Goal: Task Accomplishment & Management: Manage account settings

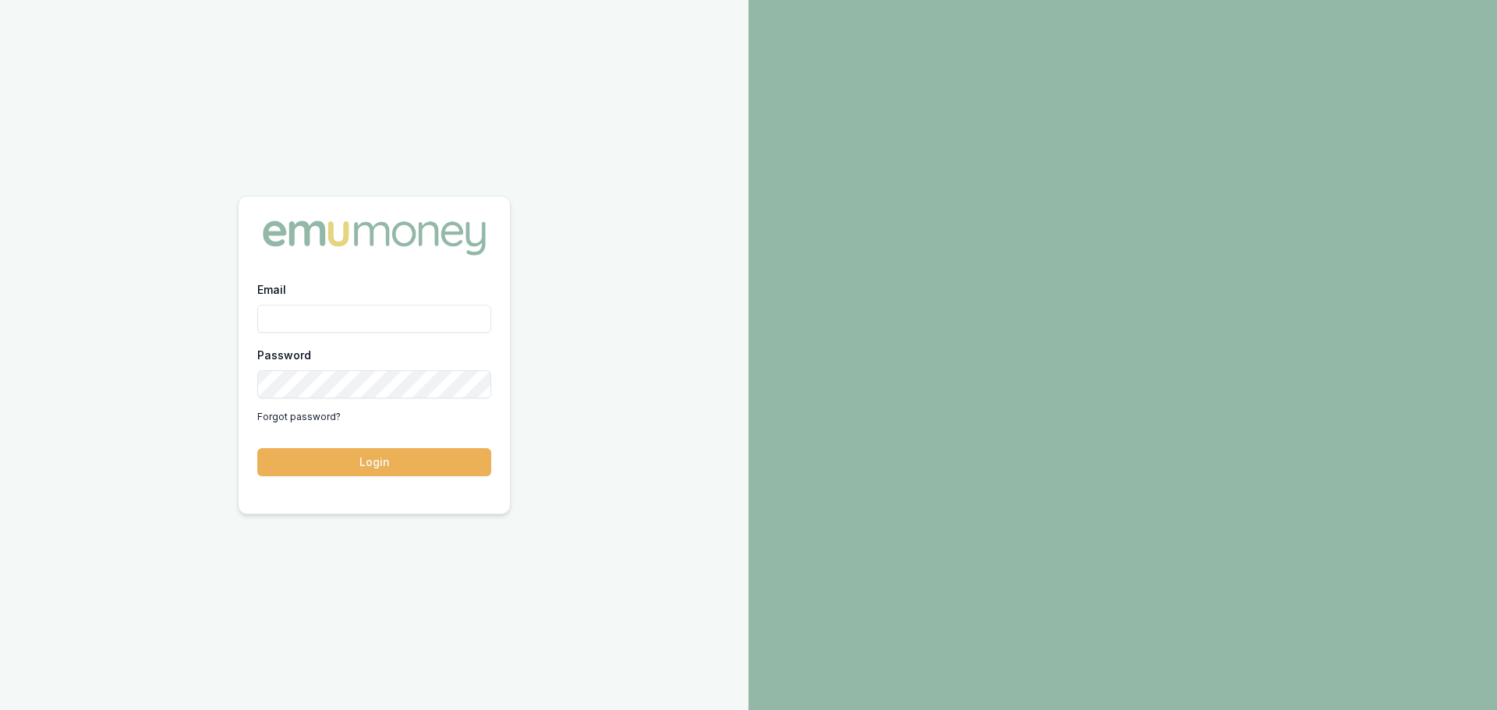
click at [413, 316] on input "Email" at bounding box center [374, 319] width 234 height 28
type input "e"
type input "[PERSON_NAME][EMAIL_ADDRESS][DOMAIN_NAME]"
click at [257, 448] on button "Login" at bounding box center [374, 462] width 234 height 28
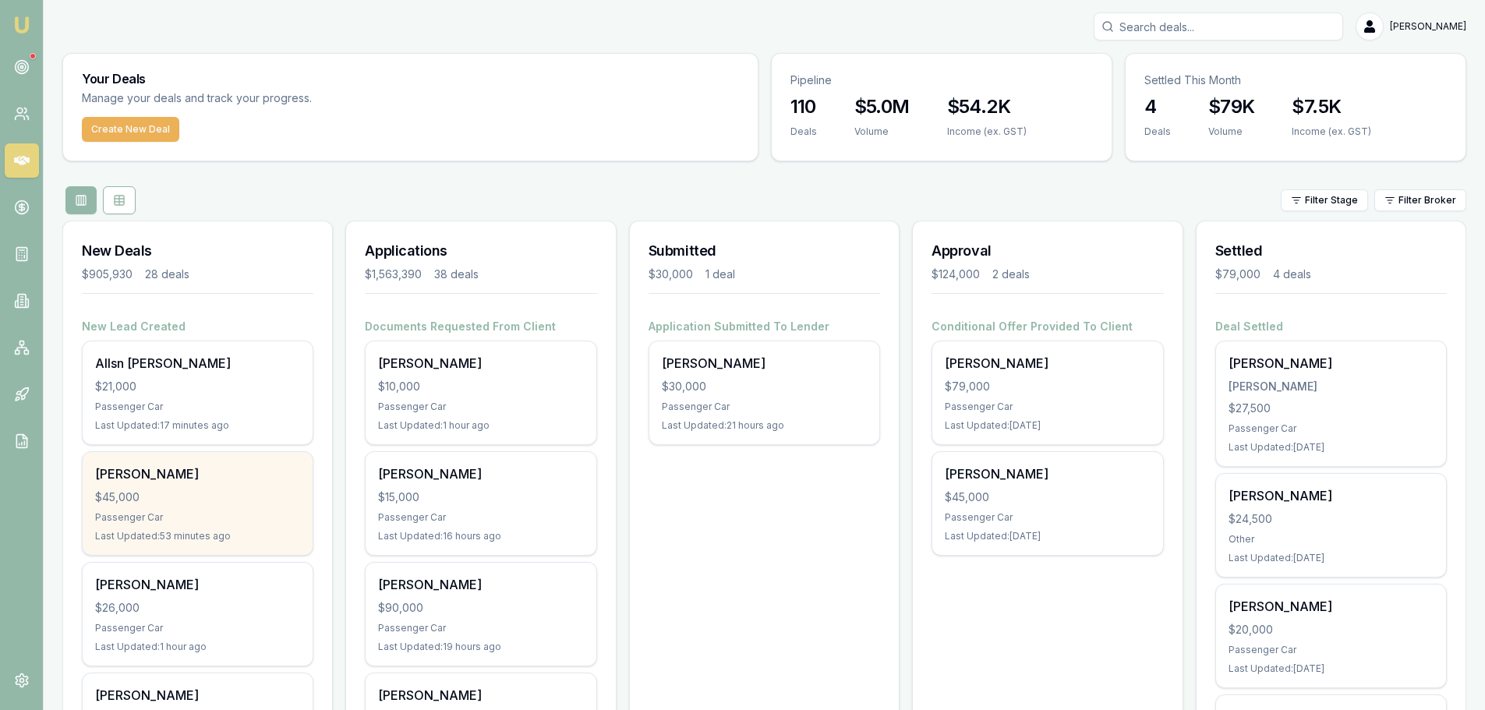
click at [224, 494] on div "$45,000" at bounding box center [197, 497] width 205 height 16
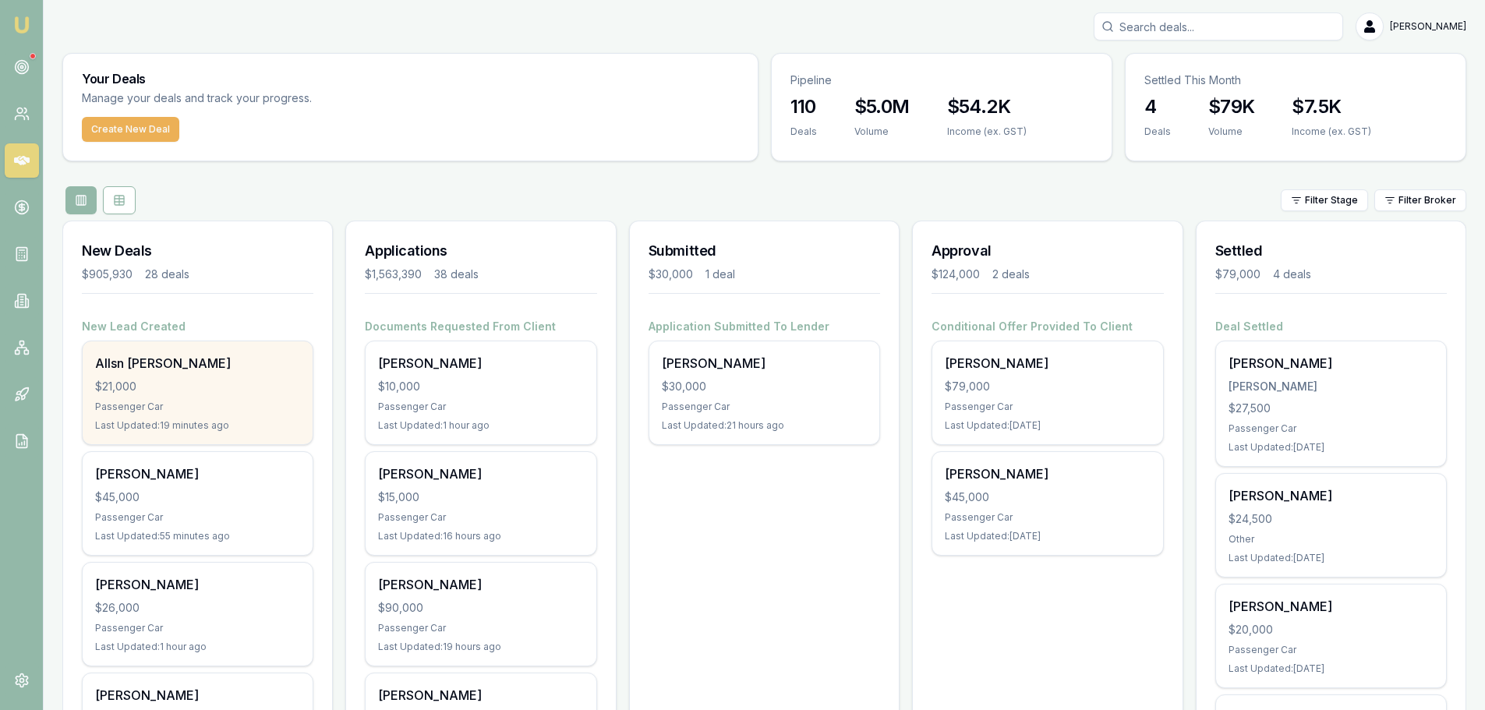
click at [244, 367] on div "Allsn Mcgregor" at bounding box center [197, 363] width 205 height 19
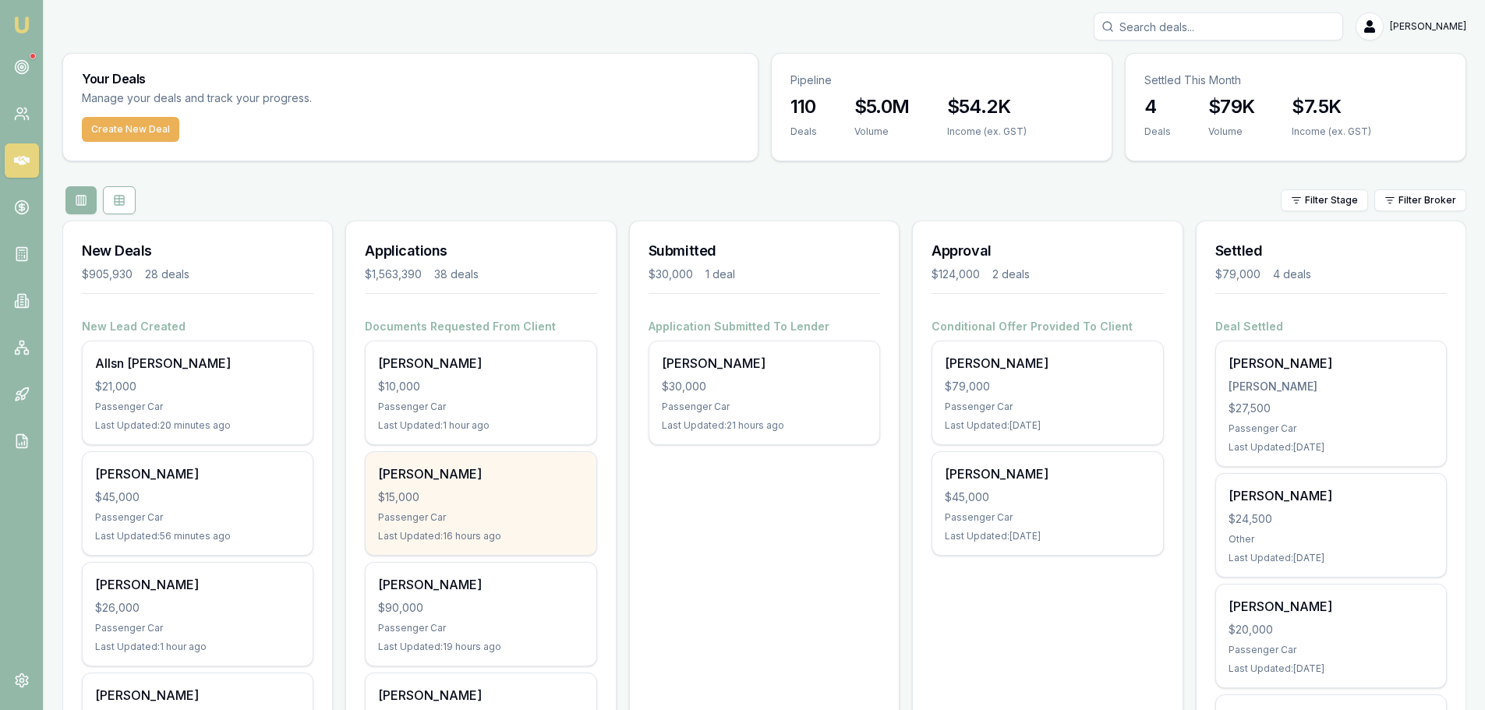
click at [475, 530] on div "Last Updated: 16 hours ago" at bounding box center [480, 536] width 205 height 12
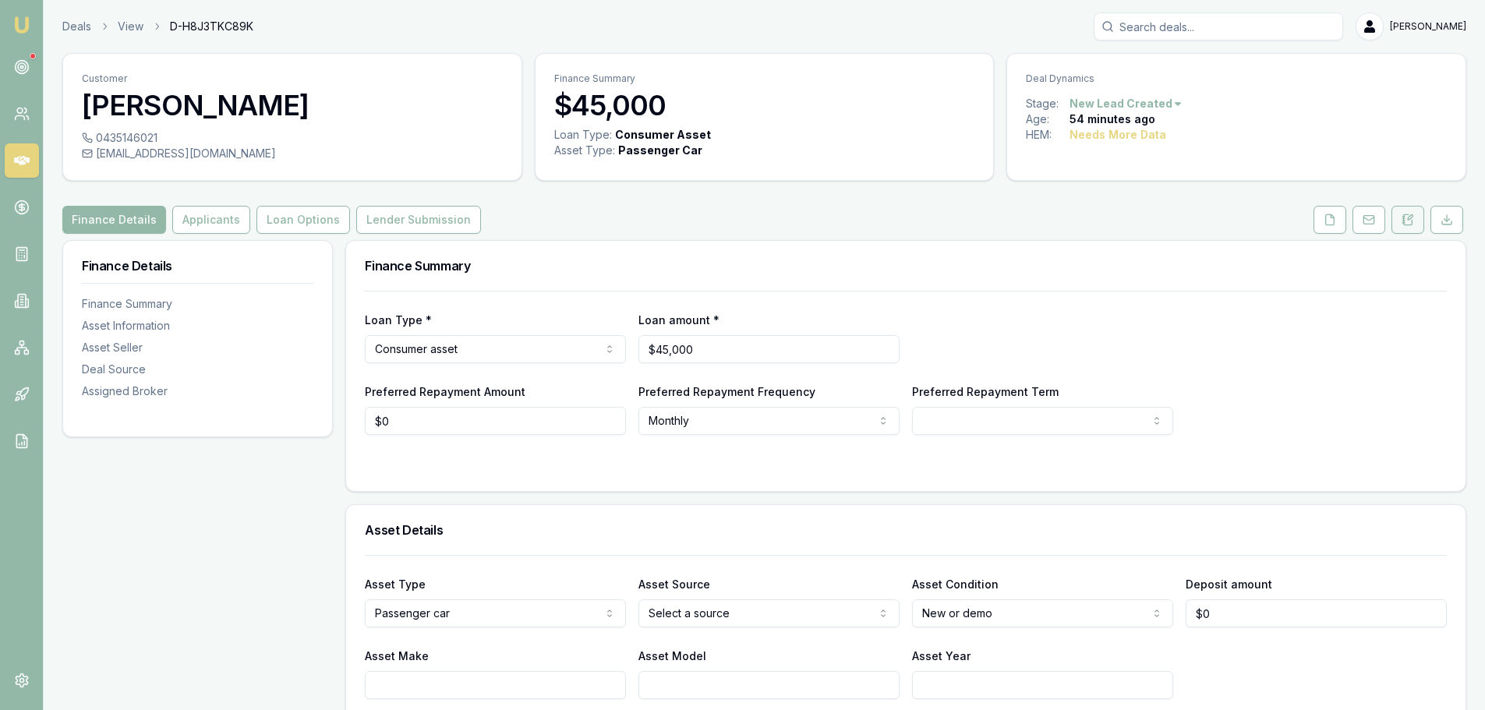
click at [1411, 221] on icon at bounding box center [1407, 220] width 12 height 12
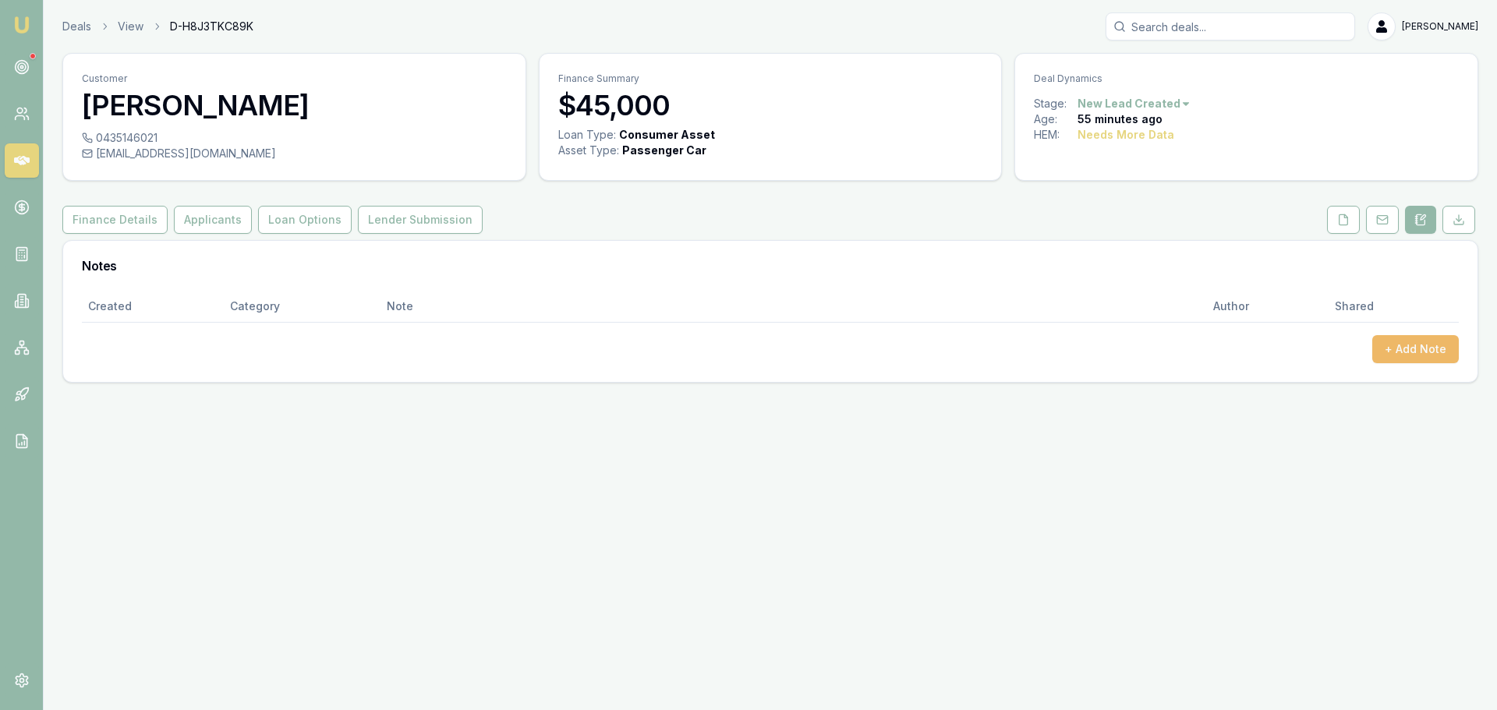
click at [1411, 340] on button "+ Add Note" at bounding box center [1415, 349] width 87 height 28
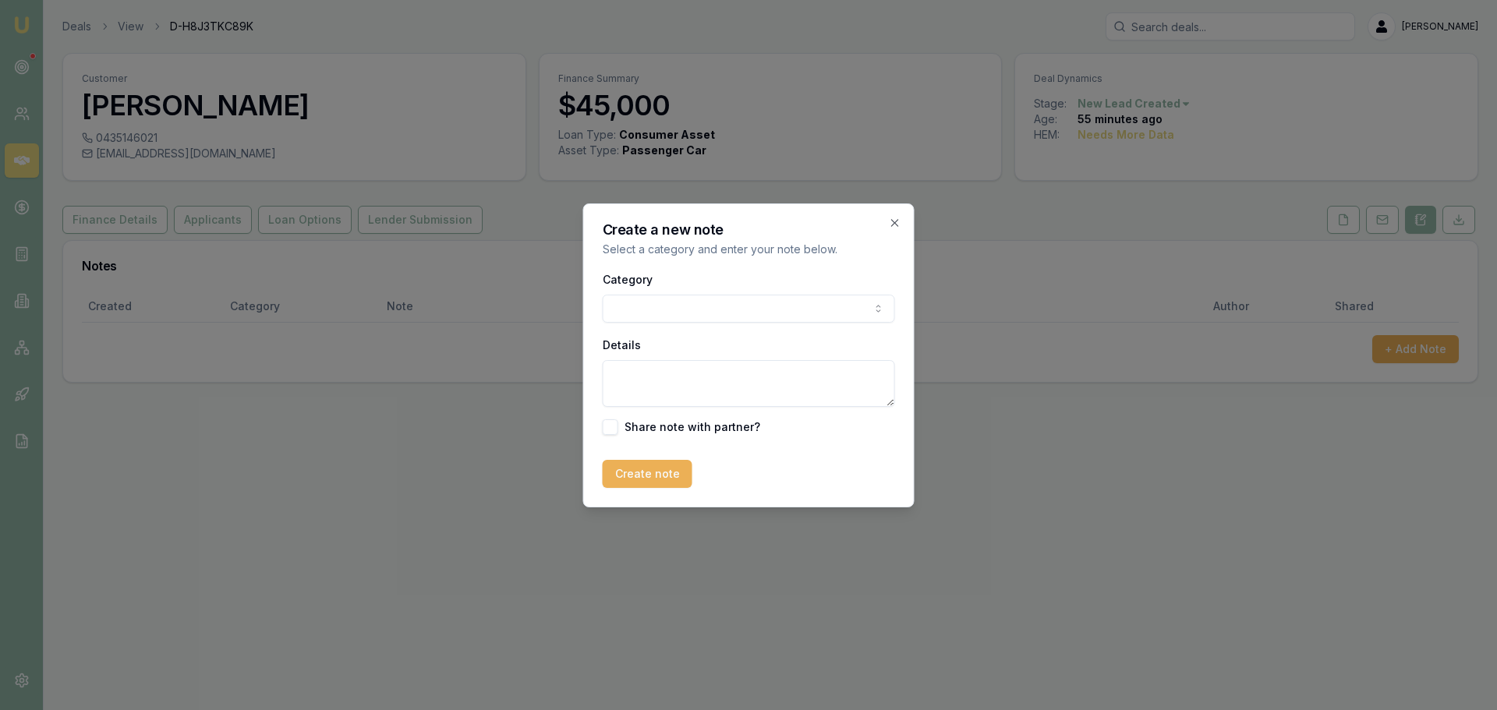
click at [730, 296] on body "Emu Broker Deals View D-H8J3TKC89K Erin Shield Toggle Menu Customer Terese Hart…" at bounding box center [748, 355] width 1497 height 710
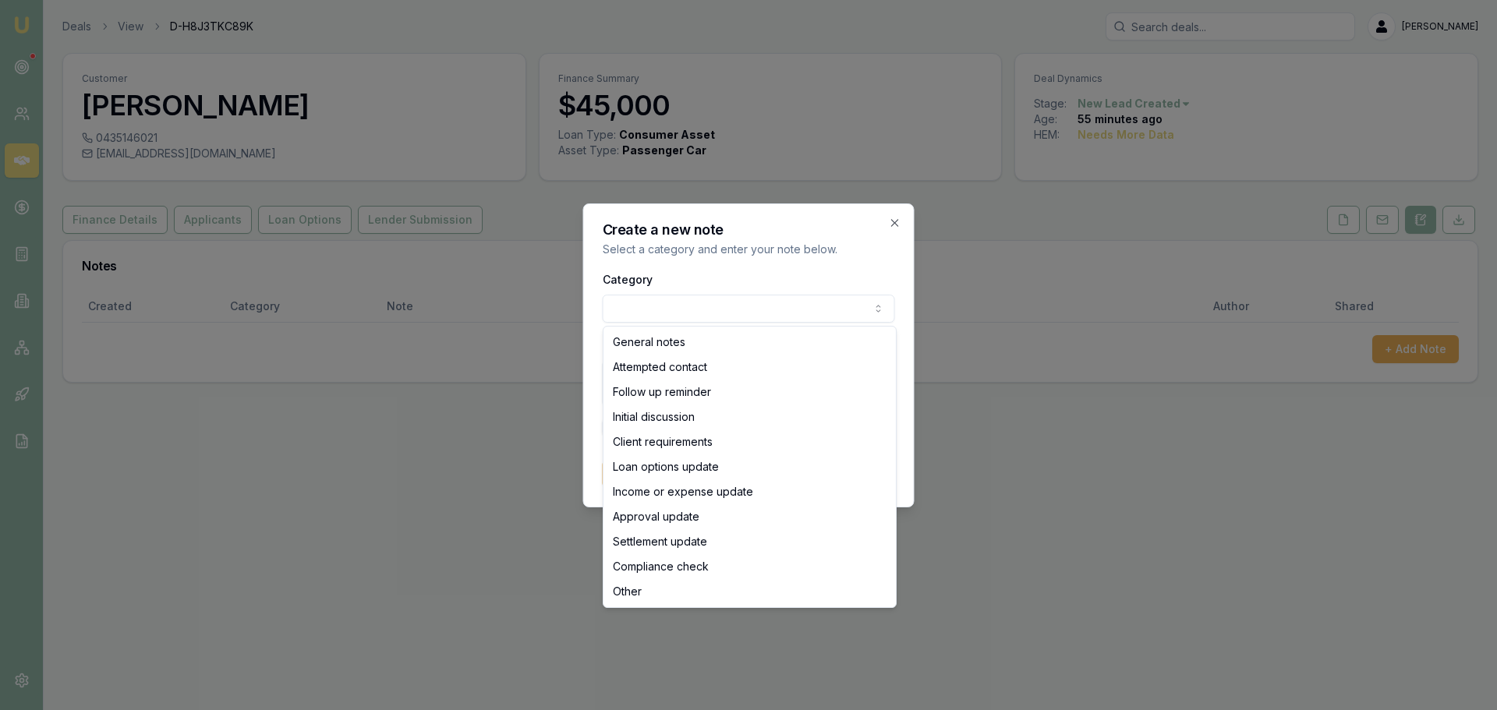
select select "ATTEMPTED_CONTACT"
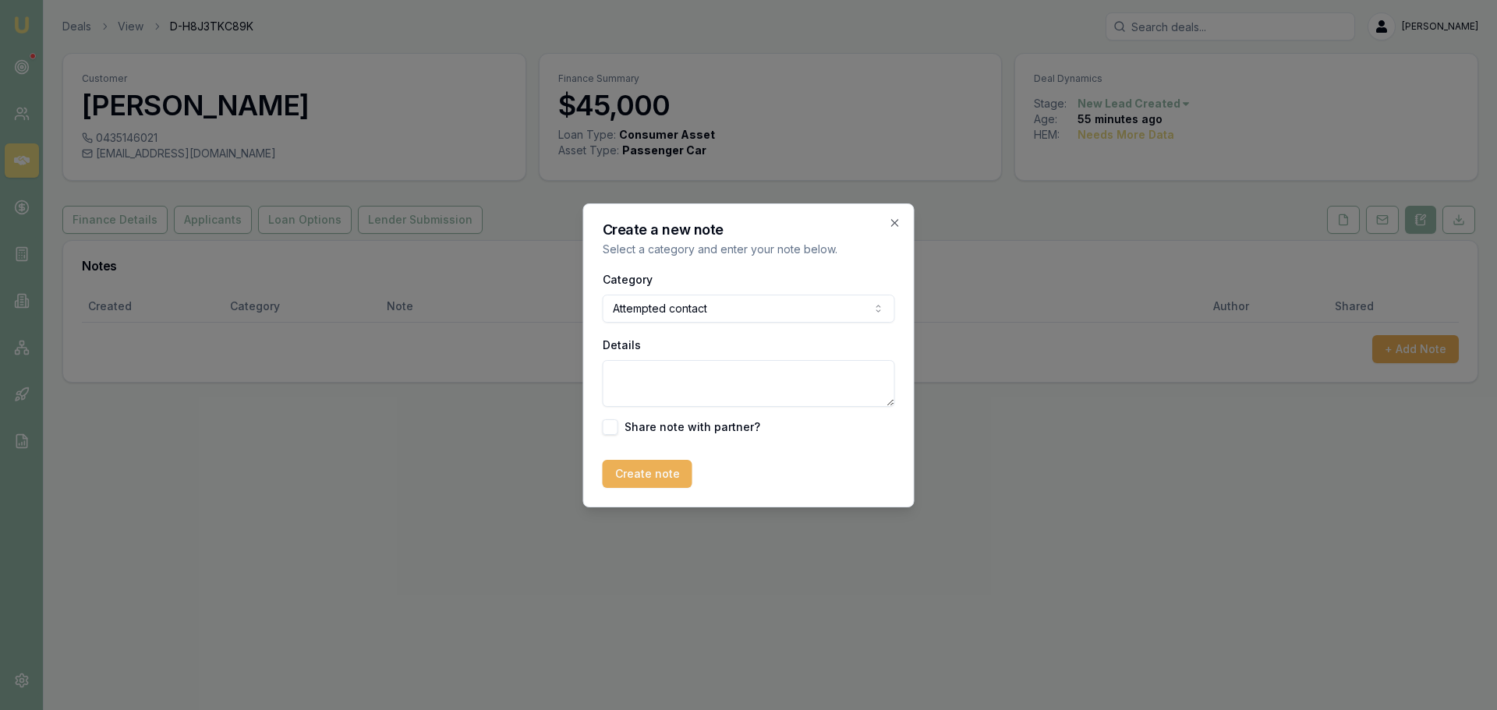
click at [675, 377] on textarea "Details" at bounding box center [749, 383] width 292 height 47
type textarea "sentintro text"
click at [652, 464] on button "Create note" at bounding box center [648, 474] width 90 height 28
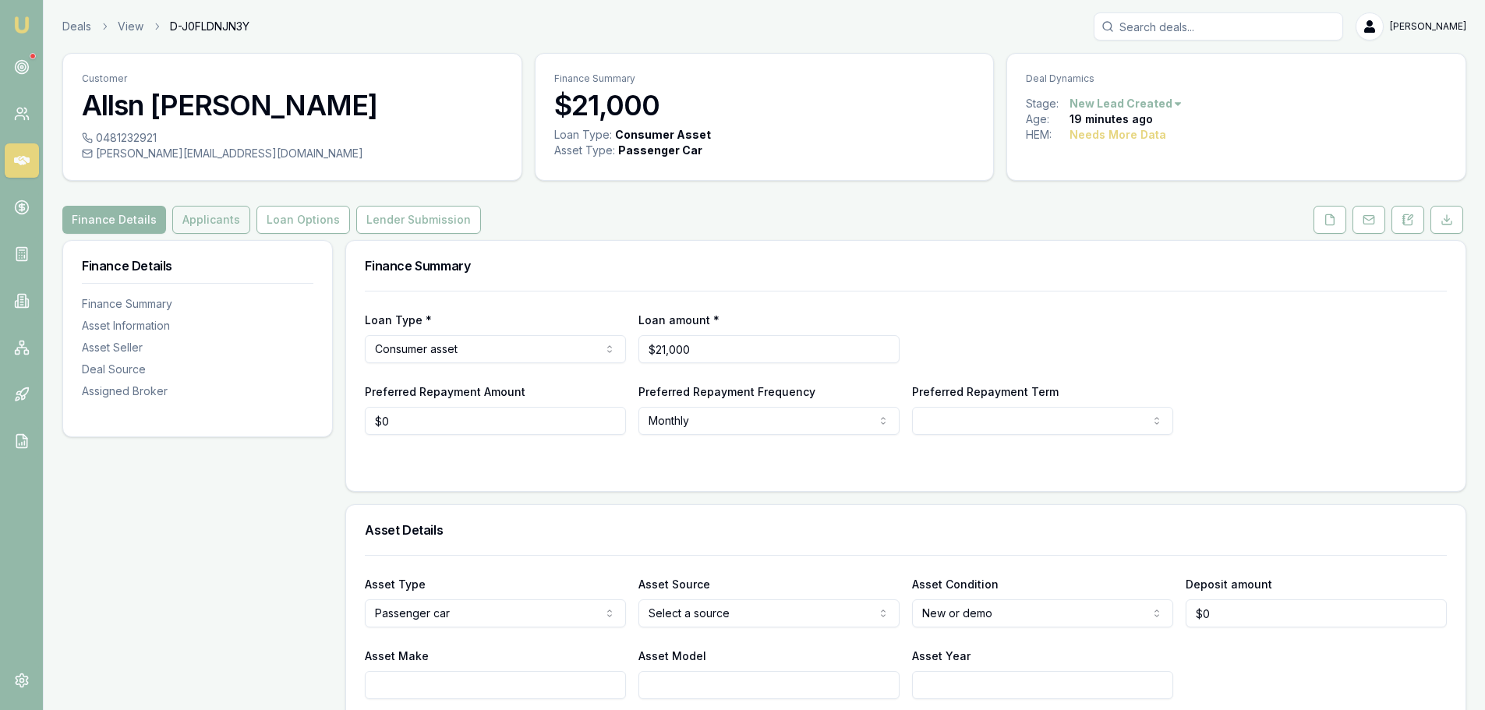
click at [224, 221] on button "Applicants" at bounding box center [211, 220] width 78 height 28
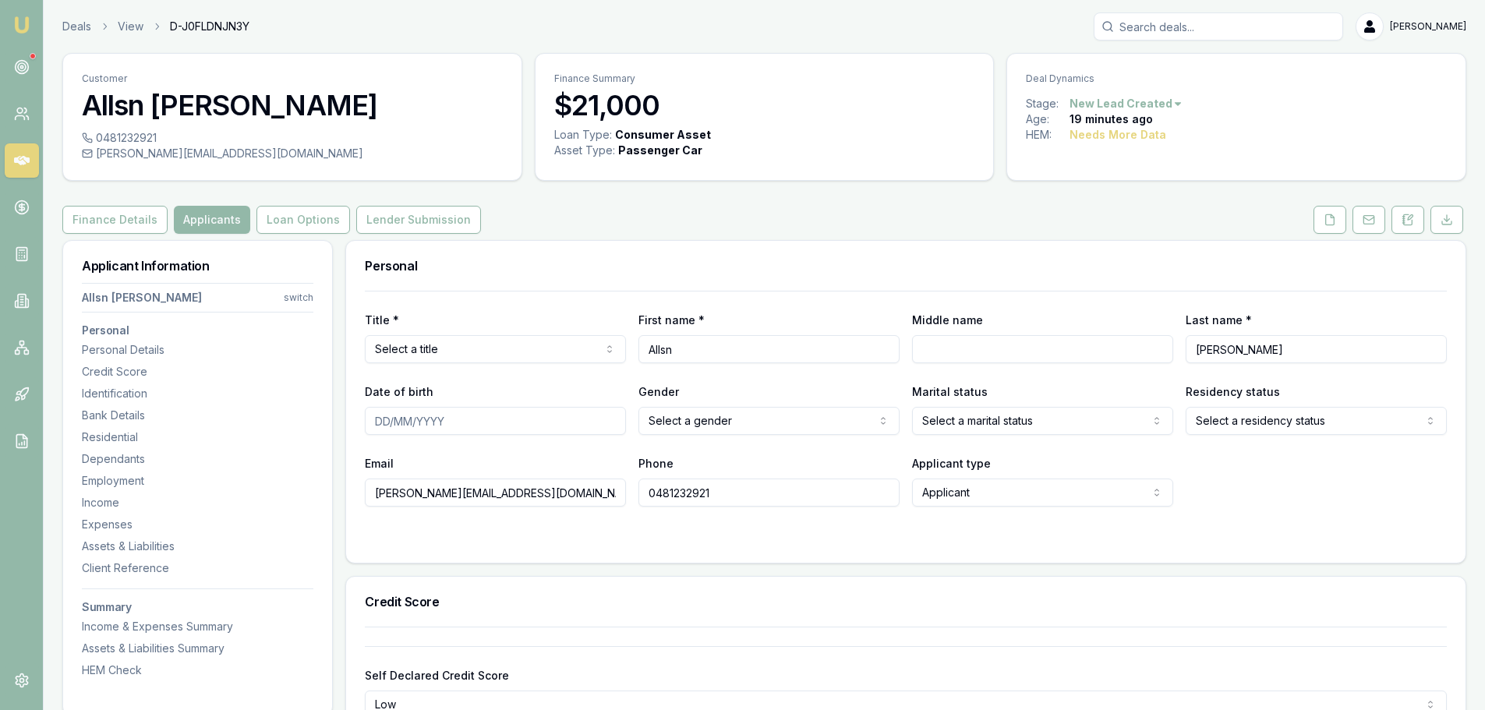
click at [671, 349] on input "Allsn" at bounding box center [768, 349] width 261 height 28
type input "Allan"
click at [1412, 224] on icon at bounding box center [1408, 219] width 9 height 10
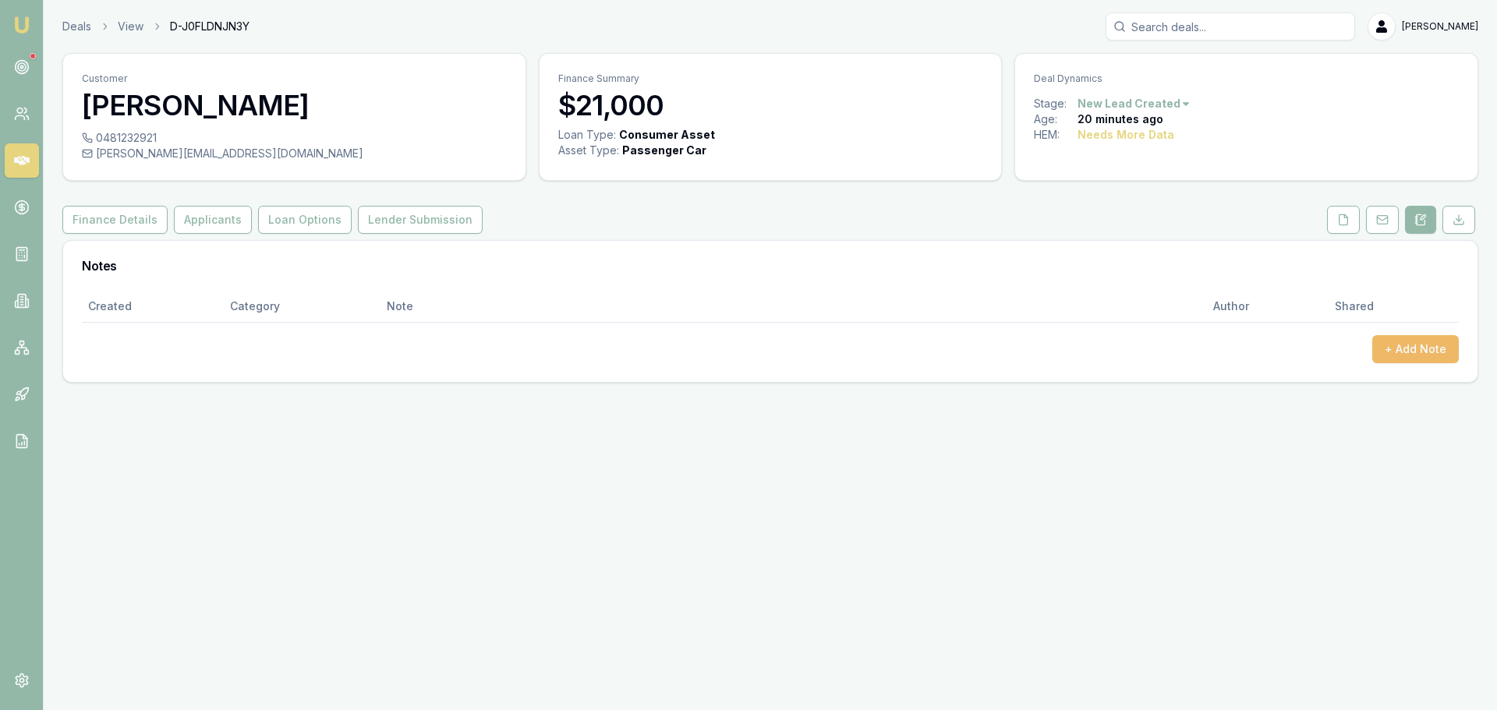
click at [1406, 350] on button "+ Add Note" at bounding box center [1415, 349] width 87 height 28
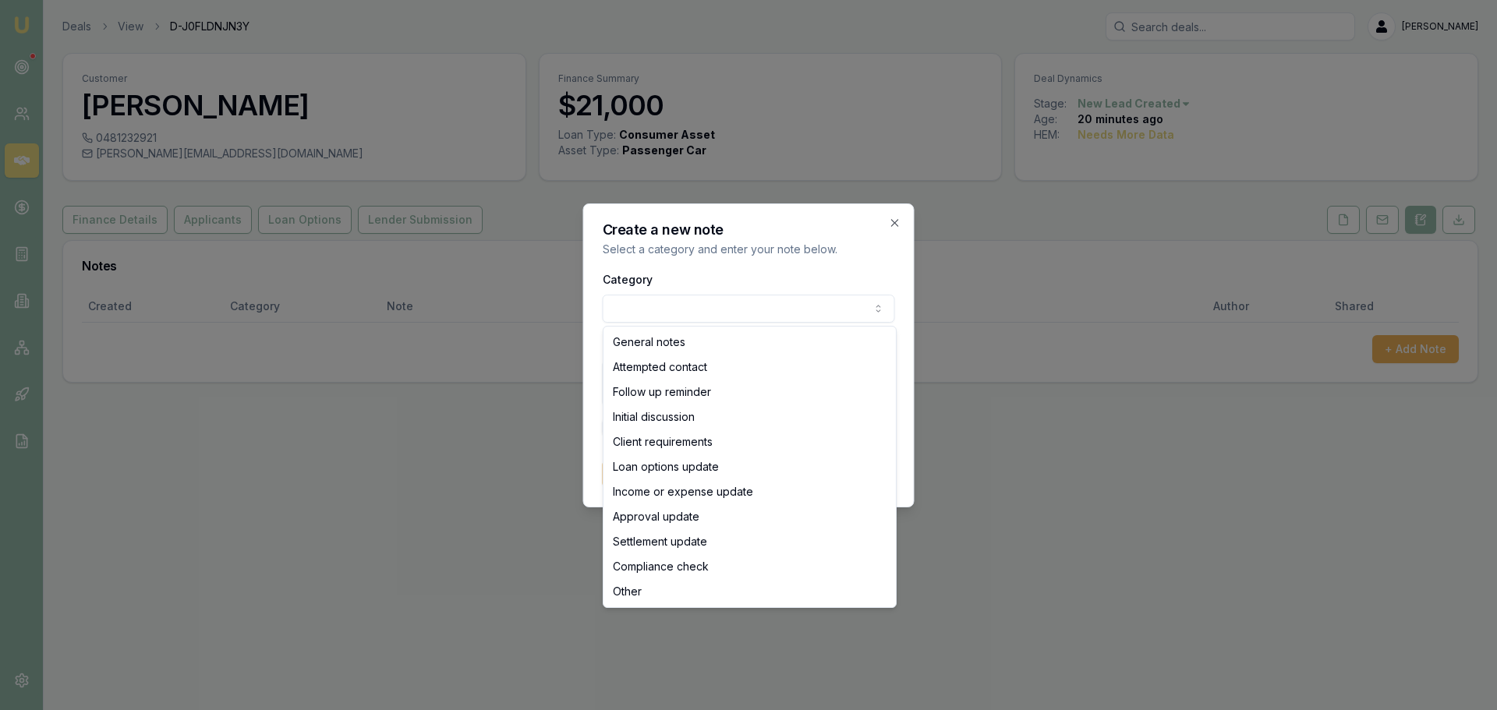
click at [685, 302] on body "Emu Broker Deals View D-J0FLDNJN3Y Erin Shield Toggle Menu Customer Allan Mcgre…" at bounding box center [748, 355] width 1497 height 710
select select "ATTEMPTED_CONTACT"
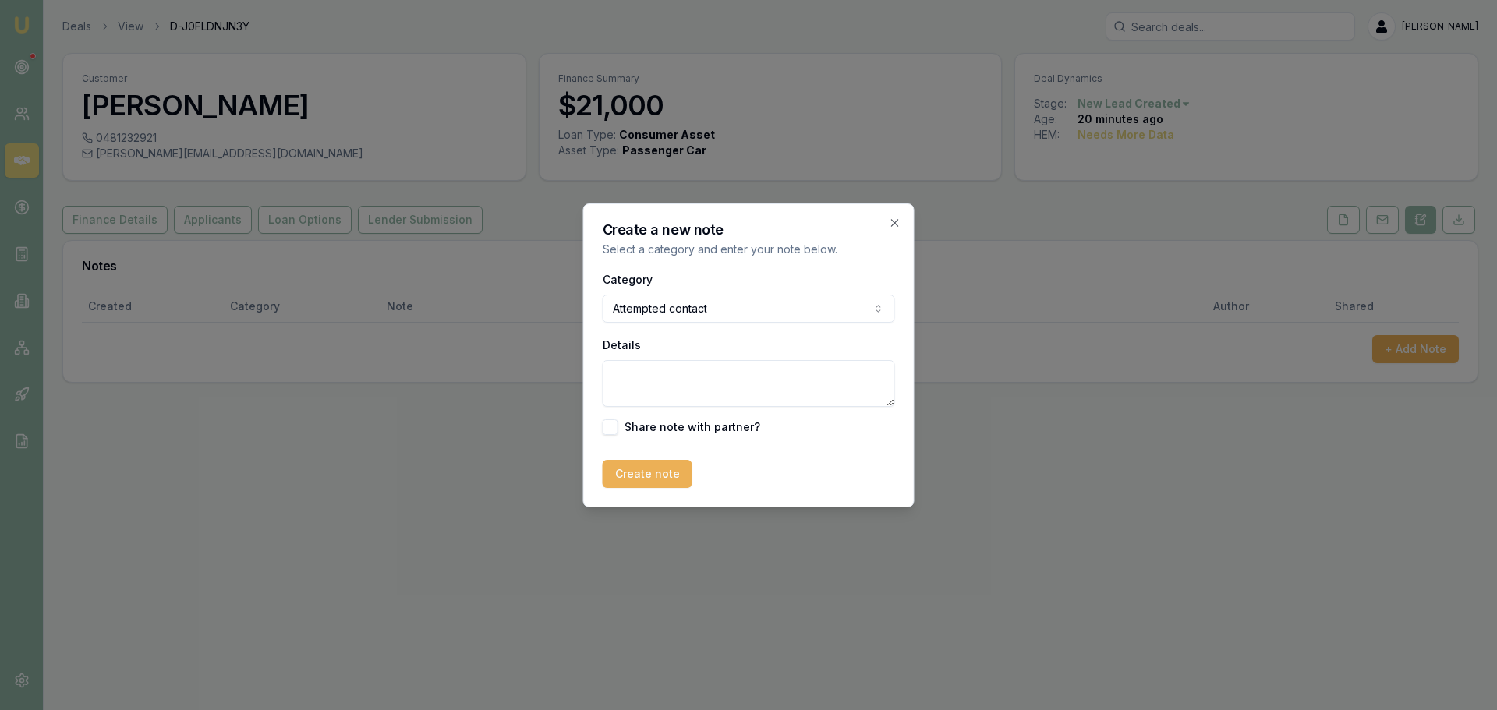
click at [690, 378] on textarea "Details" at bounding box center [749, 383] width 292 height 47
type textarea "sent intro text"
click at [650, 473] on button "Create note" at bounding box center [648, 474] width 90 height 28
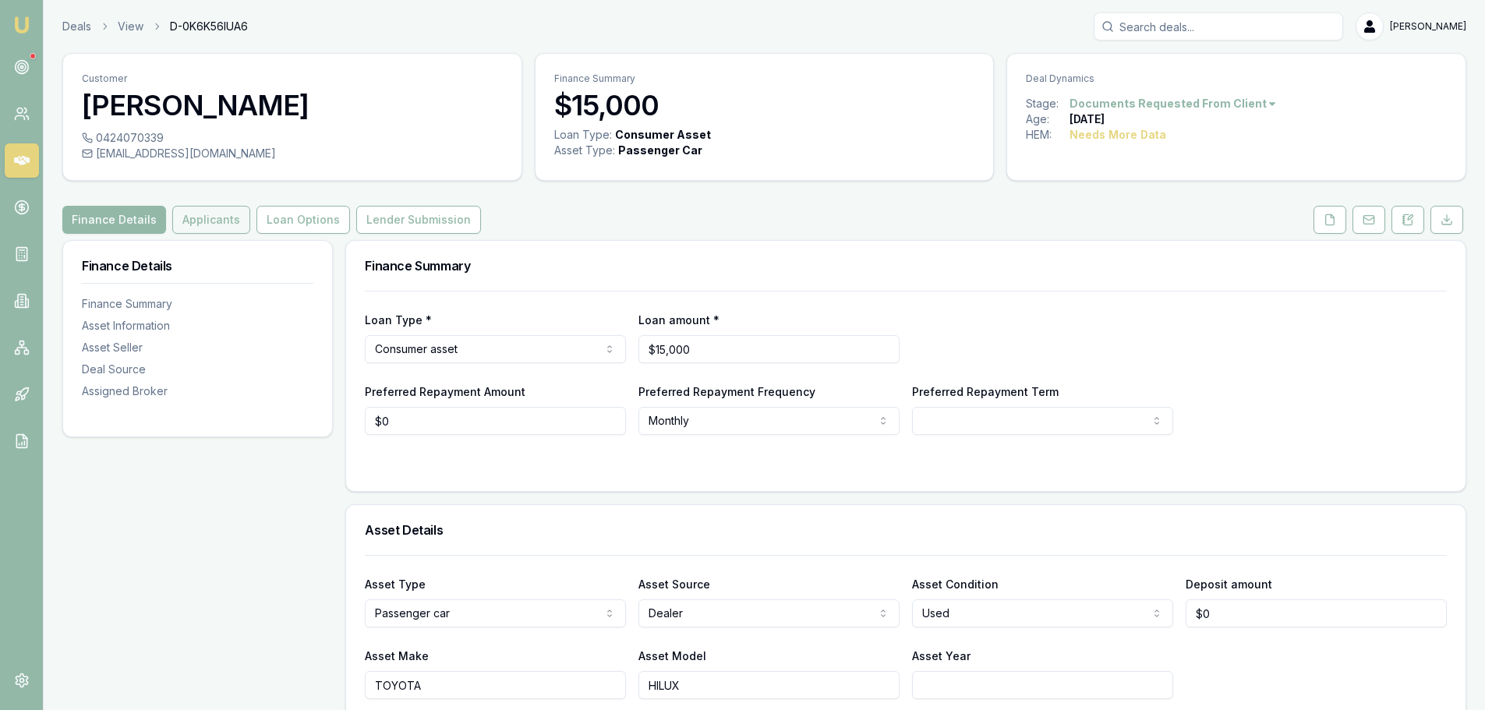
click at [182, 221] on button "Applicants" at bounding box center [211, 220] width 78 height 28
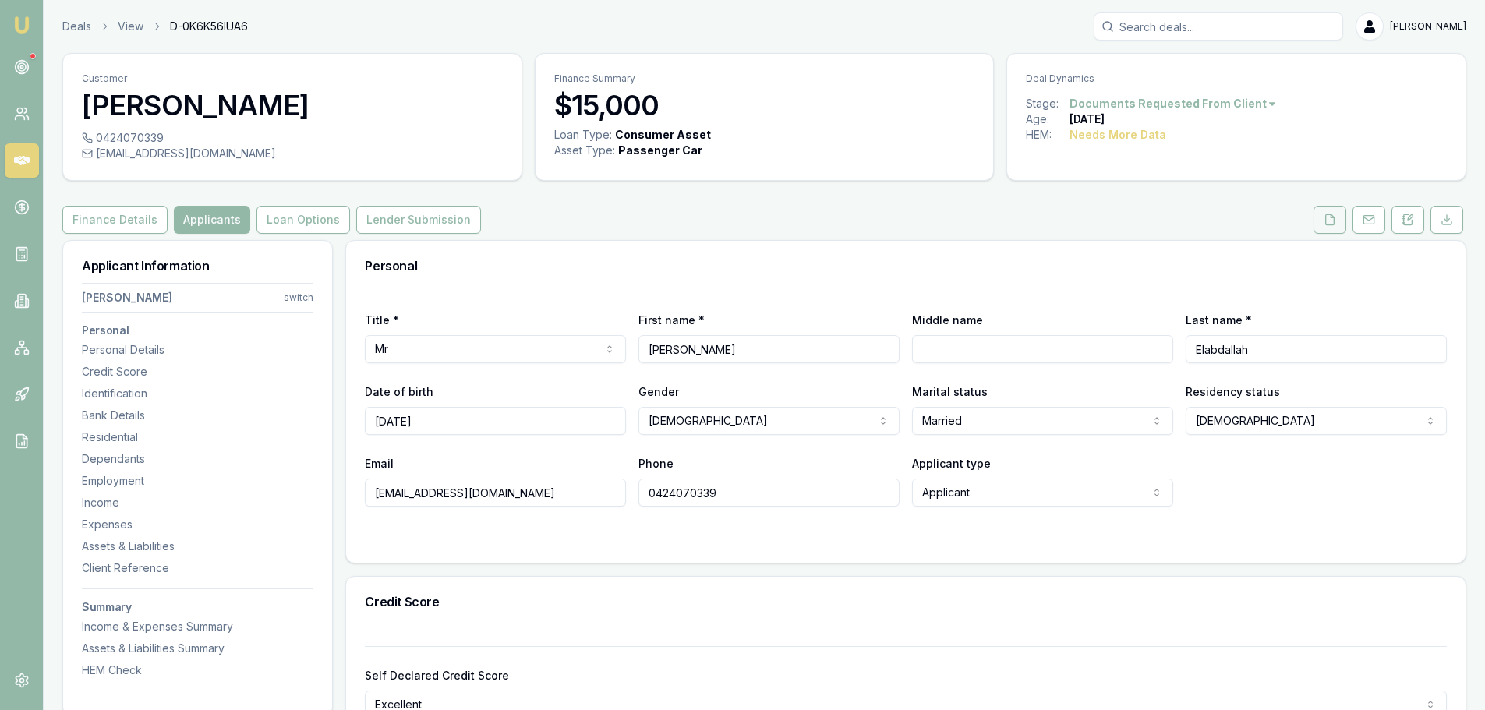
click at [1326, 224] on icon at bounding box center [1330, 219] width 9 height 10
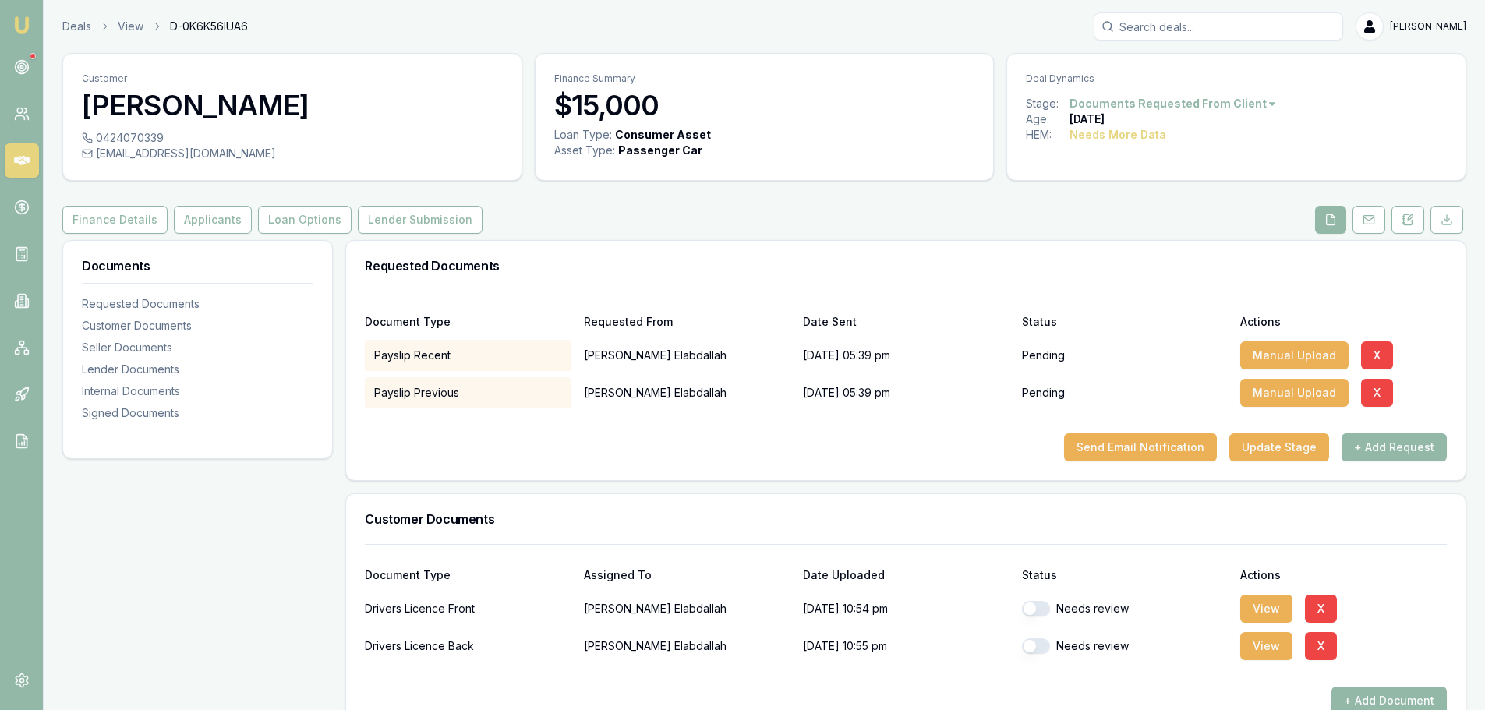
click at [1036, 609] on button "button" at bounding box center [1036, 609] width 28 height 16
checkbox input "true"
click at [1042, 646] on button "button" at bounding box center [1036, 646] width 28 height 16
checkbox input "true"
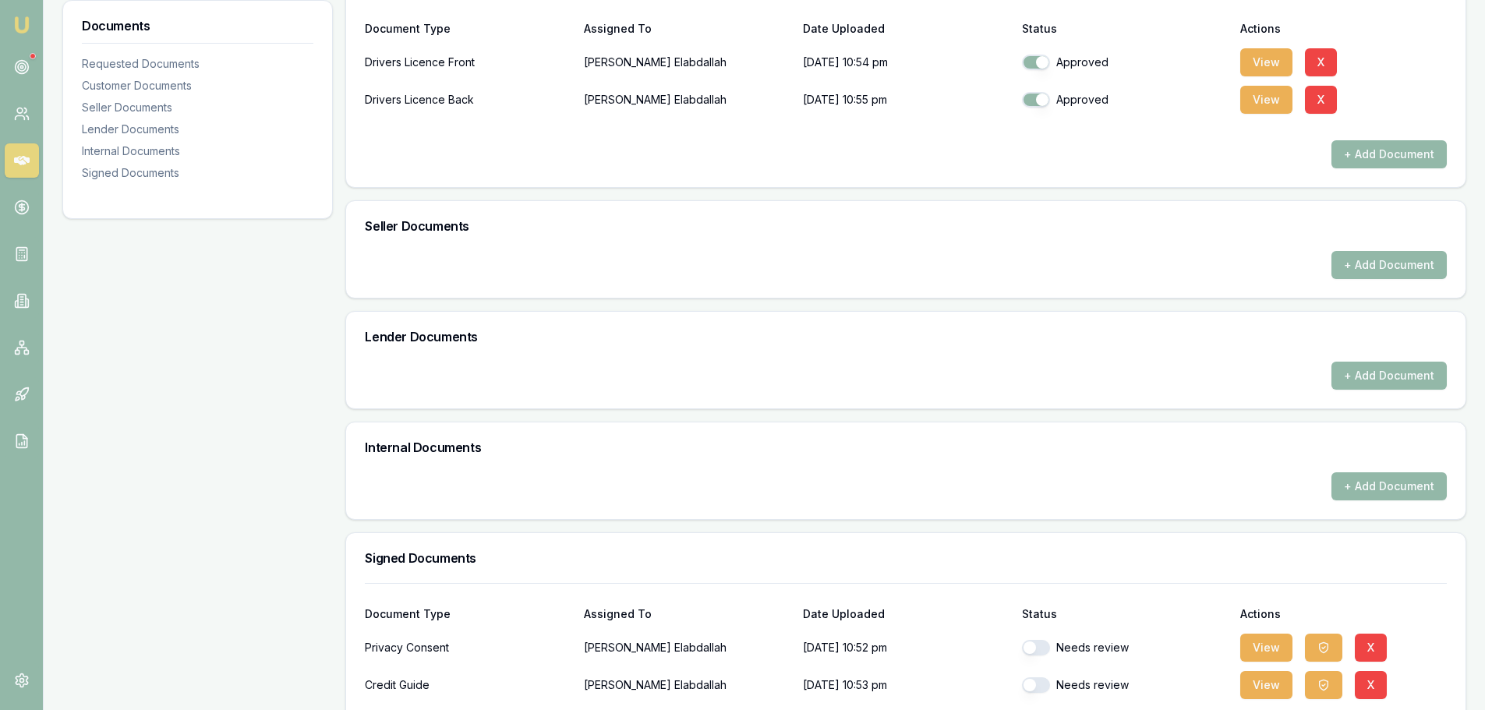
scroll to position [622, 0]
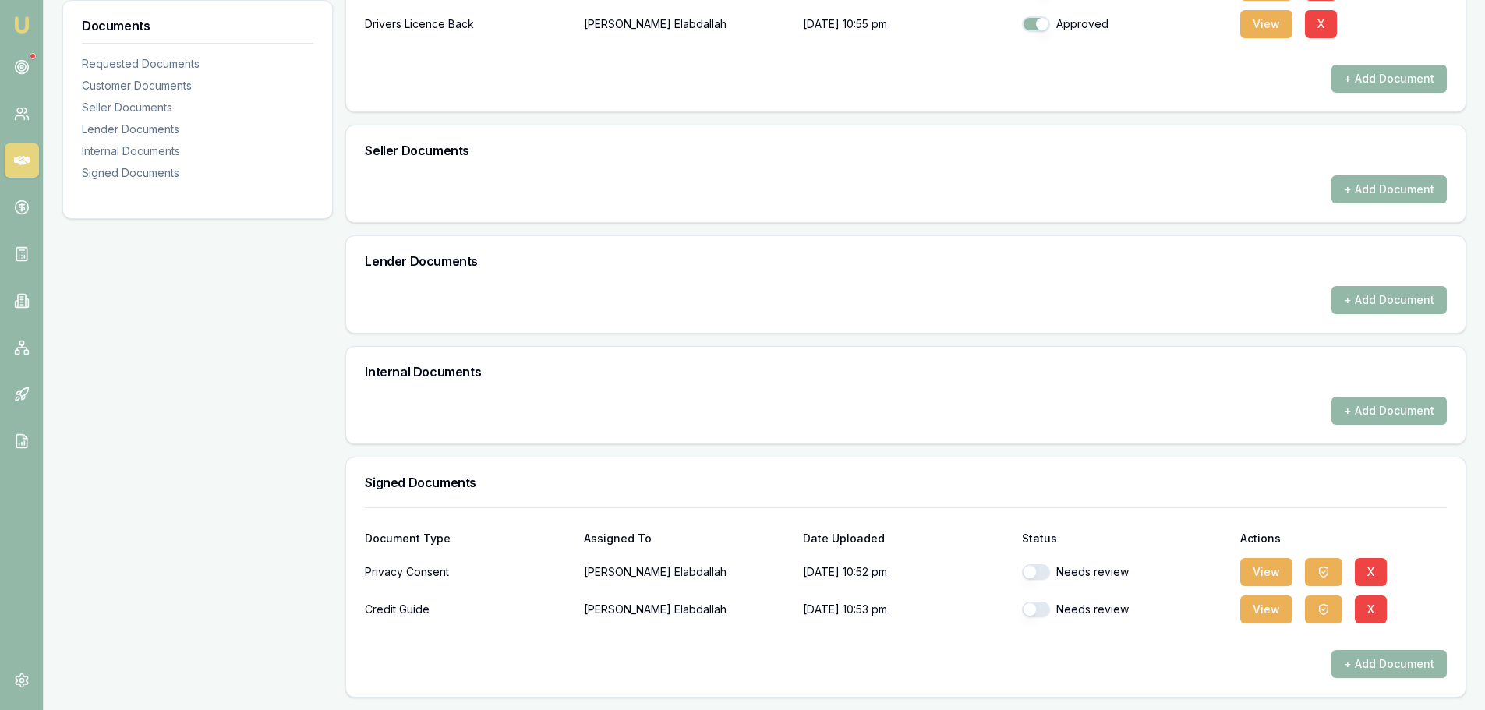
click at [1039, 575] on button "button" at bounding box center [1036, 572] width 28 height 16
checkbox input "true"
click at [1039, 607] on button "button" at bounding box center [1036, 610] width 28 height 16
checkbox input "true"
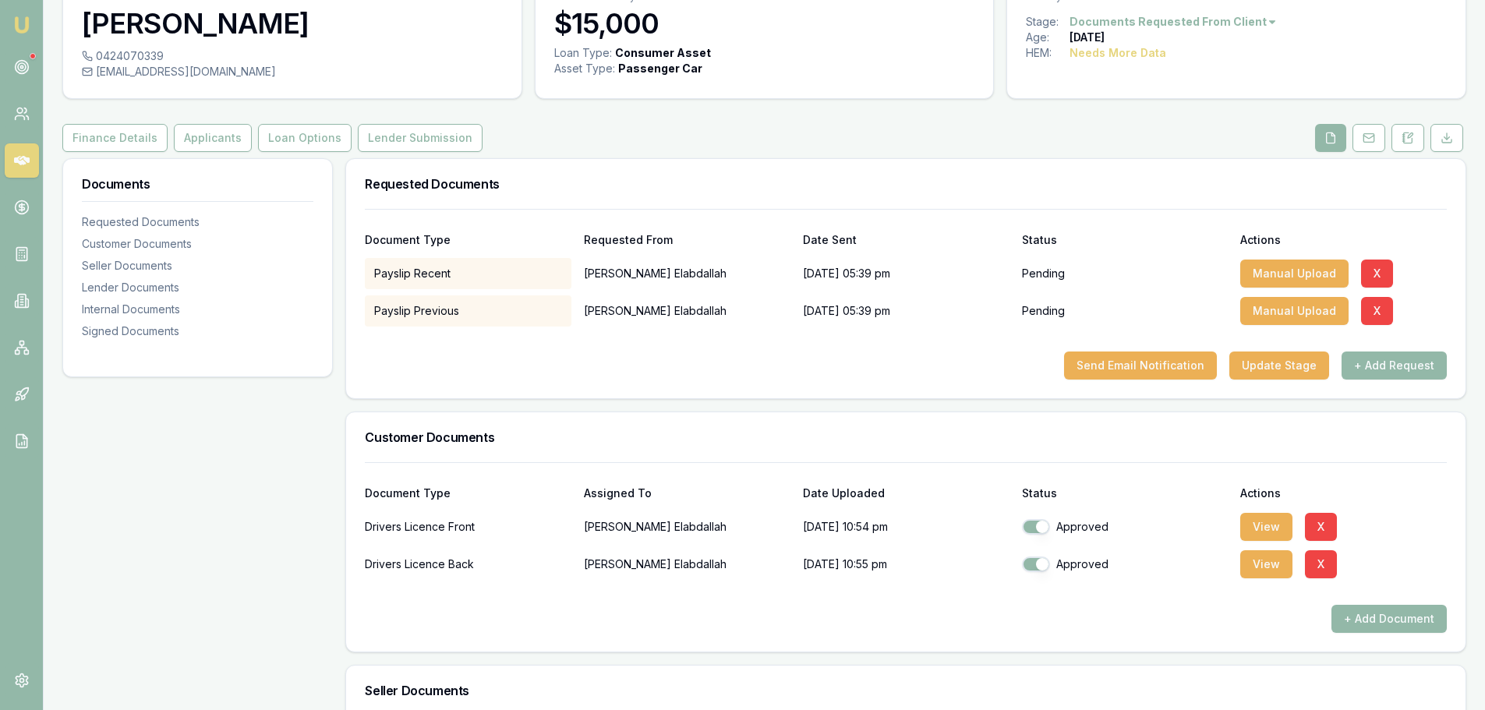
scroll to position [0, 0]
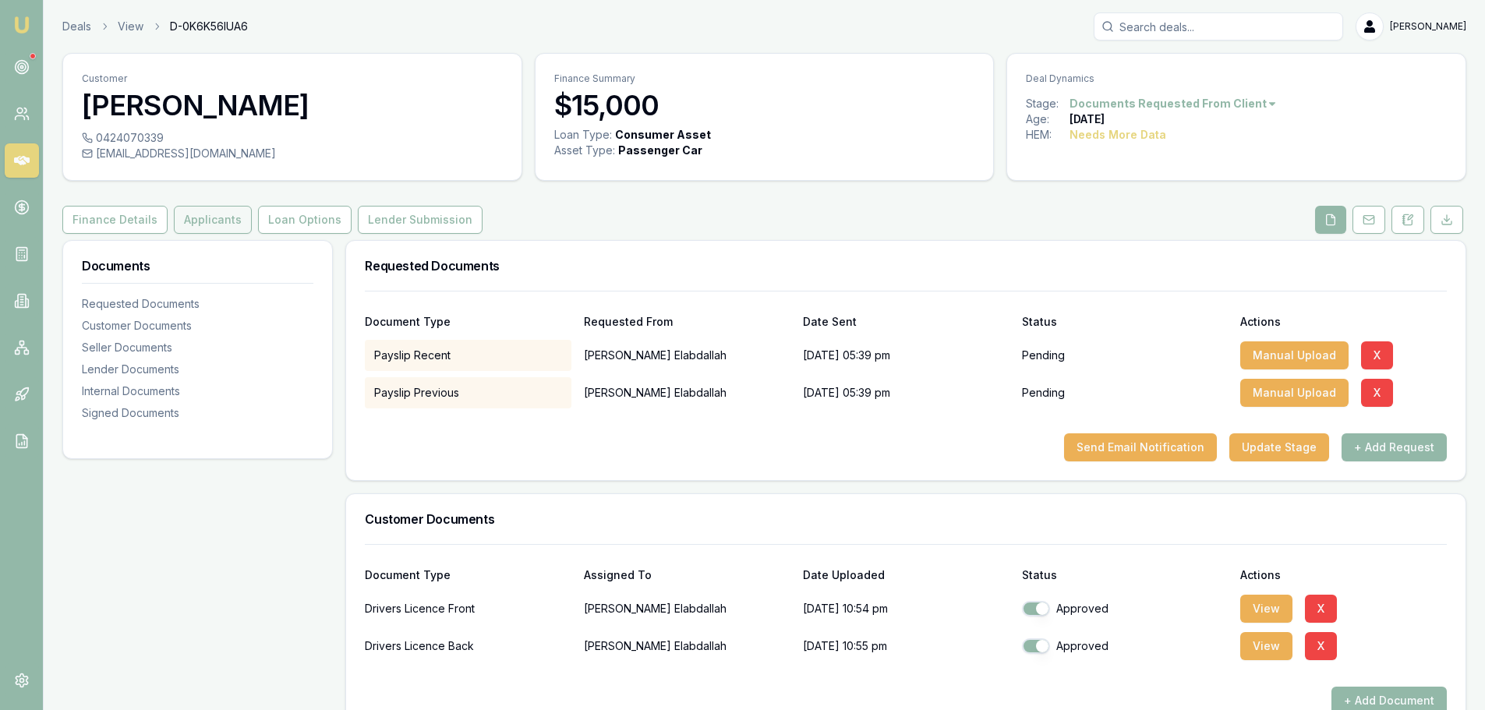
click at [208, 225] on button "Applicants" at bounding box center [213, 220] width 78 height 28
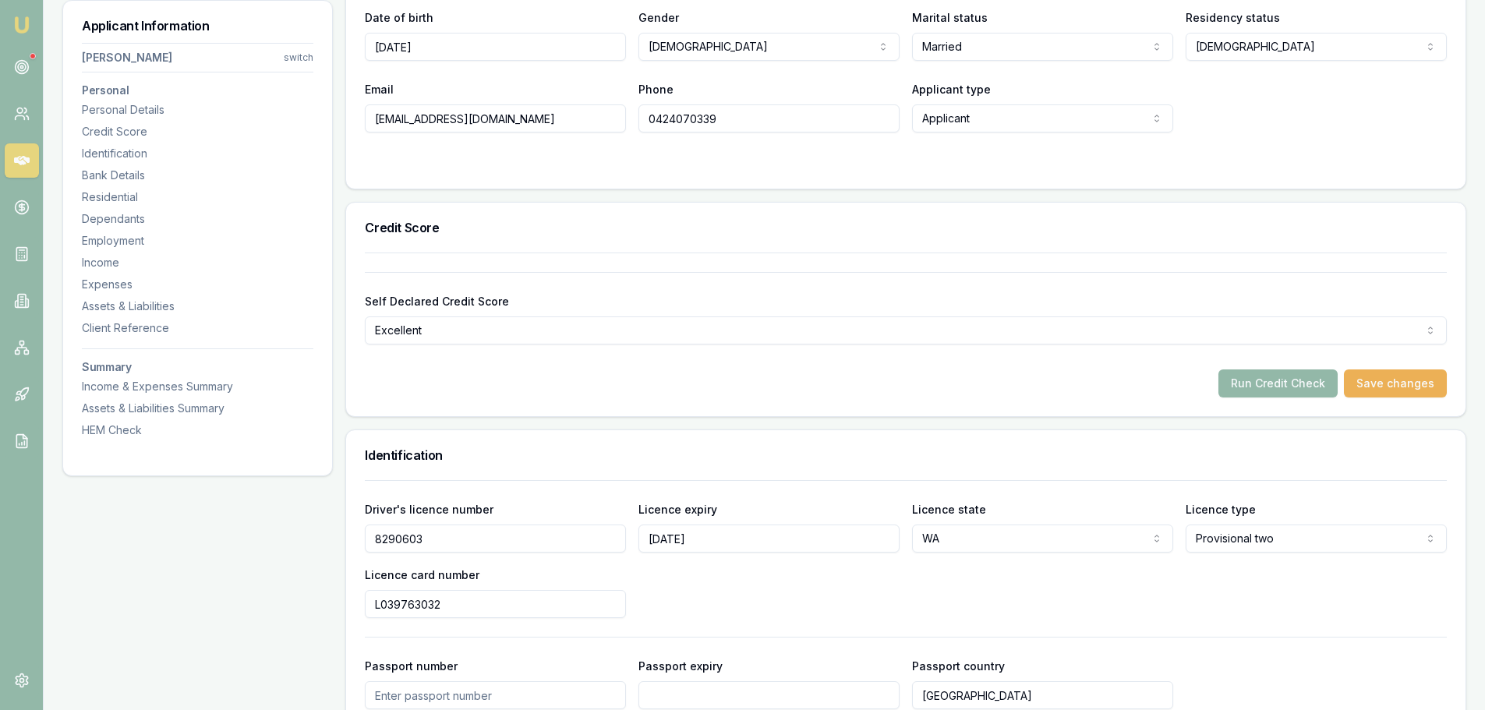
scroll to position [390, 0]
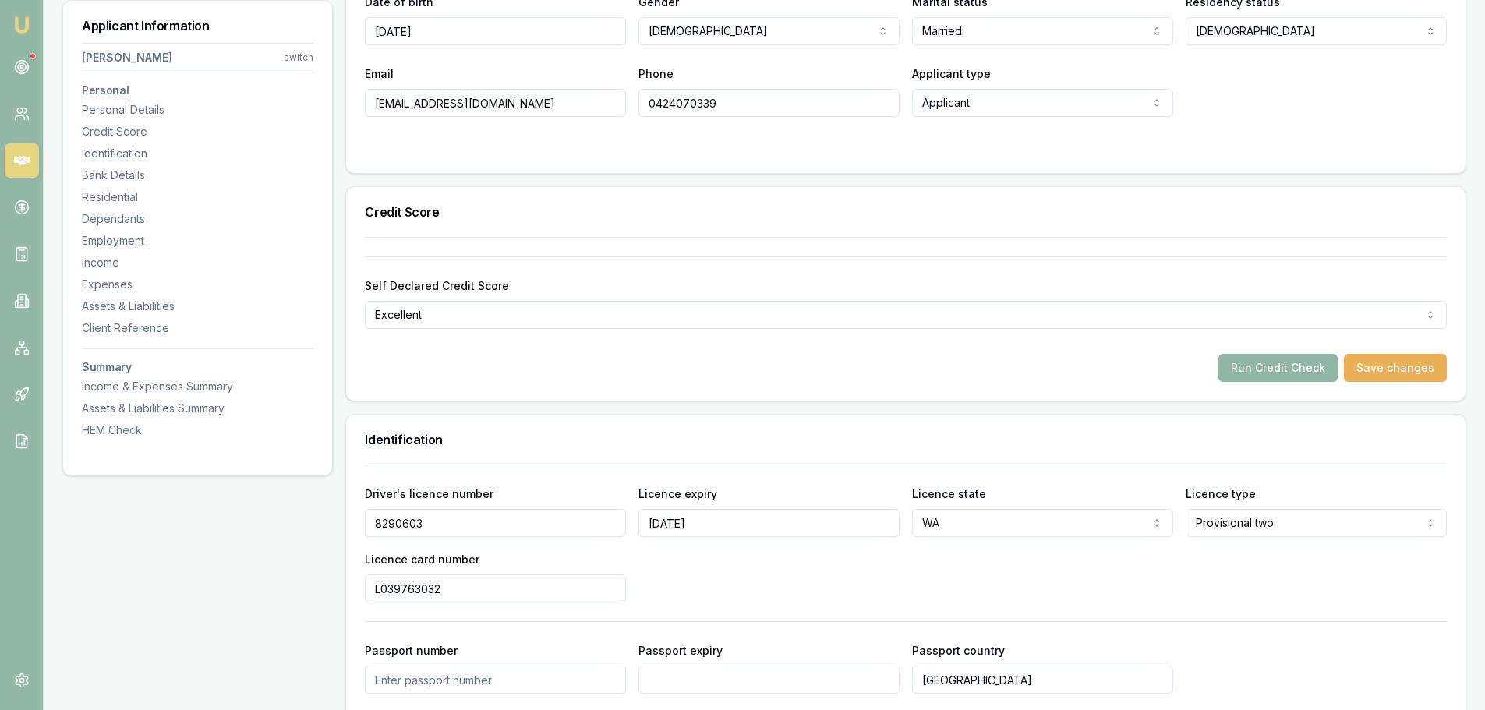
click at [1318, 377] on button "Run Credit Check" at bounding box center [1277, 368] width 119 height 28
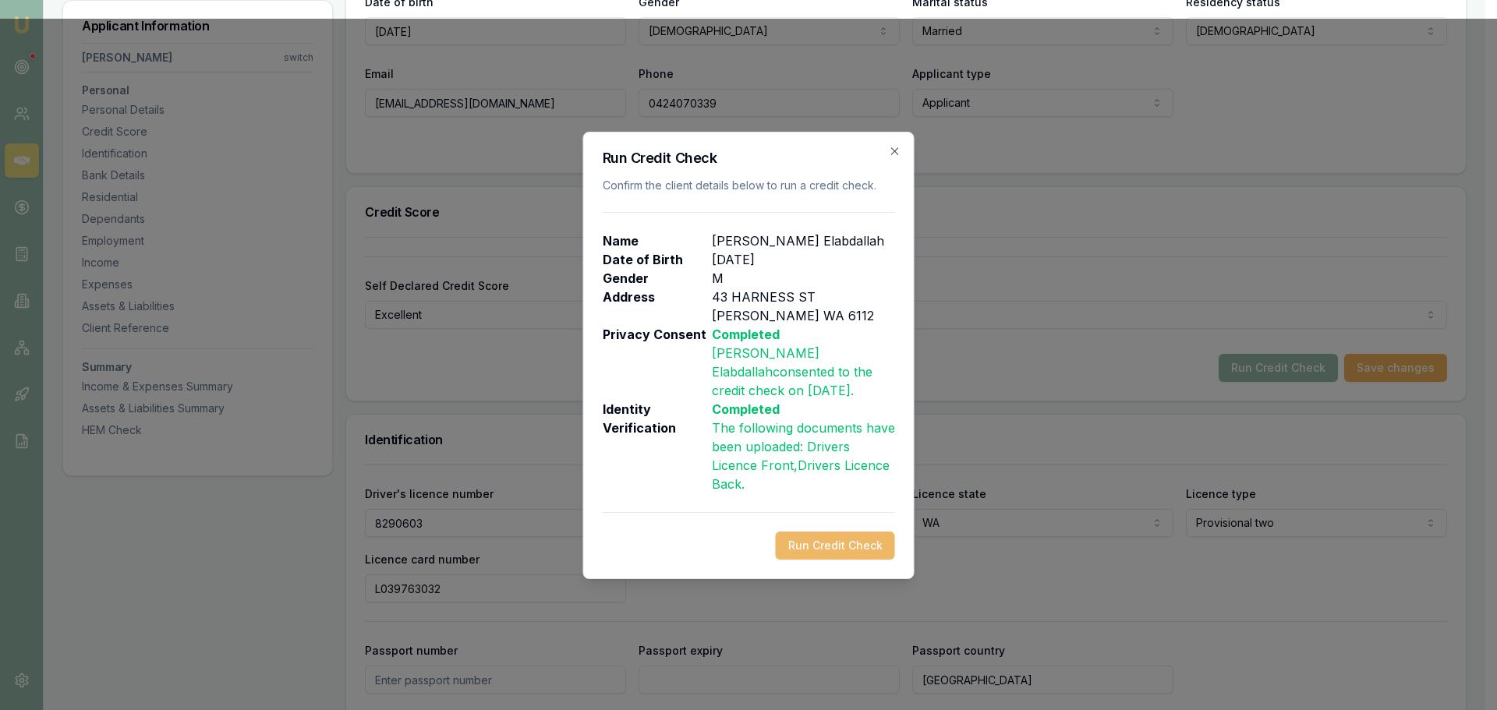
drag, startPoint x: 836, startPoint y: 533, endPoint x: 453, endPoint y: 539, distance: 382.8
click at [835, 533] on button "Run Credit Check" at bounding box center [835, 546] width 119 height 28
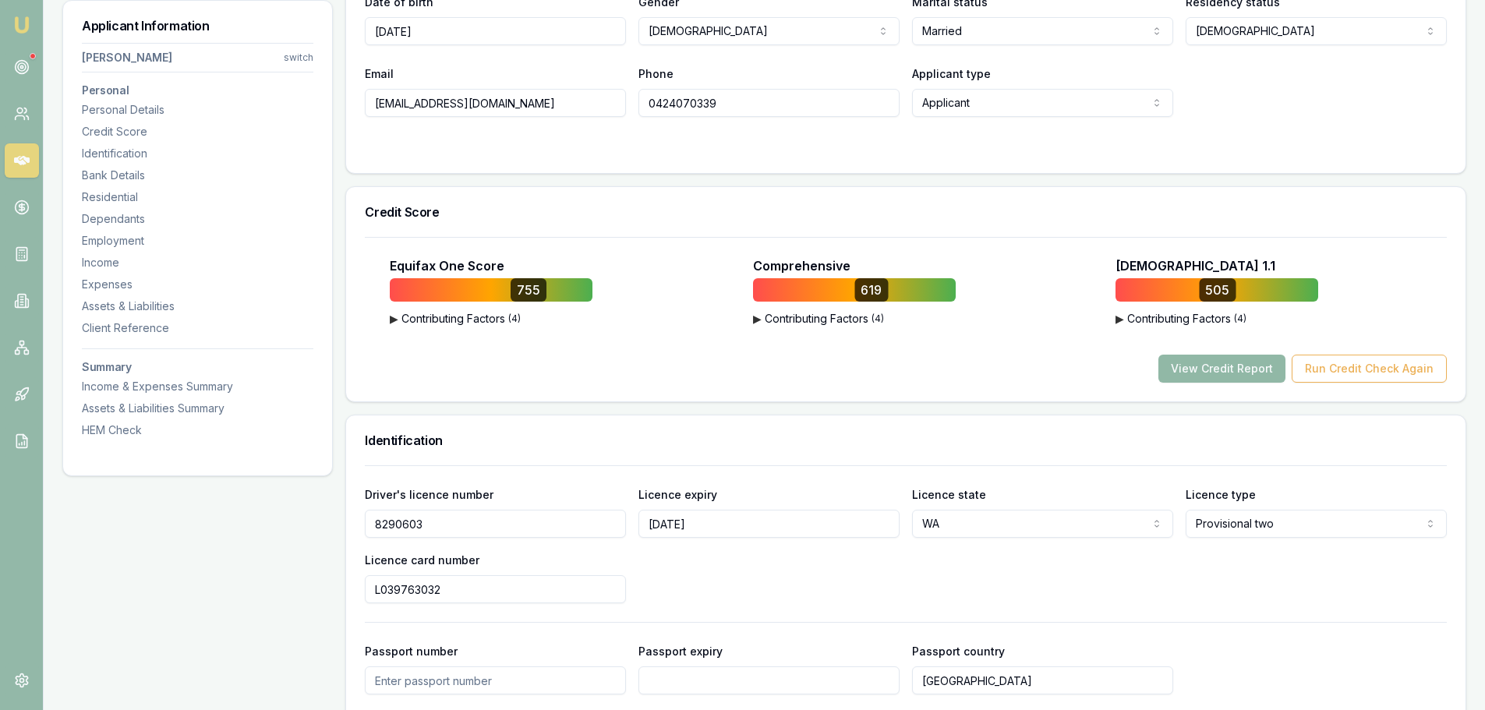
click at [1203, 369] on button "View Credit Report" at bounding box center [1221, 369] width 127 height 28
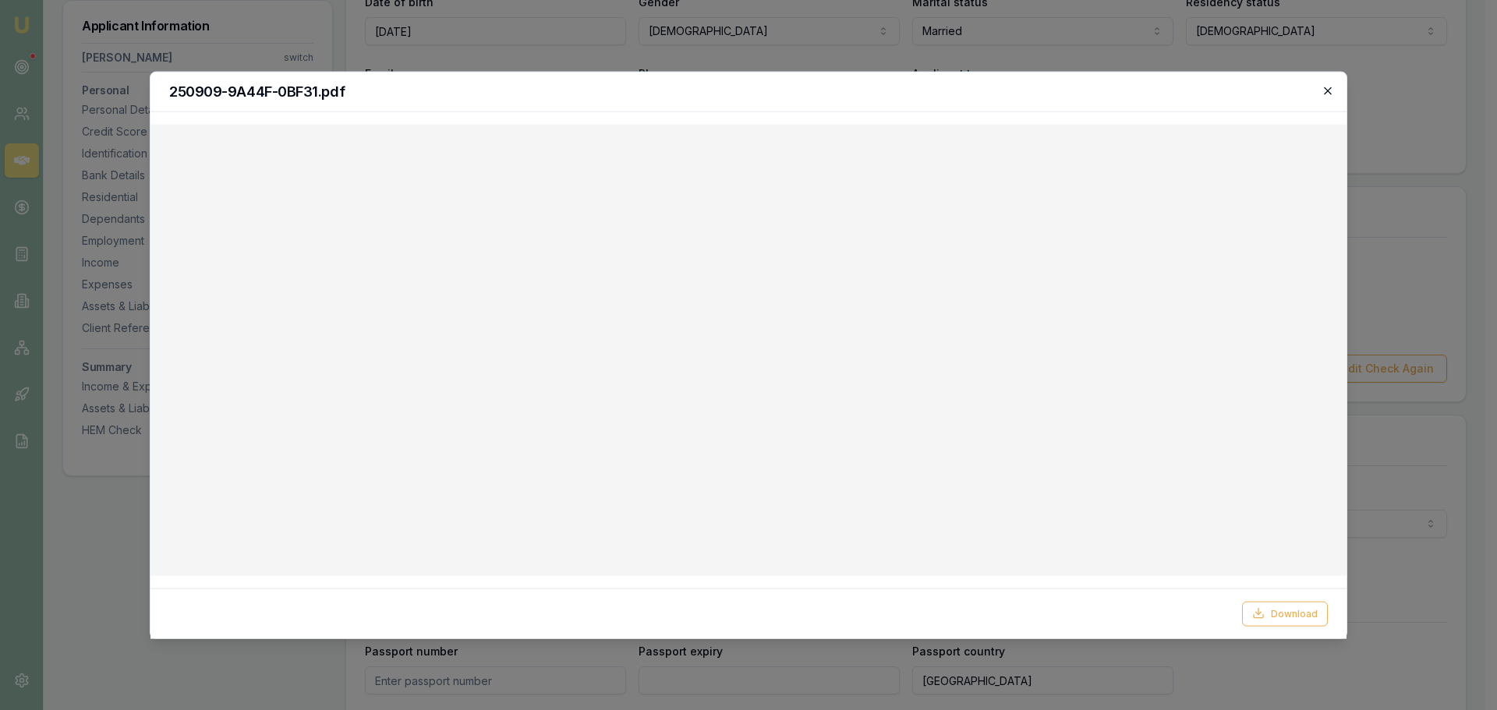
click at [1327, 90] on icon "button" at bounding box center [1327, 90] width 7 height 7
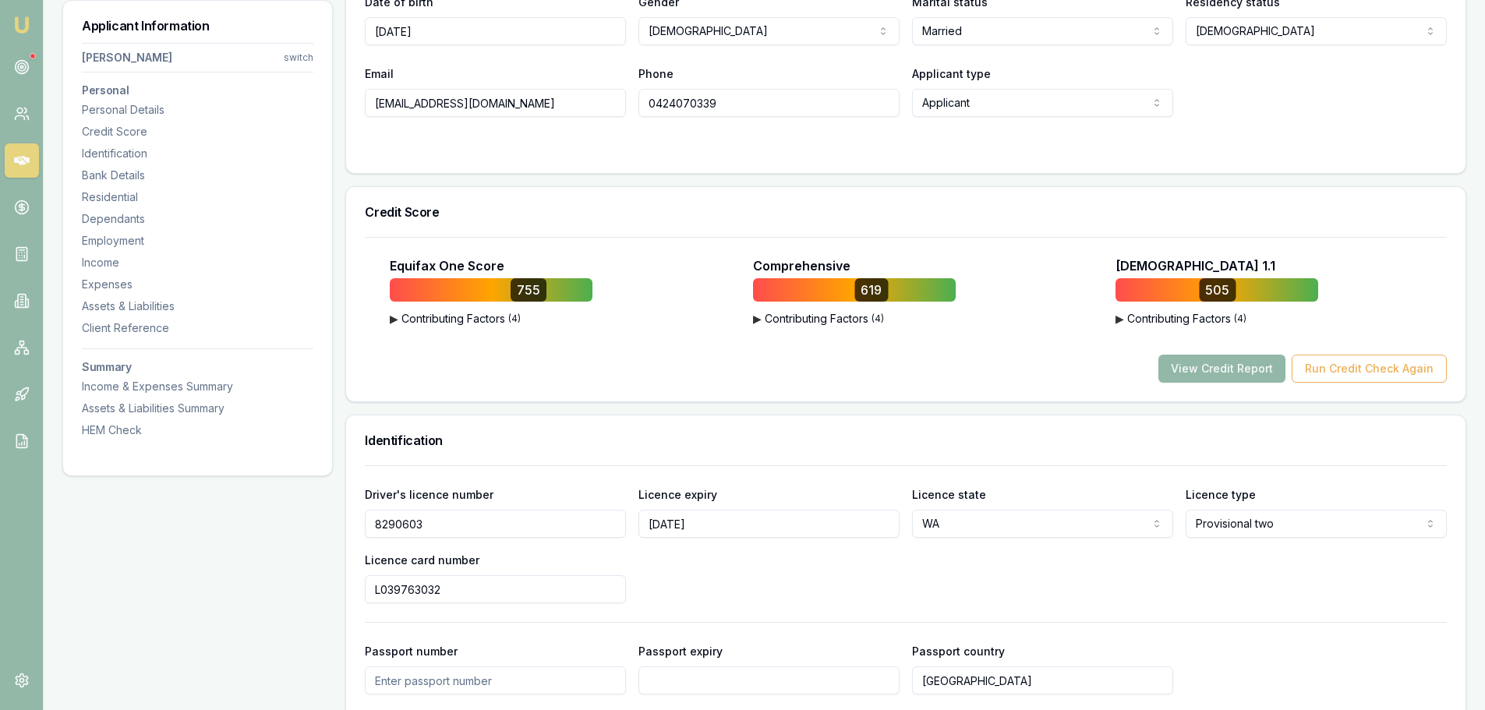
click at [711, 209] on h3 "Credit Score" at bounding box center [906, 212] width 1082 height 12
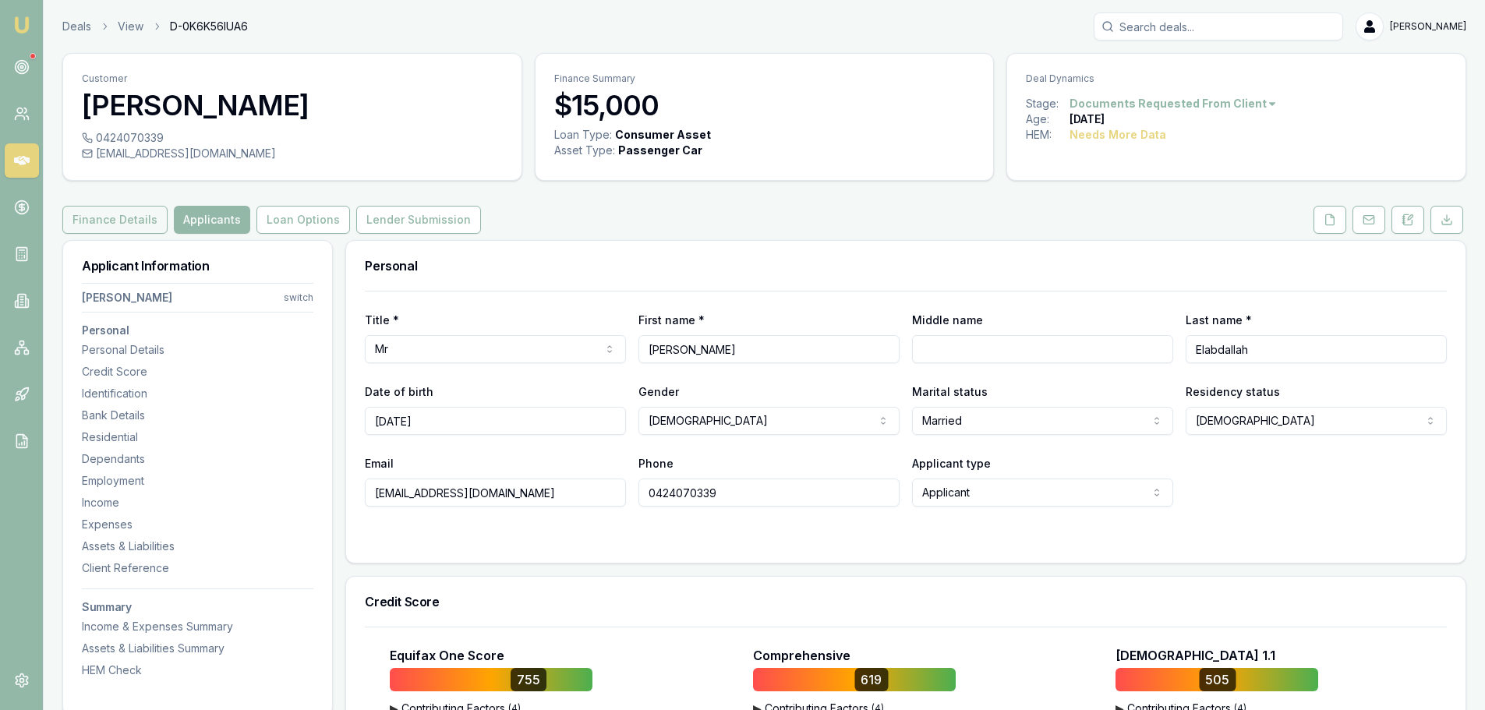
click at [94, 217] on button "Finance Details" at bounding box center [114, 220] width 105 height 28
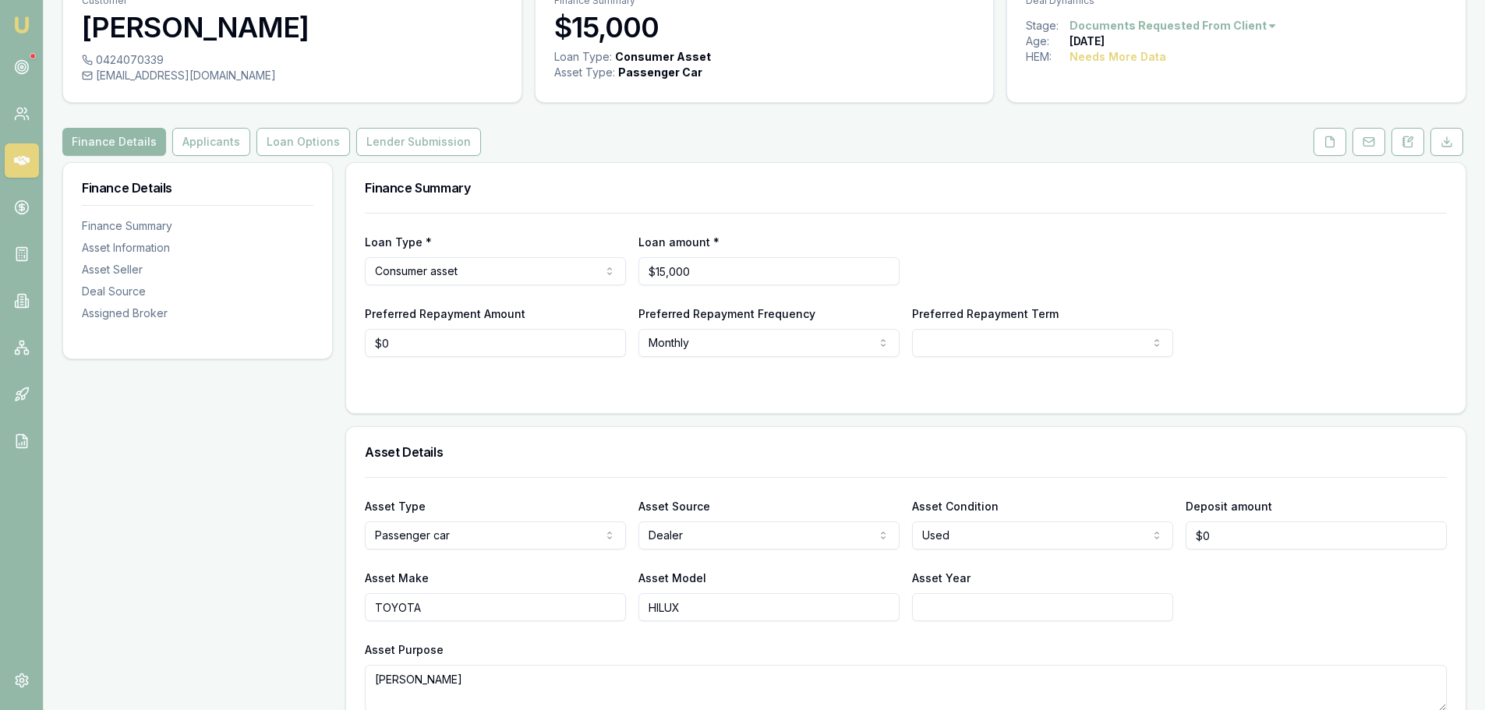
scroll to position [156, 0]
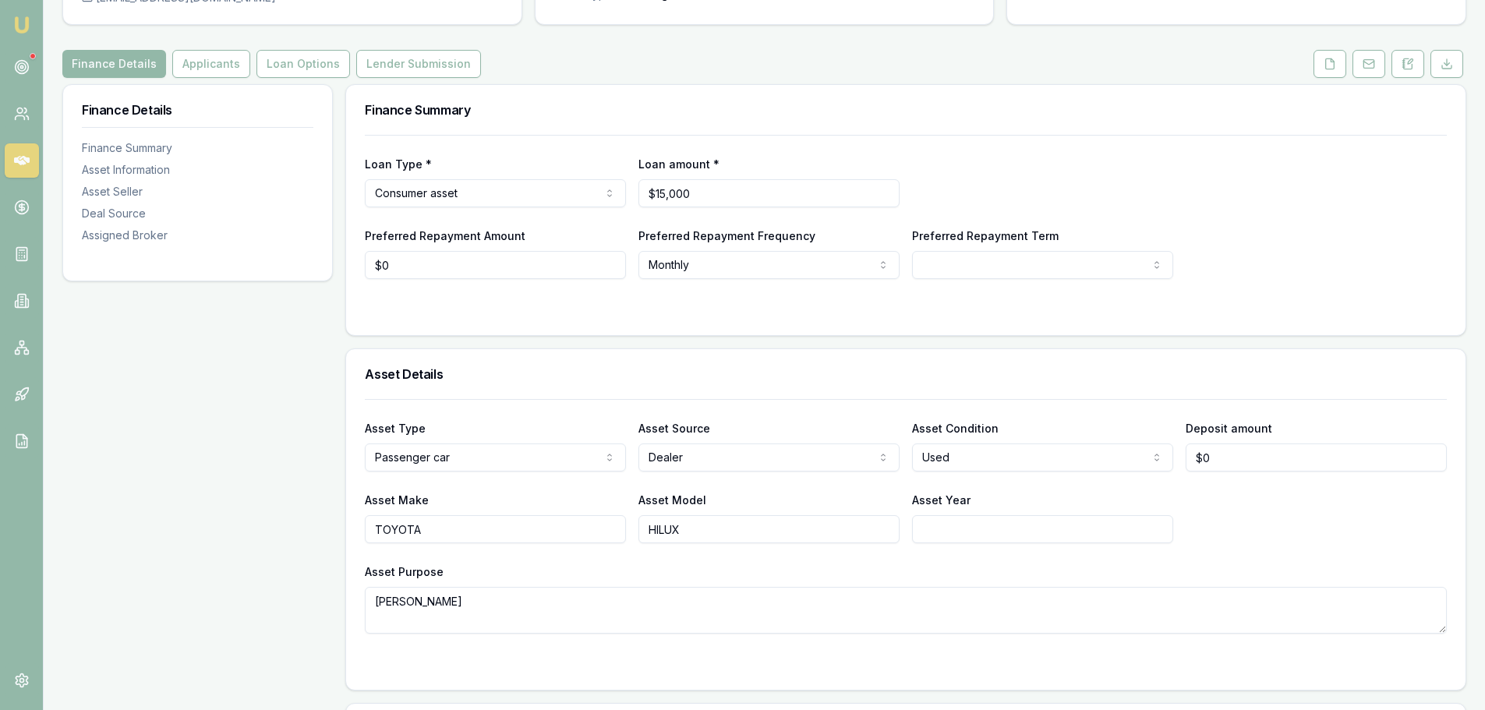
click at [1034, 83] on div "Customer Hassan Elabdallah 0424070339 habdallah823@gmail.com Finance Summary $1…" at bounding box center [764, 712] width 1404 height 1631
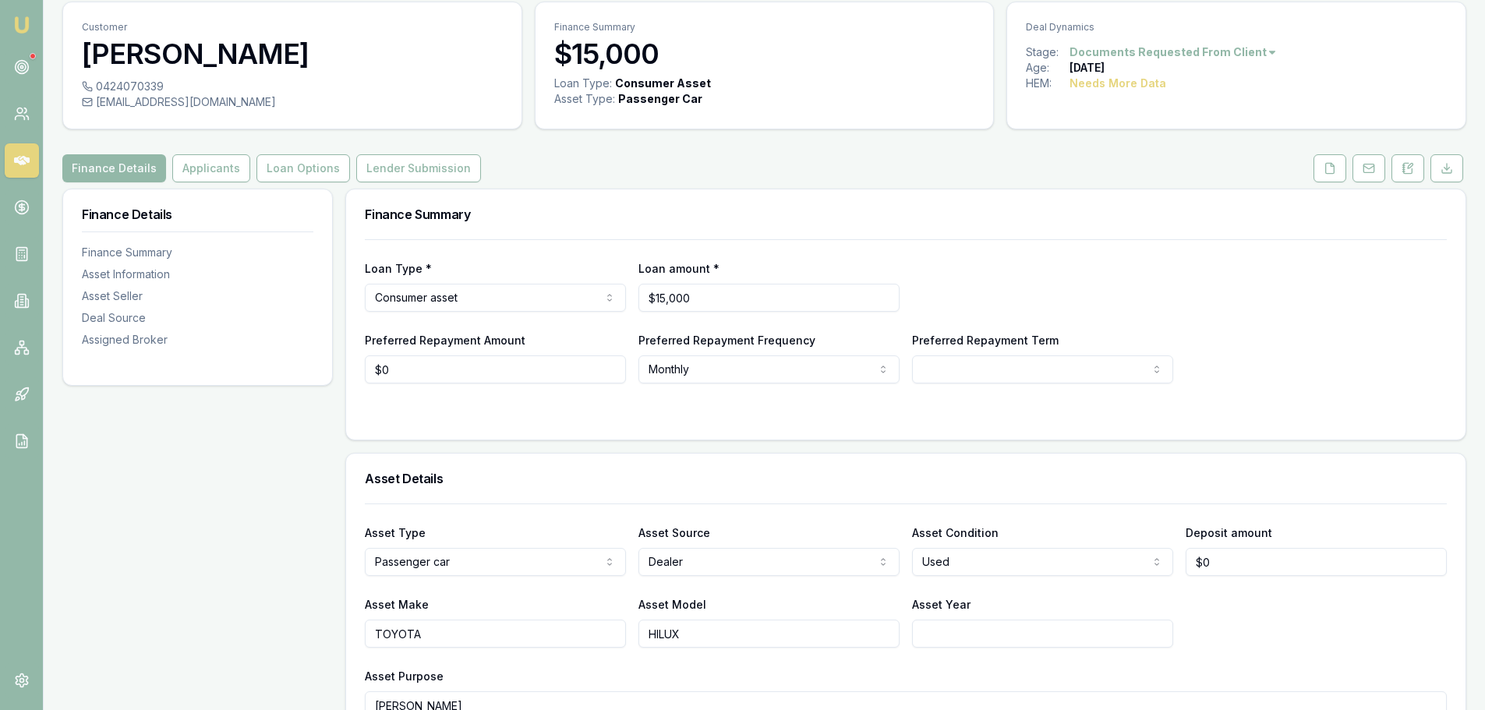
scroll to position [0, 0]
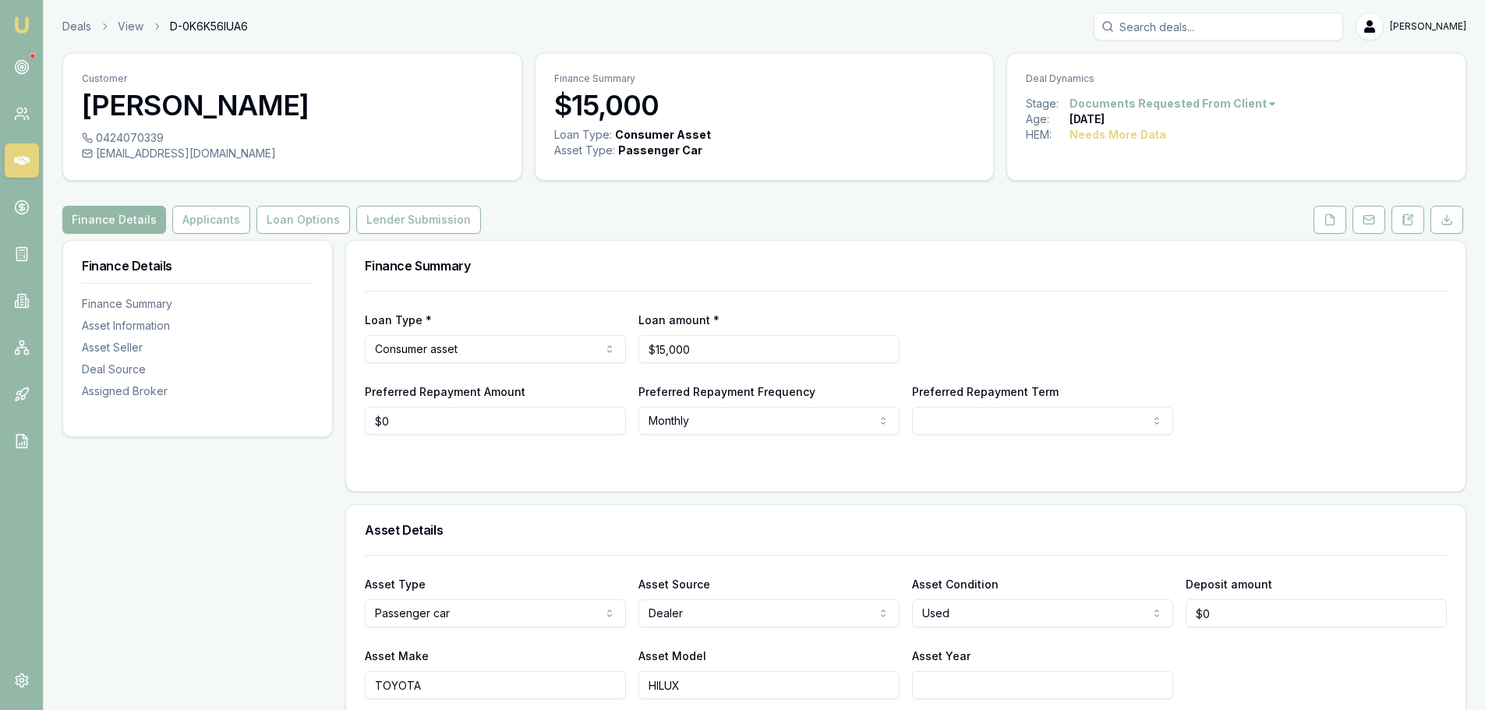
click at [815, 233] on div "Finance Details Applicants Loan Options Lender Submission" at bounding box center [764, 220] width 1404 height 28
click at [209, 222] on button "Applicants" at bounding box center [211, 220] width 78 height 28
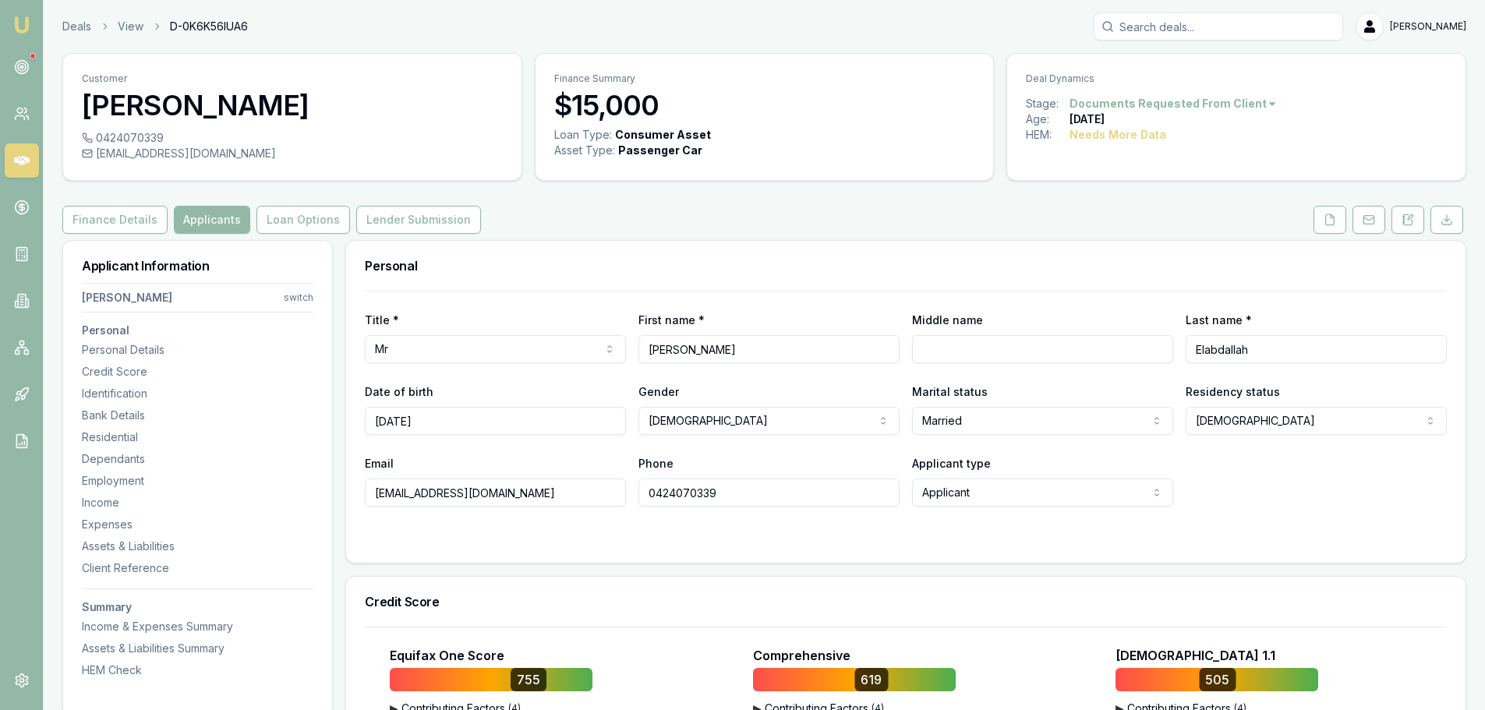
click at [691, 211] on div "Finance Details Applicants Loan Options Lender Submission" at bounding box center [764, 220] width 1404 height 28
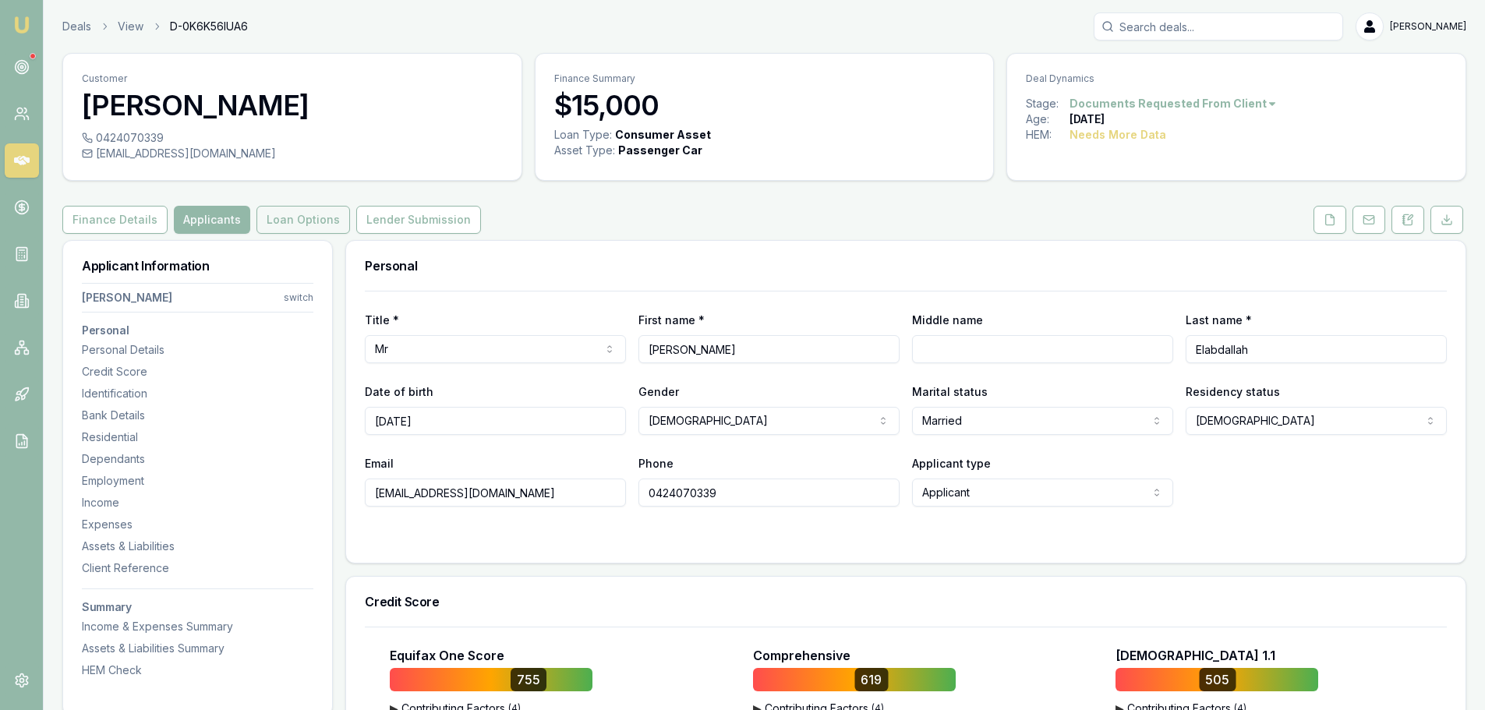
click at [330, 225] on button "Loan Options" at bounding box center [303, 220] width 94 height 28
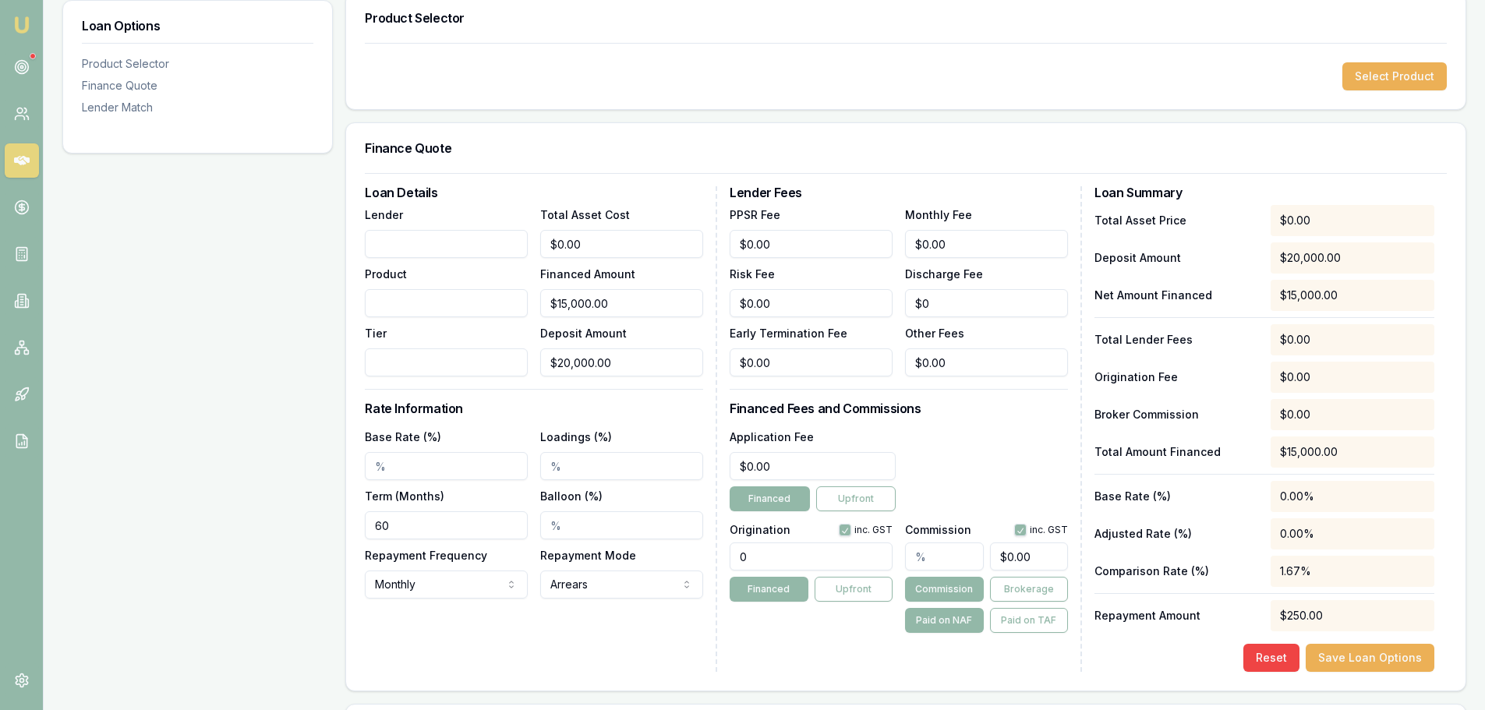
scroll to position [56, 0]
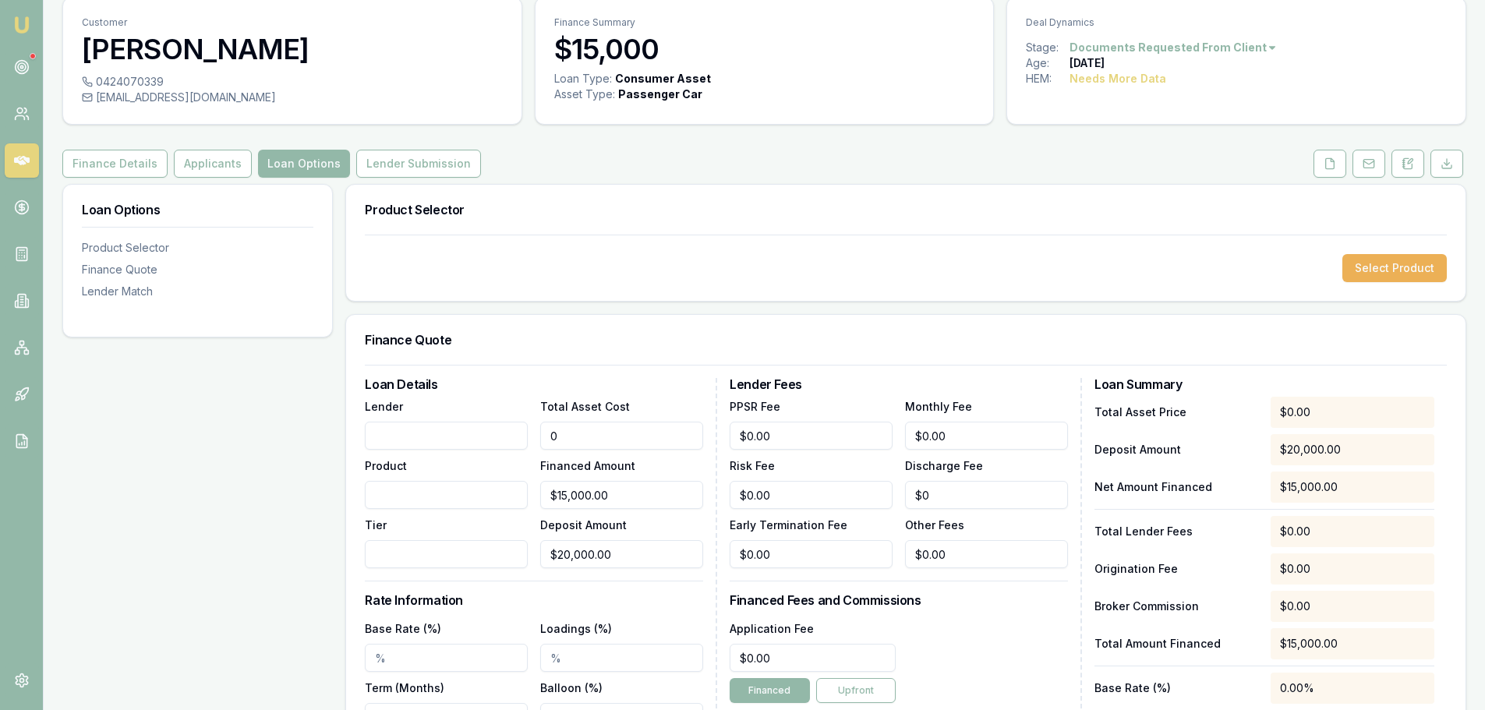
drag, startPoint x: 614, startPoint y: 434, endPoint x: 381, endPoint y: 426, distance: 233.2
click at [399, 433] on div "Lender Product Tier Total Asset Cost 0 Financed Amount $15,000.00 Deposit Amoun…" at bounding box center [534, 482] width 338 height 171
type input "3"
type input "$0.00"
type input "35000"
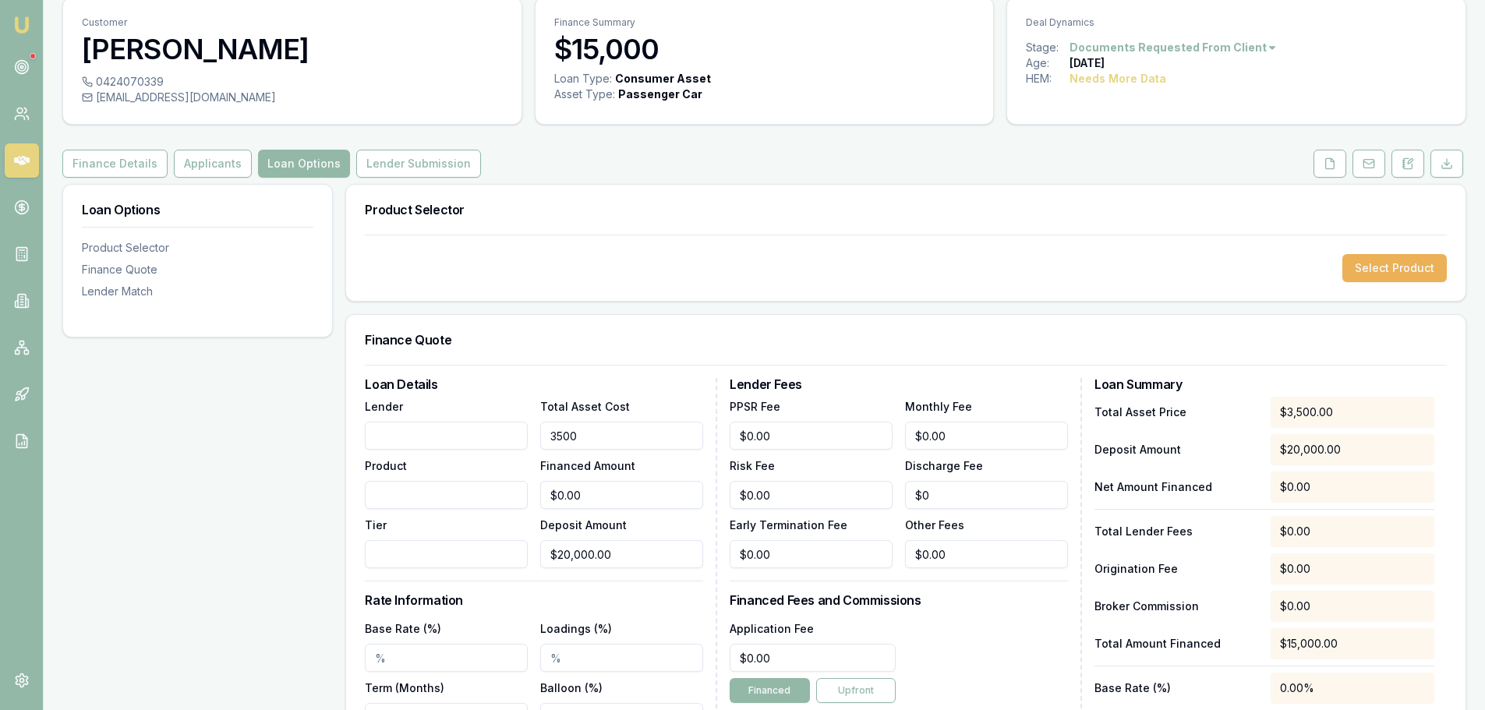
type input "$15,000.00"
type input "$35,000.00"
click at [784, 267] on div "Select Product" at bounding box center [906, 268] width 1082 height 28
click at [723, 303] on div "Product Selector Select Product Finance Quote Loan Details Lender Product Tier …" at bounding box center [905, 596] width 1121 height 825
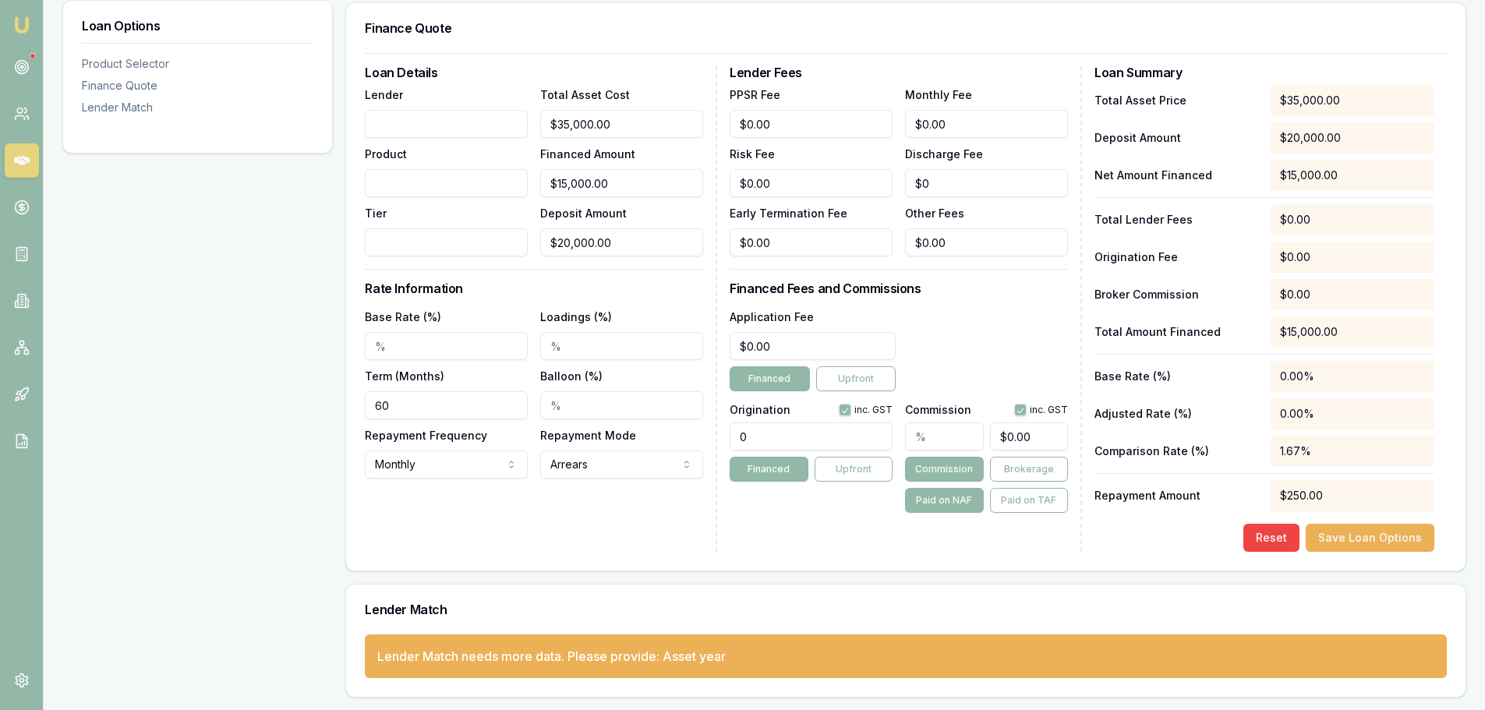
scroll to position [0, 0]
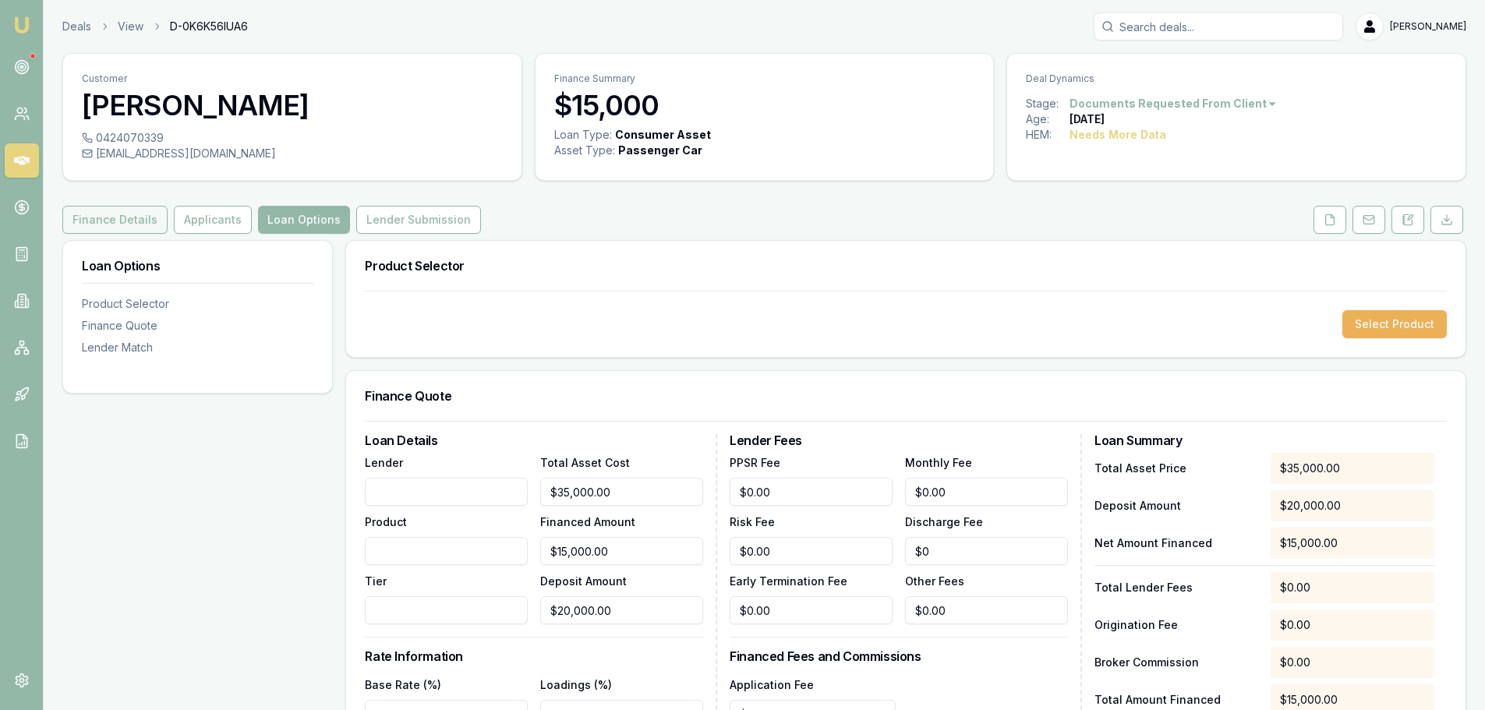
click at [133, 225] on button "Finance Details" at bounding box center [114, 220] width 105 height 28
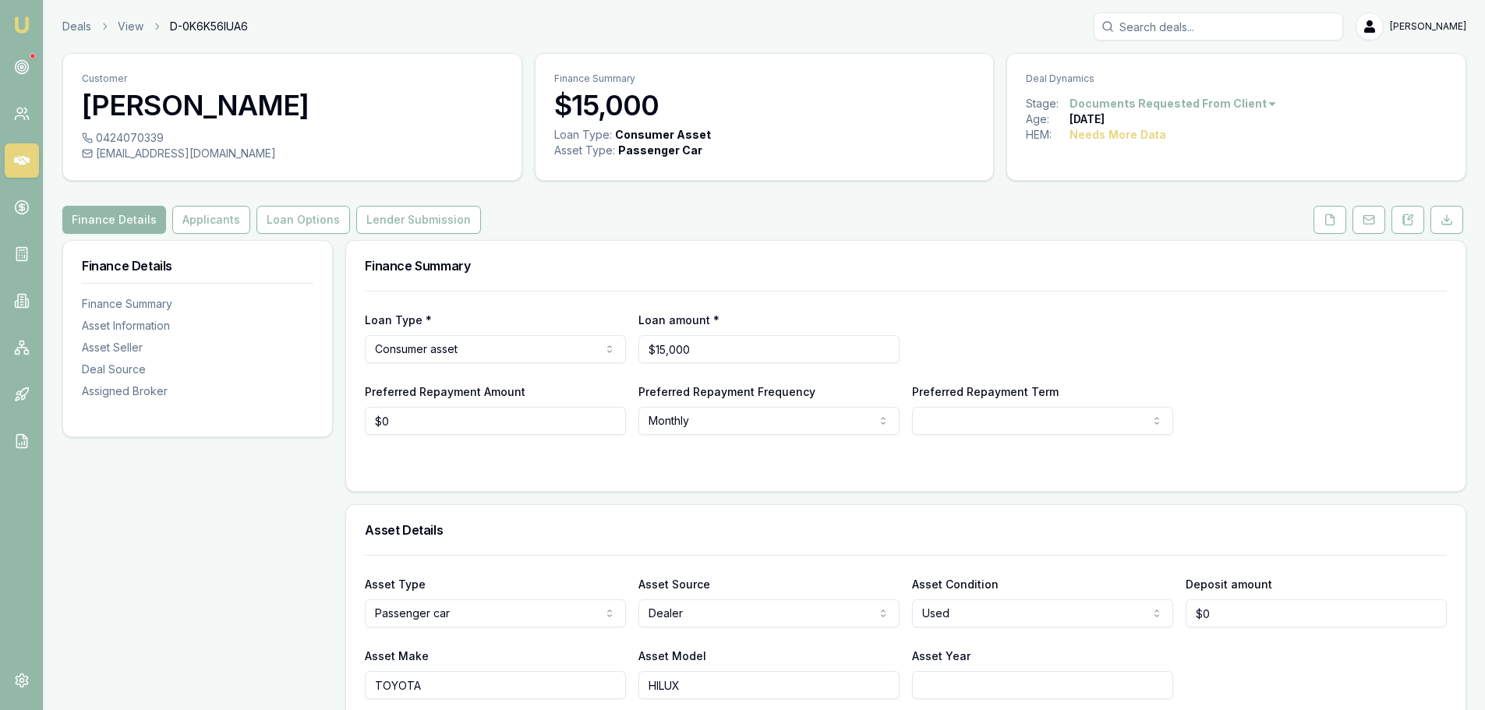
scroll to position [390, 0]
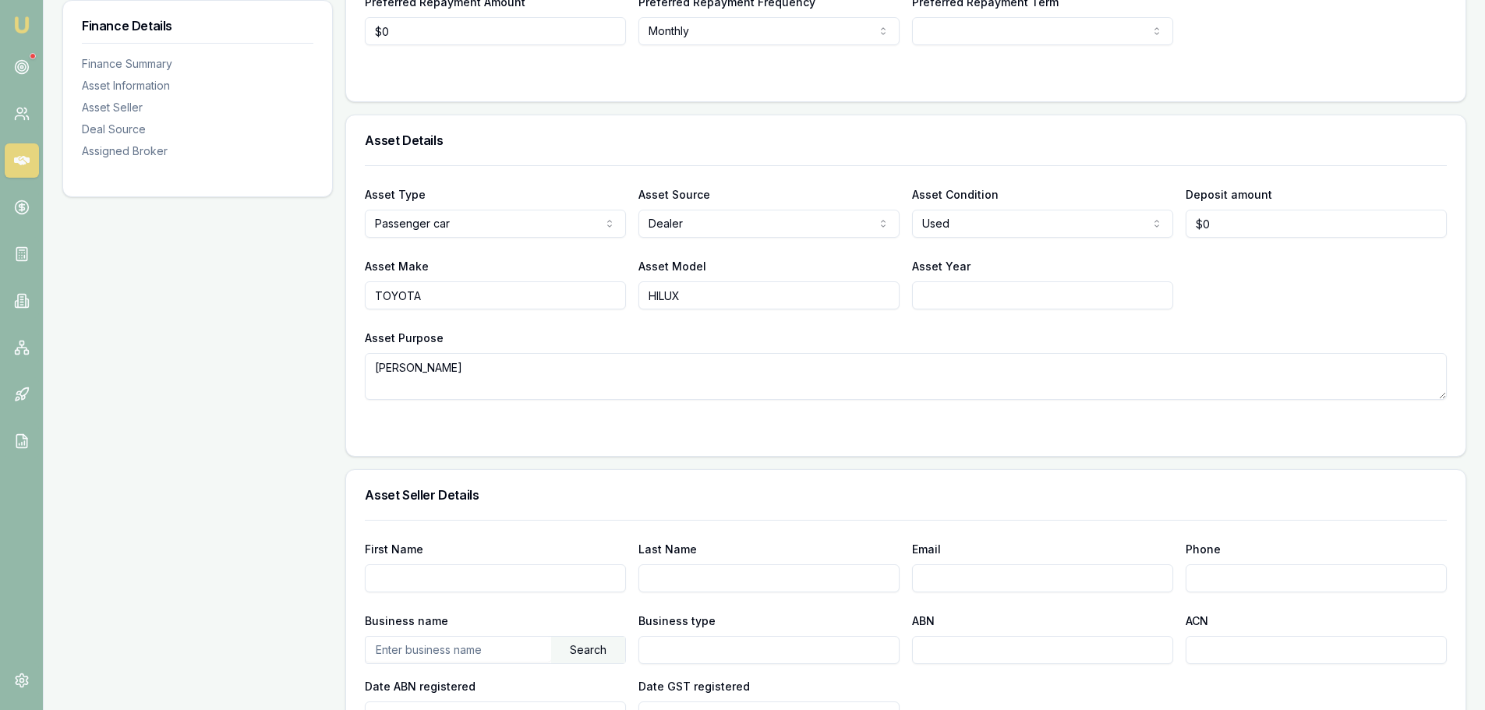
click at [961, 292] on input "Asset Year" at bounding box center [1042, 295] width 261 height 28
type input "2022"
click at [997, 333] on div "Asset Purpose MITSY TRITON" at bounding box center [906, 364] width 1082 height 72
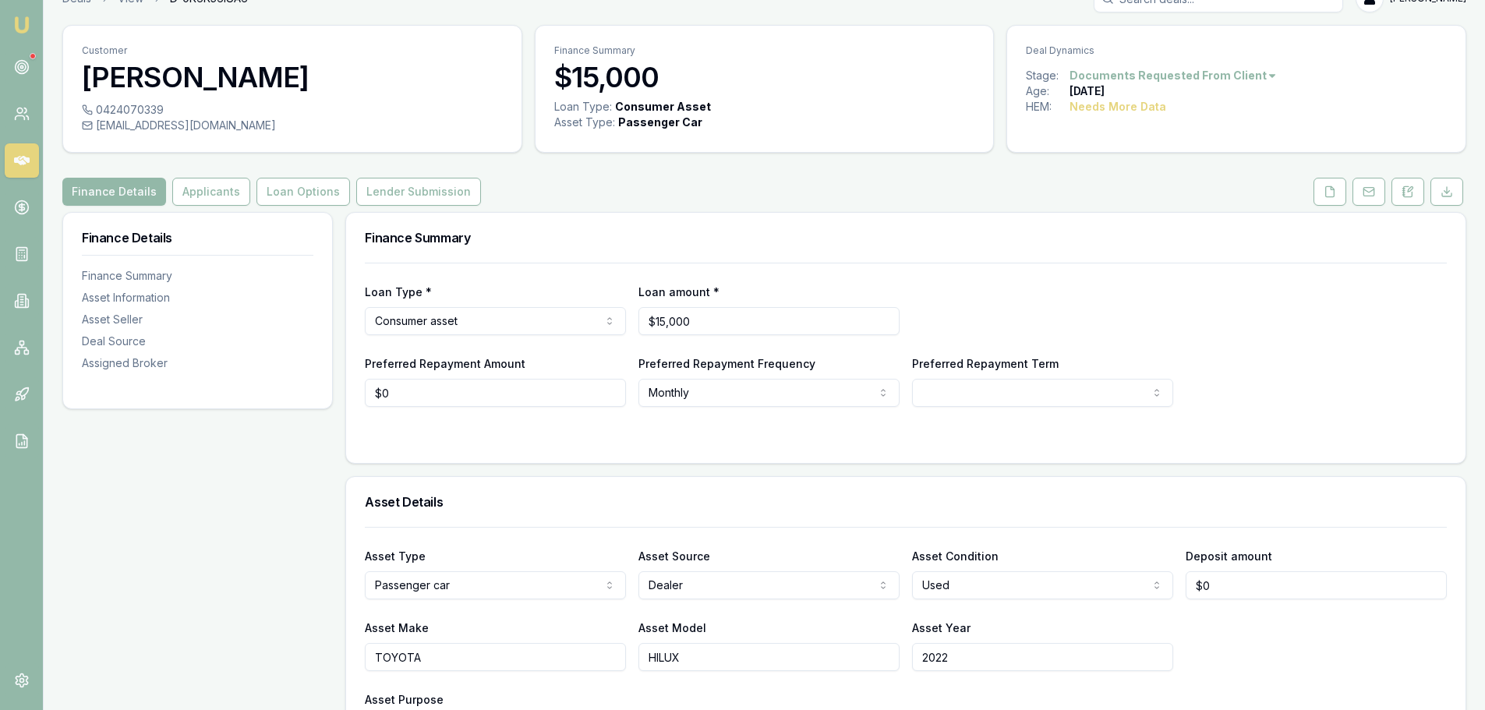
scroll to position [0, 0]
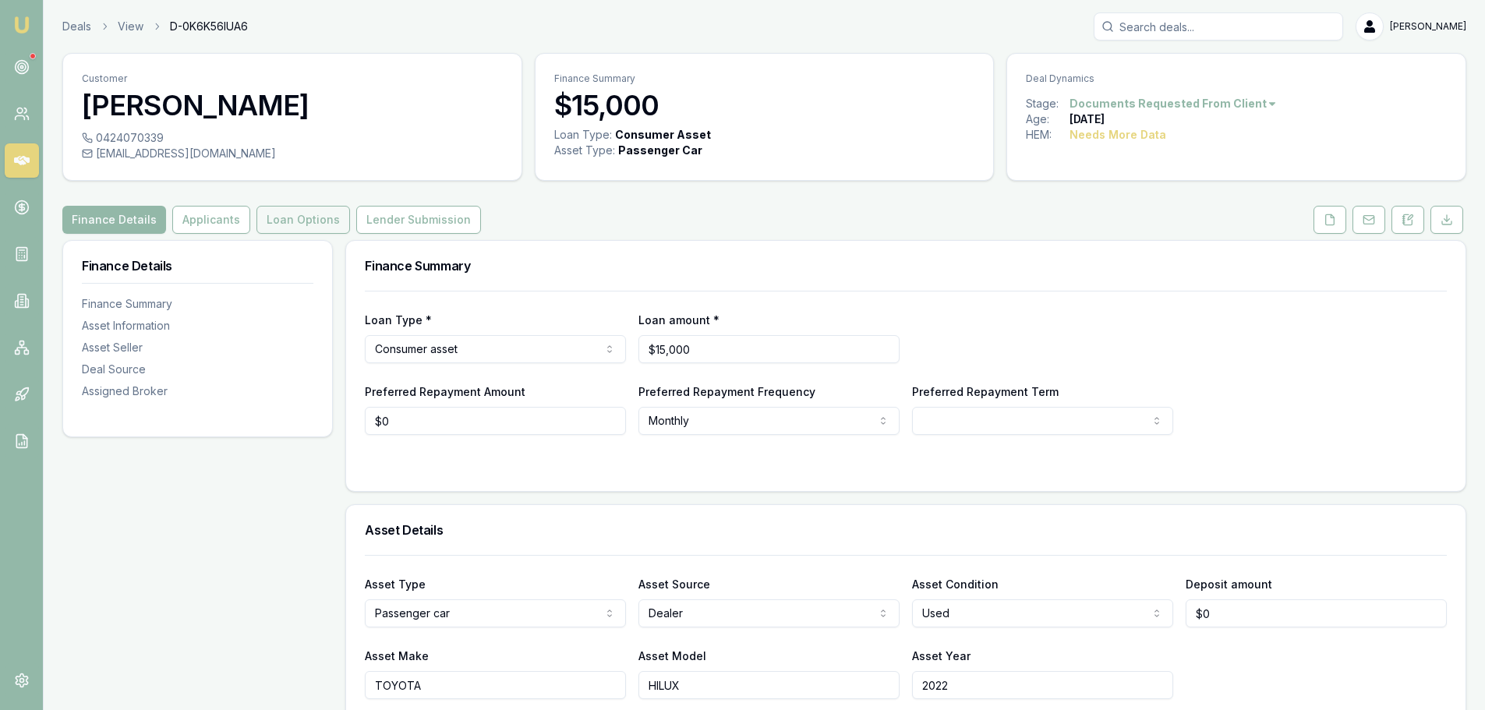
click at [309, 221] on button "Loan Options" at bounding box center [303, 220] width 94 height 28
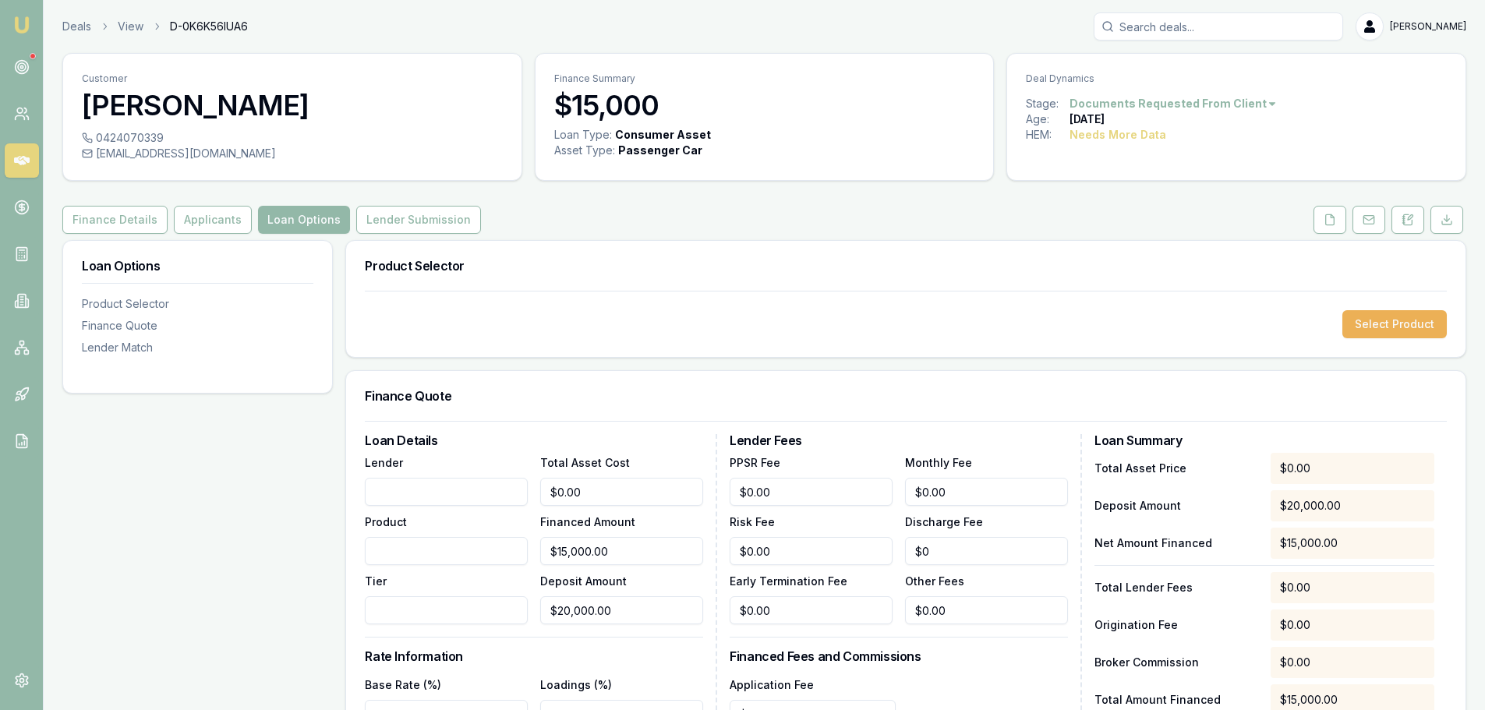
click at [820, 254] on div "Product Selector" at bounding box center [905, 266] width 1119 height 50
click at [89, 217] on button "Finance Details" at bounding box center [114, 220] width 105 height 28
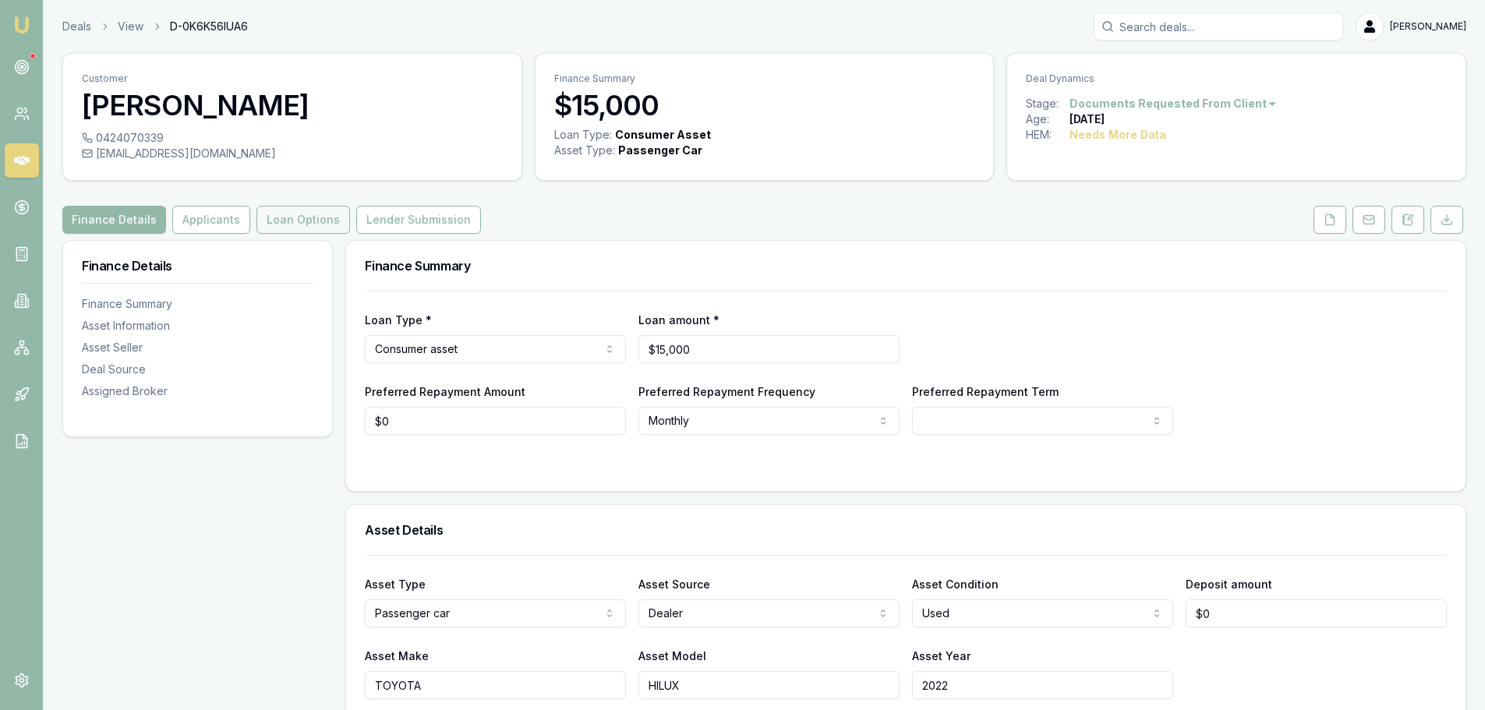
click at [324, 220] on button "Loan Options" at bounding box center [303, 220] width 94 height 28
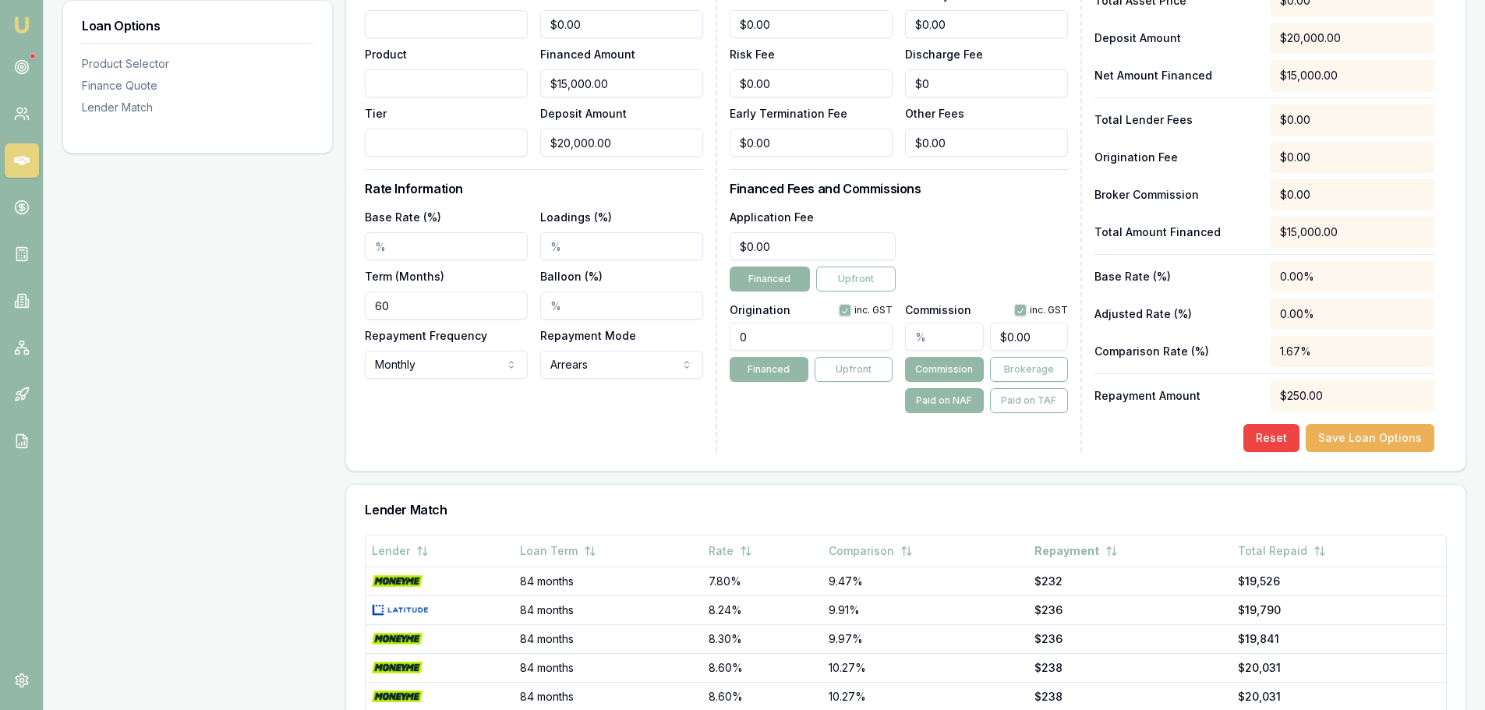
scroll to position [695, 0]
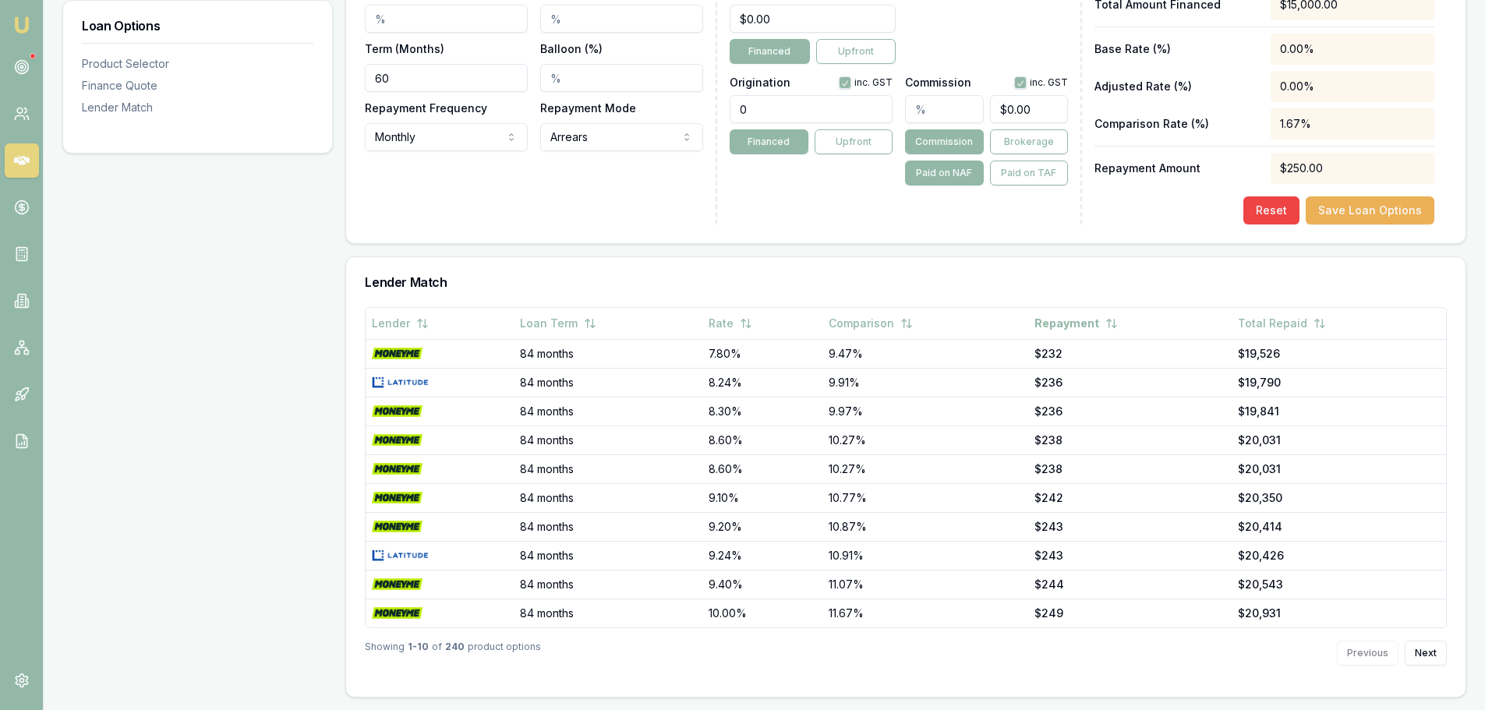
click at [322, 302] on div "Loan Options Product Selector Finance Quote Lender Match" at bounding box center [197, 121] width 270 height 1153
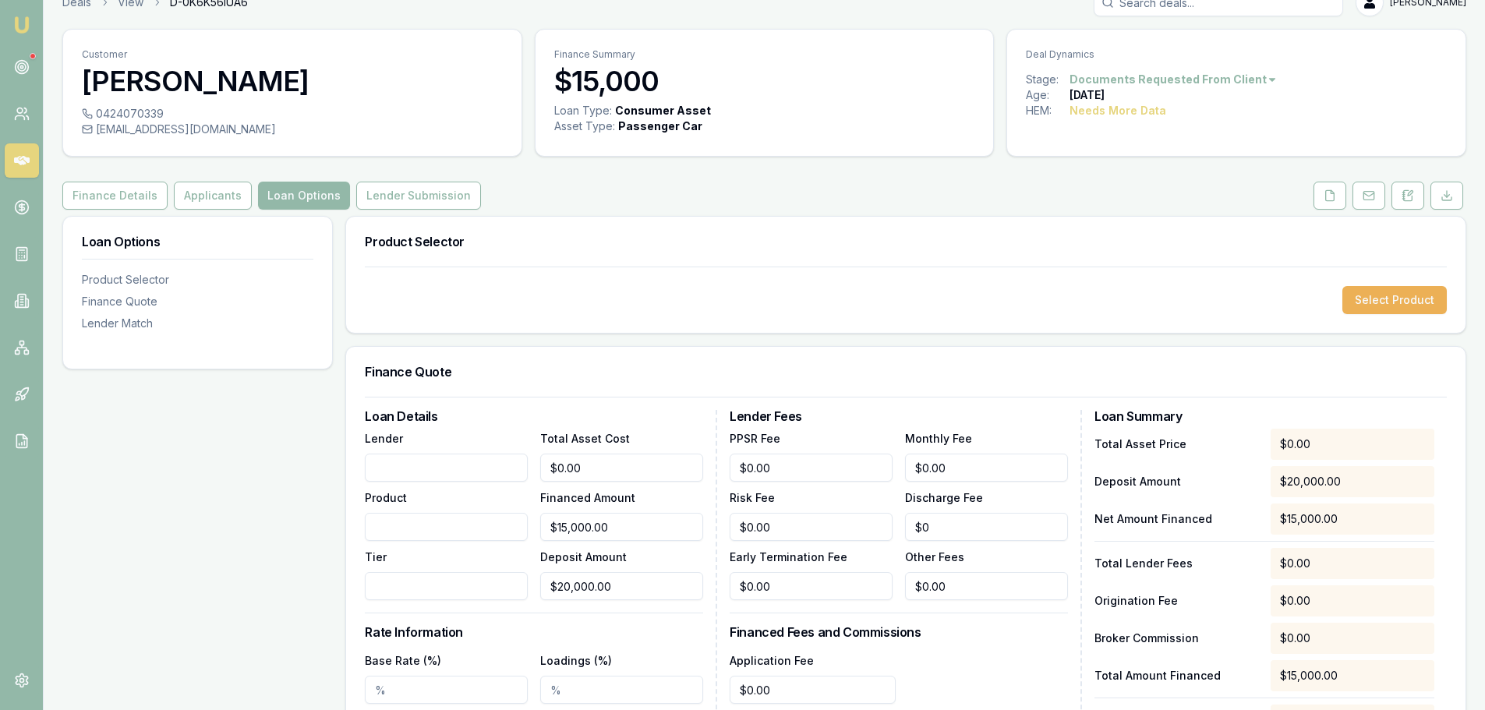
scroll to position [0, 0]
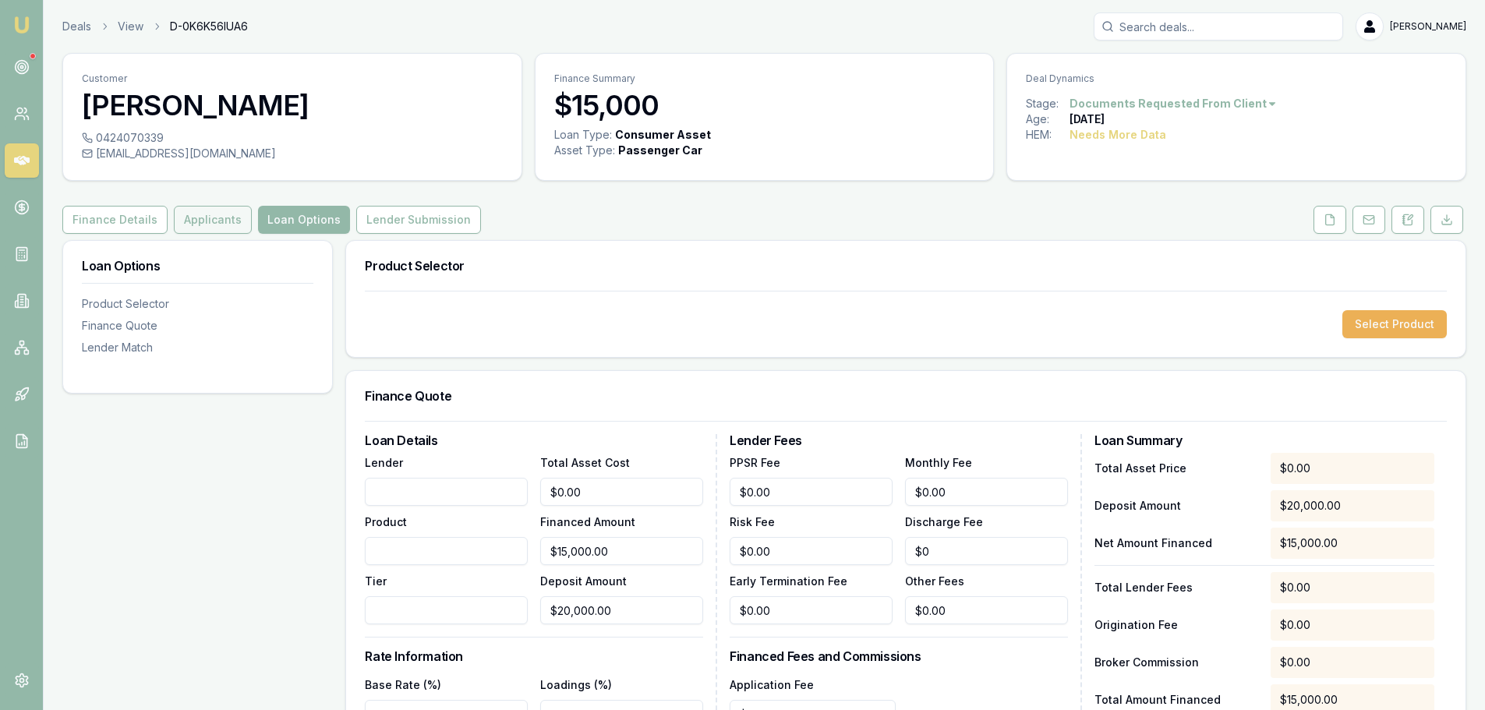
click at [199, 215] on button "Applicants" at bounding box center [213, 220] width 78 height 28
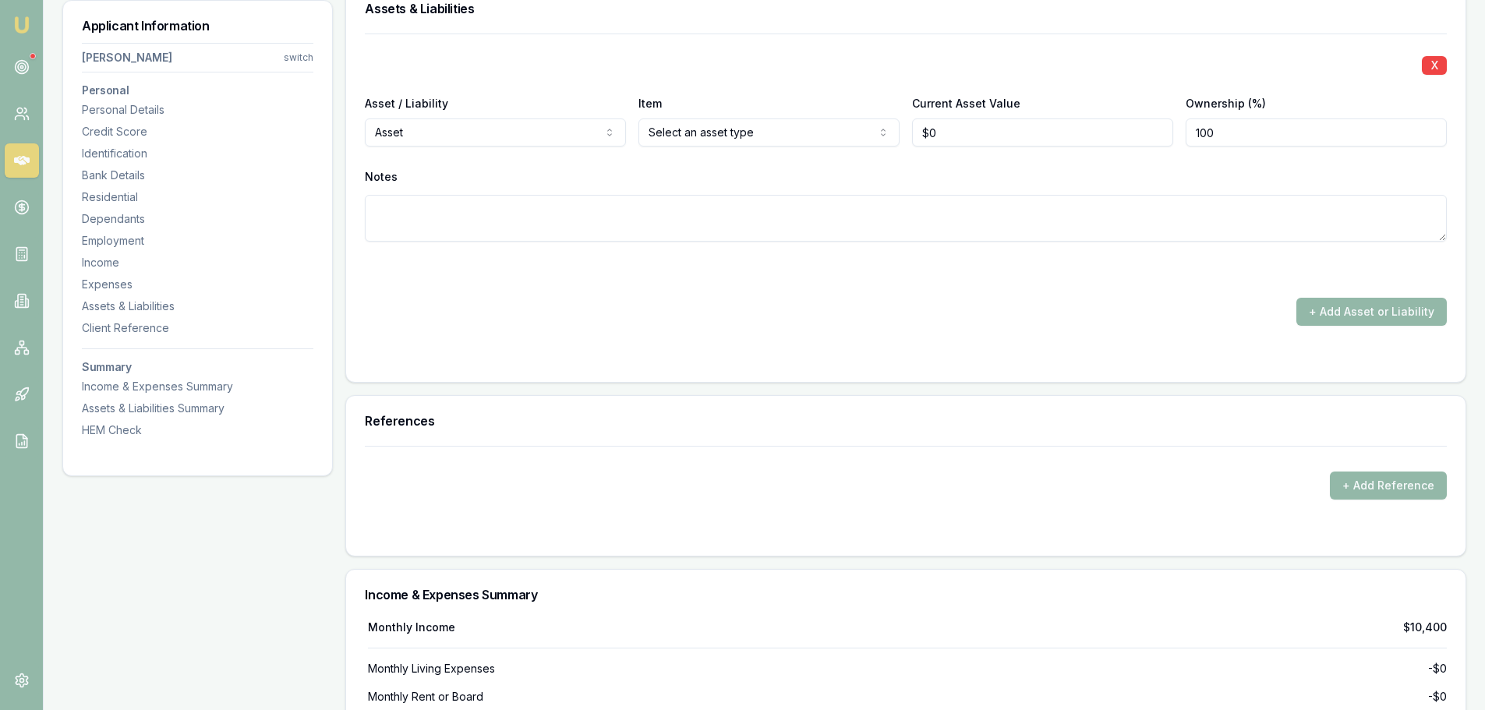
scroll to position [3274, 0]
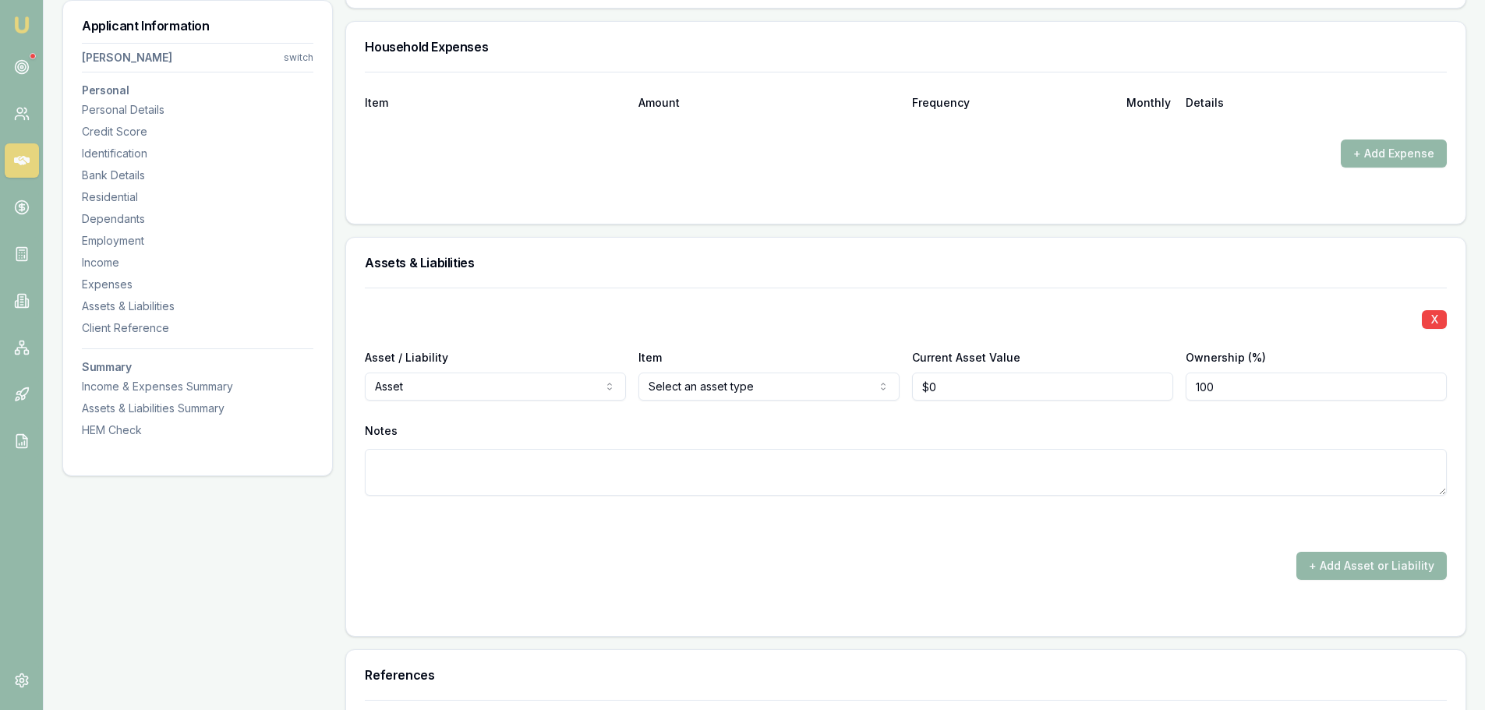
click at [813, 326] on div "X" at bounding box center [906, 318] width 1082 height 22
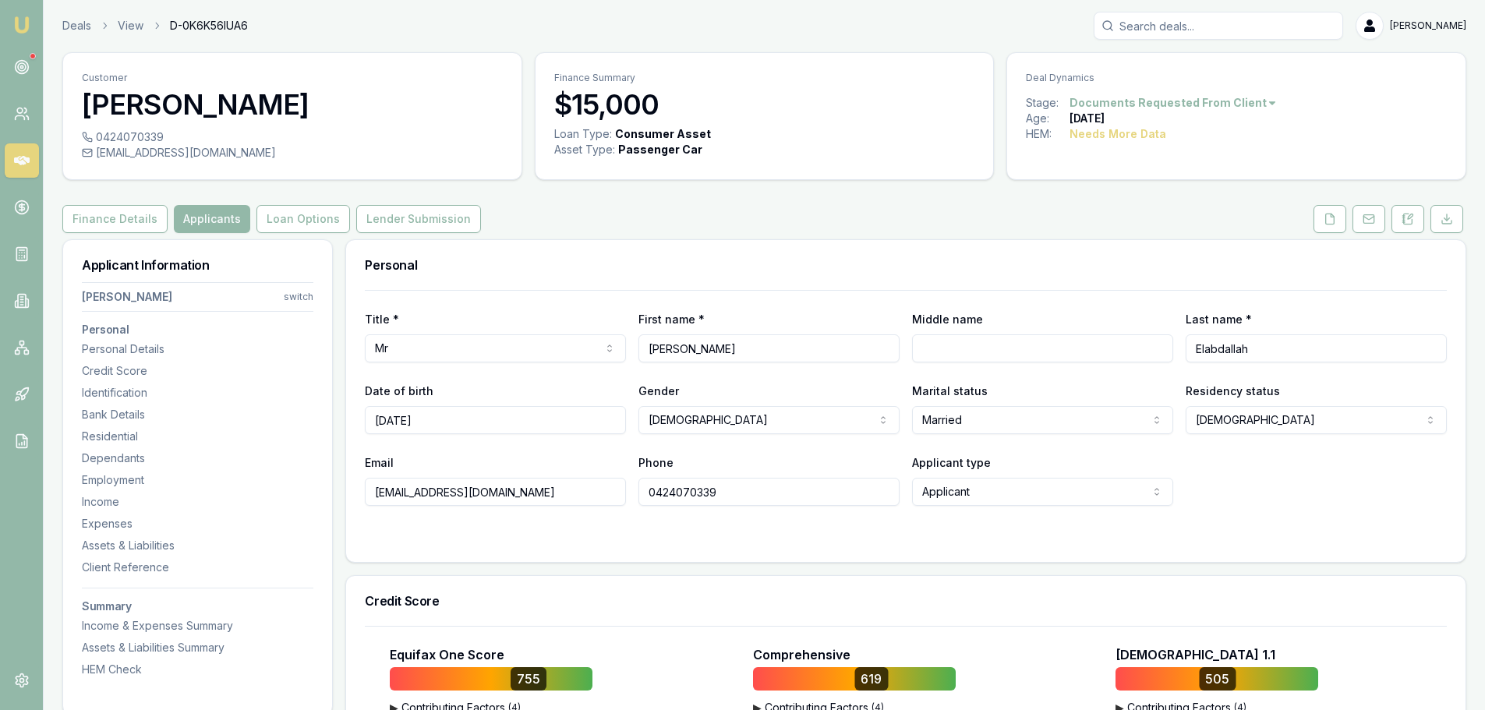
scroll to position [0, 0]
drag, startPoint x: 530, startPoint y: 494, endPoint x: 311, endPoint y: 491, distance: 219.0
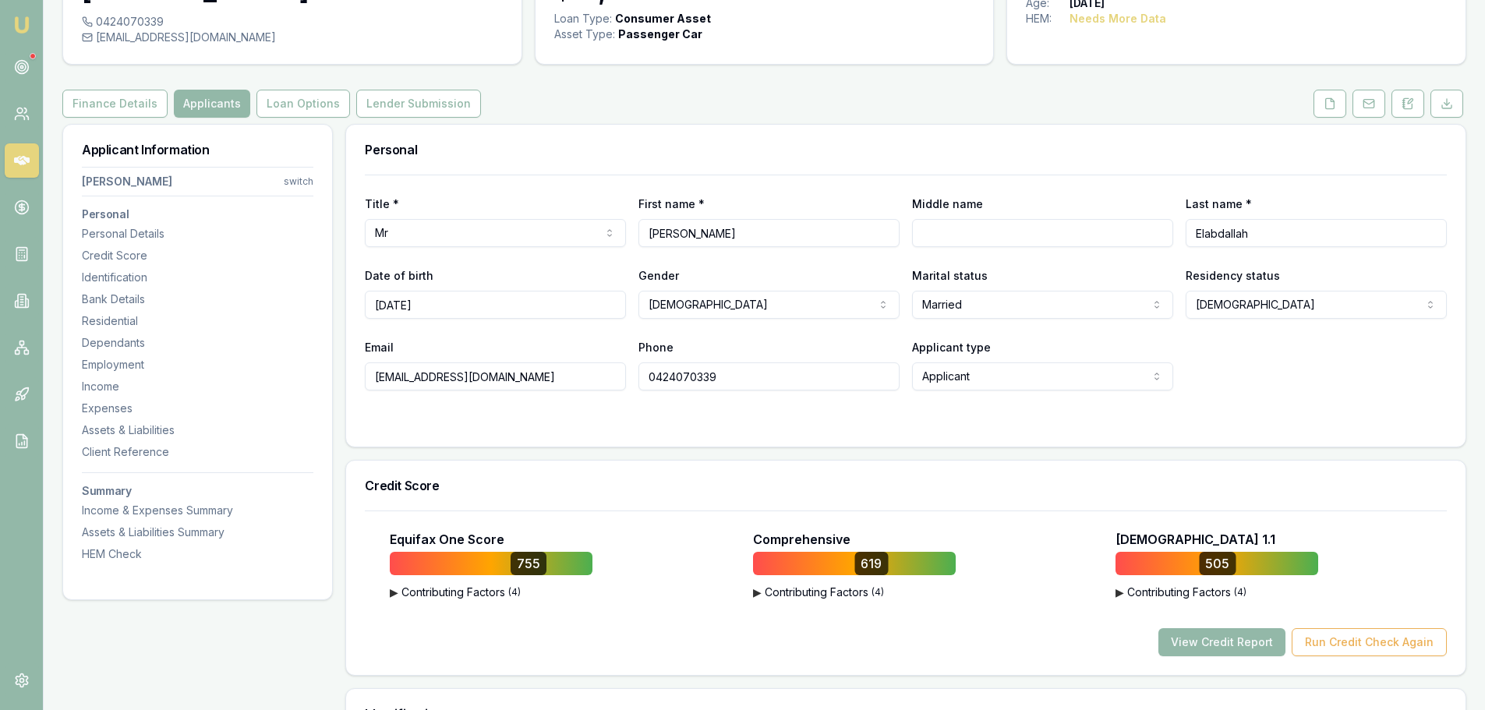
scroll to position [312, 0]
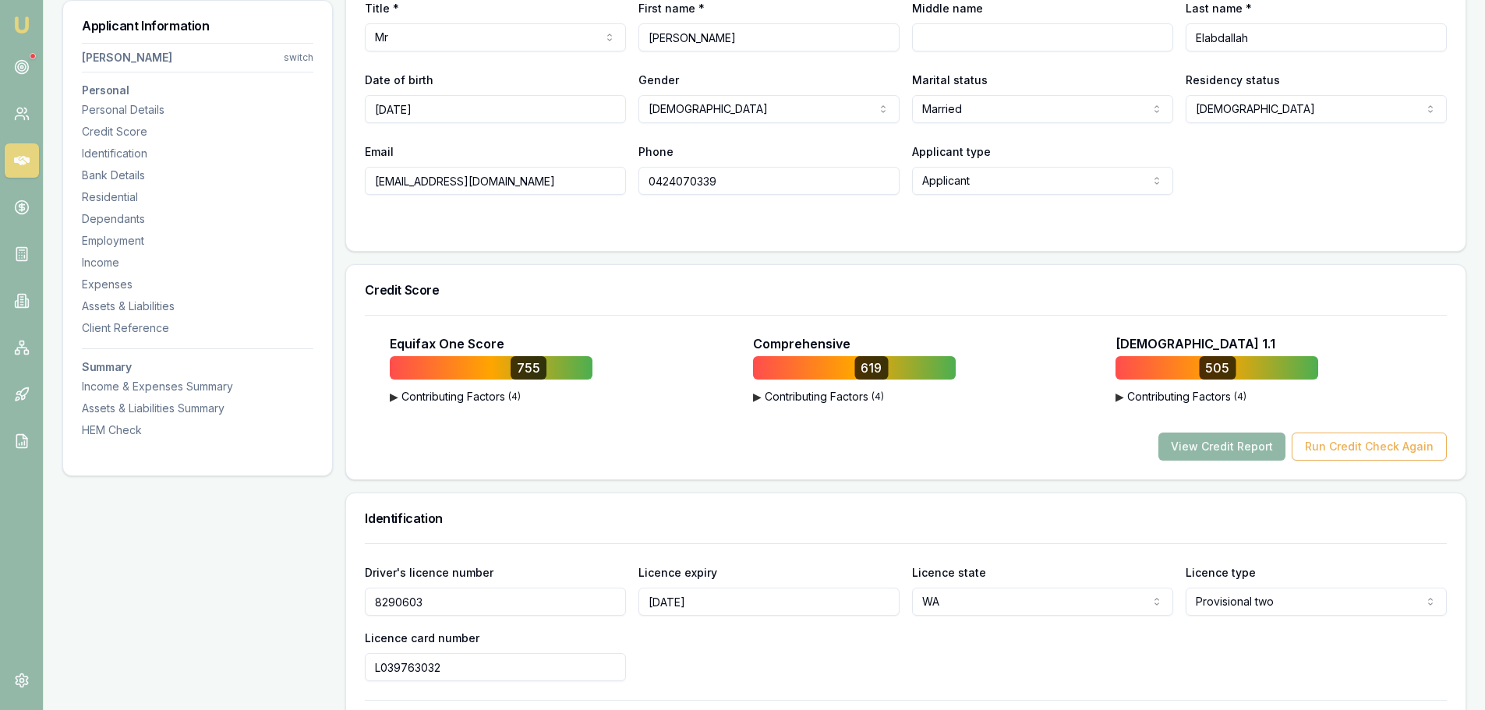
click at [1278, 451] on button "View Credit Report" at bounding box center [1221, 447] width 127 height 28
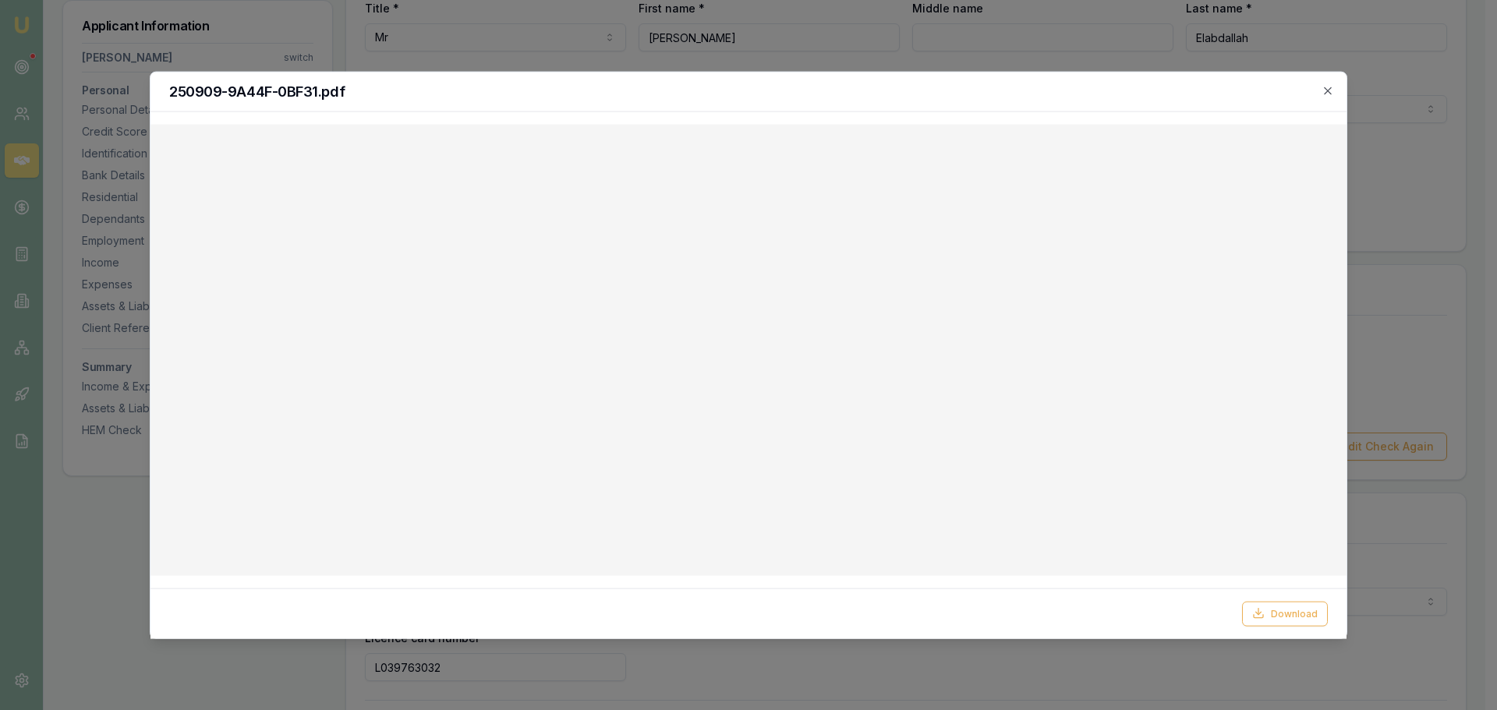
click at [1320, 89] on h2 "250909-9A44F-0BF31.pdf" at bounding box center [748, 91] width 1158 height 14
click at [1325, 90] on icon "button" at bounding box center [1327, 90] width 12 height 12
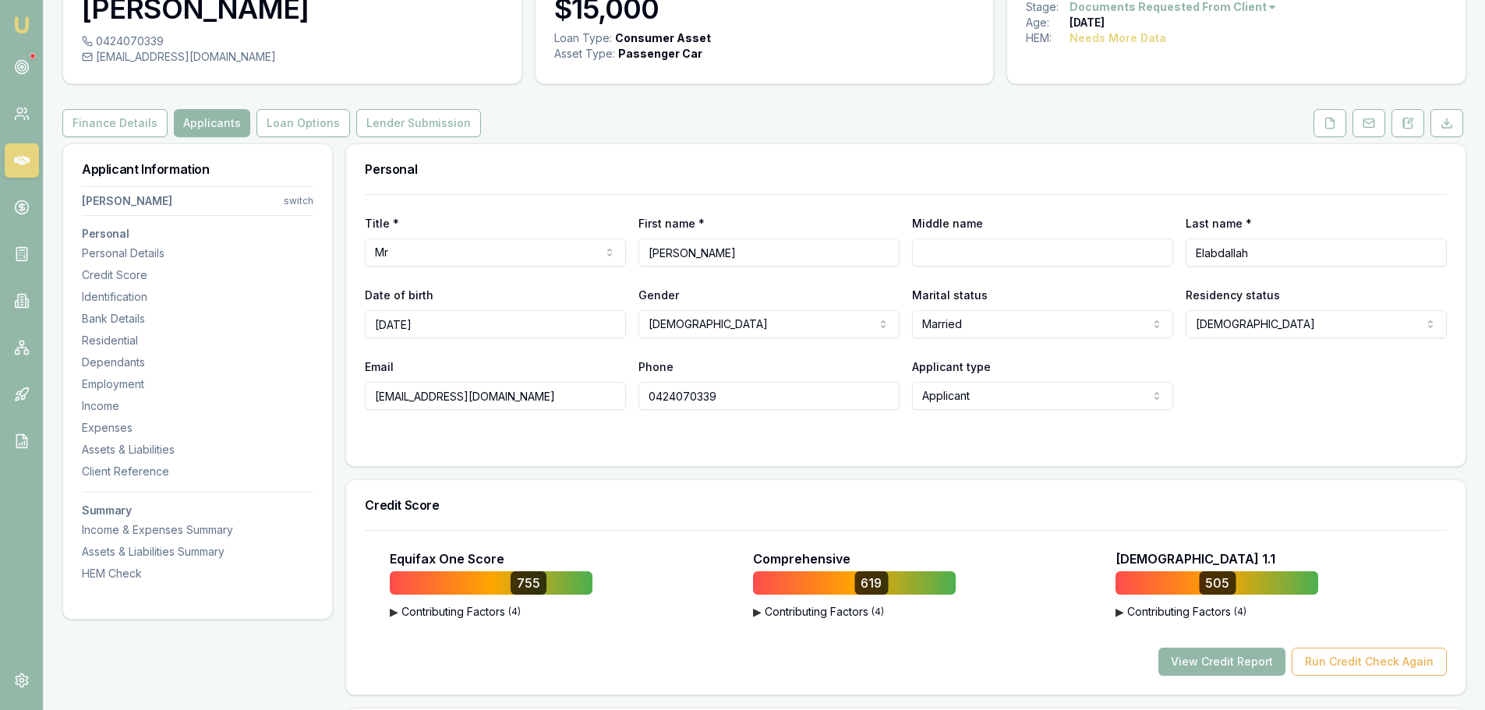
scroll to position [0, 0]
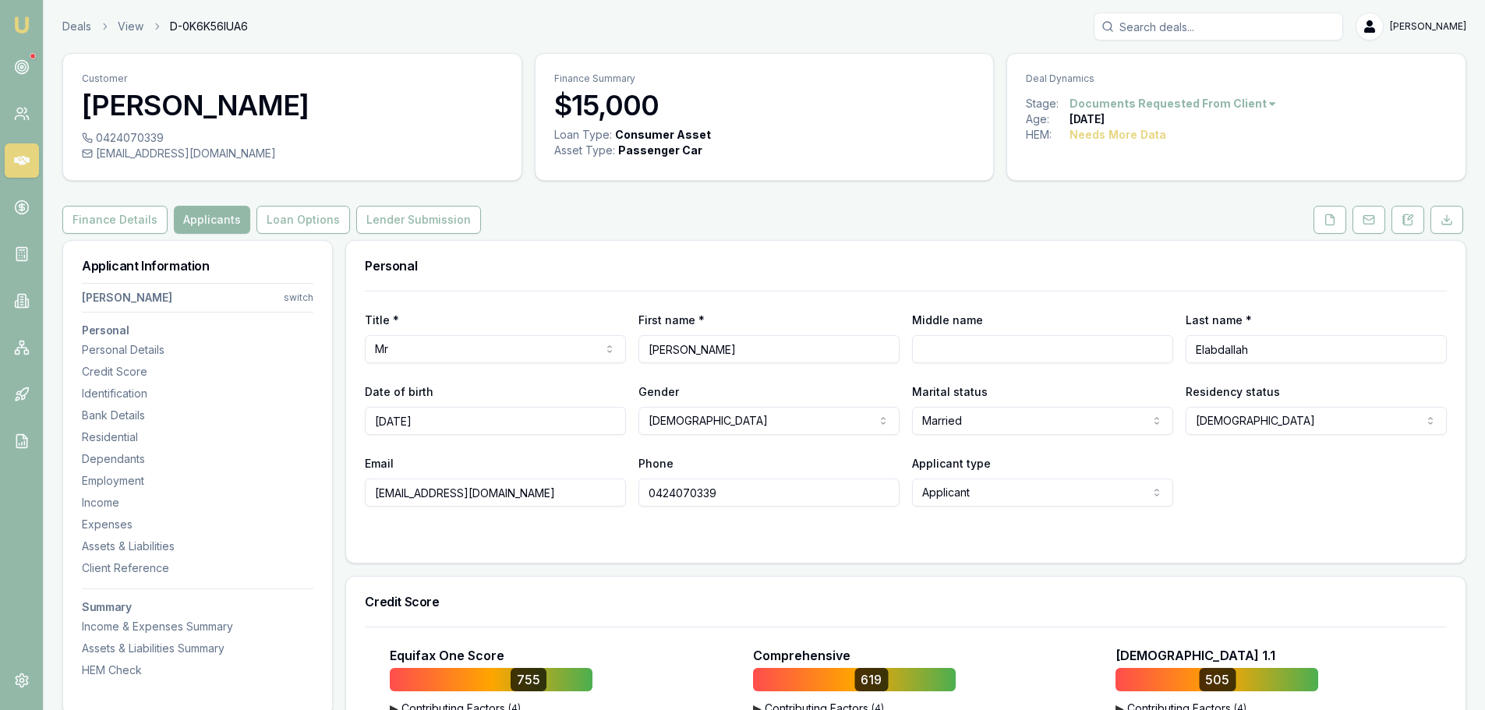
click at [1209, 350] on input "Elabdallah" at bounding box center [1316, 349] width 261 height 28
type input "El Abdallah"
click at [1108, 273] on div "Personal" at bounding box center [905, 266] width 1119 height 50
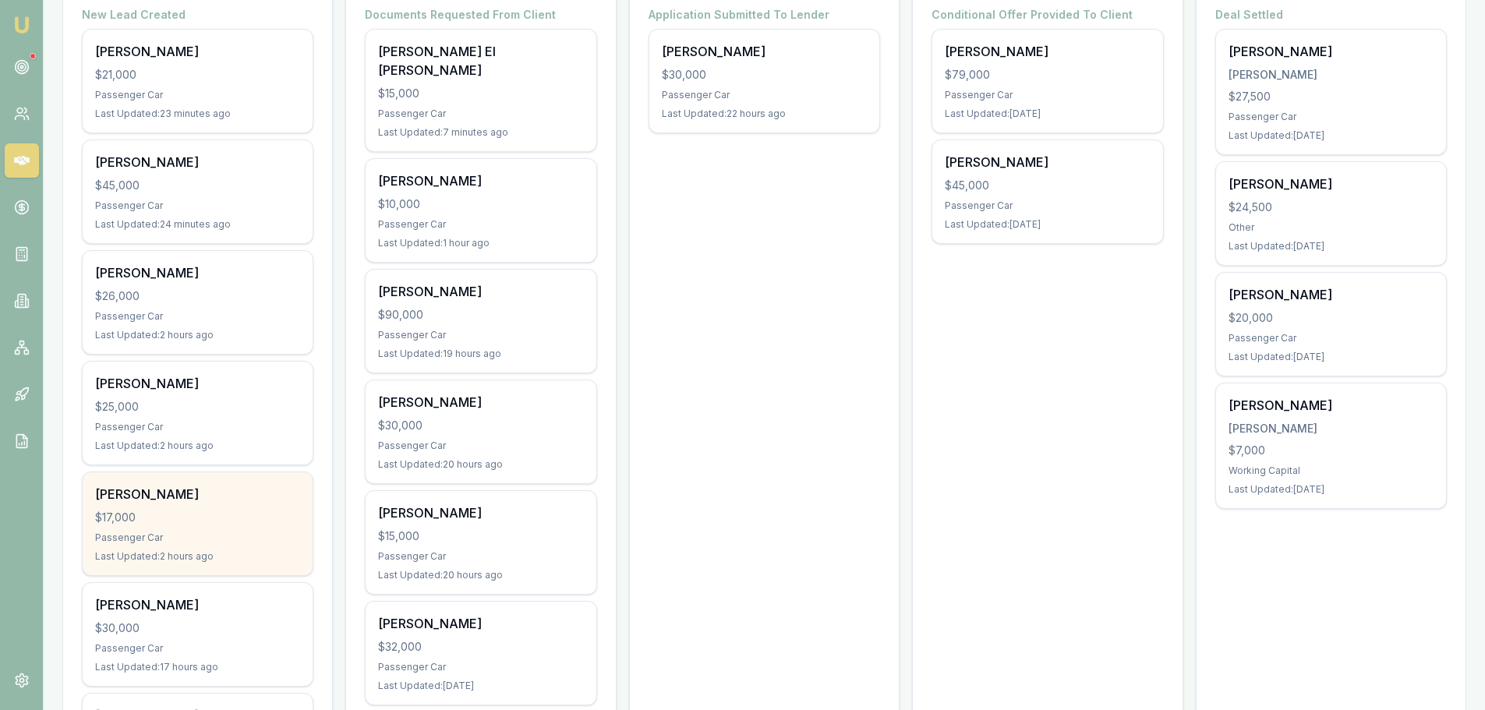
scroll to position [390, 0]
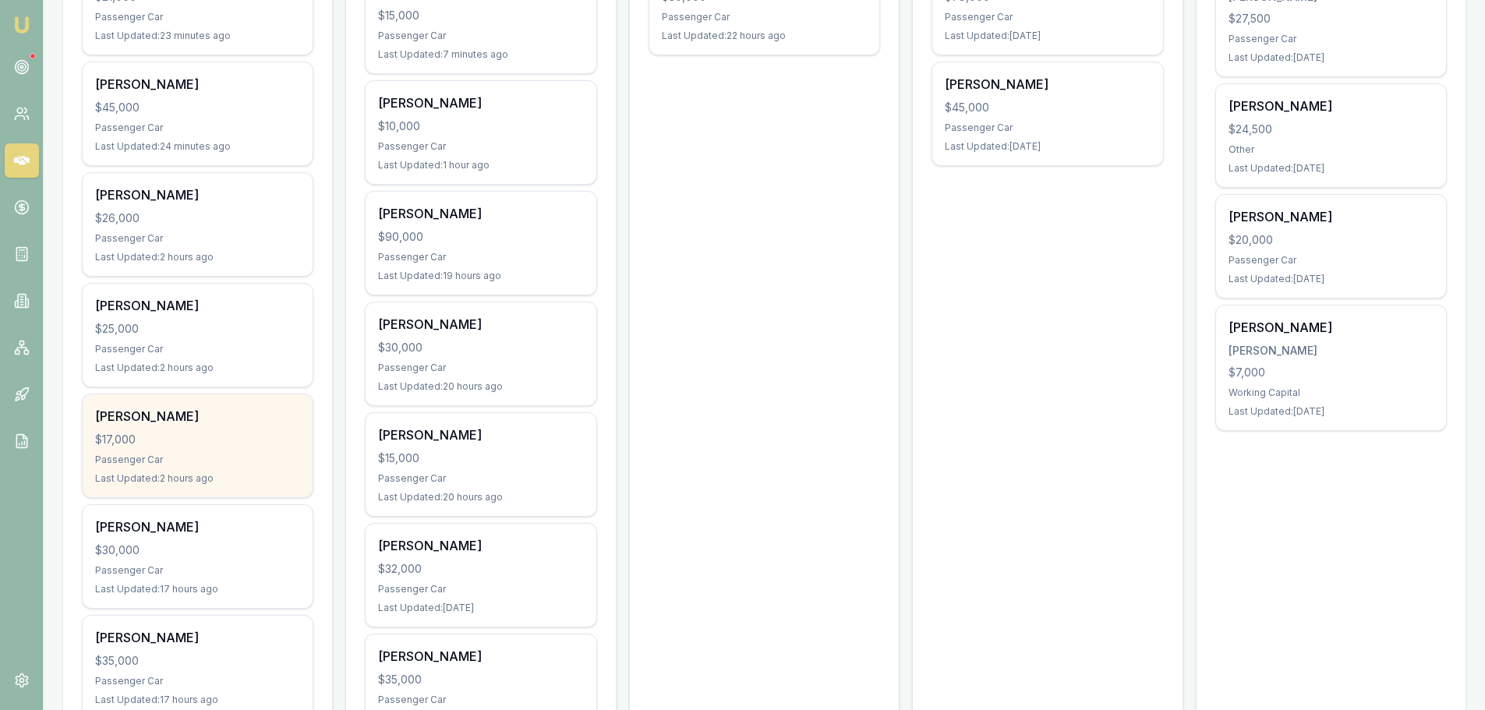
click at [171, 440] on div "$17,000" at bounding box center [197, 440] width 205 height 16
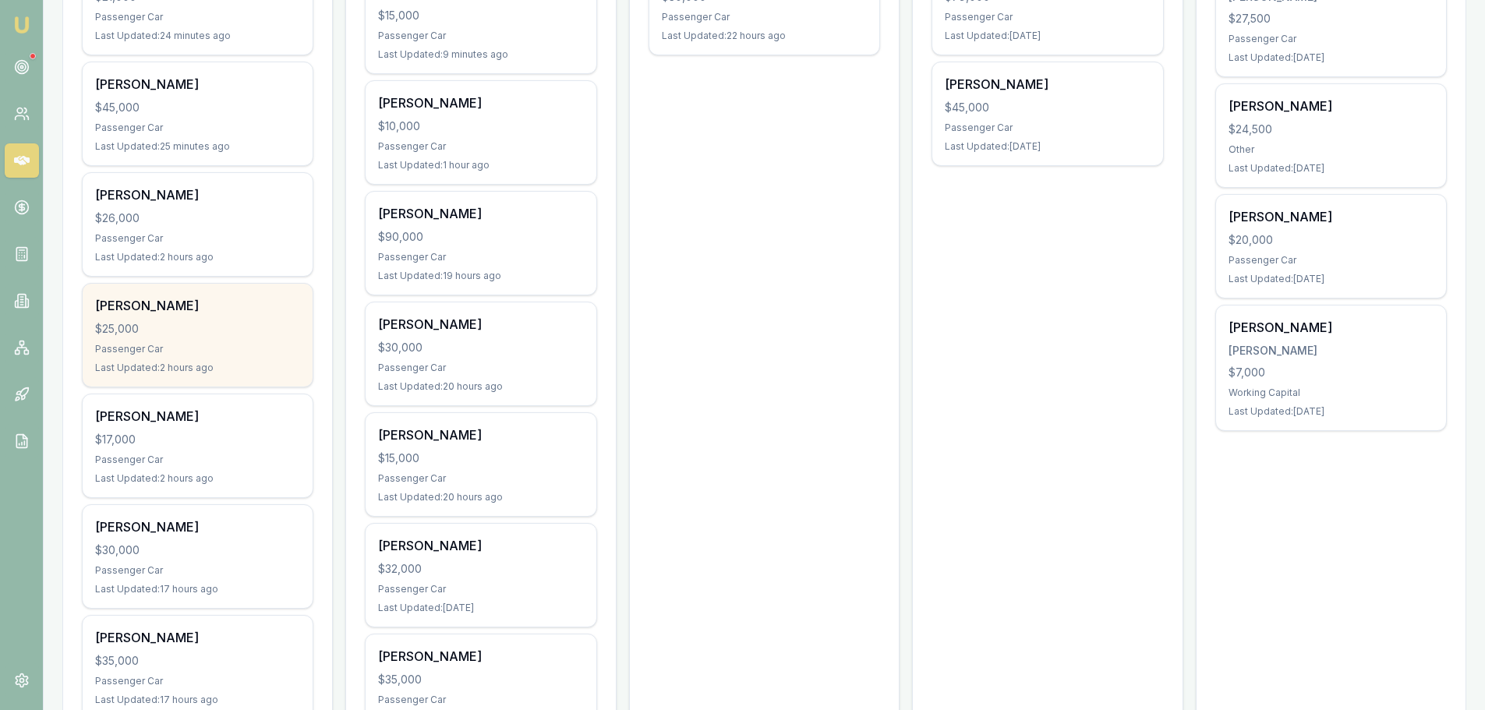
click at [202, 330] on div "$25,000" at bounding box center [197, 329] width 205 height 16
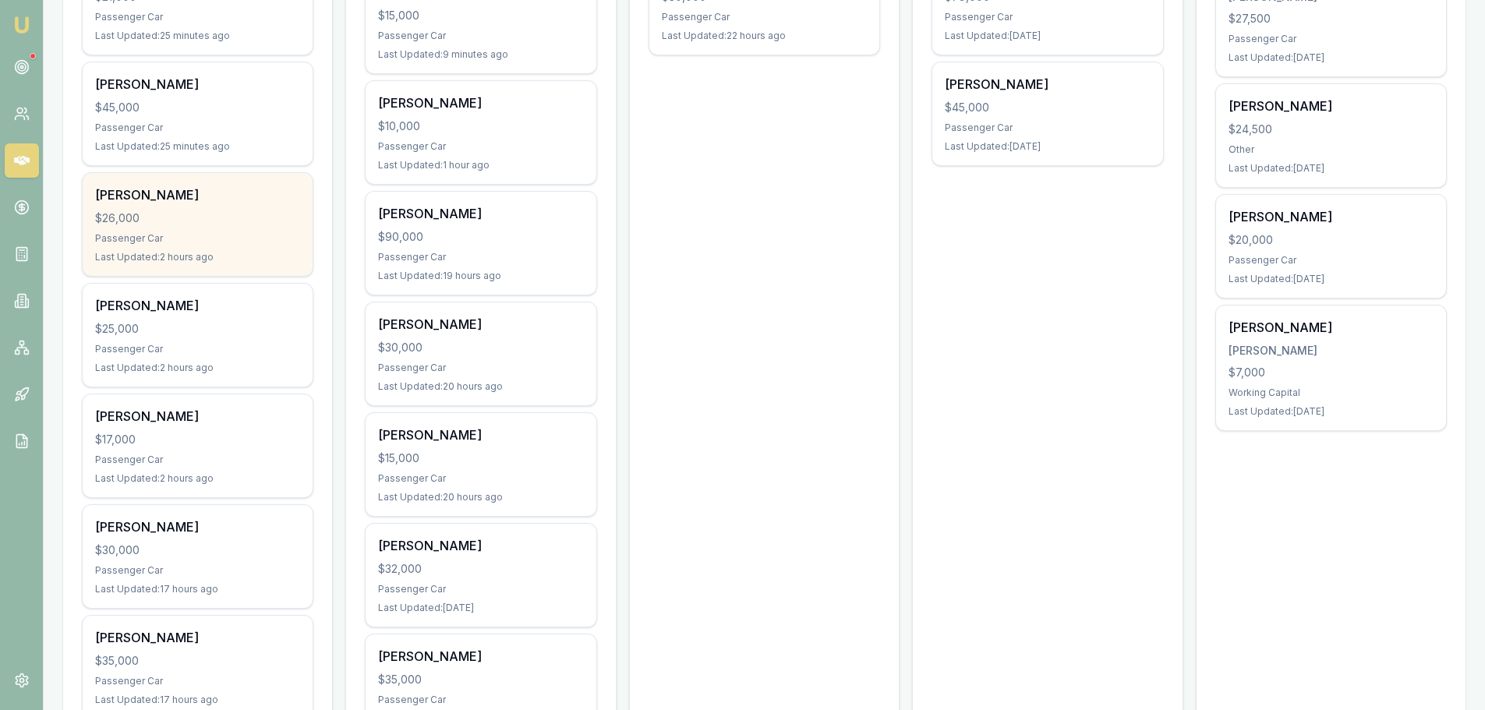
click at [200, 239] on div "Passenger Car" at bounding box center [197, 238] width 205 height 12
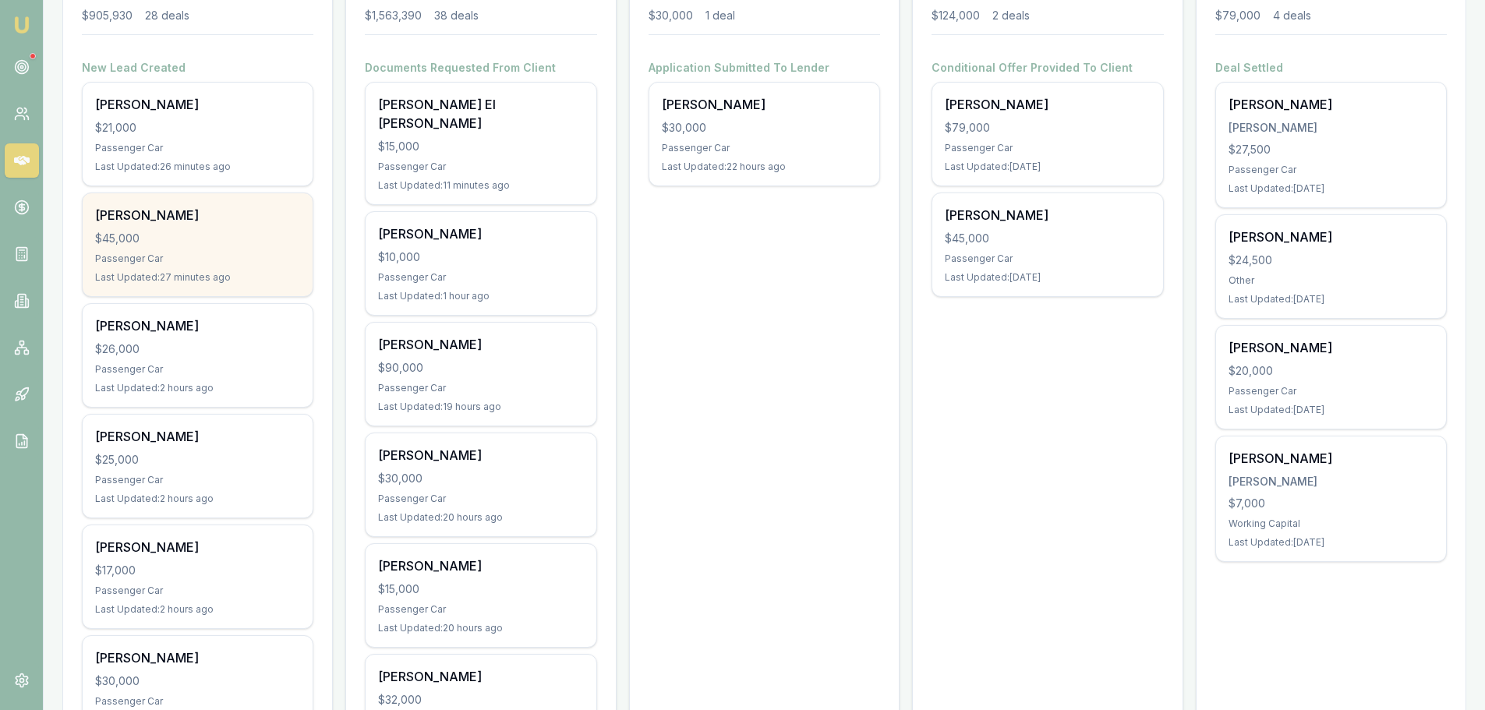
scroll to position [234, 0]
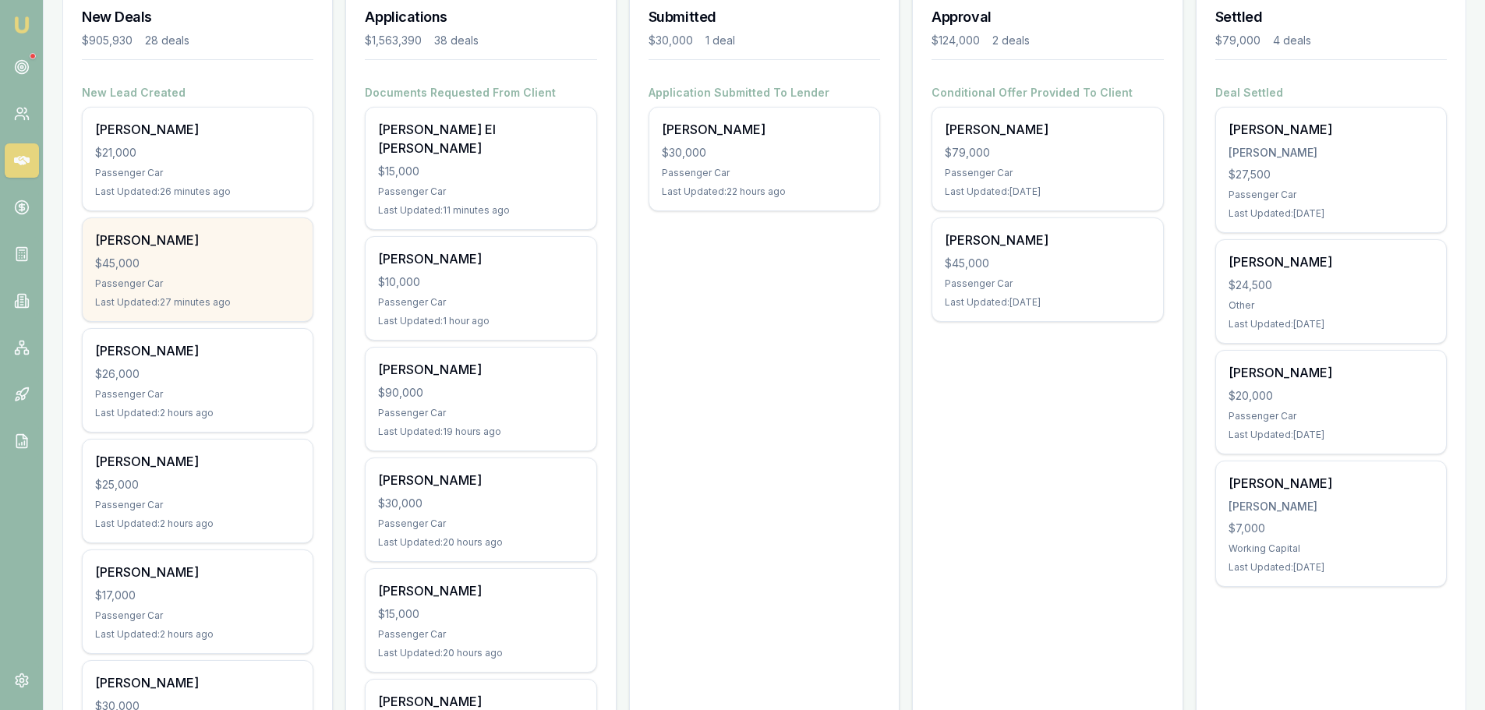
click at [247, 268] on div "$45,000" at bounding box center [197, 264] width 205 height 16
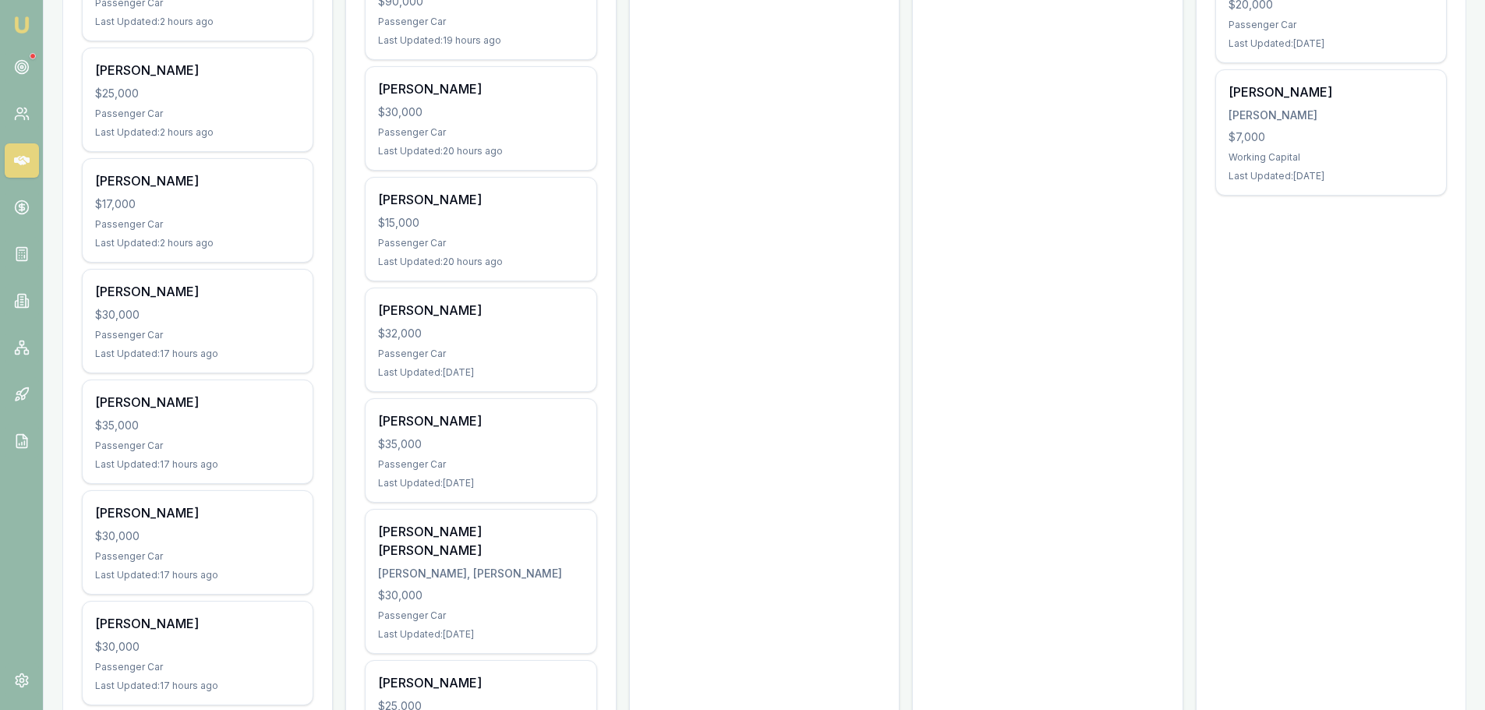
scroll to position [702, 0]
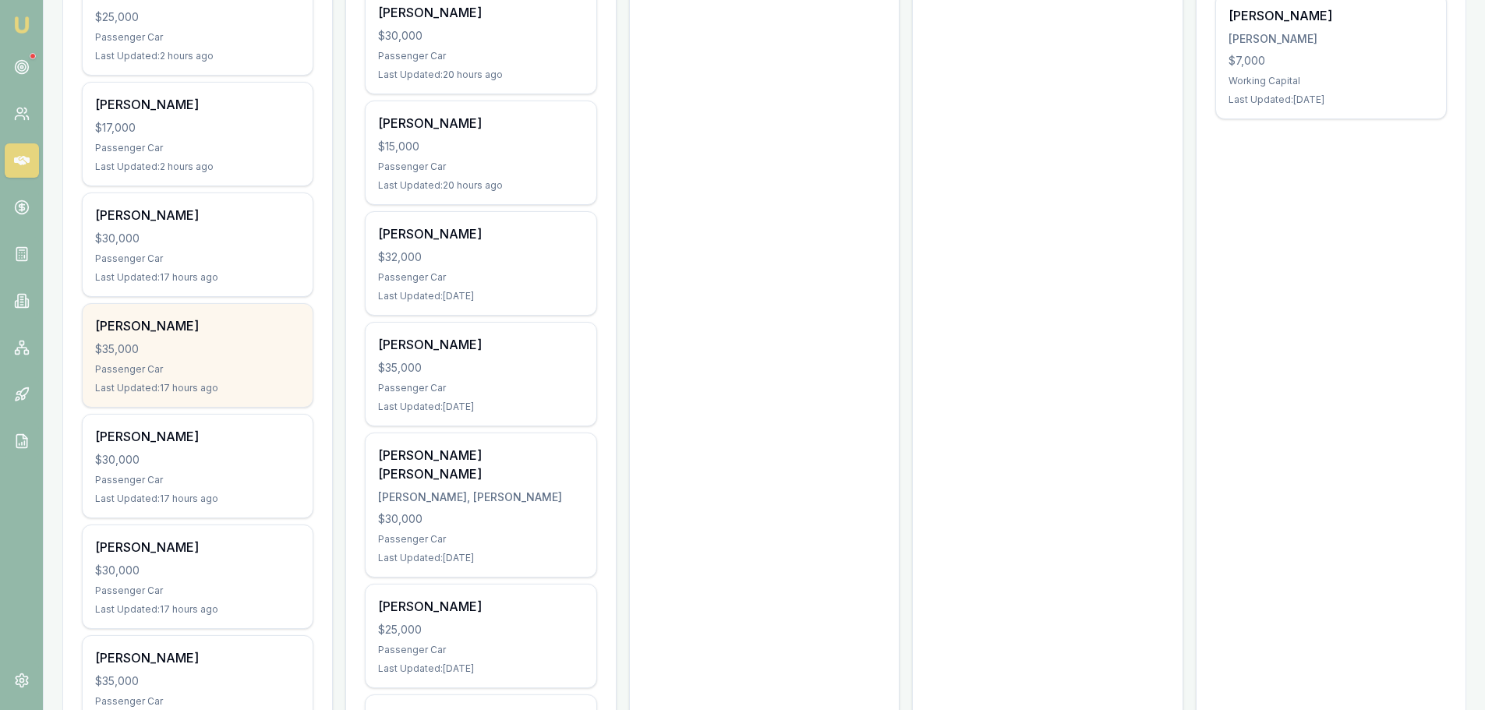
click at [229, 365] on div "Passenger Car" at bounding box center [197, 369] width 205 height 12
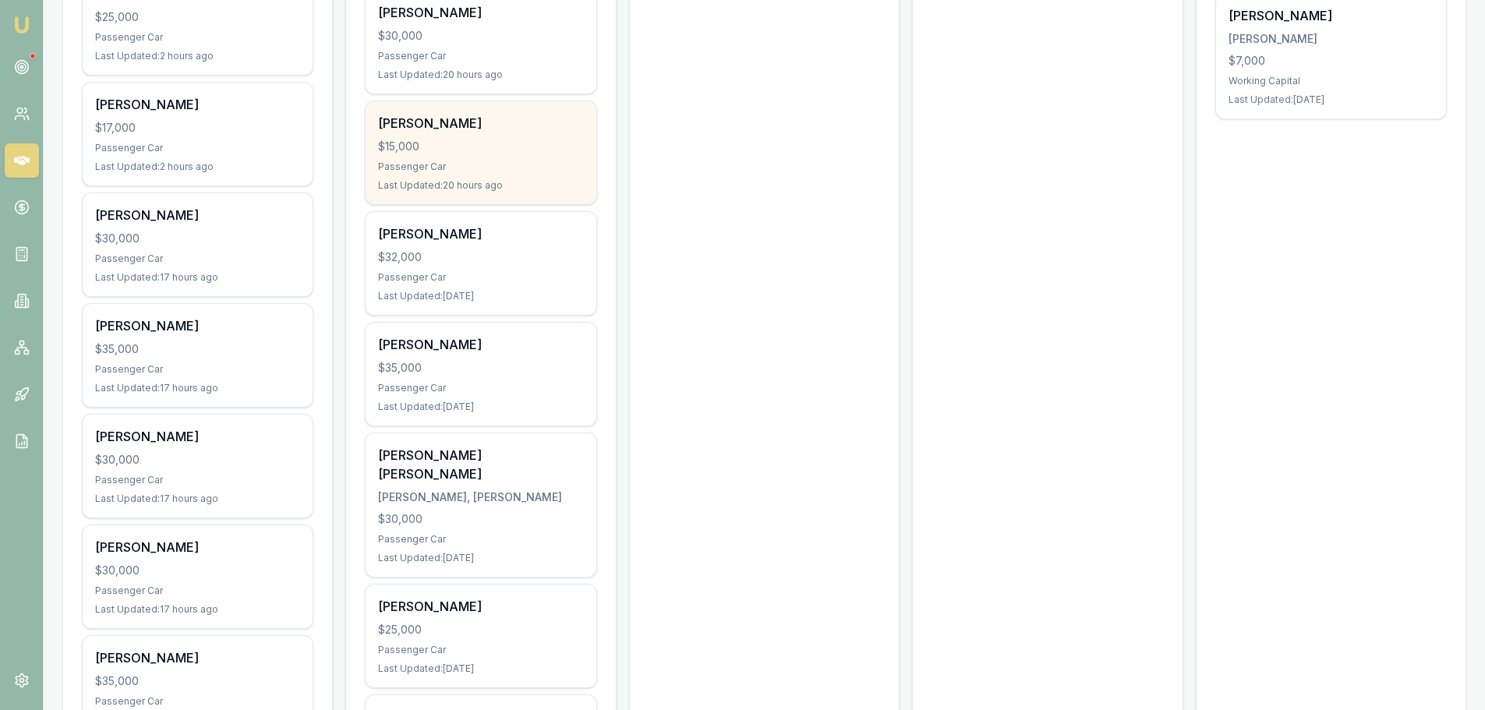
click at [454, 161] on div "Passenger Car" at bounding box center [480, 167] width 205 height 12
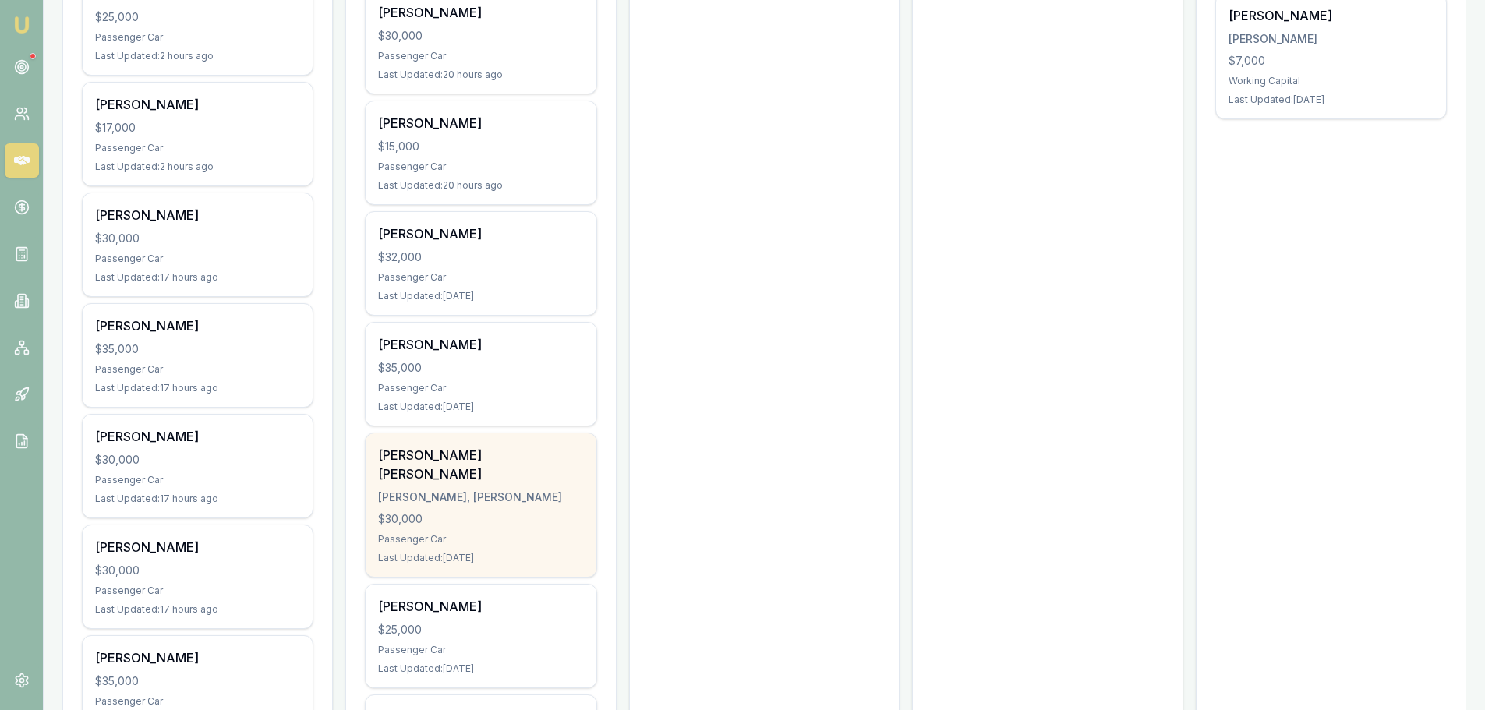
click at [481, 511] on div "$30,000" at bounding box center [480, 519] width 205 height 16
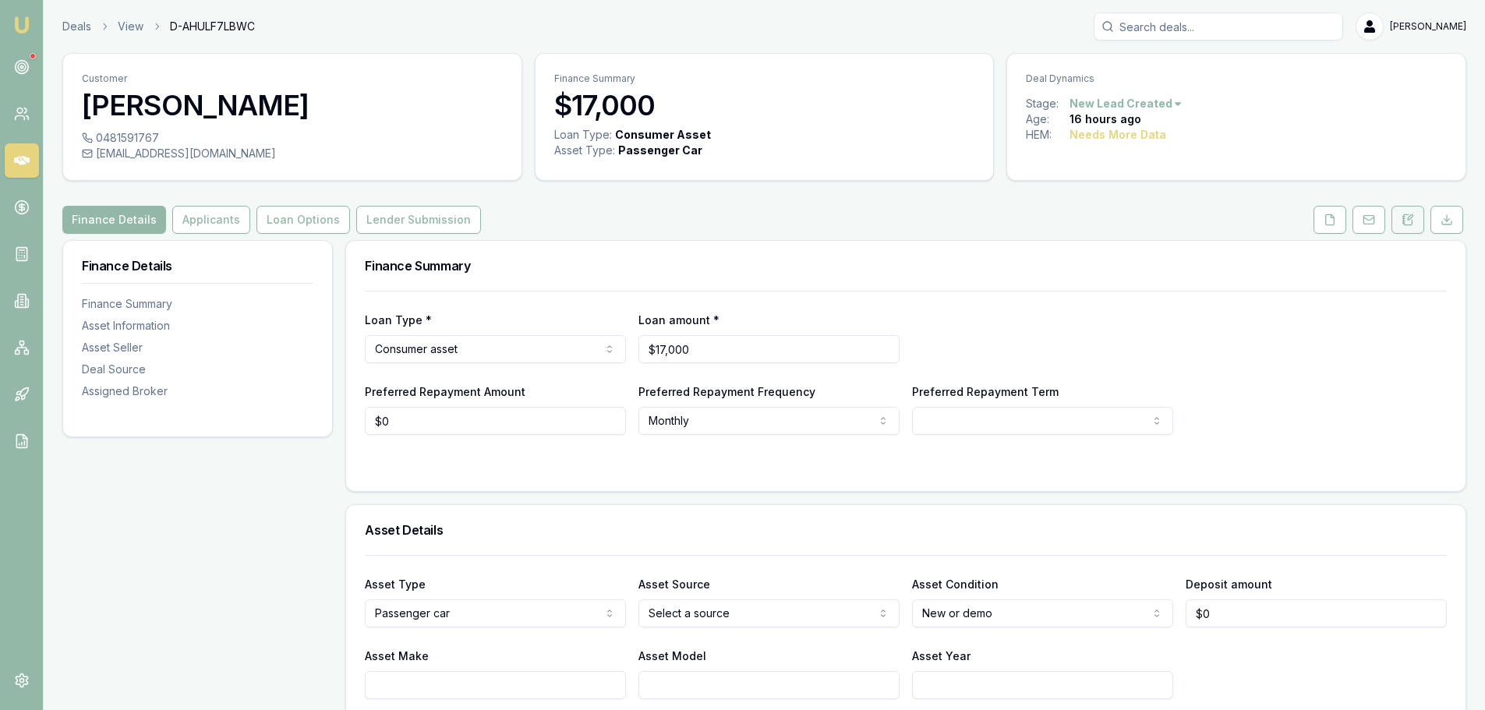
click at [1412, 215] on icon at bounding box center [1410, 217] width 5 height 5
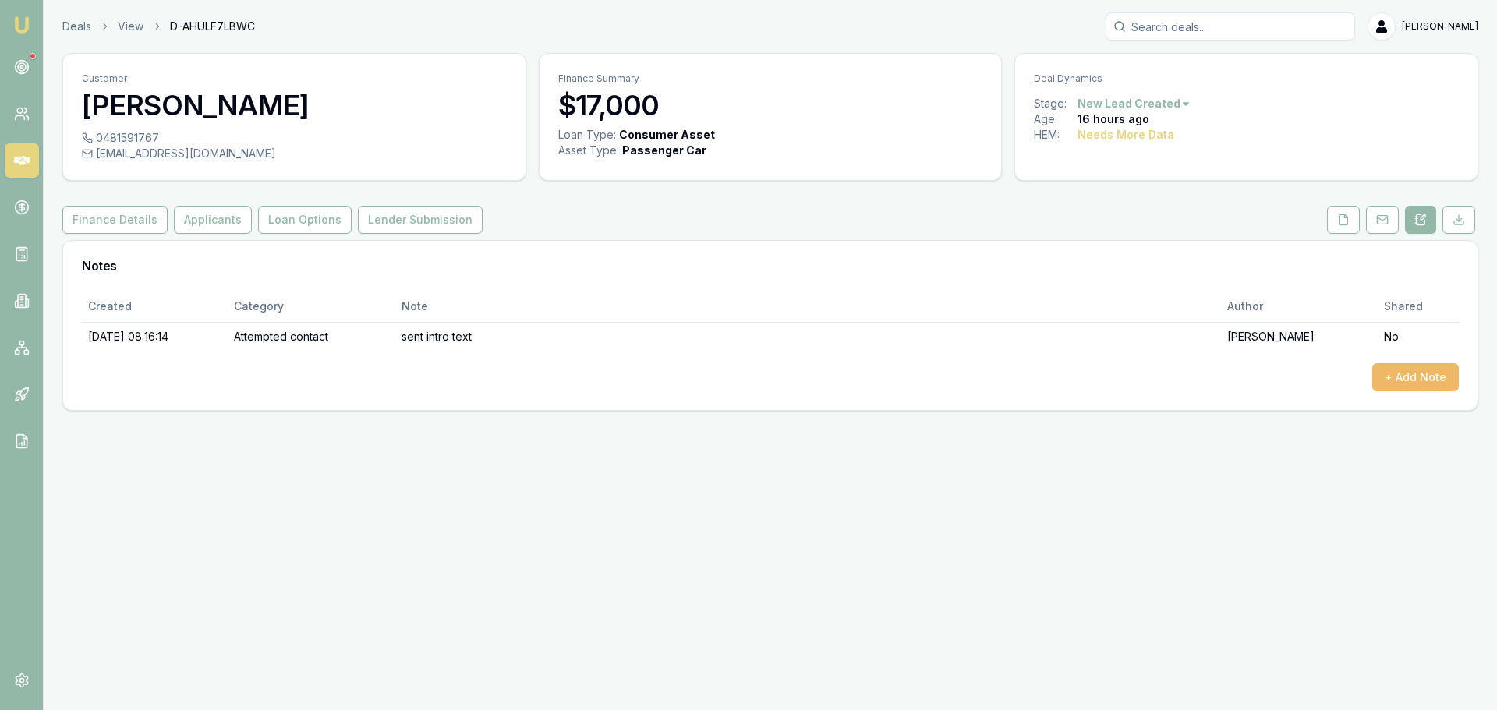
click at [1440, 376] on button "+ Add Note" at bounding box center [1415, 377] width 87 height 28
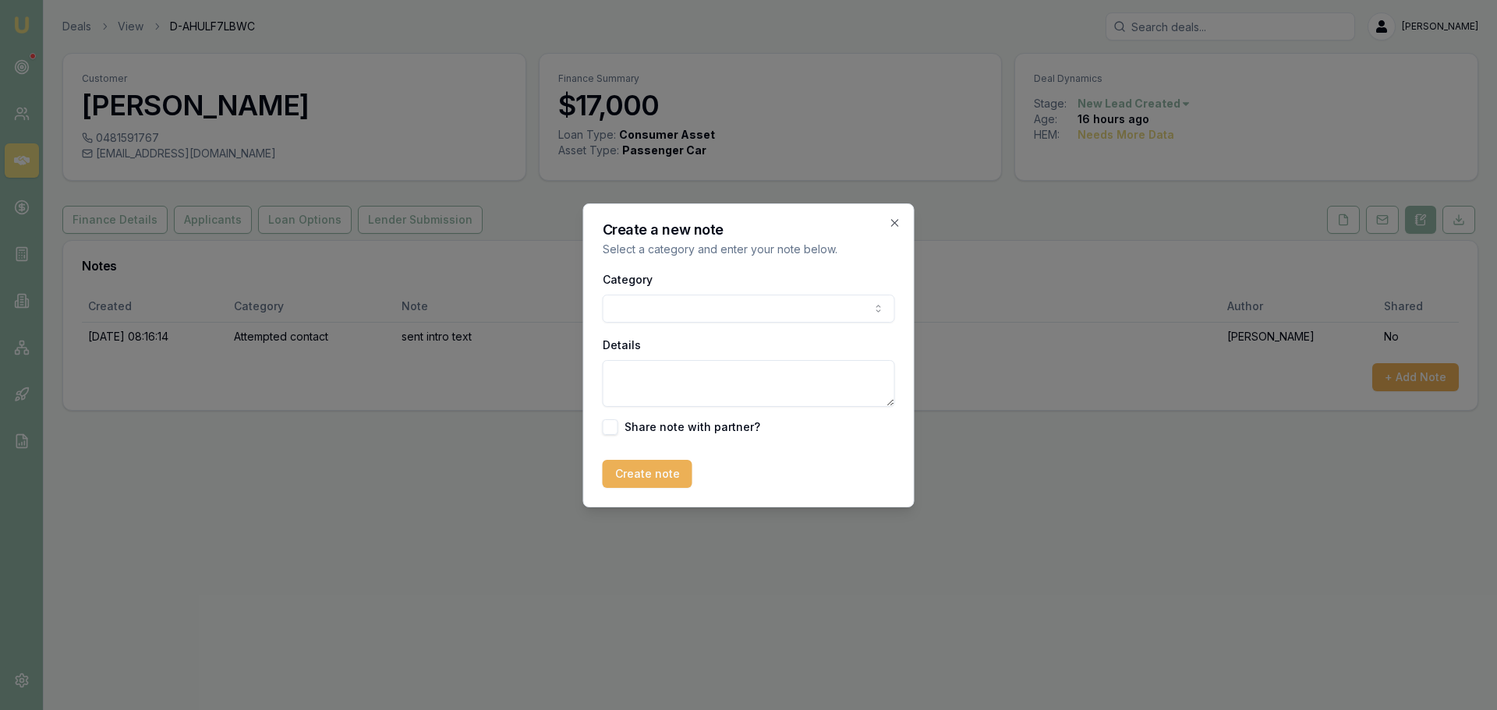
click at [721, 304] on body "Emu Broker Deals View D-AHULF7LBWC [PERSON_NAME] Shield Toggle Menu Customer [P…" at bounding box center [748, 355] width 1497 height 710
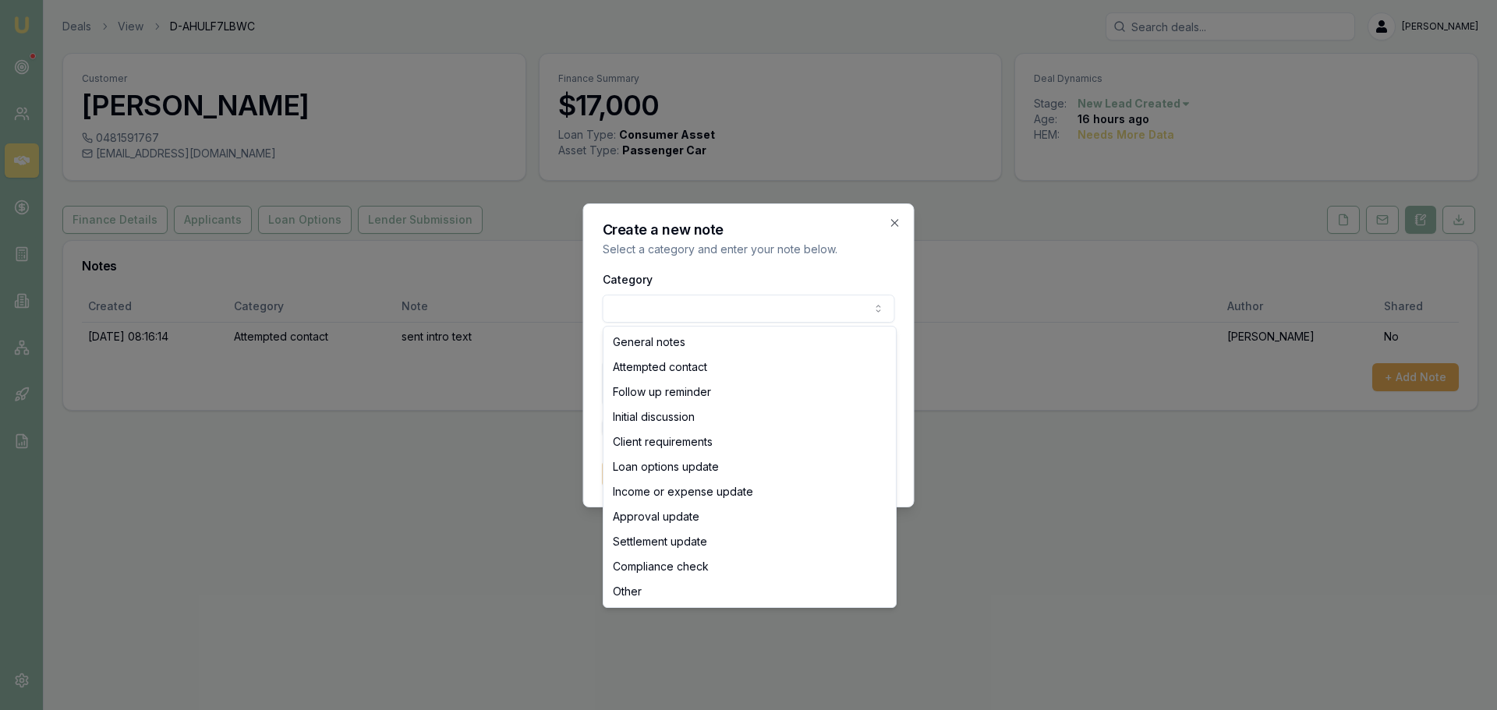
select select "ATTEMPTED_CONTACT"
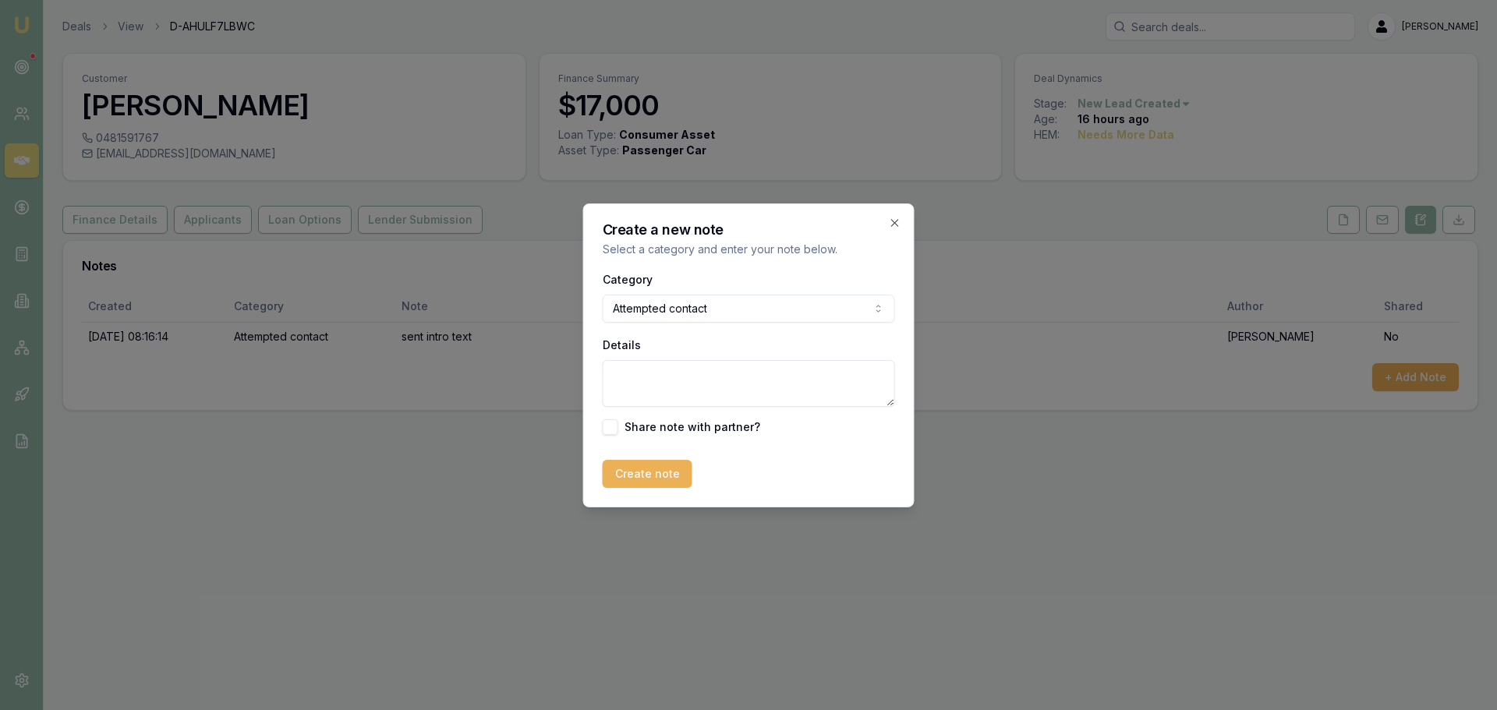
click at [679, 384] on textarea "Details" at bounding box center [749, 383] width 292 height 47
type textarea "LEFT VM"
click at [656, 475] on button "Create note" at bounding box center [648, 474] width 90 height 28
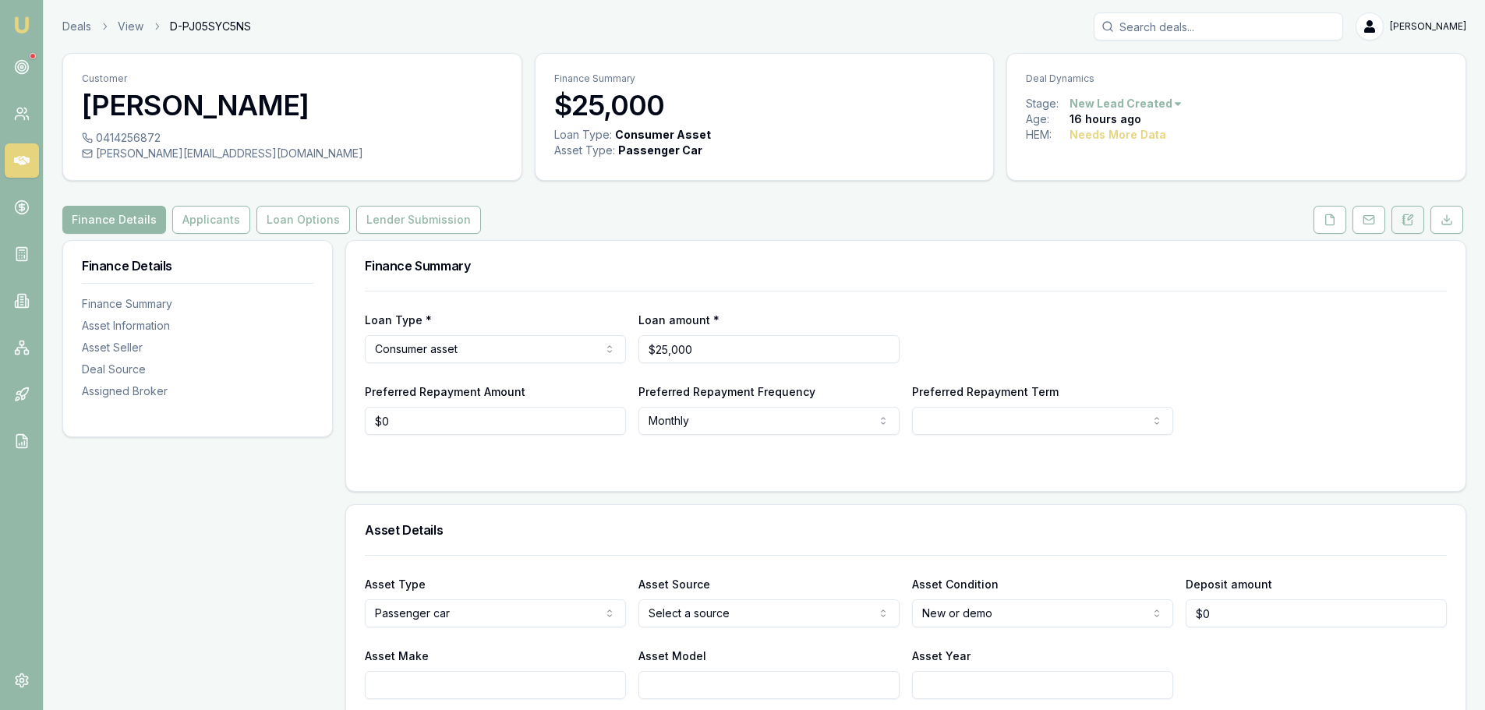
click at [1405, 220] on icon at bounding box center [1407, 220] width 12 height 12
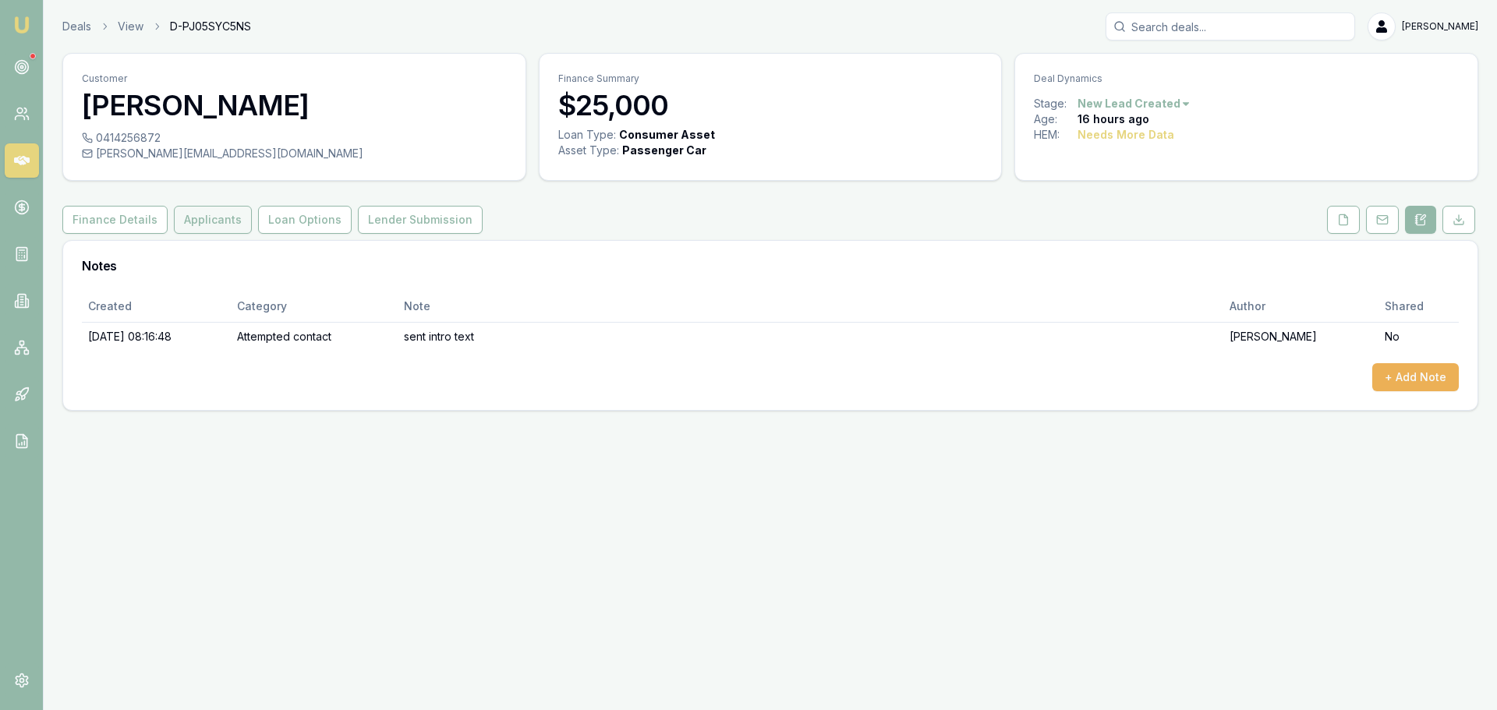
click at [199, 214] on button "Applicants" at bounding box center [213, 220] width 78 height 28
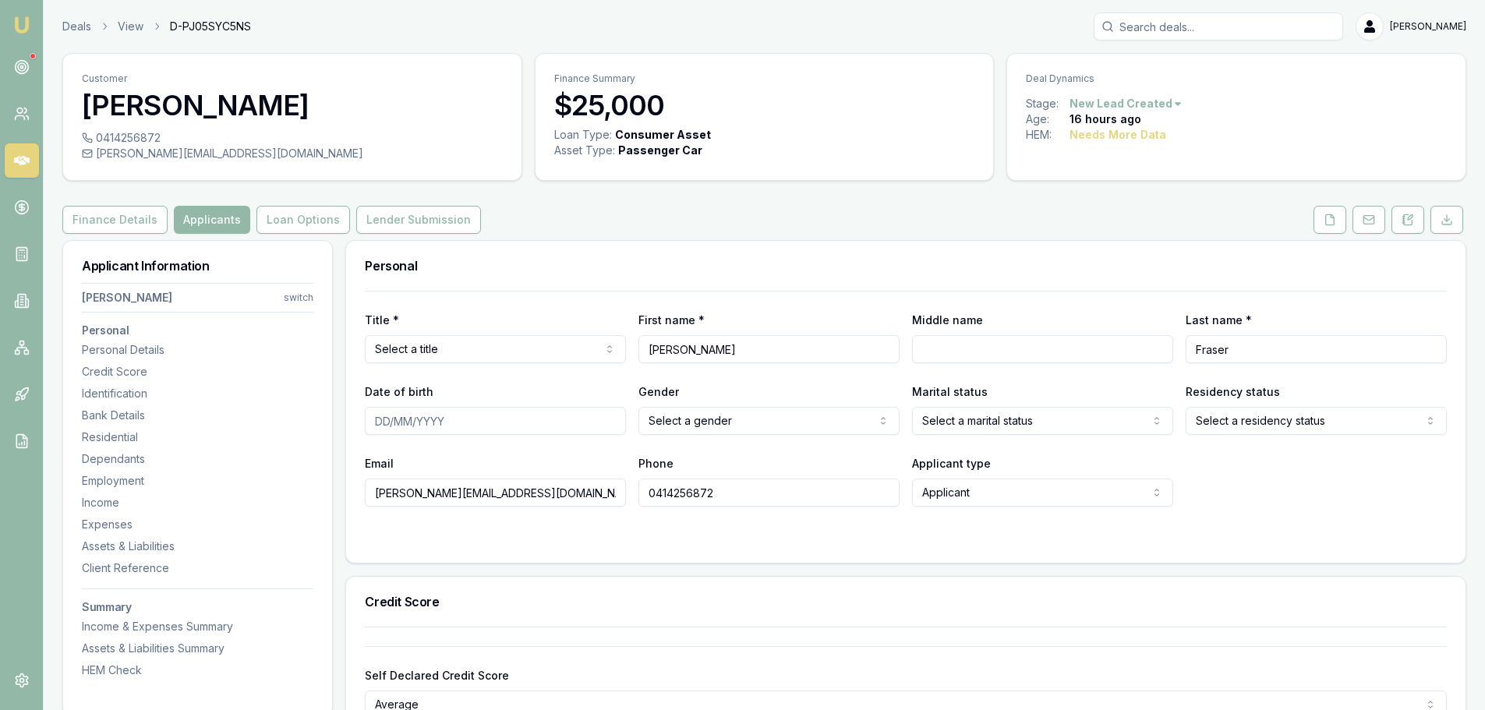
click at [655, 221] on div "Finance Details Applicants Loan Options Lender Submission" at bounding box center [764, 220] width 1404 height 28
click at [621, 224] on div "Finance Details Applicants Loan Options Lender Submission" at bounding box center [764, 220] width 1404 height 28
click at [808, 242] on div "Personal" at bounding box center [905, 266] width 1119 height 50
click at [1412, 214] on icon at bounding box center [1407, 220] width 12 height 12
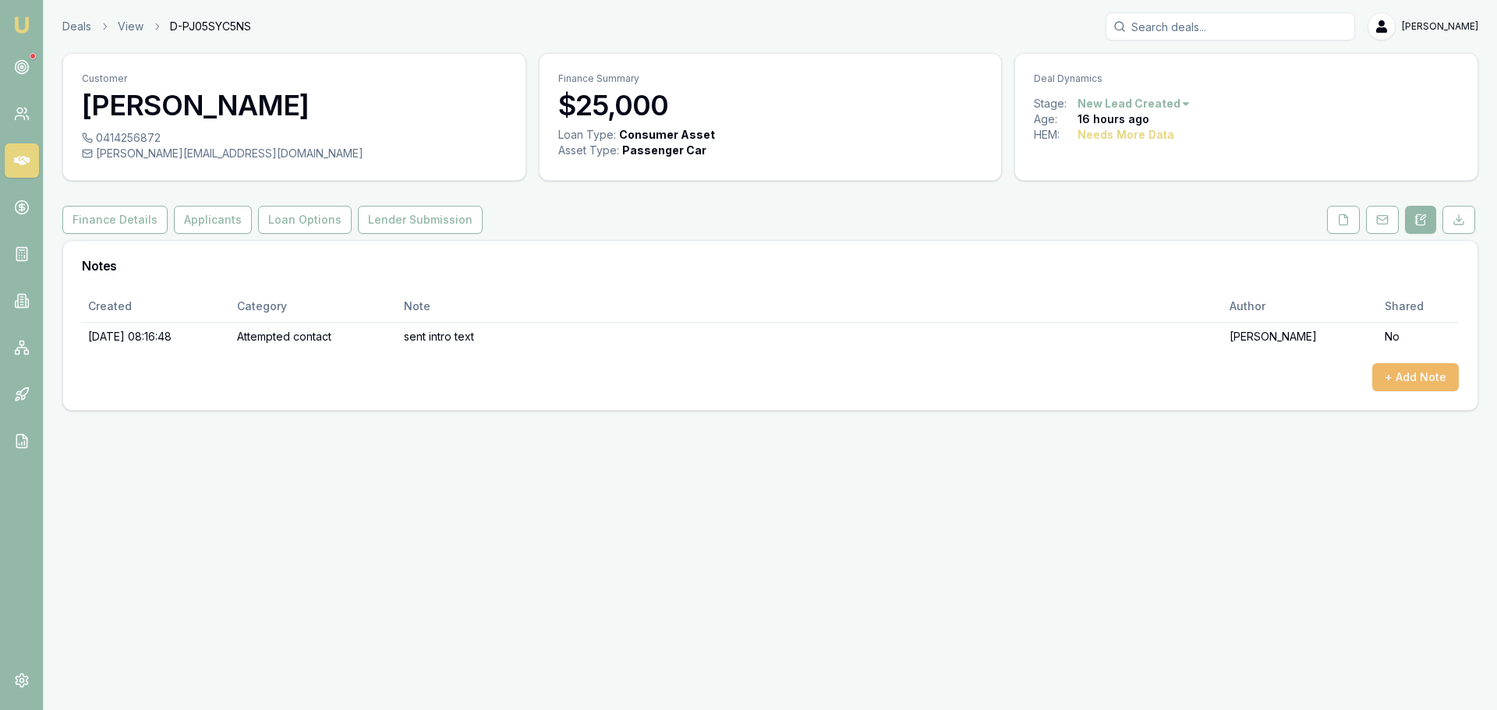
click at [1428, 373] on button "+ Add Note" at bounding box center [1415, 377] width 87 height 28
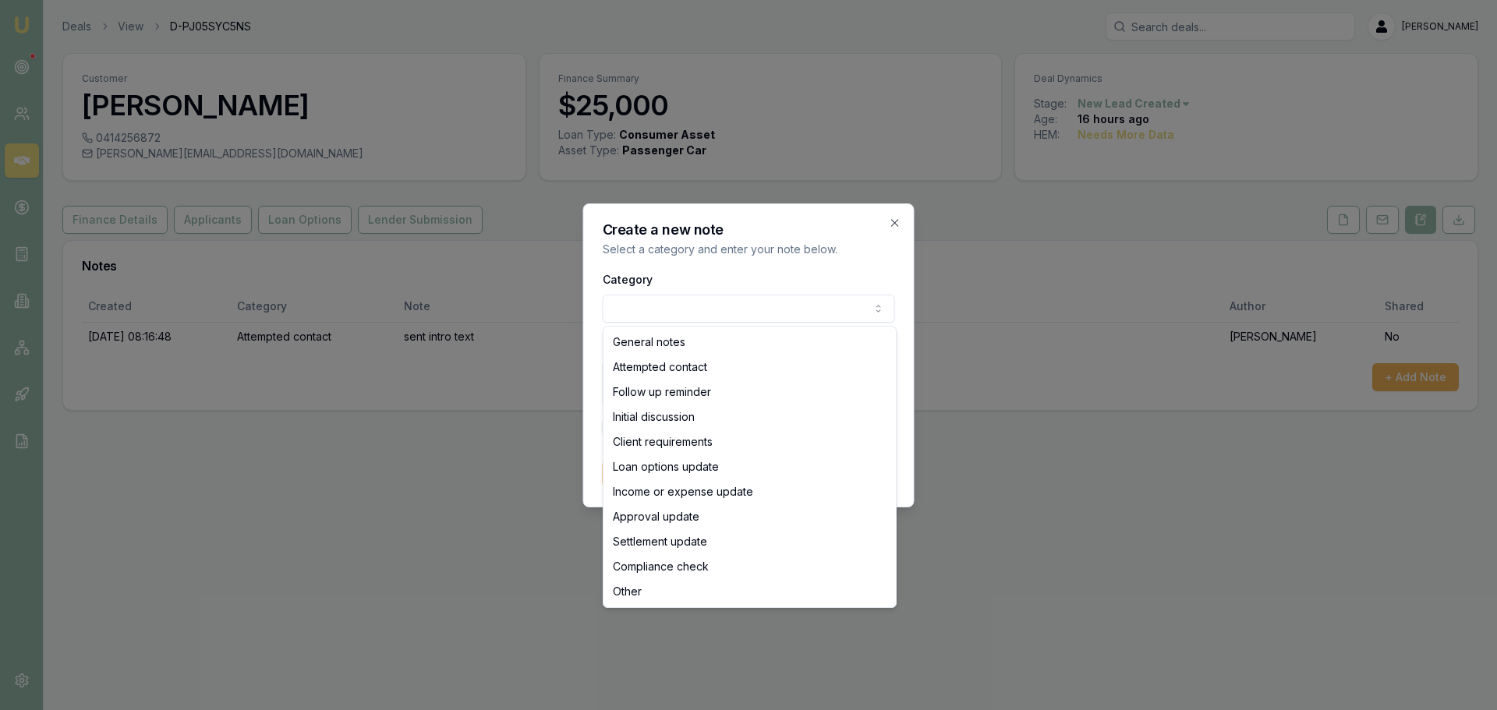
click at [814, 309] on body "Emu Broker Deals View D-PJ05SYC5NS Erin Shield Toggle Menu Customer Byron Frase…" at bounding box center [748, 355] width 1497 height 710
select select "ATTEMPTED_CONTACT"
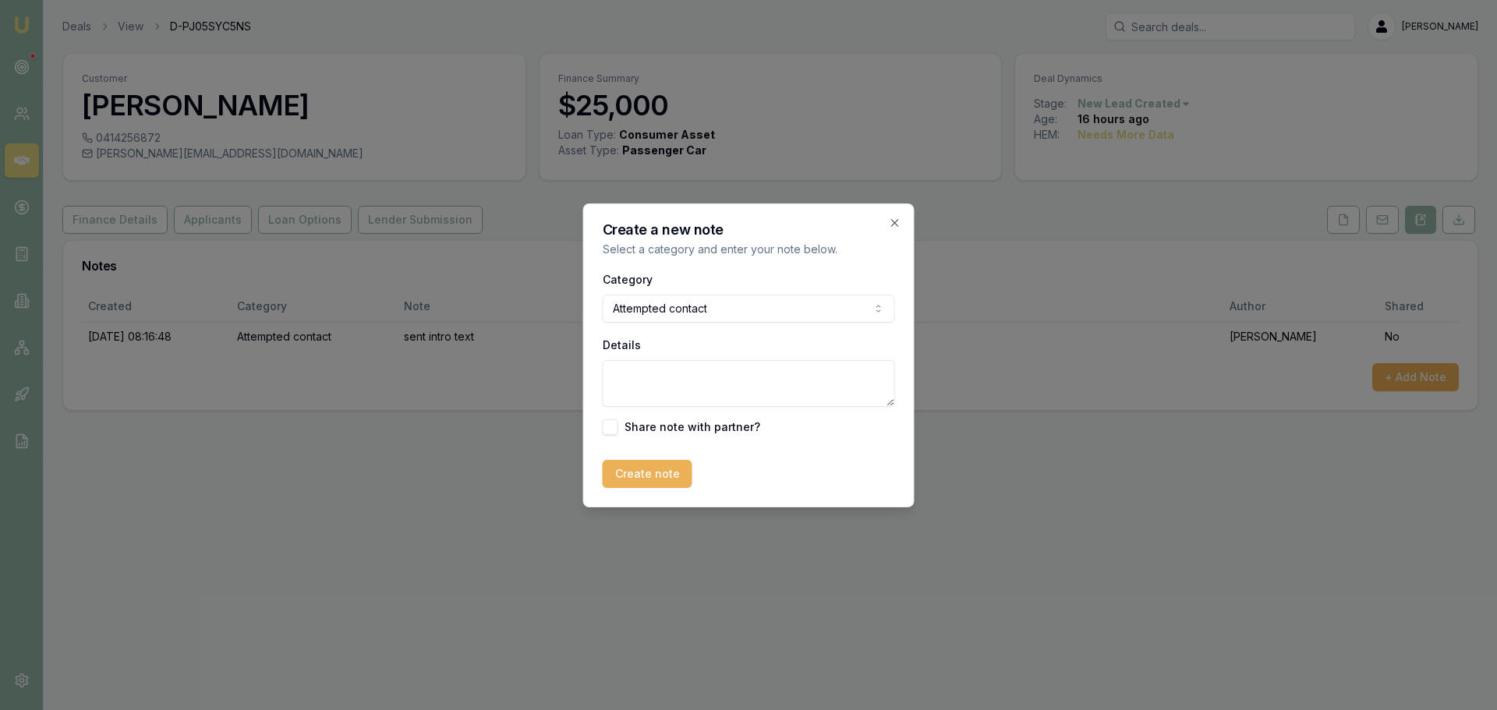
click at [727, 375] on textarea "Details" at bounding box center [749, 383] width 292 height 47
type textarea "LEFT VM"
click at [639, 486] on button "Create note" at bounding box center [648, 474] width 90 height 28
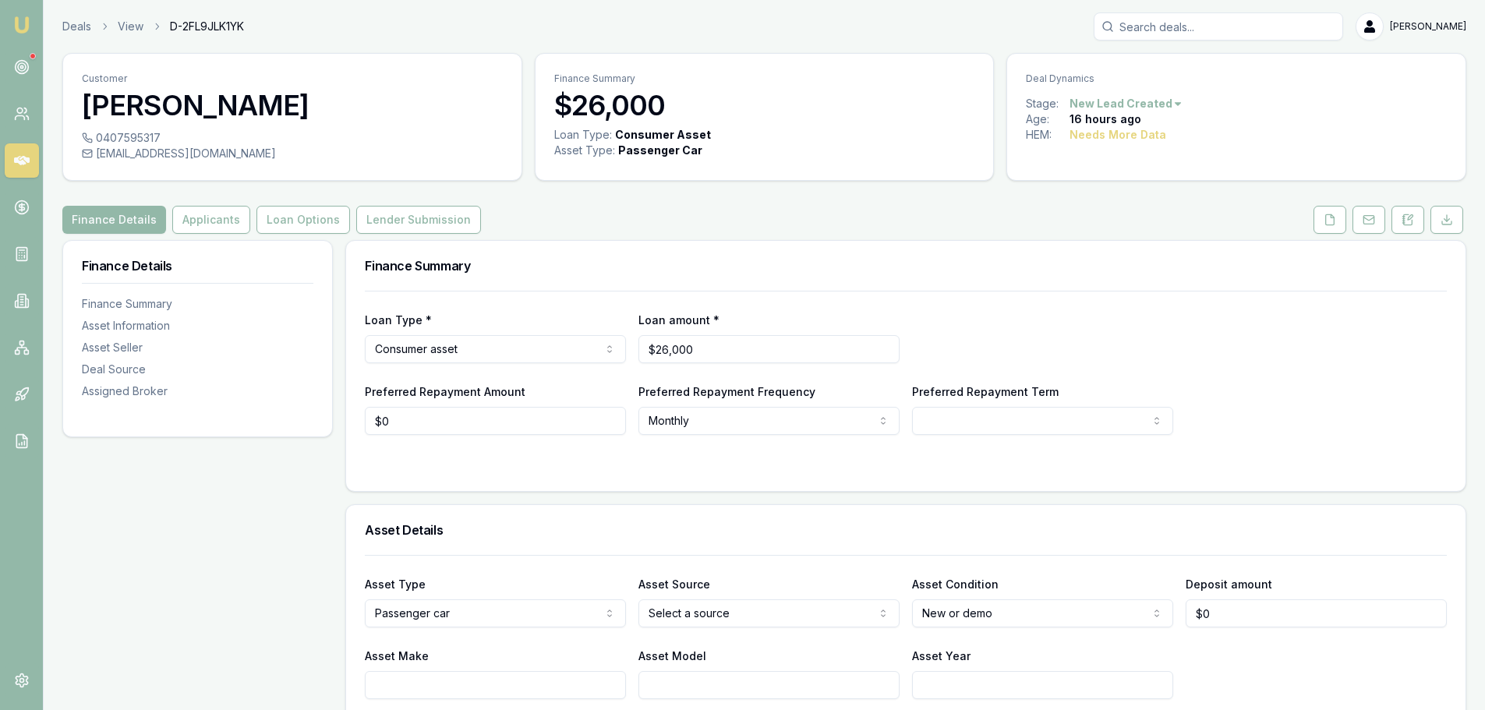
drag, startPoint x: 1413, startPoint y: 223, endPoint x: 1423, endPoint y: 275, distance: 53.1
click at [1413, 223] on icon at bounding box center [1407, 220] width 12 height 12
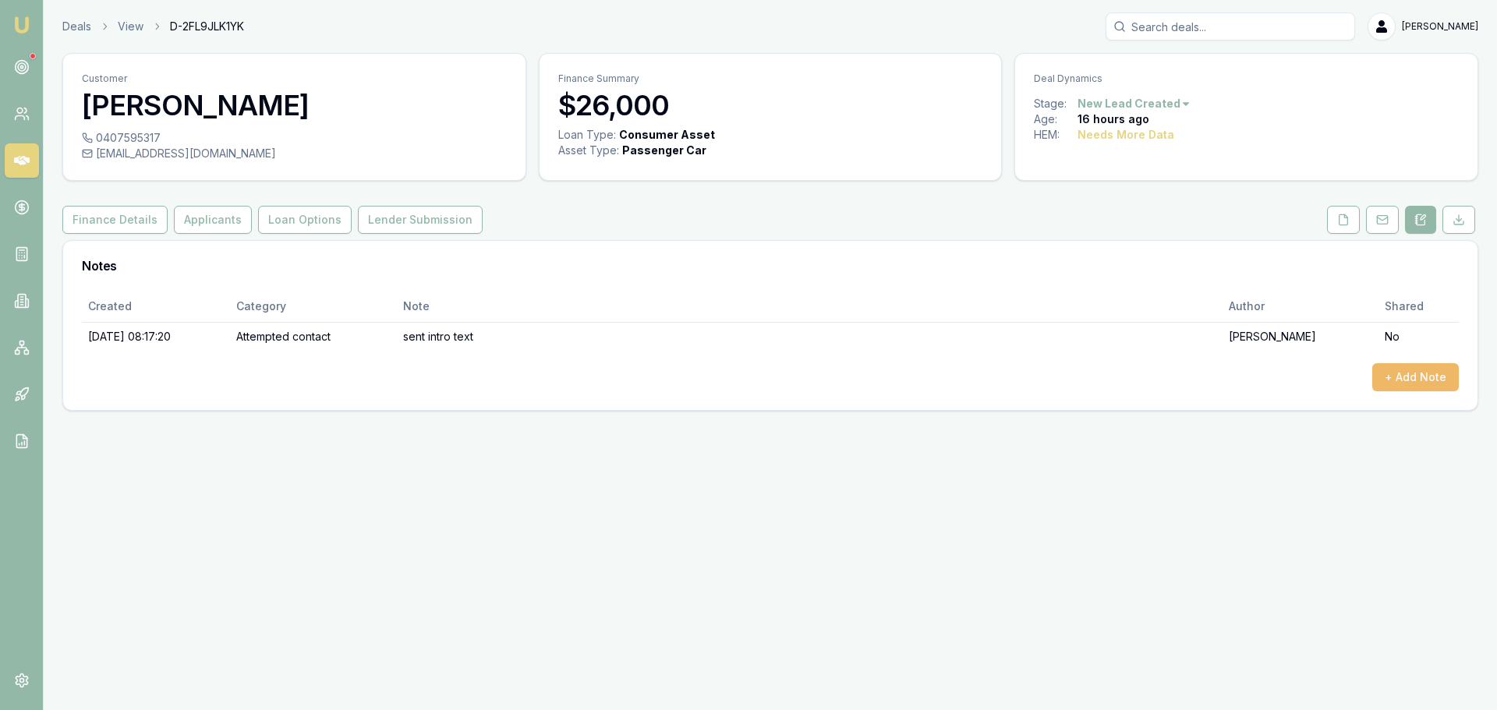
click at [1434, 373] on button "+ Add Note" at bounding box center [1415, 377] width 87 height 28
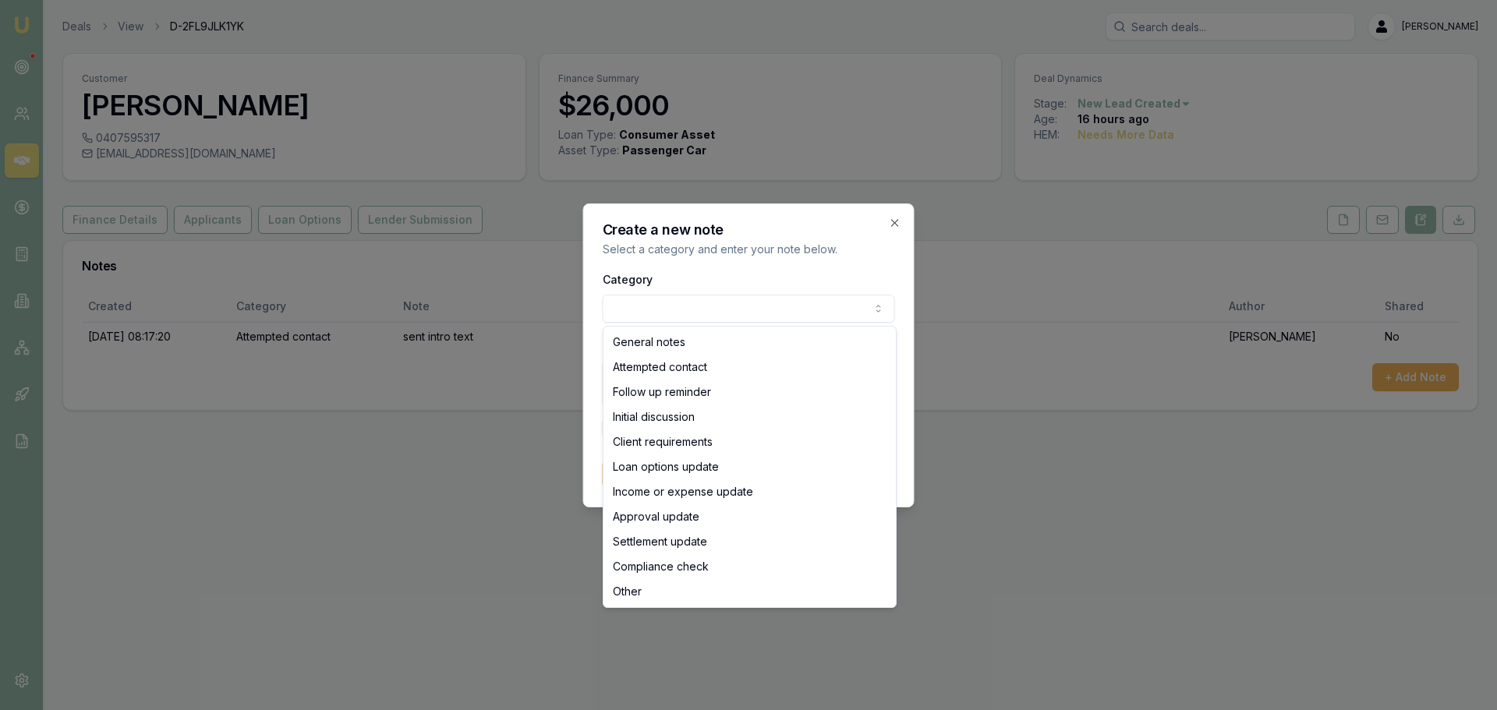
click at [702, 303] on body "Emu Broker Deals View D-2FL9JLK1YK [PERSON_NAME] Shield Toggle Menu Customer [P…" at bounding box center [748, 355] width 1497 height 710
select select "ATTEMPTED_CONTACT"
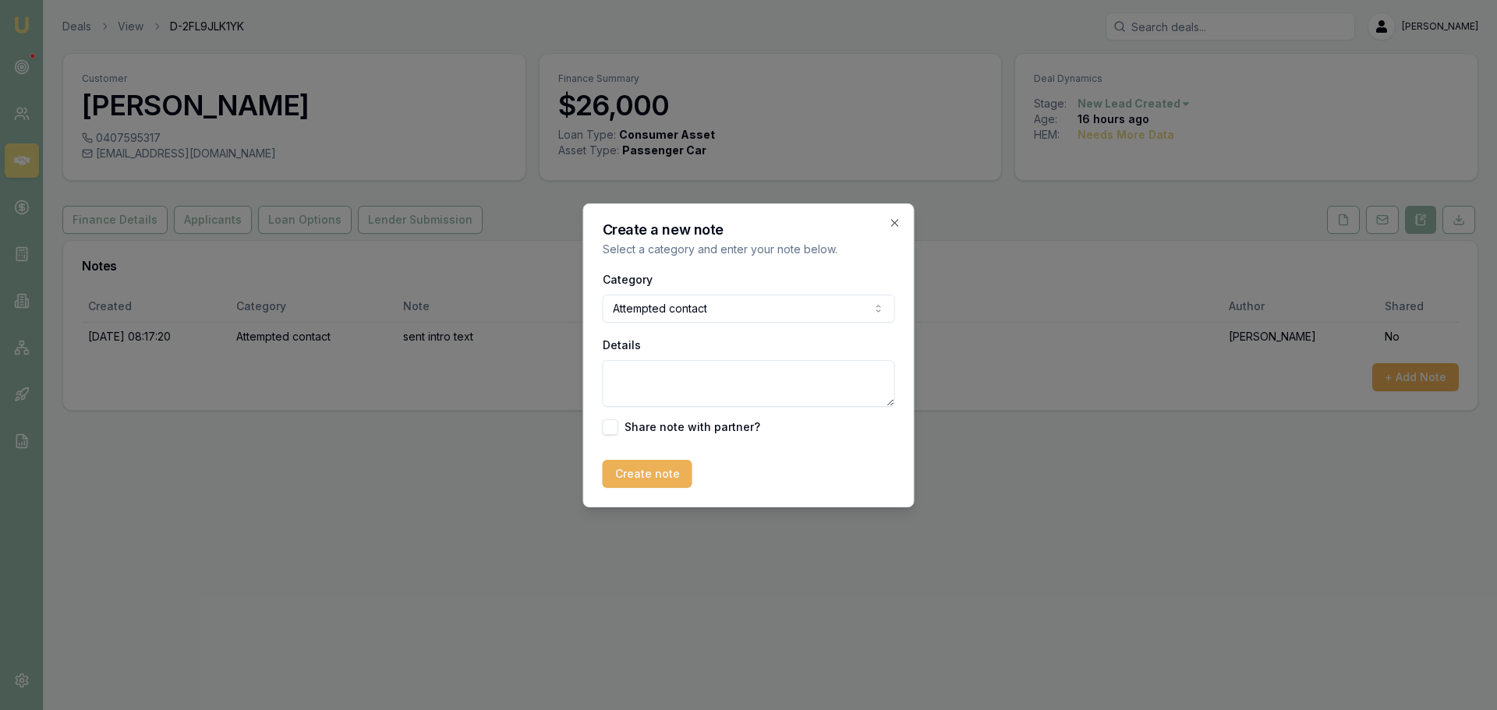
click at [705, 388] on textarea "Details" at bounding box center [749, 383] width 292 height 47
type textarea "LEFT VM"
click at [629, 475] on button "Create note" at bounding box center [648, 474] width 90 height 28
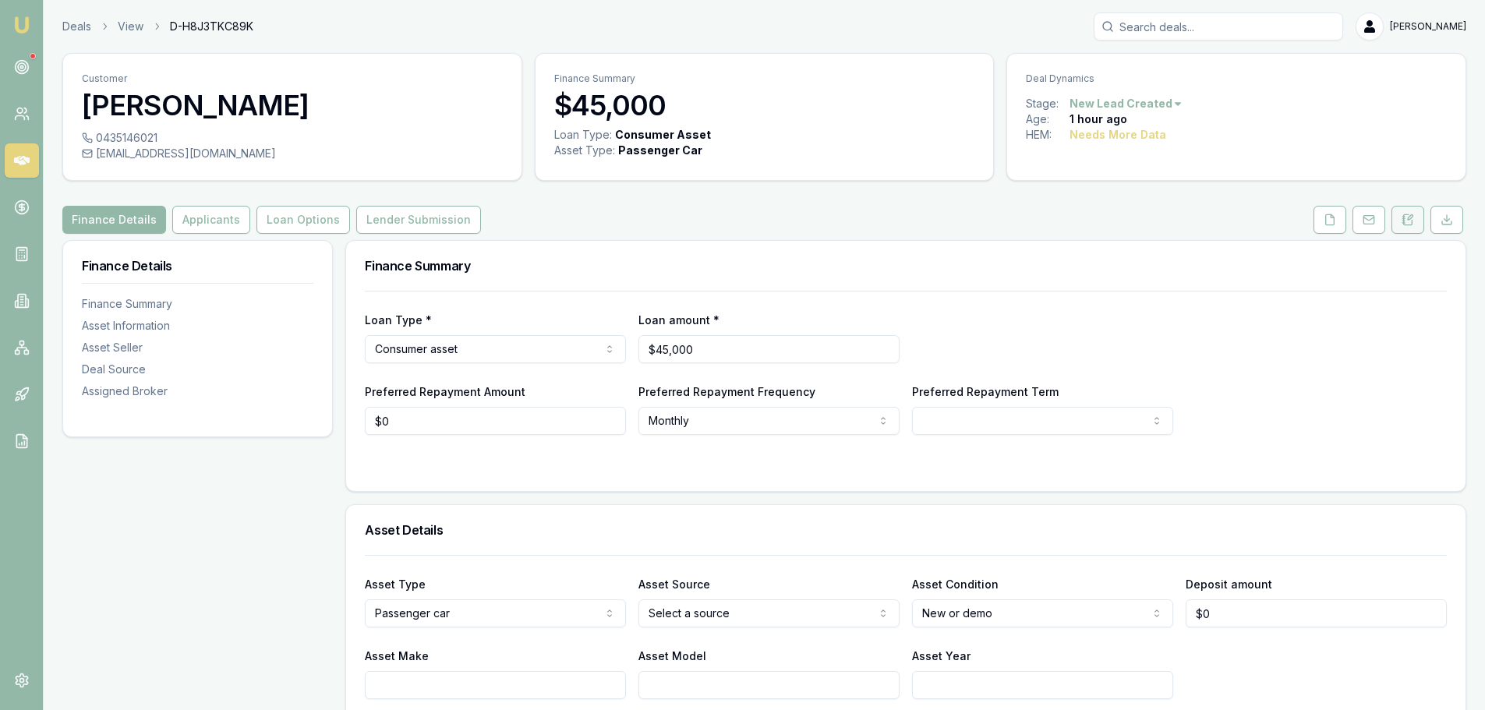
click at [1408, 224] on icon at bounding box center [1407, 220] width 12 height 12
click at [1404, 222] on icon at bounding box center [1408, 219] width 9 height 10
click at [214, 217] on button "Applicants" at bounding box center [211, 220] width 78 height 28
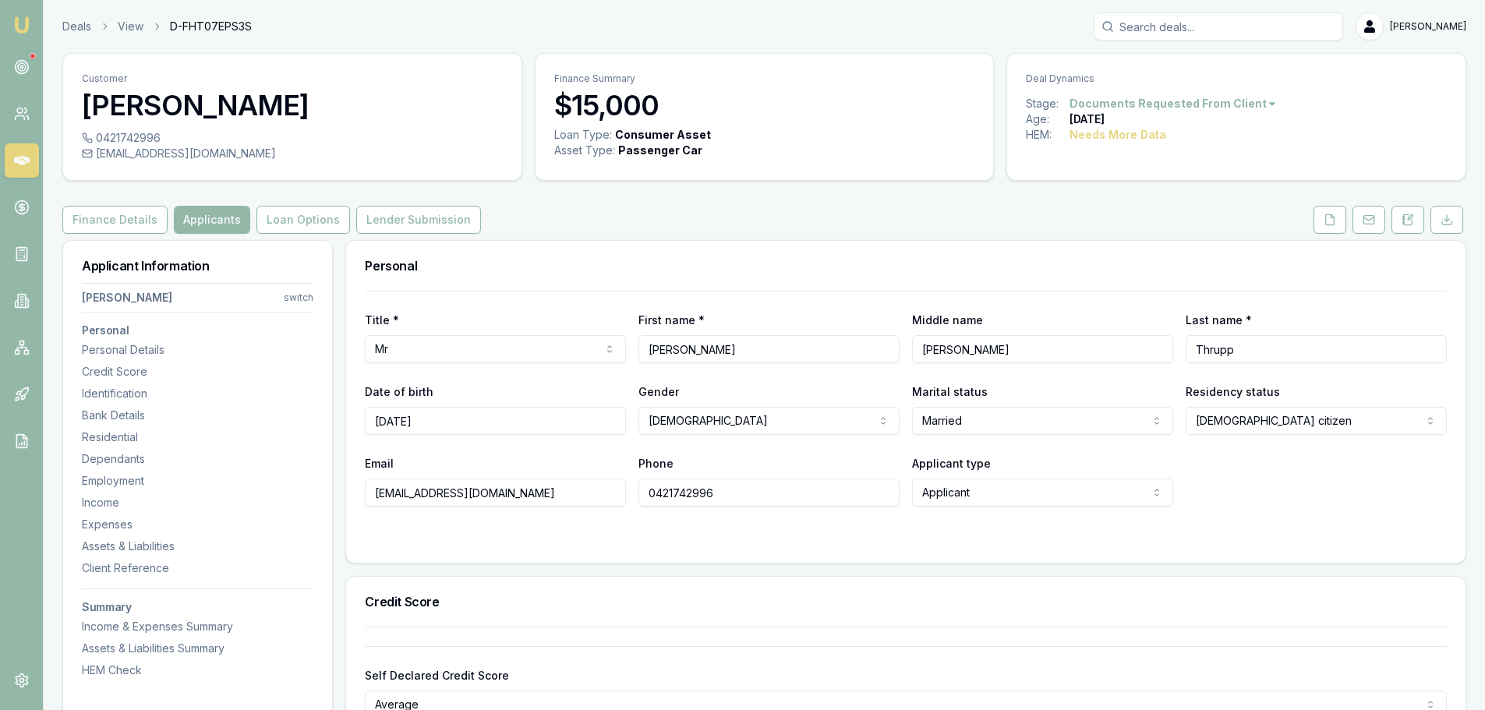
click at [1333, 212] on button at bounding box center [1329, 220] width 33 height 28
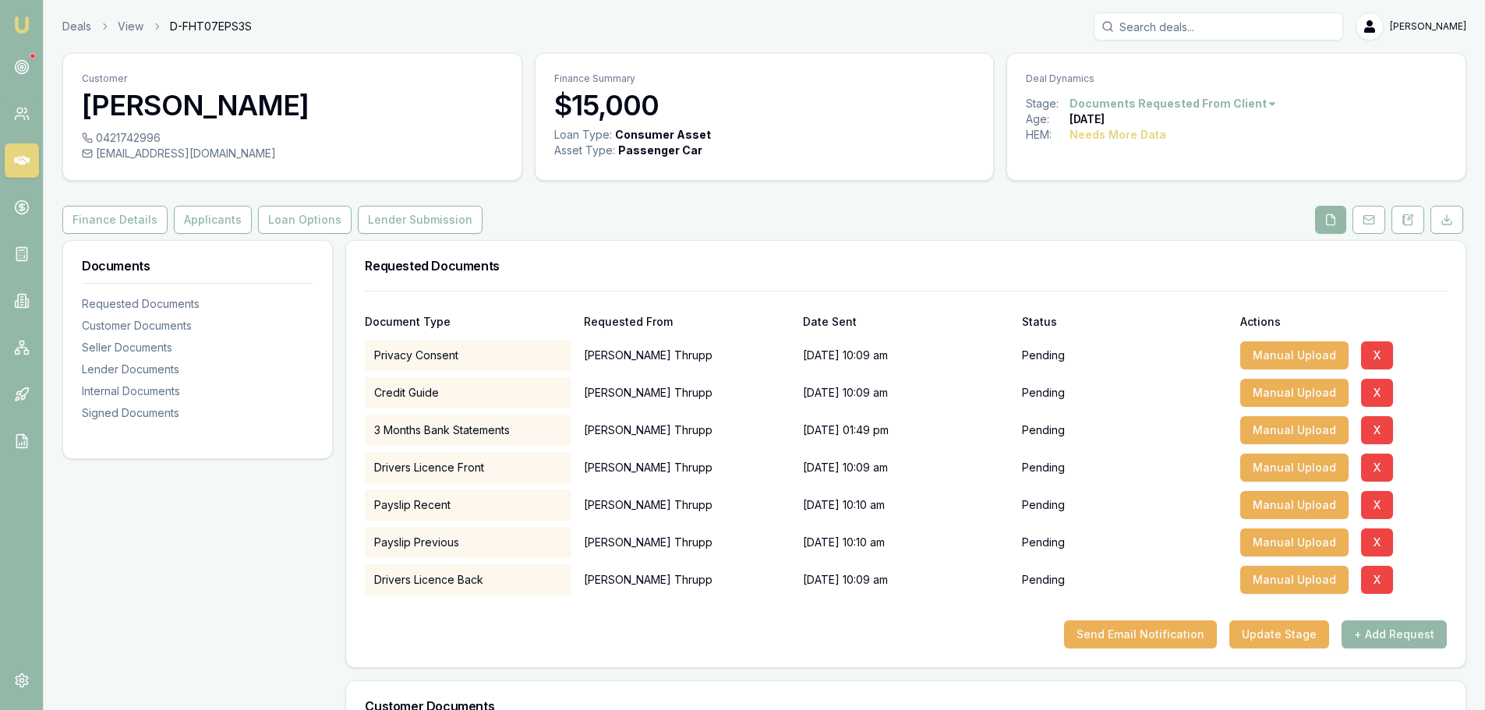
click at [1042, 228] on div "Finance Details Applicants Loan Options Lender Submission" at bounding box center [764, 220] width 1404 height 28
click at [1373, 223] on icon at bounding box center [1368, 220] width 12 height 12
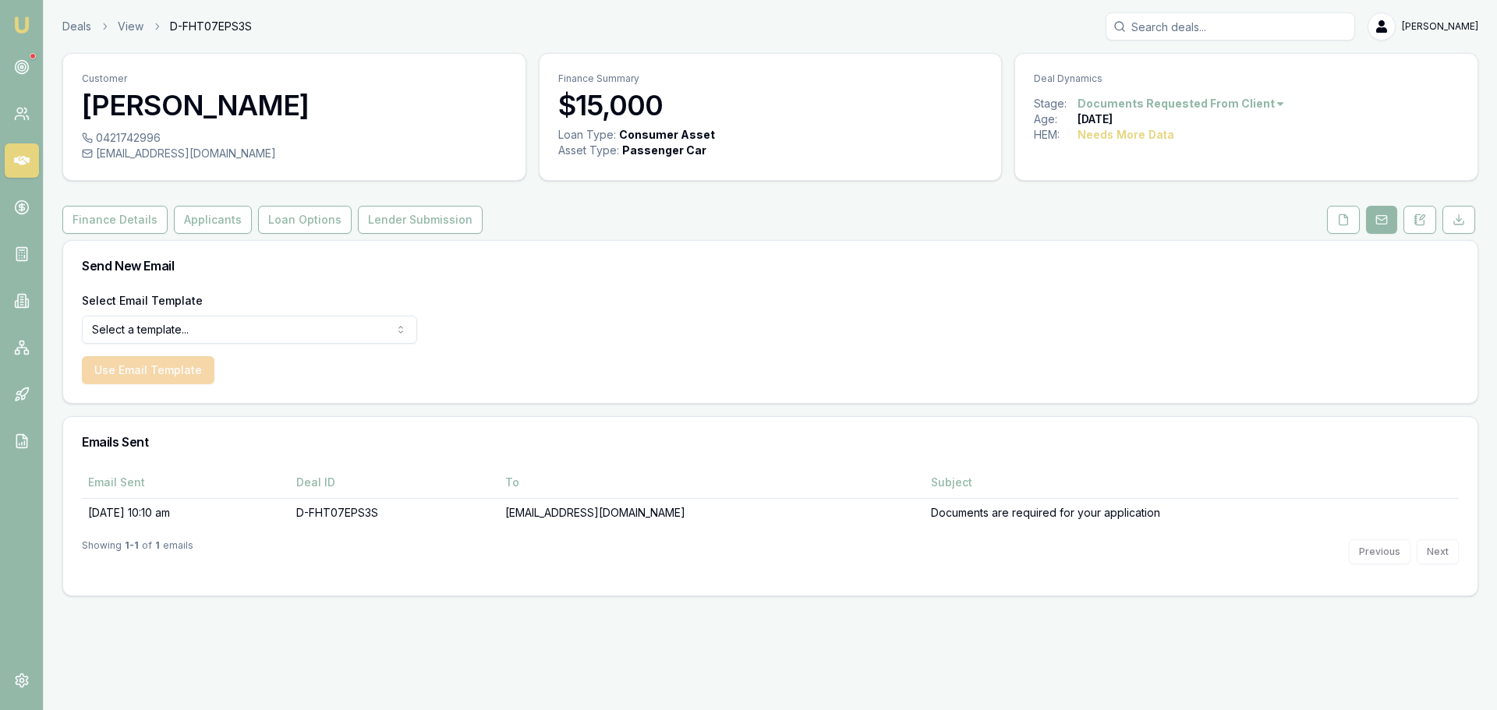
click at [262, 327] on html "Emu Broker Deals View D-FHT07EPS3S Erin Shield Toggle Menu Customer William Thr…" at bounding box center [748, 355] width 1497 height 710
select select "document-request-reminder"
click at [153, 371] on button "Use Email Template" at bounding box center [148, 370] width 133 height 28
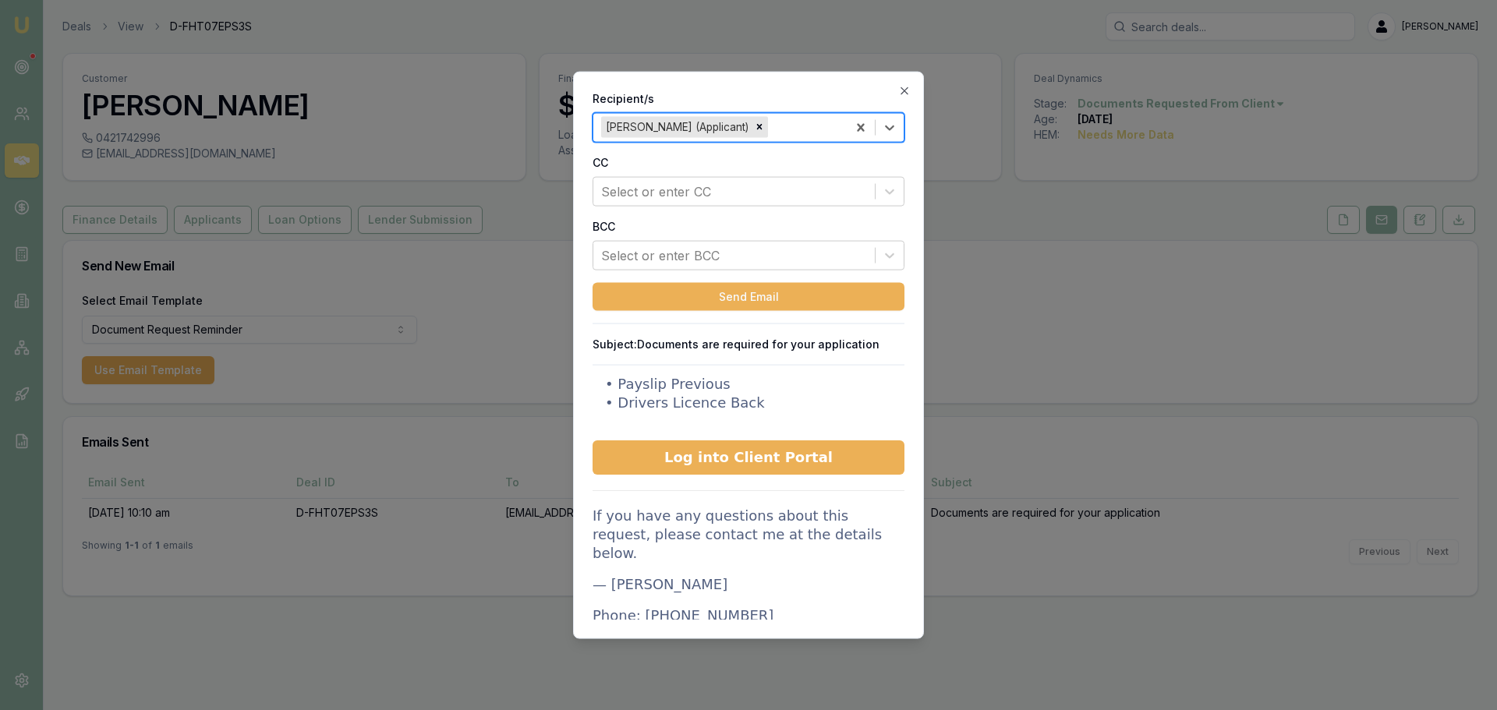
scroll to position [234, 0]
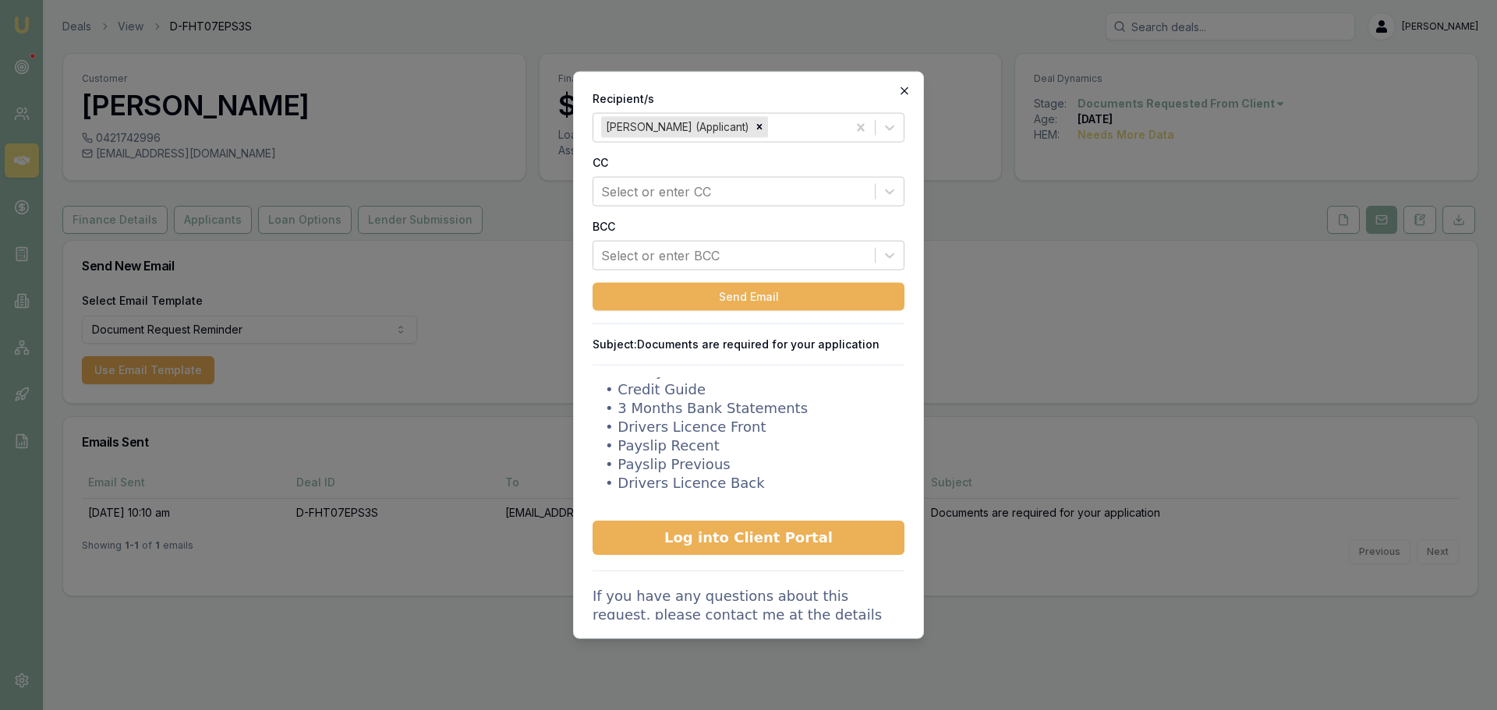
click at [906, 87] on icon "button" at bounding box center [904, 90] width 12 height 12
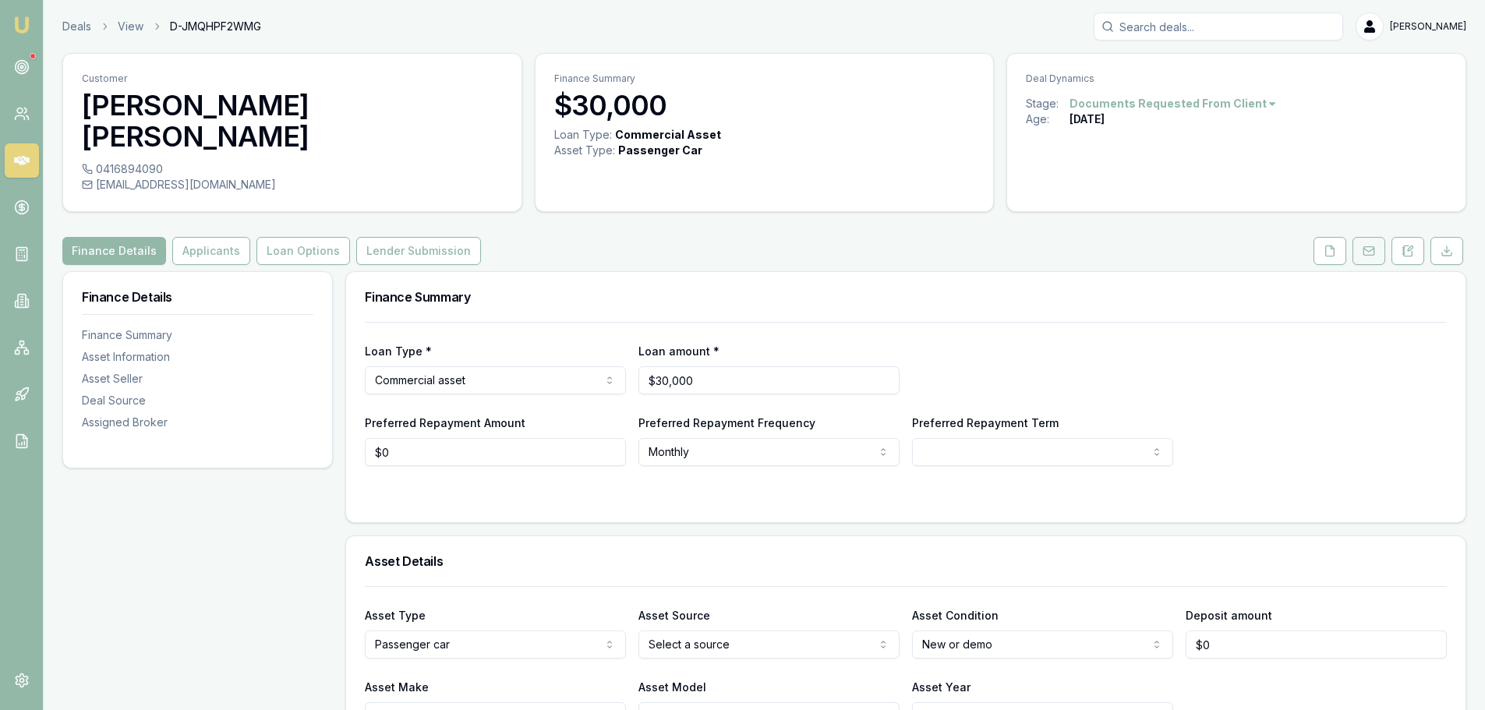
click at [1377, 237] on button at bounding box center [1368, 251] width 33 height 28
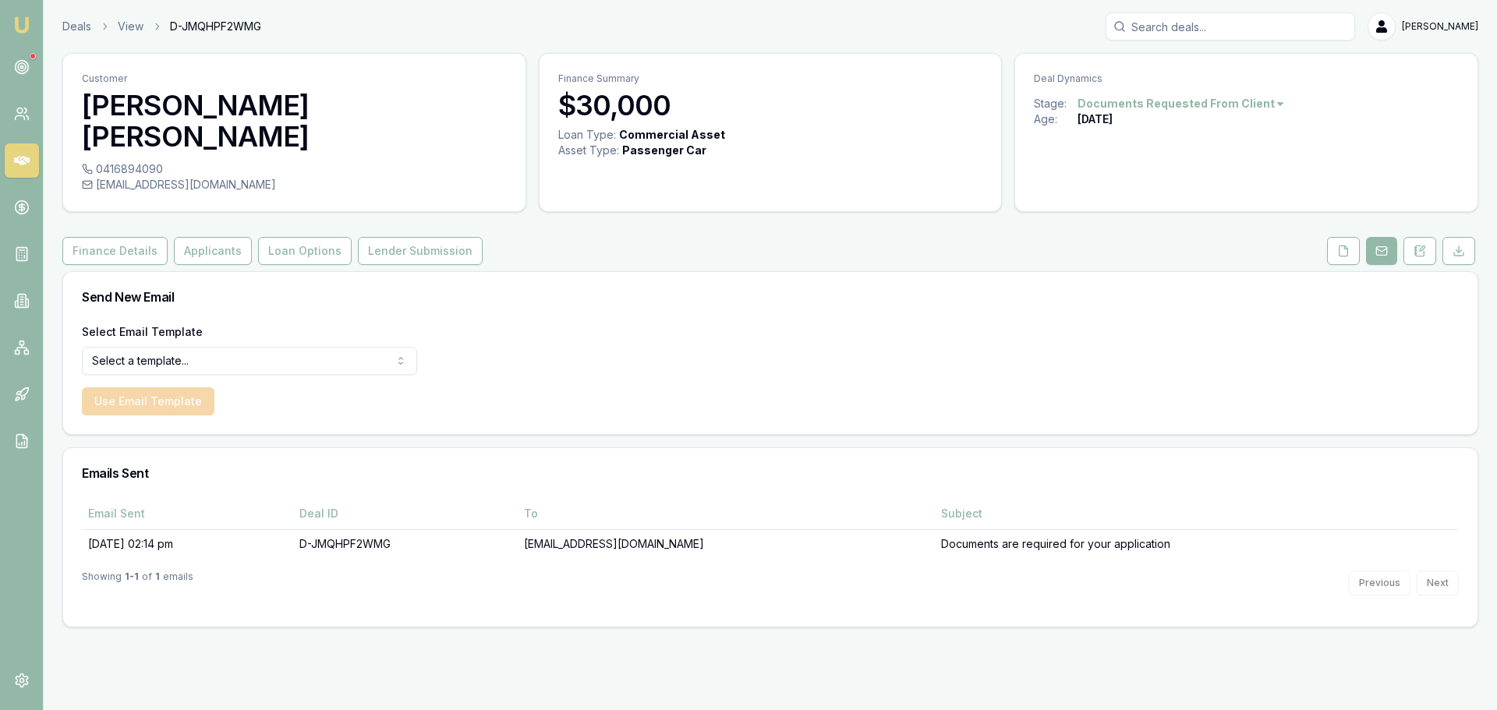
click at [394, 322] on html "Emu Broker Deals View D-JMQHPF2WMG [PERSON_NAME] Shield Toggle Menu Customer [P…" at bounding box center [748, 355] width 1497 height 710
select select "document-request-reminder"
click at [137, 387] on button "Use Email Template" at bounding box center [148, 401] width 133 height 28
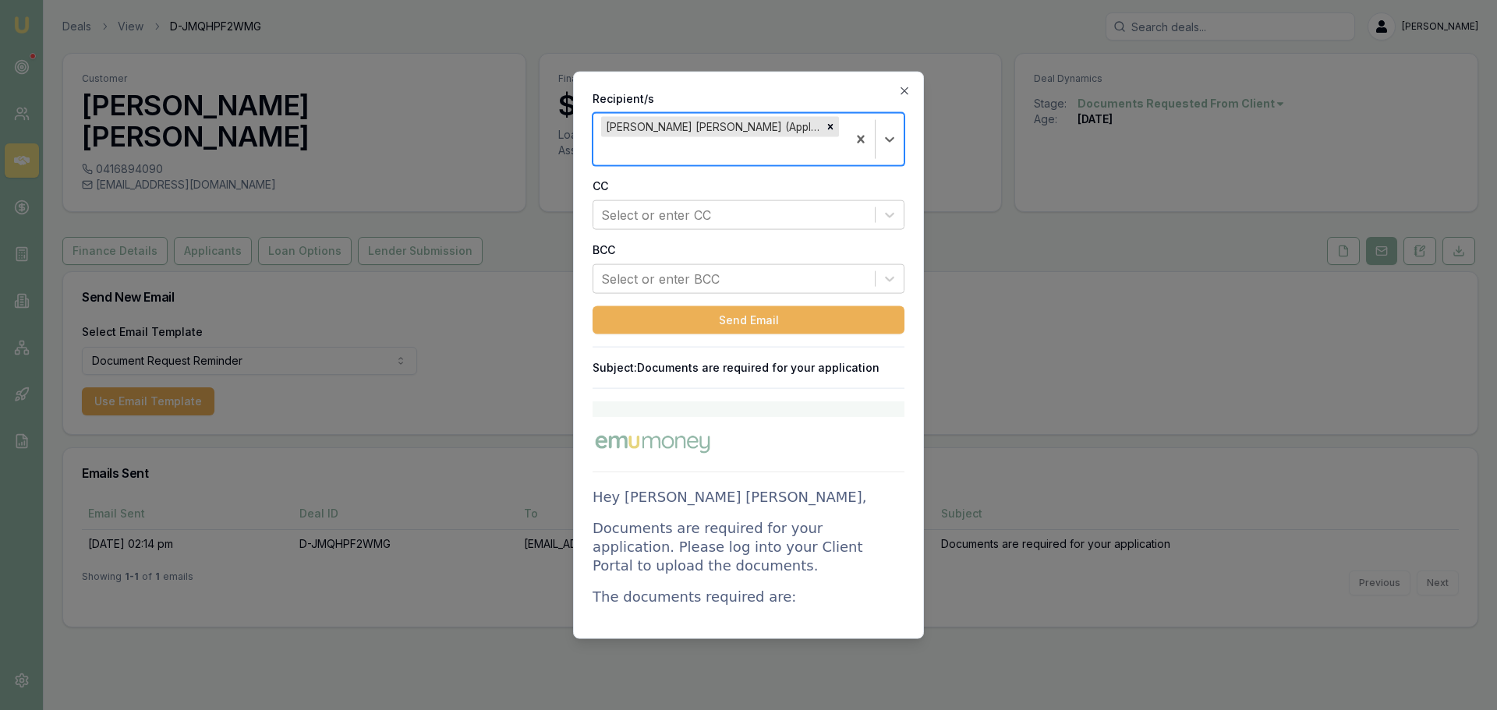
scroll to position [234, 0]
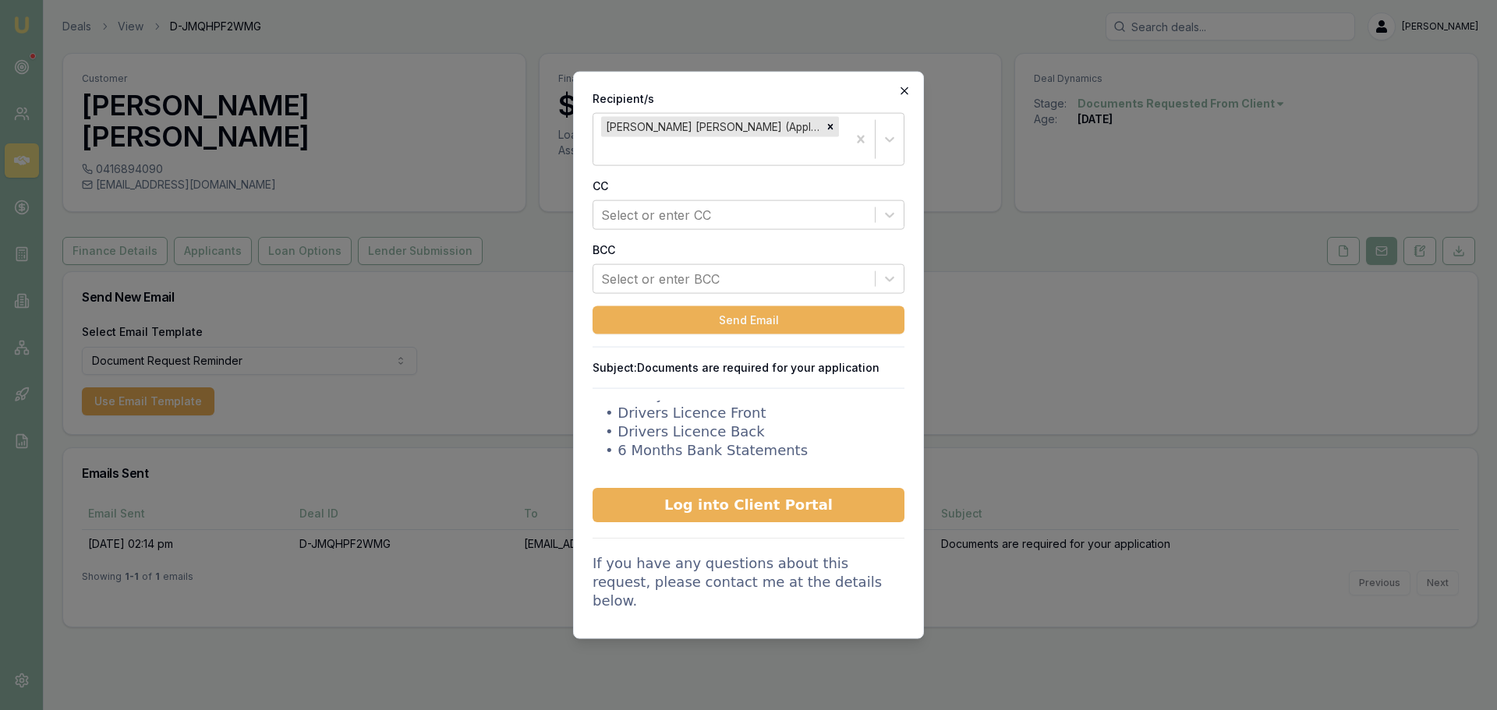
click at [908, 87] on icon "button" at bounding box center [904, 90] width 12 height 12
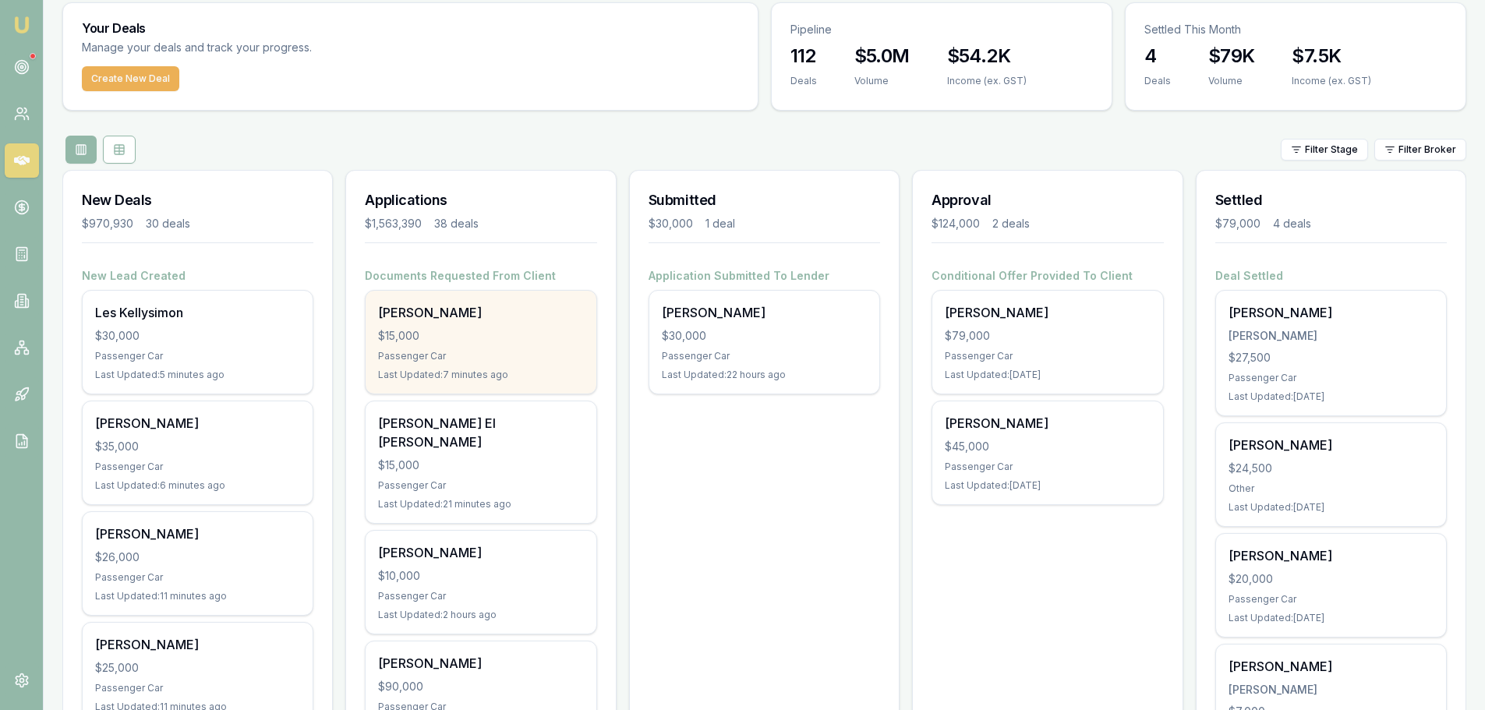
scroll to position [156, 0]
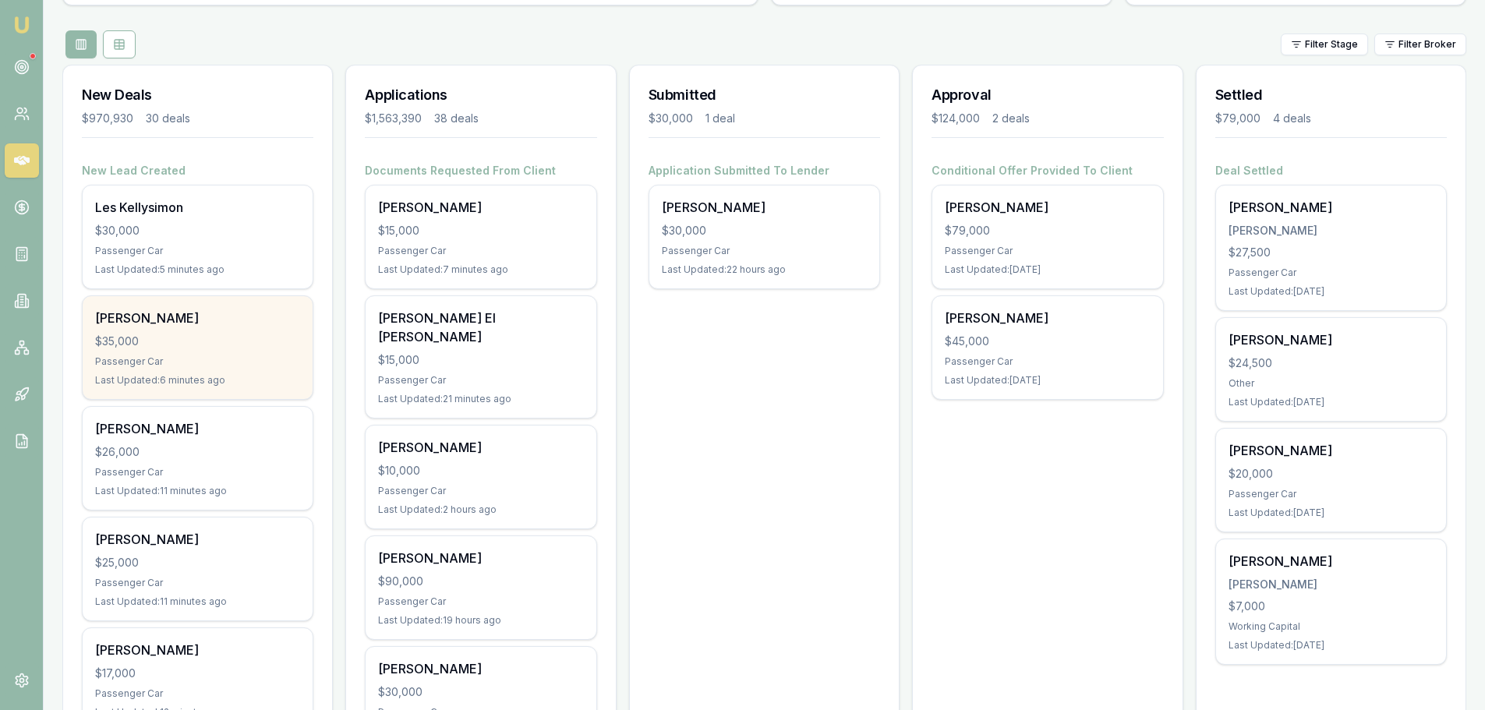
click at [166, 322] on div "[PERSON_NAME]" at bounding box center [197, 318] width 205 height 19
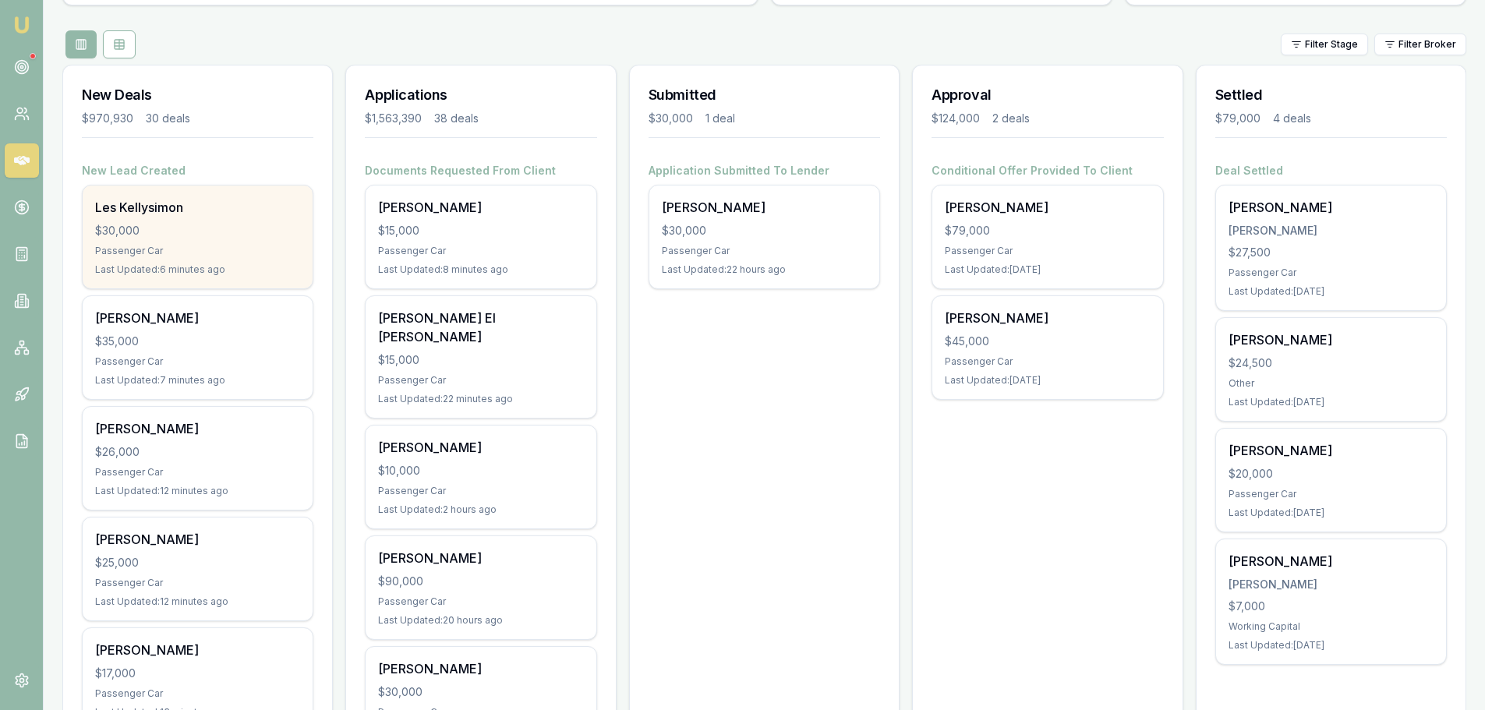
click at [256, 231] on div "$30,000" at bounding box center [197, 231] width 205 height 16
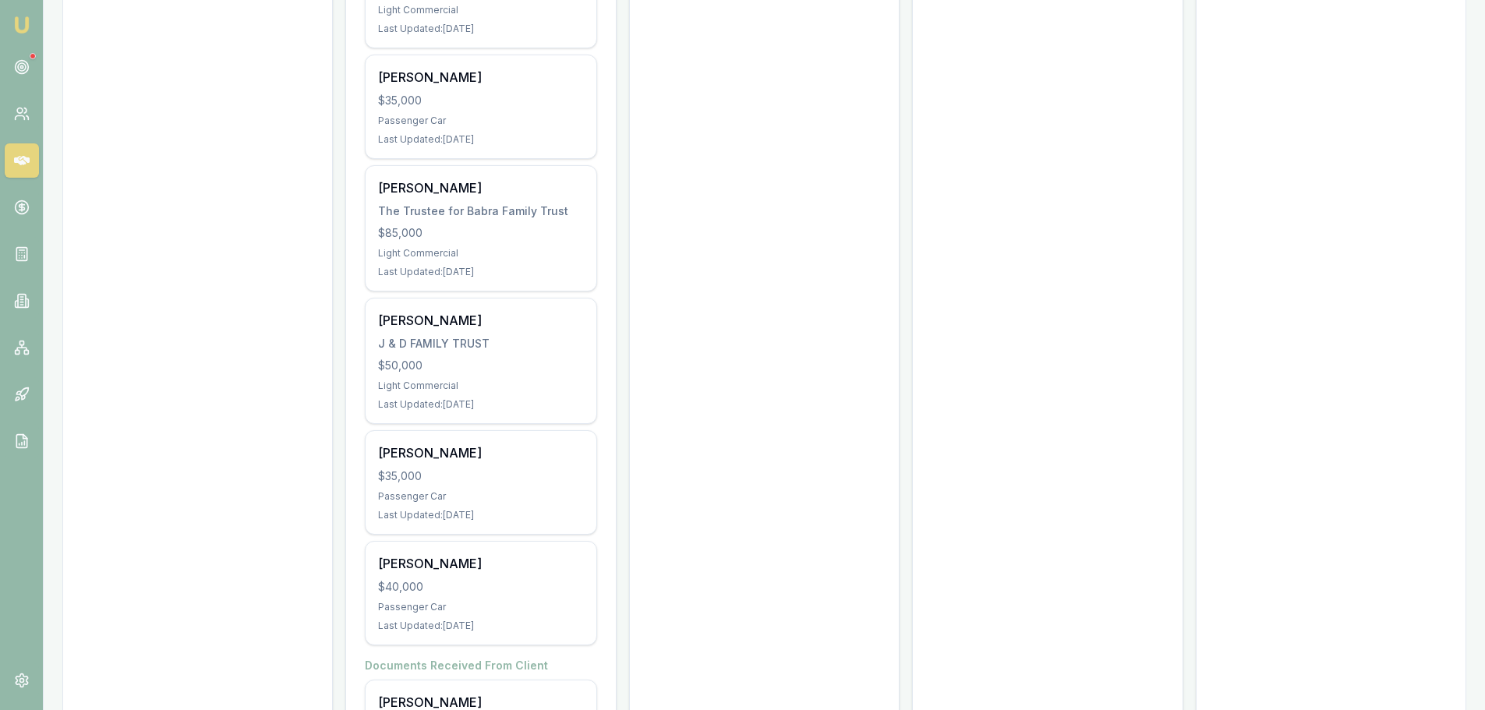
scroll to position [4077, 0]
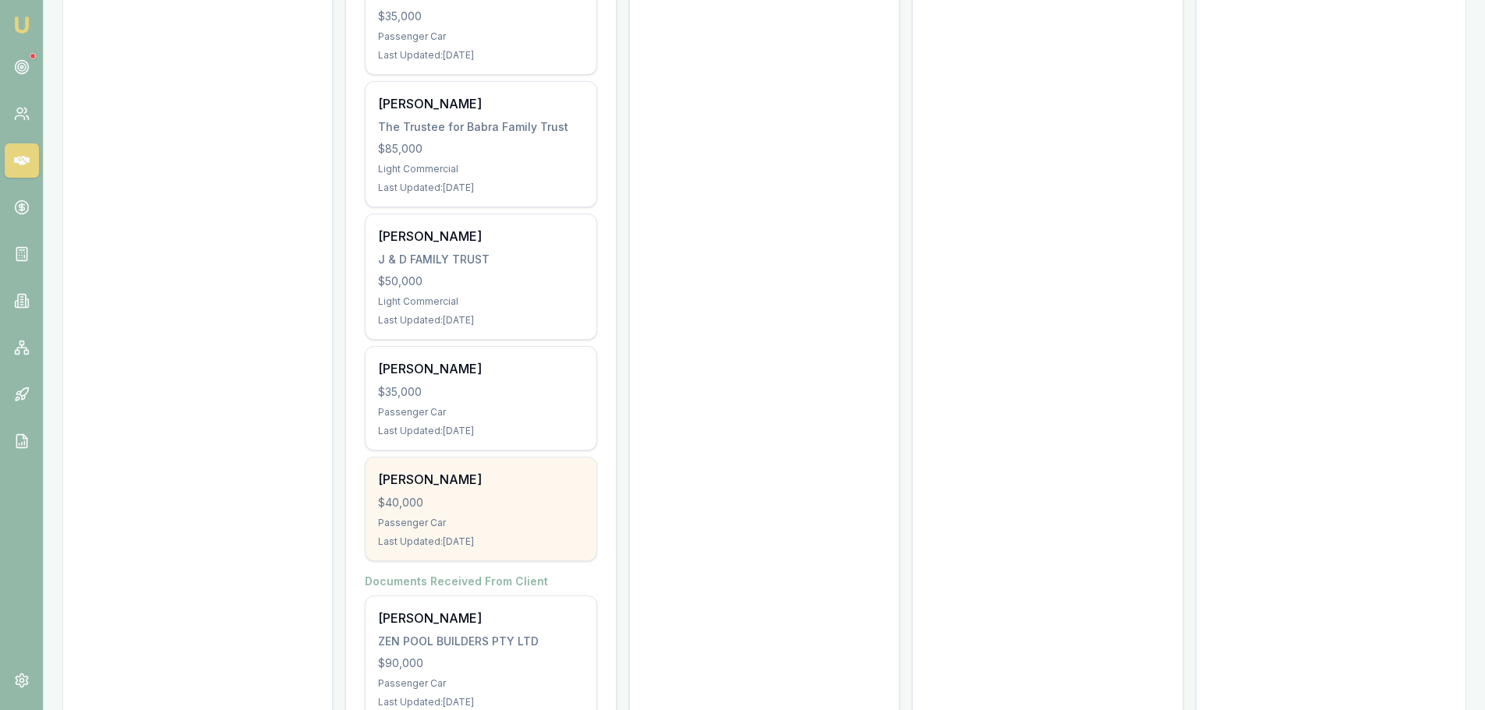
click at [532, 517] on div "Passenger Car" at bounding box center [480, 523] width 205 height 12
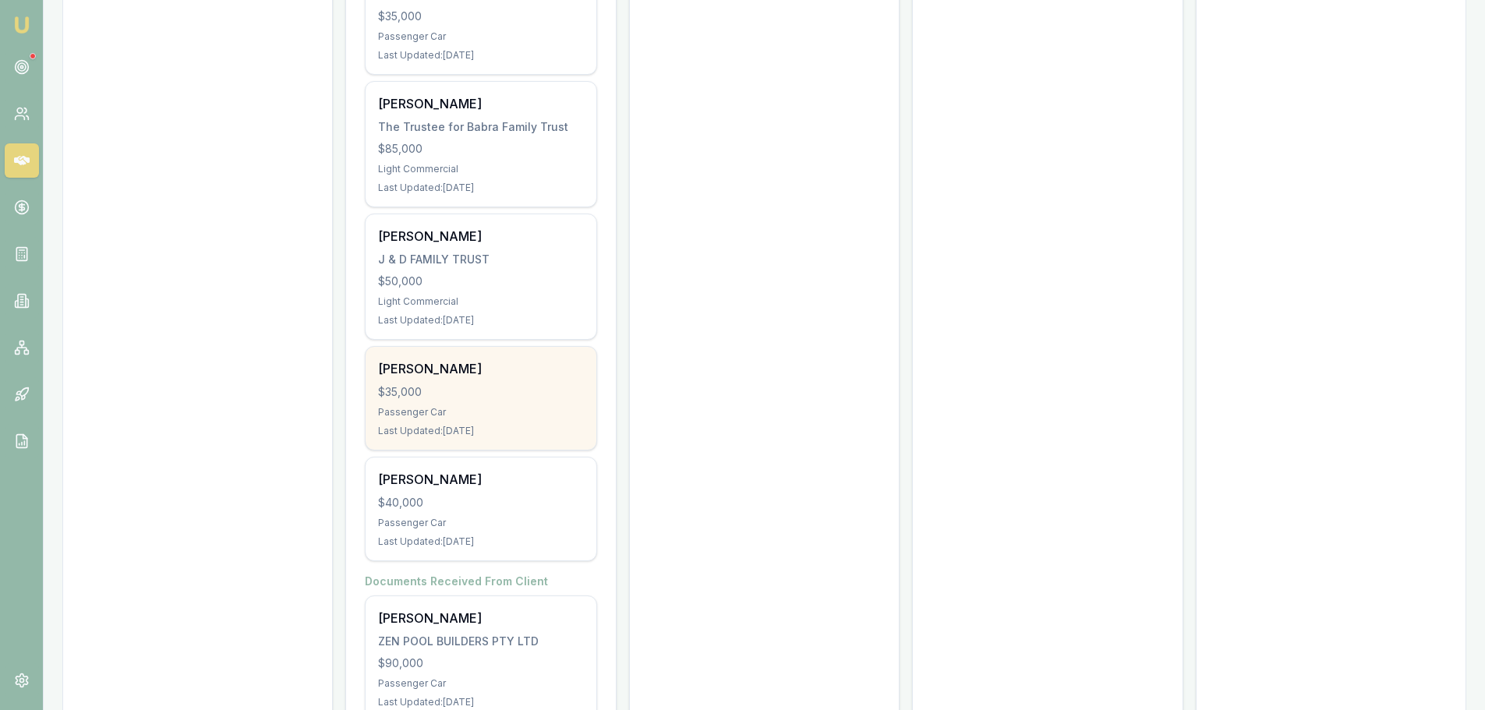
click at [475, 406] on div "Passenger Car" at bounding box center [480, 412] width 205 height 12
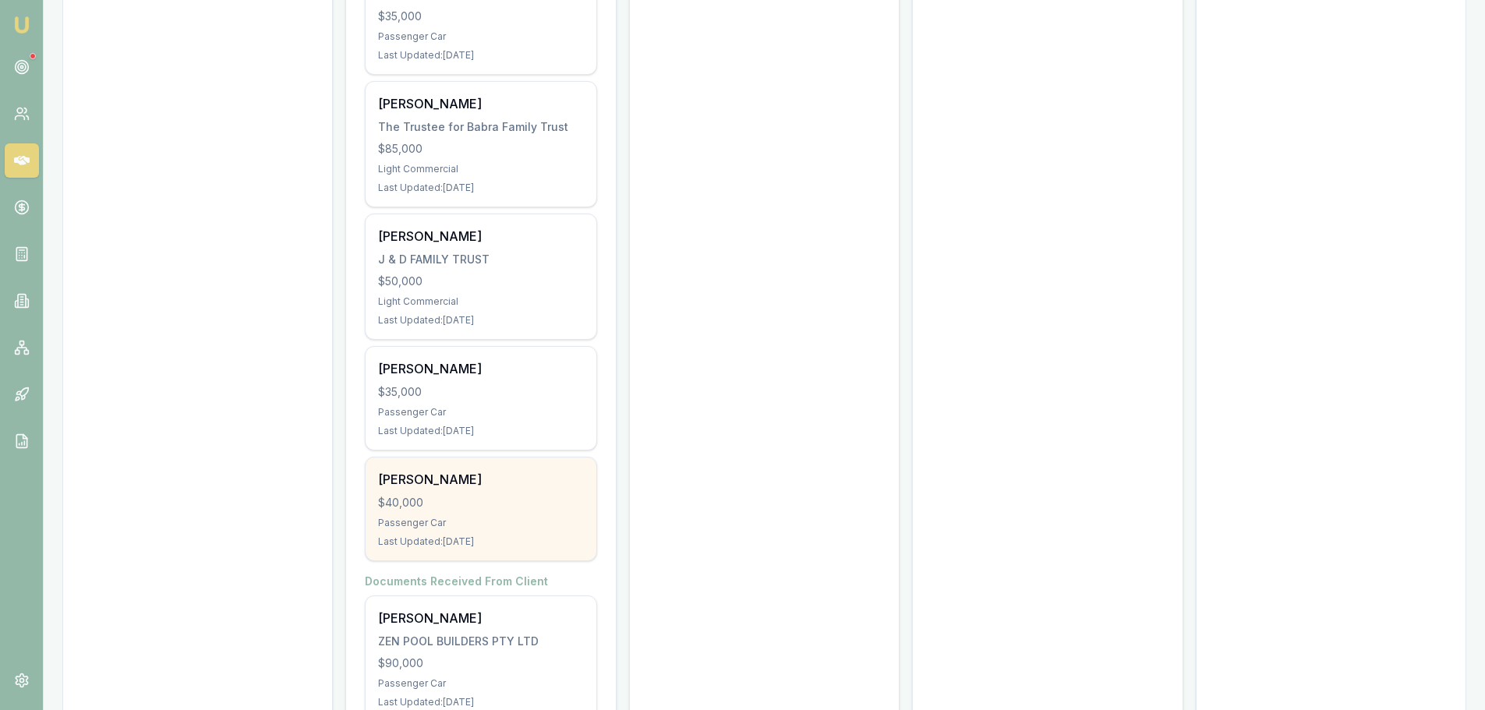
click at [565, 470] on div "[PERSON_NAME]" at bounding box center [480, 479] width 205 height 19
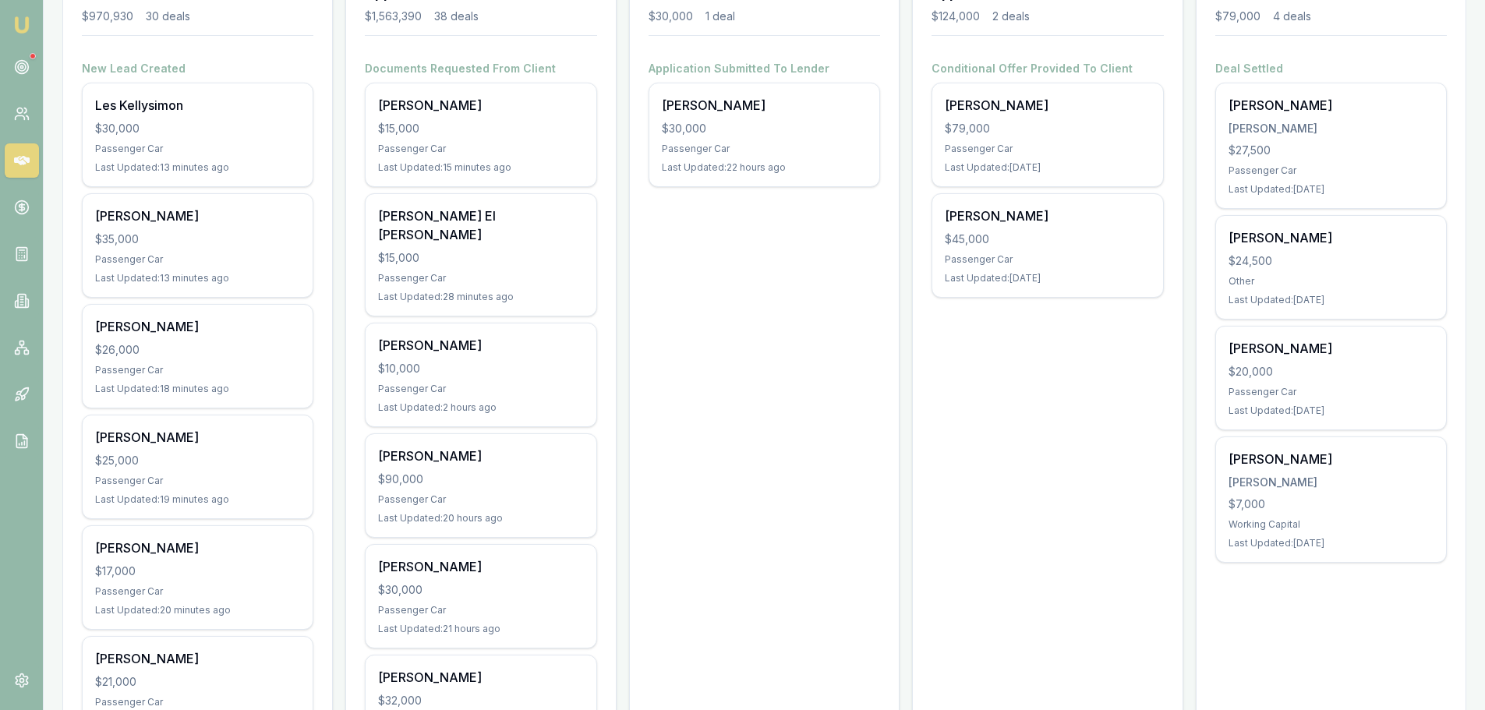
scroll to position [0, 0]
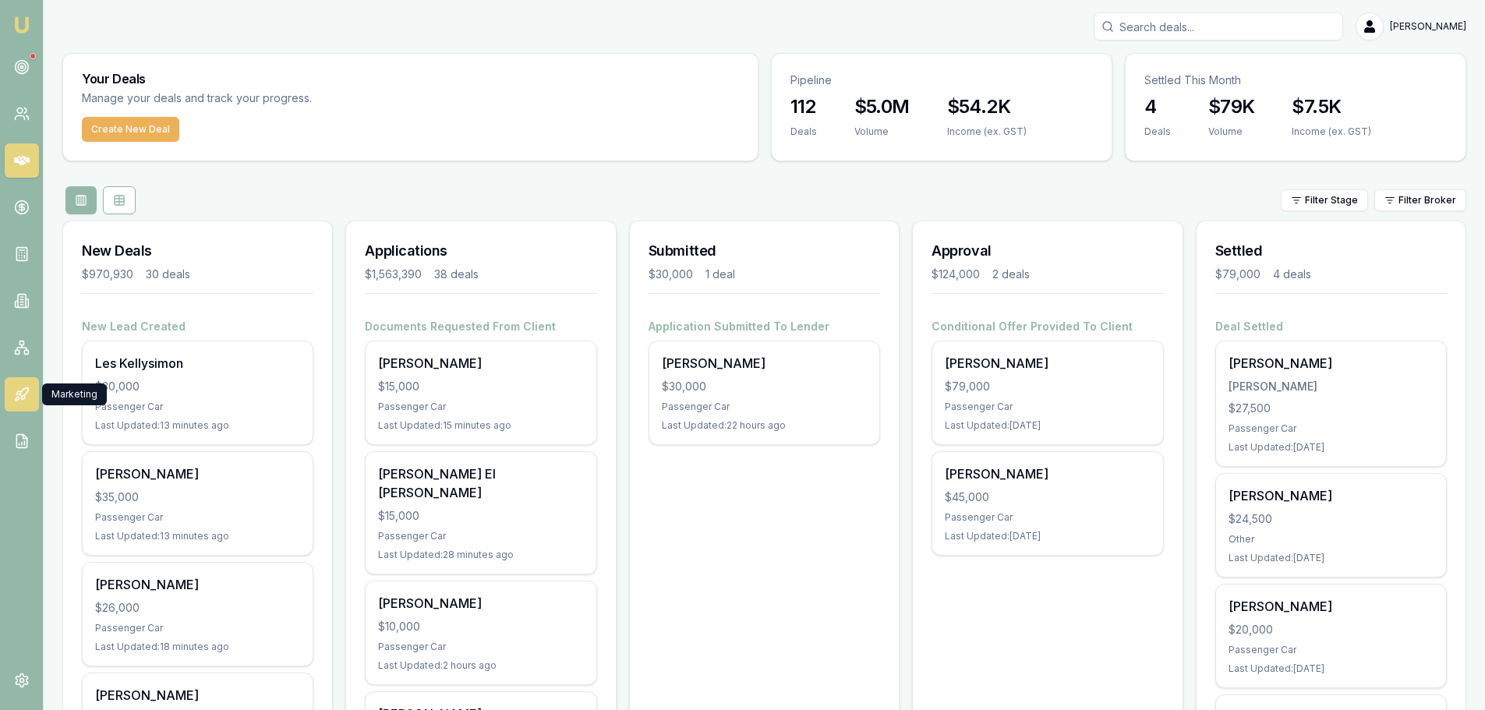
click at [14, 380] on link at bounding box center [22, 394] width 34 height 34
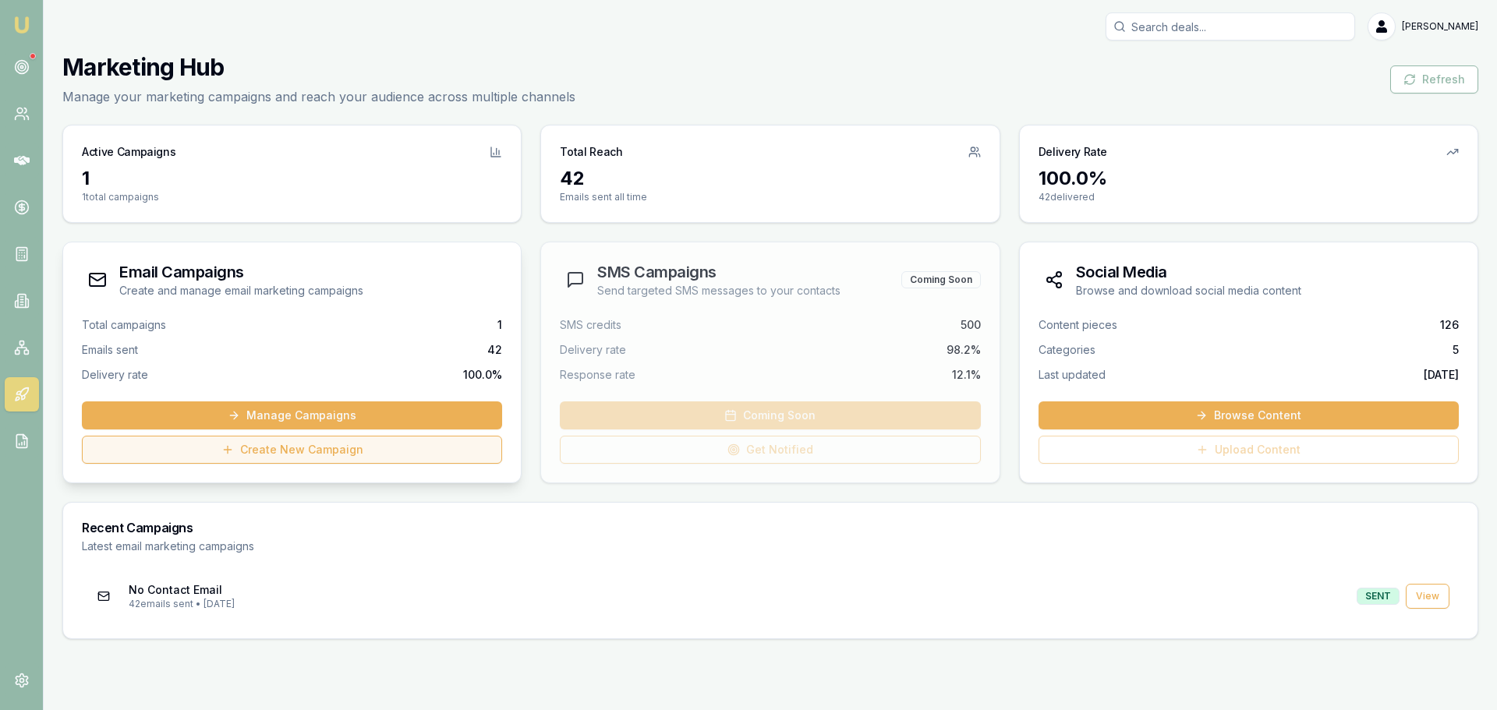
click at [373, 451] on link "Create New Campaign" at bounding box center [292, 450] width 420 height 28
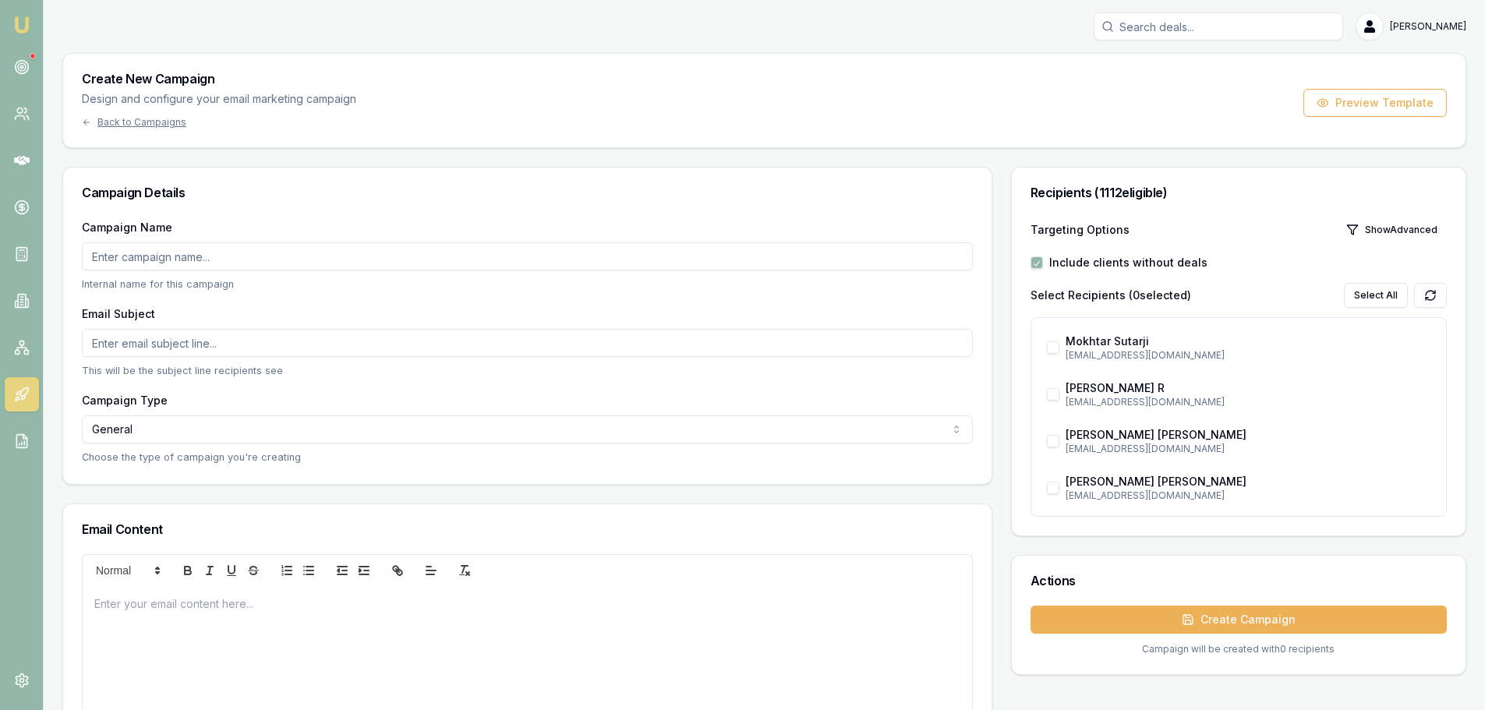
click at [235, 258] on input "Campaign Name" at bounding box center [527, 256] width 891 height 28
click at [210, 257] on input "Campaign Name" at bounding box center [527, 256] width 891 height 28
type input "Outstanding Docs"
click at [237, 344] on input "Email Subject" at bounding box center [527, 343] width 891 height 28
click at [178, 435] on html "Emu Broker [PERSON_NAME] Toggle Menu Create New Campaign Design and configure y…" at bounding box center [742, 355] width 1485 height 710
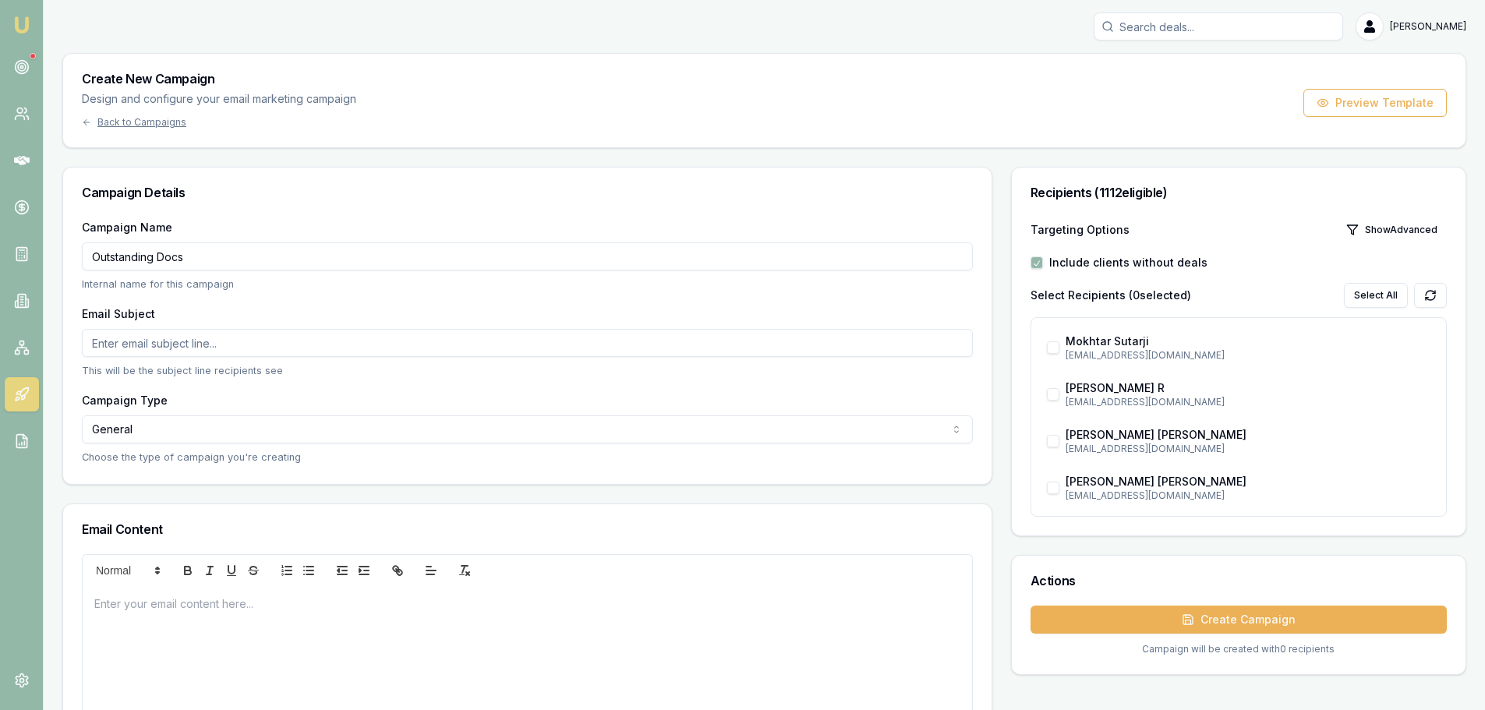
click at [960, 432] on html "Emu Broker [PERSON_NAME] Toggle Menu Create New Campaign Design and configure y…" at bounding box center [742, 355] width 1485 height 710
click at [953, 430] on html "Emu Broker [PERSON_NAME] Toggle Menu Create New Campaign Design and configure y…" at bounding box center [742, 355] width 1485 height 710
click at [241, 426] on html "Emu Broker Erin Shield Toggle Menu Create New Campaign Design and configure you…" at bounding box center [742, 355] width 1485 height 710
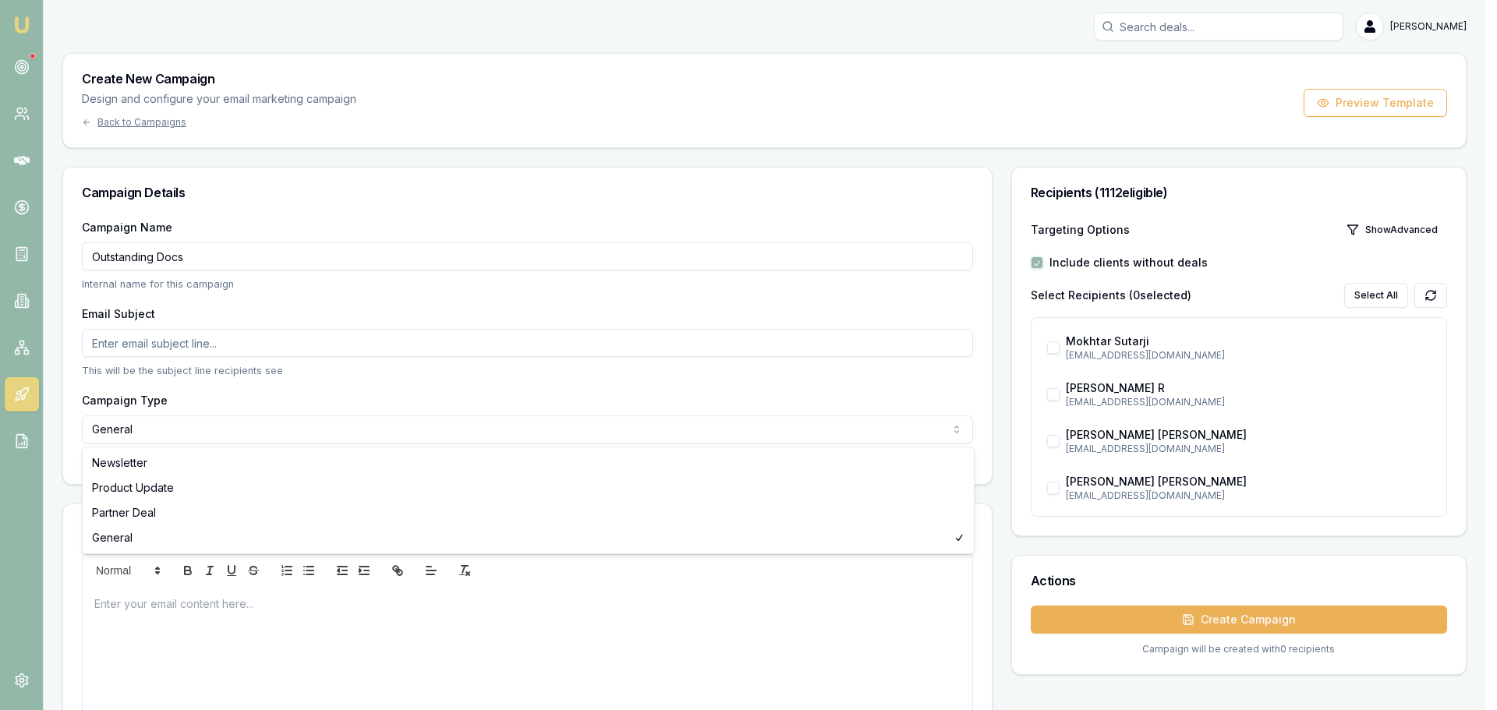
click at [401, 373] on html "Emu Broker Erin Shield Toggle Menu Create New Campaign Design and configure you…" at bounding box center [748, 355] width 1497 height 710
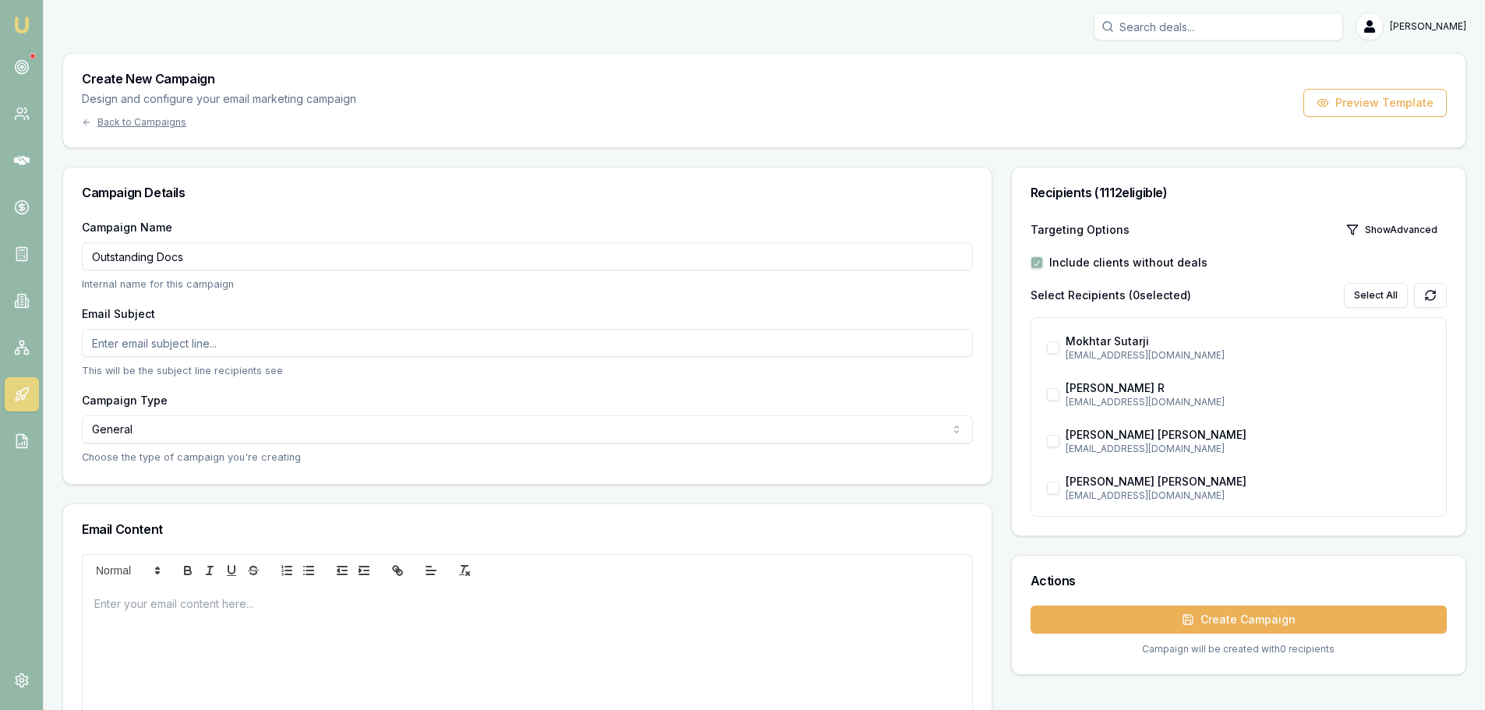
click at [320, 422] on html "Emu Broker Erin Shield Toggle Menu Create New Campaign Design and configure you…" at bounding box center [742, 355] width 1485 height 710
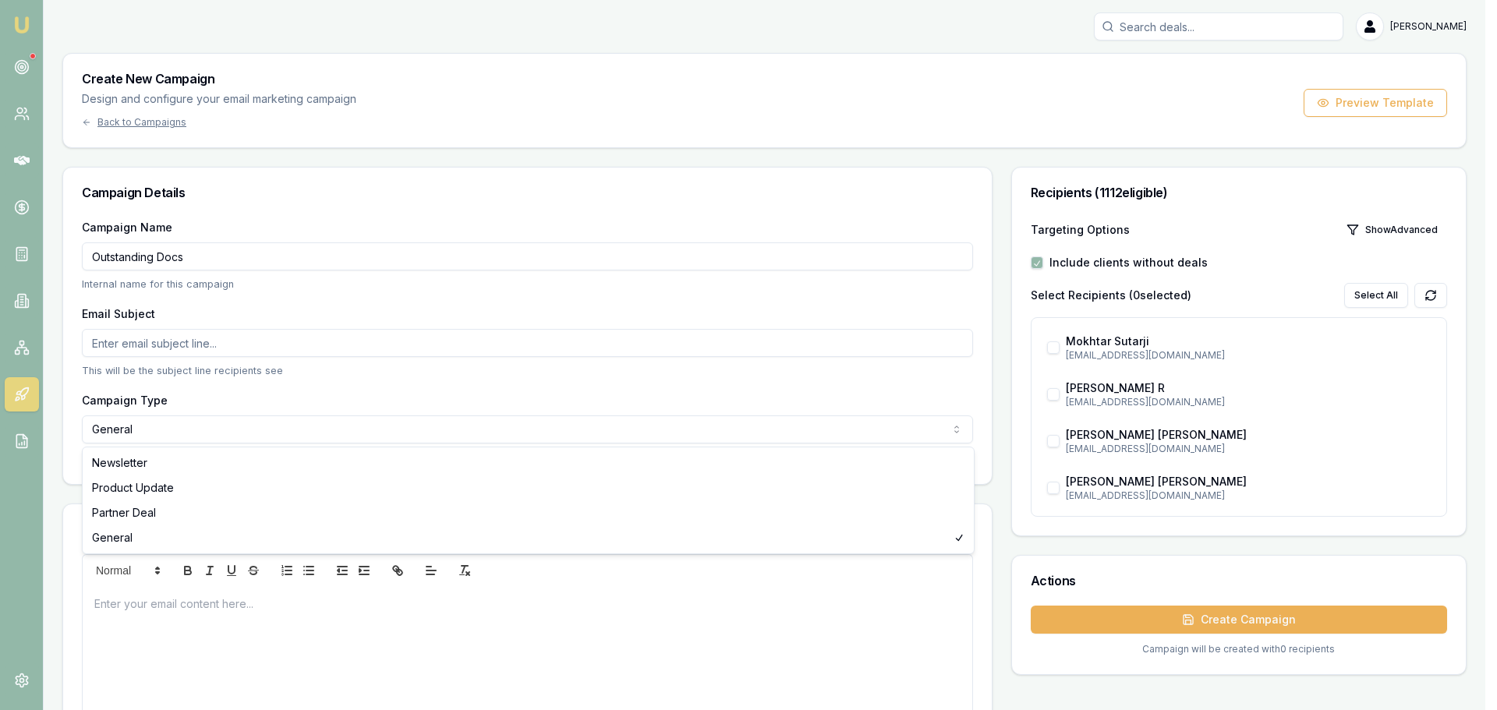
click at [274, 397] on html "Emu Broker Erin Shield Toggle Menu Create New Campaign Design and configure you…" at bounding box center [748, 355] width 1497 height 710
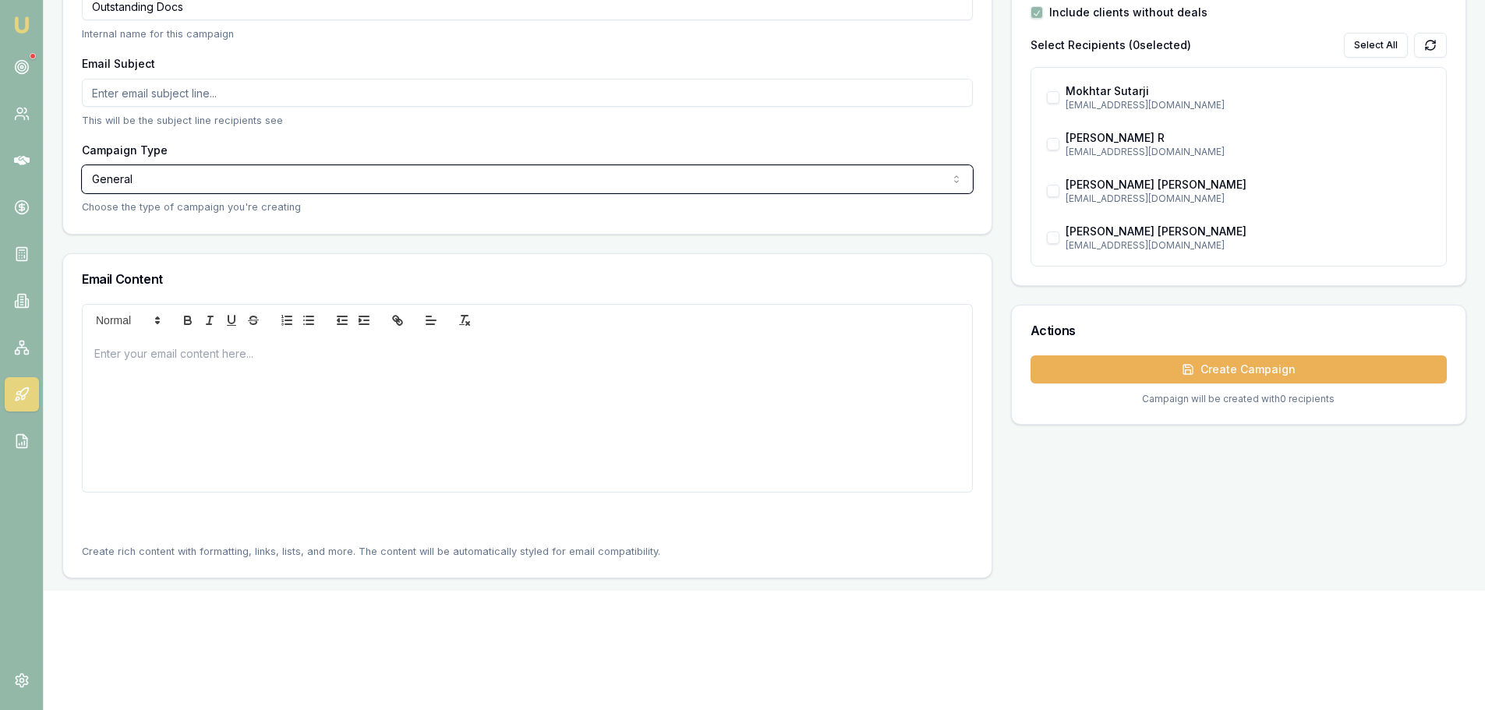
scroll to position [312, 0]
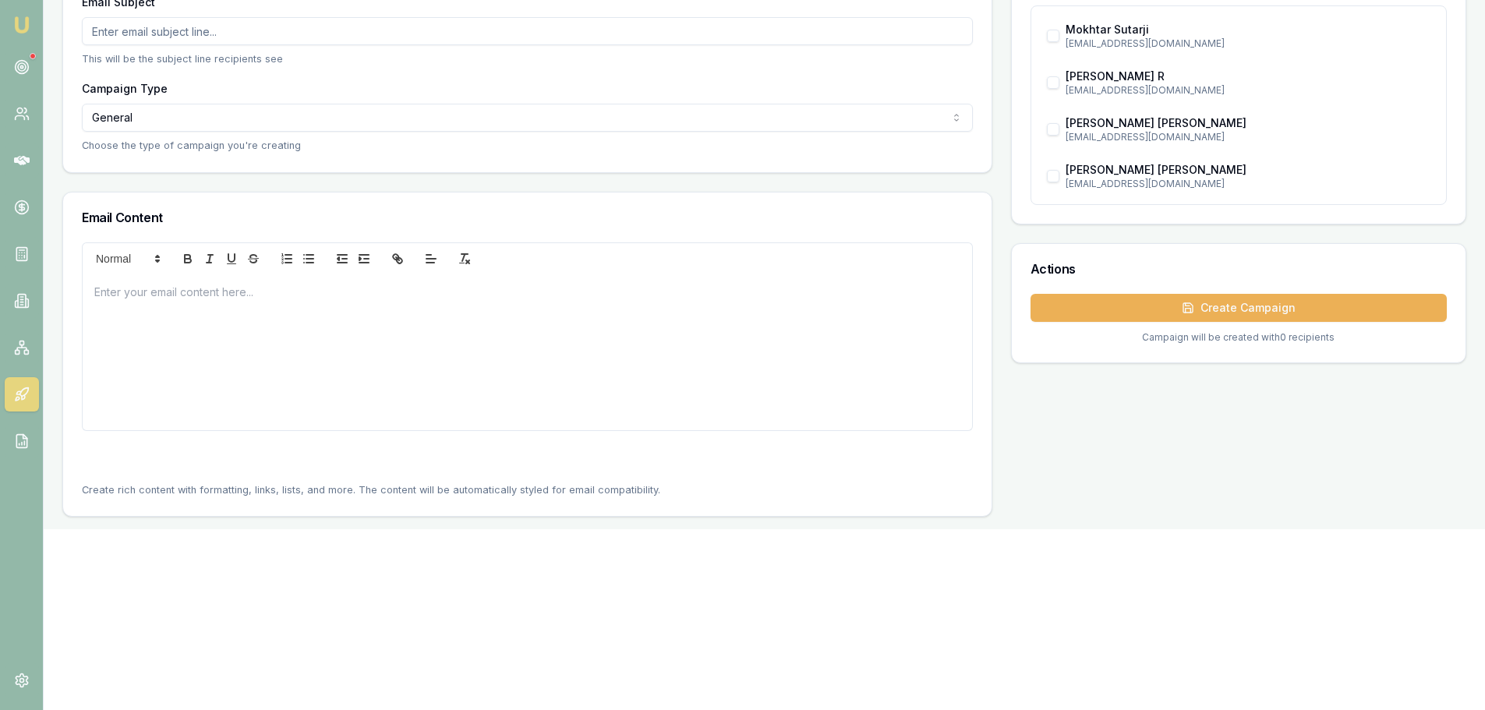
click at [159, 327] on div at bounding box center [527, 352] width 889 height 156
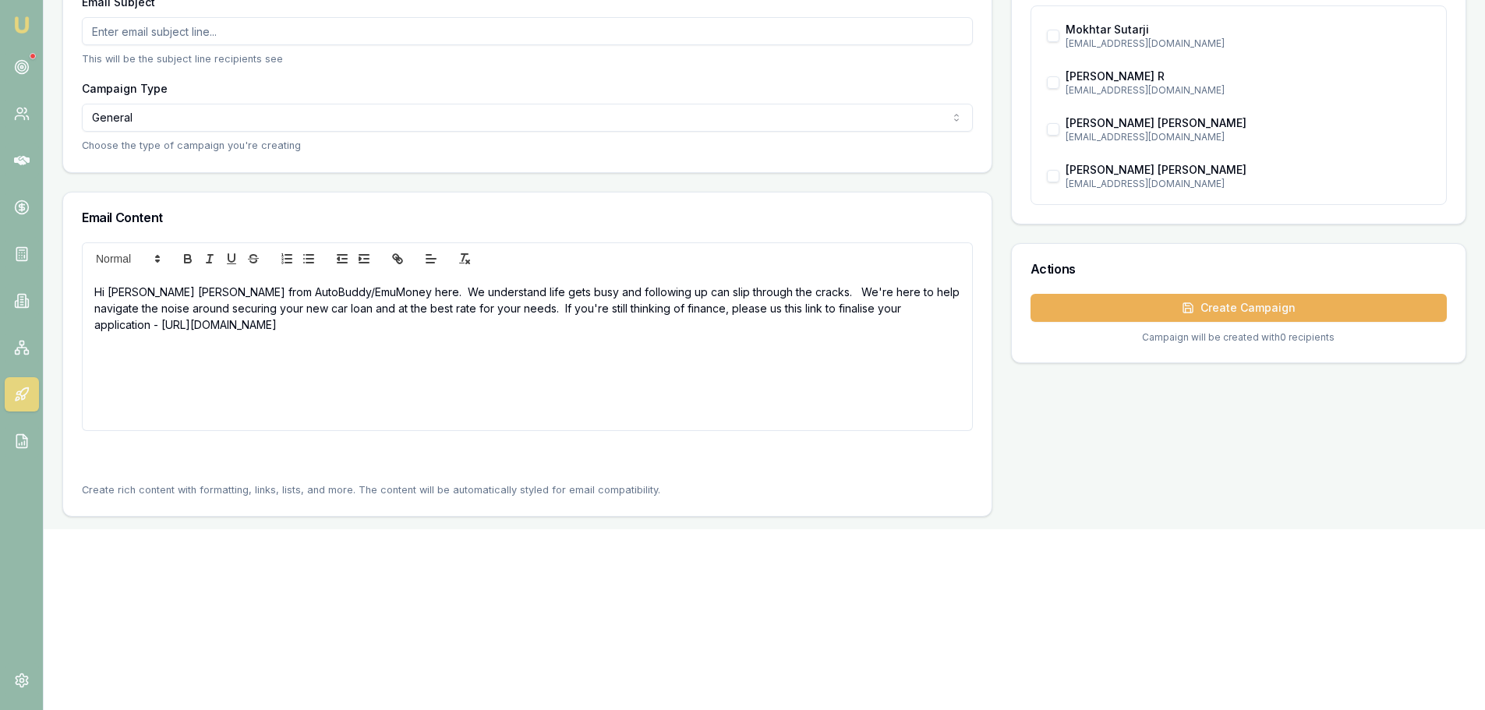
click at [136, 296] on p "Hi Sam Erin from AutoBuddy/EmuMoney here. We understand life gets busy and foll…" at bounding box center [527, 308] width 866 height 49
click at [207, 291] on p "Erin from AutoBuddy/EmuMoney here. We understand life gets busy and following u…" at bounding box center [527, 308] width 866 height 49
click at [95, 292] on p "Erin from EmuMoney here. We understand life gets busy and following up can slip…" at bounding box center [527, 300] width 866 height 33
click at [435, 372] on div "Good Morning, Erin from EmuMoney here. We understand life gets busy and followi…" at bounding box center [527, 352] width 889 height 156
drag, startPoint x: 454, startPoint y: 329, endPoint x: 90, endPoint y: 292, distance: 365.8
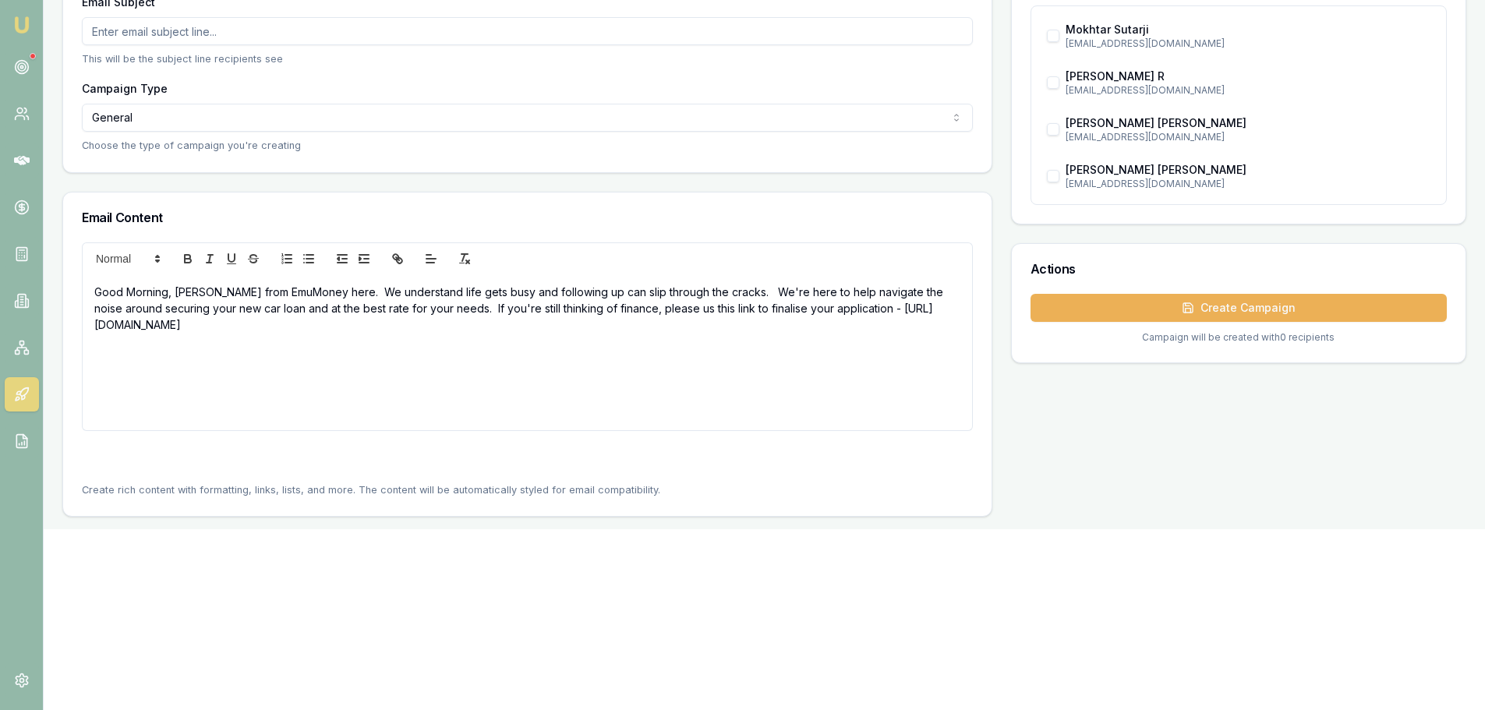
click at [90, 292] on div "Good Morning, Erin from EmuMoney here. We understand life gets busy and followi…" at bounding box center [527, 352] width 889 height 156
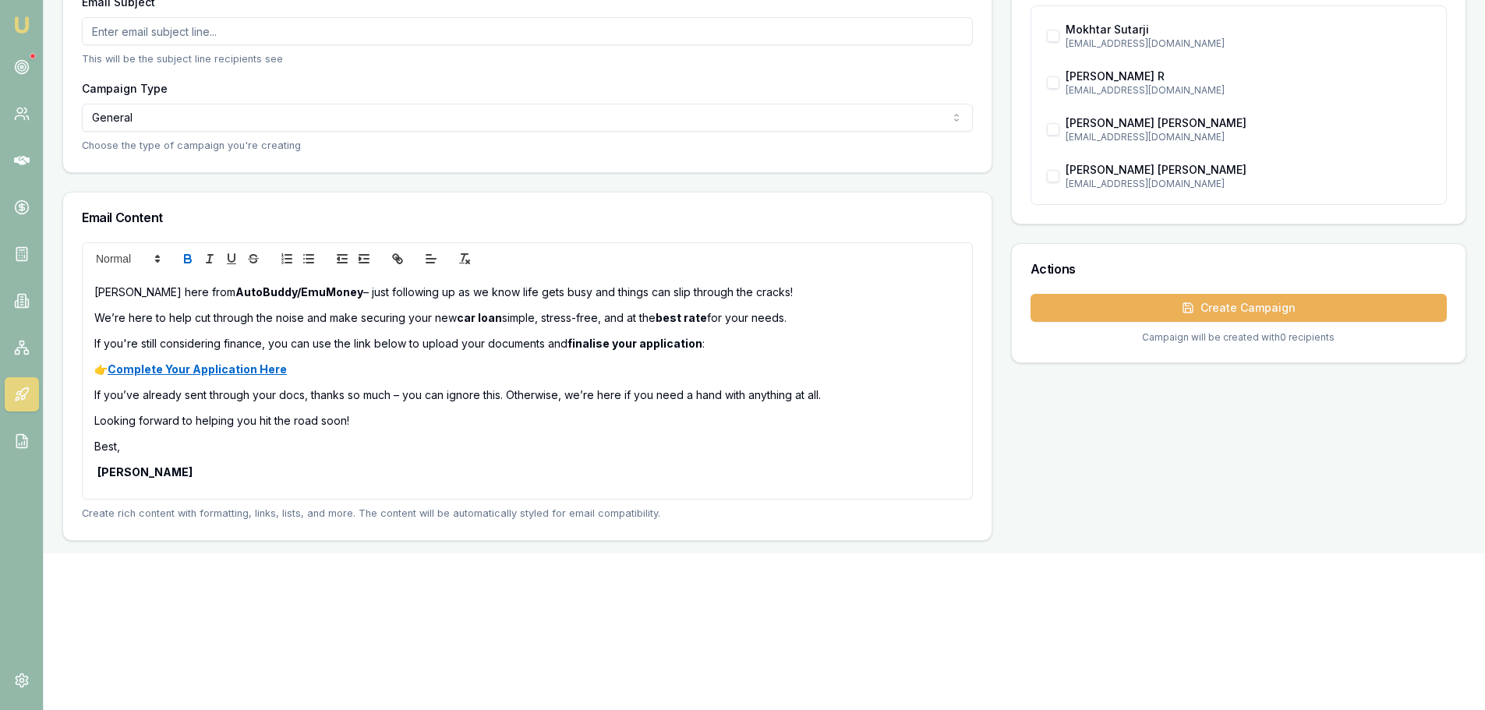
click at [95, 292] on p "Erin here from AutoBuddy/EmuMoney – just following up as we know life gets busy…" at bounding box center [527, 292] width 866 height 16
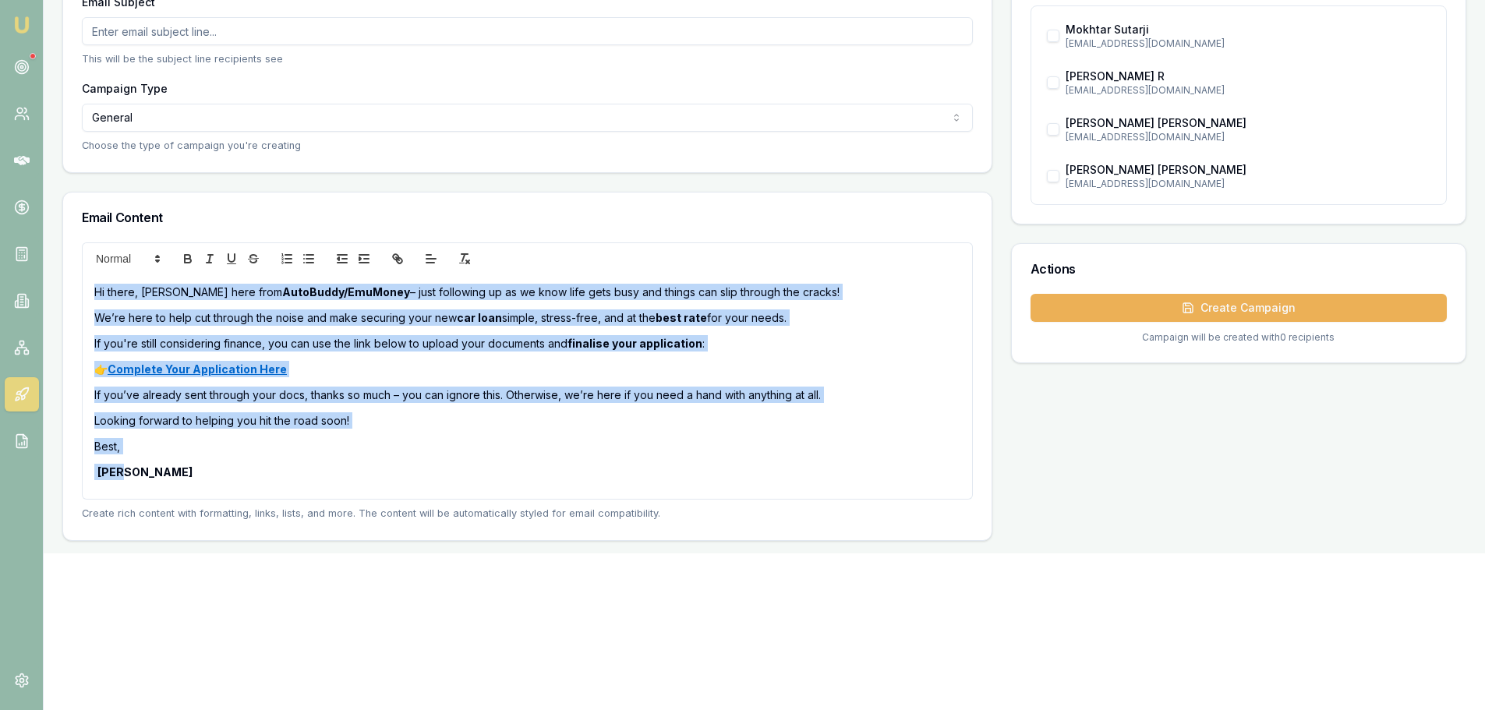
drag, startPoint x: 159, startPoint y: 474, endPoint x: 68, endPoint y: 268, distance: 225.1
click at [68, 268] on div "Hi there, Erin here from AutoBuddy/EmuMoney – just following up as we know life…" at bounding box center [527, 391] width 928 height 298
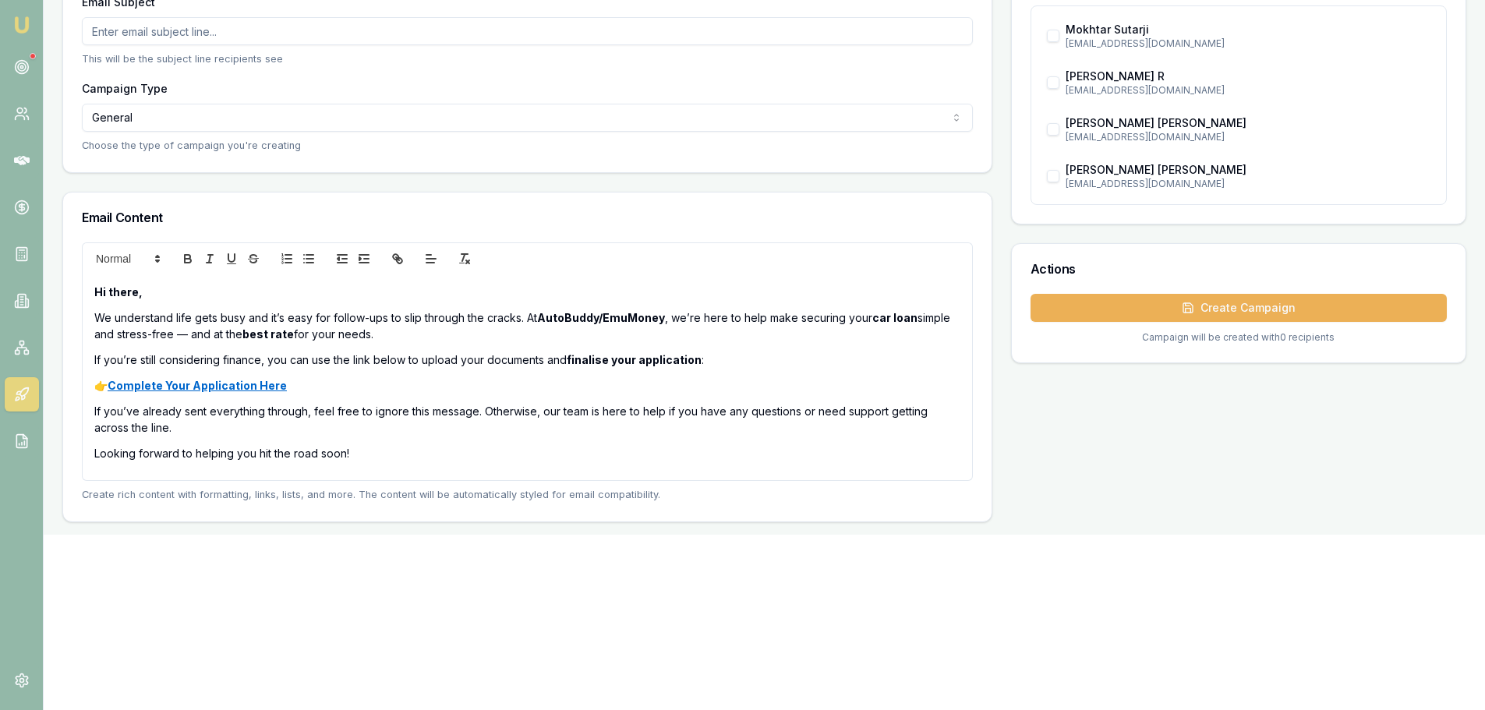
click at [171, 292] on p "Hi there," at bounding box center [527, 292] width 866 height 16
drag, startPoint x: 667, startPoint y: 320, endPoint x: 530, endPoint y: 322, distance: 137.2
click at [530, 322] on p "We understand life gets busy and it’s easy for follow-ups to slip through the c…" at bounding box center [527, 325] width 866 height 33
click at [94, 321] on p "We understand life gets busy and it’s easy for follow-ups to slip through the c…" at bounding box center [527, 325] width 866 height 33
drag, startPoint x: 173, startPoint y: 319, endPoint x: 109, endPoint y: 318, distance: 63.9
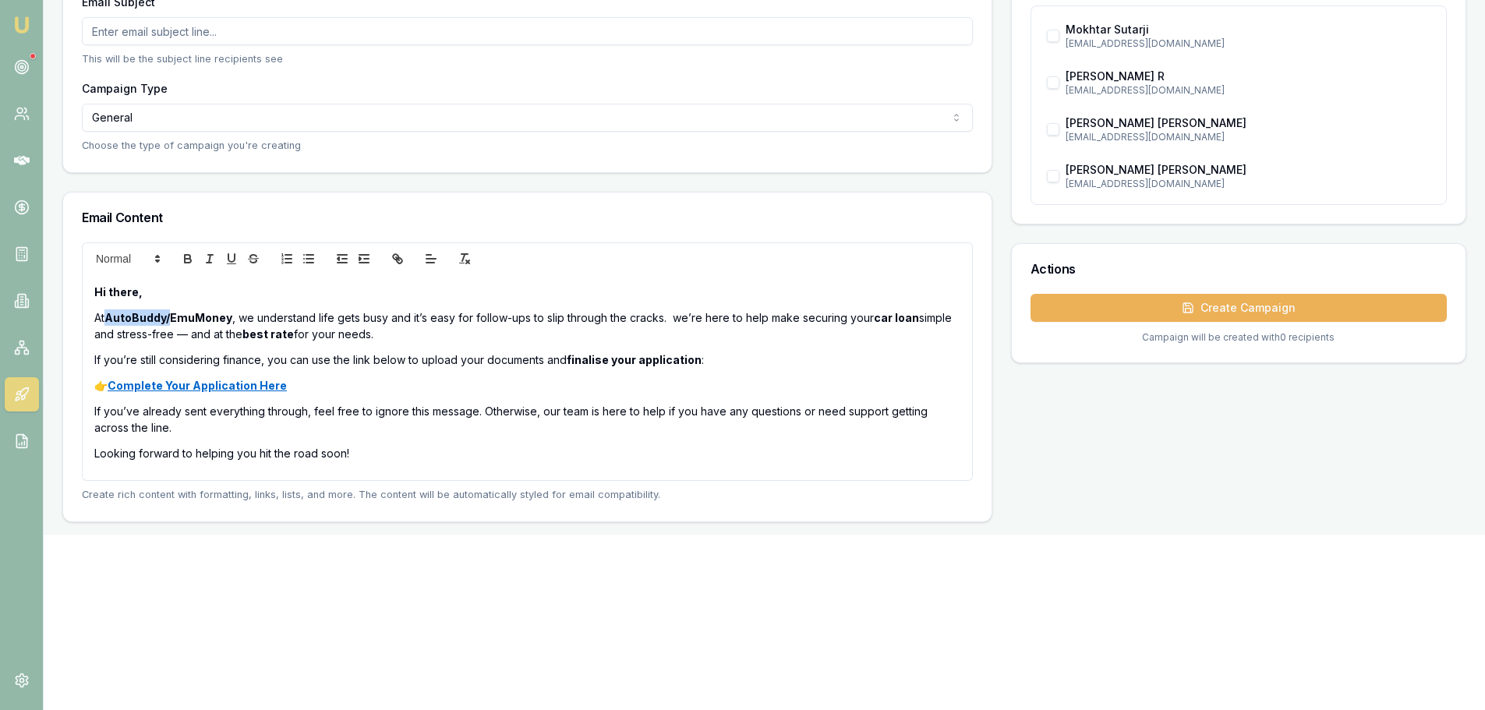
click at [109, 318] on strong "AutoBuddy/EmuMoney" at bounding box center [168, 317] width 128 height 13
drag, startPoint x: 168, startPoint y: 319, endPoint x: 108, endPoint y: 317, distance: 60.8
click at [108, 317] on p "At EmuMoney , we understand life gets busy and it’s easy for follow-ups to slip…" at bounding box center [527, 325] width 866 height 33
click at [185, 260] on icon "bold" at bounding box center [188, 261] width 6 height 4
drag, startPoint x: 140, startPoint y: 293, endPoint x: 94, endPoint y: 296, distance: 46.1
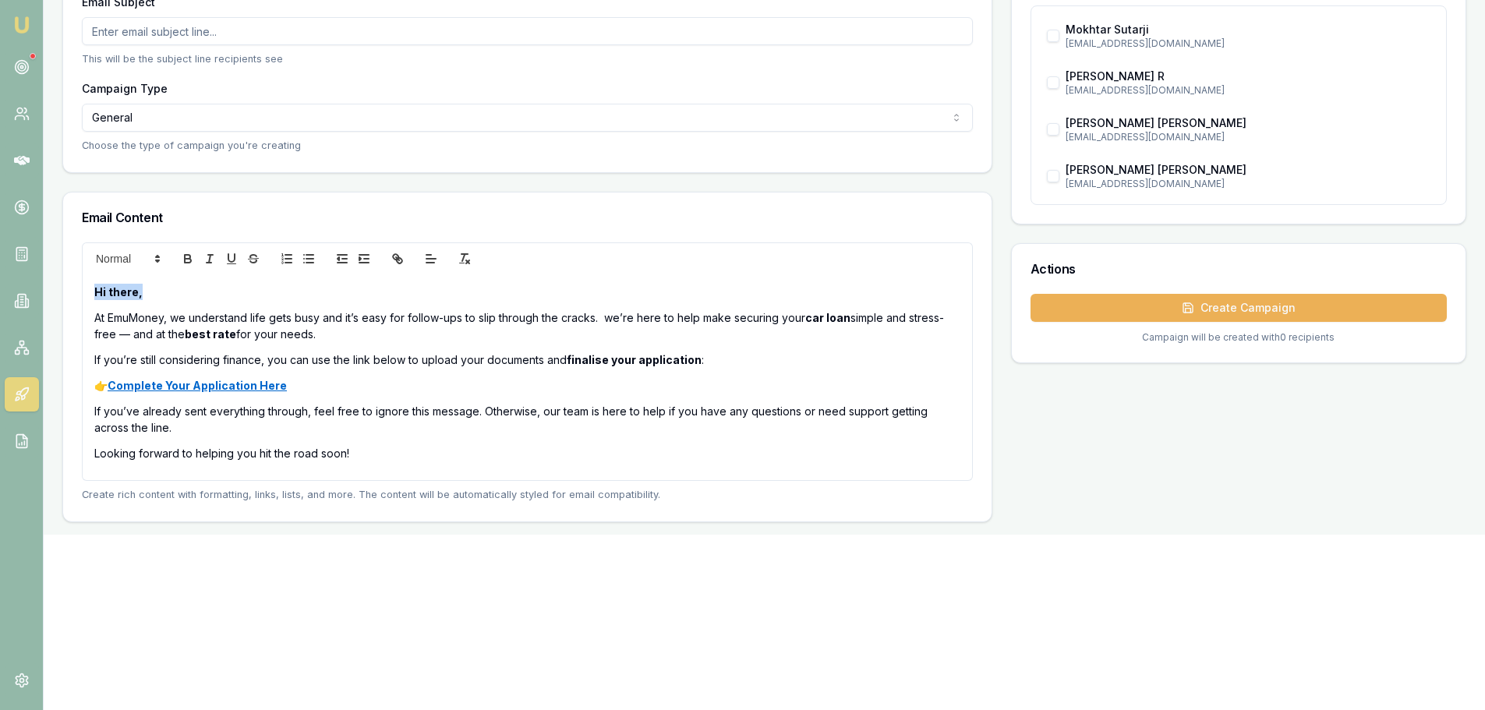
click at [94, 296] on div "Hi there, At EmuMoney, we understand life gets busy and it’s easy for follow-up…" at bounding box center [527, 377] width 889 height 206
click at [189, 254] on icon "bold" at bounding box center [188, 259] width 14 height 14
drag, startPoint x: 235, startPoint y: 333, endPoint x: 186, endPoint y: 337, distance: 48.5
click at [186, 337] on p "At EmuMoney, we understand life gets busy and it’s easy for follow-ups to slip …" at bounding box center [527, 325] width 866 height 33
click at [191, 259] on icon "bold" at bounding box center [188, 259] width 14 height 14
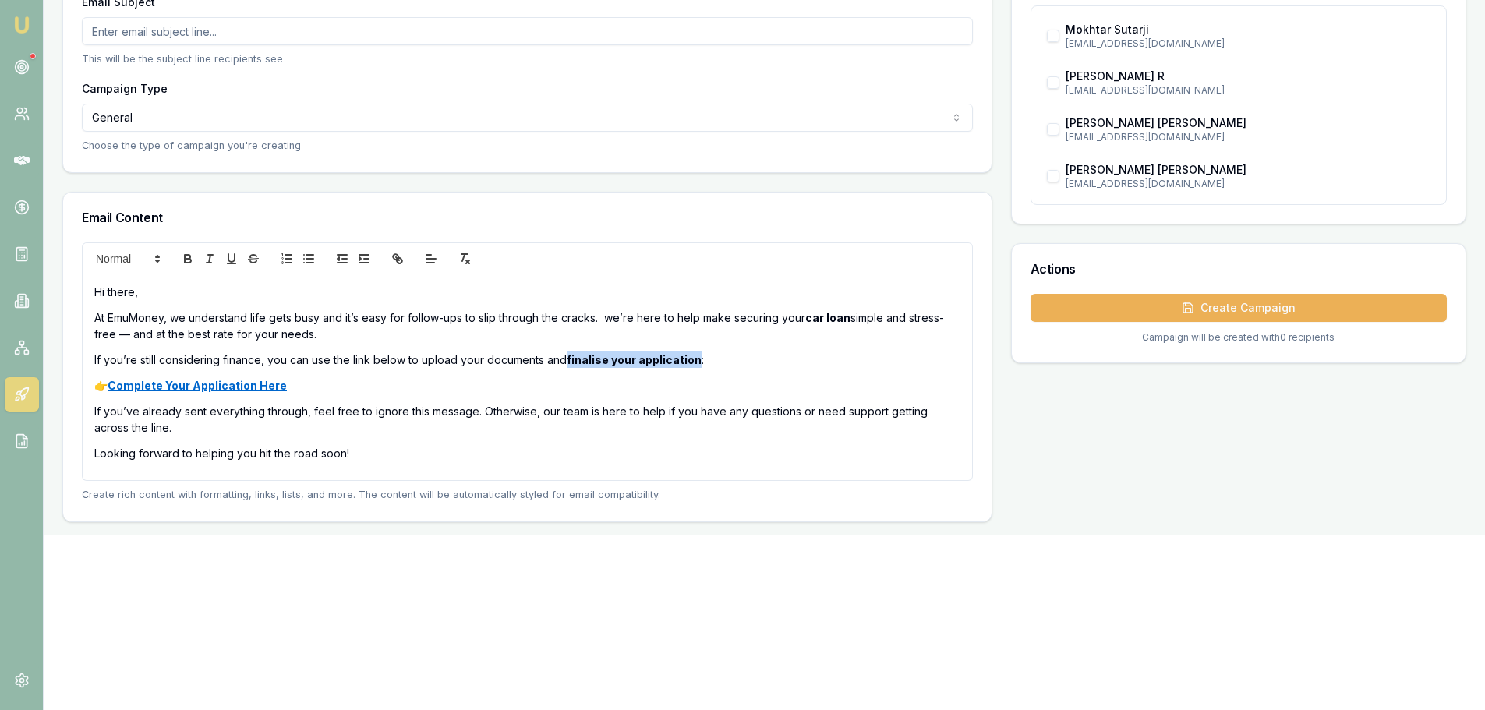
drag, startPoint x: 696, startPoint y: 361, endPoint x: 570, endPoint y: 362, distance: 126.3
click at [570, 362] on p "If you’re still considering finance, you can use the link below to upload your …" at bounding box center [527, 360] width 866 height 16
click at [186, 261] on icon "bold" at bounding box center [188, 261] width 6 height 4
click at [805, 369] on div "Hi there, At EmuMoney, we understand life gets busy and it’s easy for follow-up…" at bounding box center [527, 377] width 889 height 206
drag, startPoint x: 292, startPoint y: 384, endPoint x: 113, endPoint y: 393, distance: 178.7
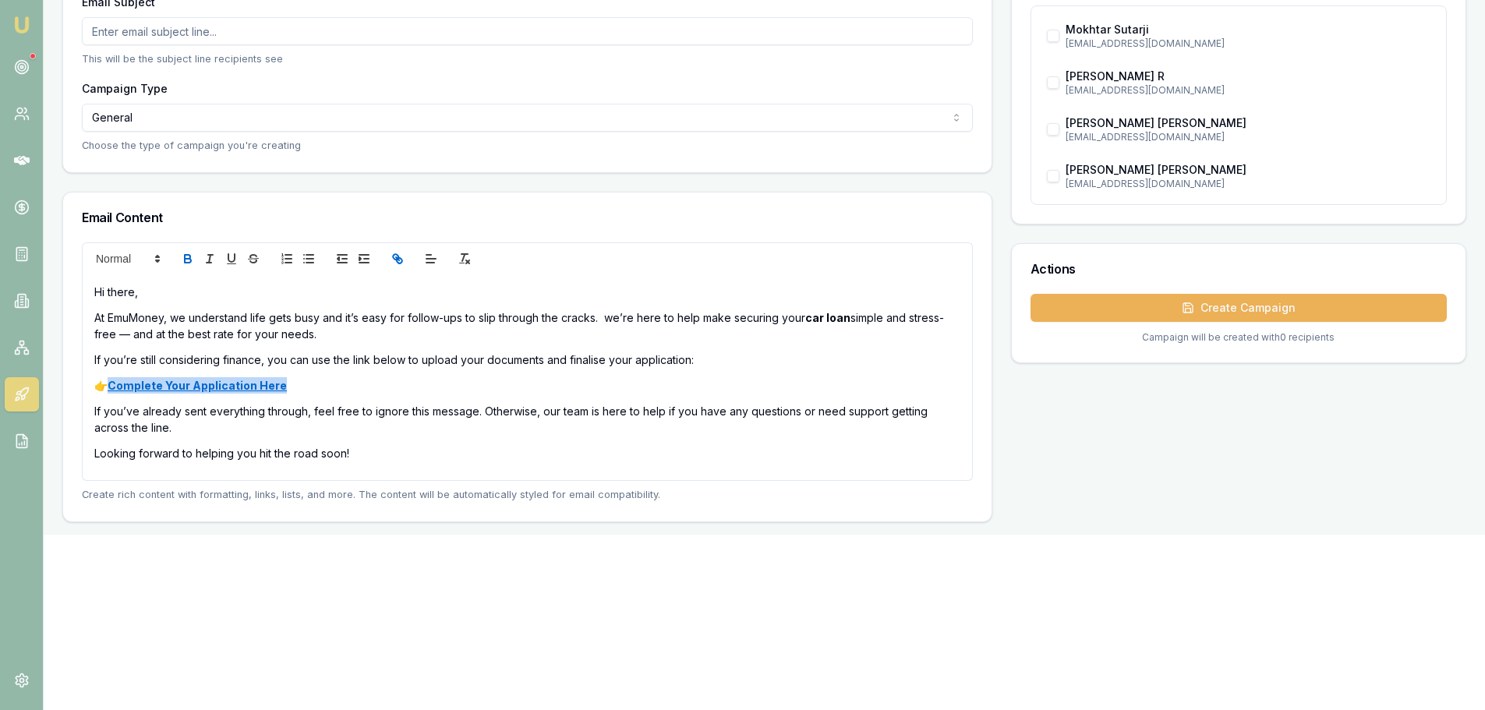
click at [113, 393] on p "👉 Complete Your Application Here" at bounding box center [527, 385] width 866 height 16
click at [260, 387] on p "👉" at bounding box center [527, 385] width 866 height 16
click at [398, 253] on icon "link" at bounding box center [398, 259] width 14 height 14
click at [397, 259] on icon "link" at bounding box center [399, 260] width 5 height 5
click at [398, 260] on icon "link" at bounding box center [395, 256] width 5 height 5
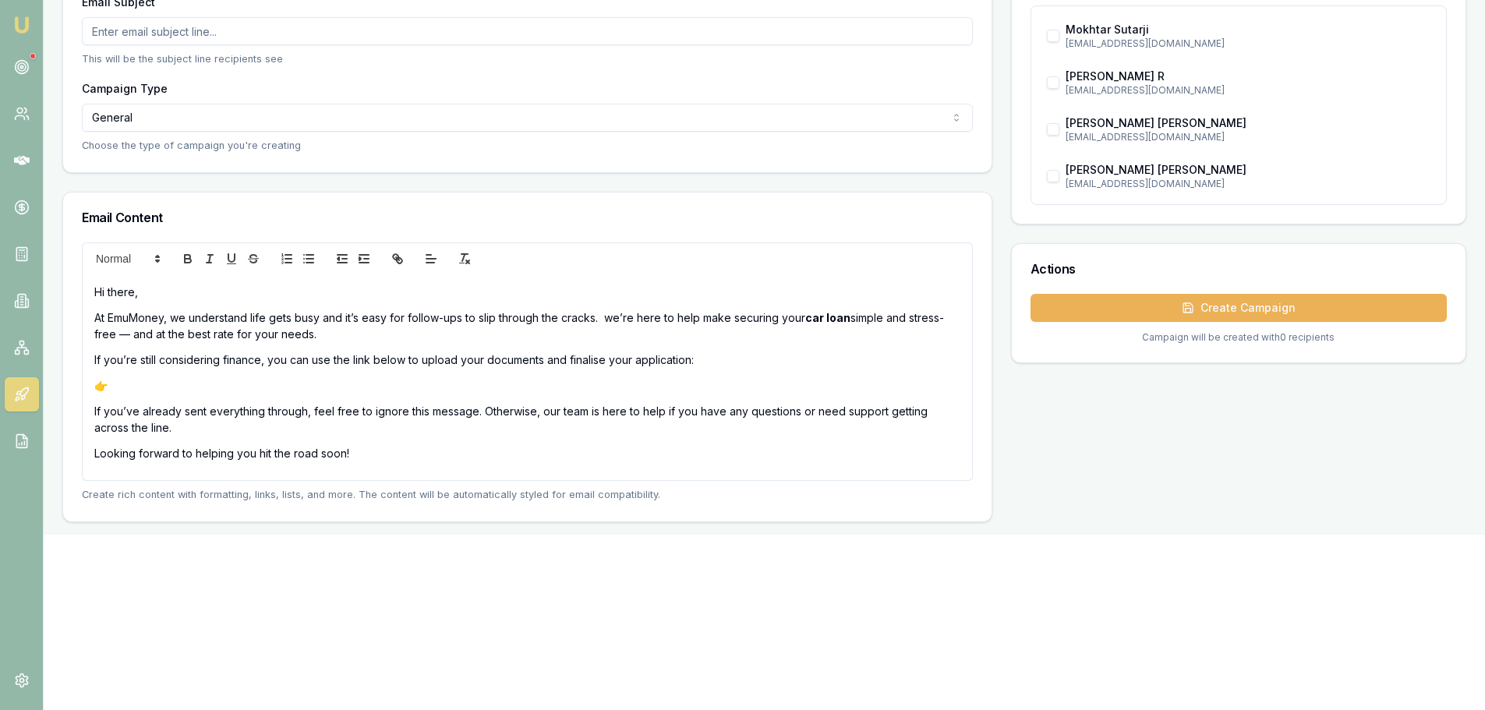
drag, startPoint x: 398, startPoint y: 260, endPoint x: 267, endPoint y: 382, distance: 178.1
click at [267, 382] on p "👉" at bounding box center [527, 385] width 866 height 16
click at [159, 257] on polygon at bounding box center [157, 257] width 3 height 2
click at [410, 274] on div "Hi there, At EmuMoney, we understand life gets busy and it’s easy for follow-up…" at bounding box center [527, 377] width 889 height 206
click at [398, 260] on icon "link" at bounding box center [399, 260] width 5 height 5
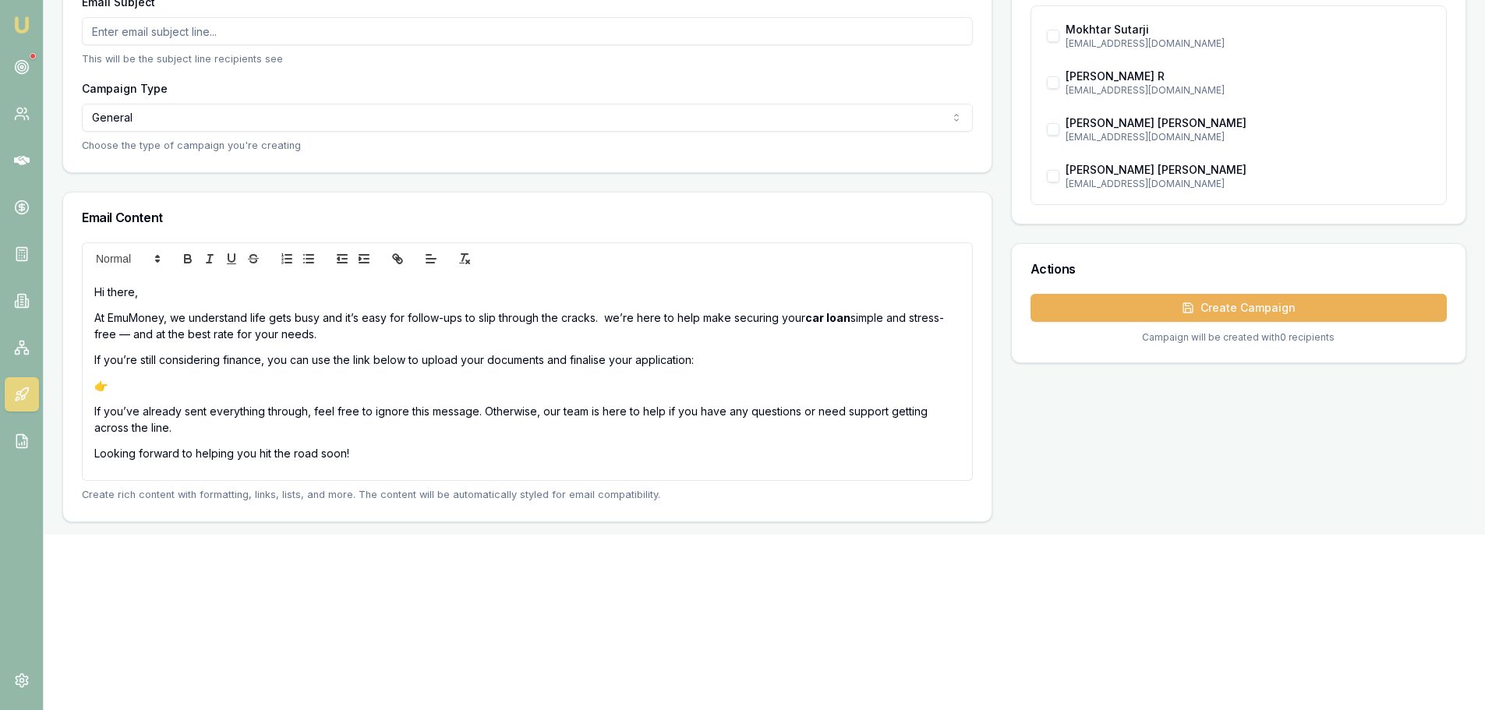
drag, startPoint x: 398, startPoint y: 260, endPoint x: 367, endPoint y: 289, distance: 42.4
click at [367, 289] on p "Hi there," at bounding box center [527, 292] width 866 height 16
click at [168, 391] on p "👉" at bounding box center [527, 385] width 866 height 16
click at [584, 366] on p "If you’re still considering finance, you can use the link below to upload your …" at bounding box center [527, 360] width 866 height 16
drag, startPoint x: 442, startPoint y: 386, endPoint x: 114, endPoint y: 389, distance: 328.2
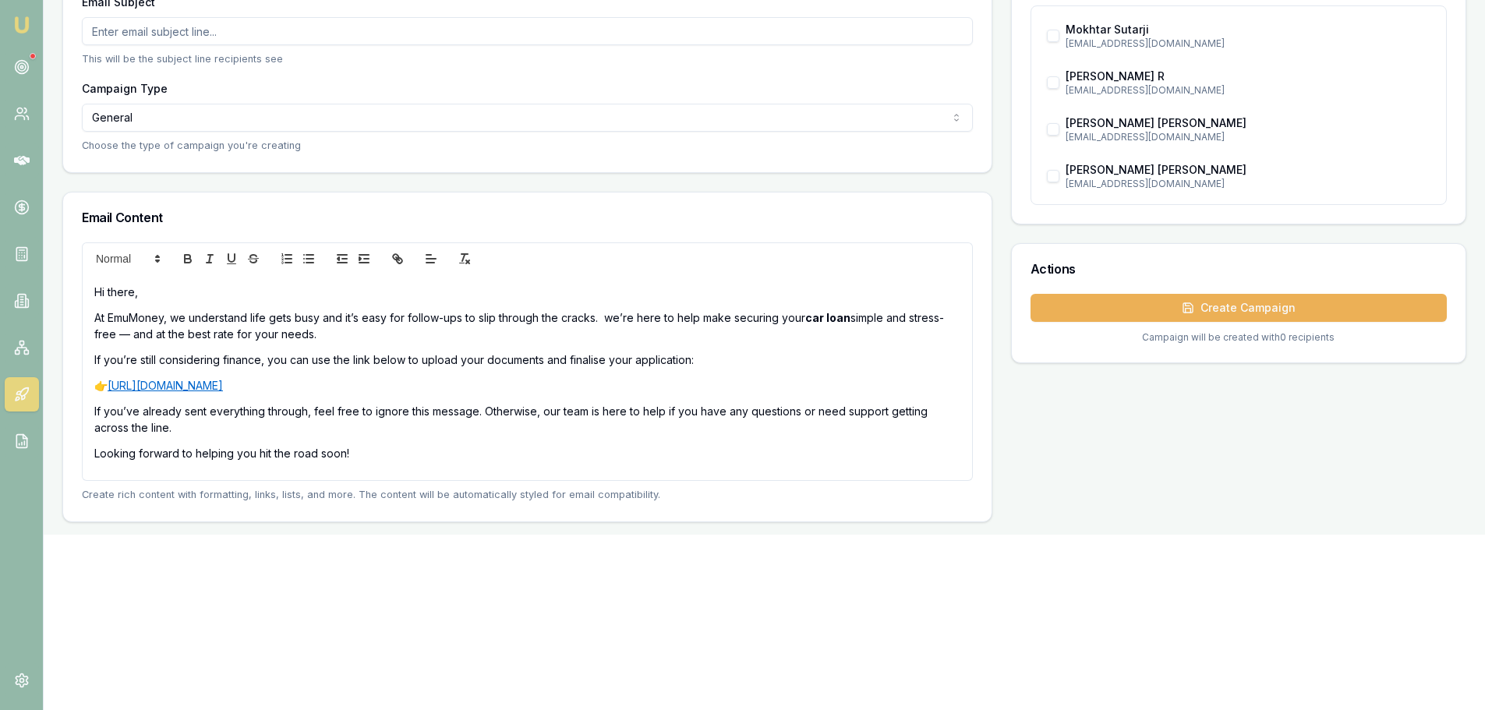
click at [114, 389] on p "👉 https://client.emumoney.com.au/auth/client/login?tenant=emm" at bounding box center [527, 385] width 866 height 16
click at [398, 256] on icon "link" at bounding box center [398, 259] width 14 height 14
click at [441, 464] on div "Hi there, At EmuMoney, we understand life gets busy and it’s easy for follow-up…" at bounding box center [527, 377] width 889 height 206
drag, startPoint x: 445, startPoint y: 393, endPoint x: 113, endPoint y: 391, distance: 332.1
click at [113, 391] on p "👉 https://client.emumoney.com.au/auth/client/login?tenant=emm" at bounding box center [527, 385] width 866 height 16
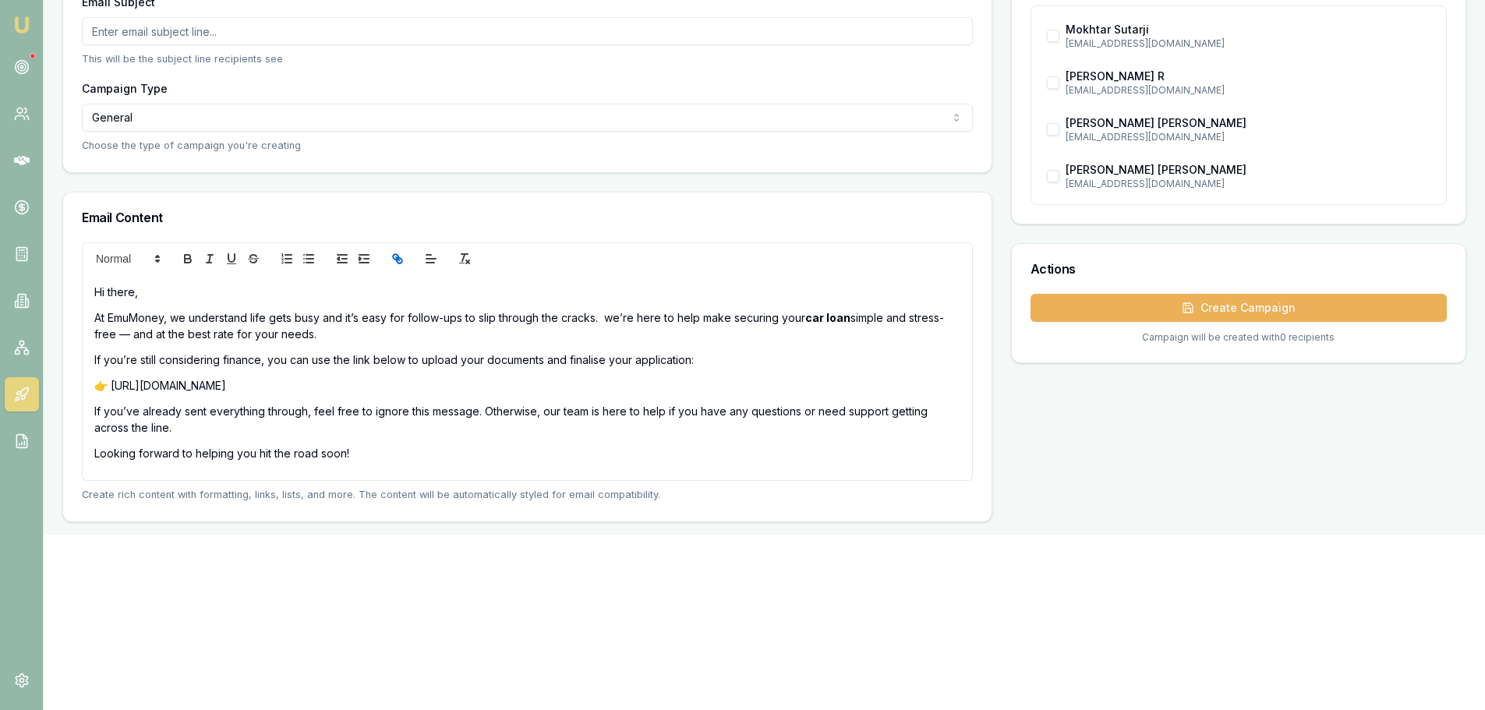
click at [396, 254] on icon "link" at bounding box center [395, 256] width 5 height 5
type input "https://client.emumoney.com.au/auth/client/login?tenant=emm"
click at [465, 256] on icon "clean" at bounding box center [465, 259] width 14 height 14
drag, startPoint x: 445, startPoint y: 384, endPoint x: 165, endPoint y: 382, distance: 279.8
click at [165, 382] on p "👉 https://client.emumoney.com.au/auth/client/login?tenant=emm" at bounding box center [527, 385] width 866 height 16
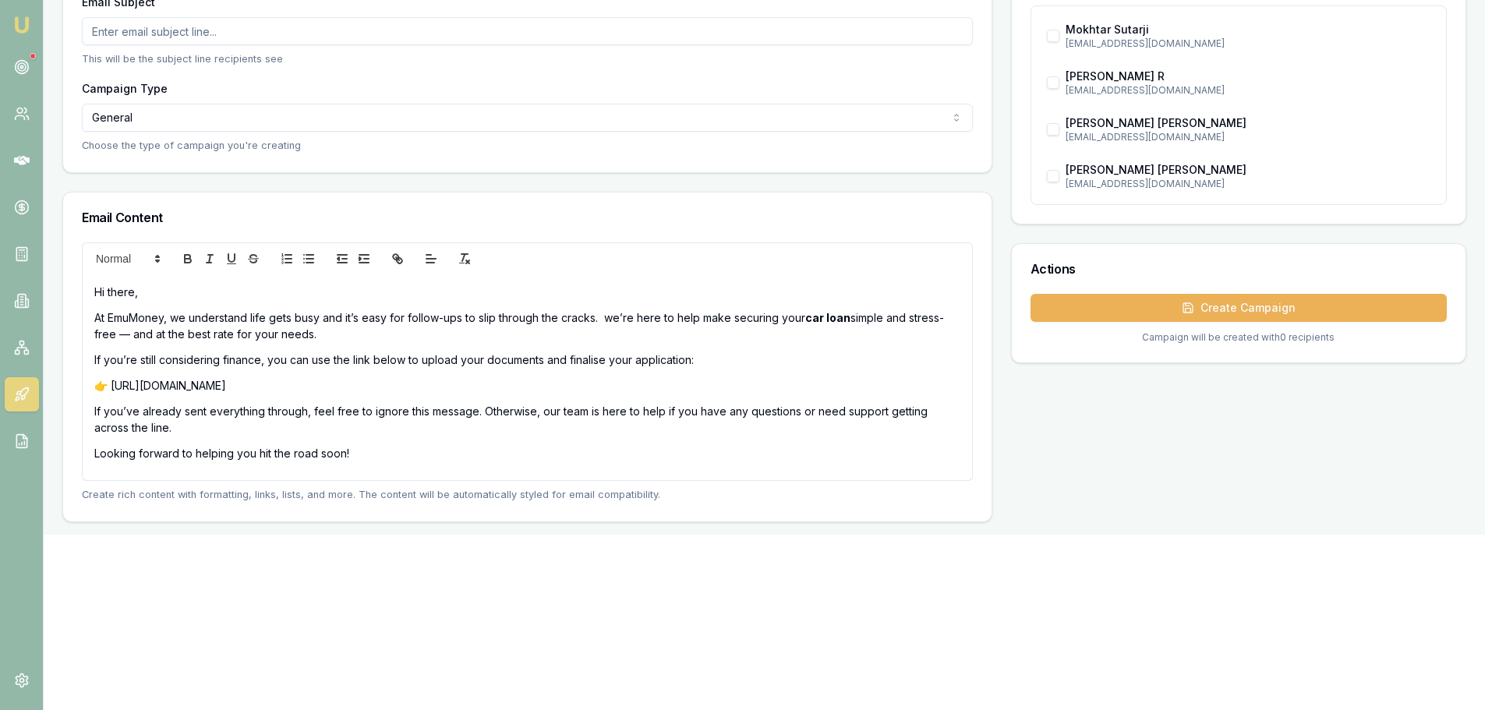
drag, startPoint x: 443, startPoint y: 387, endPoint x: 113, endPoint y: 391, distance: 329.7
click at [113, 391] on p "👉 https://client.emumoney.com.au/auth/client/login?tenant=emm" at bounding box center [527, 385] width 866 height 16
click at [400, 260] on icon "link" at bounding box center [398, 259] width 14 height 14
click at [368, 356] on link at bounding box center [367, 356] width 37 height 12
click at [506, 390] on p "👉 https://client.emumoney.com.au/auth/client/login?tenant=emm" at bounding box center [527, 385] width 866 height 16
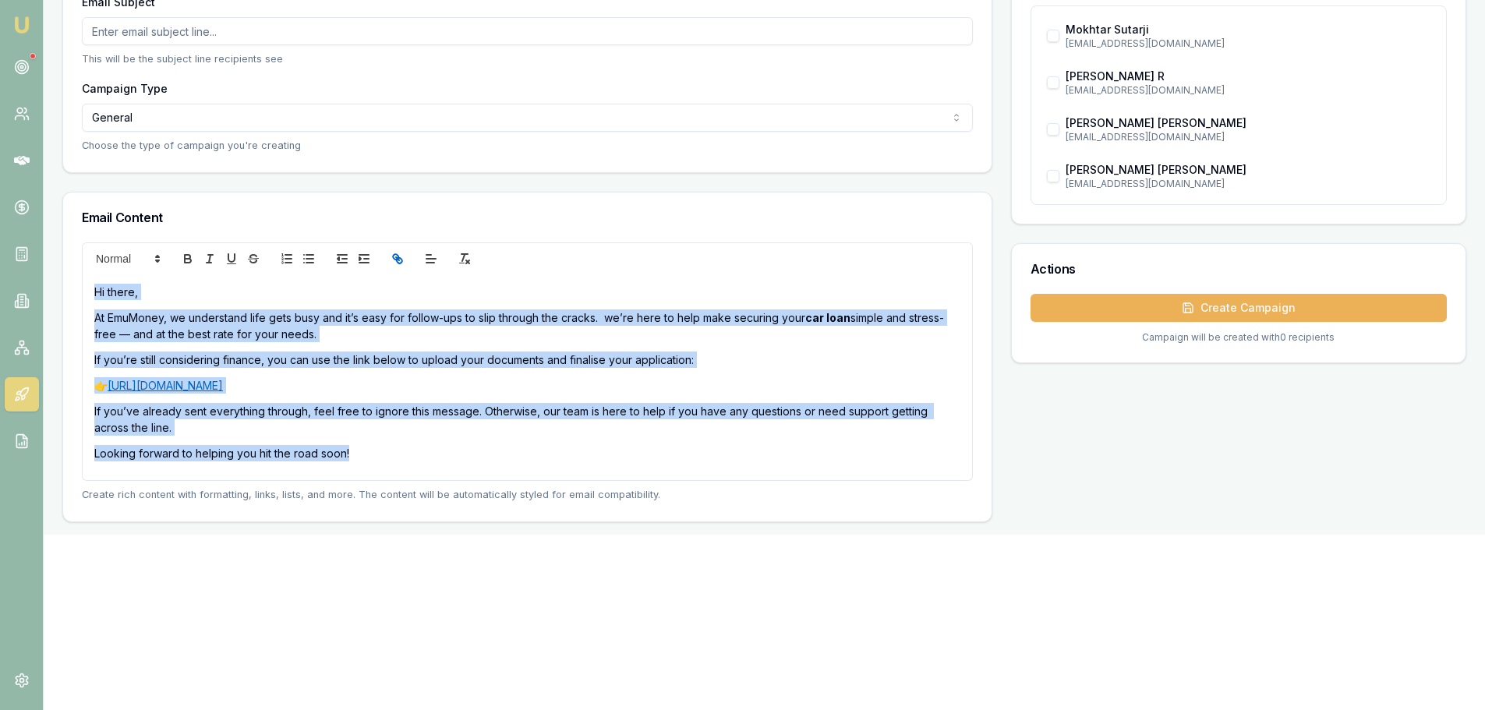
drag, startPoint x: 221, startPoint y: 449, endPoint x: 90, endPoint y: 285, distance: 210.7
click at [90, 285] on div "Hi there, At EmuMoney, we understand life gets busy and it’s easy for follow-up…" at bounding box center [527, 377] width 889 height 206
copy div "Hi there, At EmuMoney, we understand life gets busy and it’s easy for follow-up…"
click at [403, 460] on p "Looking forward to helping you hit the road soon!" at bounding box center [527, 453] width 866 height 16
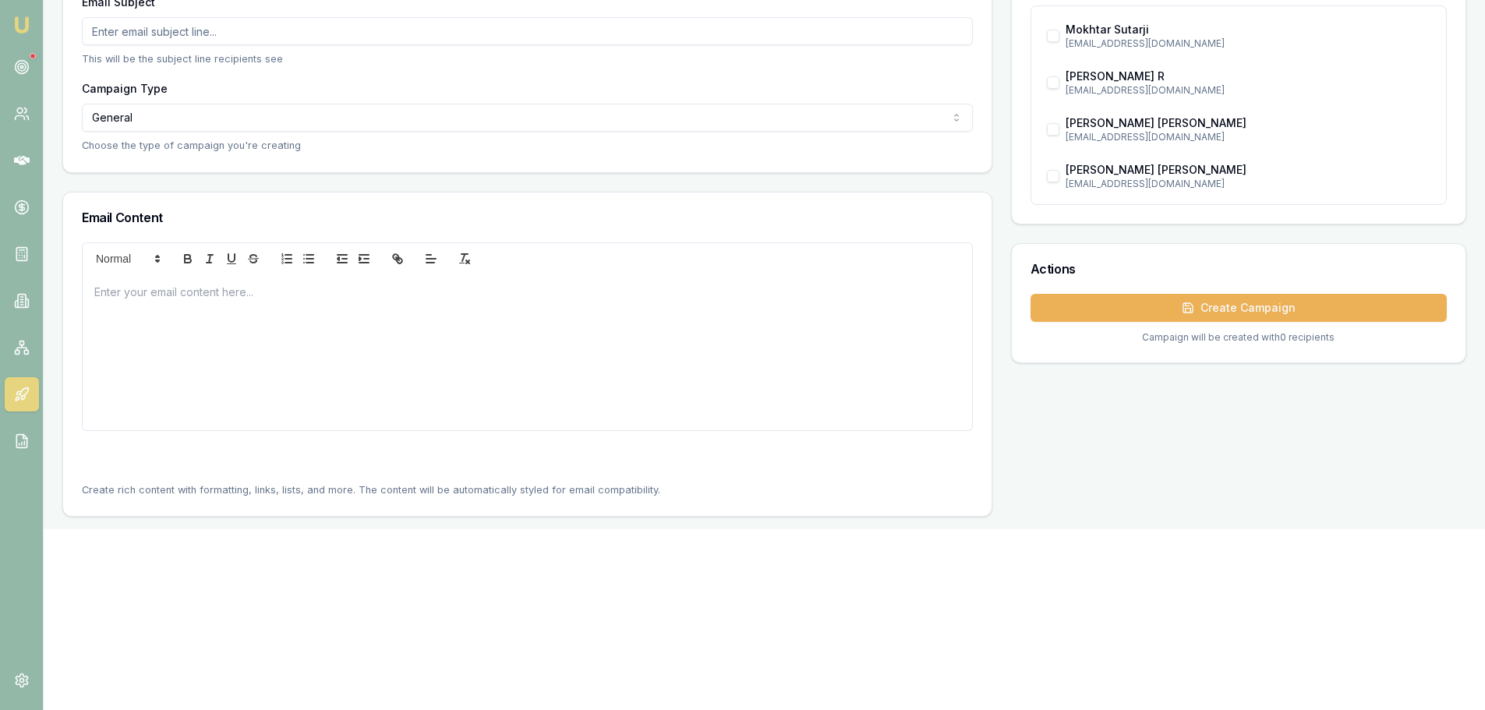
click at [246, 312] on div at bounding box center [527, 352] width 889 height 156
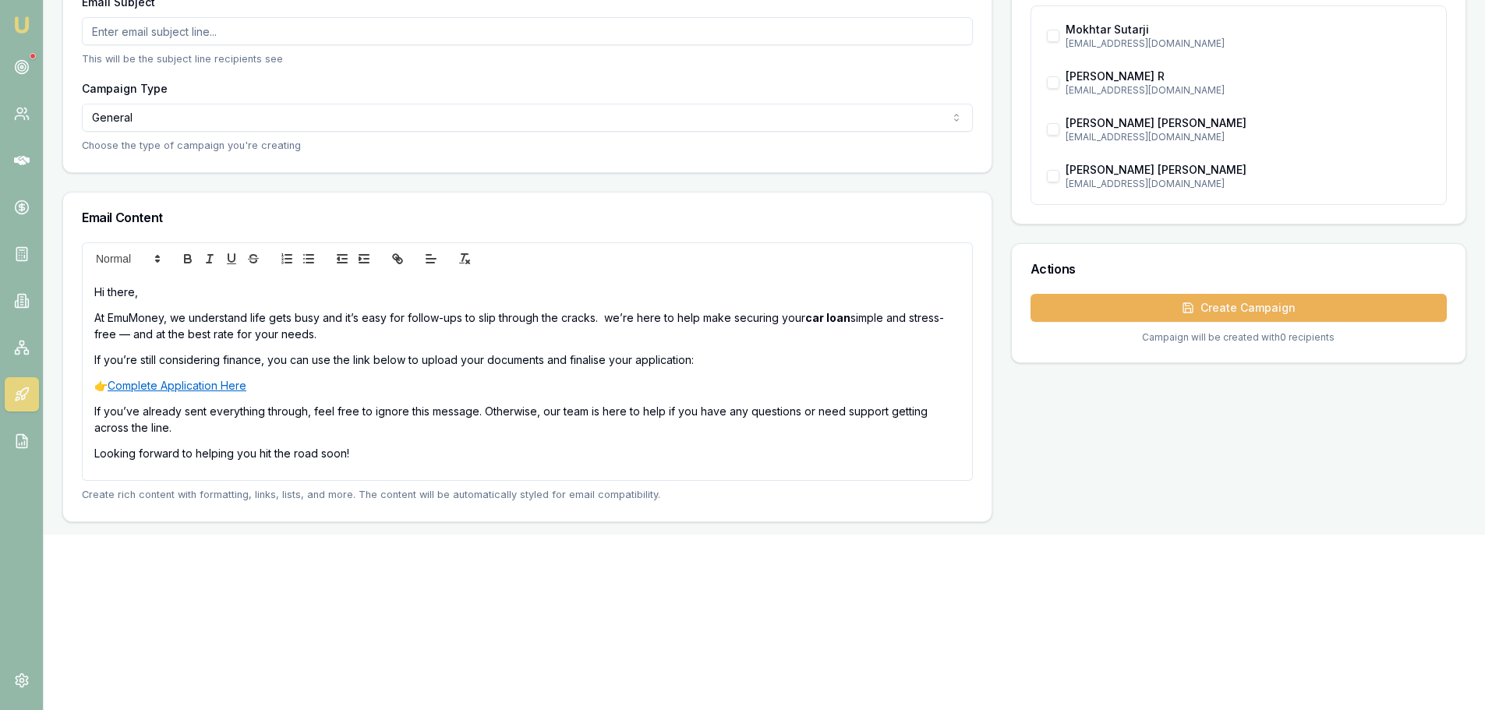
click at [330, 387] on p "👉 Complete Application Here" at bounding box center [527, 385] width 866 height 16
click at [385, 452] on p "Looking forward to helping you hit the road soon!" at bounding box center [527, 453] width 866 height 16
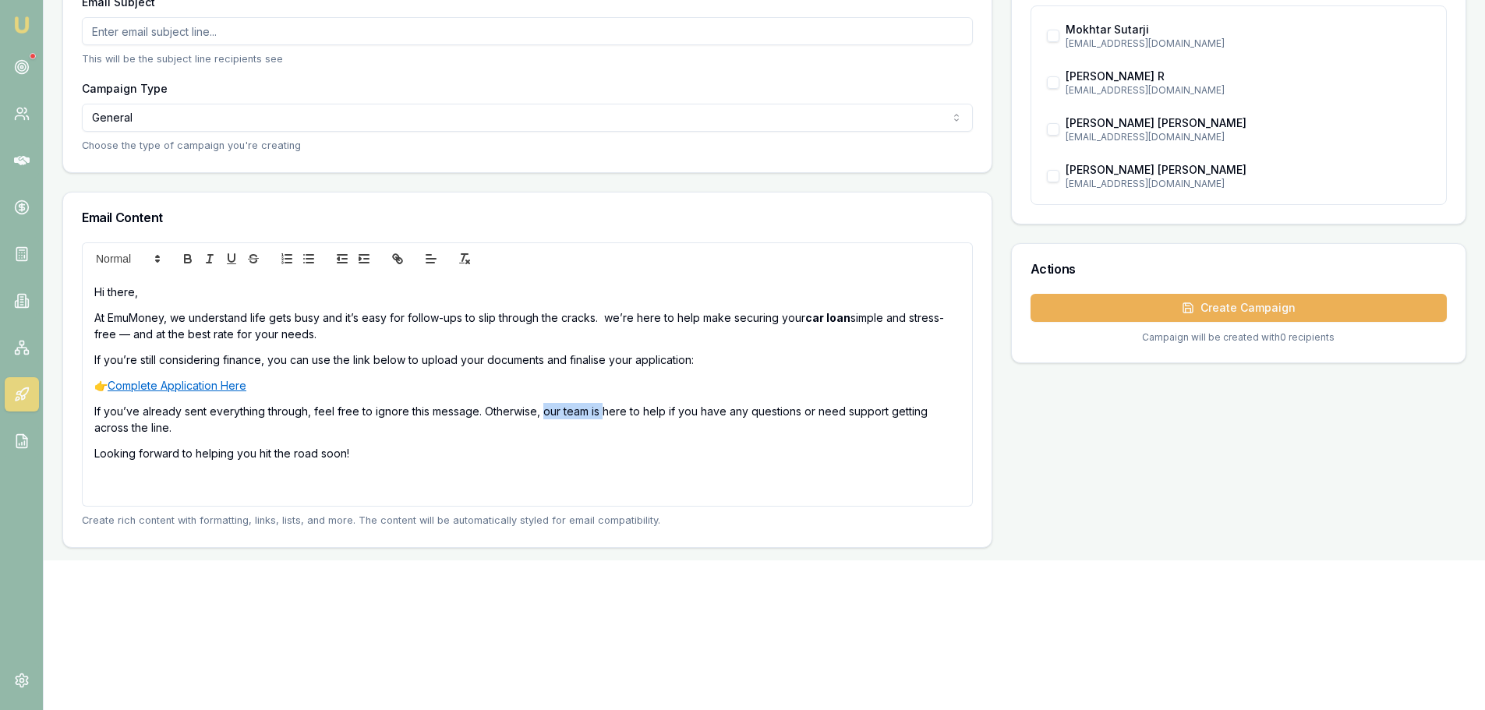
drag, startPoint x: 542, startPoint y: 413, endPoint x: 602, endPoint y: 413, distance: 60.0
click at [602, 413] on p "If you’ve already sent everything through, feel free to ignore this message. Ot…" at bounding box center [527, 419] width 866 height 33
drag, startPoint x: 475, startPoint y: 414, endPoint x: 314, endPoint y: 414, distance: 161.3
click at [314, 414] on p "If you’ve already sent everything through, feel free to ignore this message. Ot…" at bounding box center [527, 419] width 866 height 33
click at [592, 412] on p "If you’ve already sent everything through, hank you! We will be in touch with a…" at bounding box center [527, 419] width 866 height 33
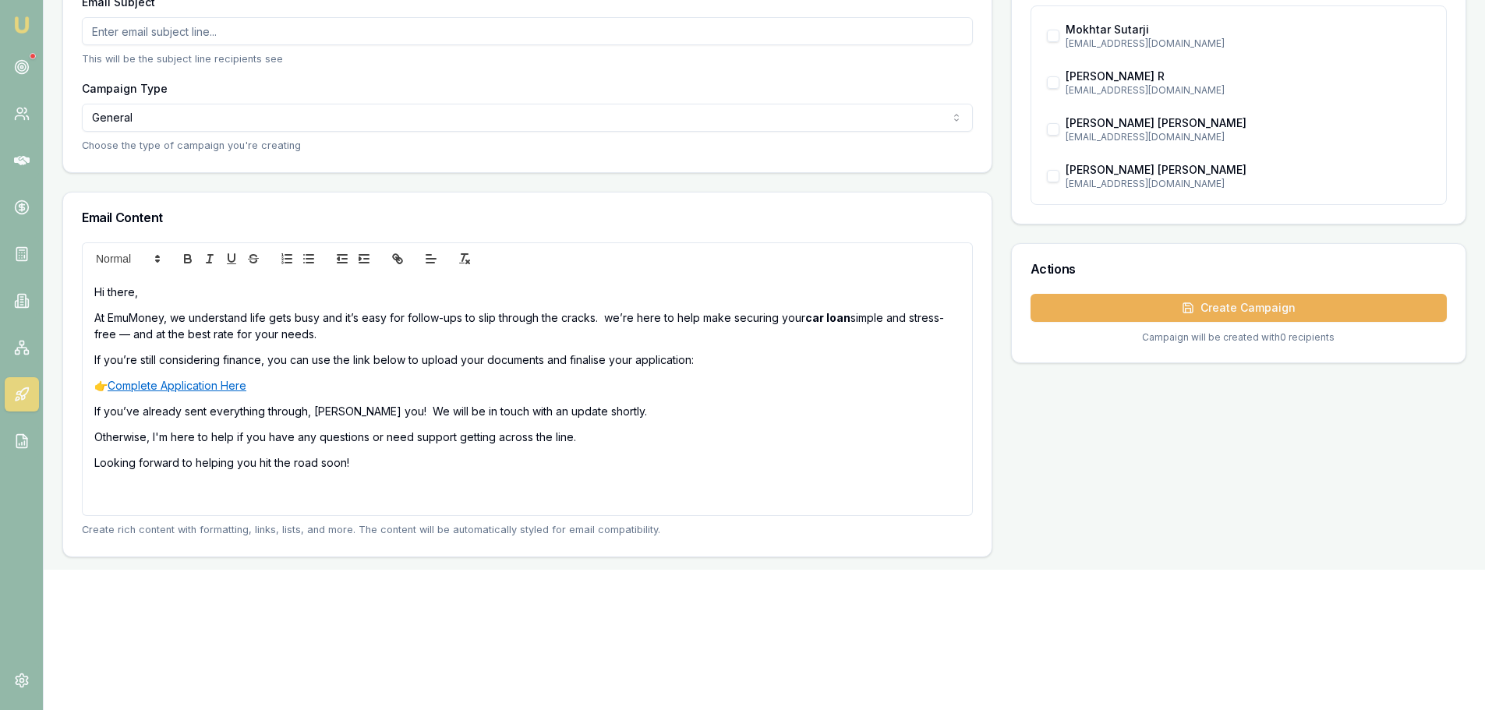
click at [447, 467] on p "Looking forward to helping you hit the road soon!" at bounding box center [527, 462] width 866 height 16
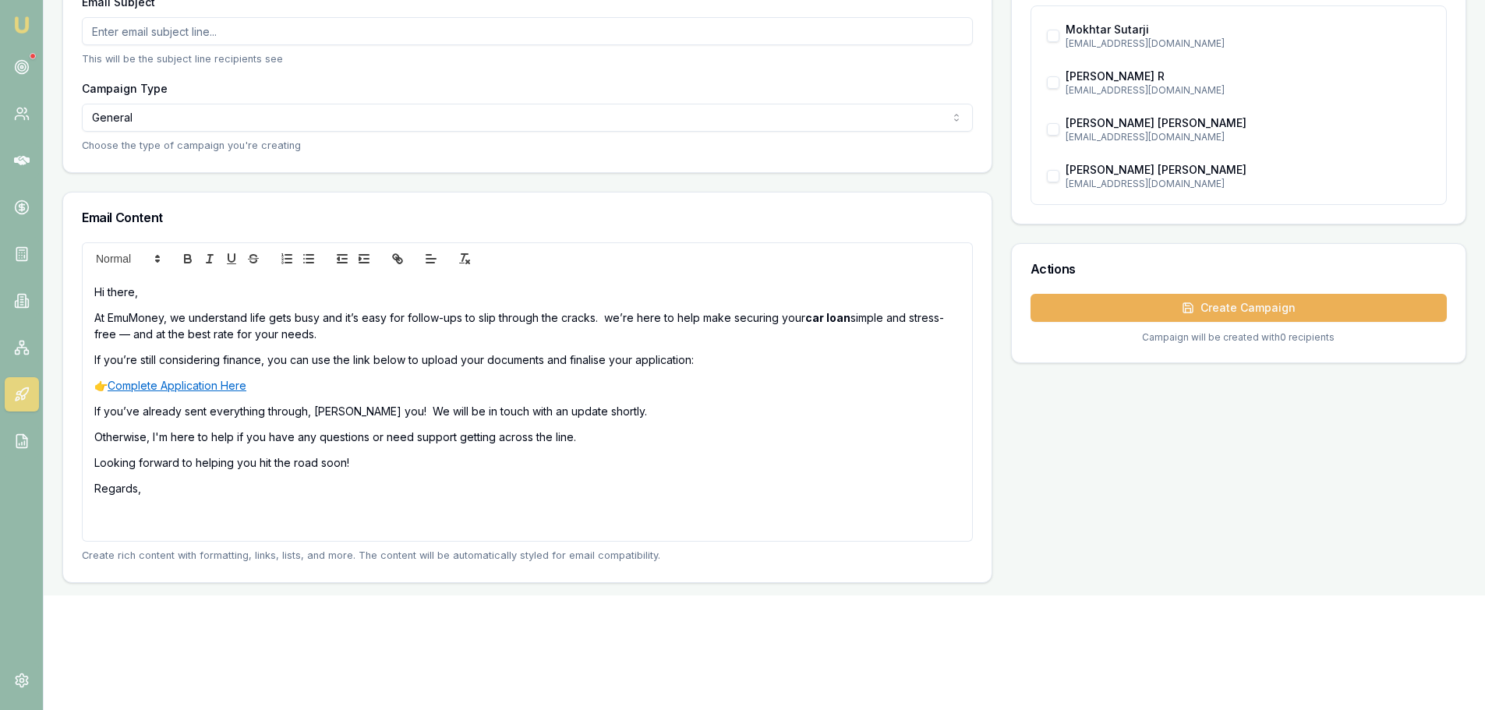
drag, startPoint x: 235, startPoint y: 438, endPoint x: 329, endPoint y: 433, distance: 93.7
click at [239, 437] on p "Otherwise, I'm here to help if you have any questions or need support getting a…" at bounding box center [527, 437] width 866 height 16
click at [168, 494] on p "Regards," at bounding box center [527, 488] width 866 height 16
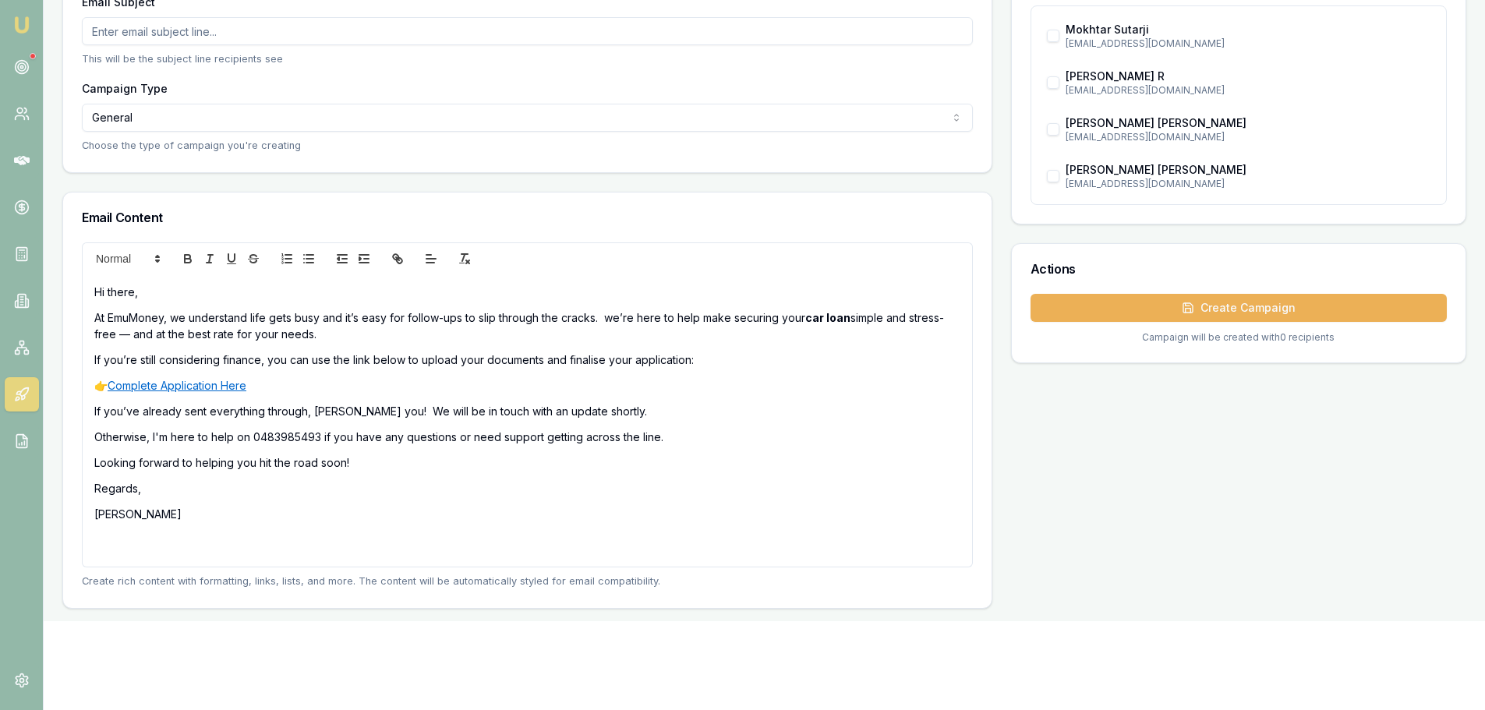
click at [259, 521] on p "[PERSON_NAME]" at bounding box center [527, 514] width 866 height 16
click at [609, 321] on p "At EmuMoney, we understand life gets busy and it’s easy for follow-ups to slip …" at bounding box center [527, 325] width 866 height 33
drag, startPoint x: 850, startPoint y: 319, endPoint x: 295, endPoint y: 274, distance: 557.6
click at [811, 320] on p "At EmuMoney, we understand life gets busy and it’s easy for follow-ups to slip …" at bounding box center [527, 325] width 866 height 33
click at [185, 260] on icon "bold" at bounding box center [188, 261] width 6 height 4
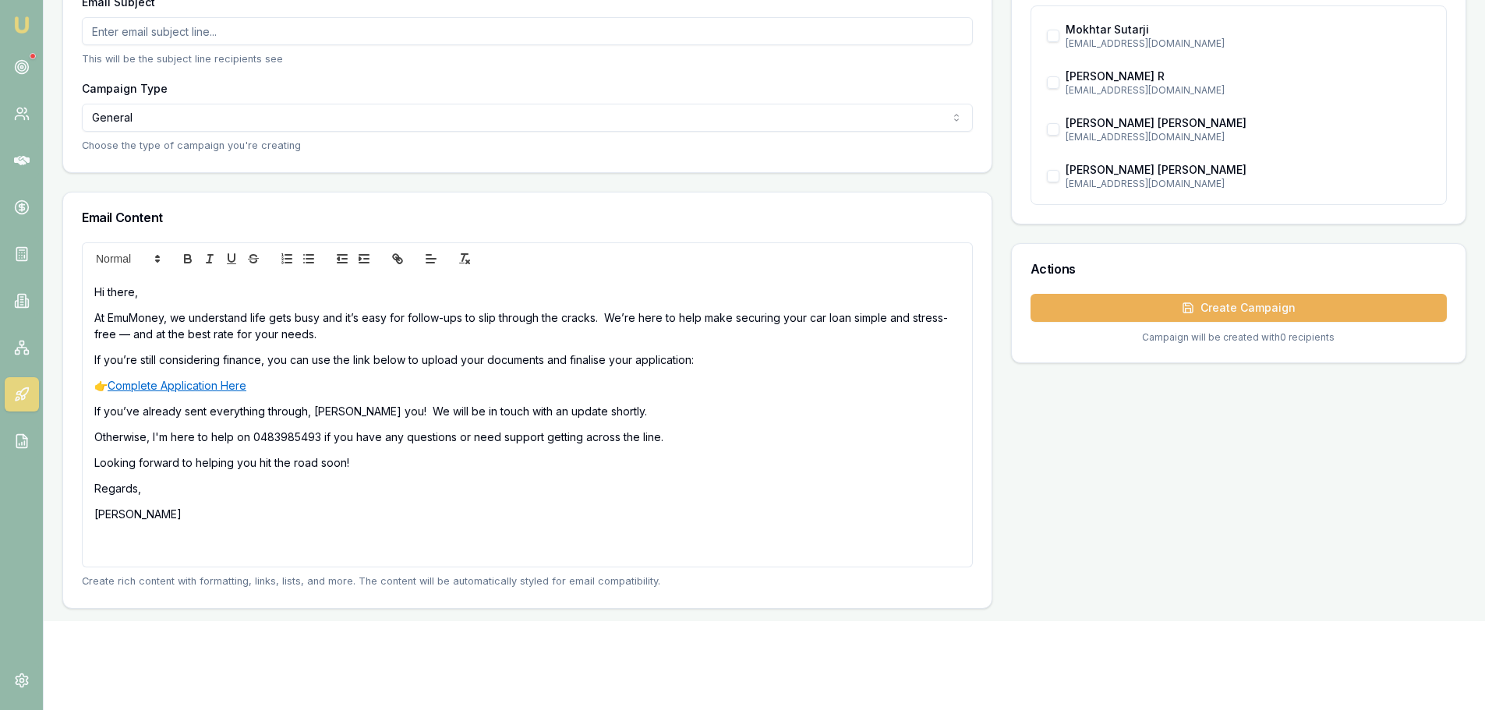
click at [791, 438] on p "Otherwise, I'm here to help on 0483985493 if you have any questions or need sup…" at bounding box center [527, 437] width 866 height 16
drag, startPoint x: 850, startPoint y: 317, endPoint x: 809, endPoint y: 316, distance: 41.3
click at [809, 316] on p "At EmuMoney, we understand life gets busy and it’s easy for follow-ups to slip …" at bounding box center [527, 325] width 866 height 33
click at [855, 435] on p "Otherwise, I'm here to help on 0483985493 if you have any questions or need sup…" at bounding box center [527, 437] width 866 height 16
click at [105, 337] on p "At EmuMoney, we understand life gets busy and it’s easy for follow-ups to slip …" at bounding box center [527, 325] width 866 height 33
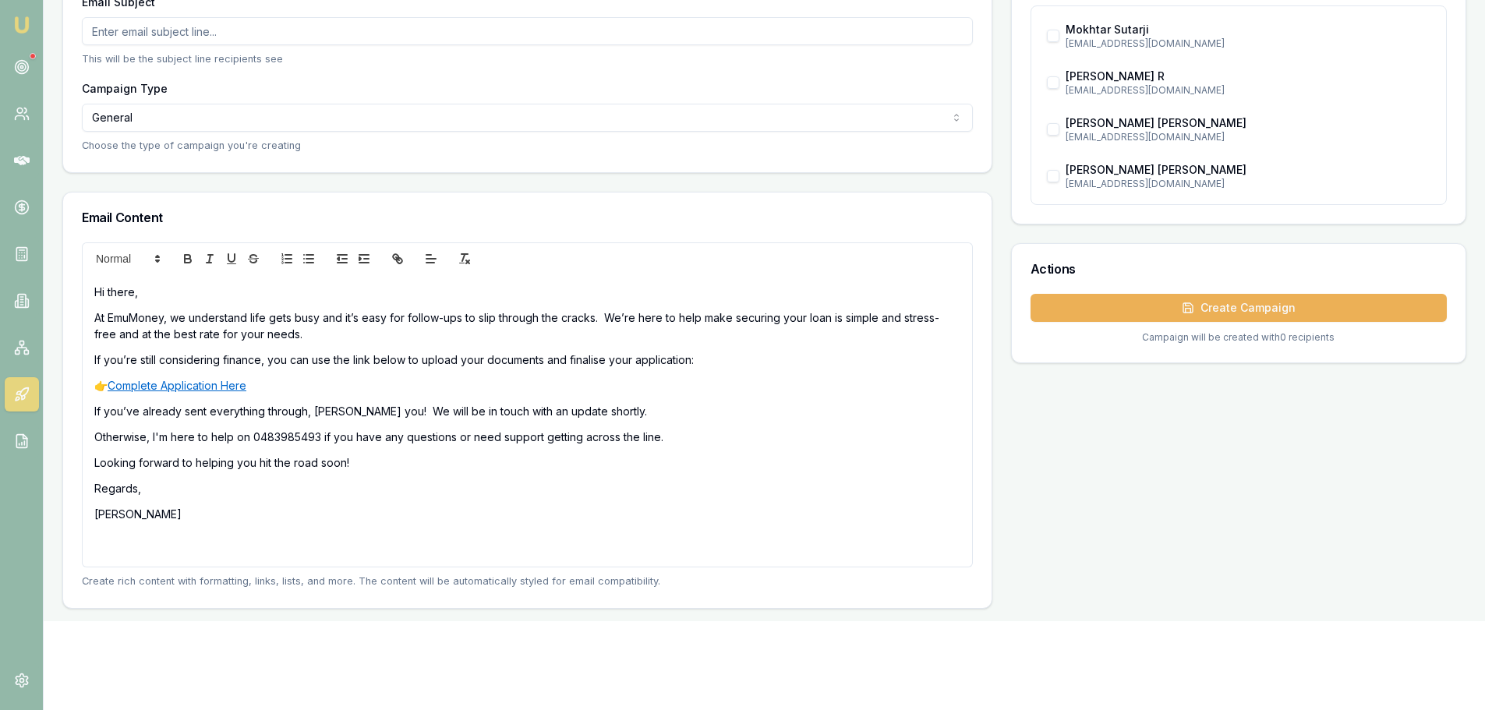
click at [120, 338] on p "At EmuMoney, we understand life gets busy and it’s easy for follow-ups to slip …" at bounding box center [527, 325] width 866 height 33
click at [483, 381] on p "👉 Complete Application Here" at bounding box center [527, 385] width 866 height 16
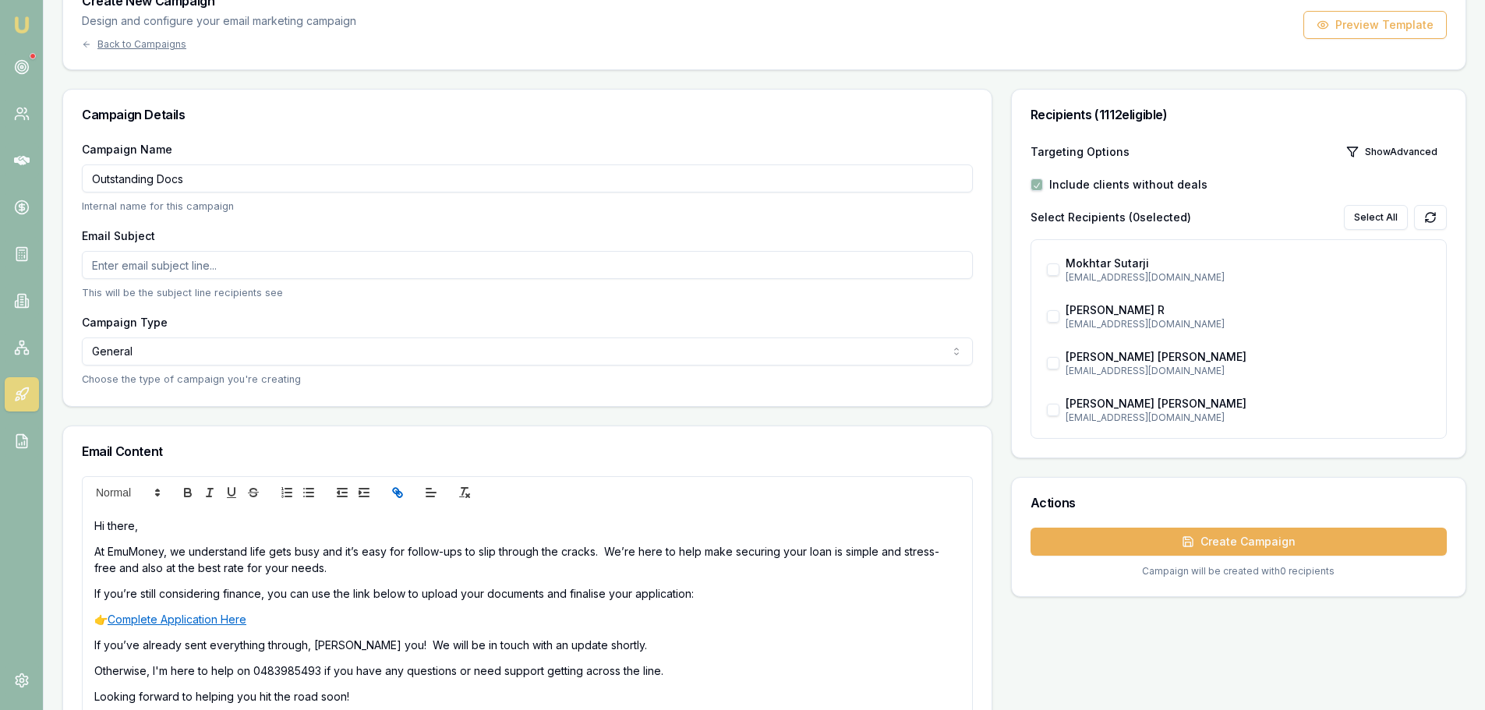
click at [246, 270] on input "Email Subject" at bounding box center [527, 265] width 891 height 28
paste input "Get the Best Rate for Your Car Loan – Finish Your App Today"
type input "Get the Best Rate for Your Car Loan – Finish Your App Today!"
click at [1391, 149] on button "Show Advanced" at bounding box center [1392, 152] width 110 height 25
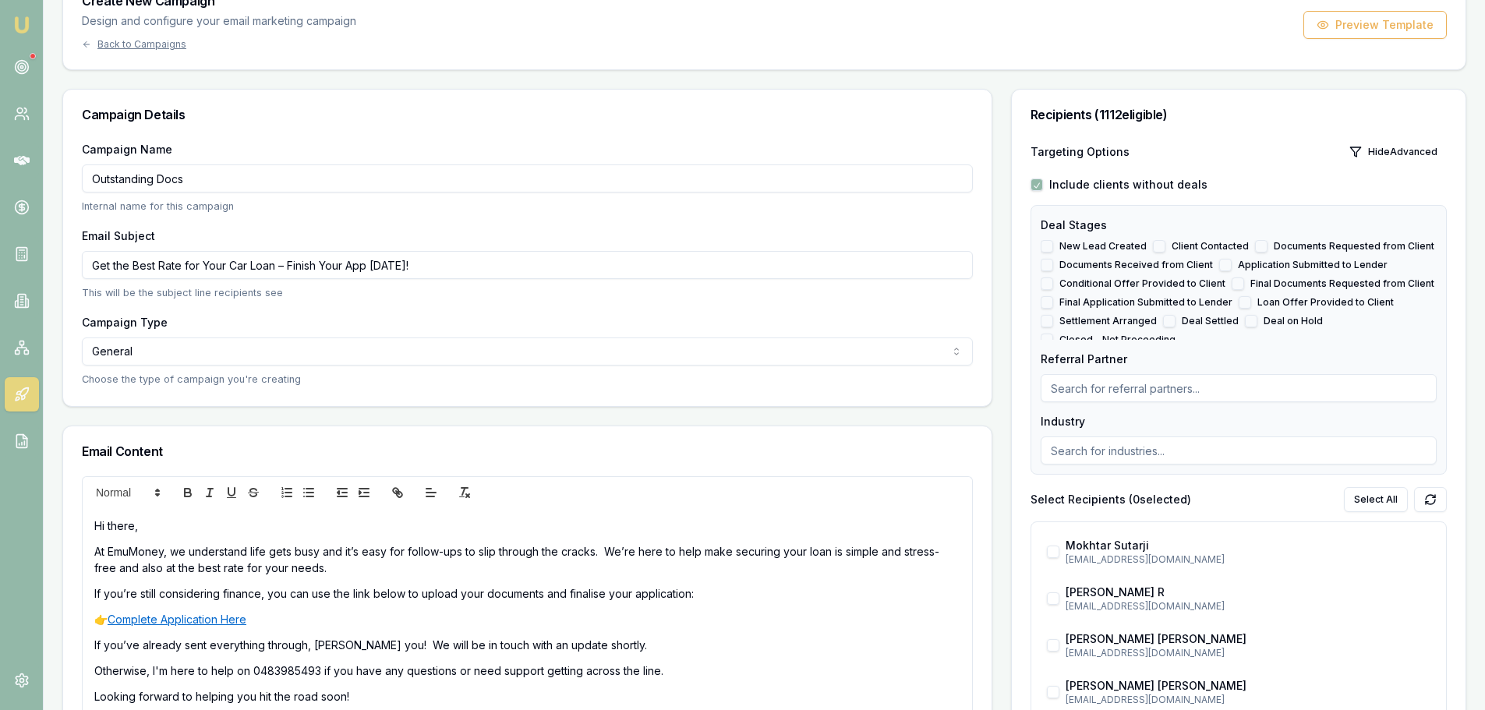
click at [1259, 242] on button "Documents Requested from Client" at bounding box center [1261, 246] width 12 height 12
checkbox input "true"
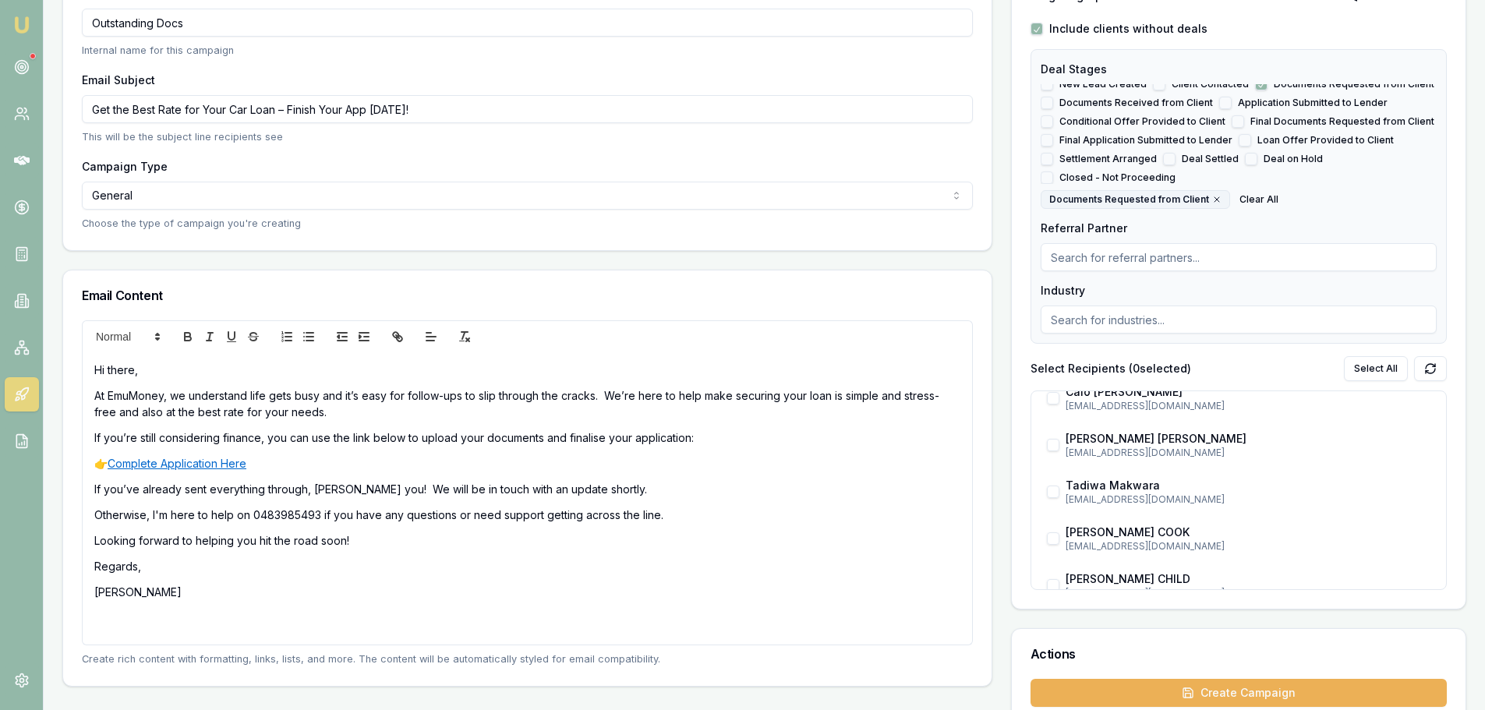
scroll to position [0, 0]
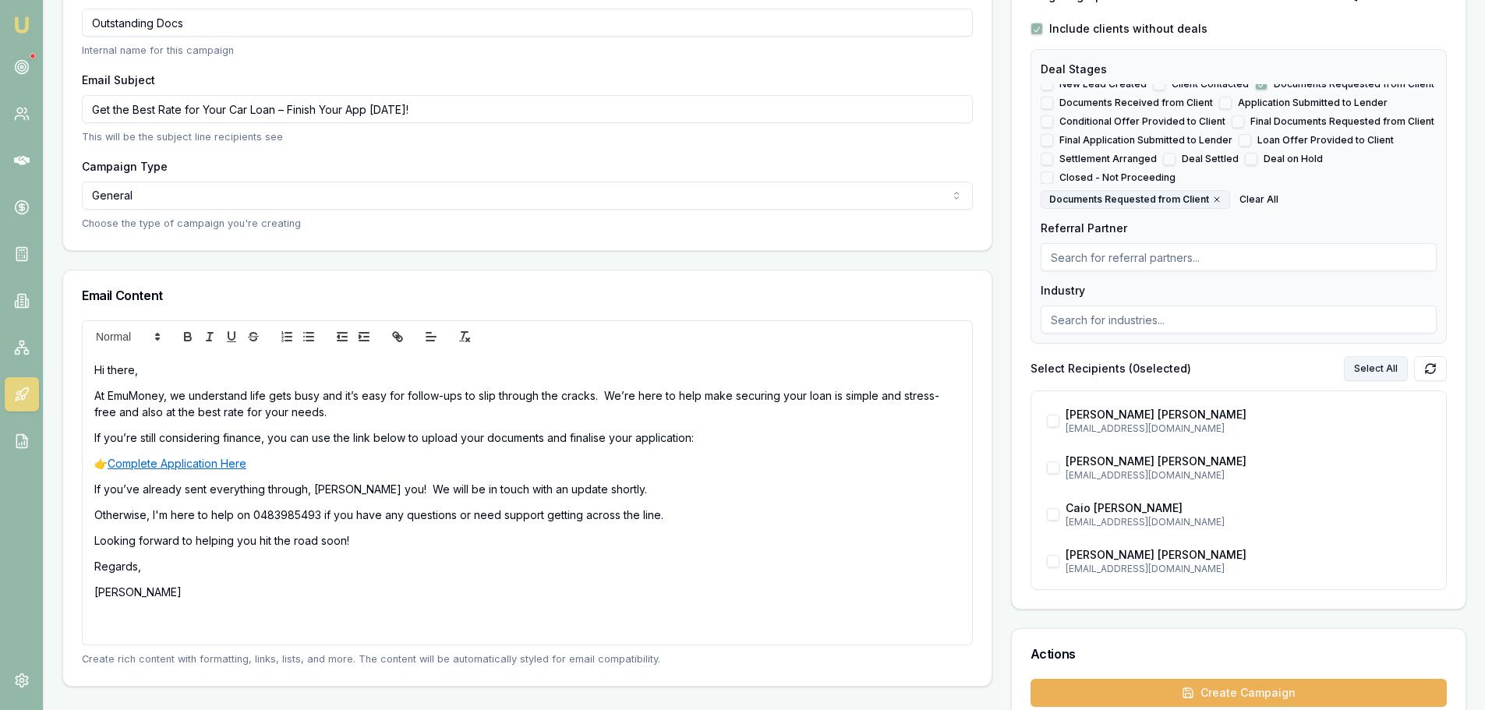
click at [1393, 367] on button "Select All" at bounding box center [1376, 368] width 64 height 25
checkbox input "true"
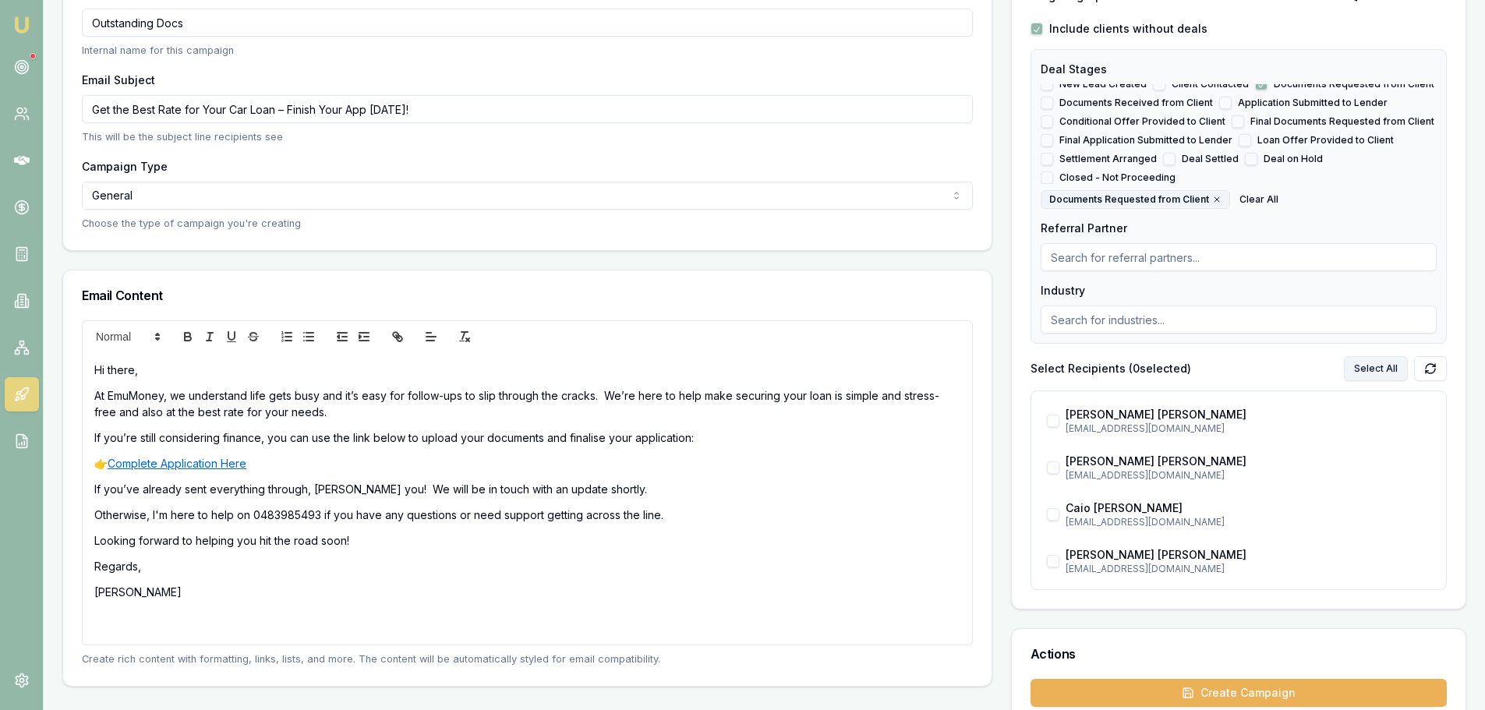
checkbox input "true"
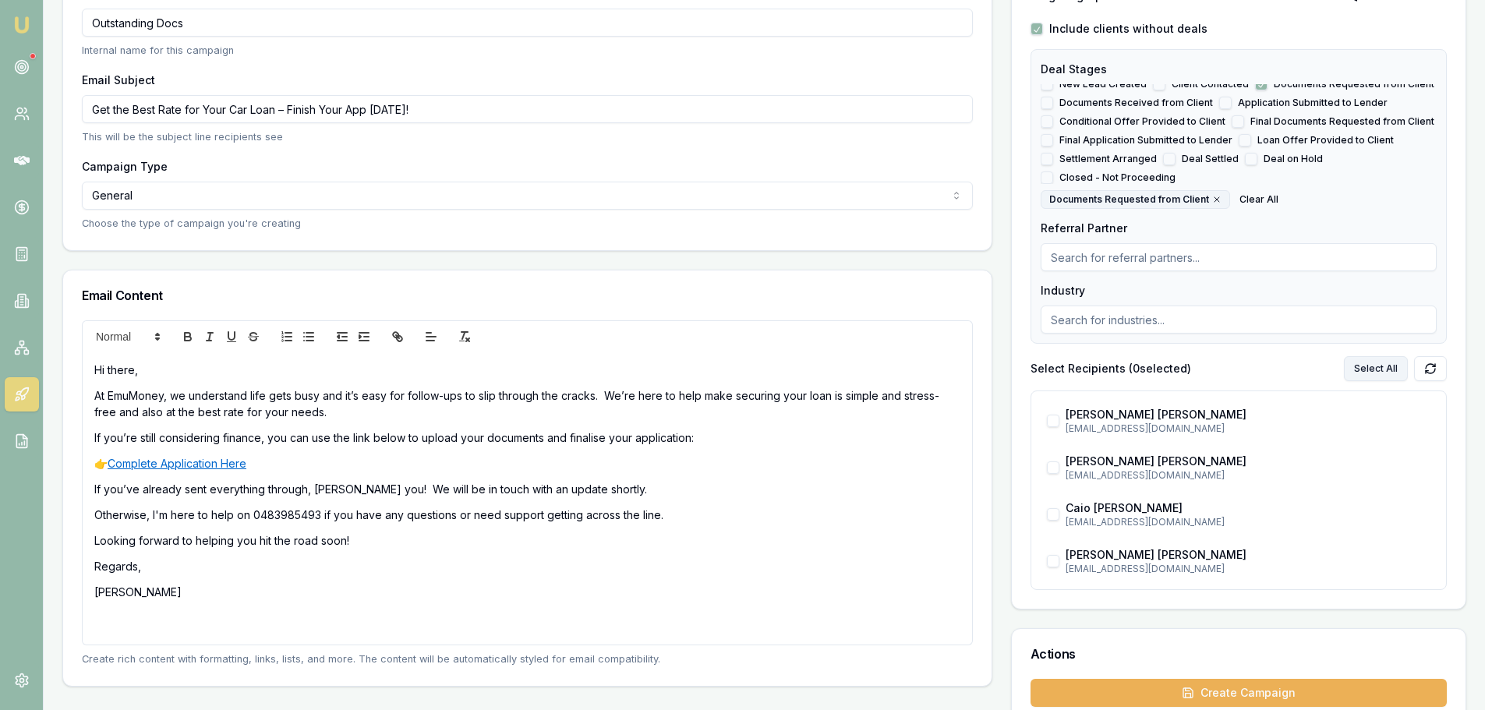
checkbox input "true"
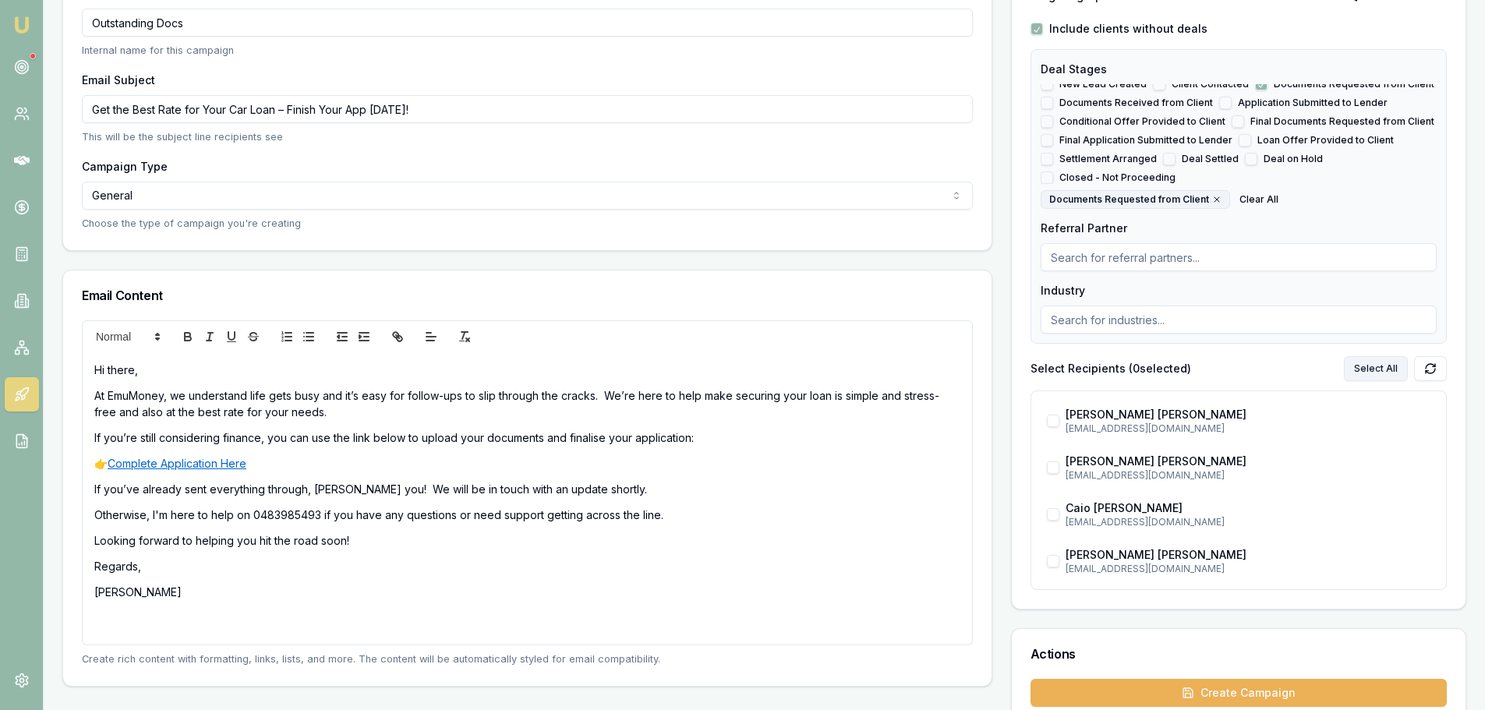
checkbox input "true"
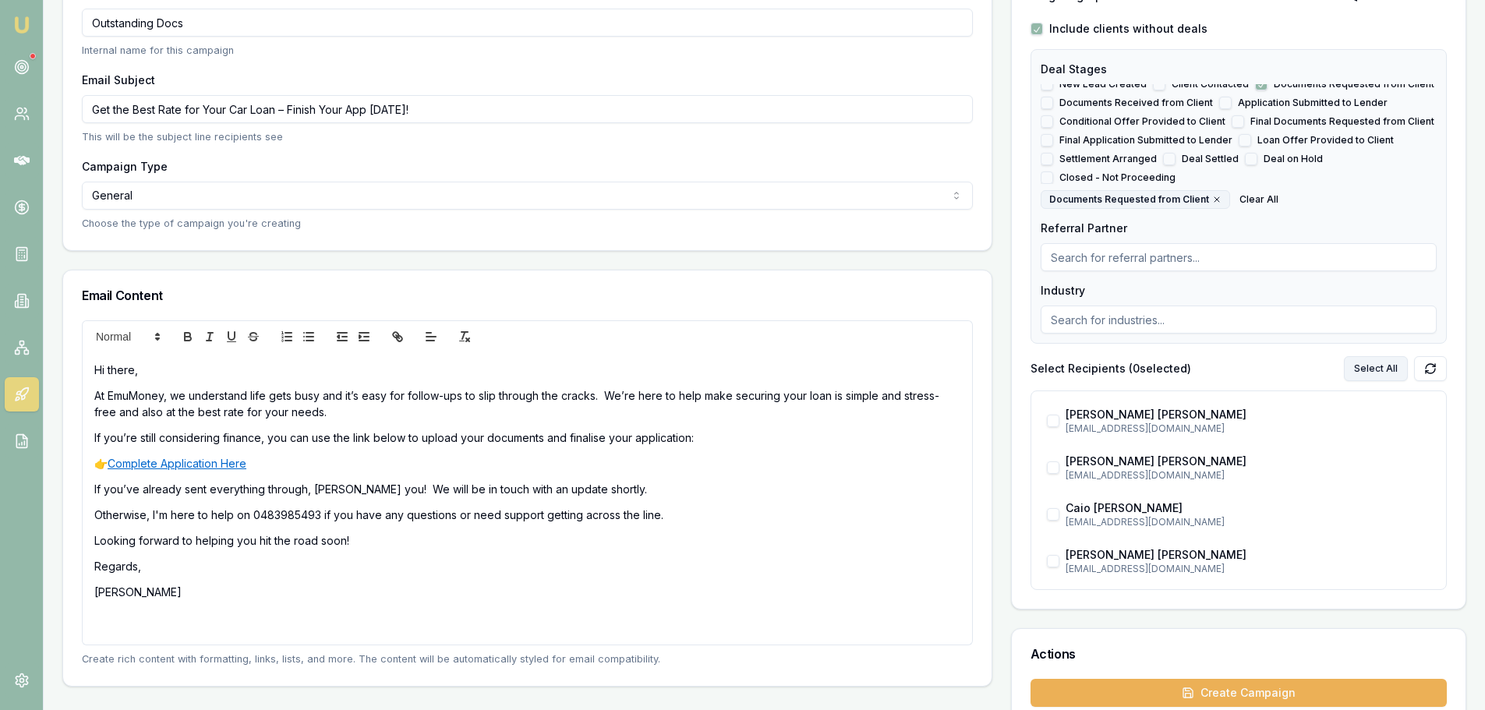
checkbox input "true"
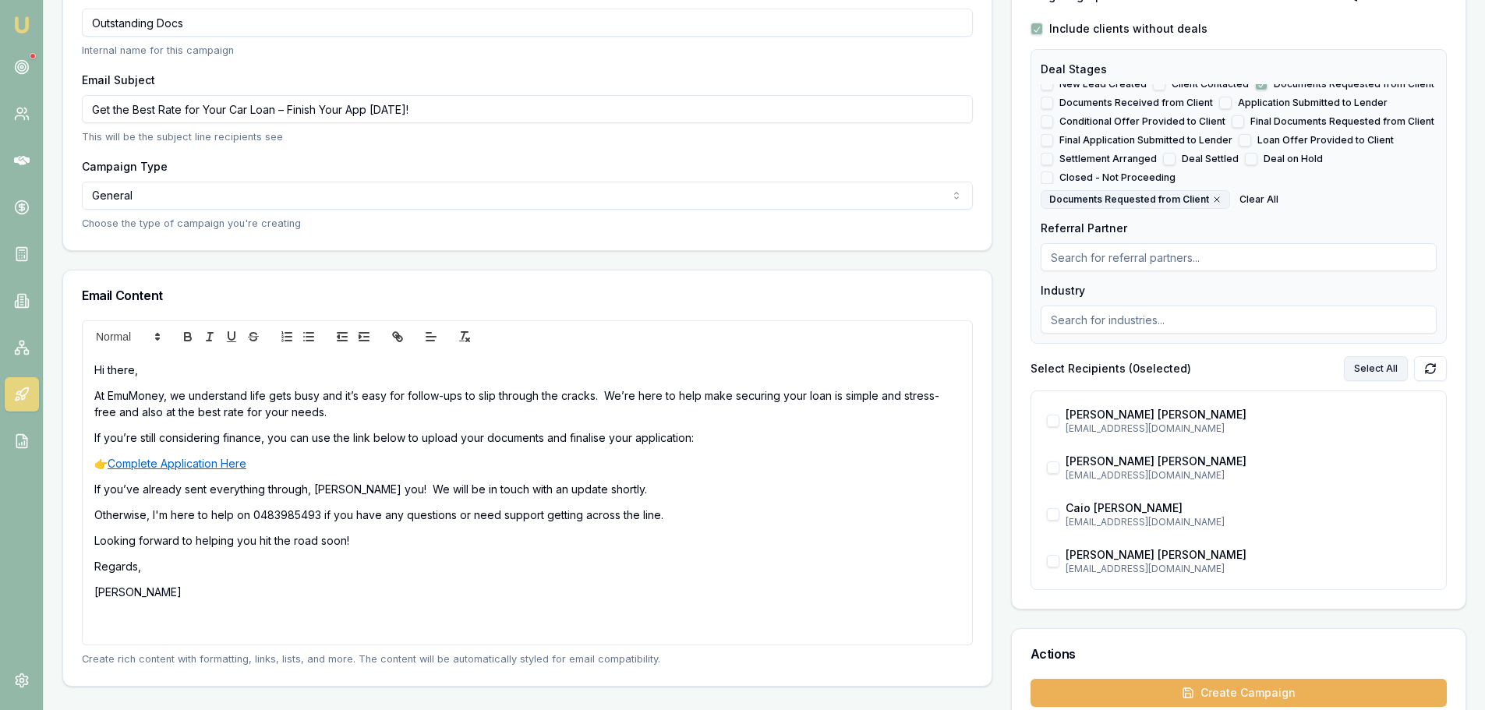
checkbox input "true"
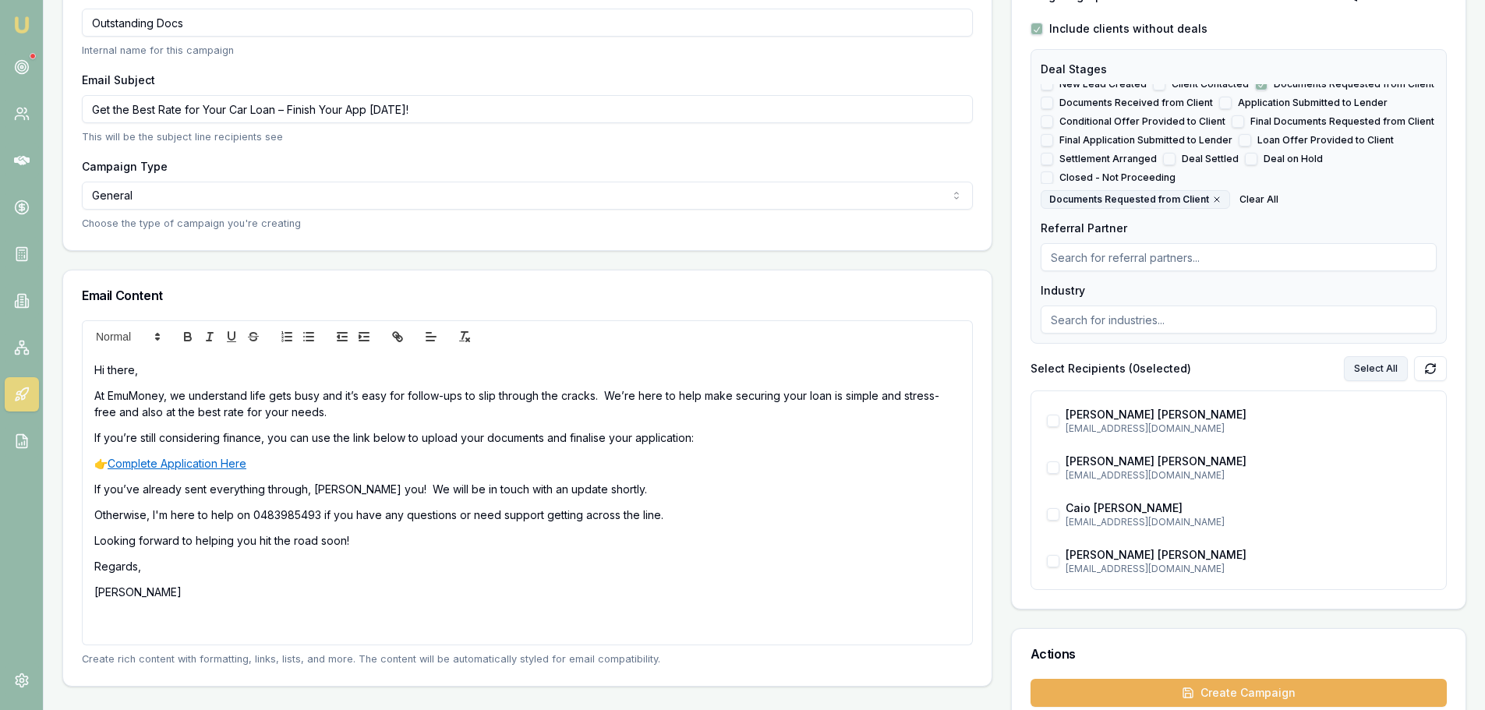
checkbox input "true"
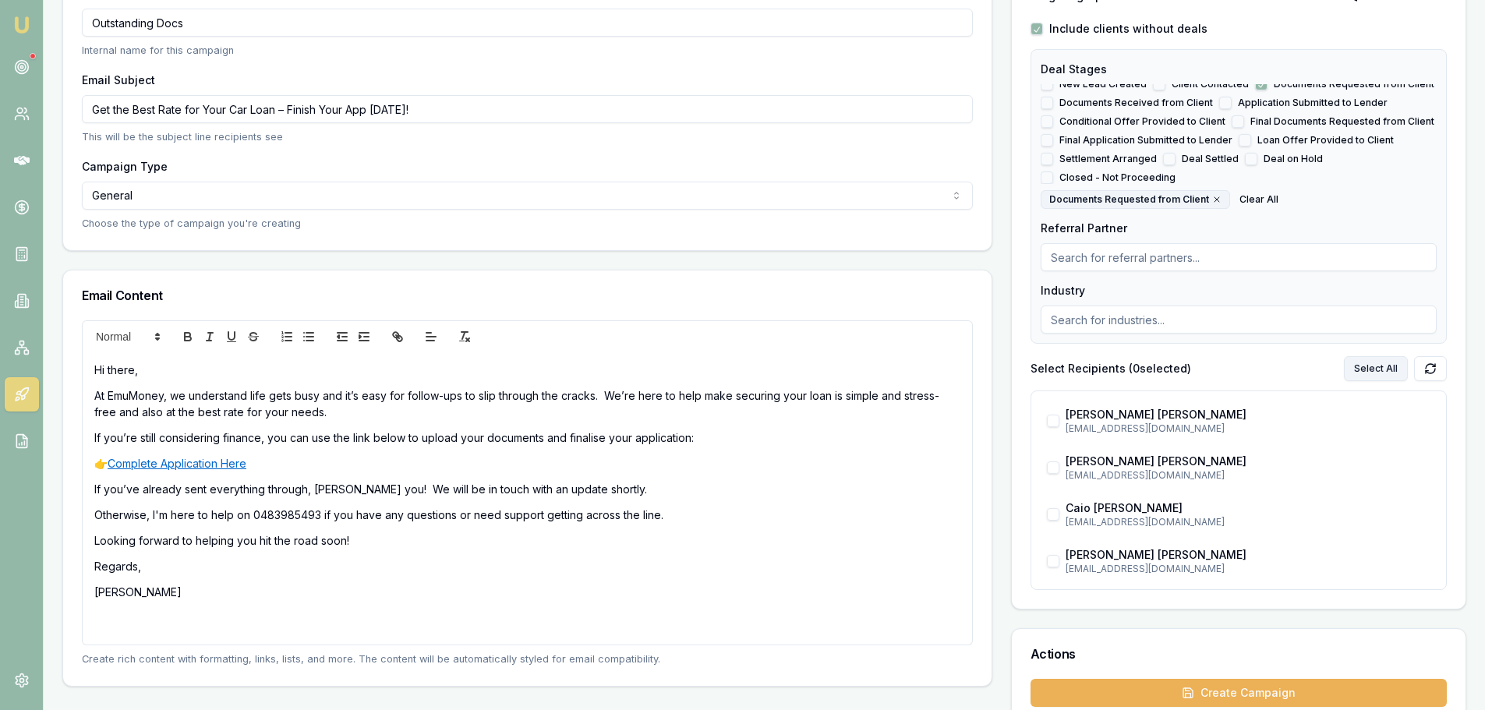
checkbox input "true"
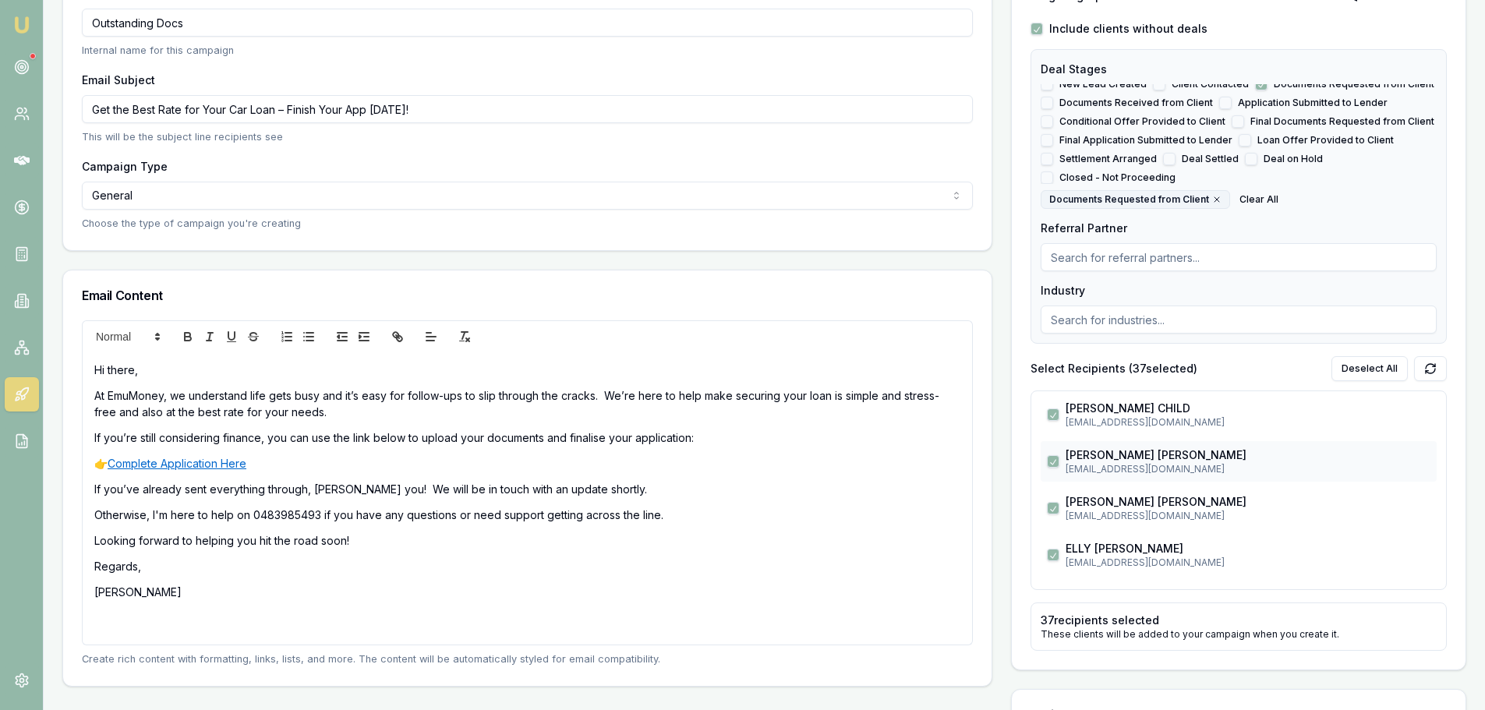
scroll to position [312, 0]
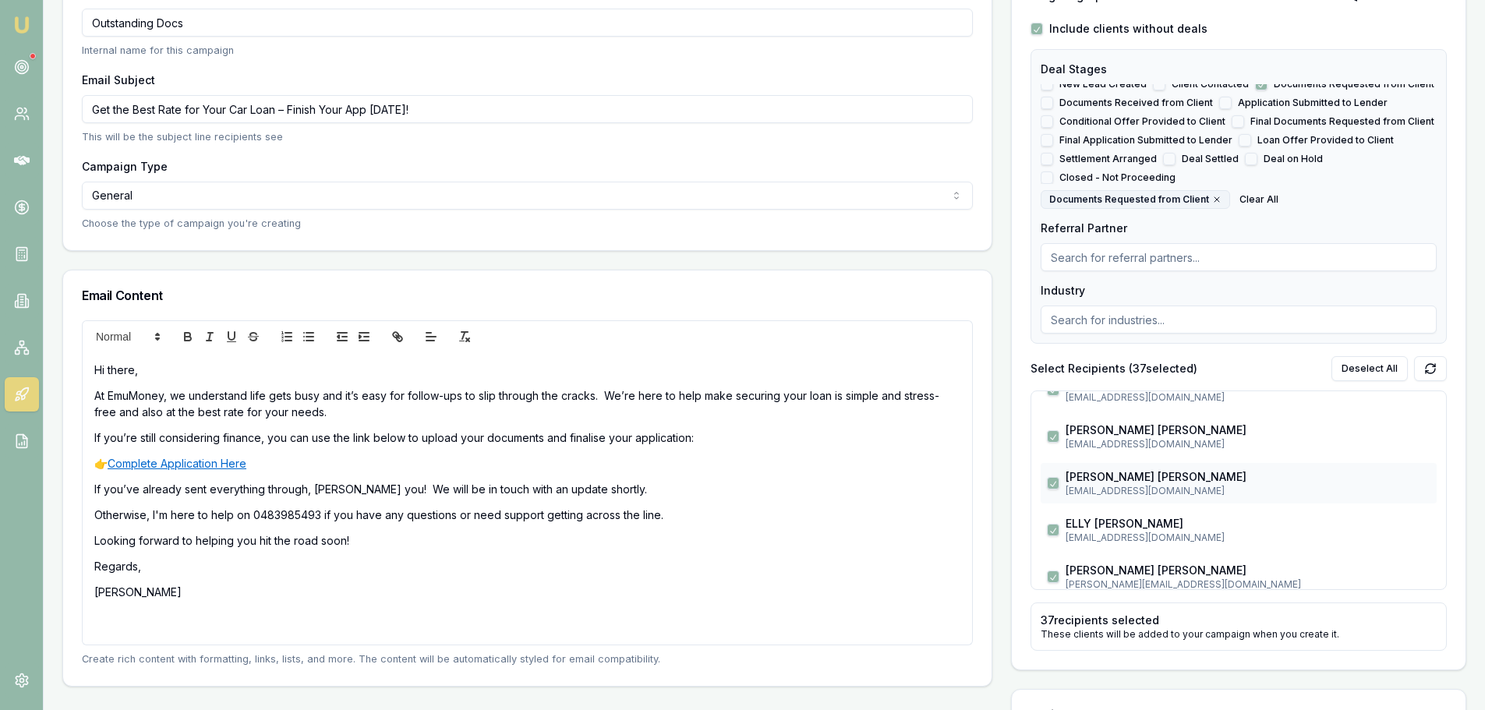
click at [1054, 482] on button "button" at bounding box center [1053, 483] width 12 height 12
checkbox input "false"
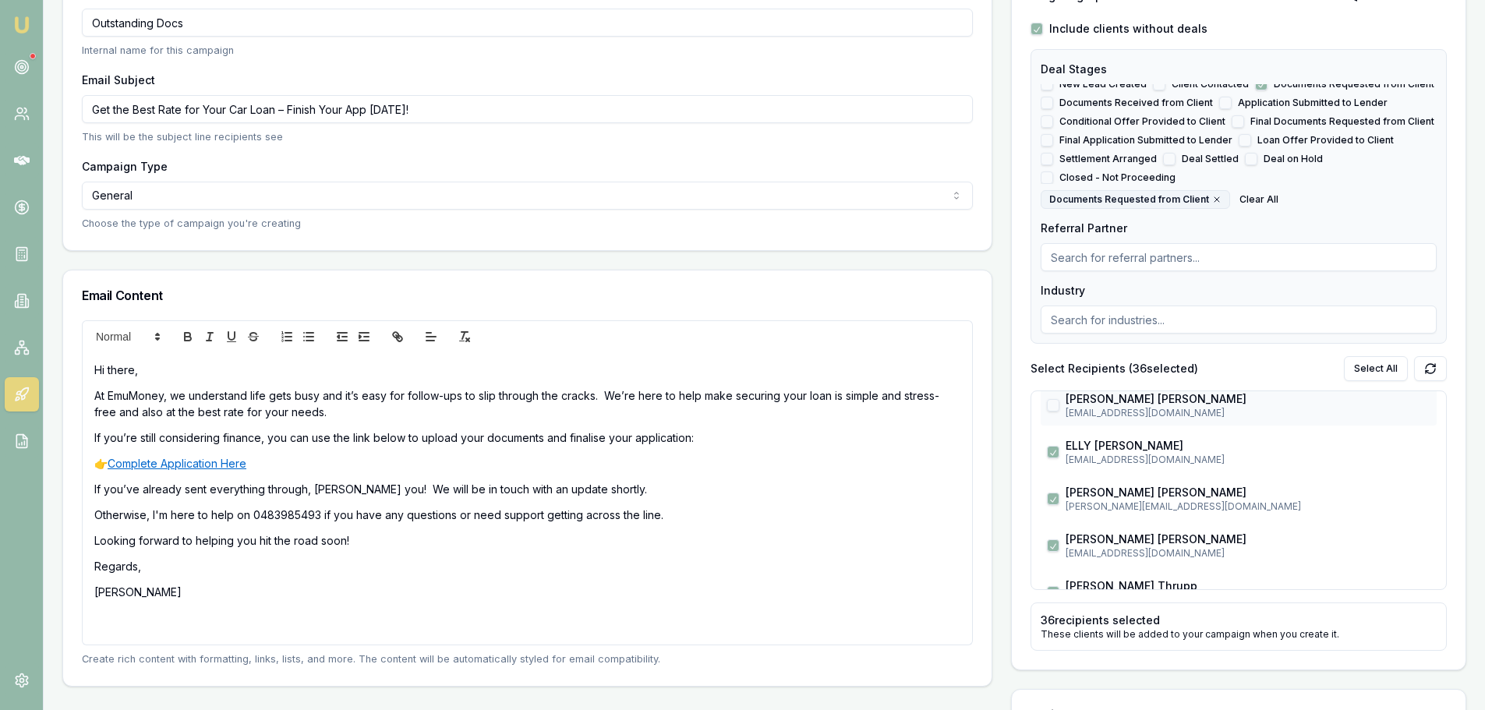
scroll to position [468, 0]
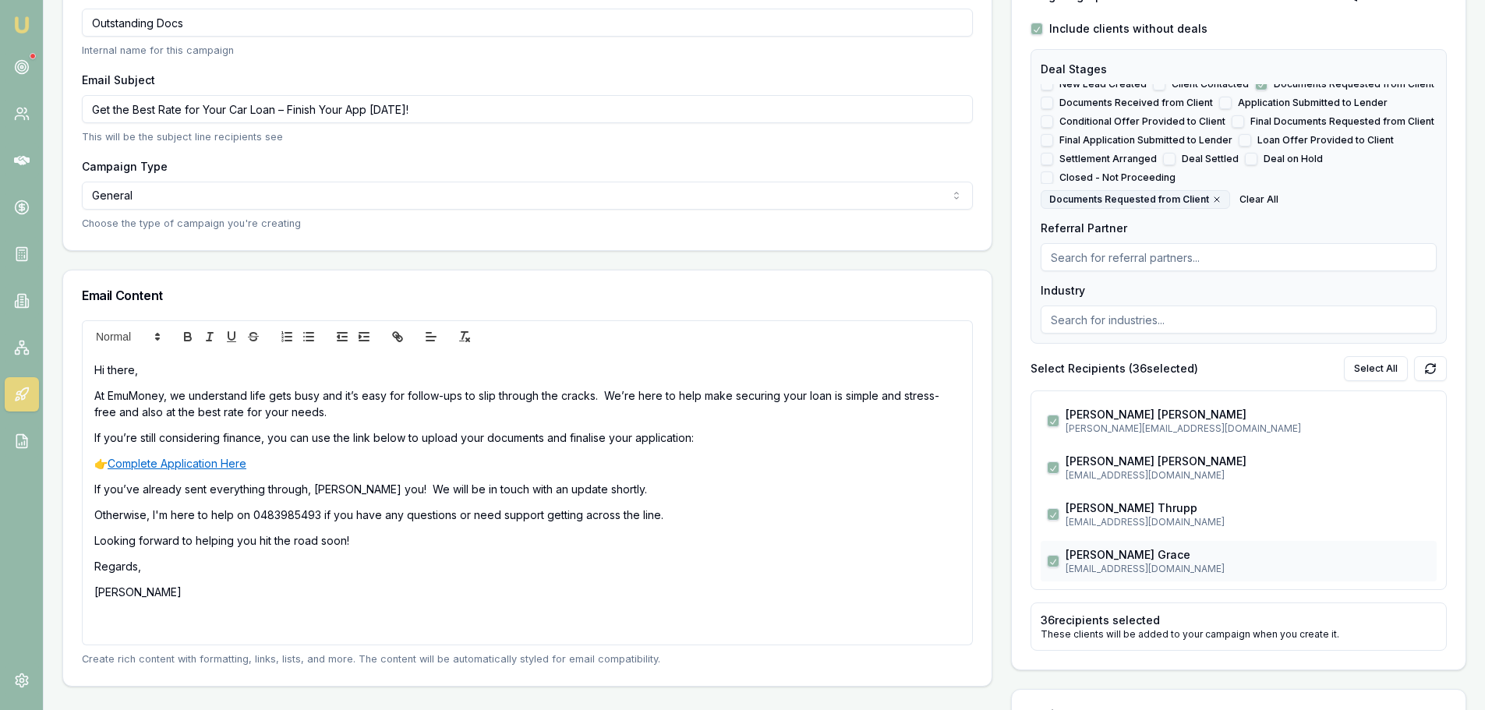
click at [1048, 564] on button "button" at bounding box center [1053, 561] width 12 height 12
checkbox input "false"
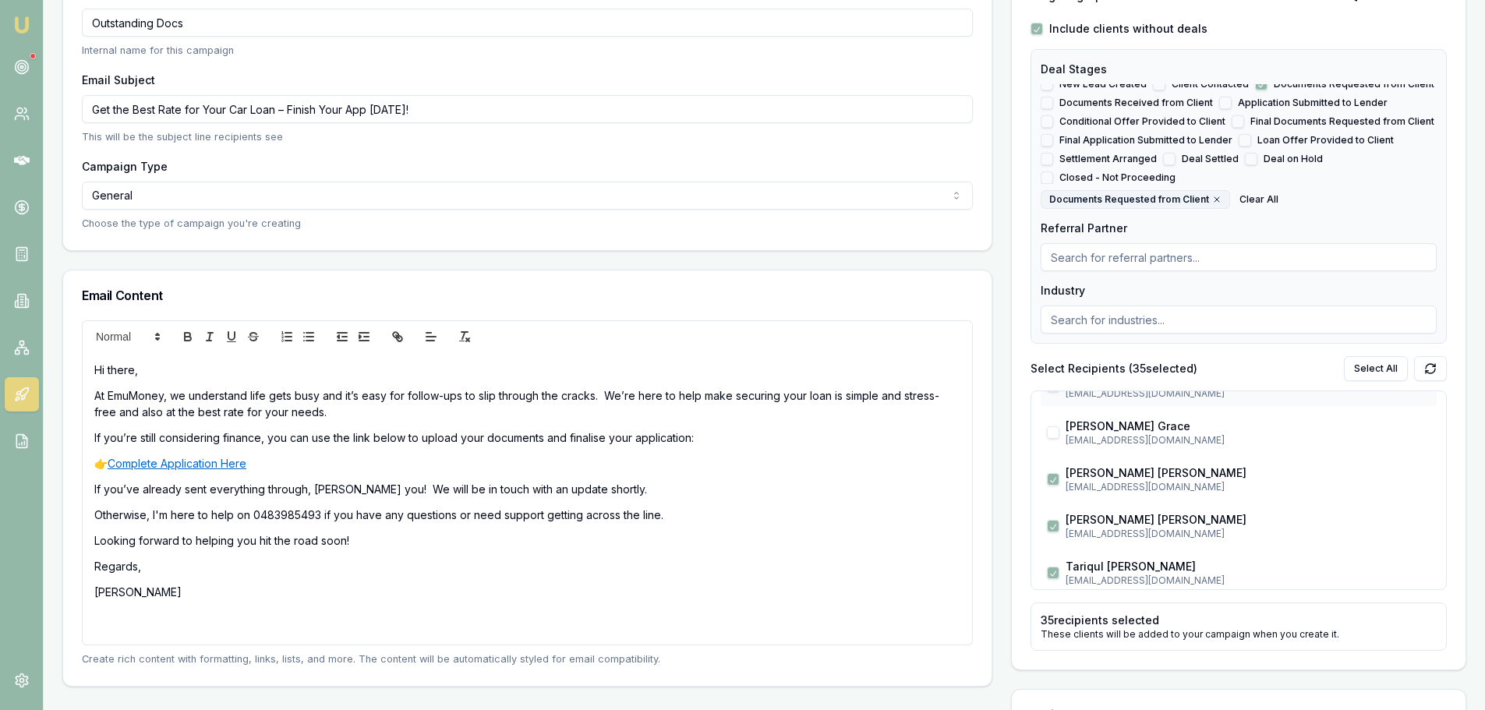
scroll to position [624, 0]
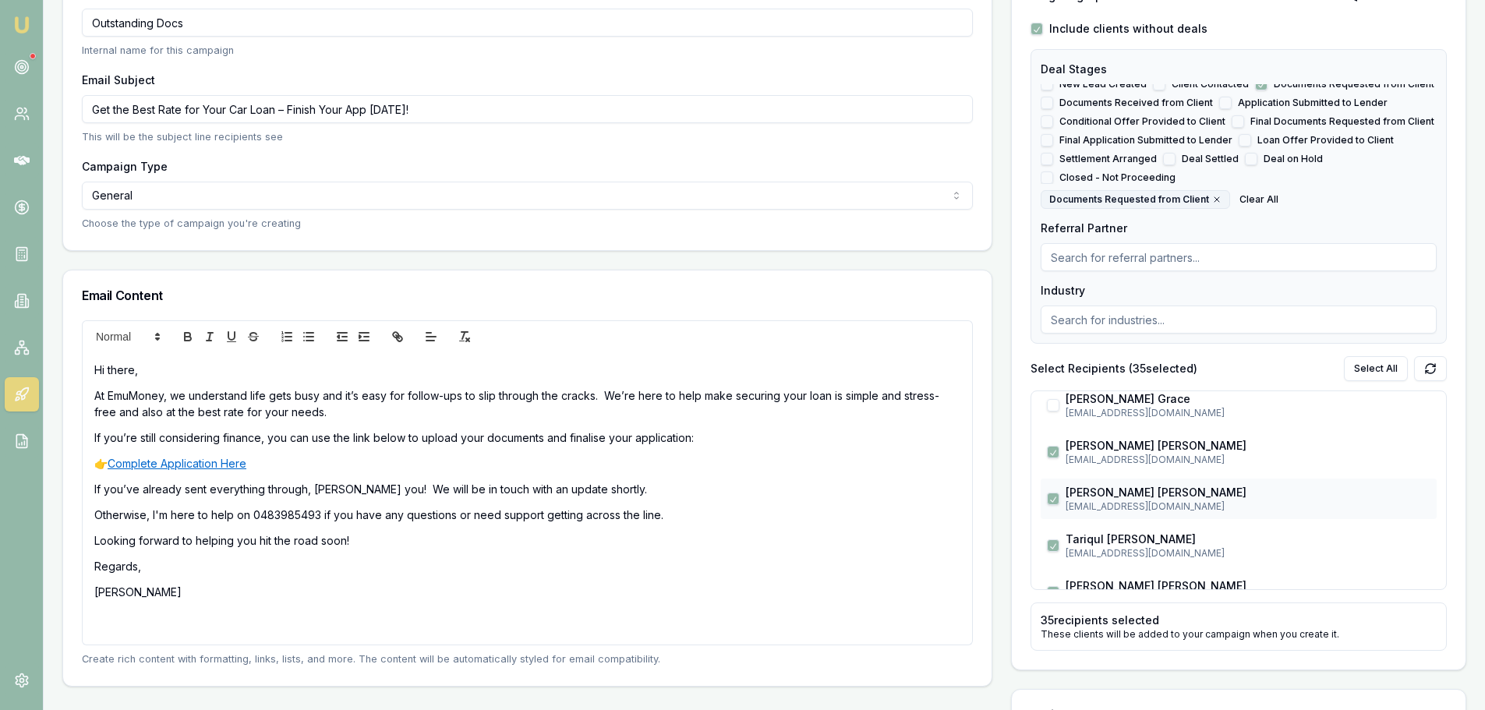
click at [1052, 496] on button "button" at bounding box center [1053, 499] width 12 height 12
checkbox input "false"
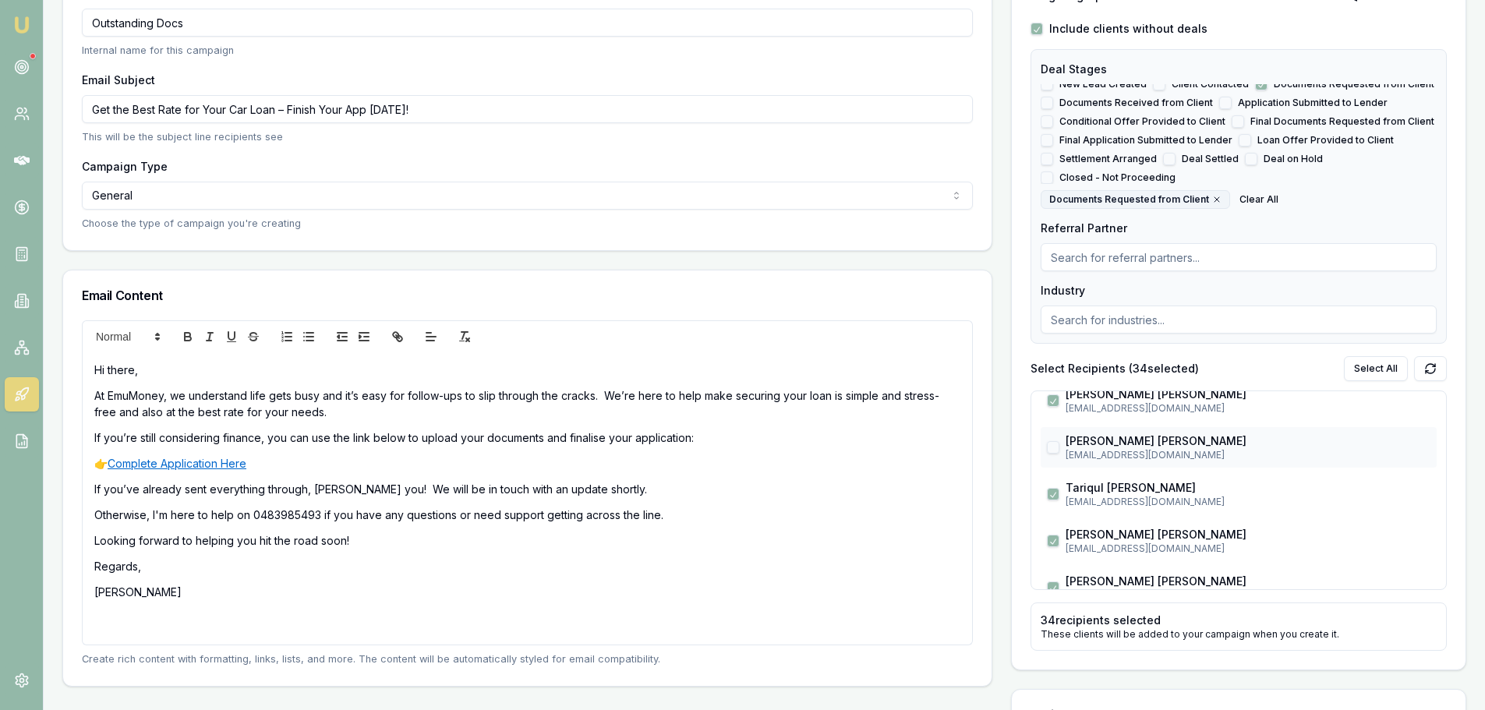
scroll to position [702, 0]
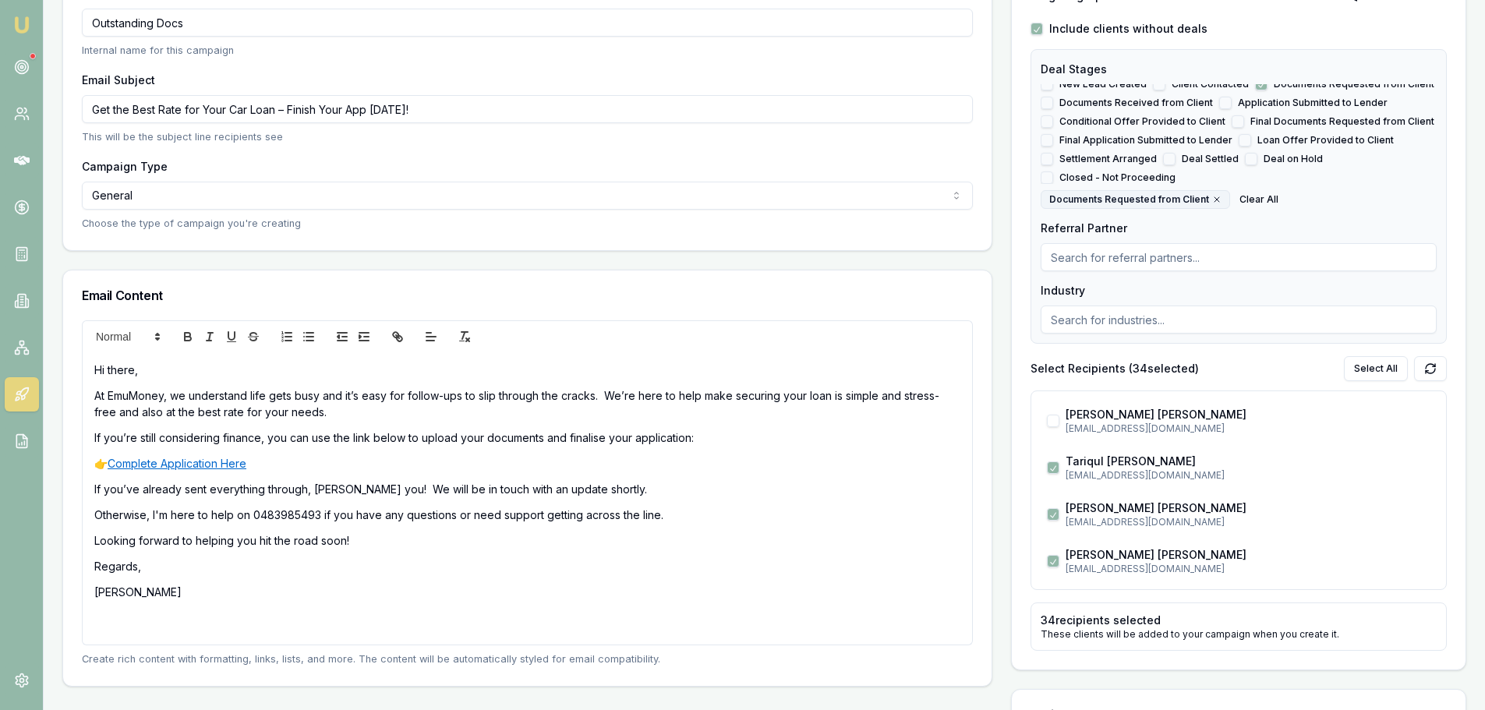
click at [903, 398] on p "At EmuMoney, we understand life gets busy and it’s easy for follow-ups to slip …" at bounding box center [527, 403] width 866 height 33
click at [921, 393] on p "At EmuMoney, we understand life gets busy and it’s easy for follow-ups to slip …" at bounding box center [527, 403] width 866 height 33
click at [313, 489] on p "If you’ve already sent everything through, hank you! We will be in touch with a…" at bounding box center [527, 489] width 866 height 16
click at [783, 489] on p "If you’ve already sent everything through, thank you! We will be in touch with …" at bounding box center [527, 489] width 866 height 16
click at [131, 396] on p "At EmuMoney, we understand life gets busy and it’s easy for follow-ups to slip …" at bounding box center [527, 403] width 866 height 33
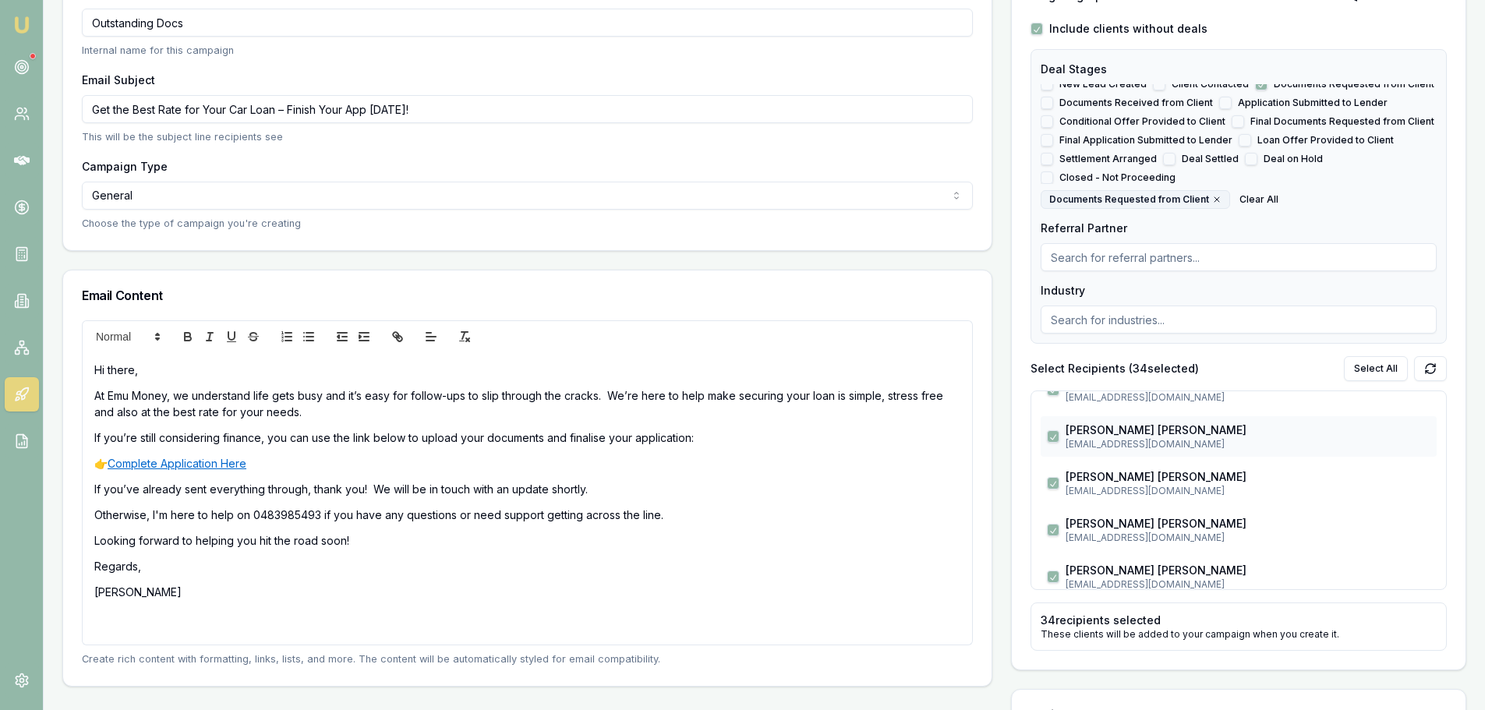
scroll to position [857, 0]
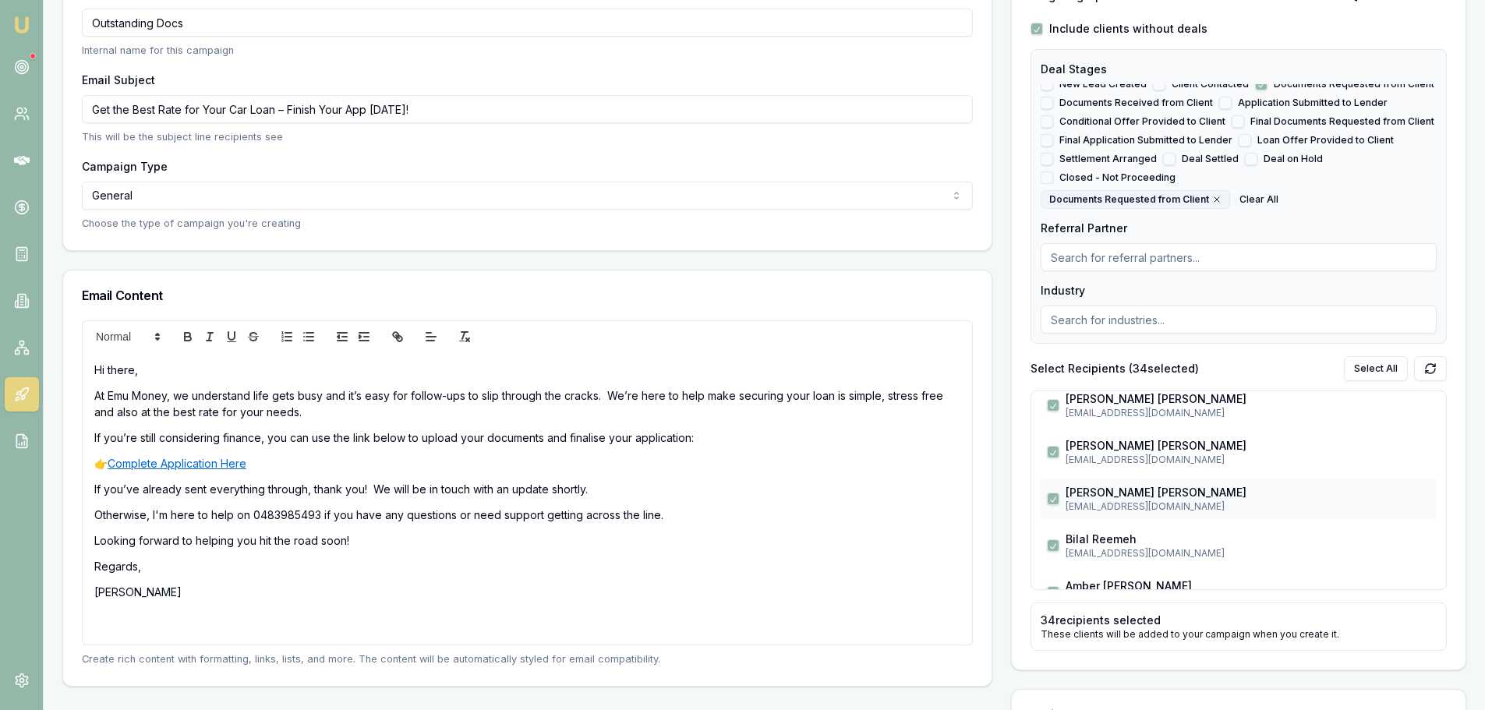
click at [1052, 501] on button "button" at bounding box center [1053, 499] width 12 height 12
checkbox input "false"
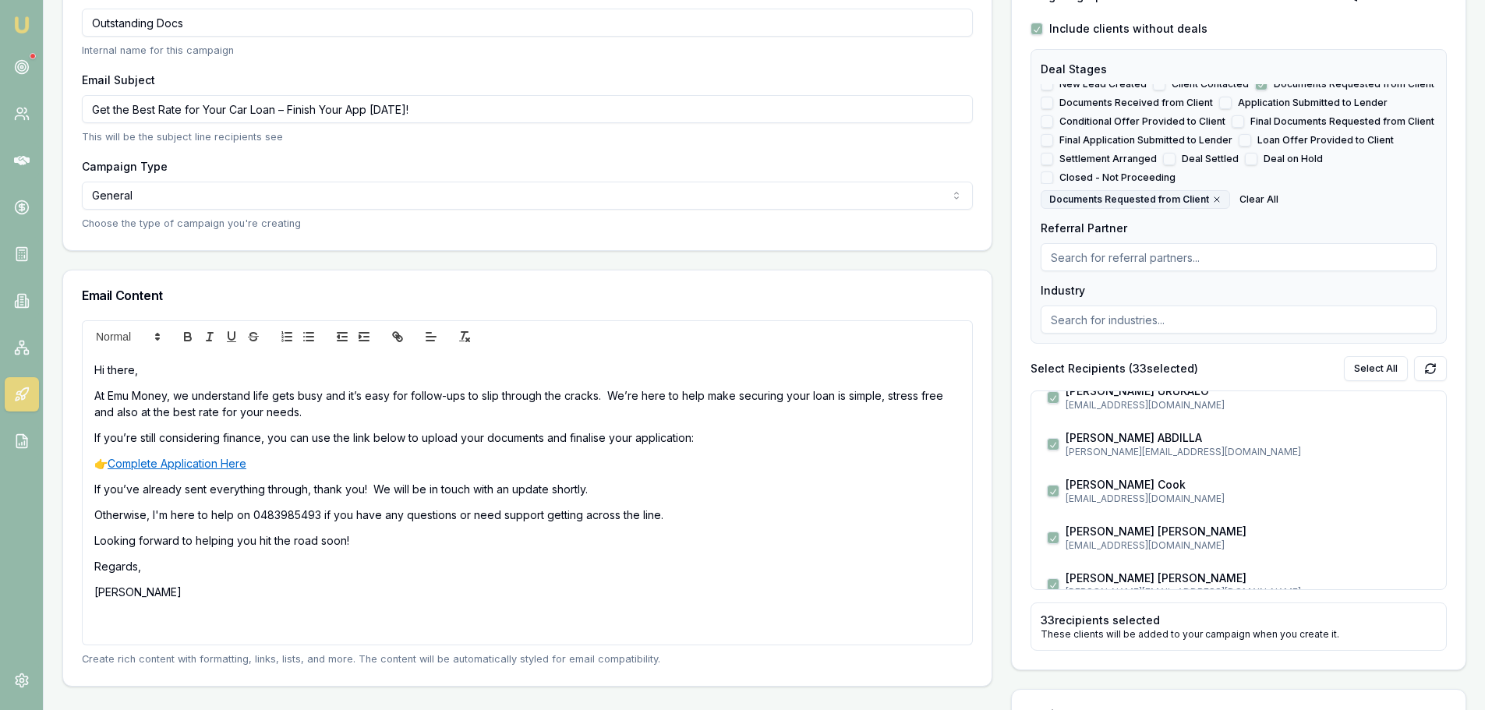
scroll to position [1403, 0]
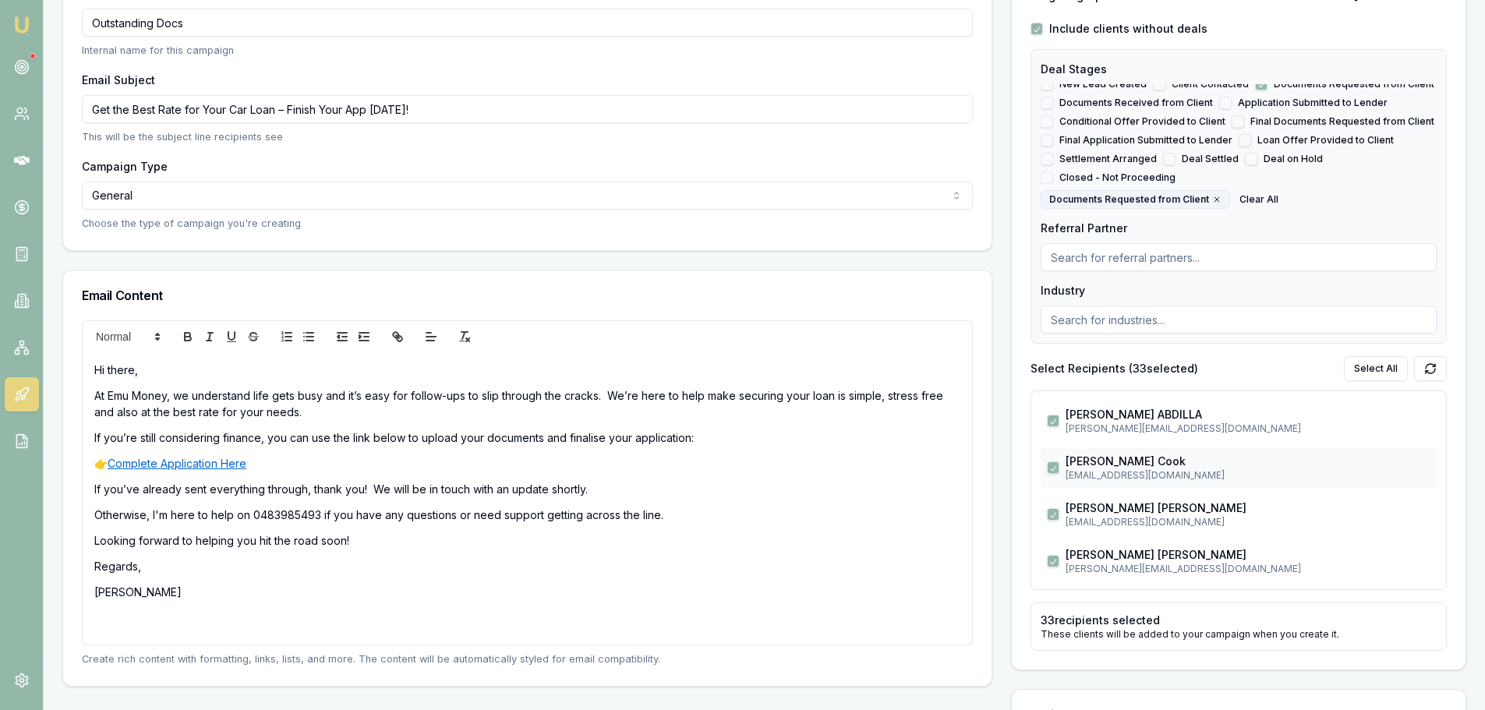
click at [1054, 468] on button "button" at bounding box center [1053, 467] width 12 height 12
checkbox input "false"
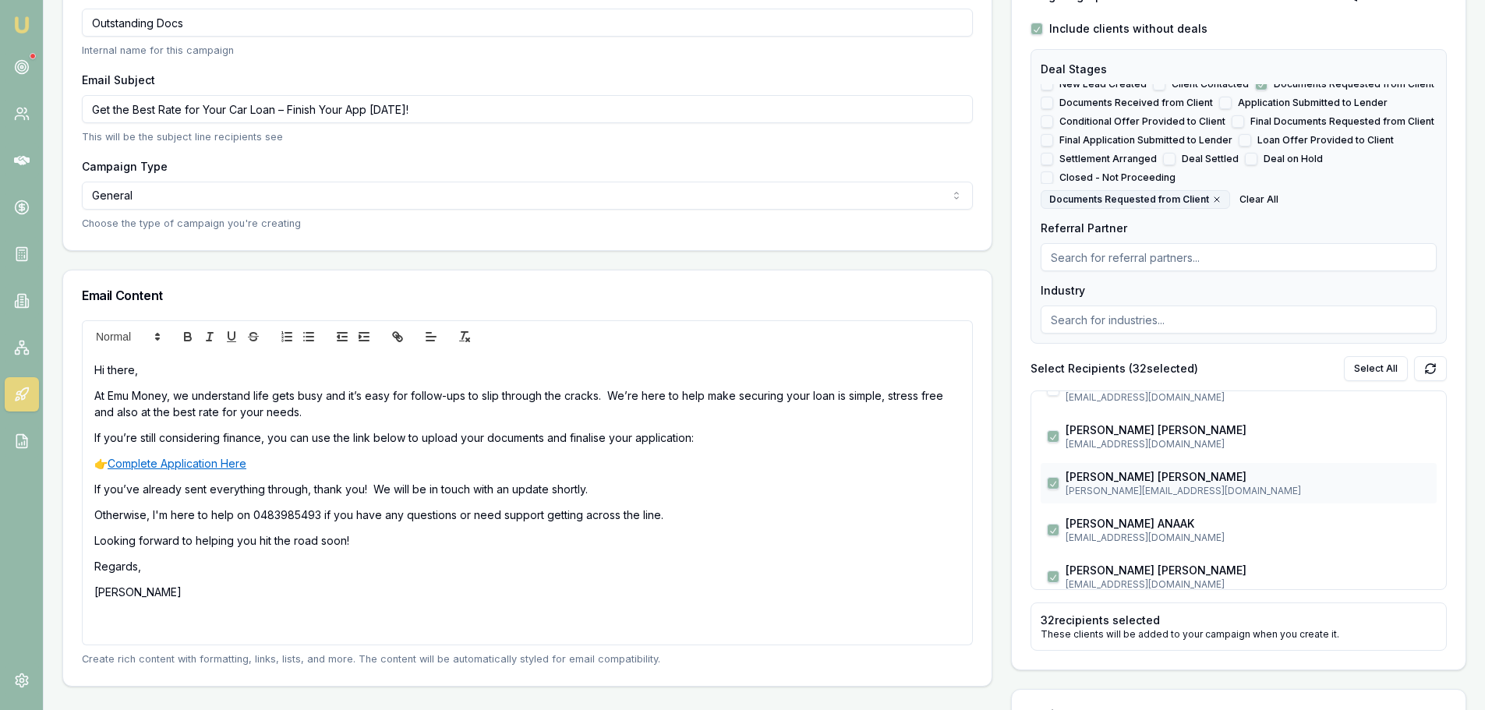
click at [1054, 484] on button "button" at bounding box center [1053, 483] width 12 height 12
checkbox input "false"
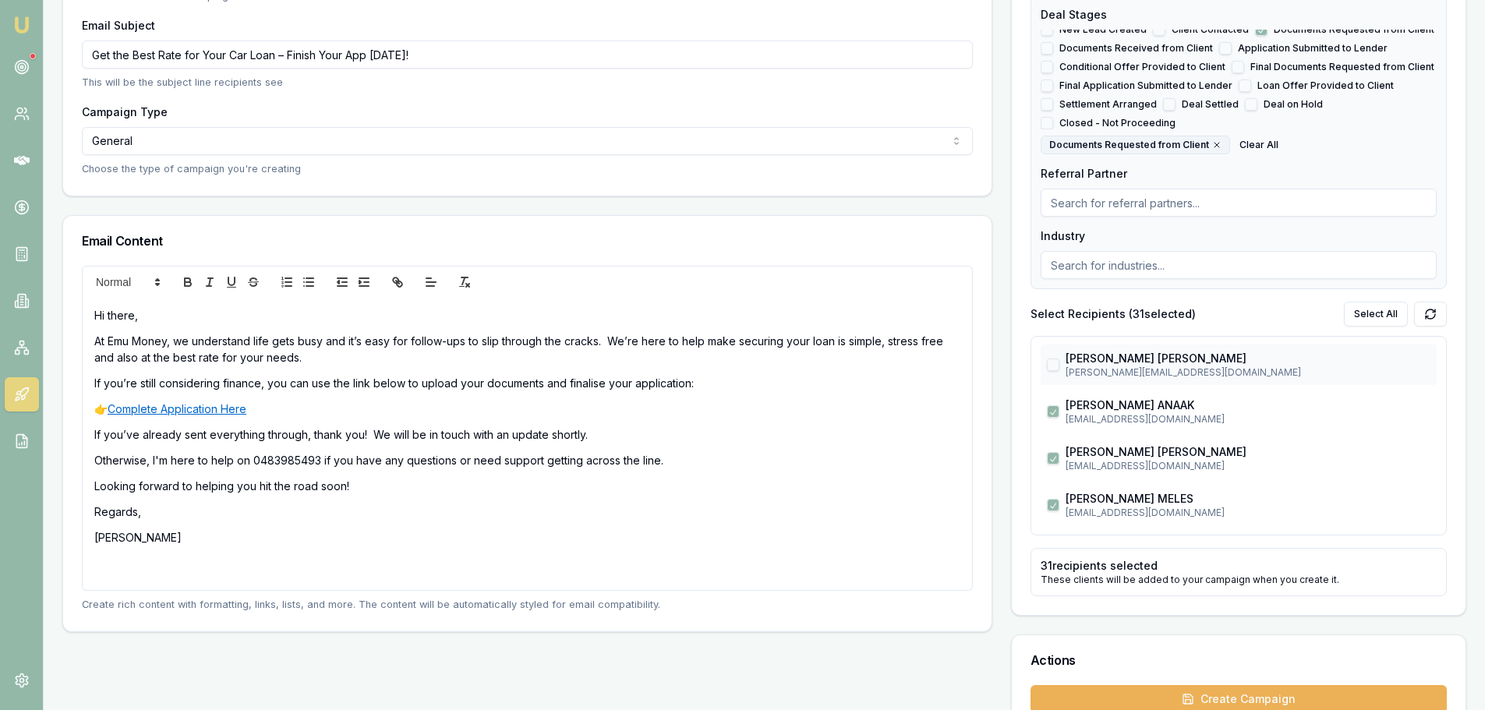
scroll to position [312, 0]
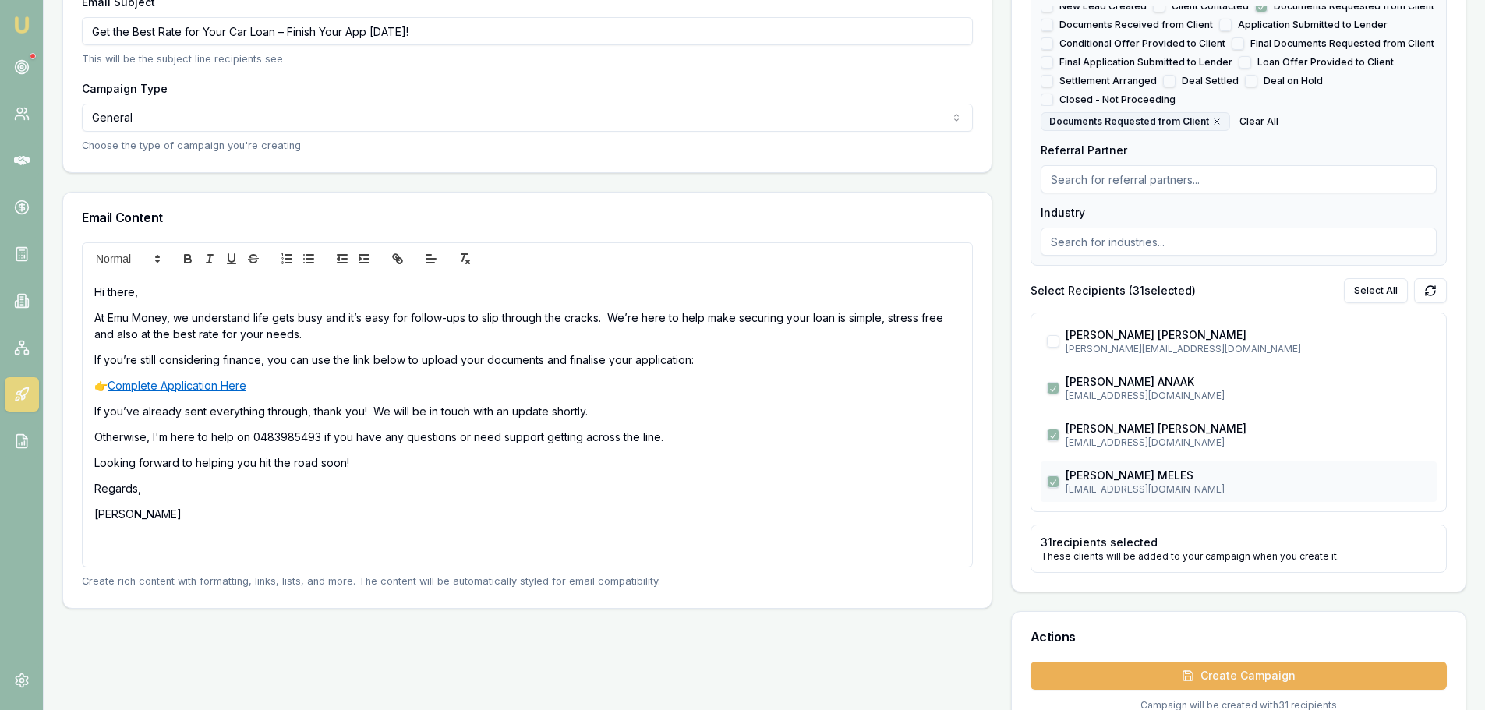
click at [1053, 480] on button "button" at bounding box center [1053, 481] width 12 height 12
checkbox input "false"
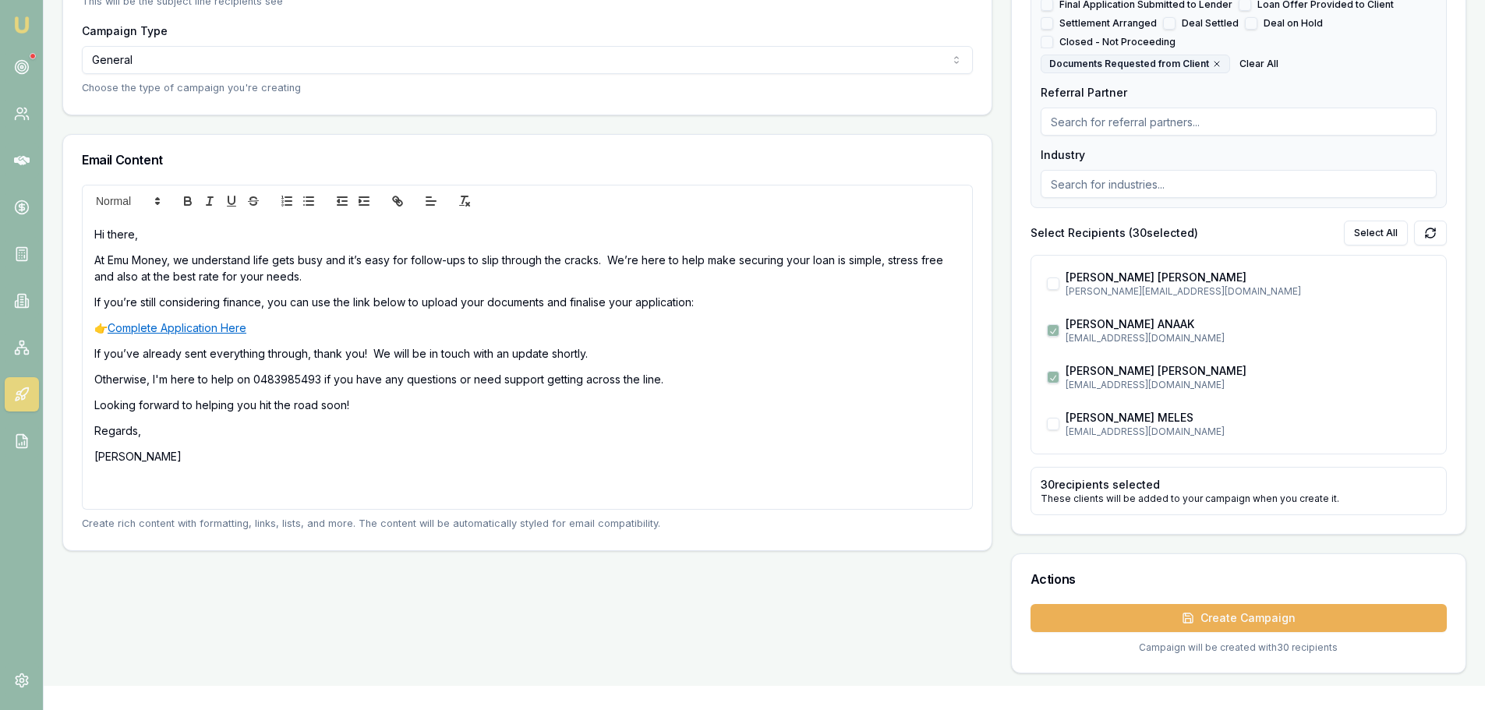
scroll to position [468, 0]
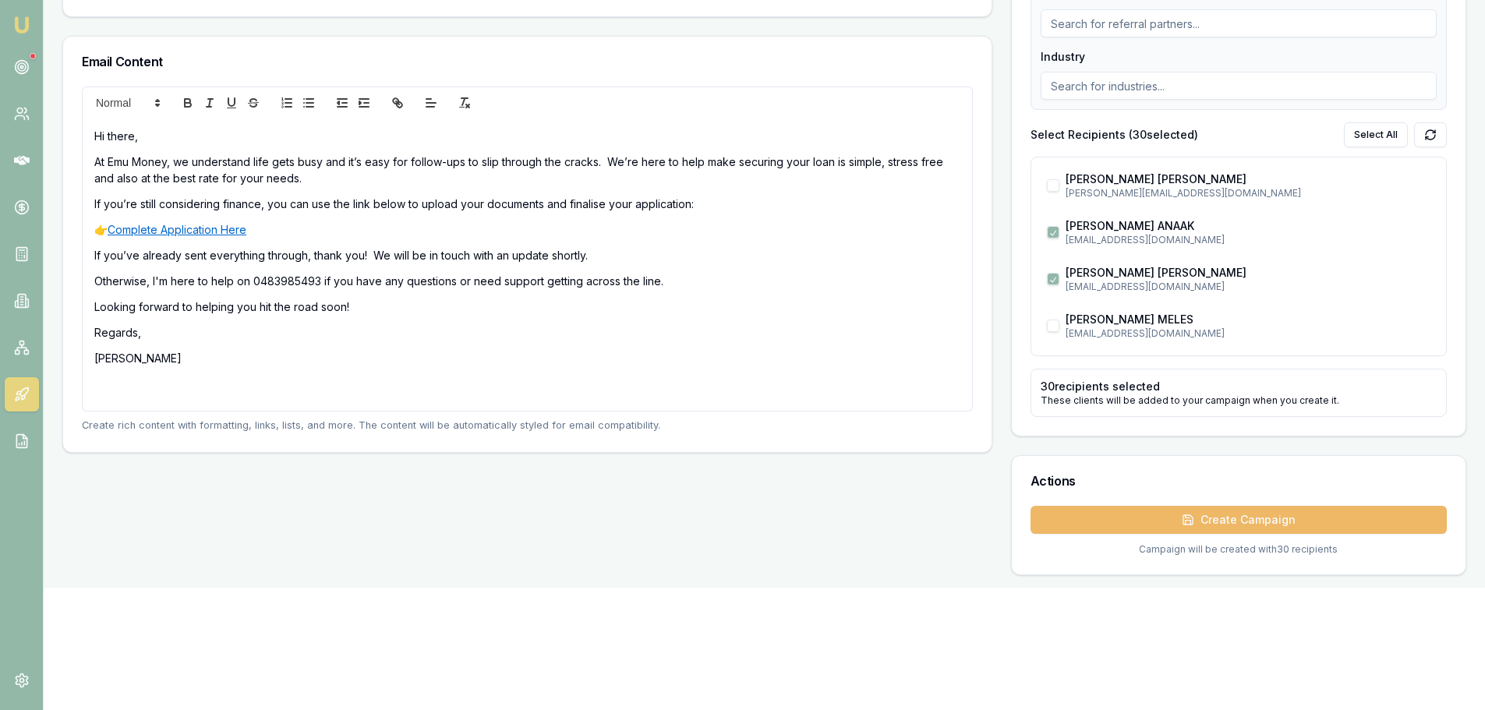
click at [1264, 515] on button "Create Campaign" at bounding box center [1238, 520] width 416 height 28
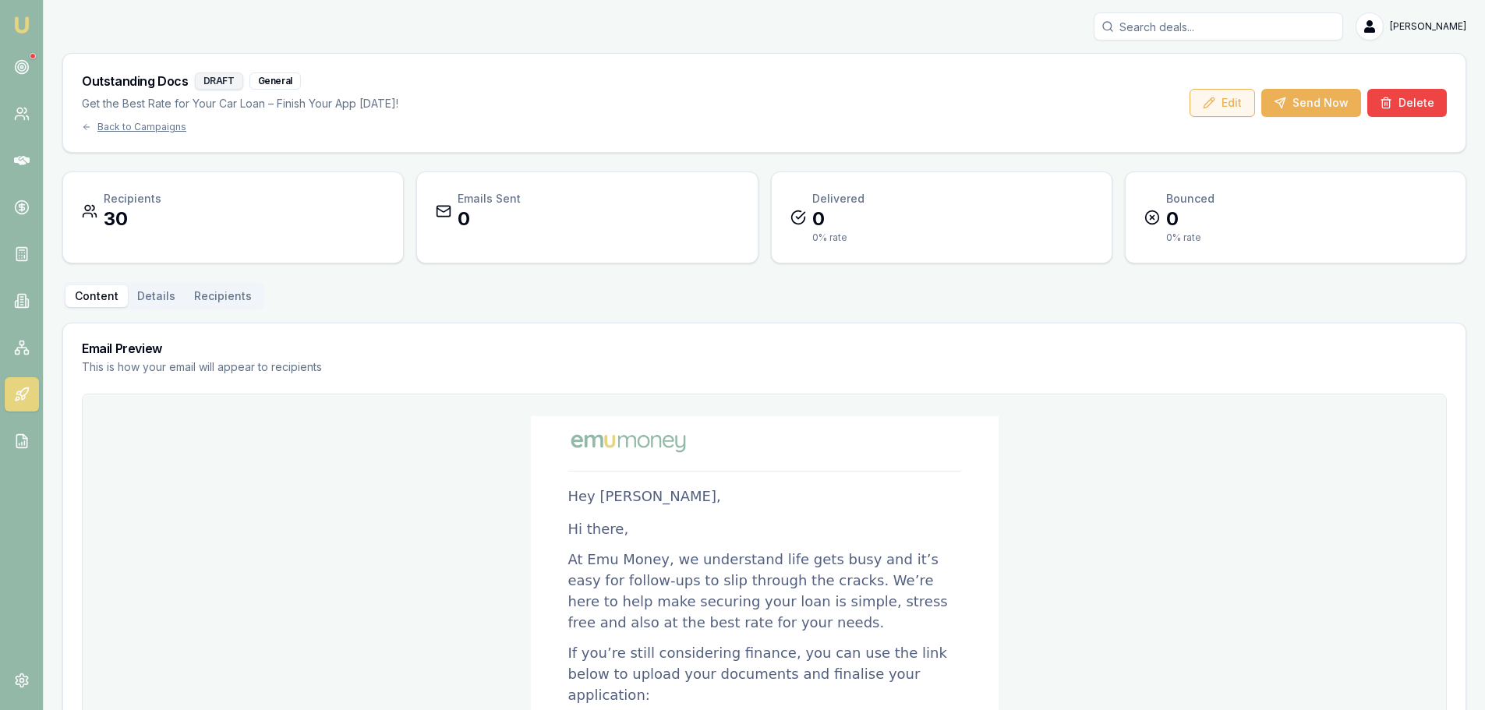
click at [1239, 108] on button "Edit" at bounding box center [1221, 103] width 65 height 28
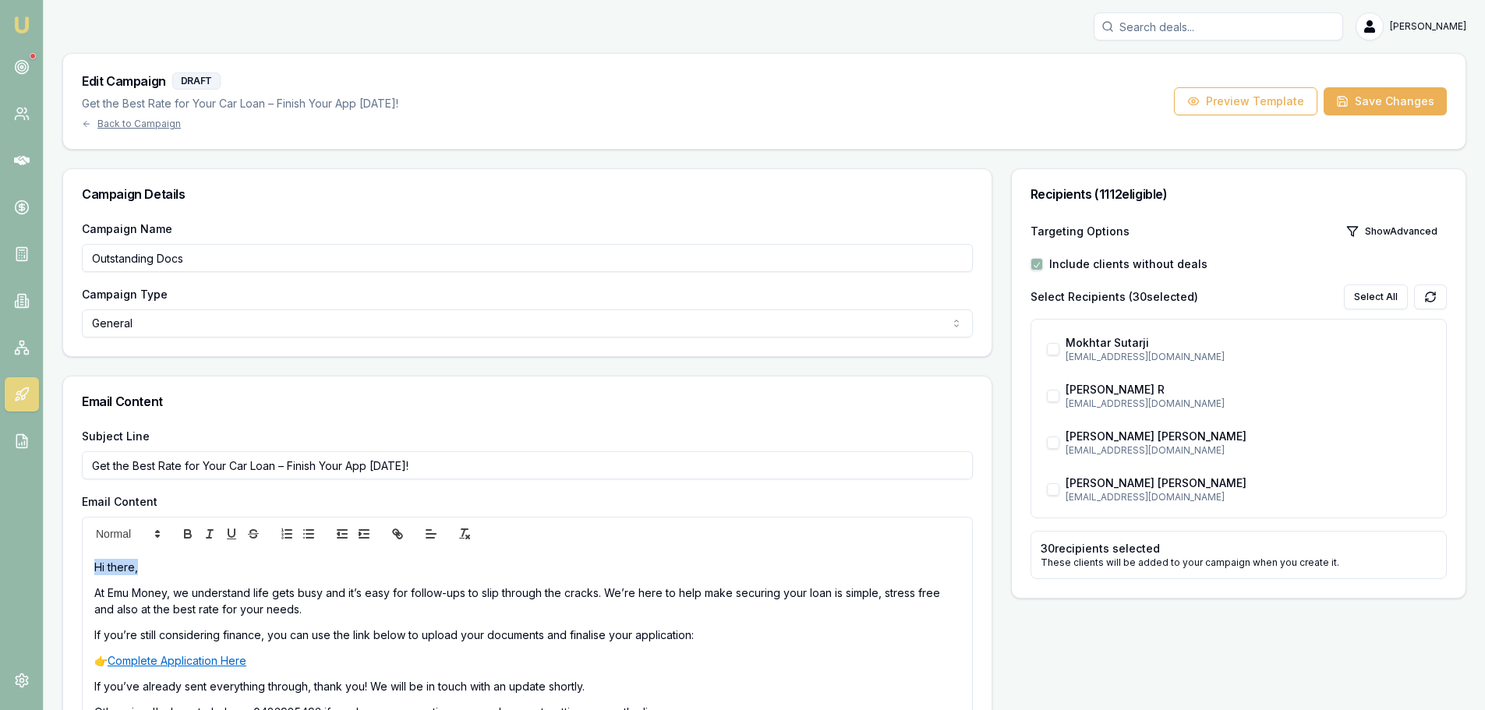
drag, startPoint x: 157, startPoint y: 565, endPoint x: -34, endPoint y: 553, distance: 191.3
click at [0, 553] on html "Emu Broker Erin Shield Toggle Menu Edit Campaign DRAFT Get the Best Rate for Yo…" at bounding box center [742, 355] width 1485 height 710
click at [96, 591] on p "At Emu Money, we understand life gets busy and it’s easy for follow-ups to slip…" at bounding box center [527, 601] width 866 height 33
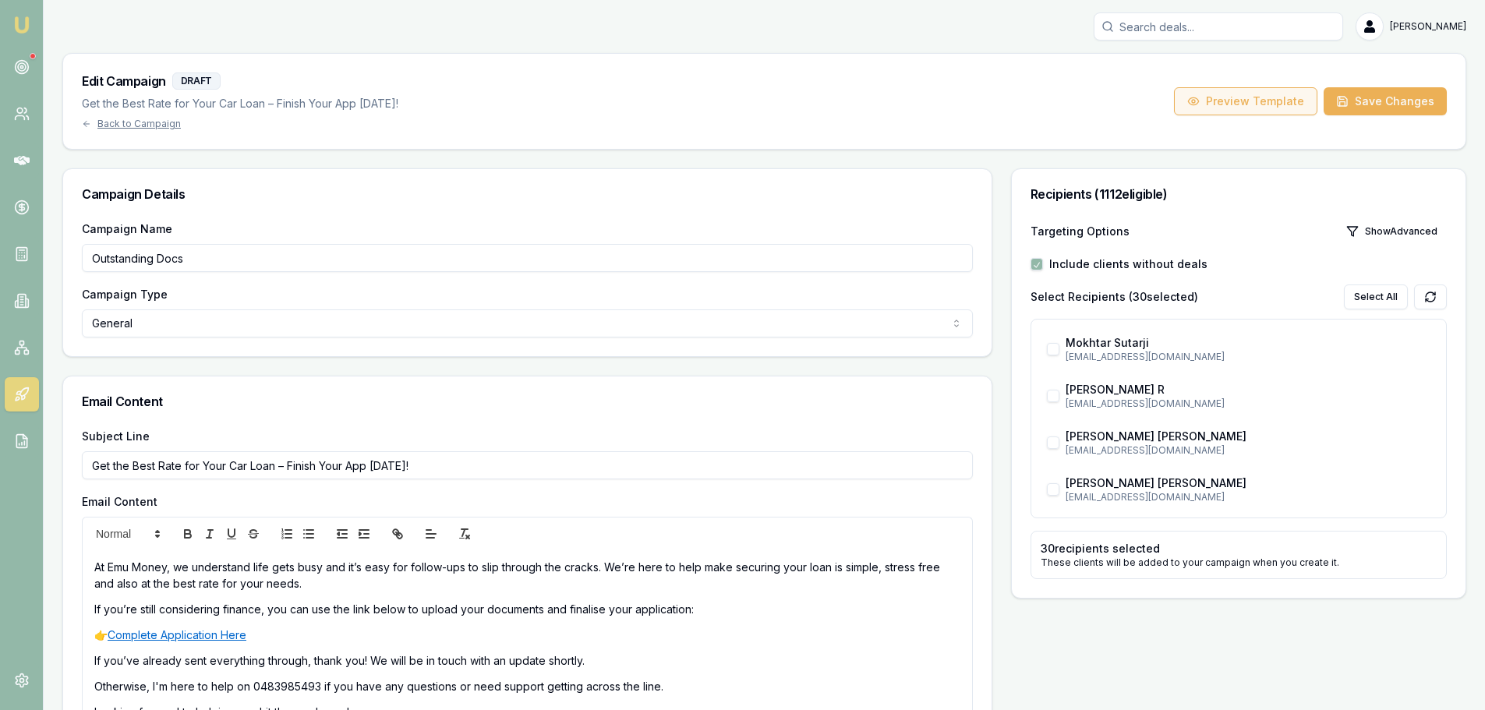
click at [1285, 108] on button "Preview Template" at bounding box center [1245, 101] width 143 height 28
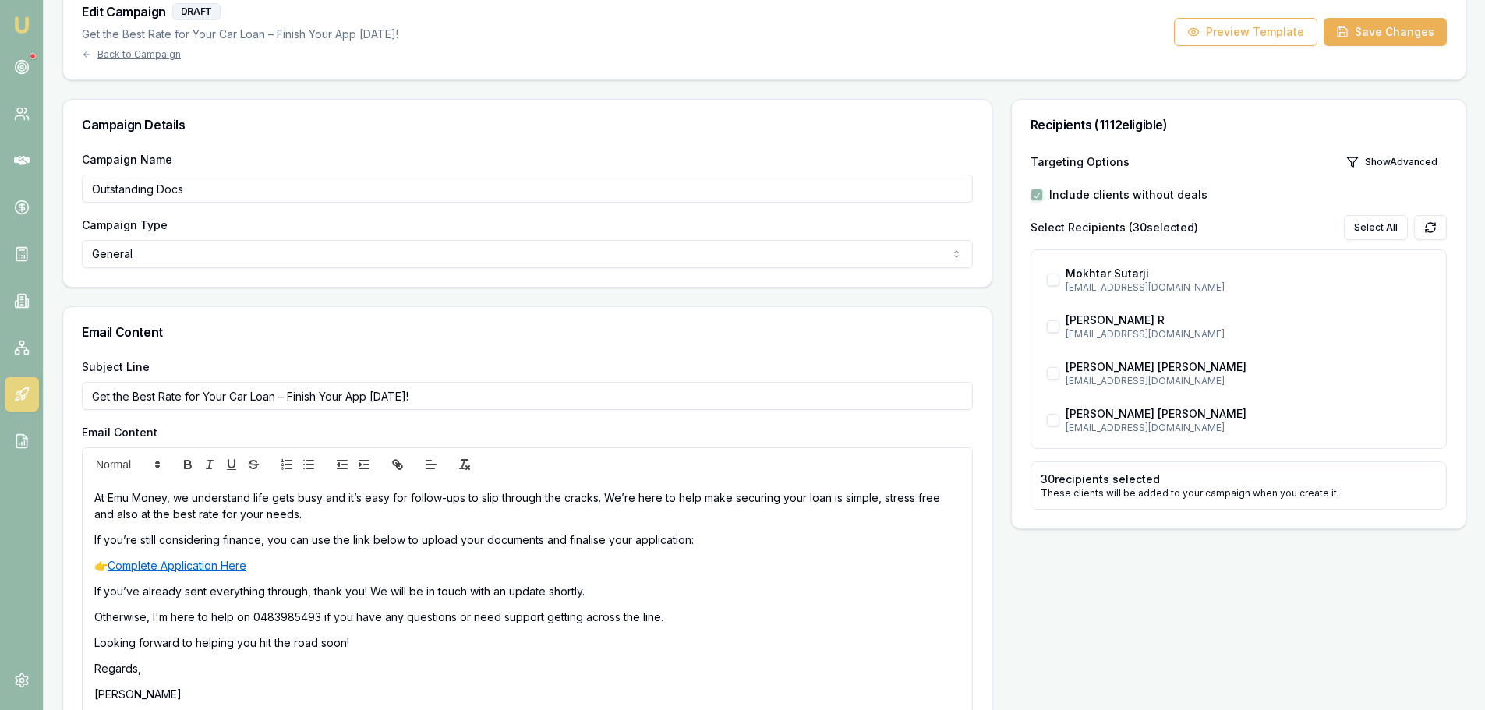
scroll to position [113, 0]
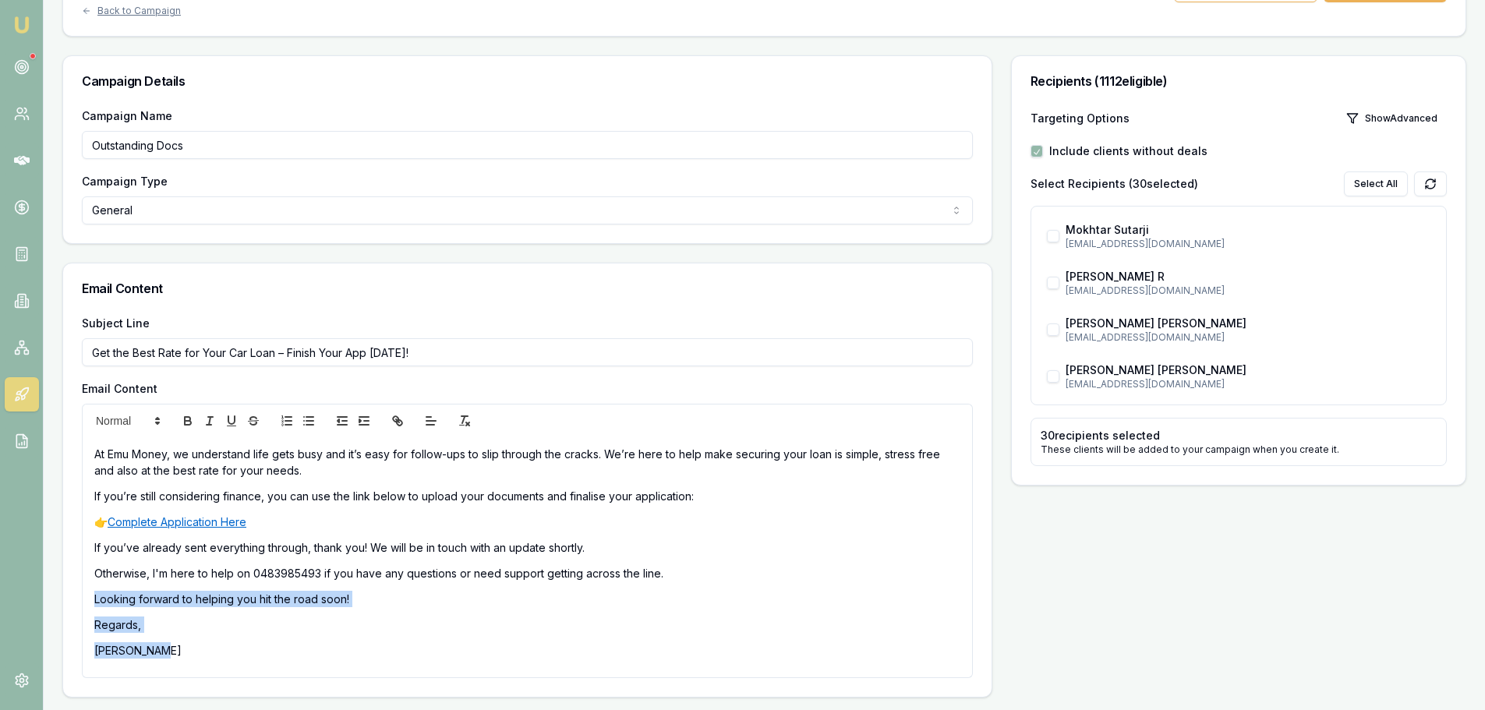
drag, startPoint x: 161, startPoint y: 657, endPoint x: 91, endPoint y: 599, distance: 90.7
click at [91, 599] on div "At Emu Money, we understand life gets busy and it’s easy for follow-ups to slip…" at bounding box center [527, 556] width 889 height 241
click at [228, 633] on div "At Emu Money, we understand life gets busy and it’s easy for follow-ups to slip…" at bounding box center [527, 556] width 889 height 241
drag, startPoint x: 160, startPoint y: 652, endPoint x: 71, endPoint y: 623, distance: 93.7
click at [71, 623] on div "Subject Line Get the Best Rate for Your Car Loan – Finish Your App Today! Email…" at bounding box center [527, 504] width 928 height 383
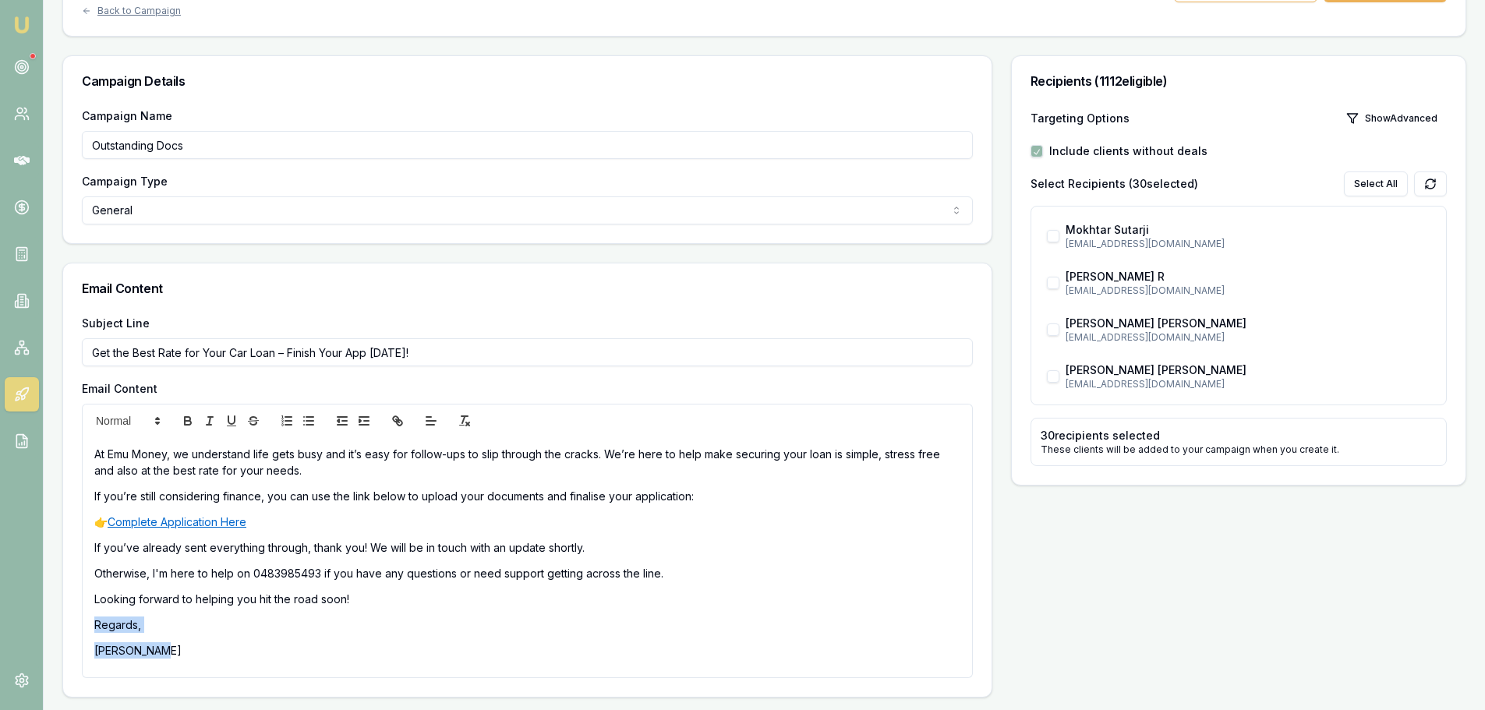
click at [366, 638] on div "At Emu Money, we understand life gets busy and it’s easy for follow-ups to slip…" at bounding box center [527, 556] width 889 height 241
click at [214, 639] on div "At Emu Money, we understand life gets busy and it’s easy for follow-ups to slip…" at bounding box center [527, 556] width 889 height 241
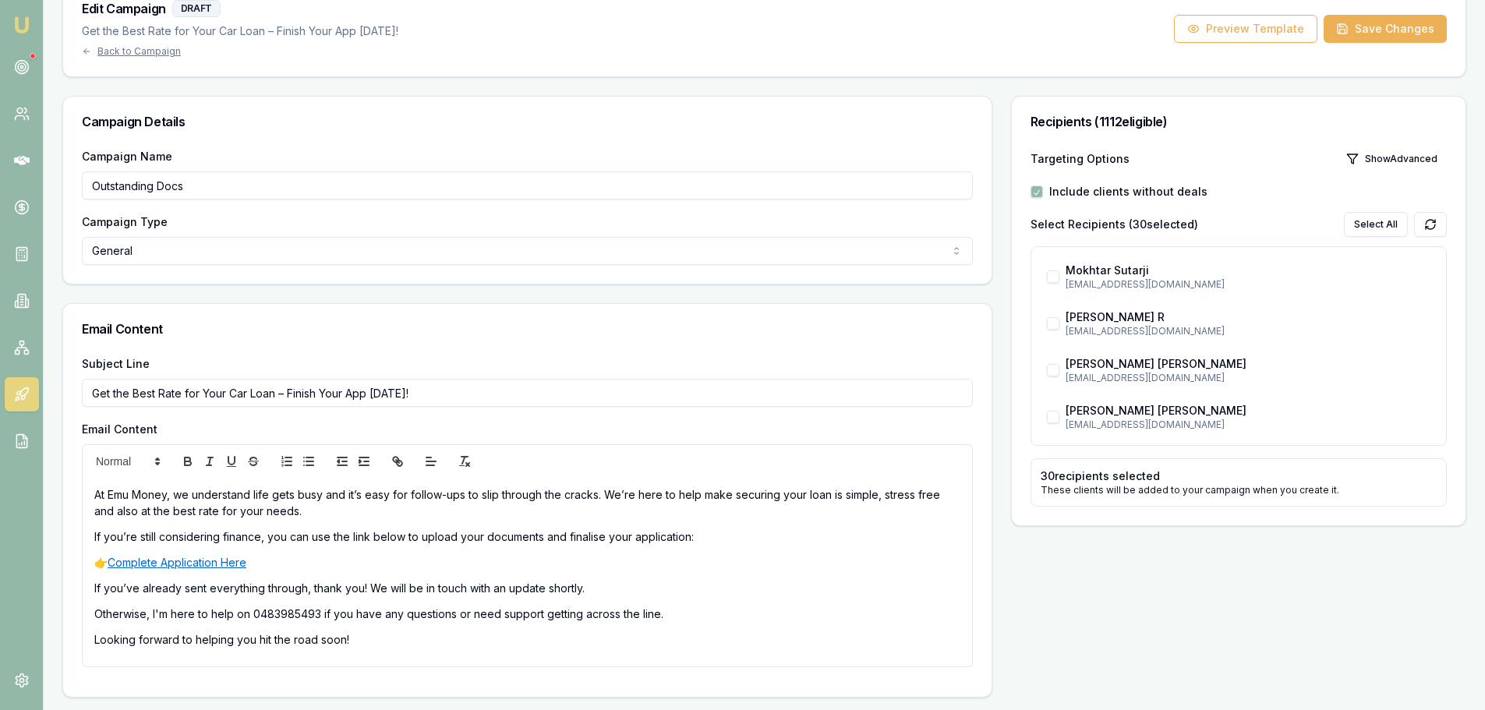
scroll to position [72, 0]
click at [1271, 30] on button "Preview Template" at bounding box center [1245, 29] width 143 height 28
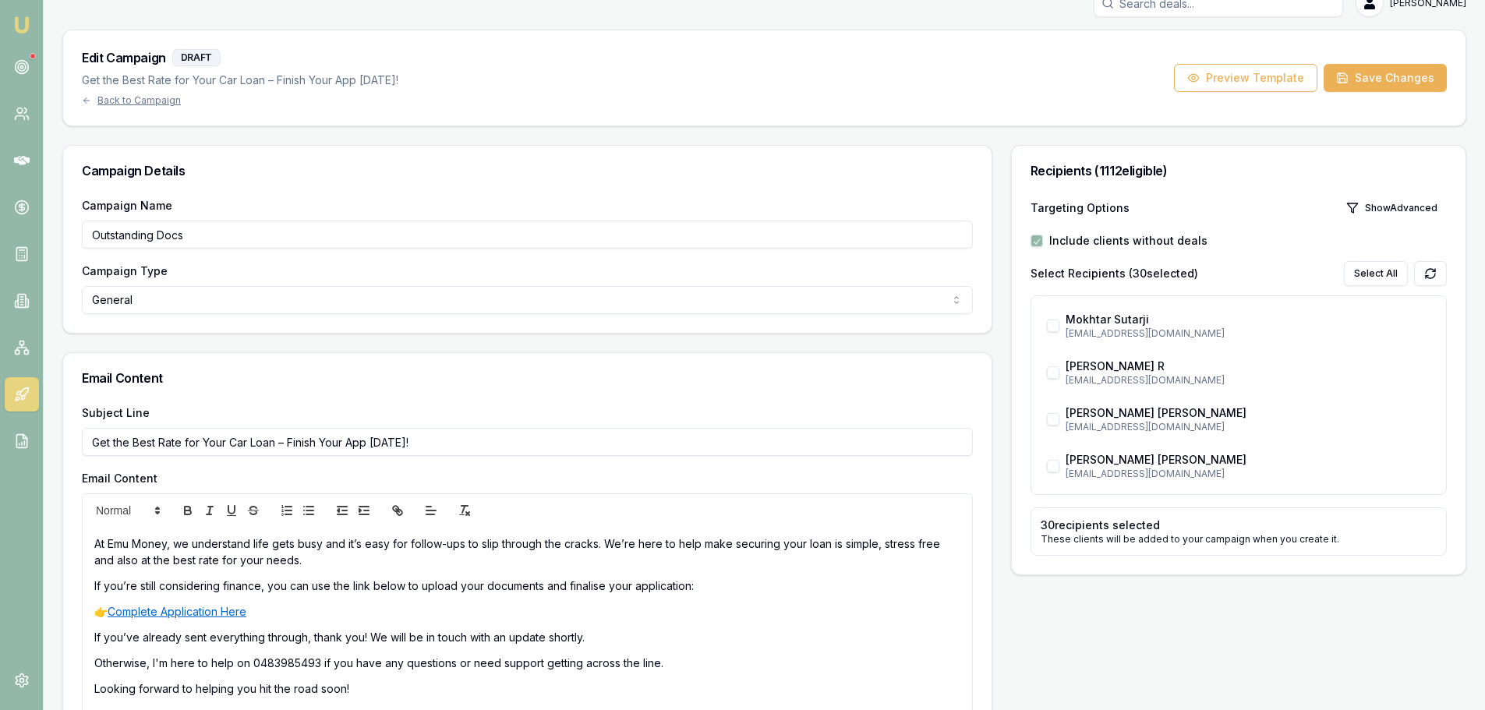
scroll to position [0, 0]
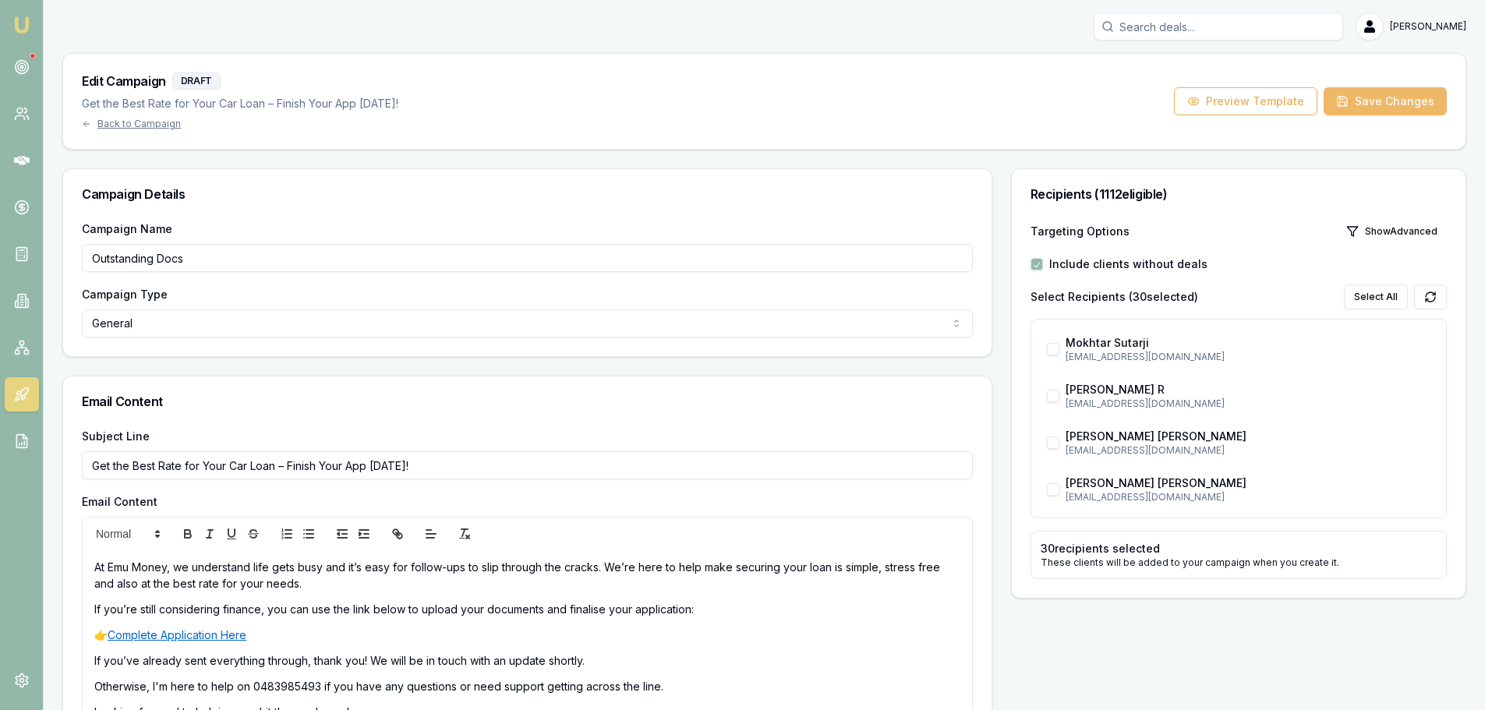
click at [1355, 101] on button "Save Changes" at bounding box center [1385, 101] width 123 height 28
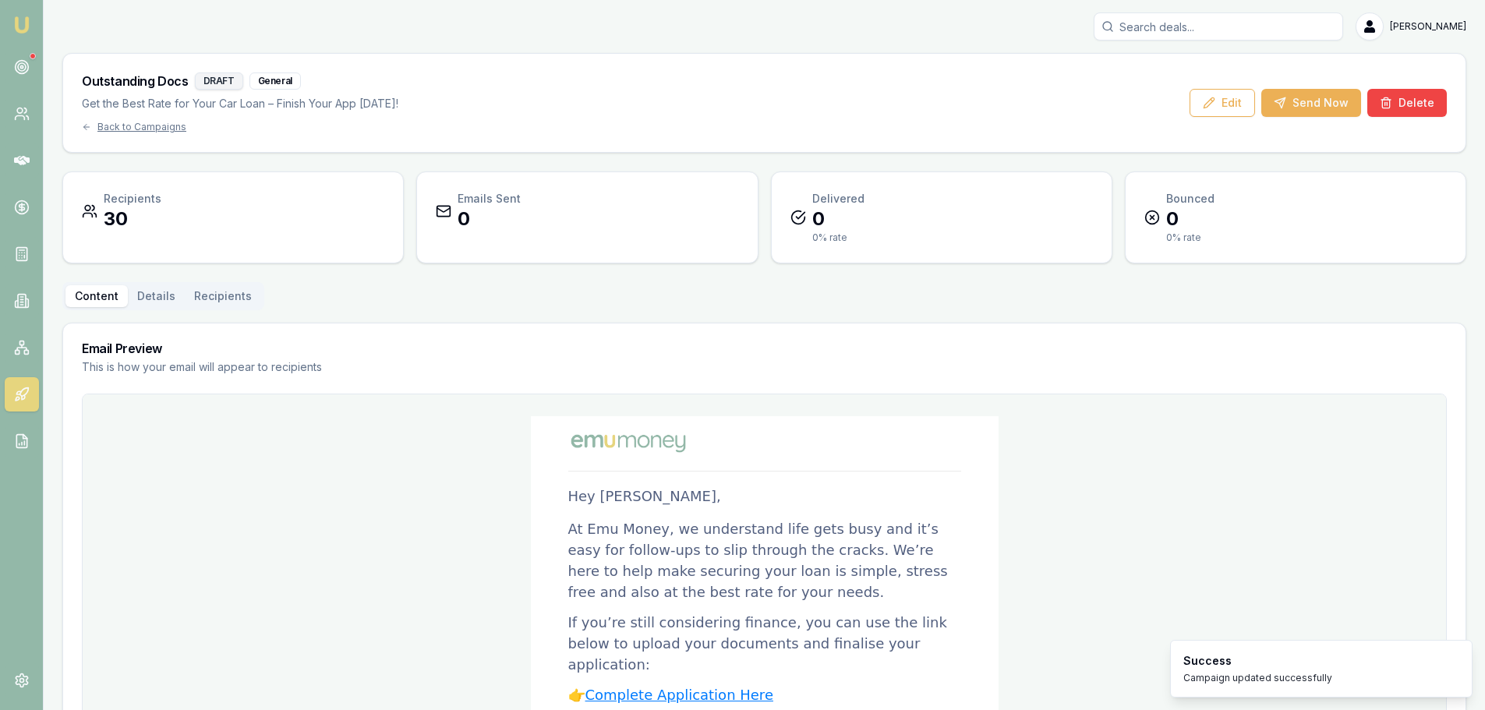
click at [1437, 22] on html "Emu Broker Erin Shield Toggle Menu Outstanding Docs DRAFT General Get the Best …" at bounding box center [742, 355] width 1485 height 710
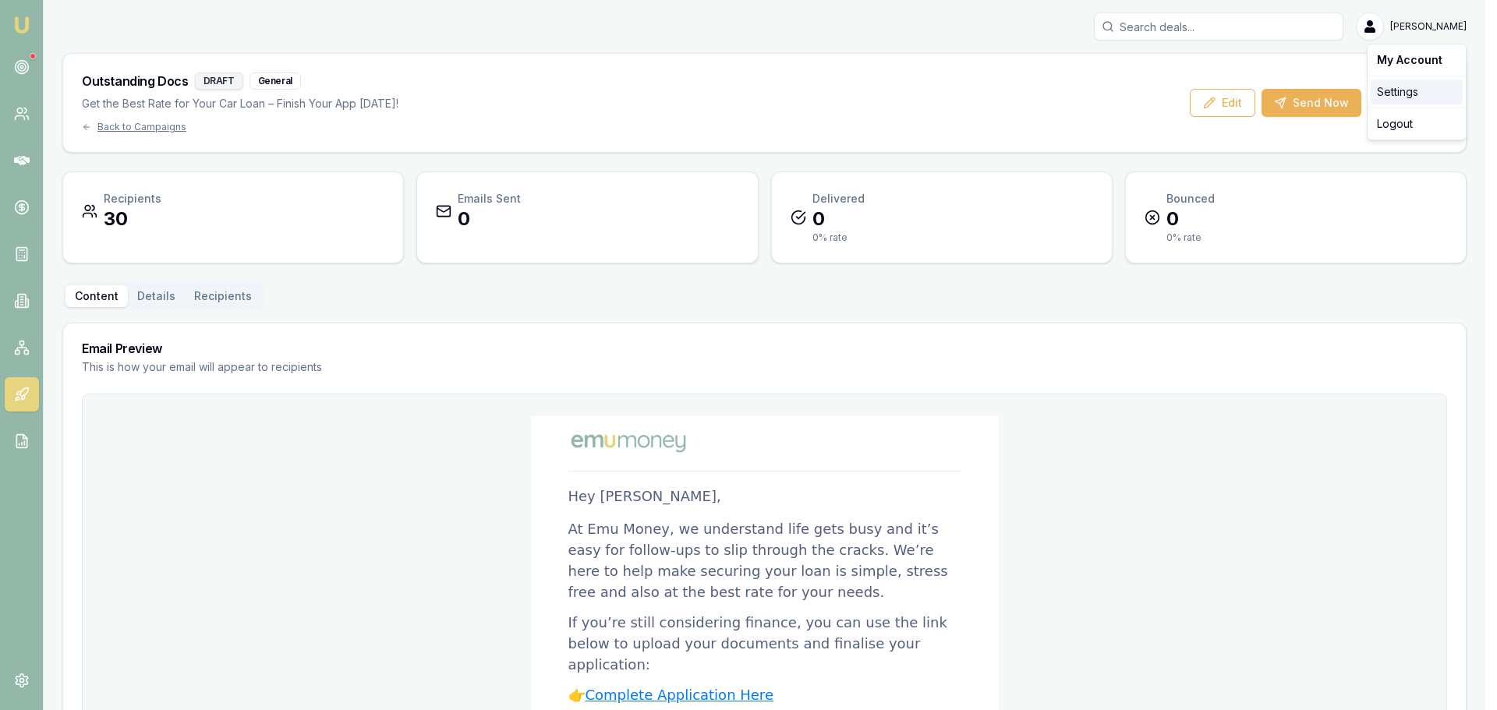
click at [1407, 99] on div "Settings" at bounding box center [1416, 92] width 92 height 25
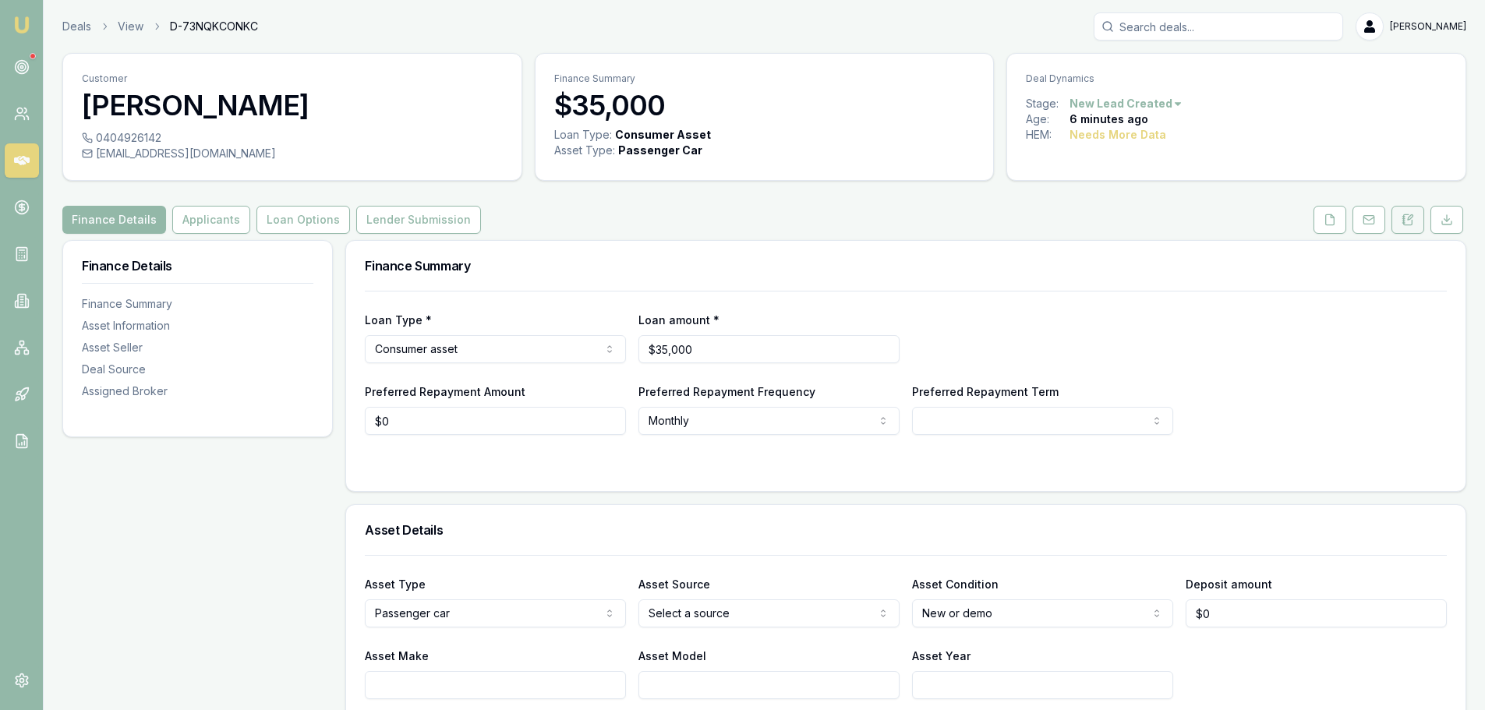
click at [1405, 221] on icon at bounding box center [1403, 221] width 2 height 0
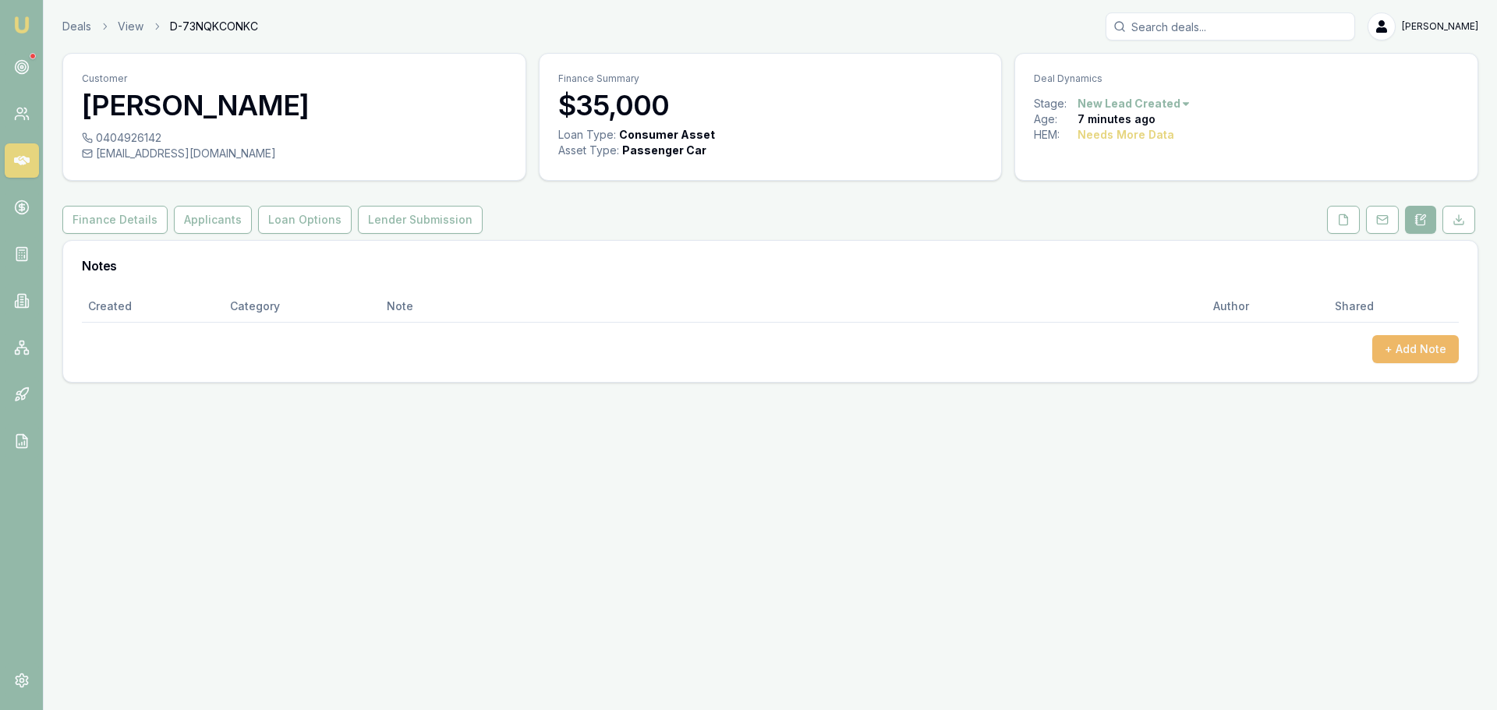
click at [1405, 352] on button "+ Add Note" at bounding box center [1415, 349] width 87 height 28
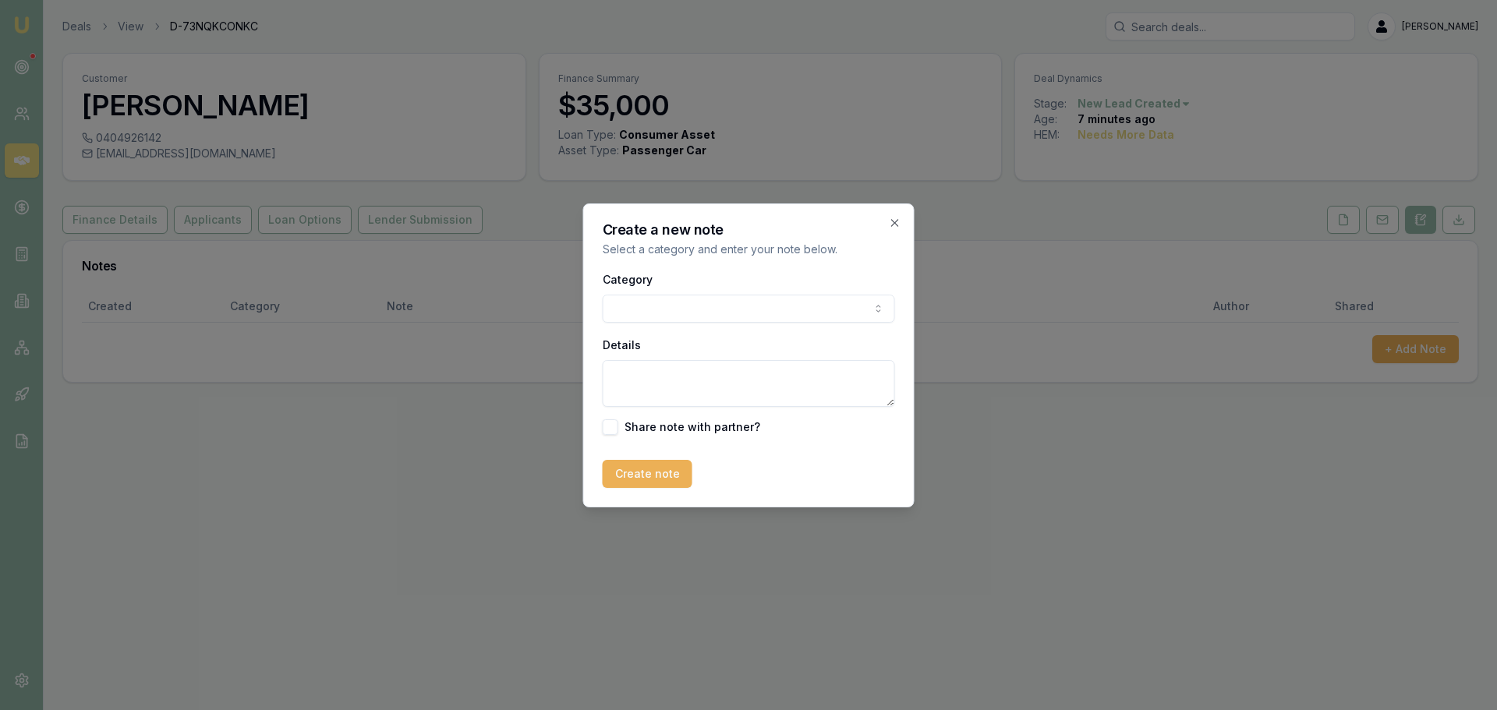
click at [721, 311] on body "Emu Broker Deals View D-73NQKCONKC [PERSON_NAME] Toggle Menu Customer [PERSON_N…" at bounding box center [748, 355] width 1497 height 710
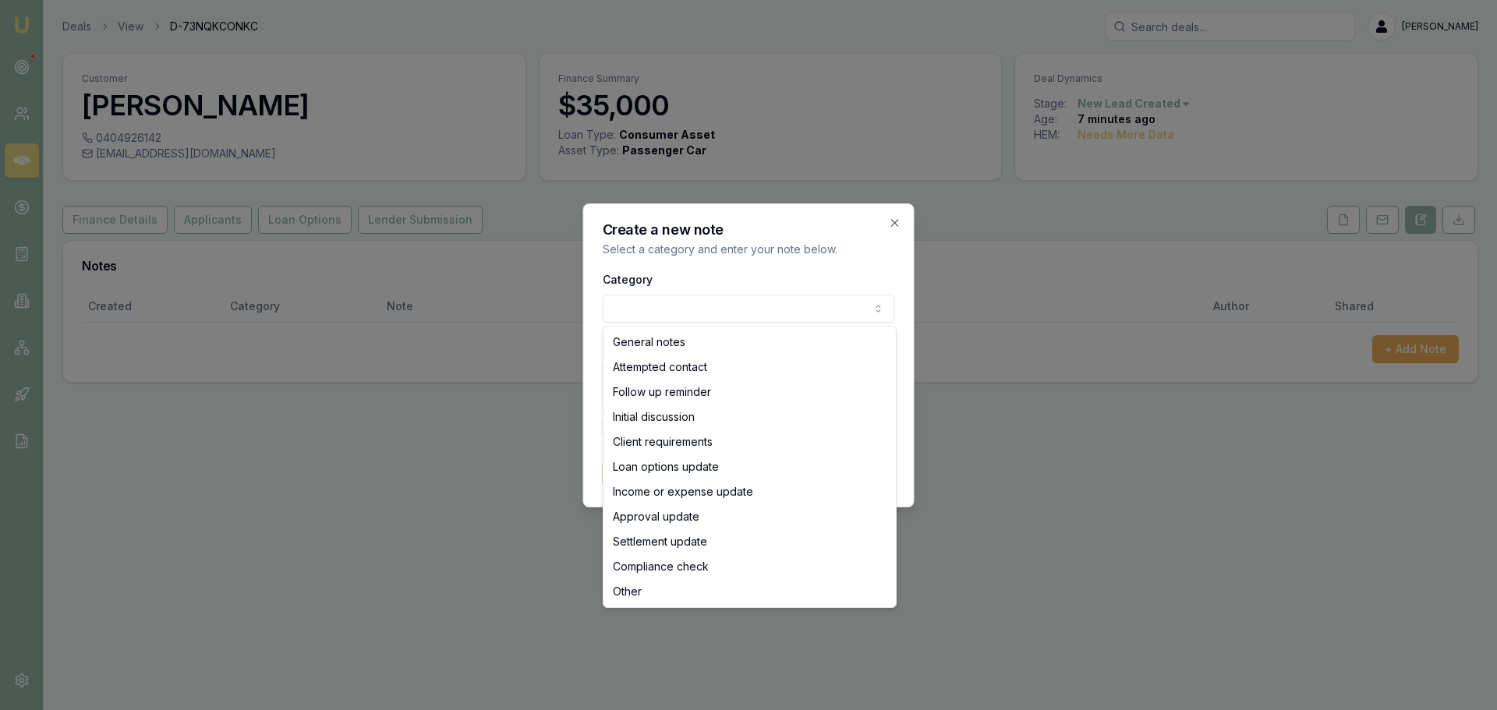
select select "ATTEMPTED_CONTACT"
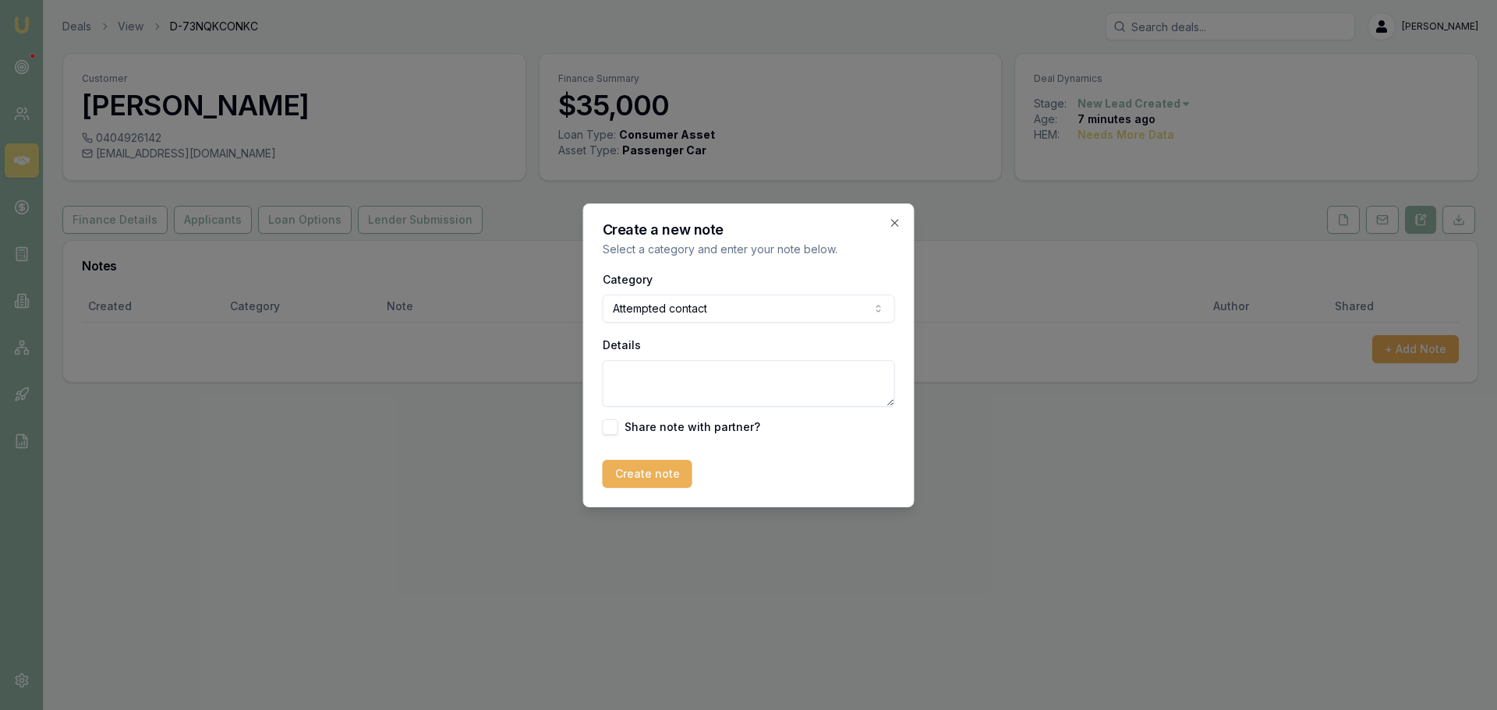
click at [705, 389] on textarea "Details" at bounding box center [749, 383] width 292 height 47
type textarea "sent intro text"
click at [620, 473] on button "Create note" at bounding box center [648, 474] width 90 height 28
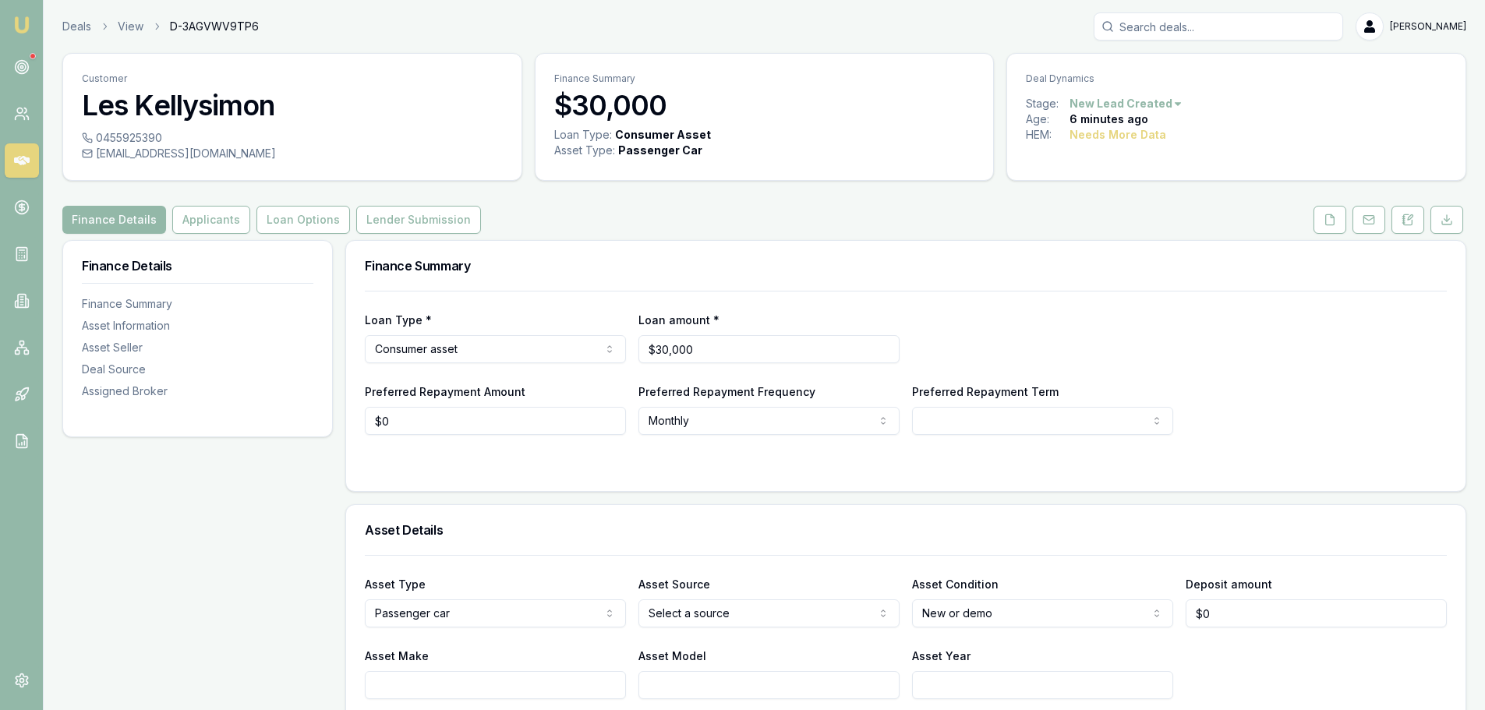
click at [631, 228] on div "Finance Details Applicants Loan Options Lender Submission" at bounding box center [764, 220] width 1404 height 28
click at [1415, 224] on button at bounding box center [1407, 220] width 33 height 28
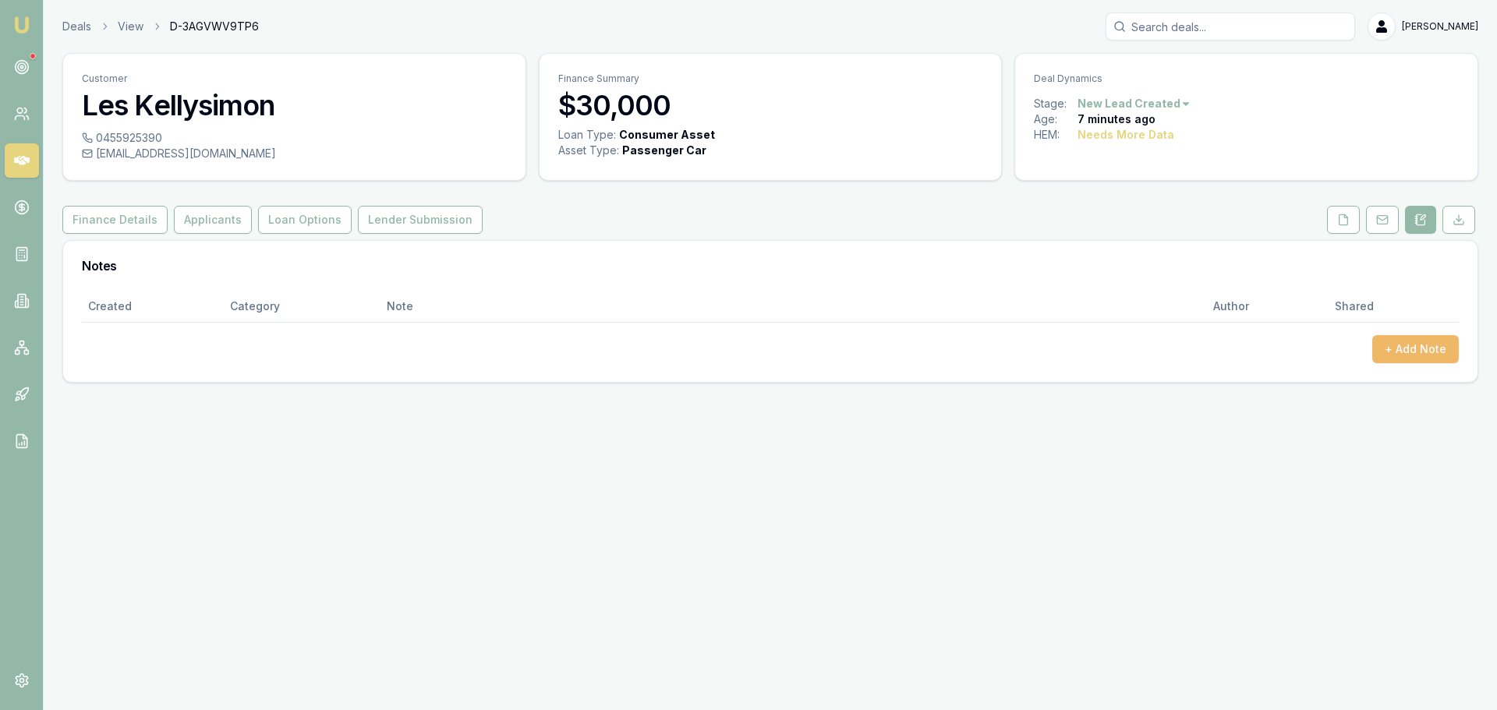
click at [1440, 355] on button "+ Add Note" at bounding box center [1415, 349] width 87 height 28
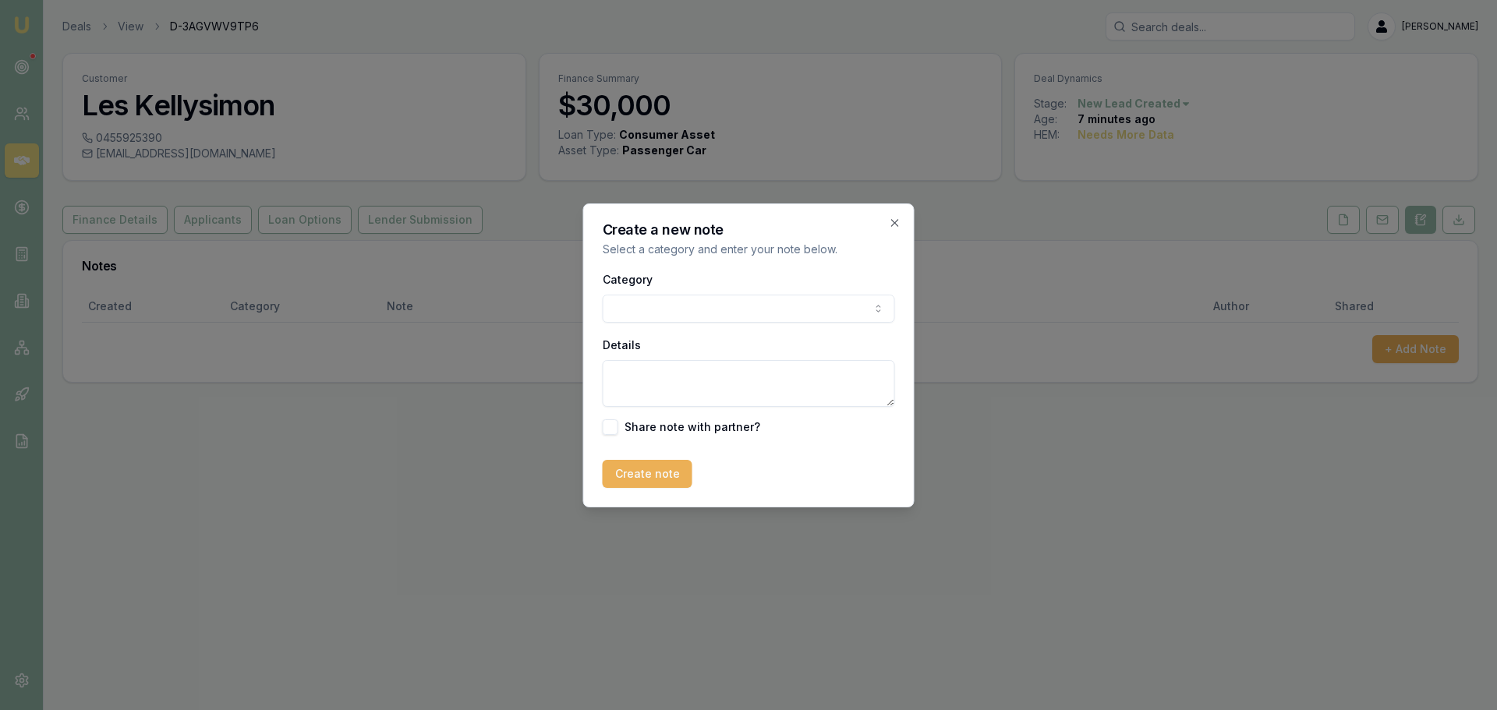
click at [790, 315] on body "Emu Broker Deals View D-3AGVWV9TP6 Erin Shield Toggle Menu Customer Les Kellysi…" at bounding box center [748, 355] width 1497 height 710
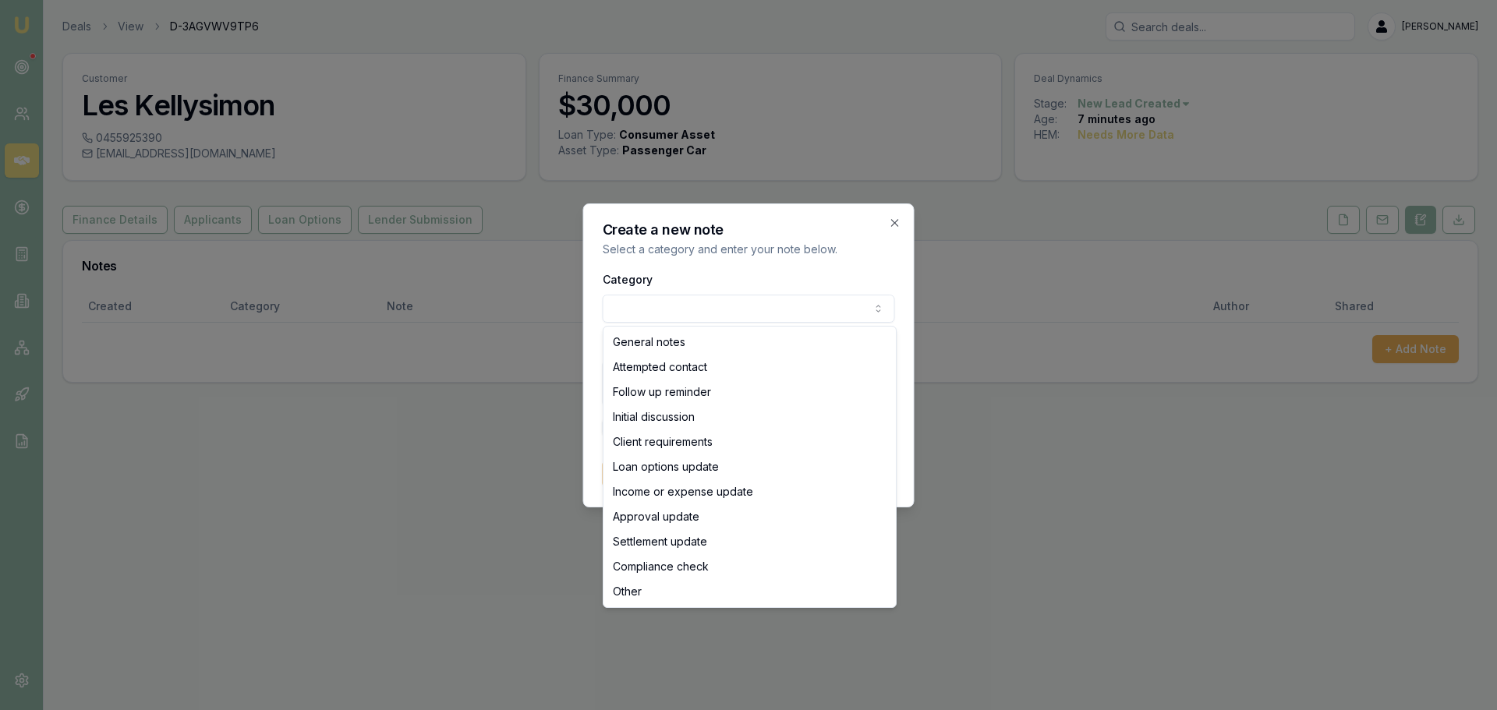
select select "ATTEMPTED_CONTACT"
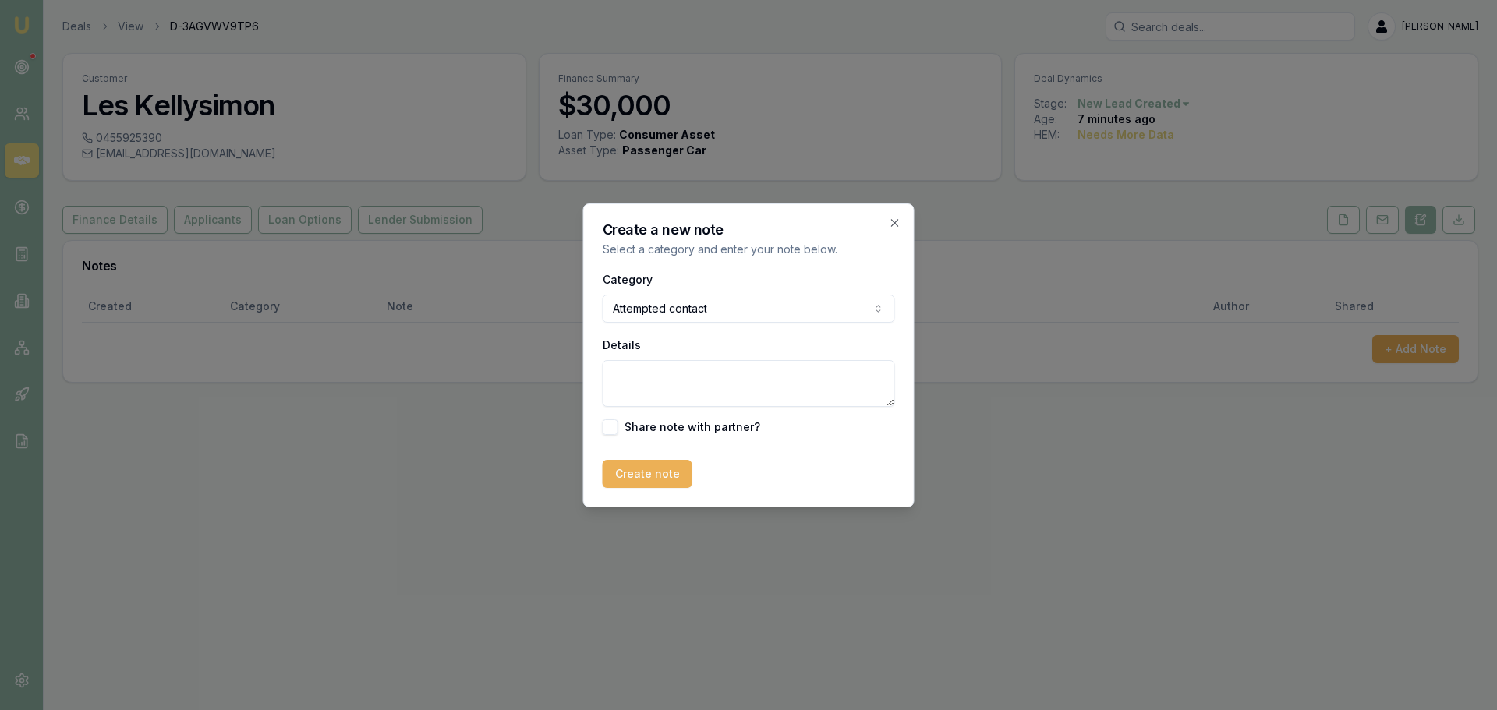
click at [758, 375] on textarea "Details" at bounding box center [749, 383] width 292 height 47
type textarea "sent intro text"
click at [658, 478] on button "Create note" at bounding box center [648, 474] width 90 height 28
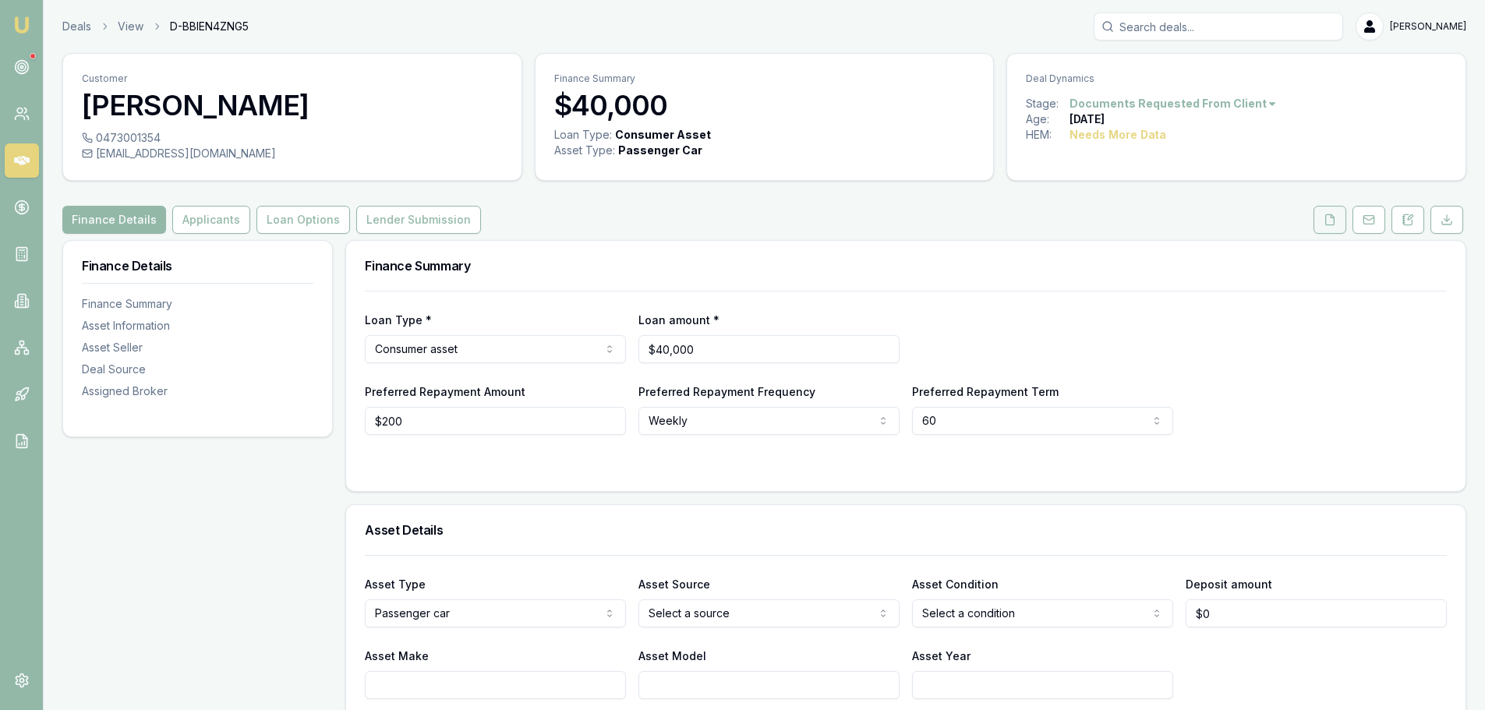
click at [1328, 216] on icon at bounding box center [1330, 220] width 12 height 12
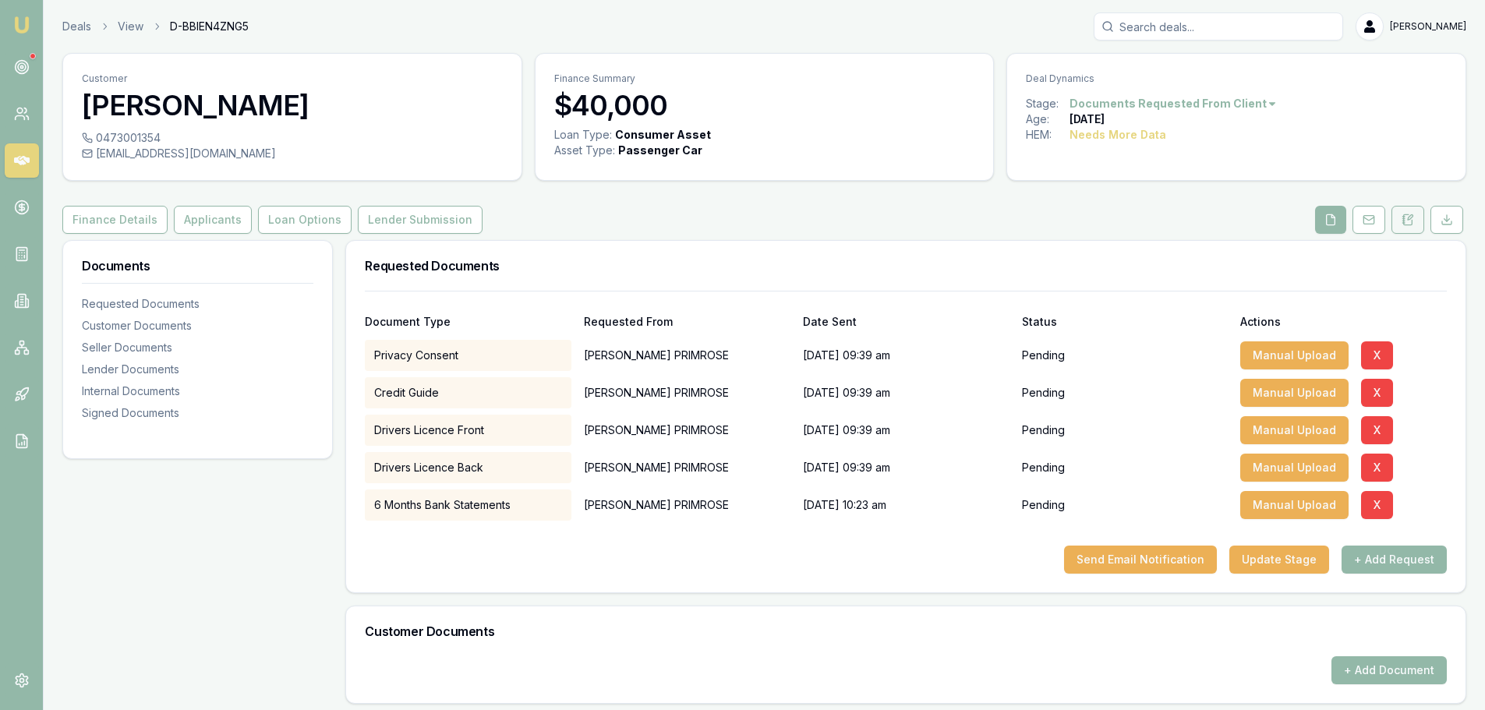
click at [1418, 220] on button at bounding box center [1407, 220] width 33 height 28
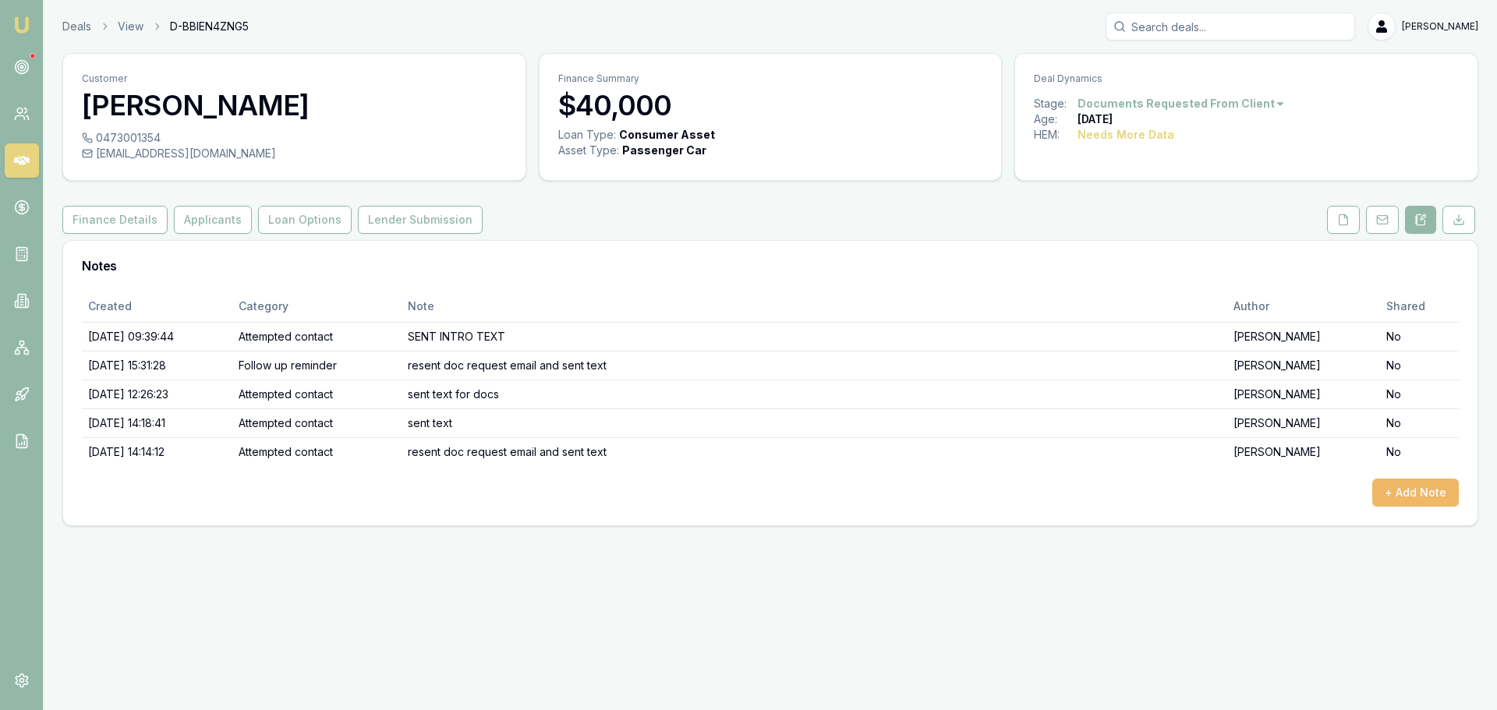
click at [1433, 491] on button "+ Add Note" at bounding box center [1415, 493] width 87 height 28
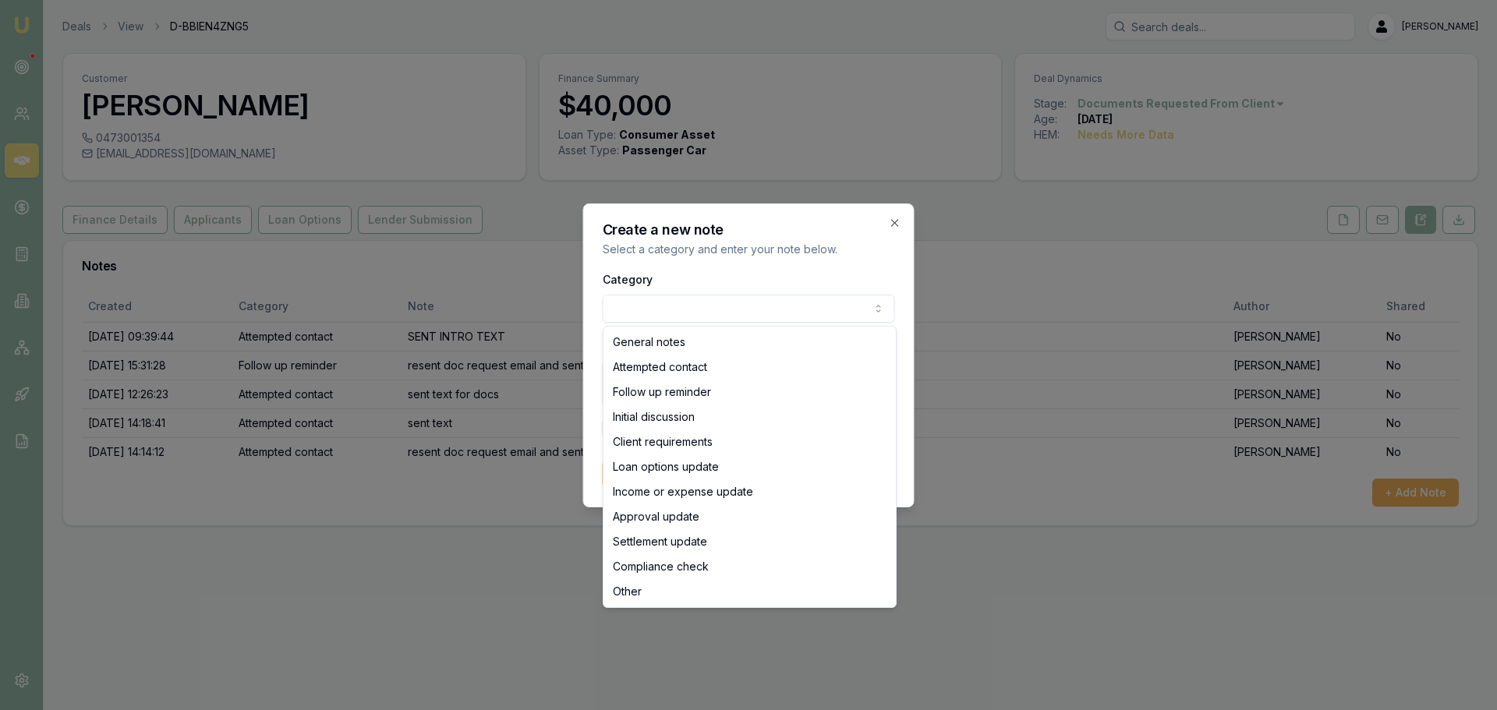
click at [705, 312] on body "Emu Broker Deals View D-BBIEN4ZNG5 Erin Shield Toggle Menu Customer SAMUEL PRIM…" at bounding box center [748, 355] width 1497 height 710
select select "ATTEMPTED_CONTACT"
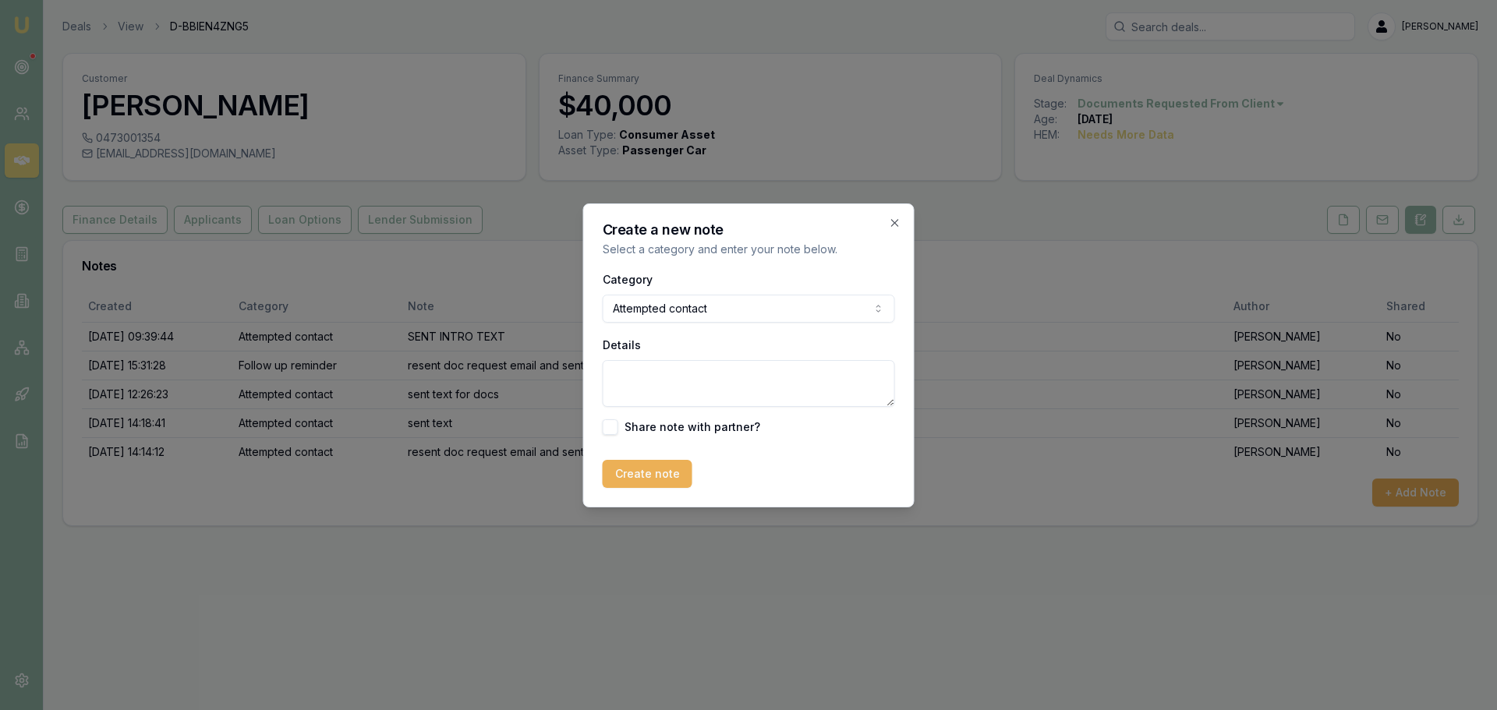
click at [685, 383] on textarea "Details" at bounding box center [749, 383] width 292 height 47
type textarea "resent doc reminder and sent text"
click at [663, 475] on button "Create note" at bounding box center [648, 474] width 90 height 28
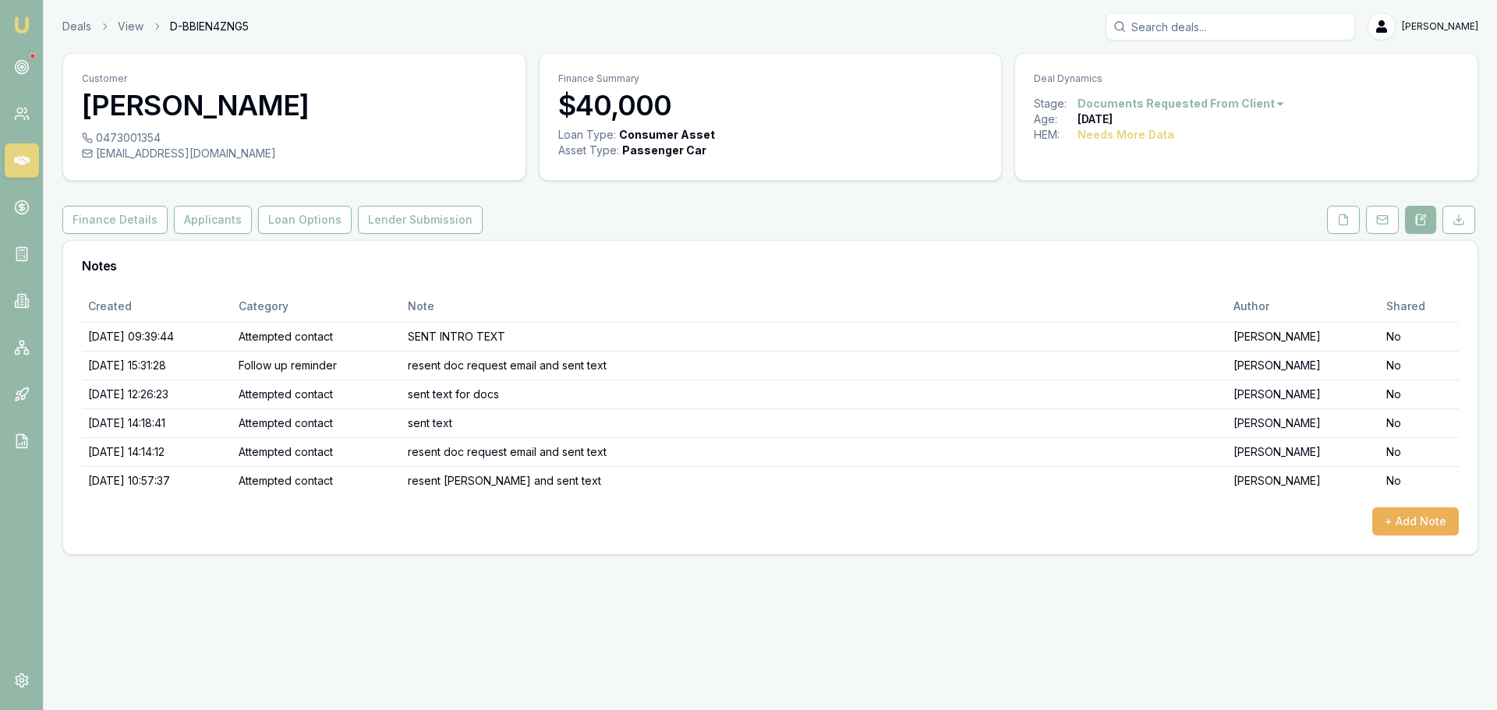
click at [1250, 101] on html "Emu Broker Deals View D-BBIEN4ZNG5 Erin Shield Toggle Menu Customer SAMUEL PRIM…" at bounding box center [748, 355] width 1497 height 710
click at [1191, 281] on div "- No Contact" at bounding box center [1174, 281] width 92 height 25
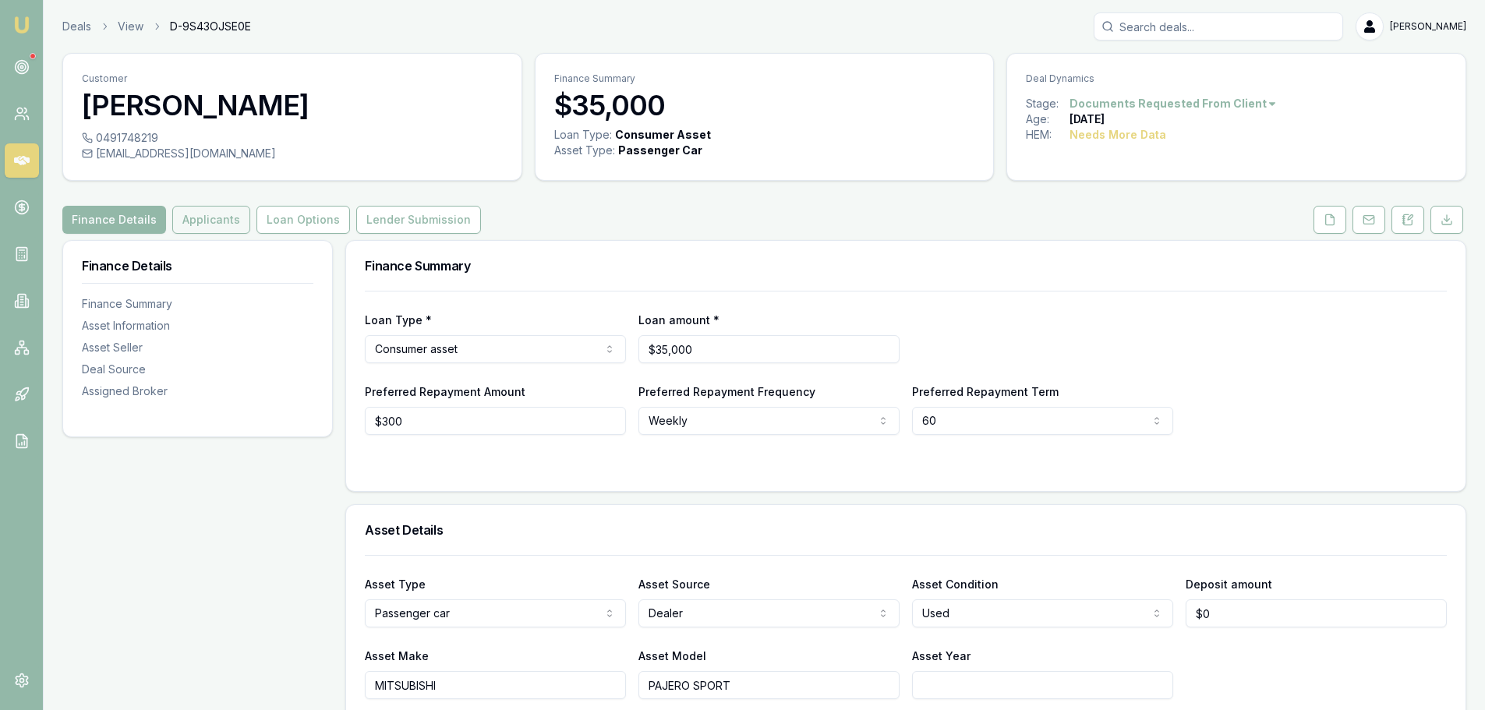
click at [224, 219] on button "Applicants" at bounding box center [211, 220] width 78 height 28
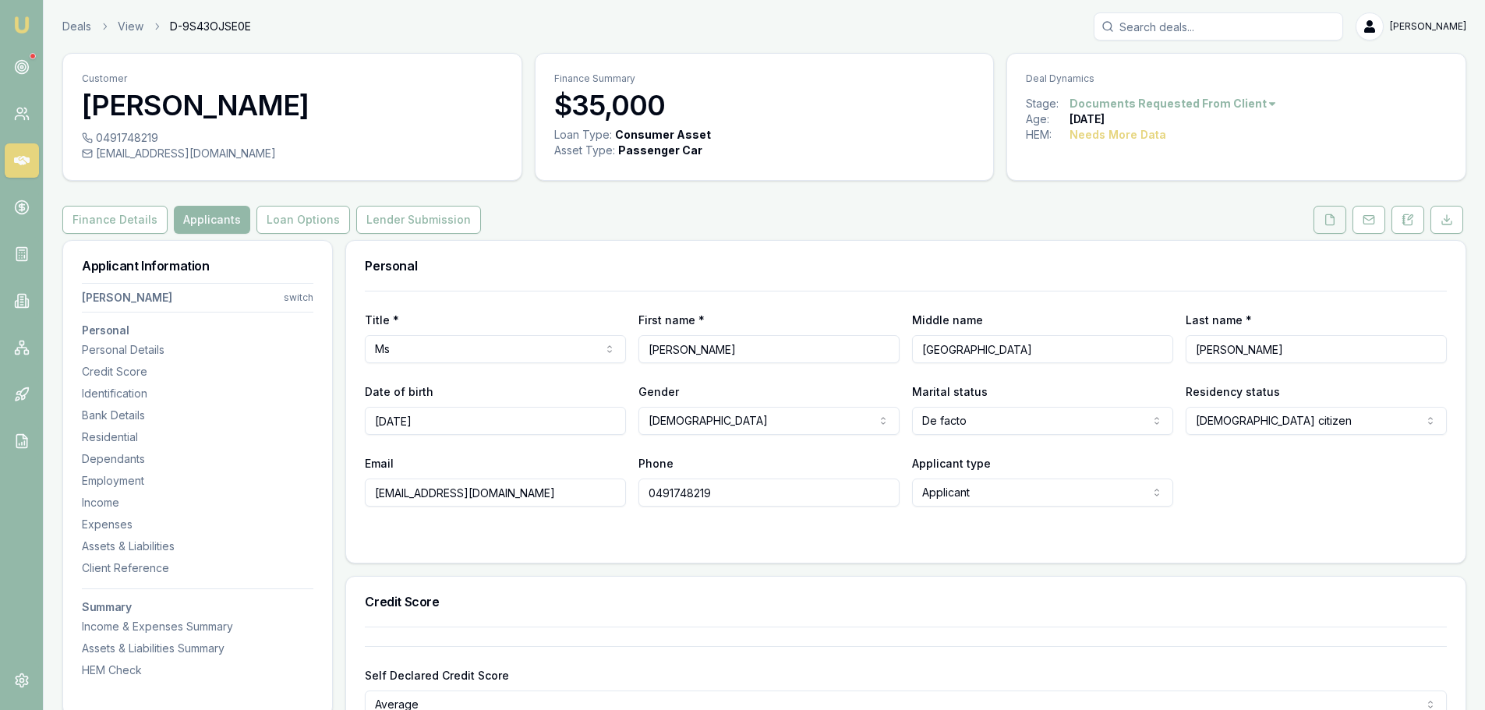
click at [1337, 215] on button at bounding box center [1329, 220] width 33 height 28
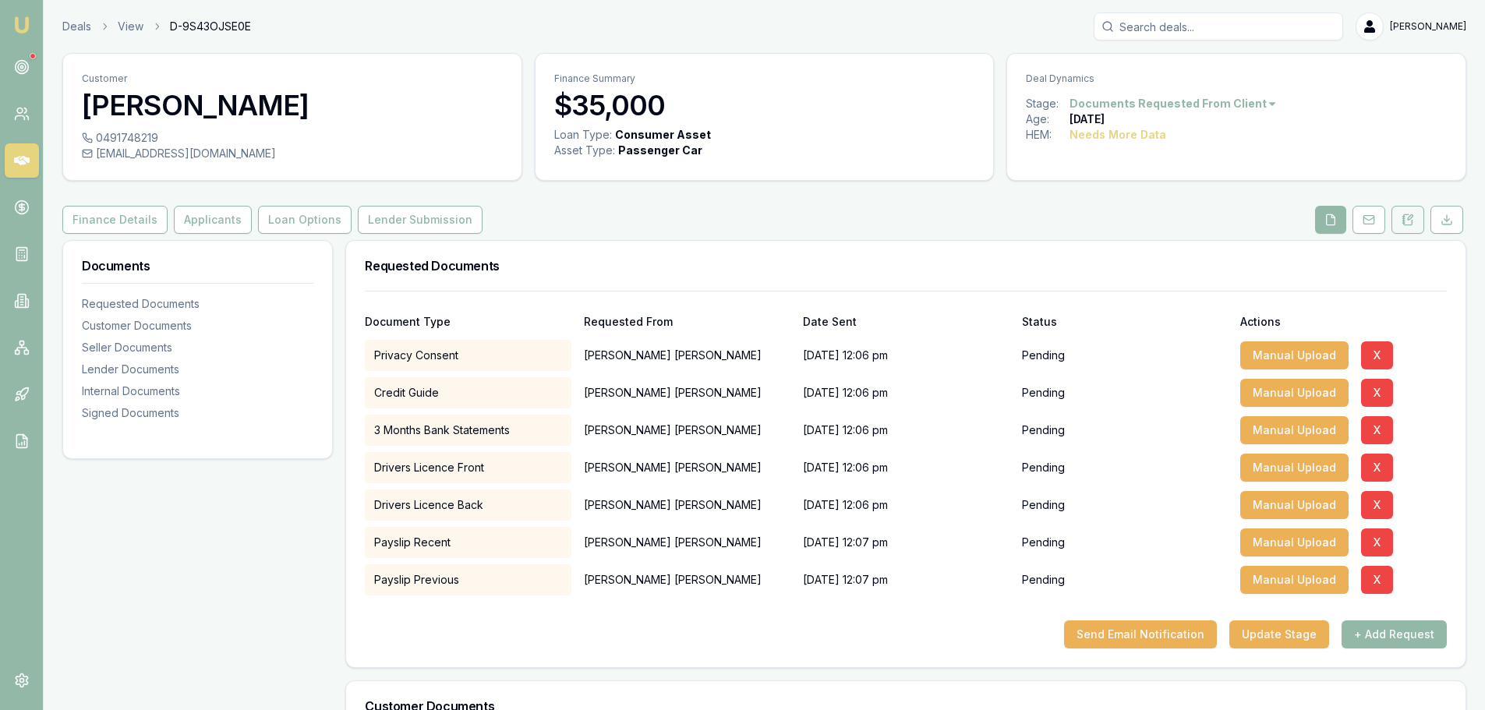
click at [1409, 215] on icon at bounding box center [1407, 220] width 12 height 12
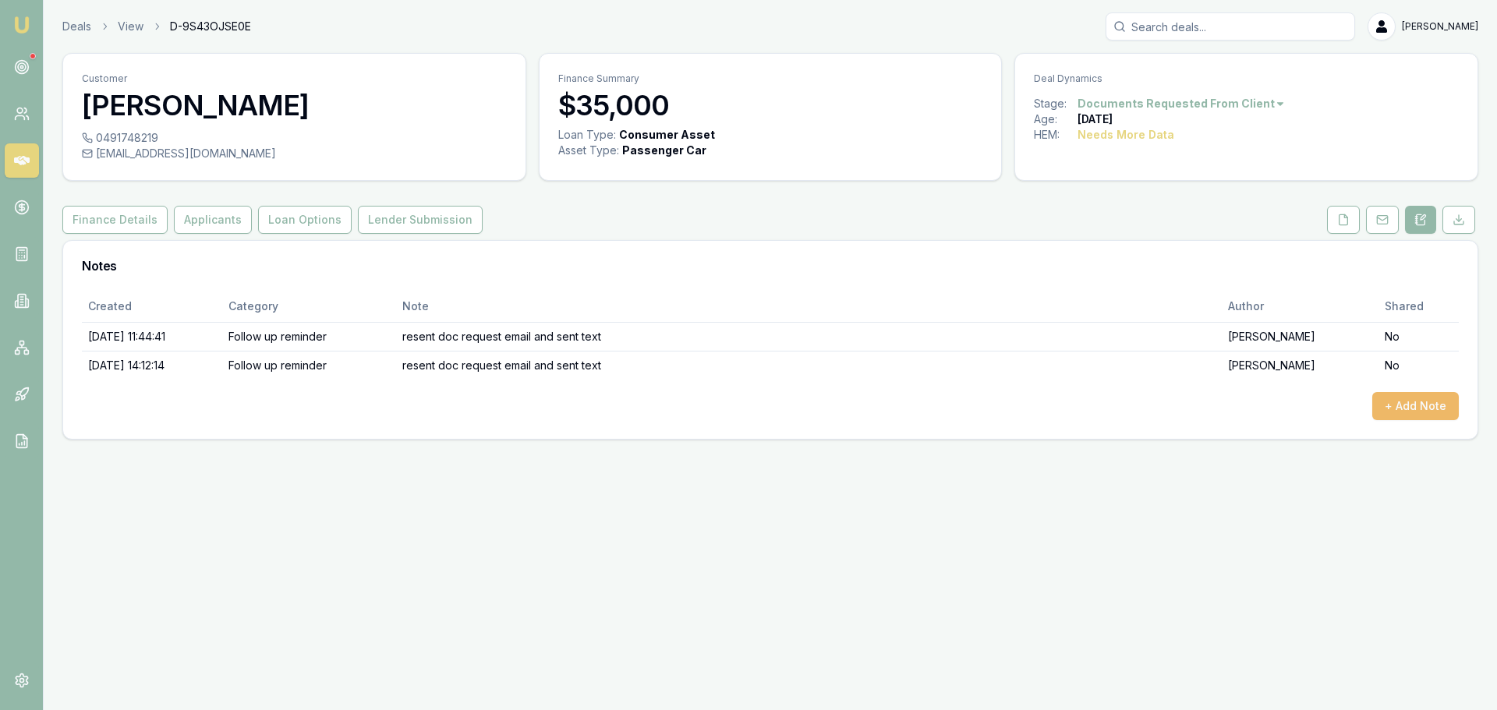
click at [1420, 402] on button "+ Add Note" at bounding box center [1415, 406] width 87 height 28
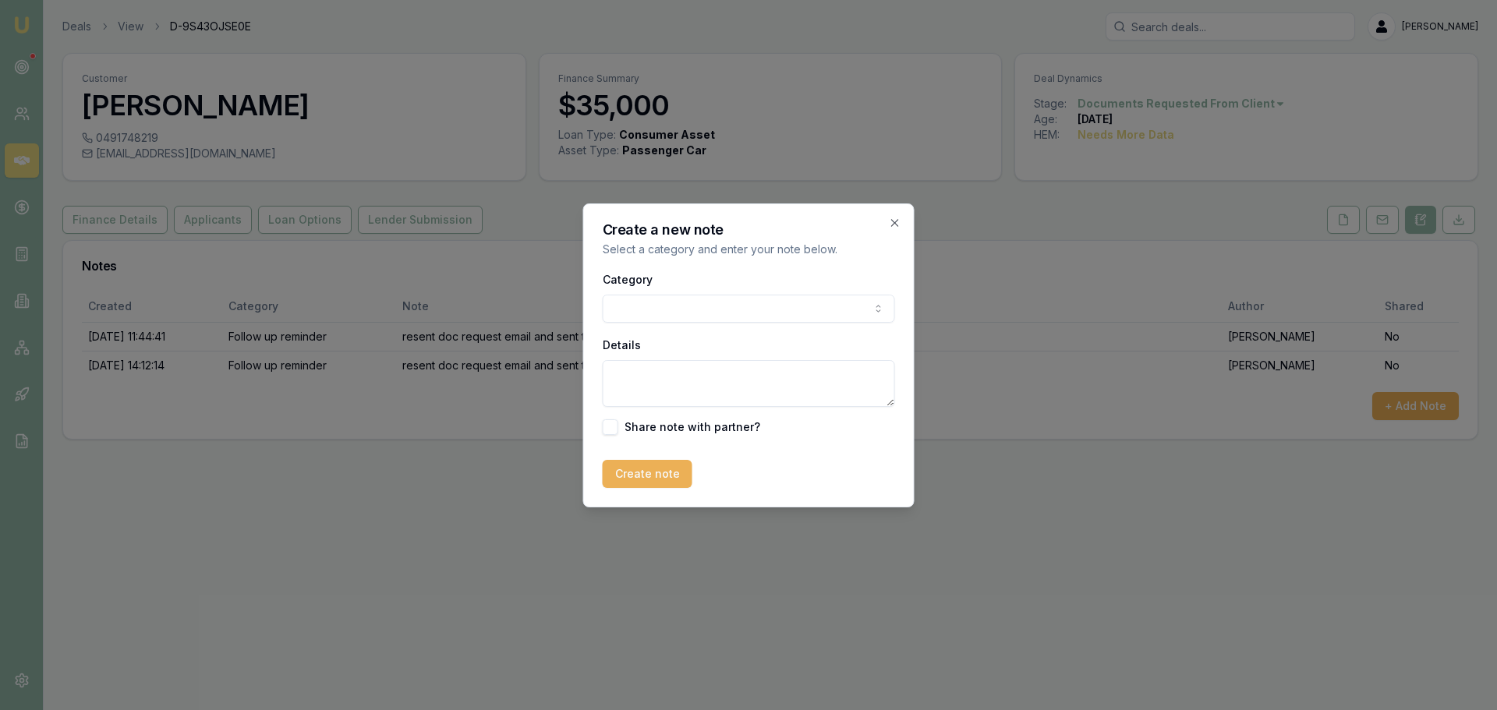
click at [650, 305] on body "Emu Broker Deals View D-9S43OJSE0E [PERSON_NAME] Toggle Menu Customer [PERSON_N…" at bounding box center [748, 355] width 1497 height 710
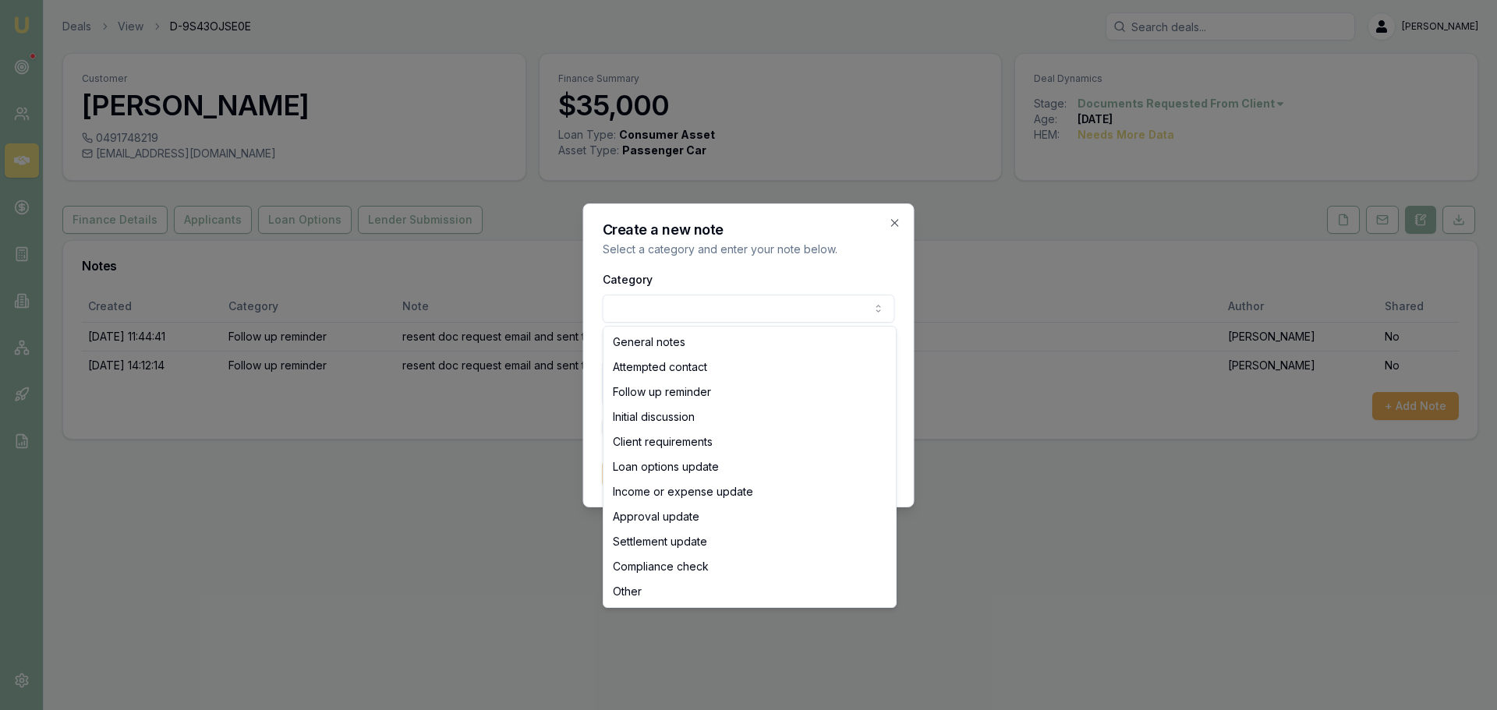
select select "ATTEMPTED_CONTACT"
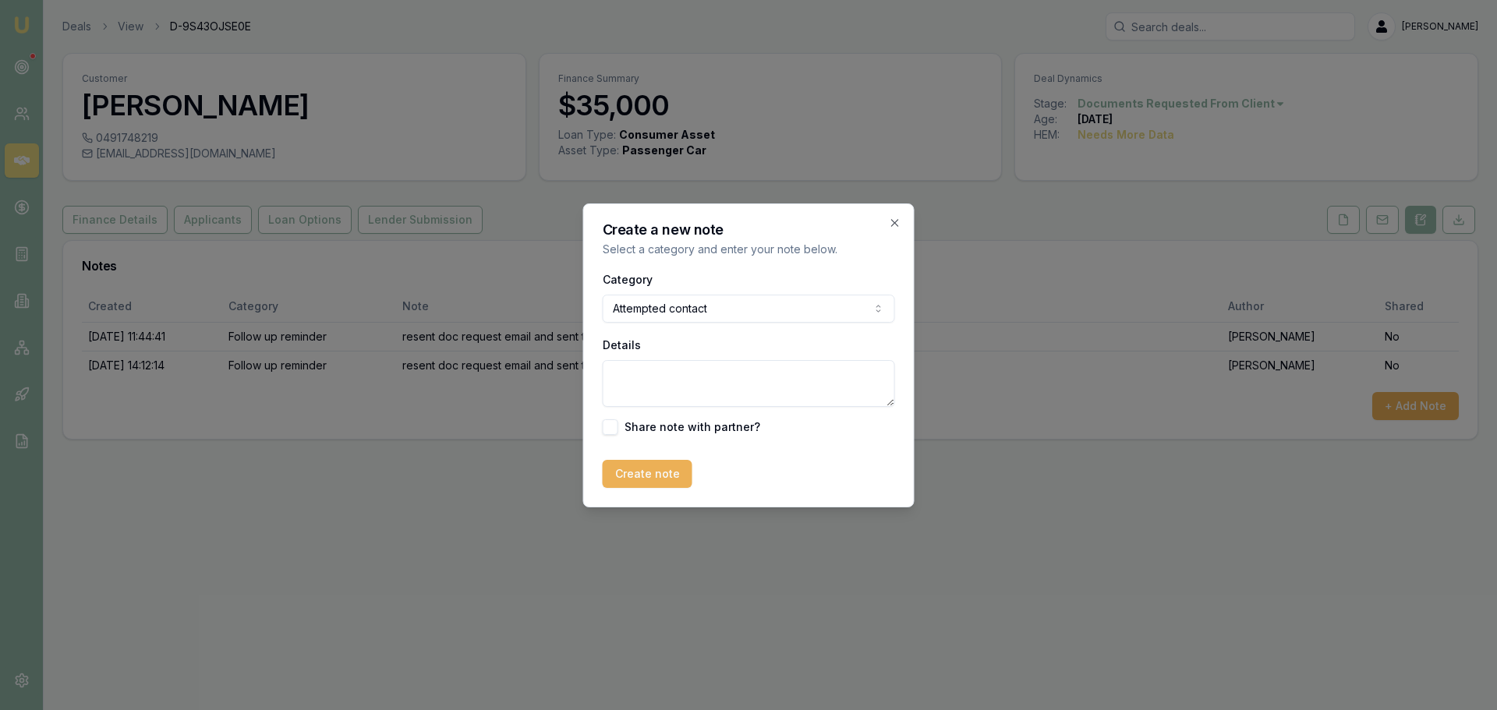
click at [654, 371] on textarea "Details" at bounding box center [749, 383] width 292 height 47
type textarea "resent doc request email and text"
click at [634, 467] on button "Create note" at bounding box center [648, 474] width 90 height 28
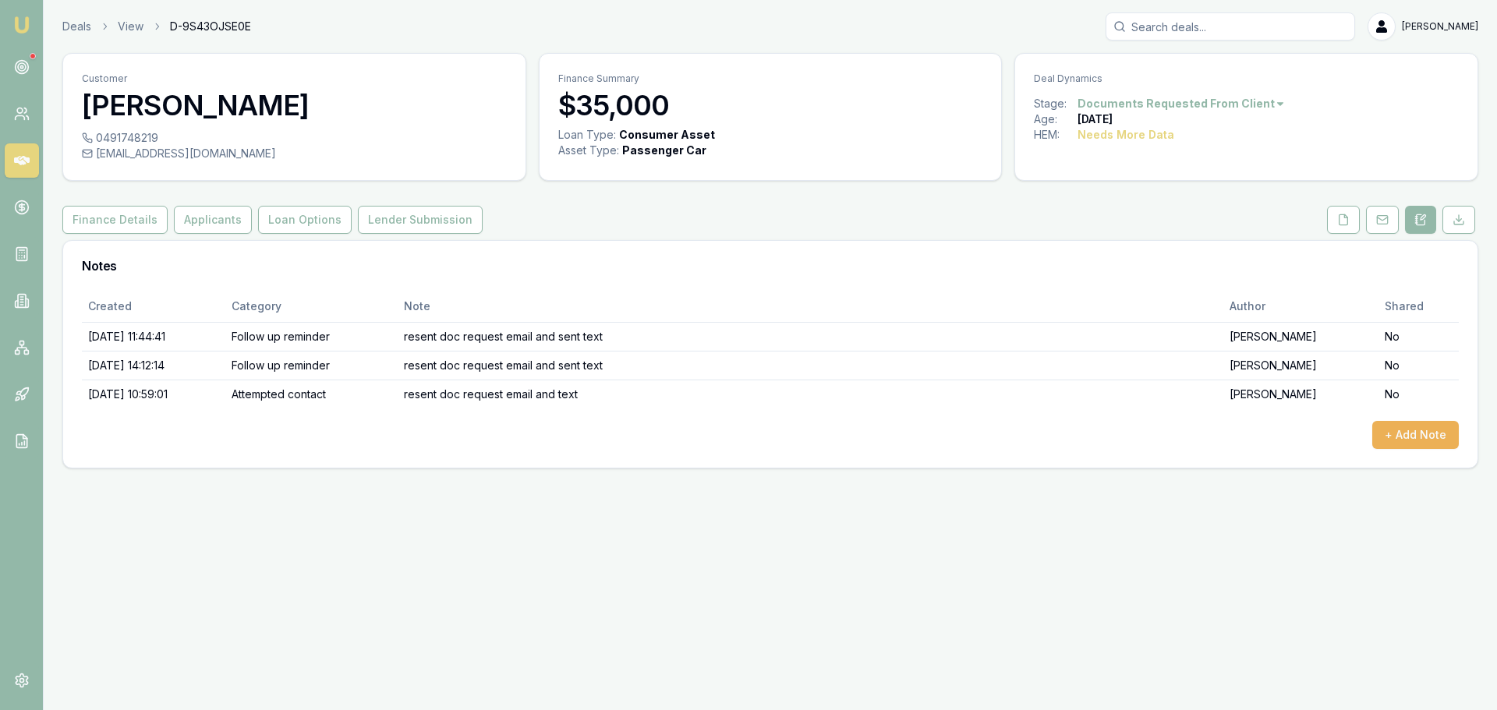
click at [1239, 103] on html "Emu Broker Deals View D-9S43OJSE0E [PERSON_NAME] Toggle Menu Customer [PERSON_N…" at bounding box center [748, 355] width 1497 height 710
click at [960, 189] on html "Emu Broker Deals View D-9S43OJSE0E [PERSON_NAME] Toggle Menu Customer [PERSON_N…" at bounding box center [748, 355] width 1497 height 710
click at [1101, 215] on div "Finance Details Applicants Loan Options Lender Submission" at bounding box center [769, 220] width 1415 height 28
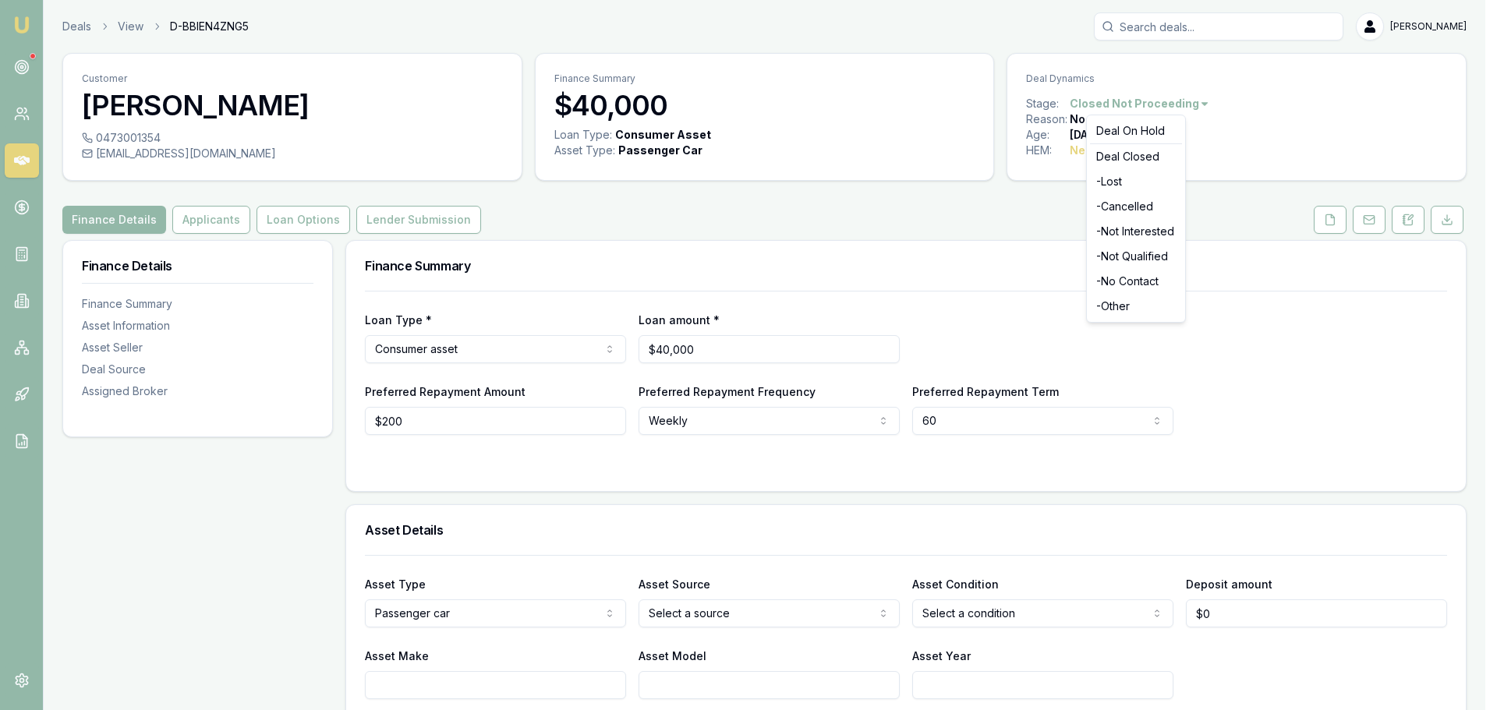
click at [1187, 104] on html "Emu Broker Deals View D-BBIEN4ZNG5 [PERSON_NAME] Toggle Menu Customer [PERSON_N…" at bounding box center [748, 355] width 1497 height 710
drag, startPoint x: 1245, startPoint y: 162, endPoint x: 1320, endPoint y: 204, distance: 86.5
click at [1246, 162] on html "Emu Broker Deals View D-BBIEN4ZNG5 [PERSON_NAME] Toggle Menu Customer [PERSON_N…" at bounding box center [748, 355] width 1497 height 710
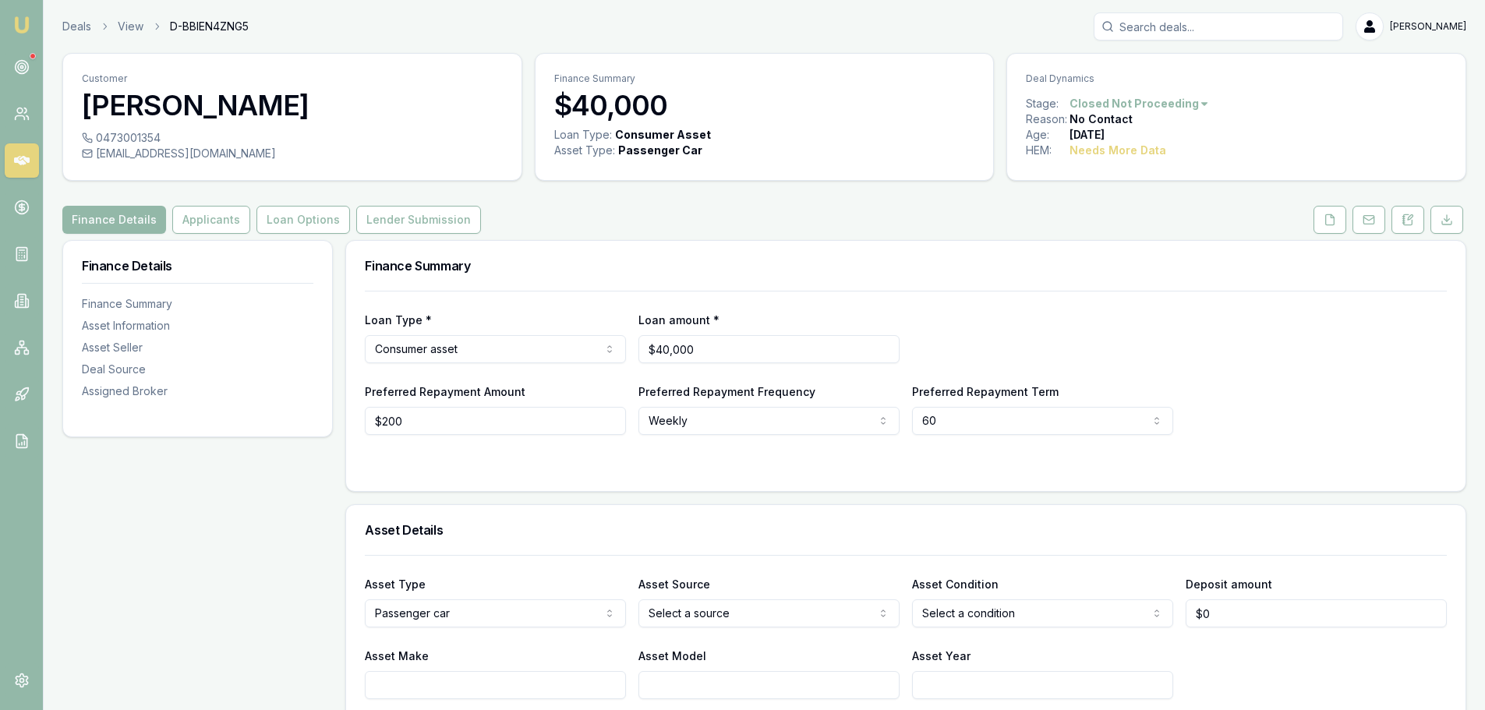
drag, startPoint x: 1326, startPoint y: 221, endPoint x: 1325, endPoint y: 237, distance: 16.4
click at [1326, 221] on icon at bounding box center [1330, 219] width 9 height 10
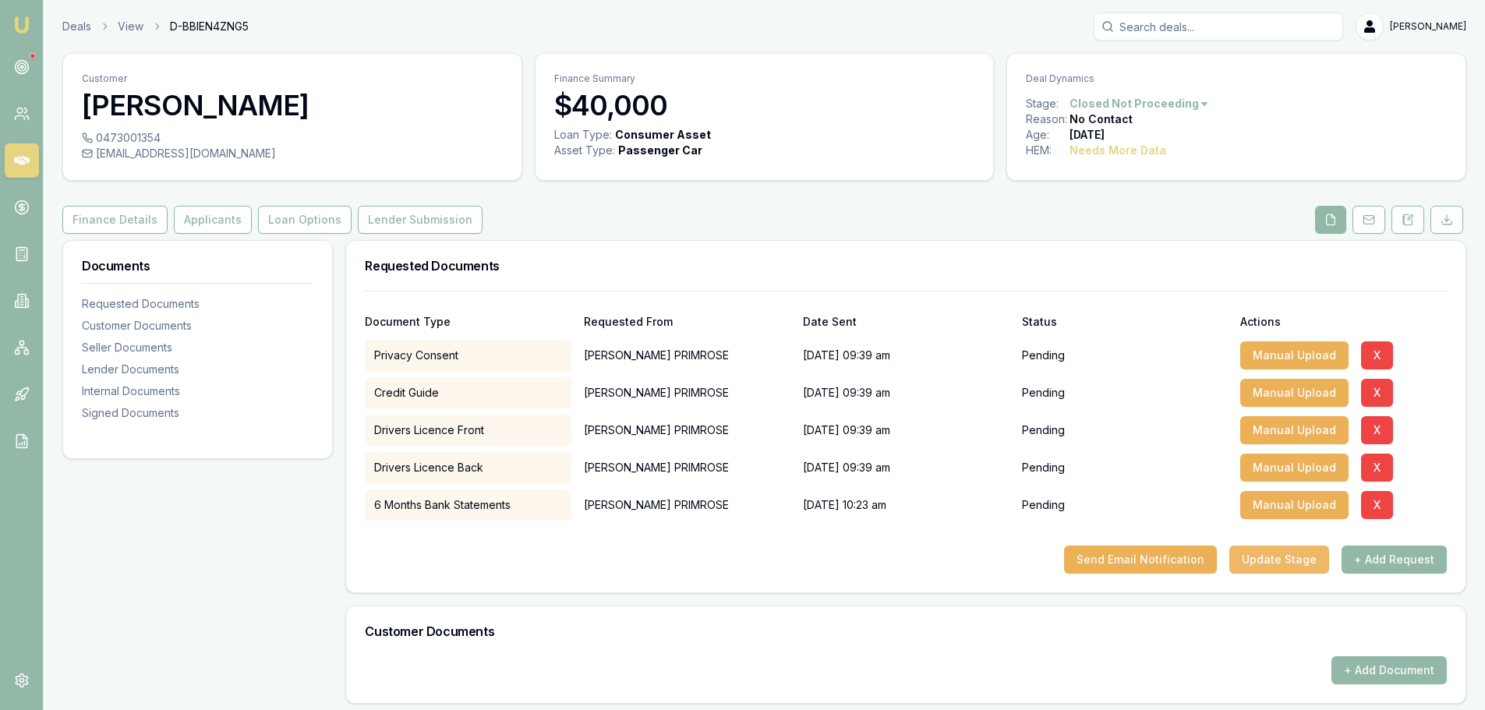
click at [1306, 564] on button "Update Stage" at bounding box center [1279, 560] width 100 height 28
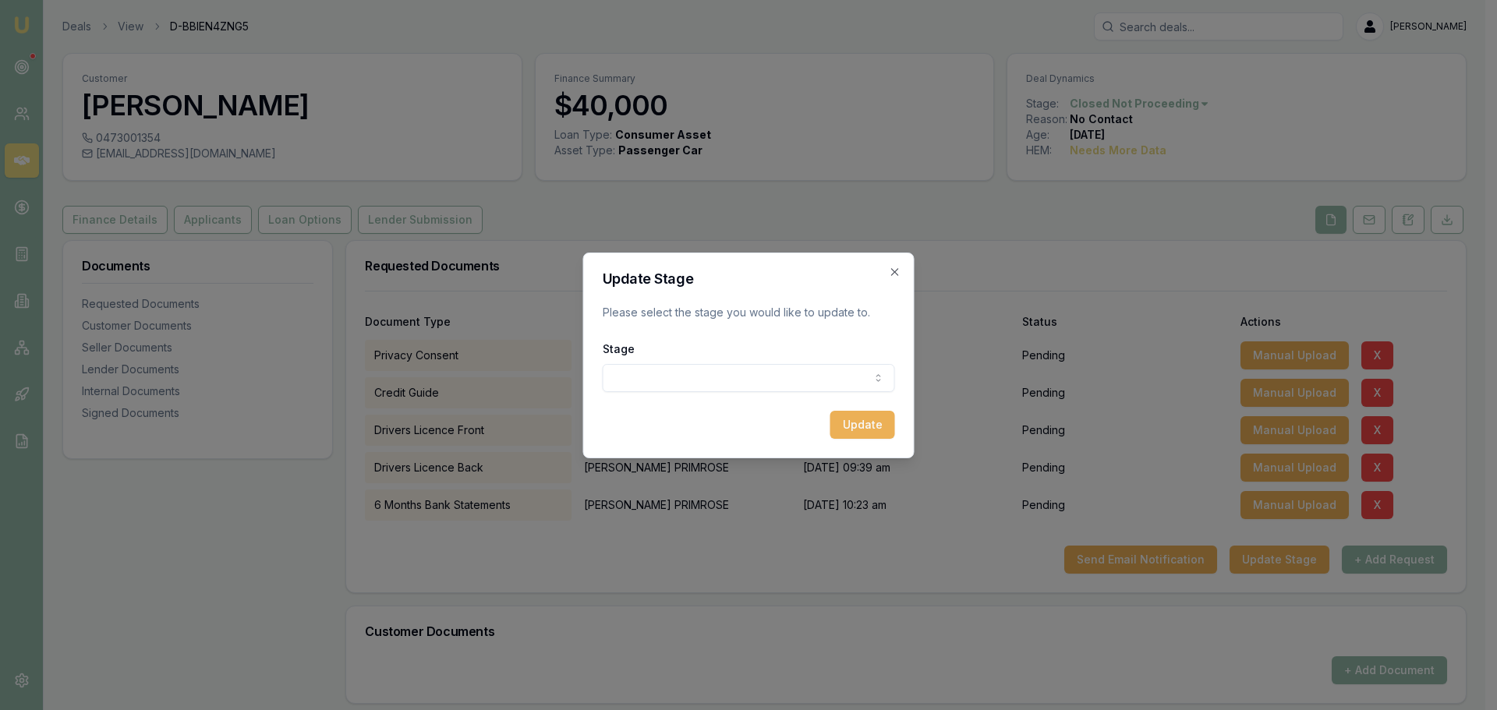
click at [793, 370] on body "Emu Broker Deals View D-BBIEN4ZNG5 [PERSON_NAME] Toggle Menu Customer [PERSON_N…" at bounding box center [742, 355] width 1485 height 710
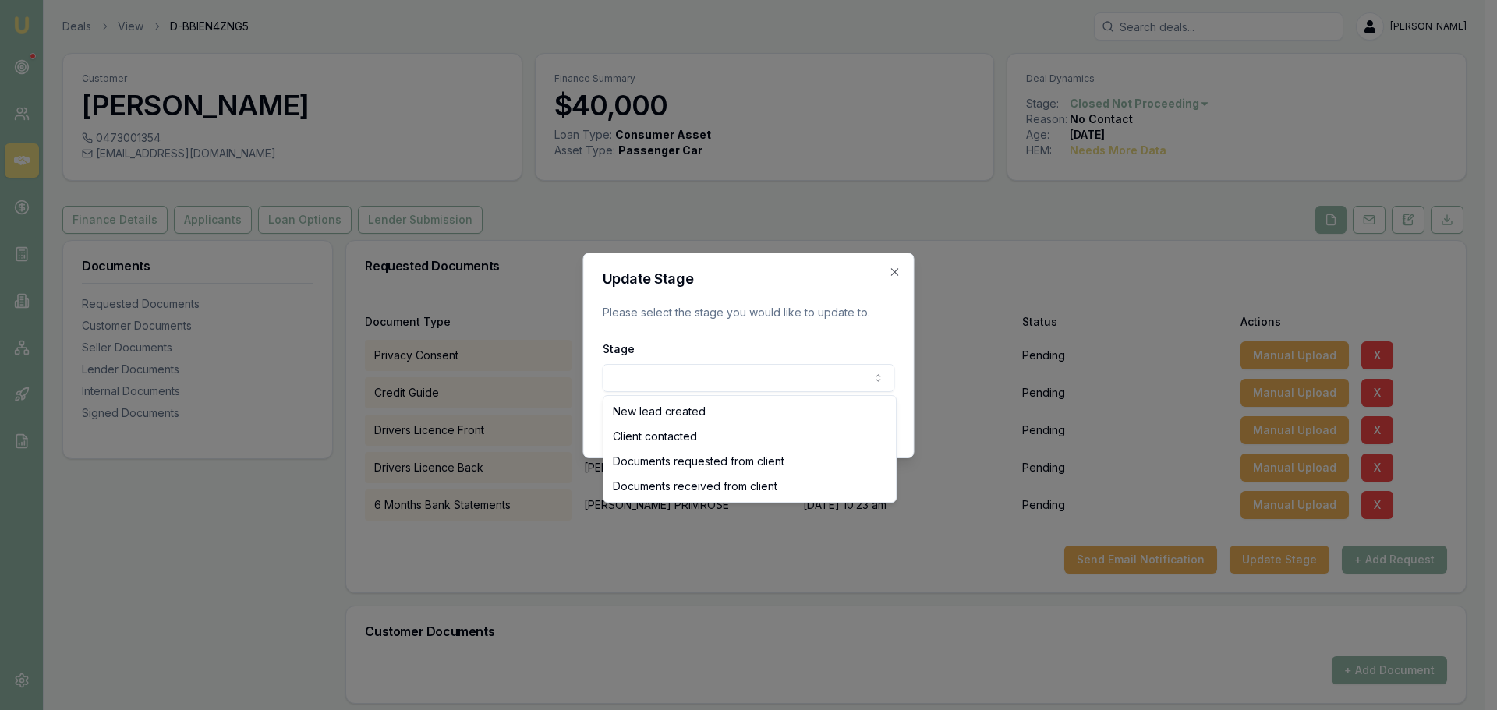
select select "DOCUMENTS_REQUESTED_FROM_CLIENT"
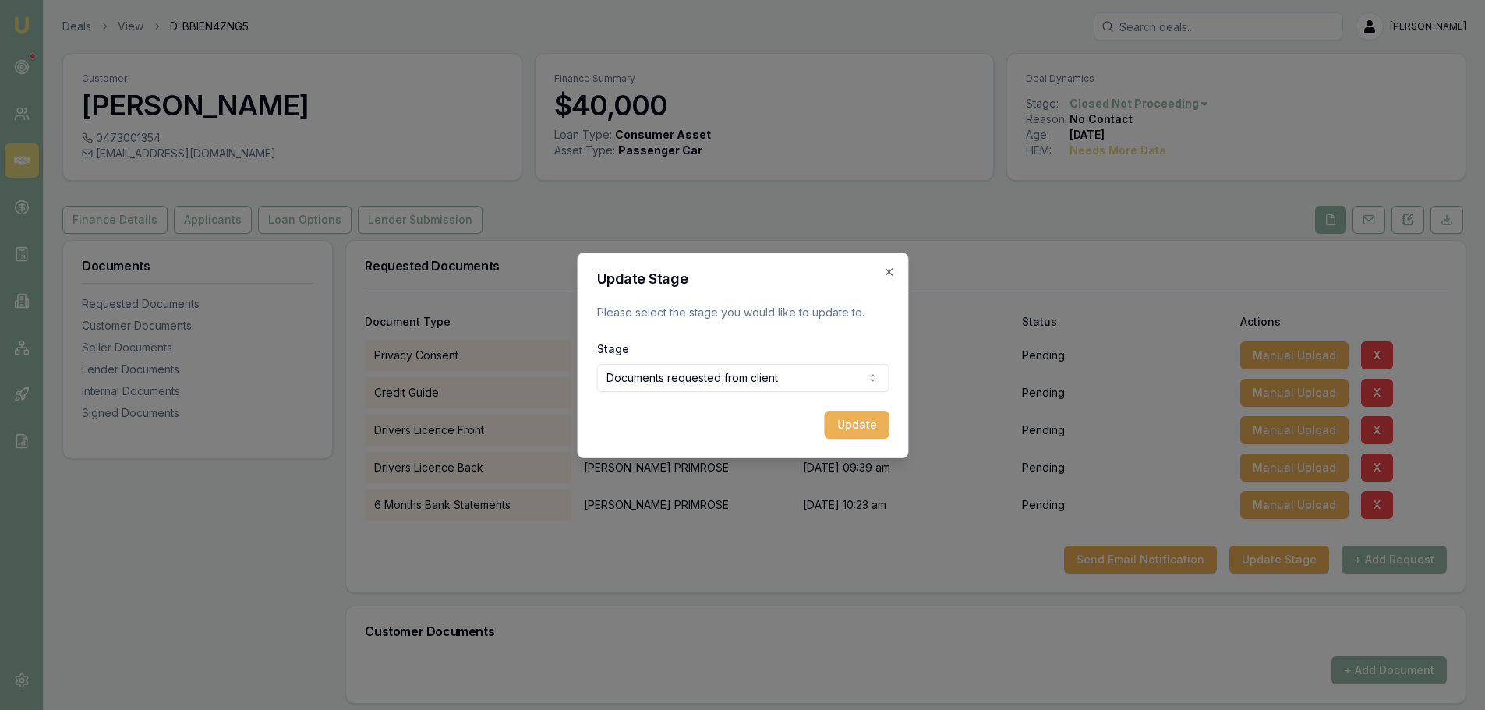
click at [848, 430] on button "Update" at bounding box center [856, 425] width 65 height 28
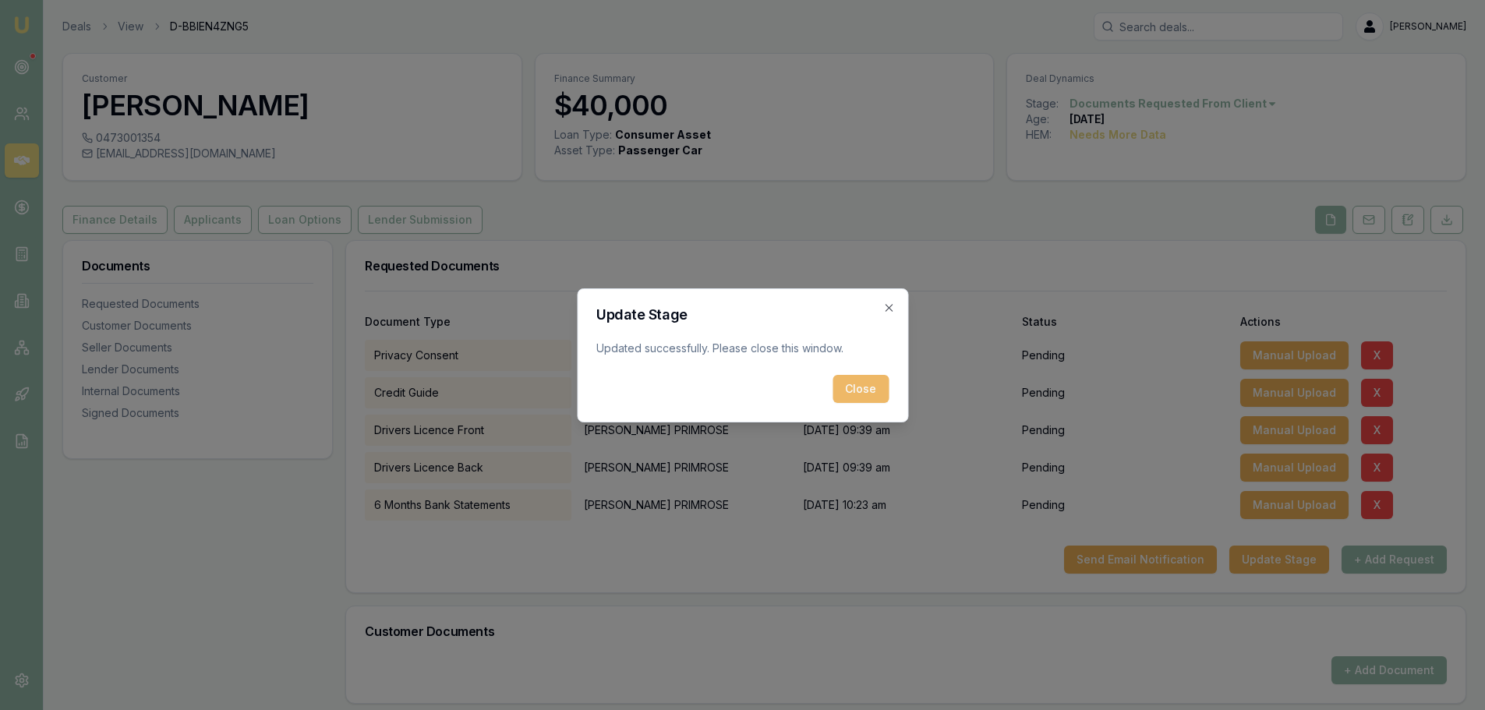
click at [861, 388] on button "Close" at bounding box center [860, 389] width 56 height 28
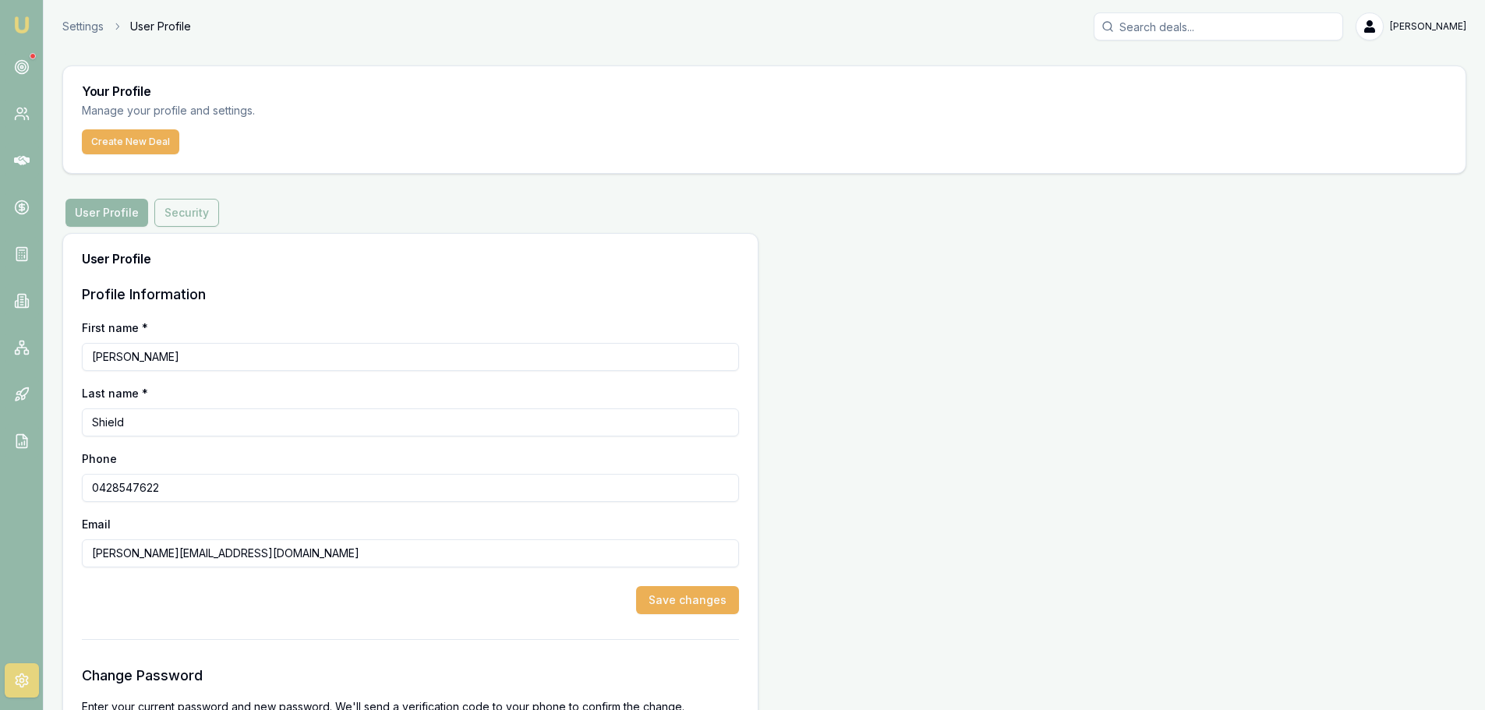
click at [187, 210] on button "Security" at bounding box center [186, 213] width 65 height 28
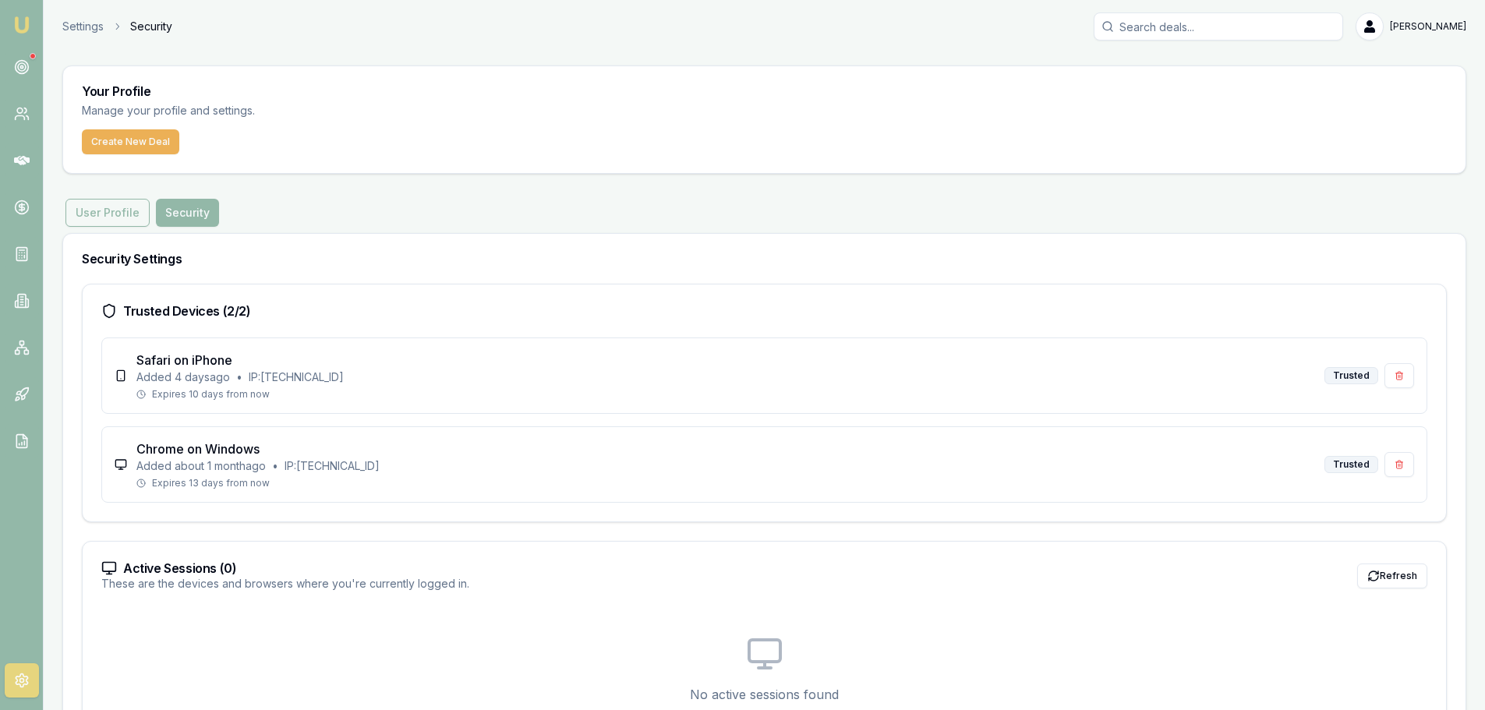
click at [115, 213] on button "User Profile" at bounding box center [107, 213] width 84 height 28
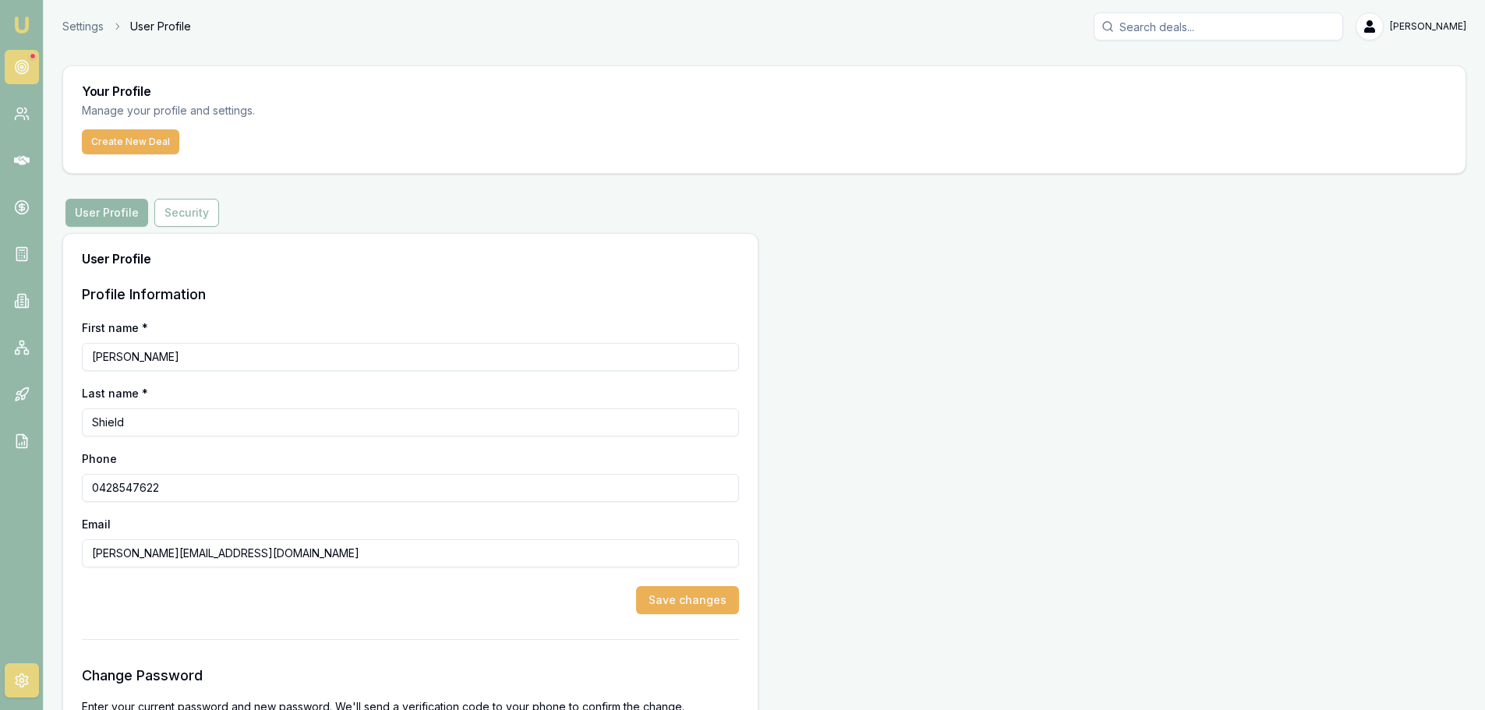
click at [30, 69] on link at bounding box center [22, 67] width 34 height 34
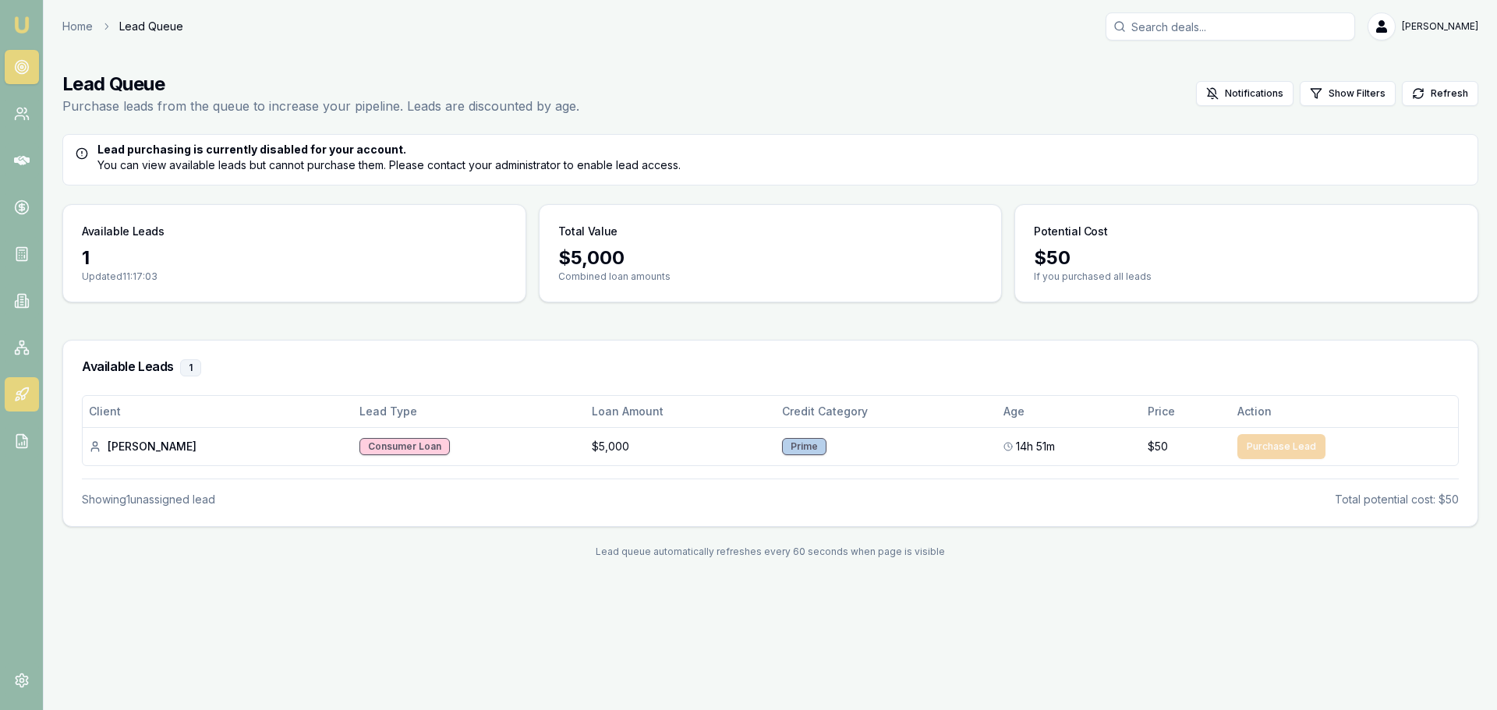
click at [18, 401] on icon at bounding box center [22, 395] width 16 height 16
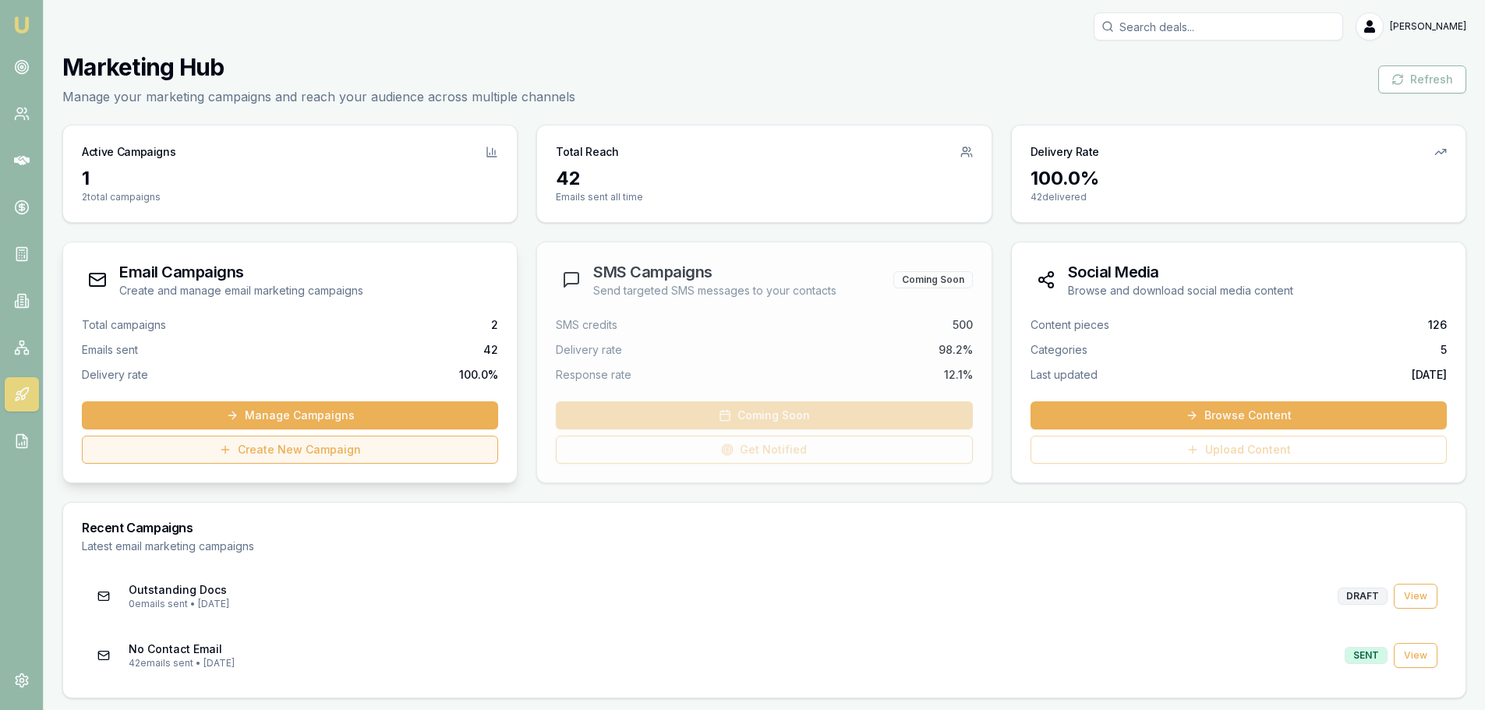
scroll to position [1, 0]
click at [1416, 596] on link "View" at bounding box center [1416, 595] width 44 height 25
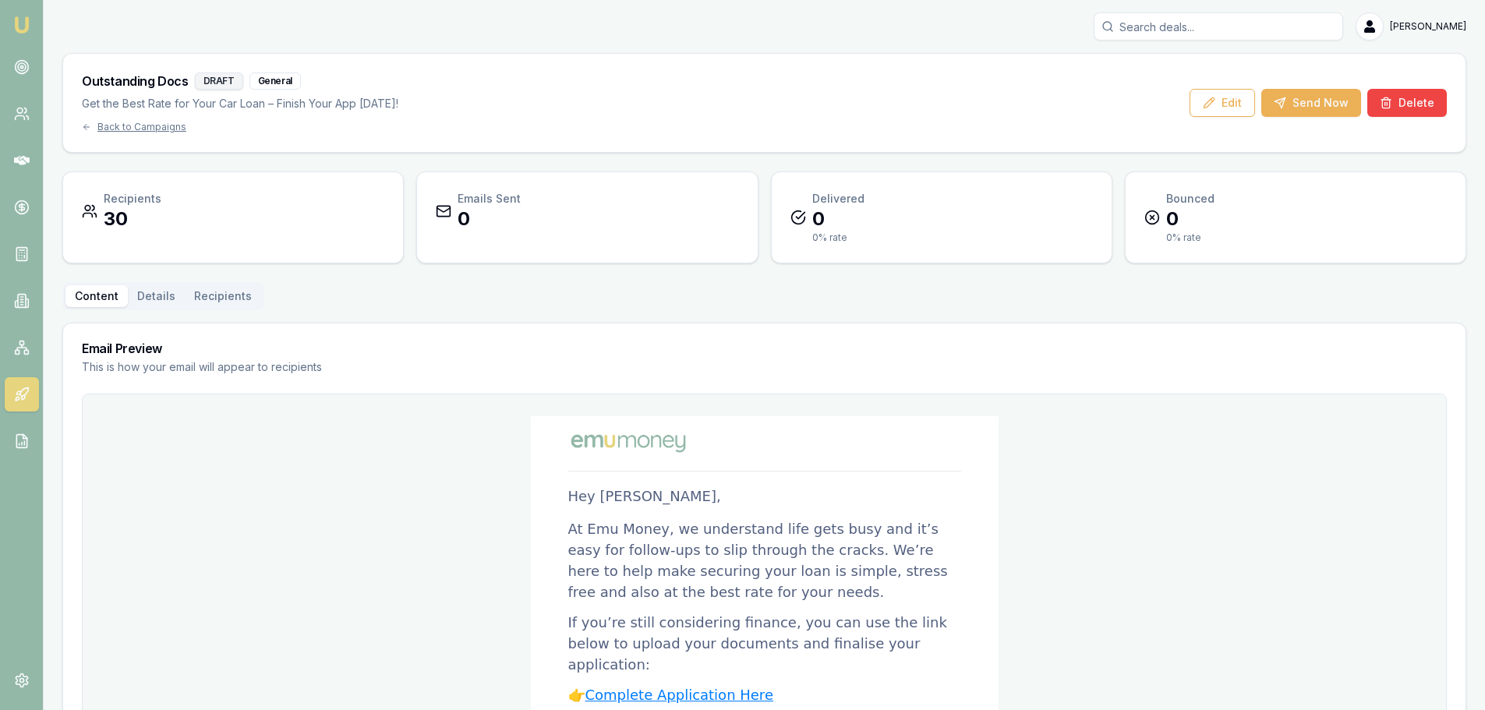
click at [162, 292] on button "Details" at bounding box center [156, 296] width 57 height 22
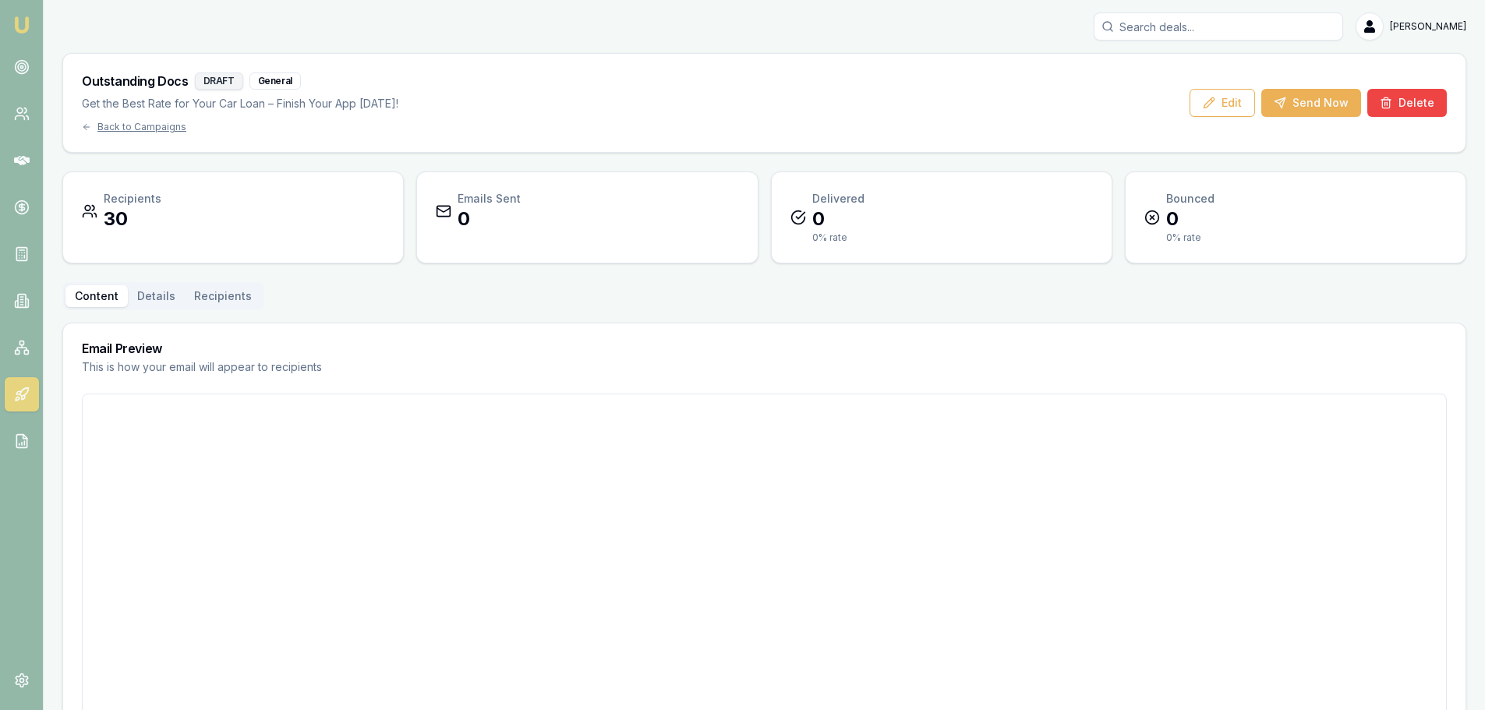
click at [113, 298] on button "Content" at bounding box center [96, 296] width 62 height 22
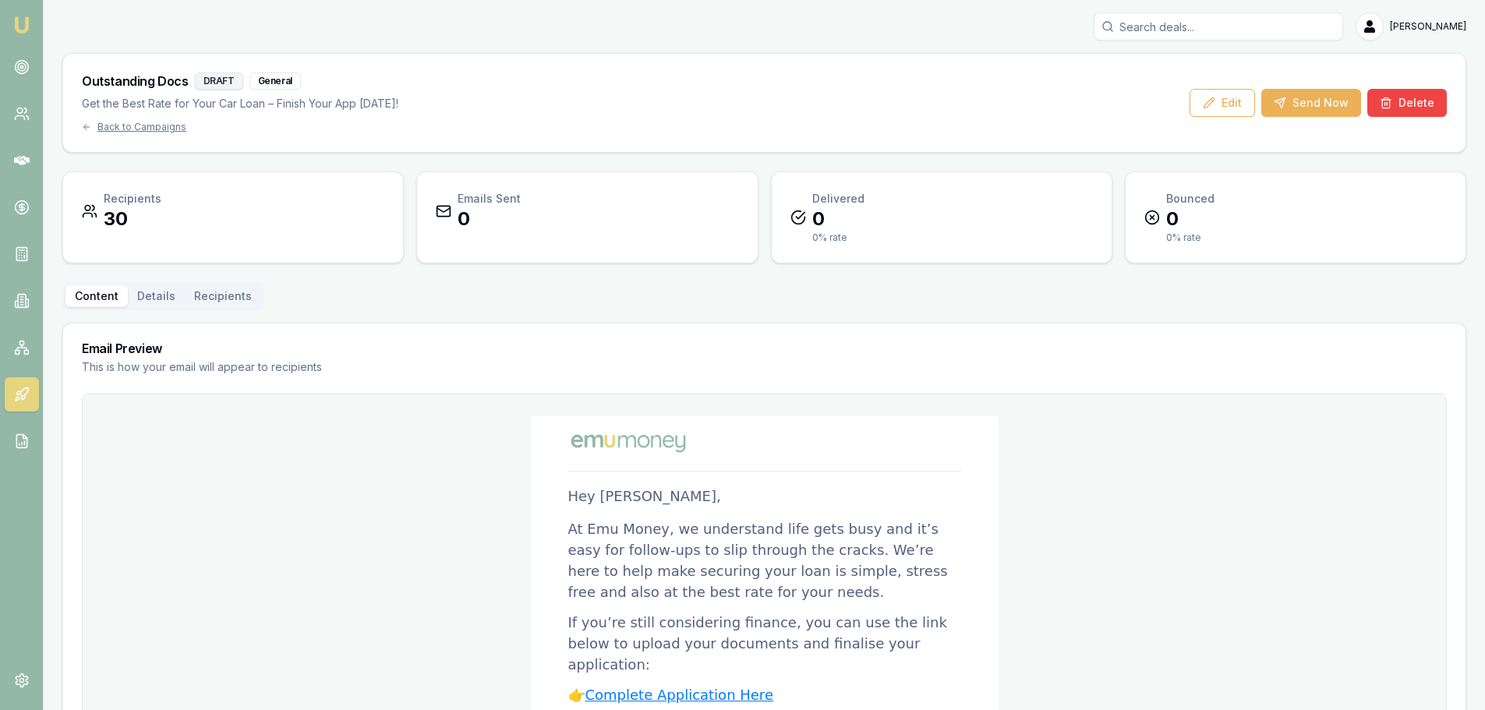
click at [193, 292] on button "Recipients" at bounding box center [223, 296] width 76 height 22
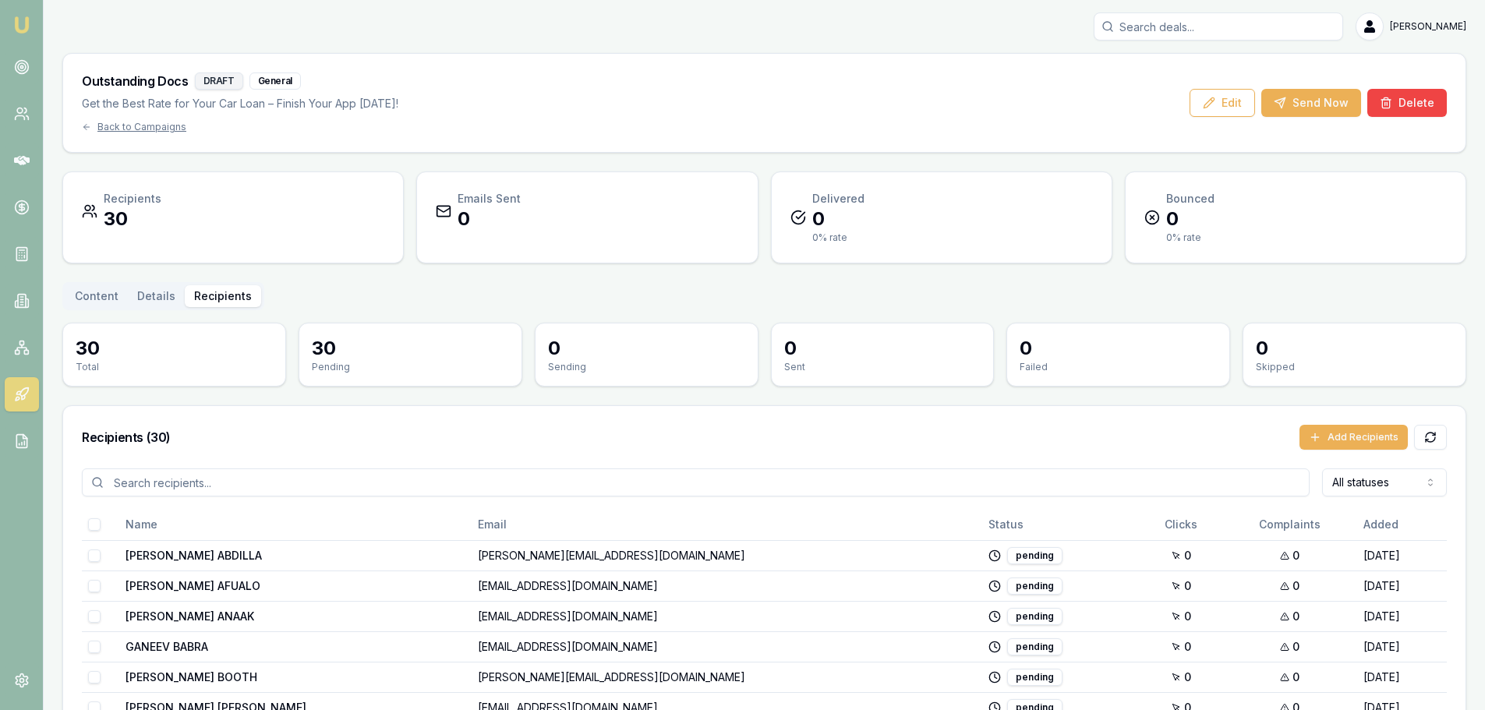
click at [92, 288] on button "Content" at bounding box center [96, 296] width 62 height 22
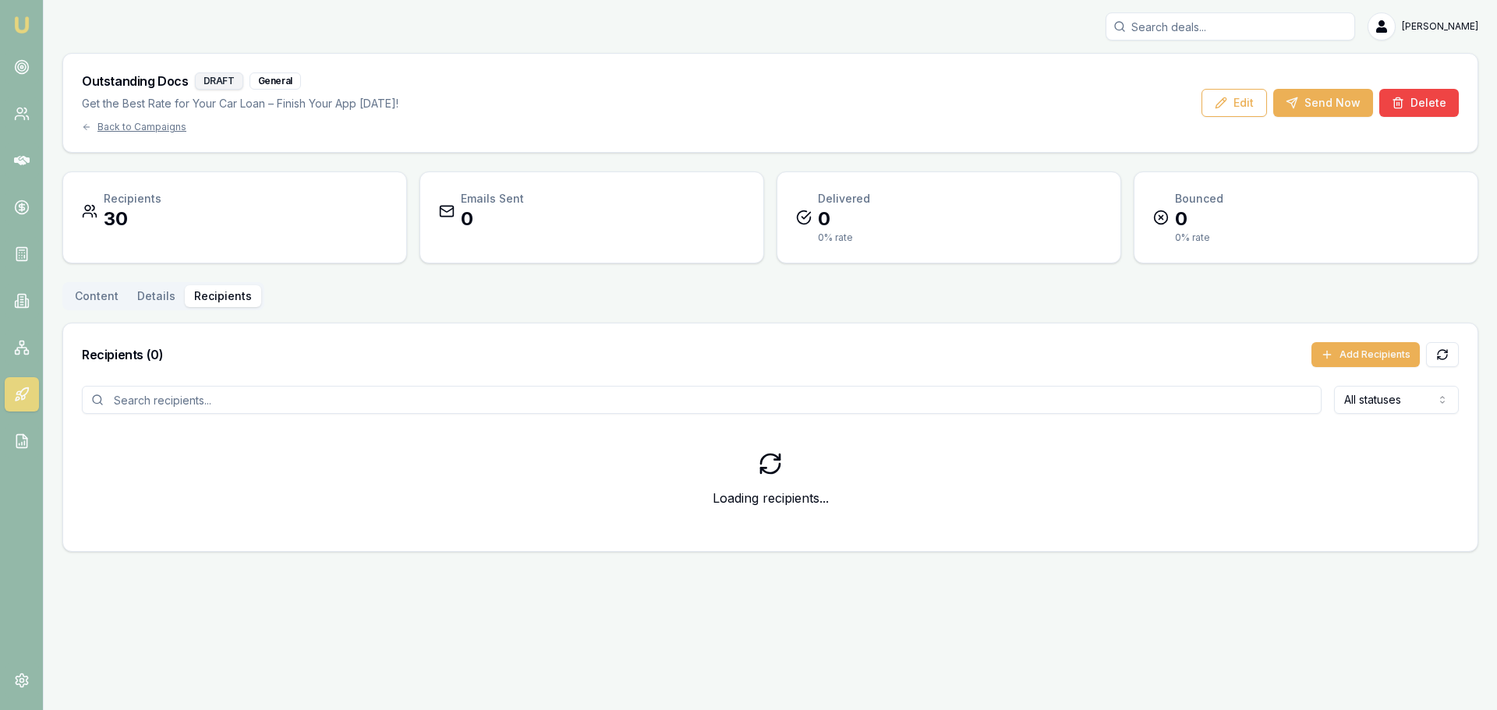
click at [207, 297] on button "Recipients" at bounding box center [223, 296] width 76 height 22
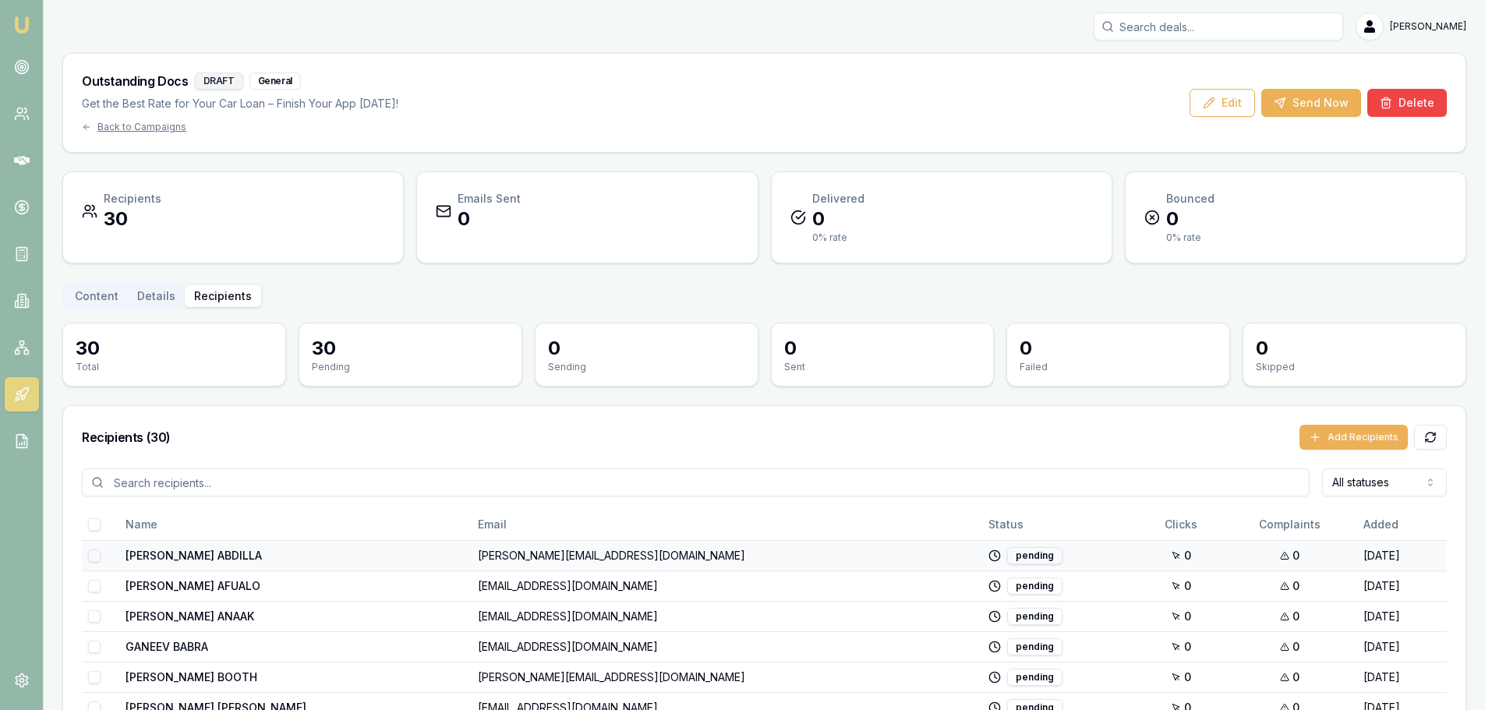
click at [94, 551] on button "button" at bounding box center [94, 556] width 12 height 12
click at [1379, 440] on button "Remove ( 1 )" at bounding box center [1363, 437] width 89 height 25
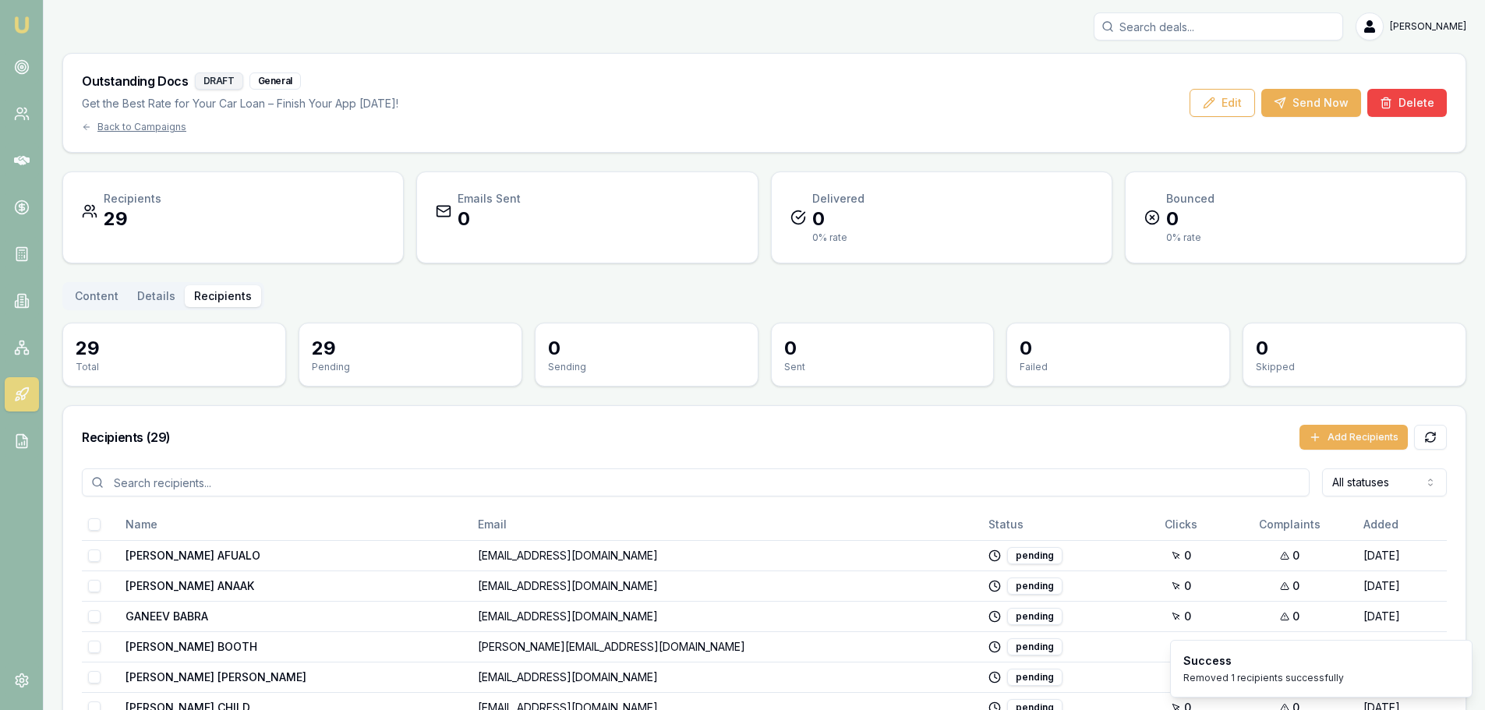
click at [250, 420] on div "Recipients ( 29 ) Add Recipients" at bounding box center [764, 437] width 1402 height 62
click at [89, 298] on button "Content" at bounding box center [96, 296] width 62 height 22
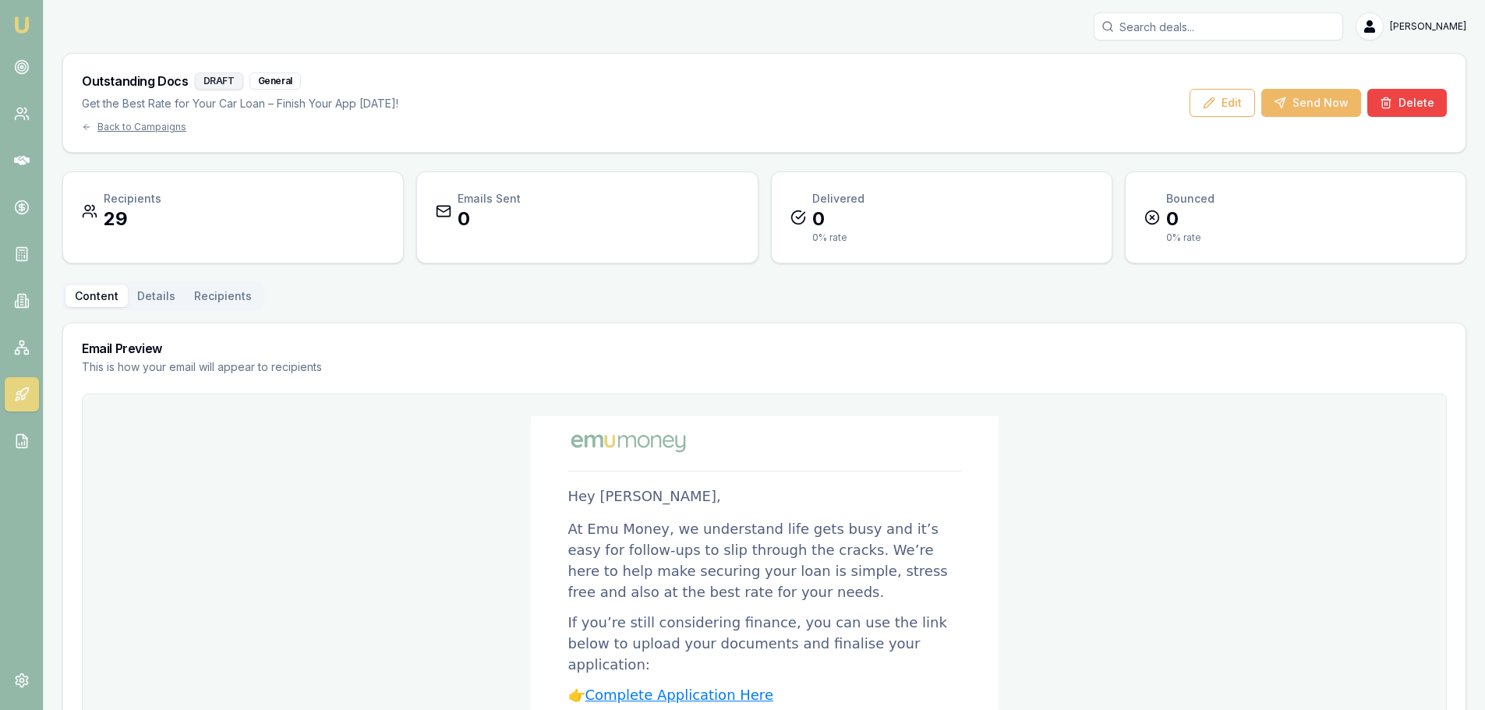
click at [1303, 103] on button "Send Now" at bounding box center [1311, 103] width 100 height 28
click at [124, 125] on div "Back to Campaigns" at bounding box center [240, 127] width 316 height 12
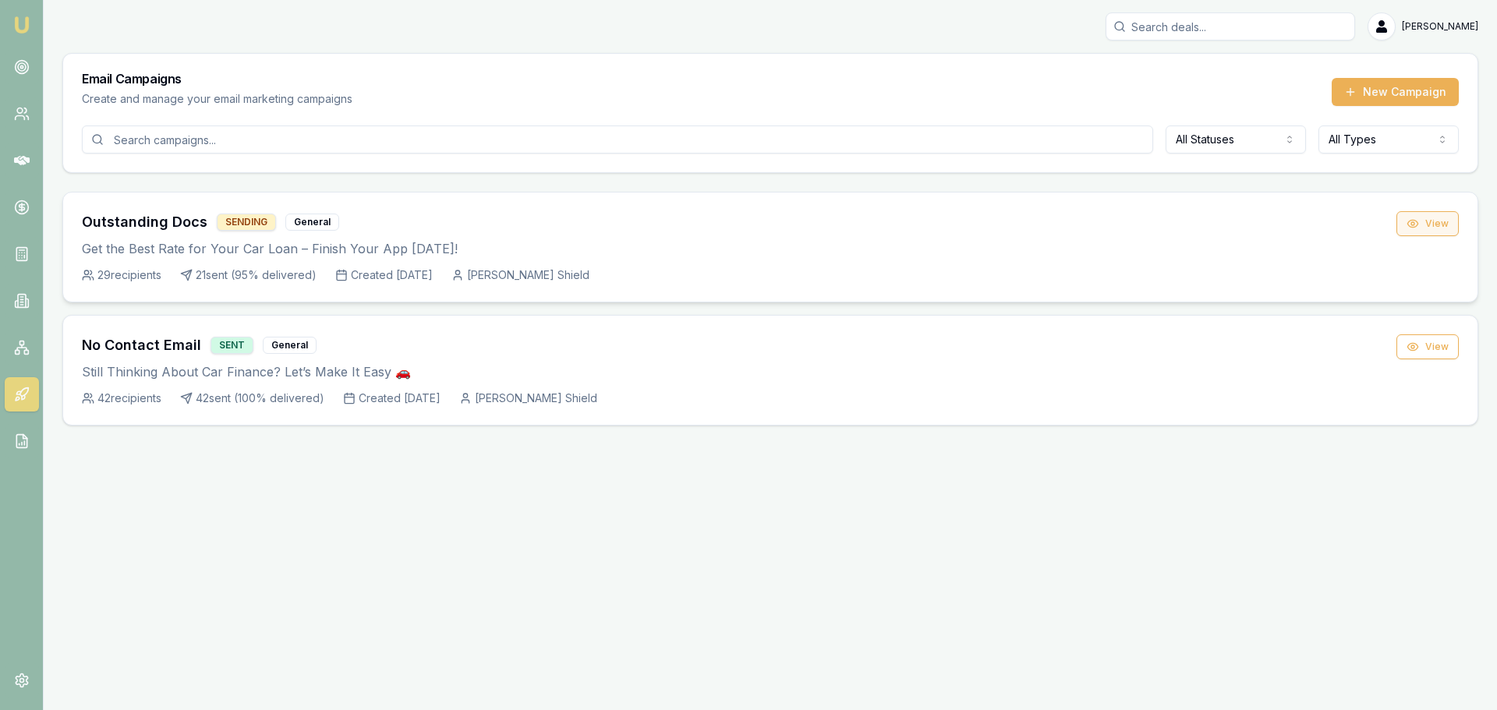
click at [1426, 229] on button "View" at bounding box center [1427, 223] width 62 height 25
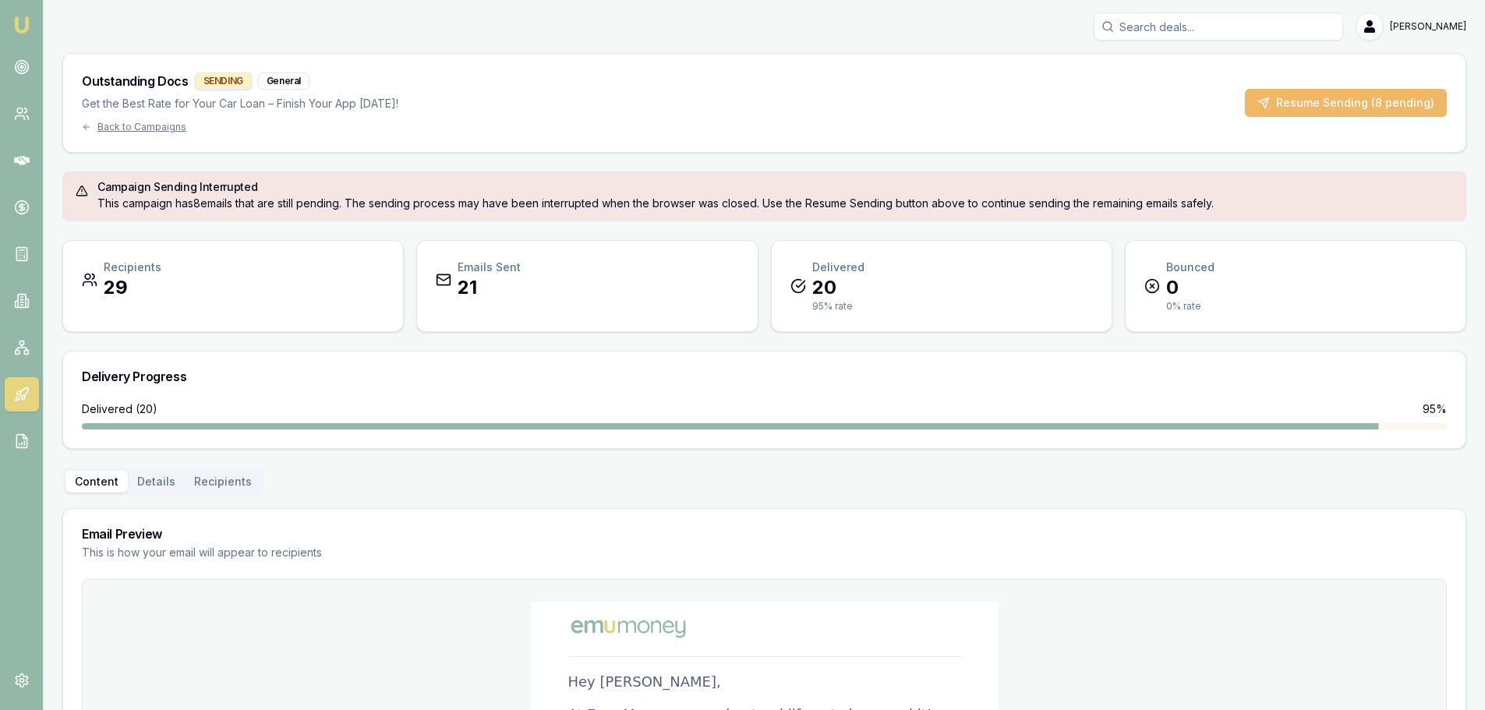
click at [1291, 107] on button "Resume Sending (8 pending)" at bounding box center [1346, 103] width 202 height 28
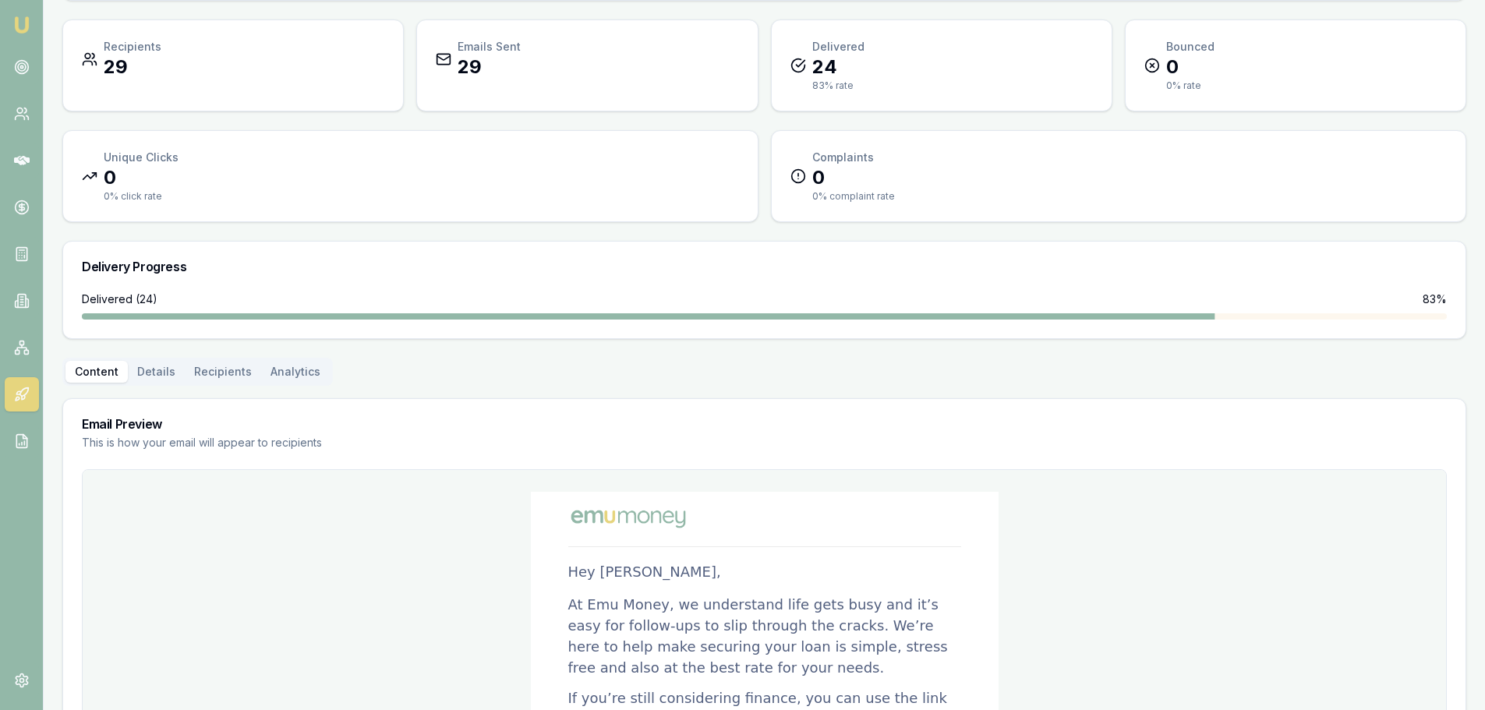
scroll to position [156, 0]
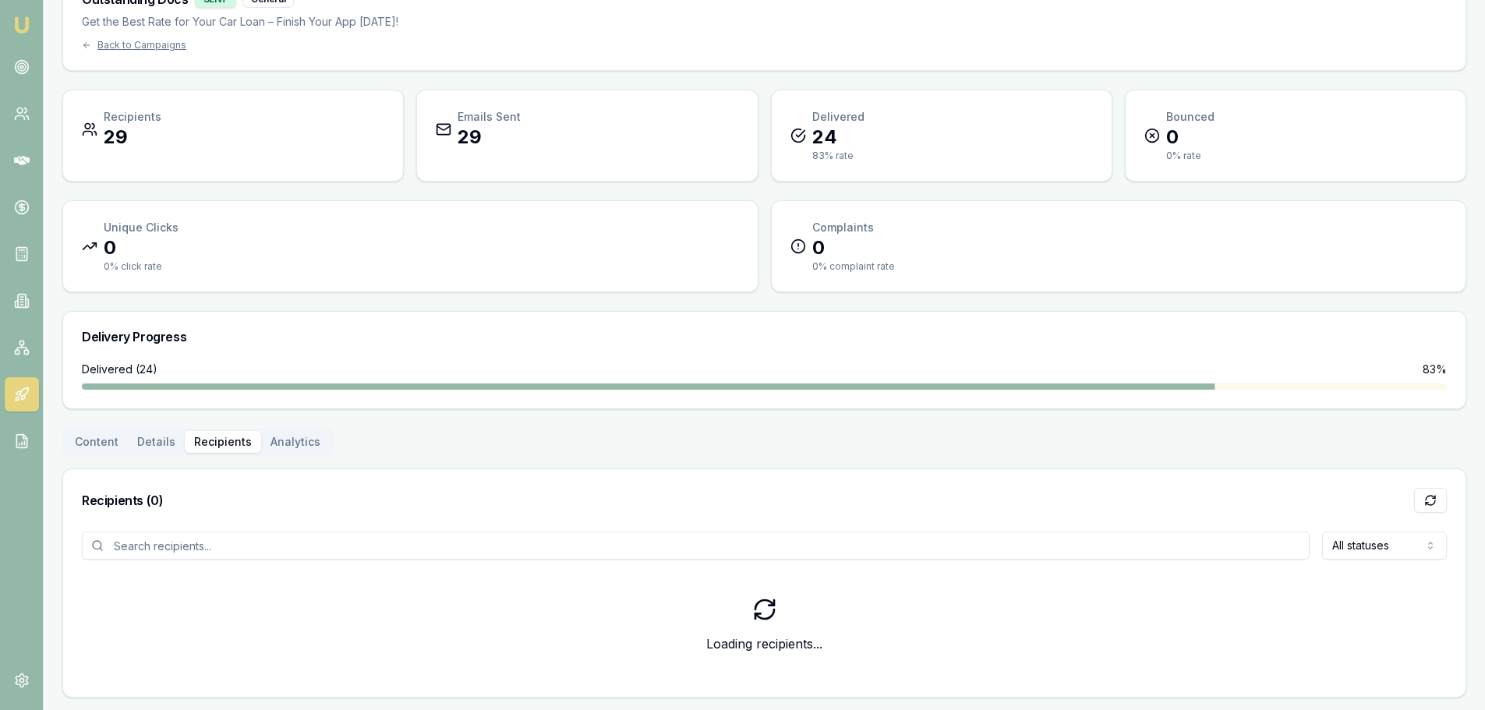
click at [225, 371] on div "Outstanding Docs SENT General Get the Best Rate for Your Car Loan – Finish Your…" at bounding box center [764, 334] width 1404 height 726
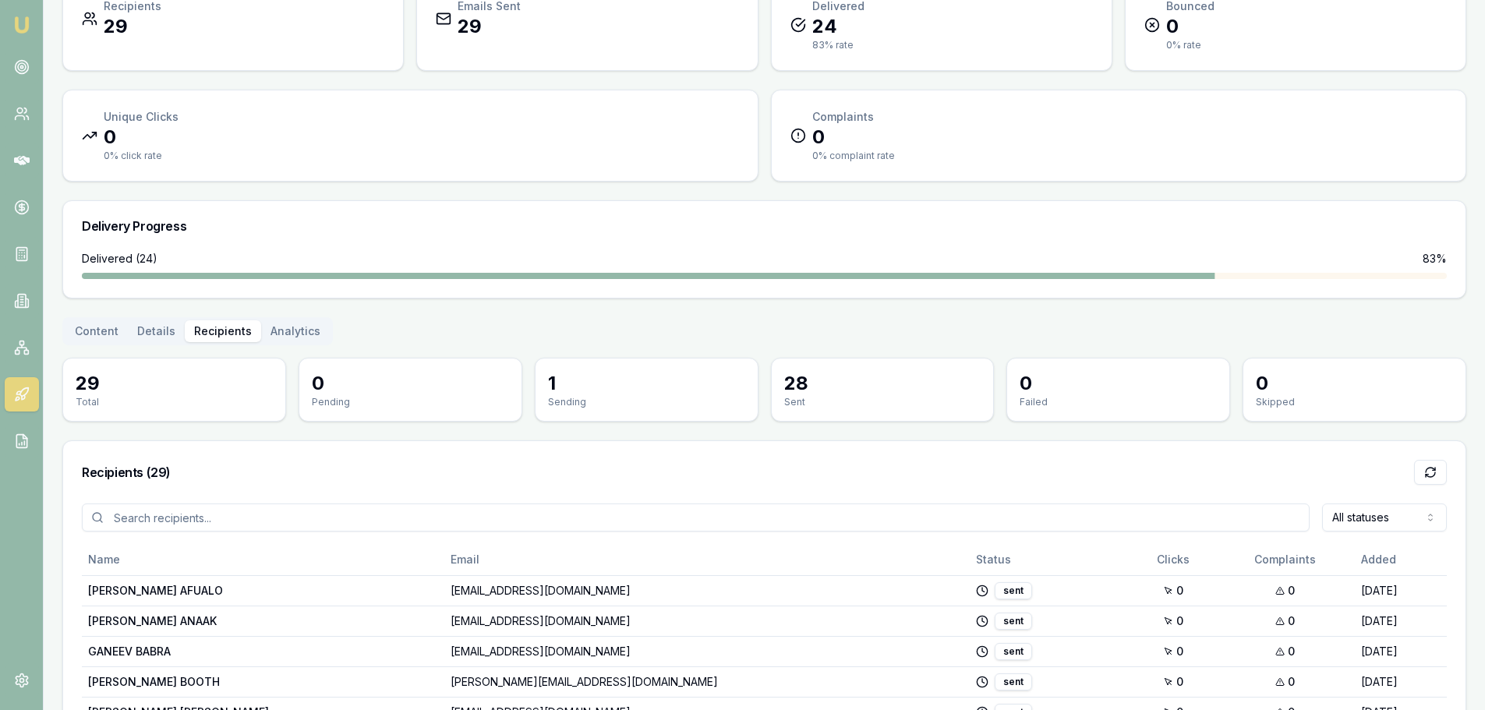
scroll to position [192, 0]
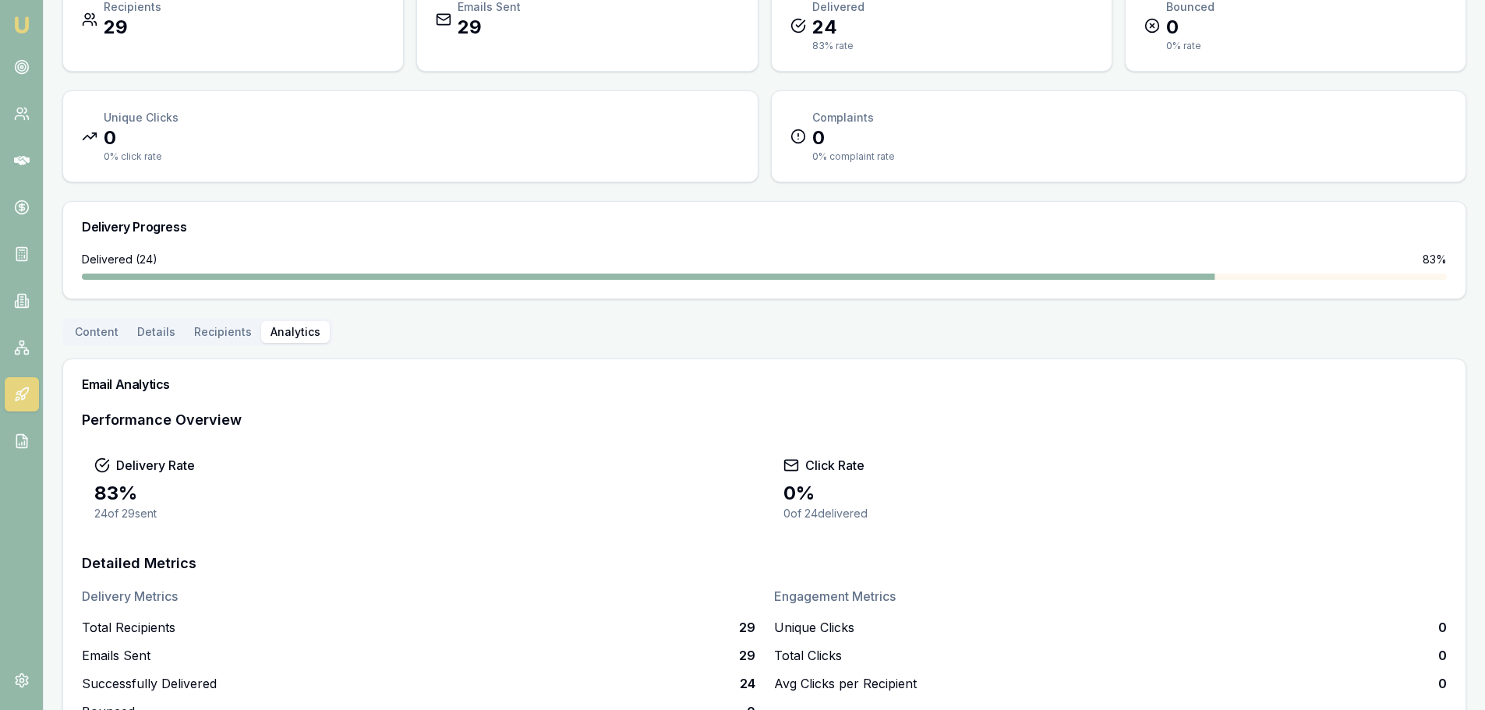
click at [305, 329] on button "Analytics" at bounding box center [295, 332] width 69 height 22
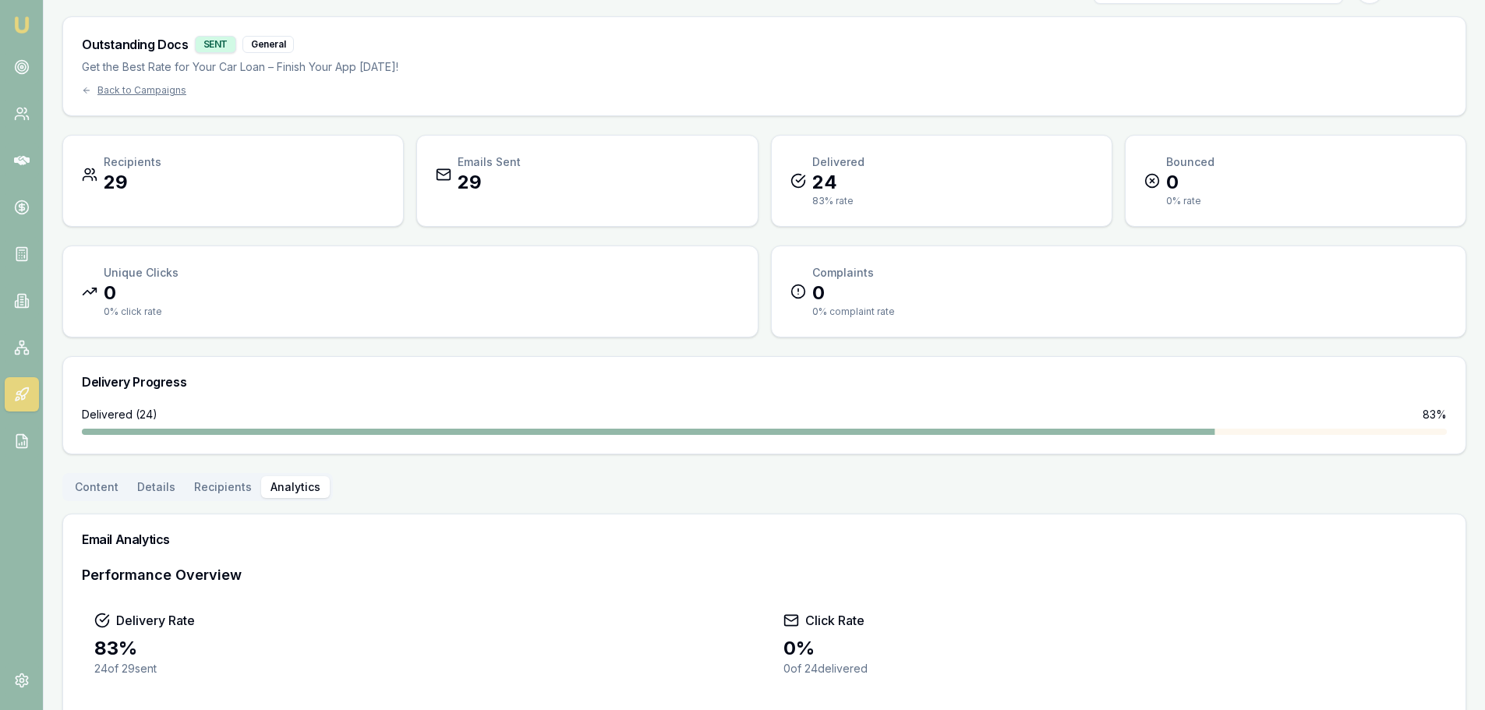
scroll to position [0, 0]
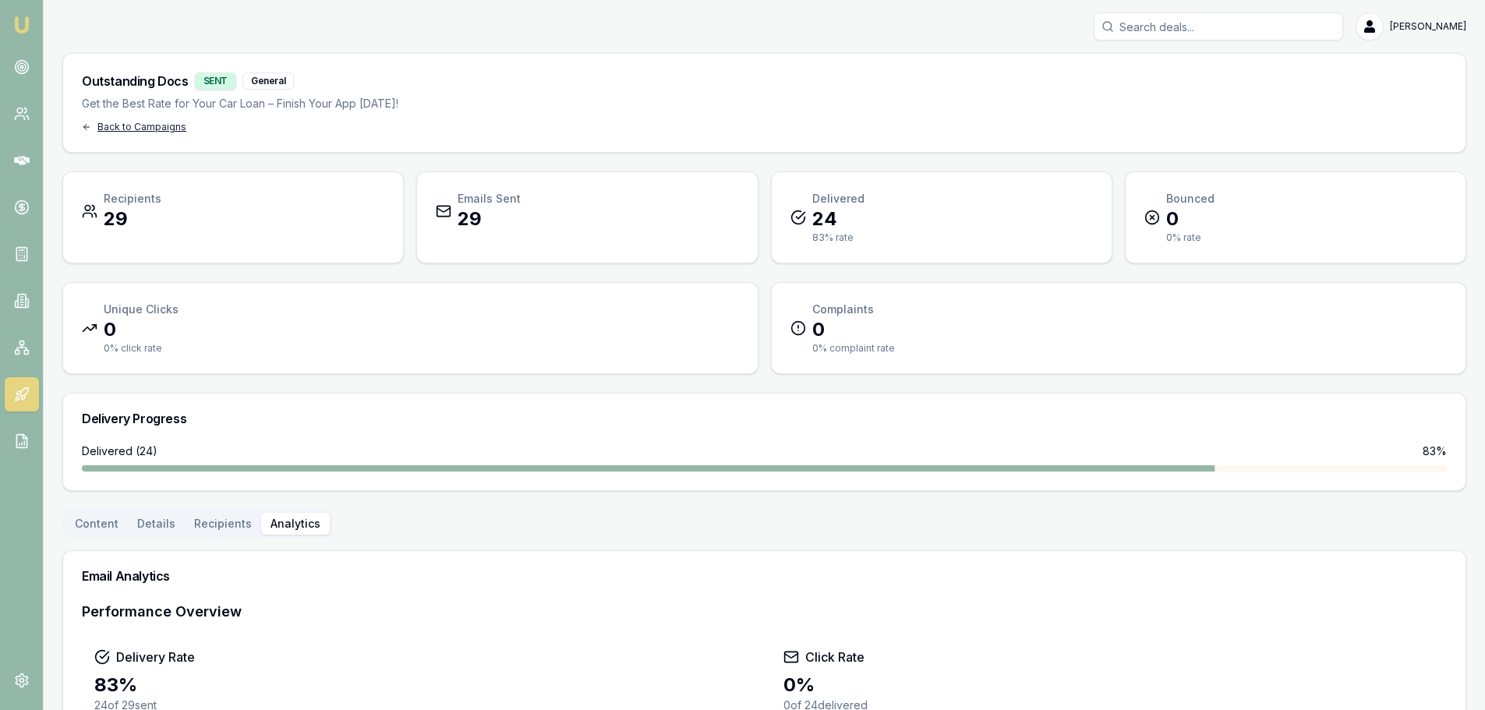
click at [152, 127] on div "Back to Campaigns" at bounding box center [240, 127] width 316 height 12
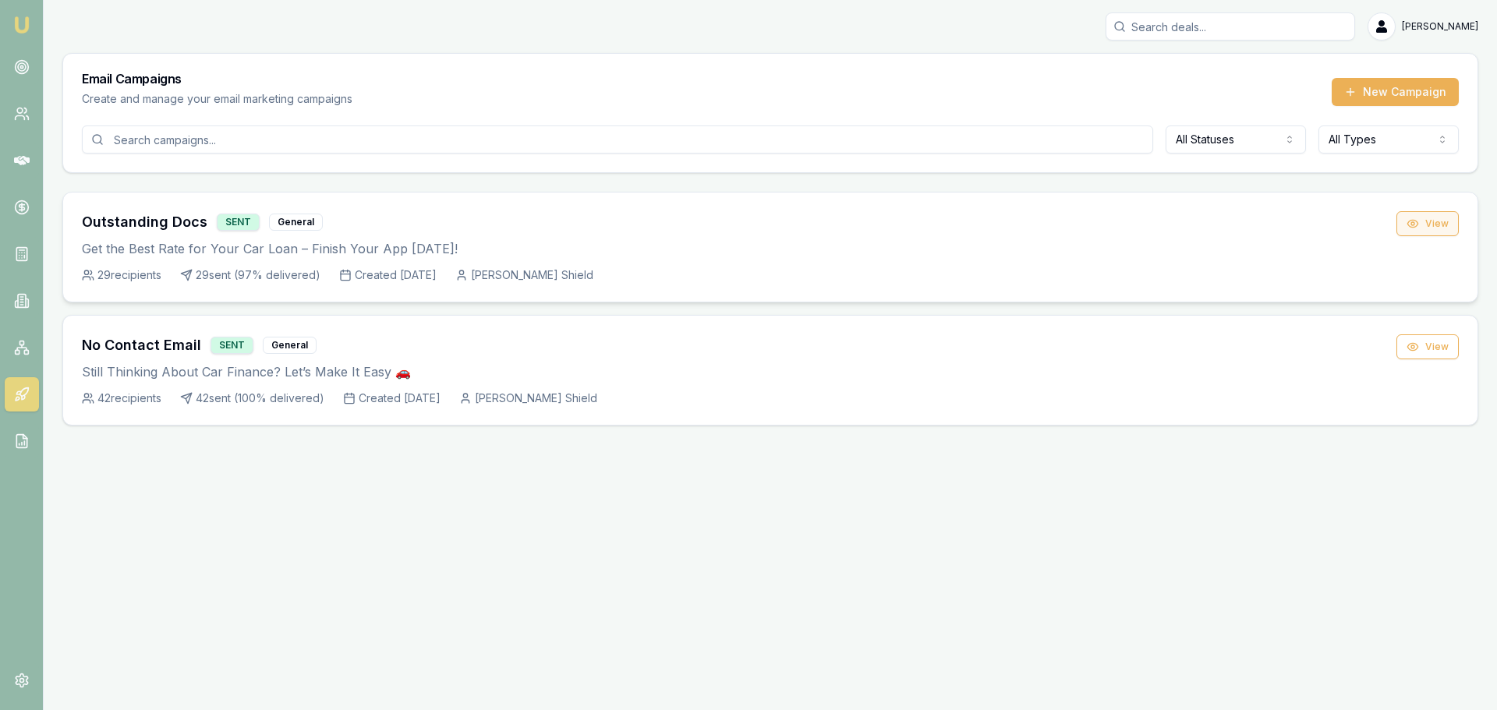
click at [1429, 224] on button "View" at bounding box center [1427, 223] width 62 height 25
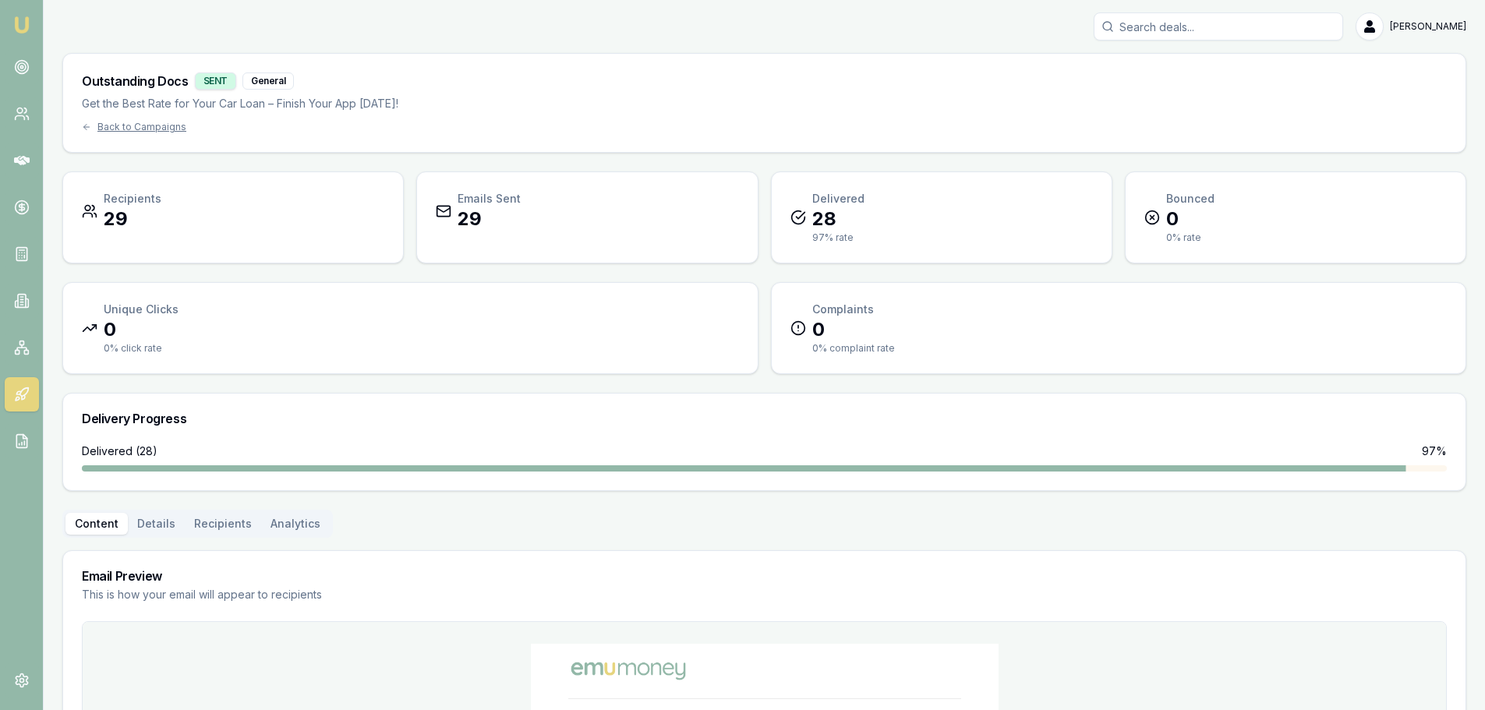
click at [281, 519] on button "Analytics" at bounding box center [295, 524] width 69 height 22
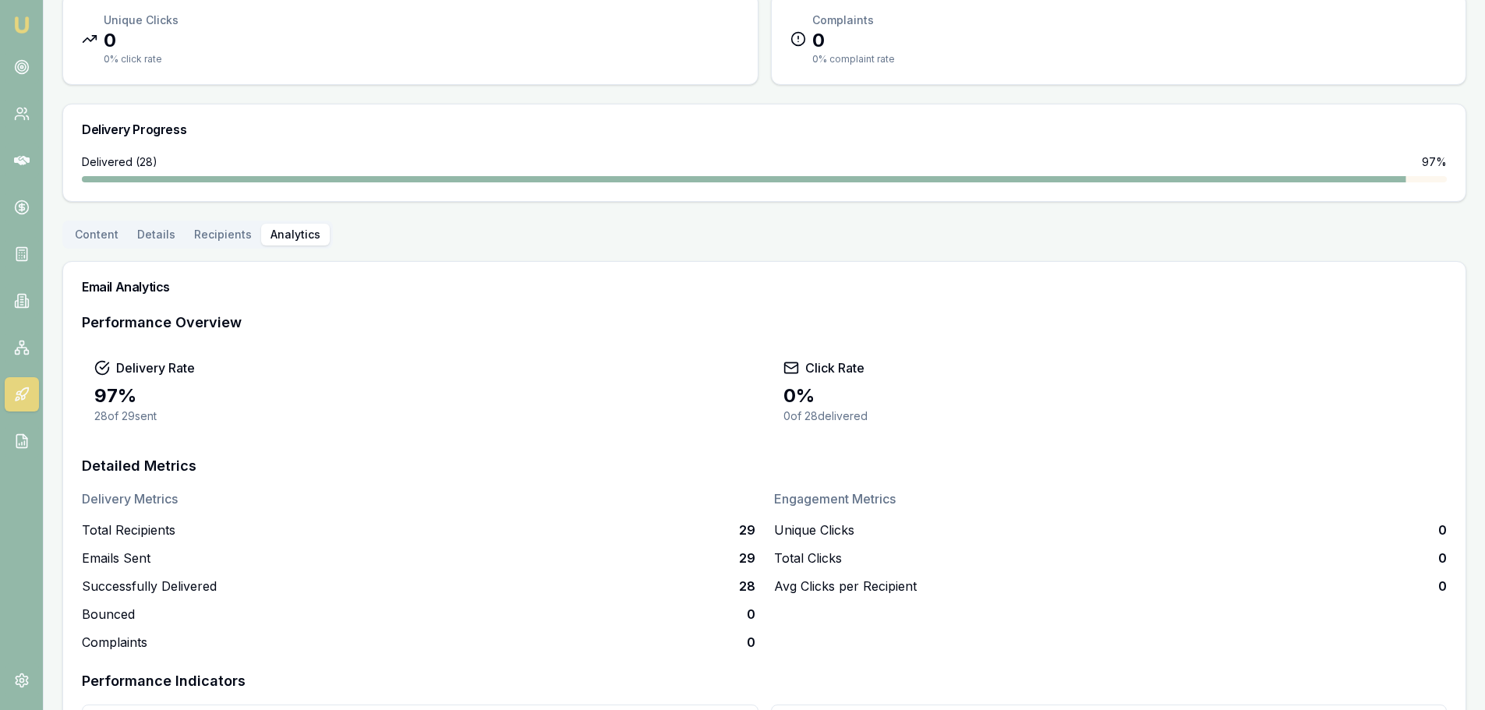
scroll to position [161, 0]
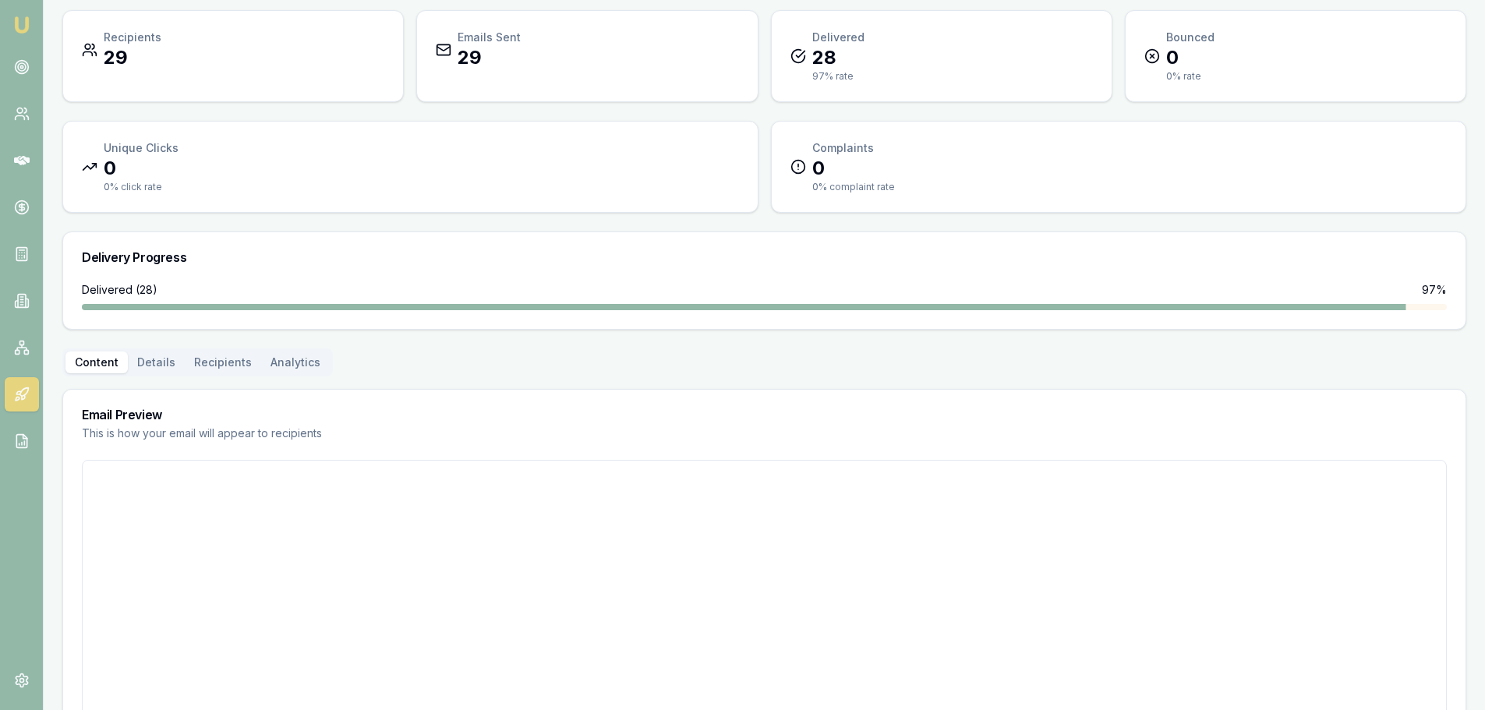
click at [111, 352] on button "Content" at bounding box center [96, 363] width 62 height 22
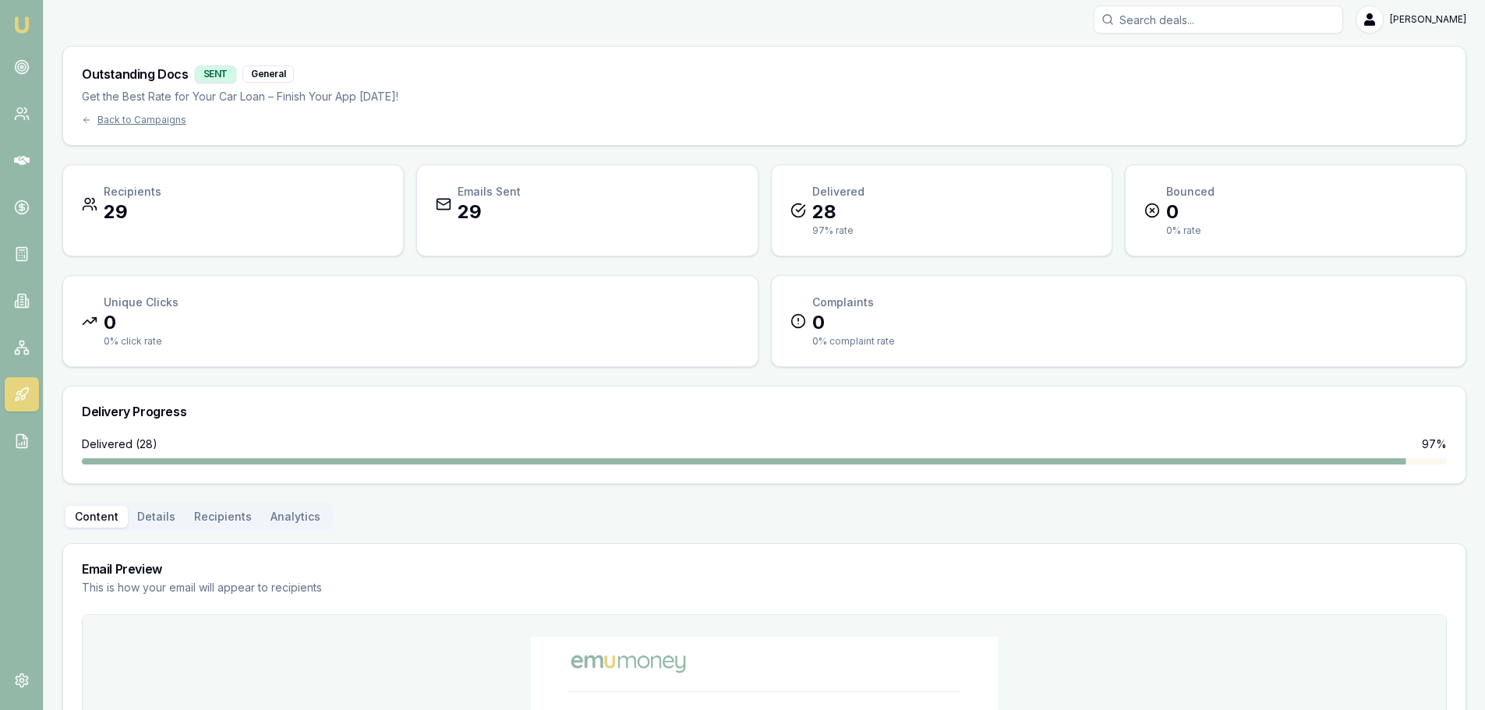
scroll to position [0, 0]
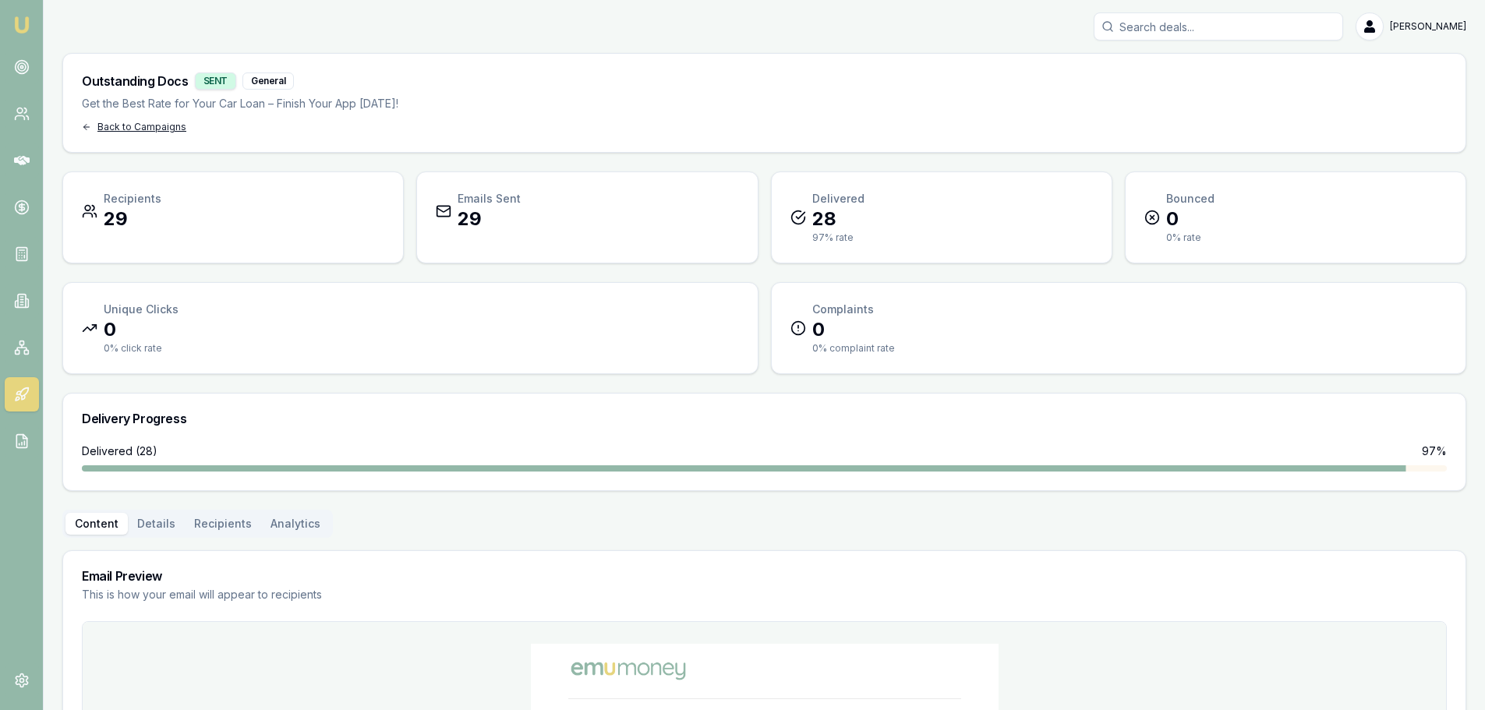
click at [109, 125] on div "Back to Campaigns" at bounding box center [240, 127] width 316 height 12
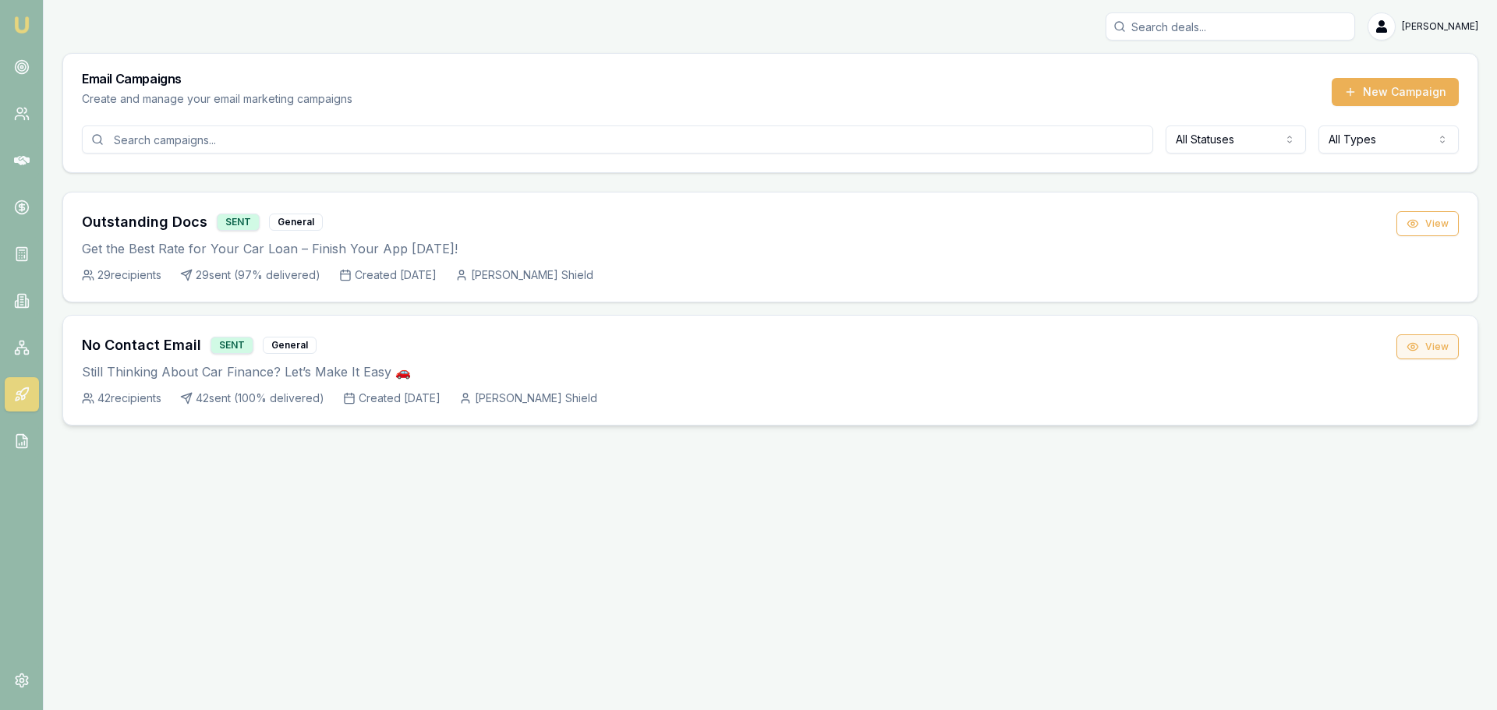
click at [1432, 349] on button "View" at bounding box center [1427, 346] width 62 height 25
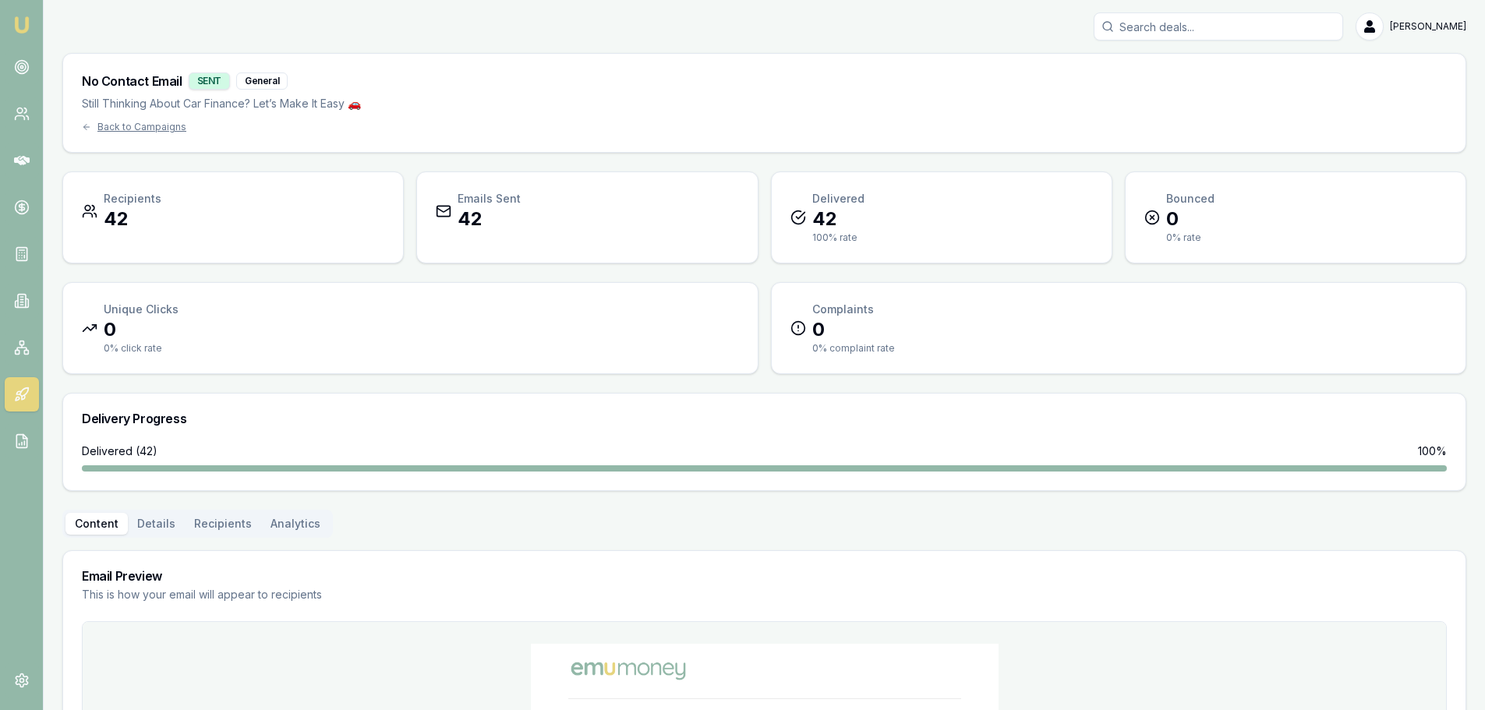
click at [283, 527] on button "Analytics" at bounding box center [295, 524] width 69 height 22
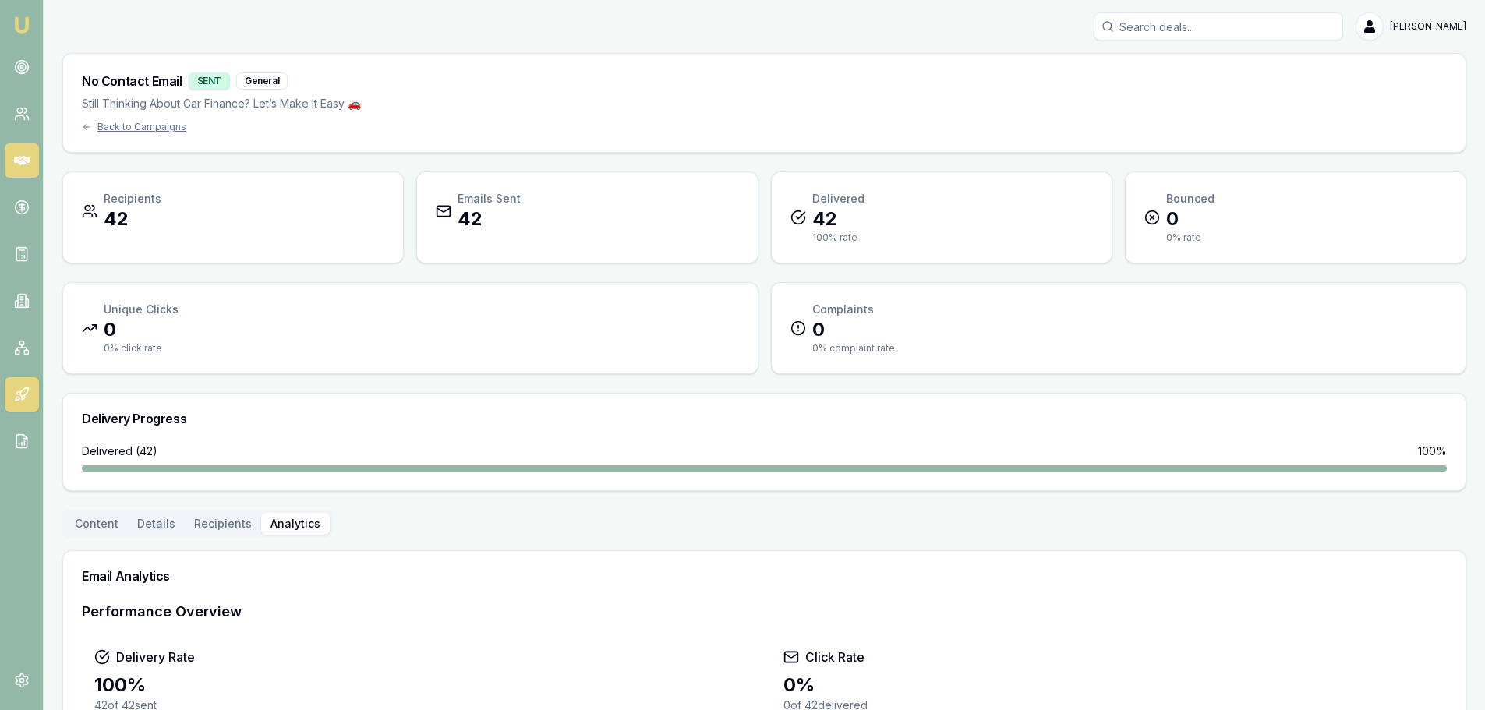
click at [24, 161] on icon at bounding box center [22, 161] width 16 height 16
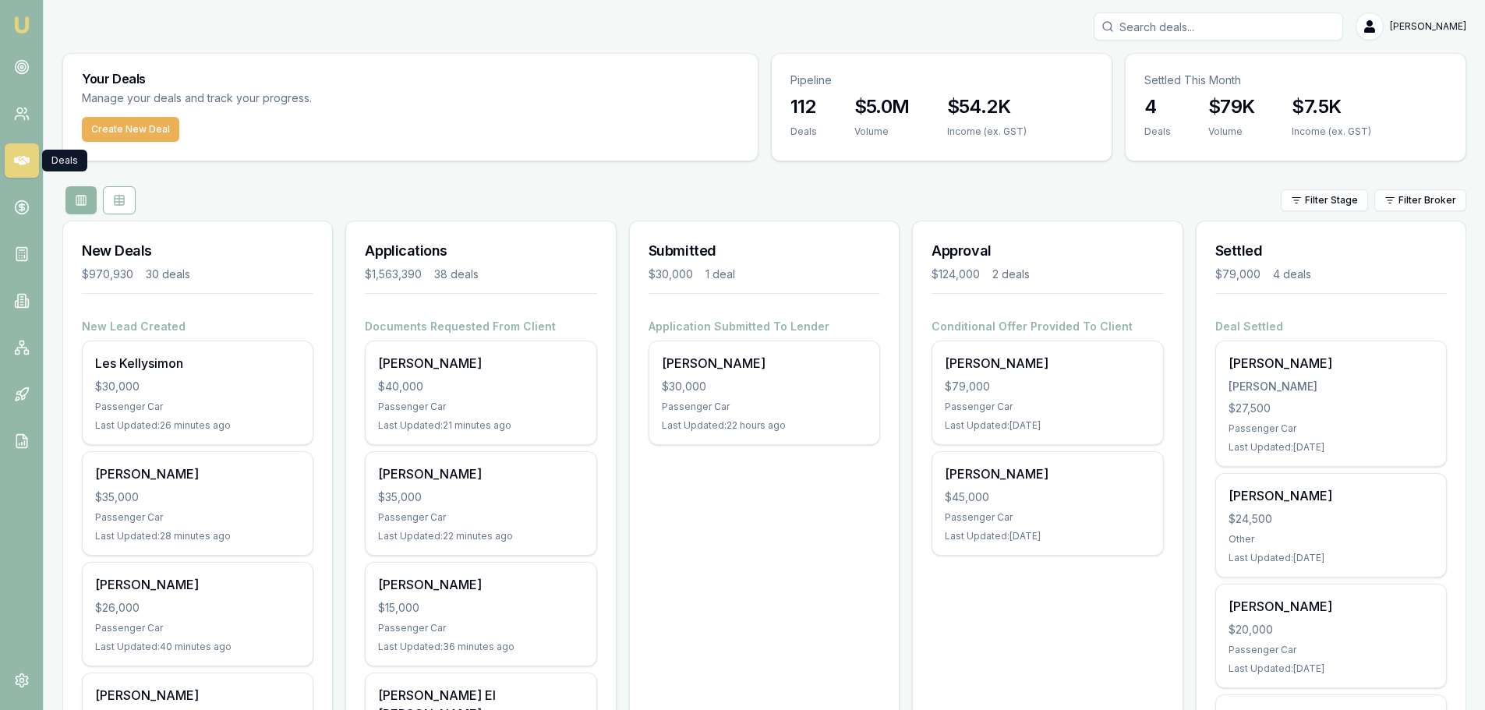
click at [484, 189] on div "Filter Stage Filter Broker" at bounding box center [764, 200] width 1404 height 28
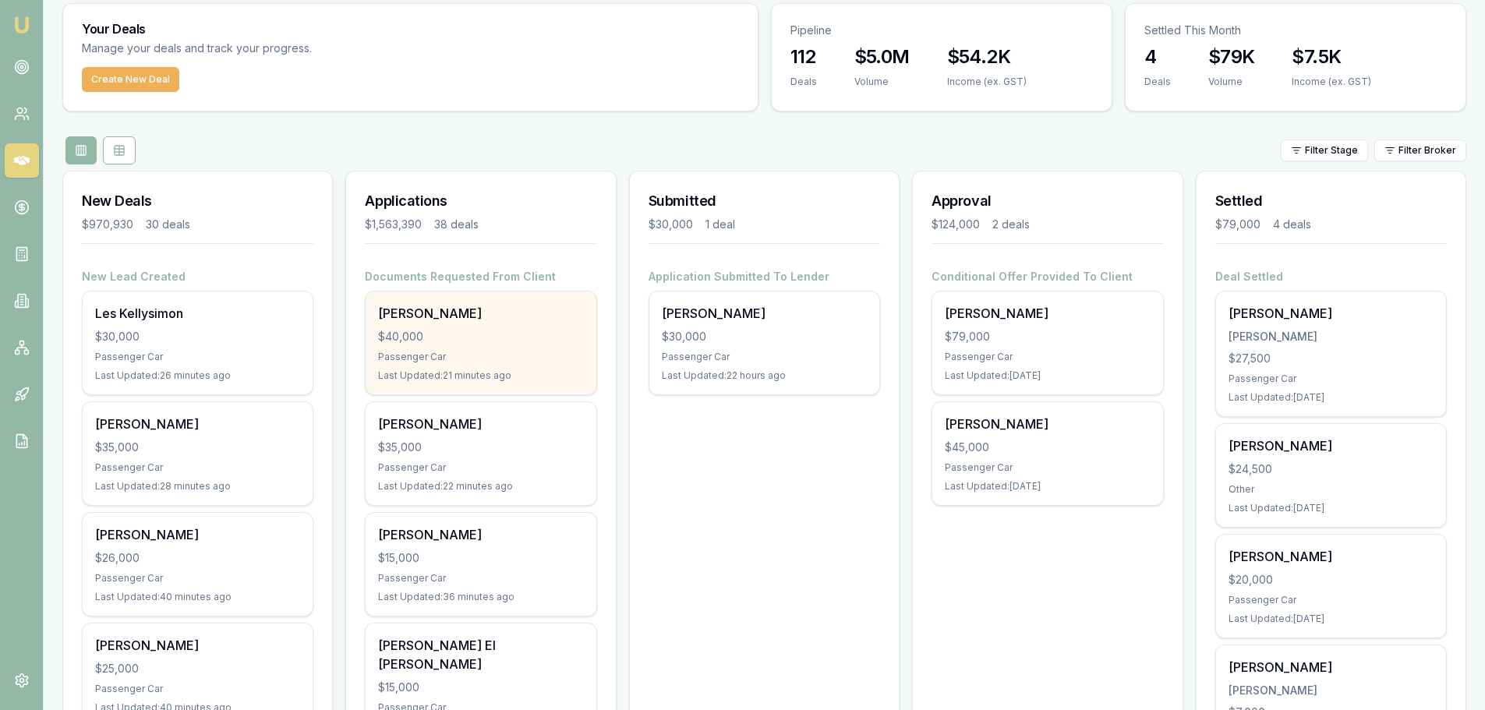
scroll to position [156, 0]
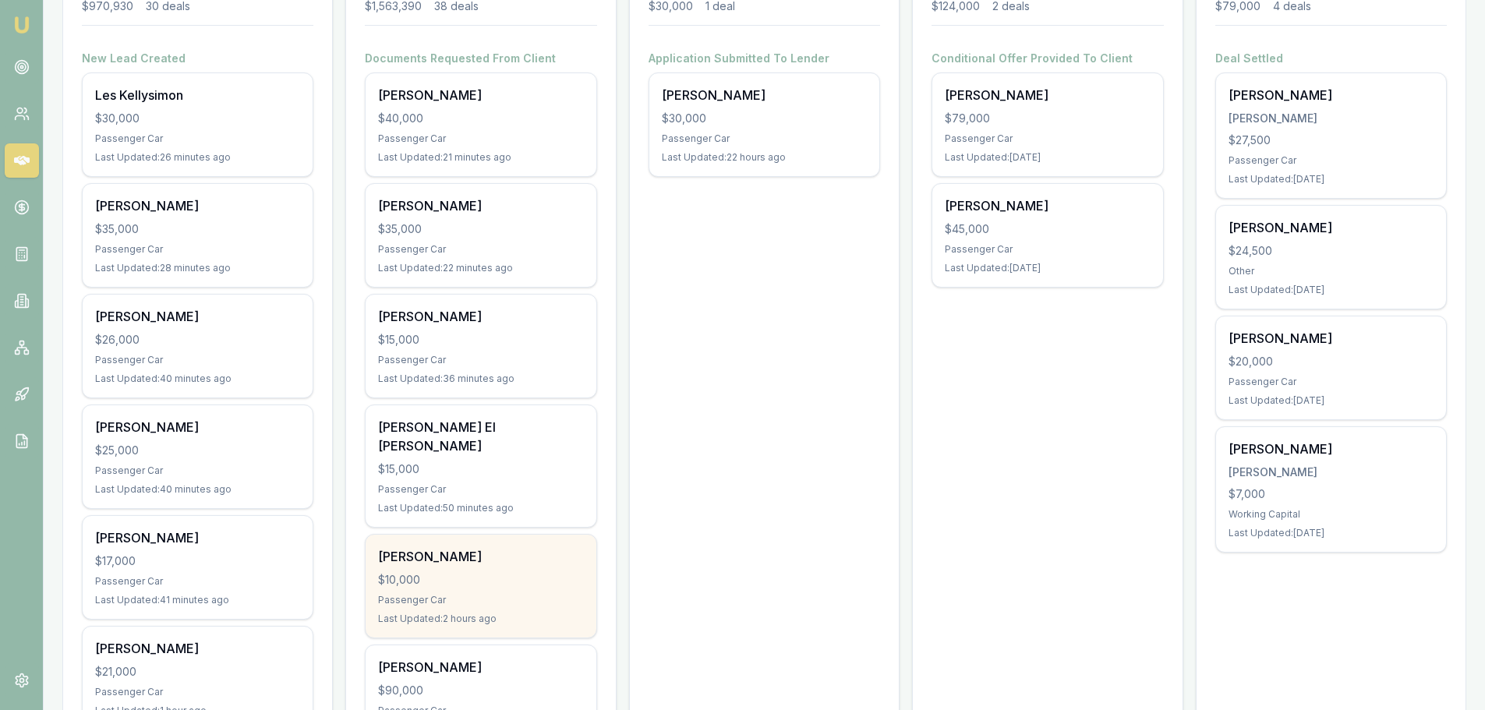
scroll to position [78, 0]
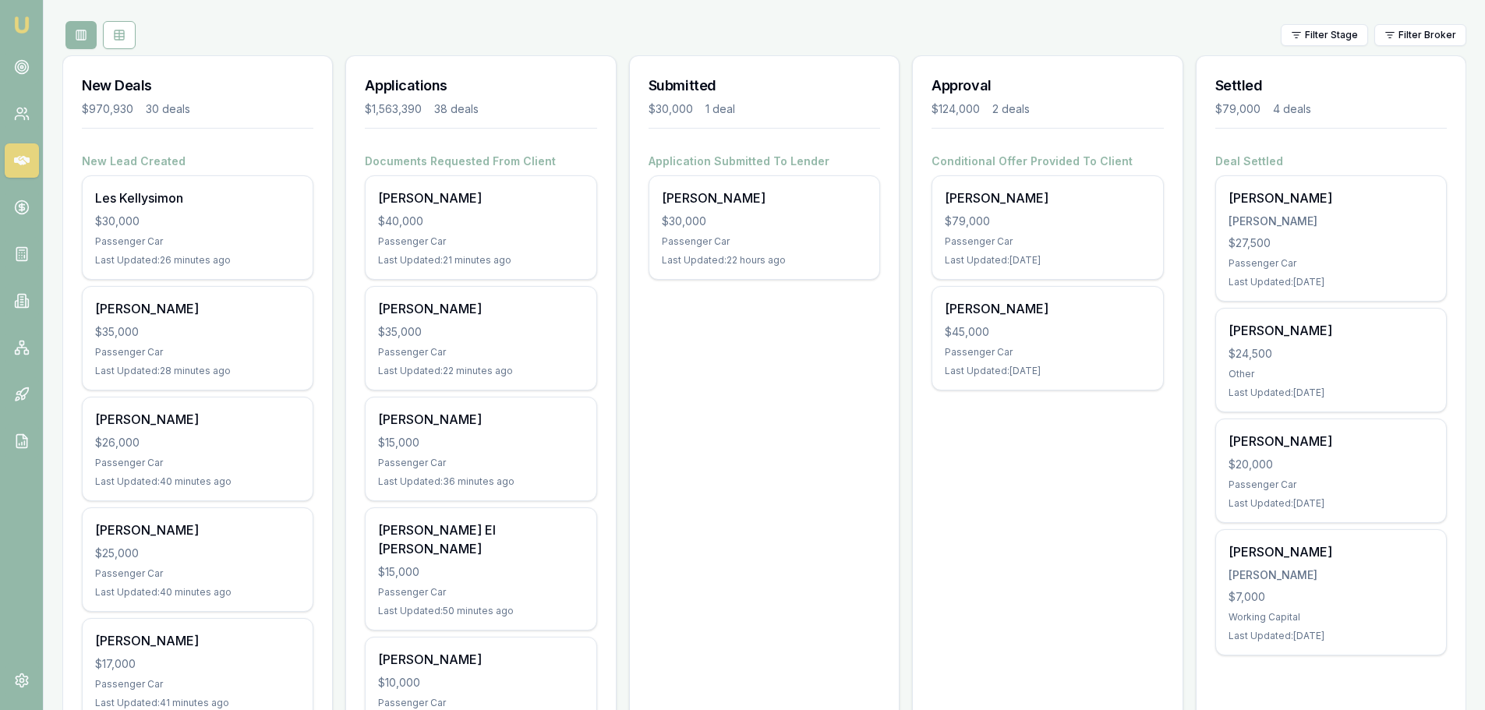
scroll to position [156, 0]
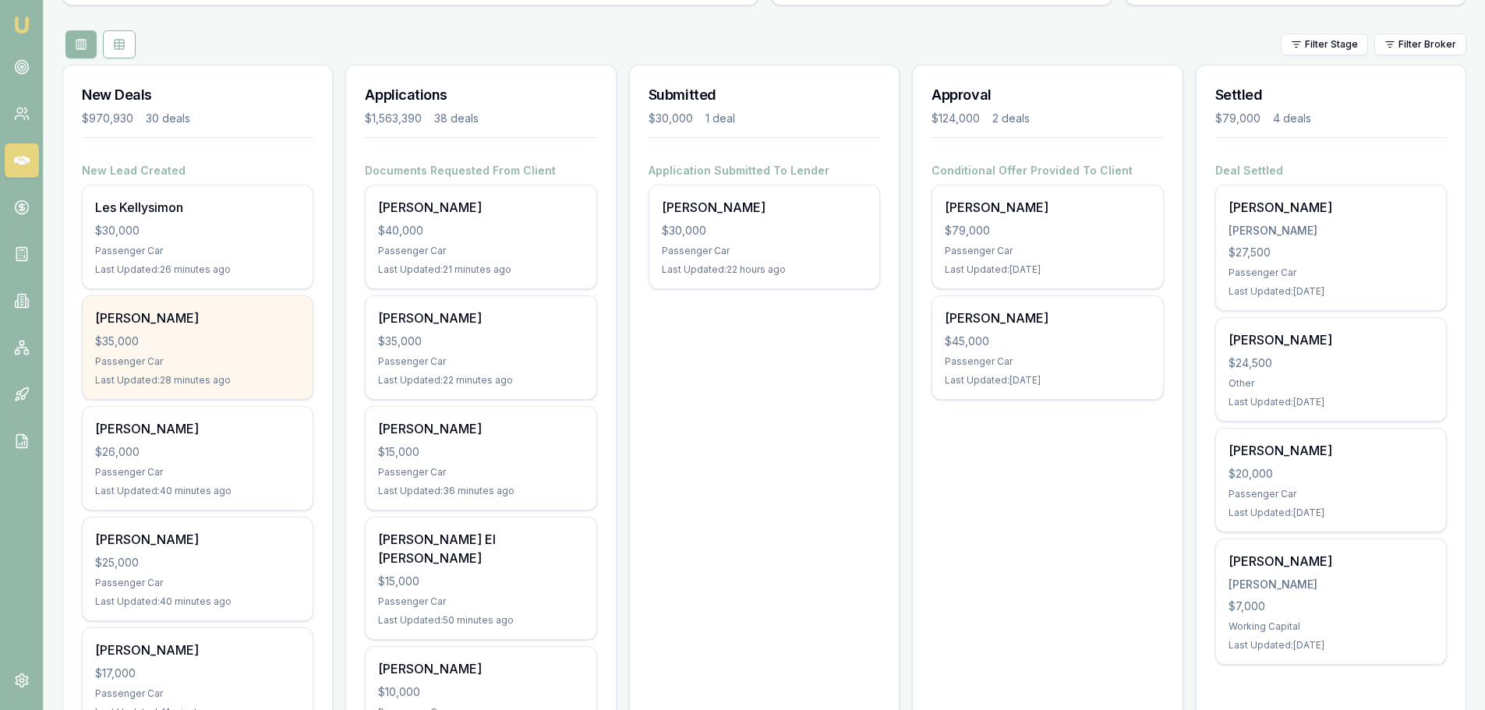
click at [152, 359] on div "Passenger Car" at bounding box center [197, 361] width 205 height 12
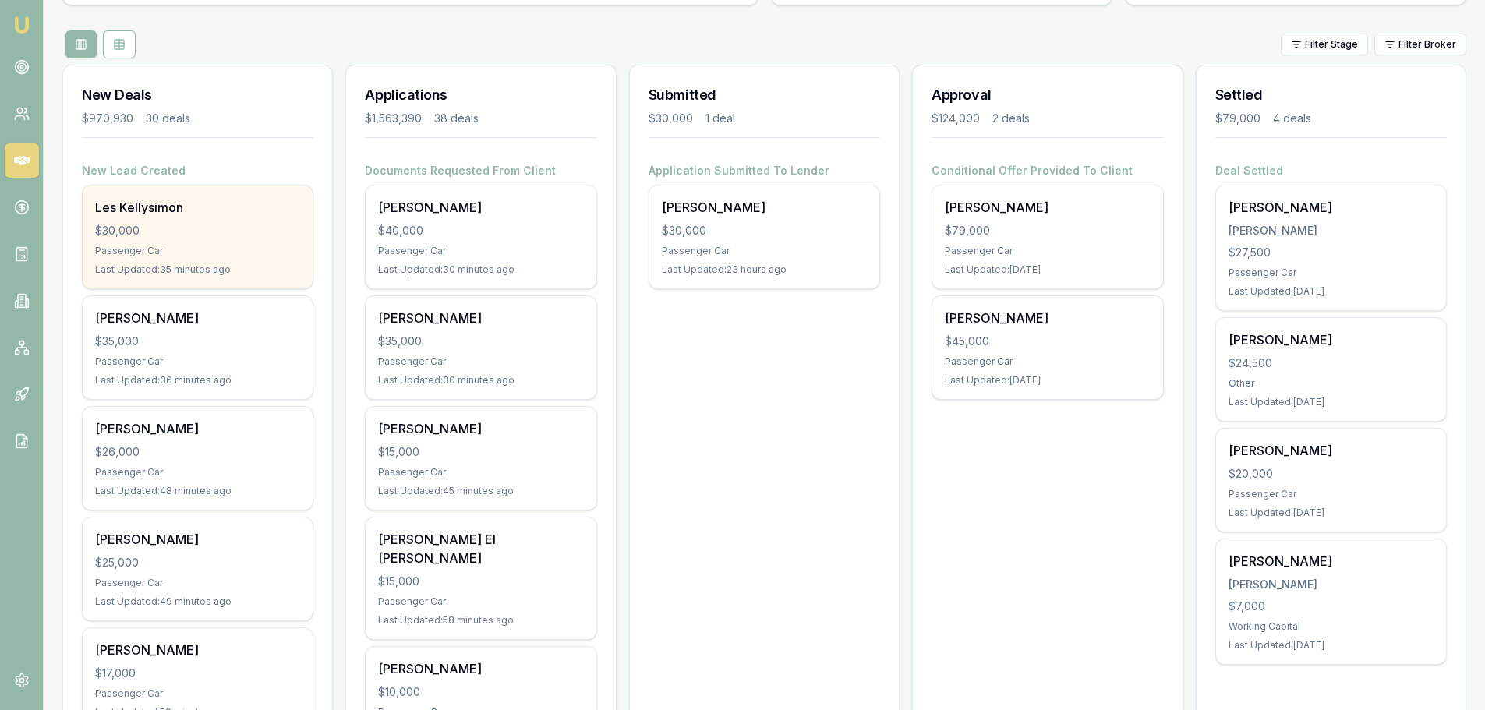
click at [246, 220] on div "Les Kellysimon $30,000 Passenger Car Last Updated: 35 minutes ago" at bounding box center [198, 237] width 230 height 103
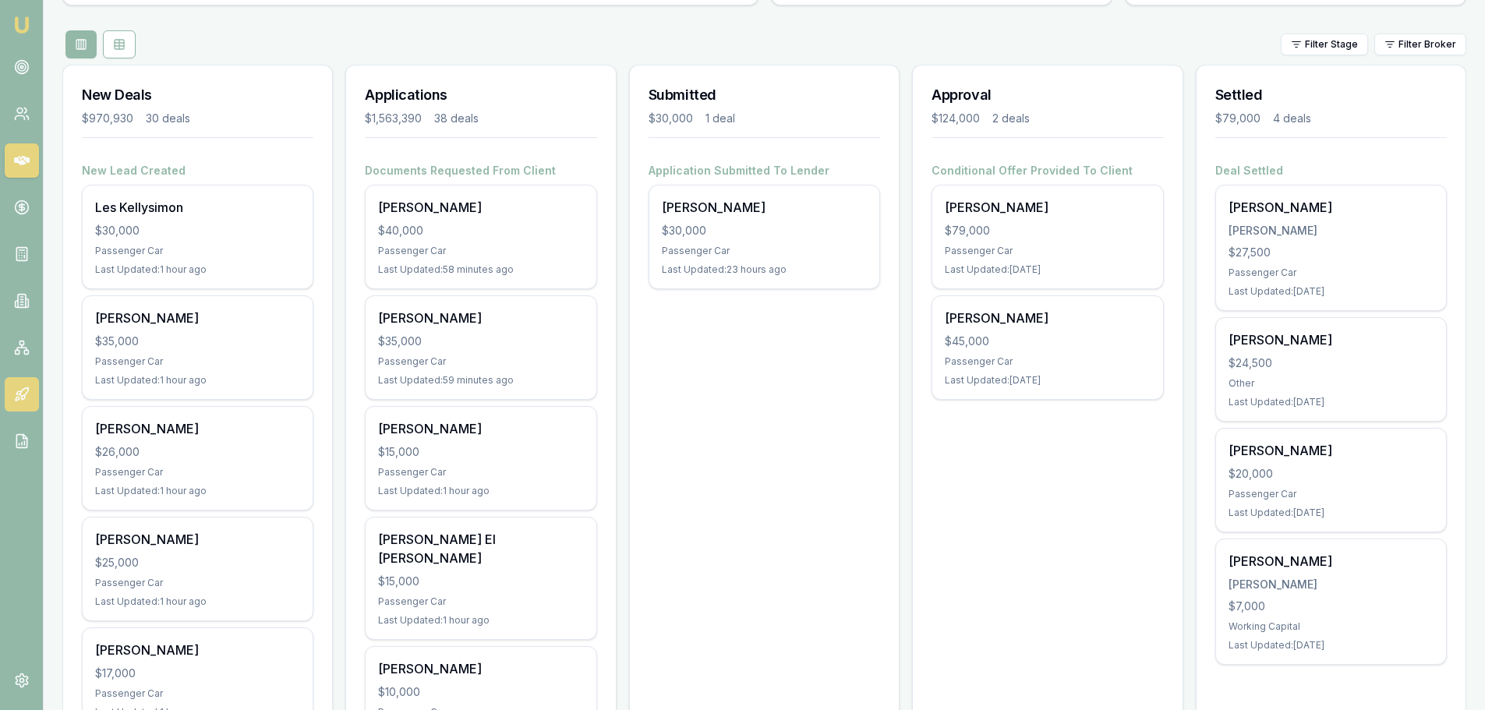
click at [19, 391] on icon at bounding box center [22, 395] width 16 height 16
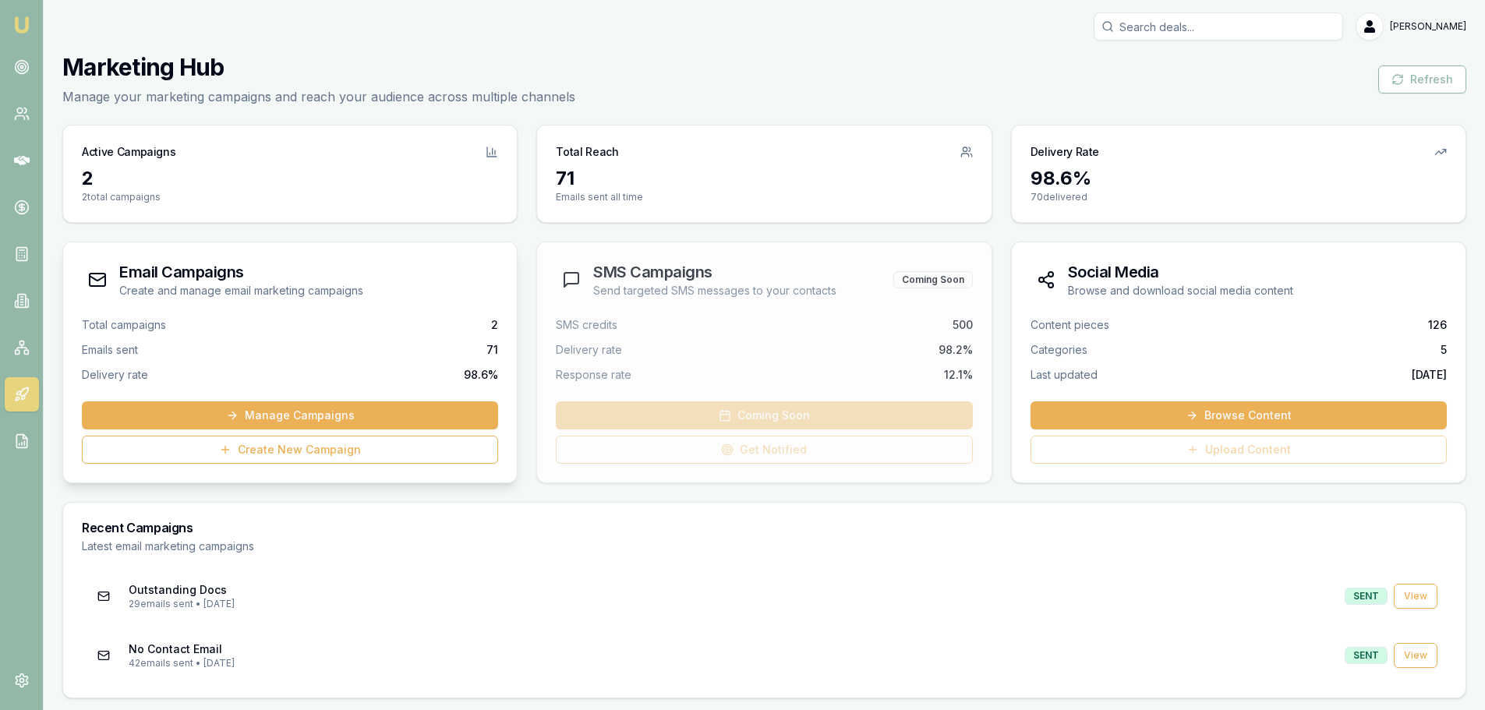
scroll to position [1, 0]
click at [1420, 596] on link "View" at bounding box center [1416, 595] width 44 height 25
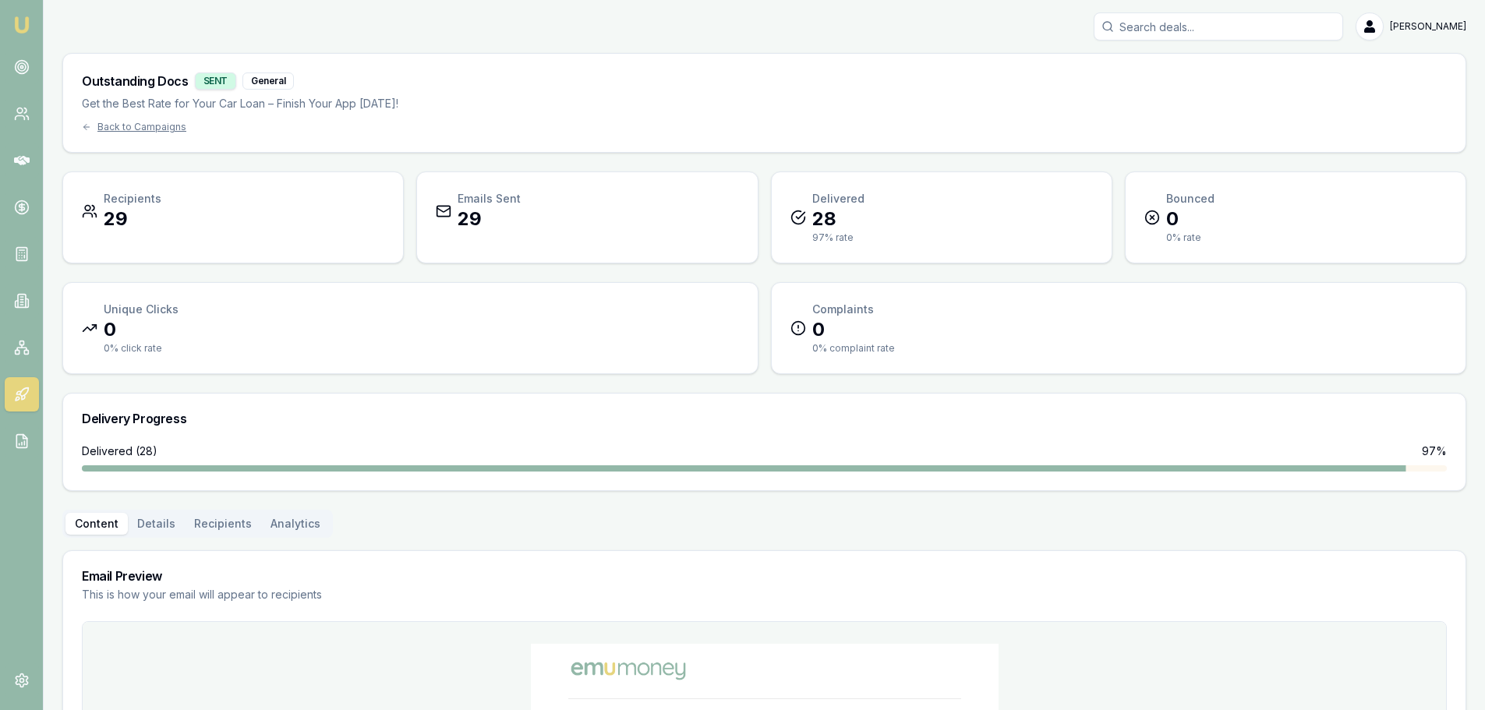
click at [310, 519] on button "Analytics" at bounding box center [295, 524] width 69 height 22
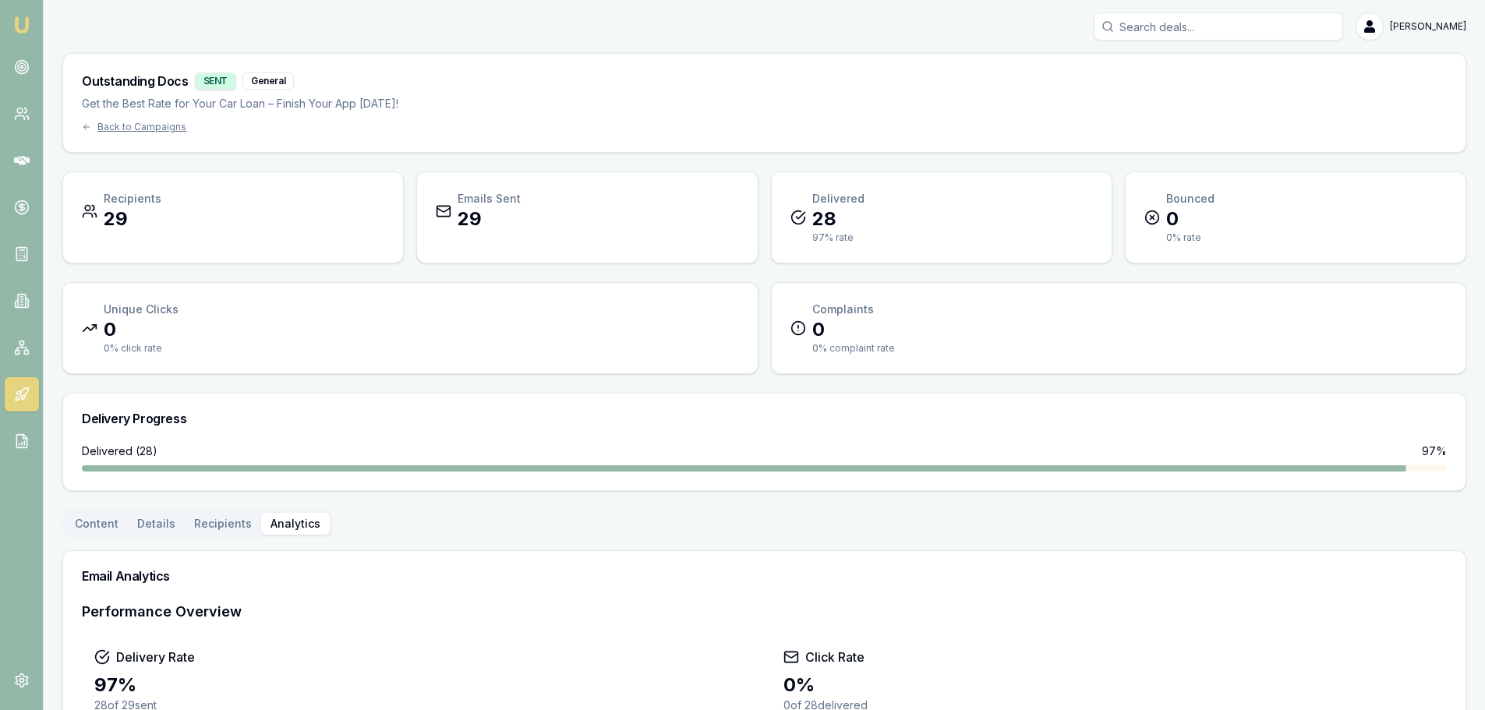
click at [28, 389] on icon at bounding box center [23, 392] width 9 height 9
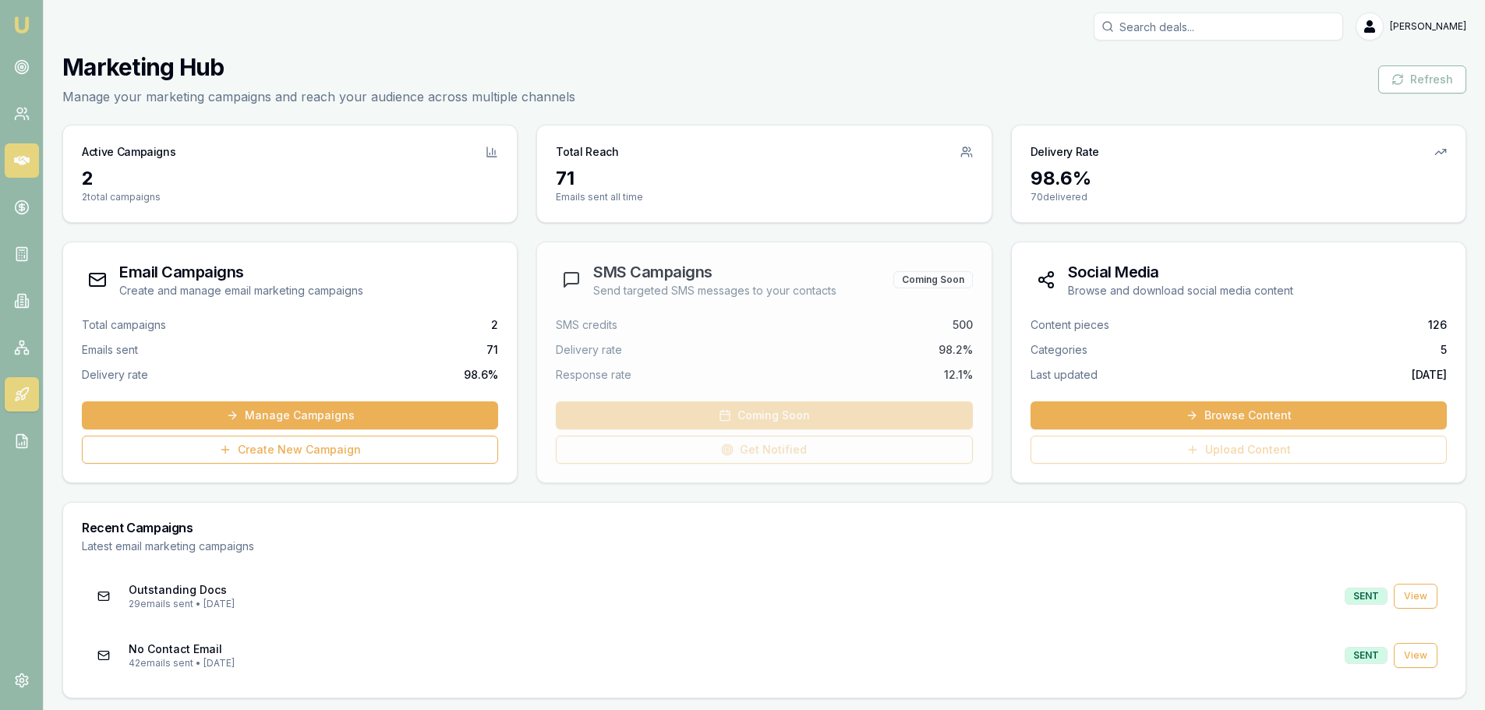
click at [20, 170] on link at bounding box center [22, 160] width 34 height 34
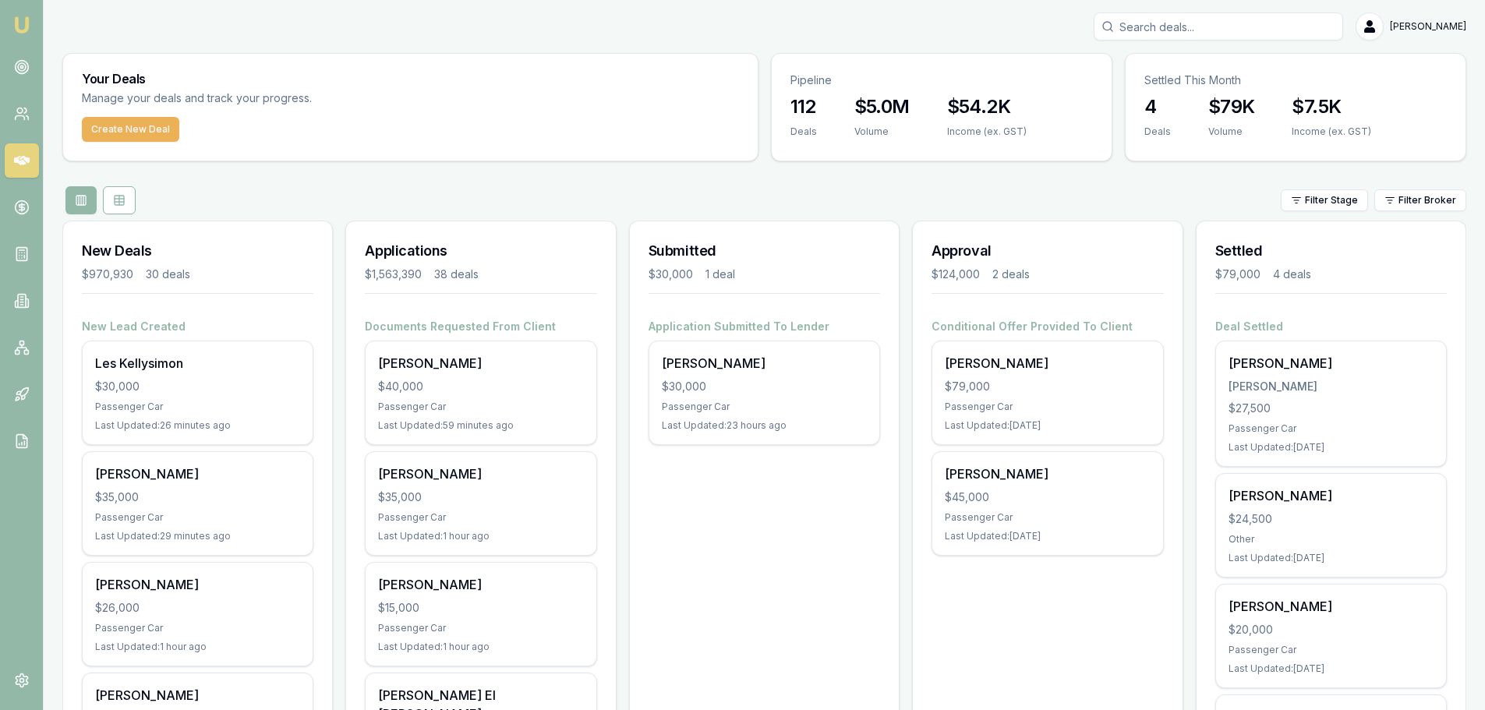
click at [532, 153] on div "Create New Deal" at bounding box center [410, 139] width 694 height 44
click at [528, 187] on div "Filter Stage Filter Broker" at bounding box center [764, 200] width 1404 height 28
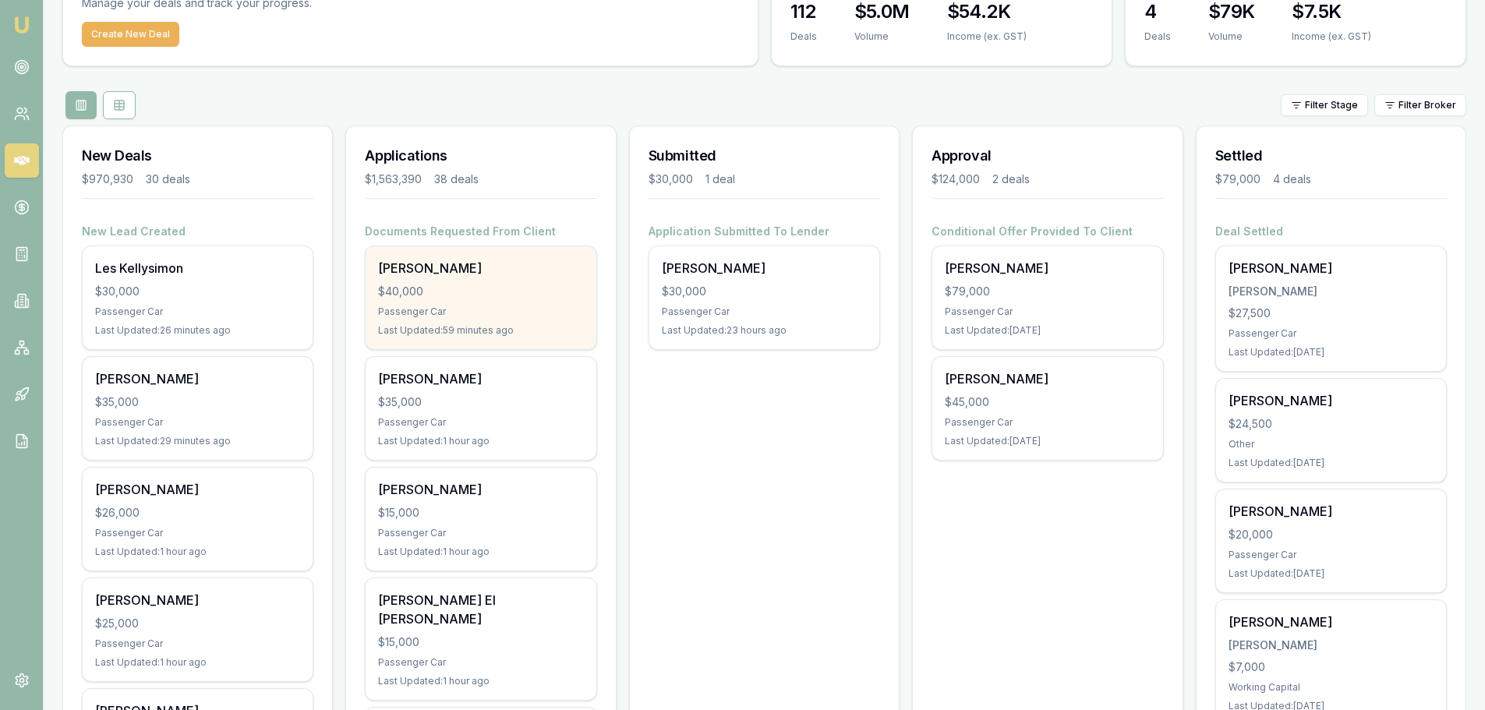
scroll to position [312, 0]
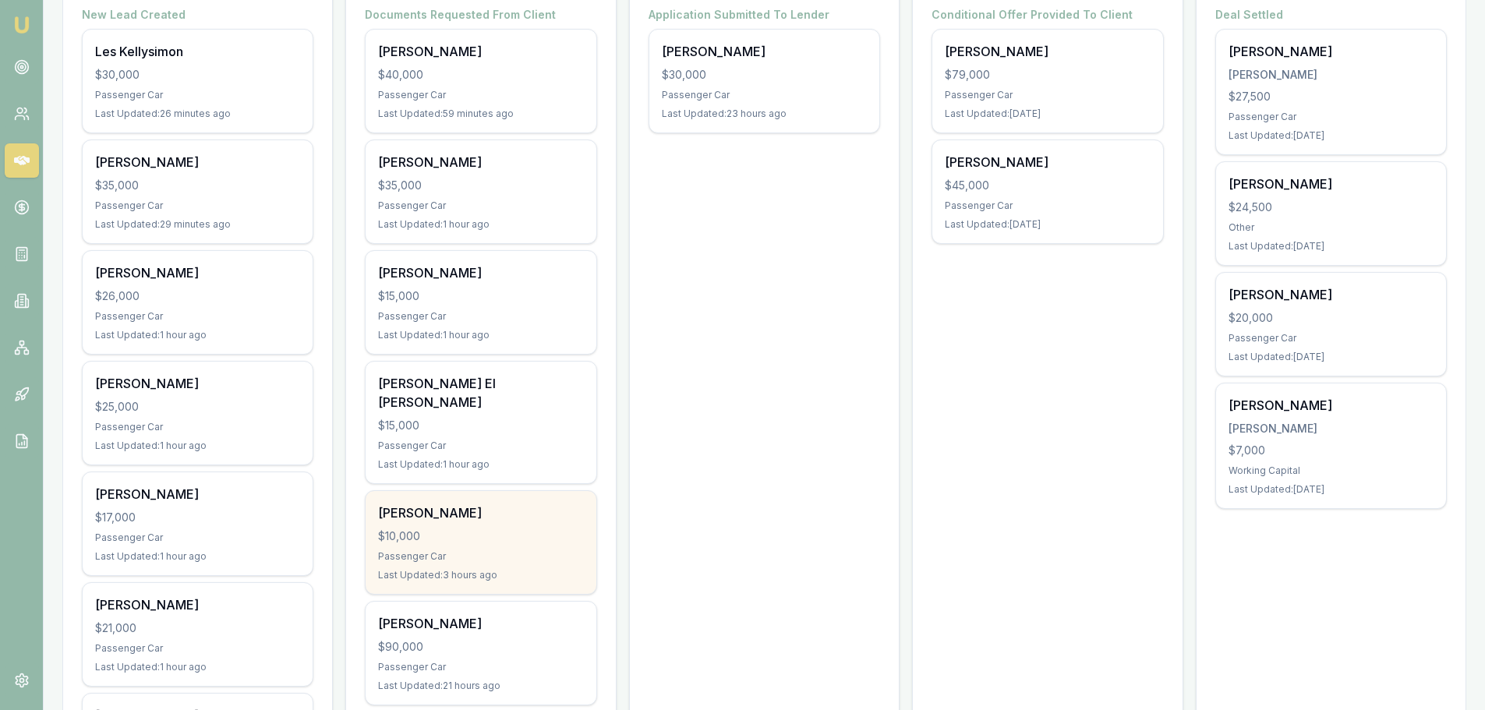
click at [422, 569] on div "Last Updated: 3 hours ago" at bounding box center [480, 575] width 205 height 12
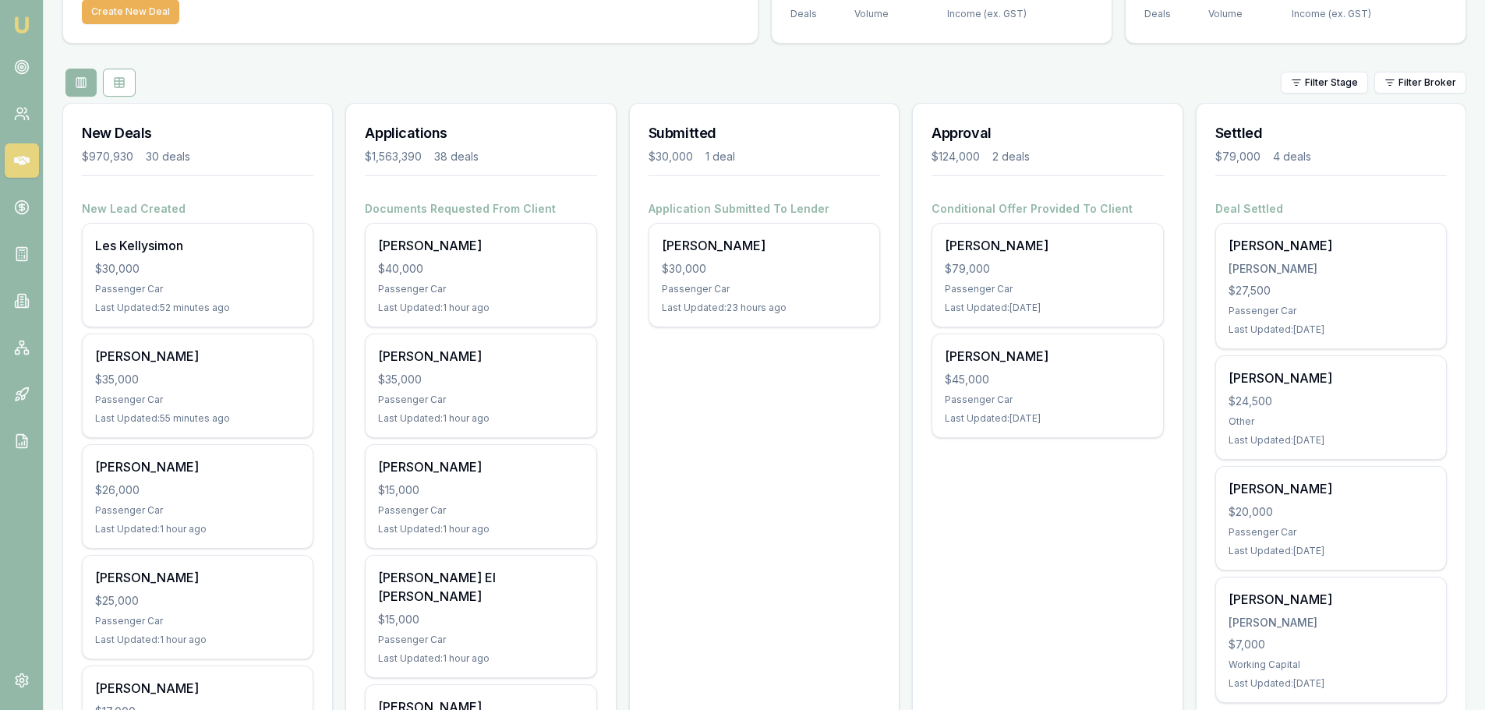
scroll to position [0, 0]
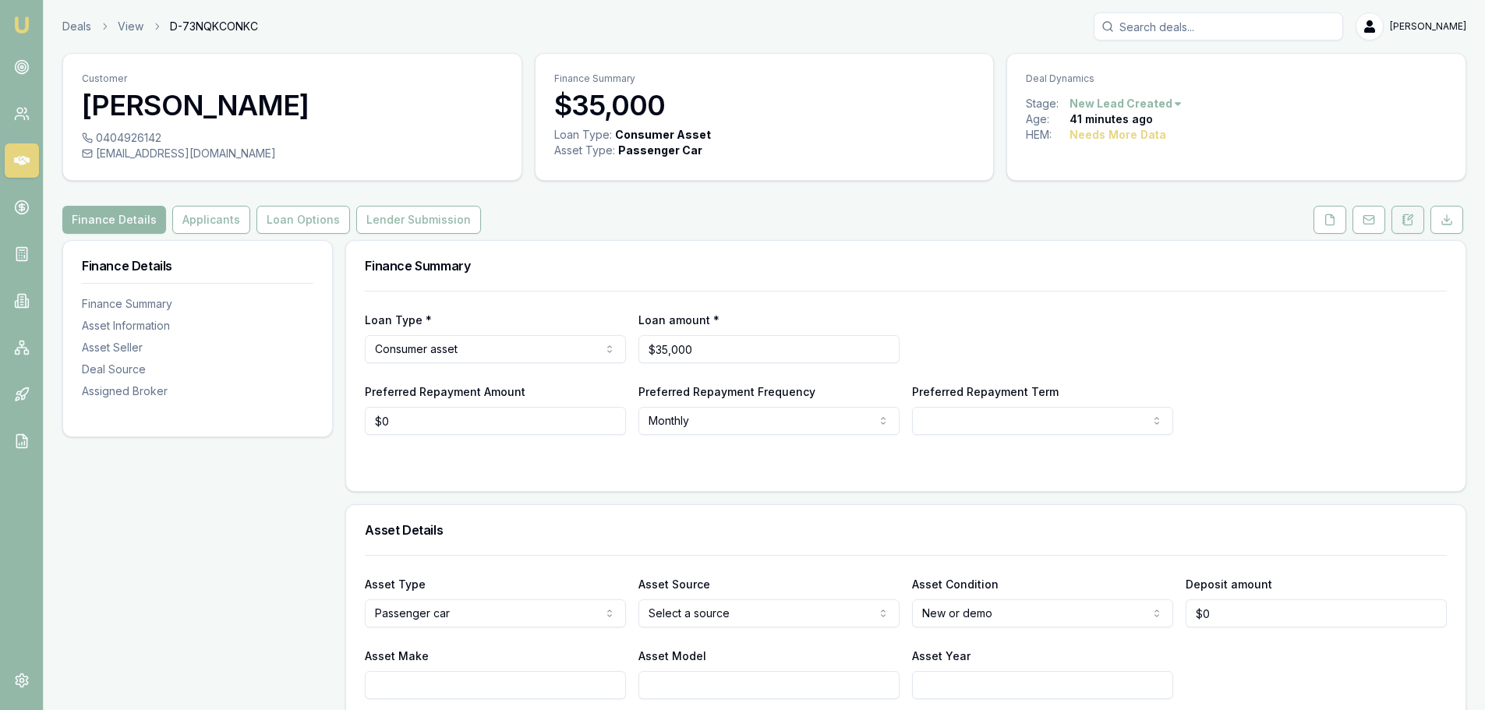
click at [1412, 220] on icon at bounding box center [1407, 220] width 12 height 12
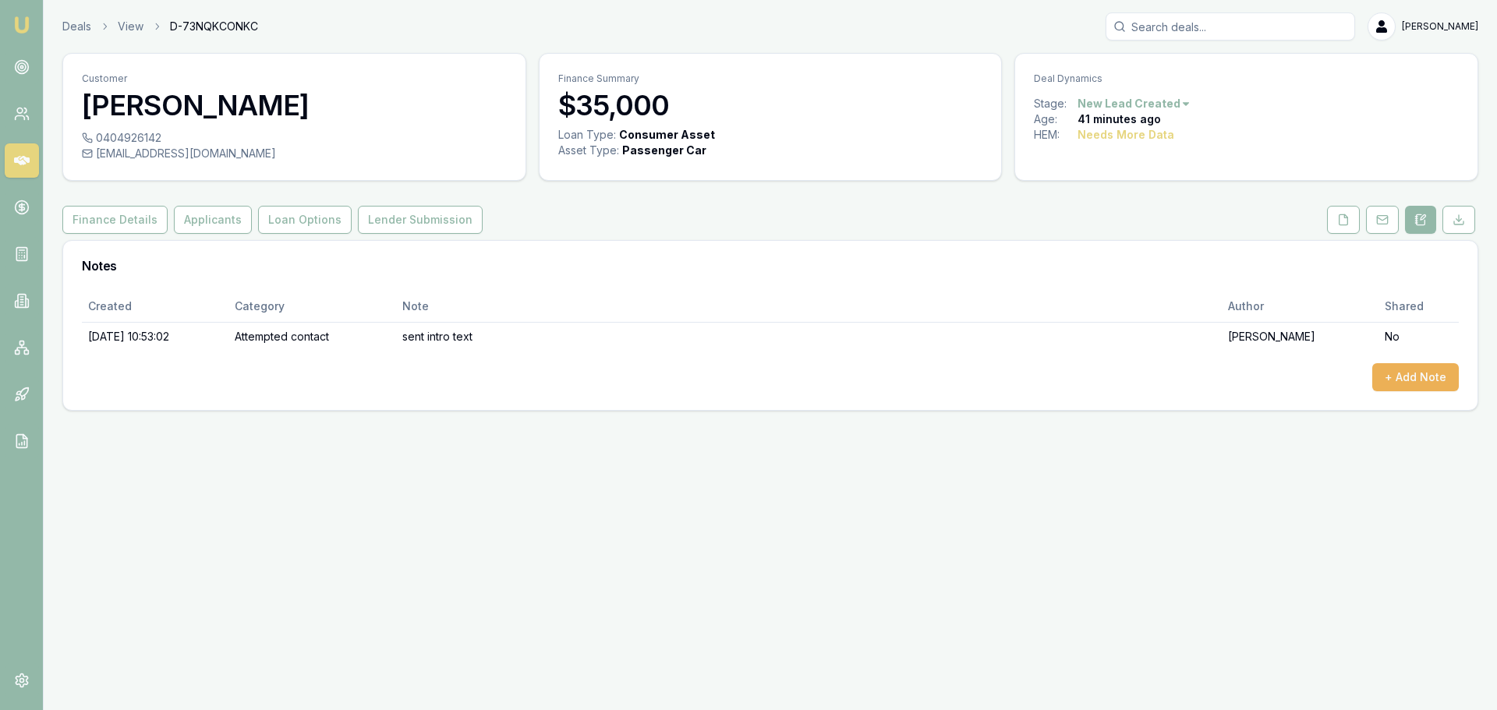
click at [1186, 265] on h3 "Notes" at bounding box center [770, 266] width 1377 height 12
click at [1417, 373] on button "+ Add Note" at bounding box center [1415, 377] width 87 height 28
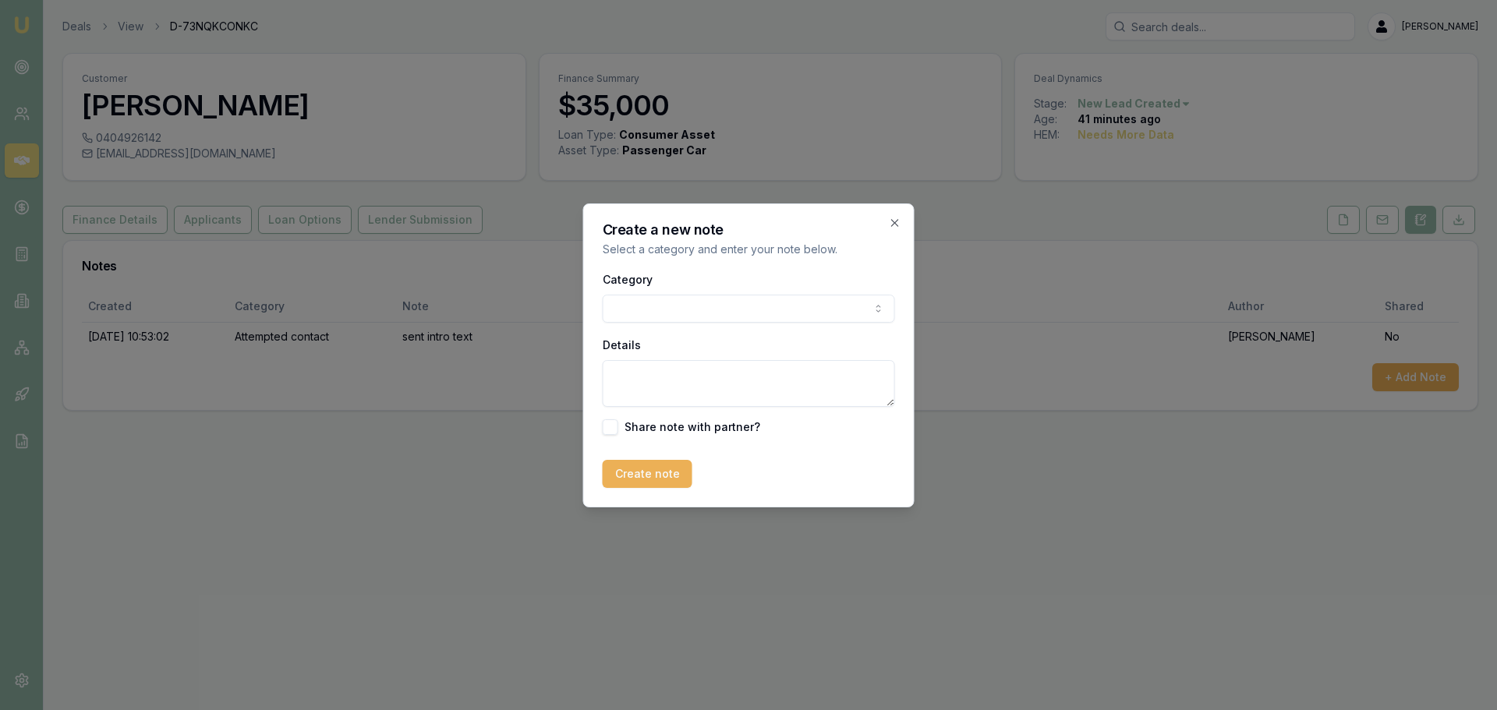
click at [772, 309] on body "Emu Broker Deals View D-73NQKCONKC [PERSON_NAME] Toggle Menu Customer [PERSON_N…" at bounding box center [748, 355] width 1497 height 710
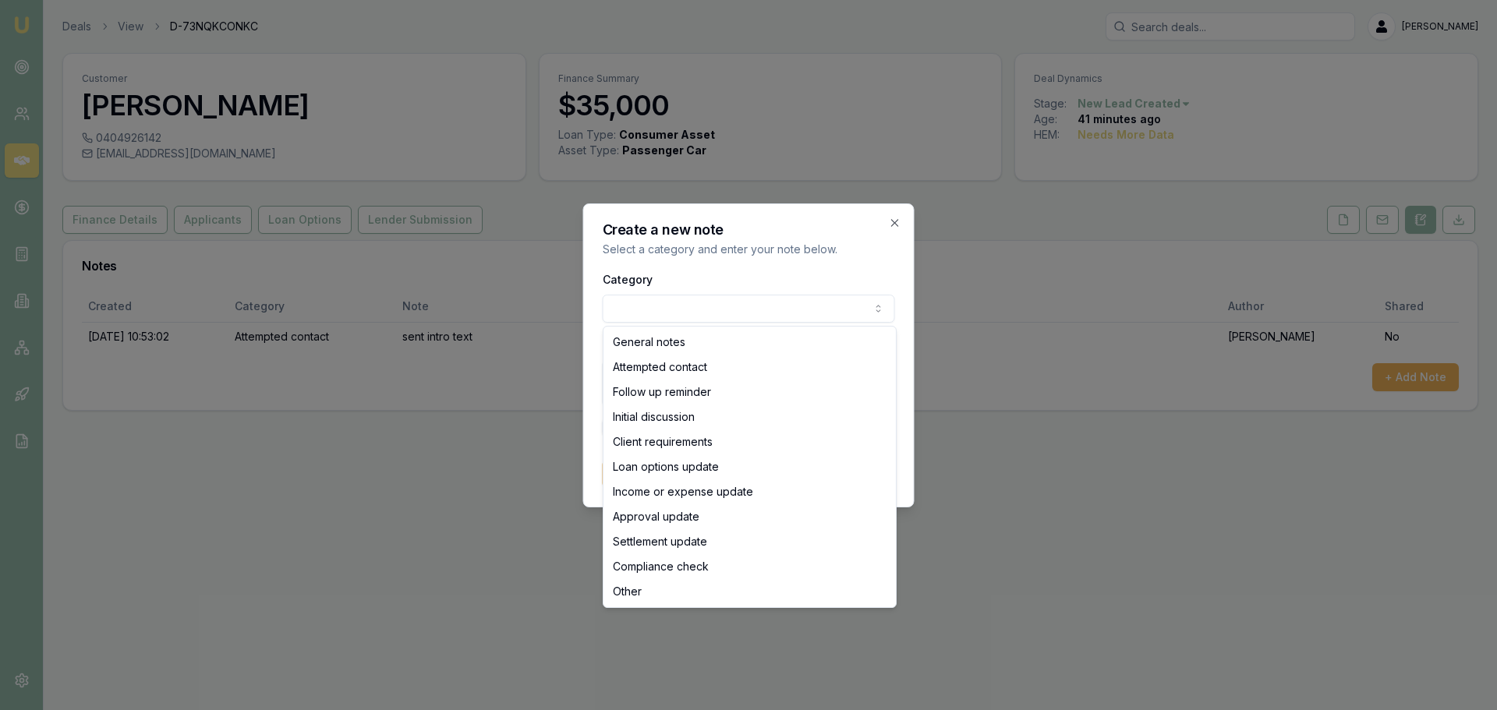
select select "ATTEMPTED_CONTACT"
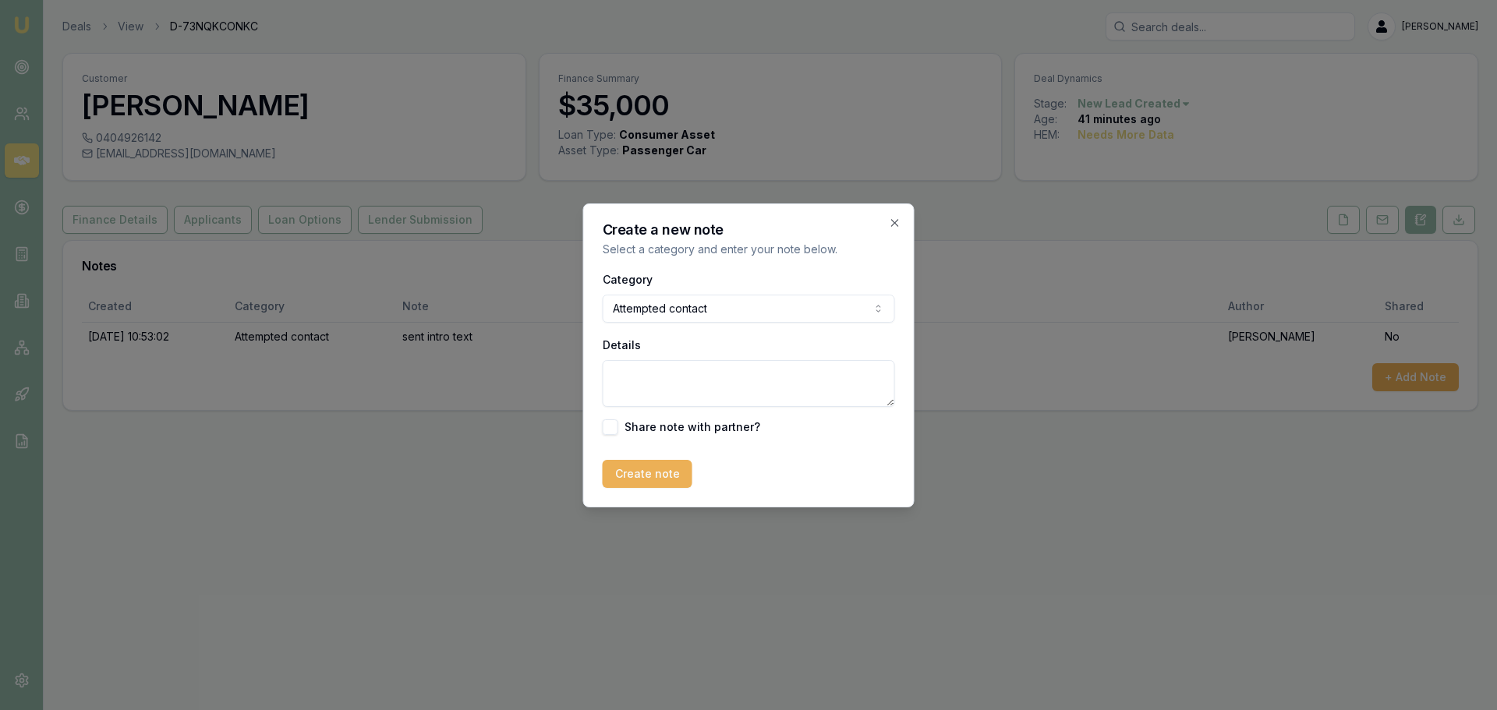
click at [706, 377] on textarea "Details" at bounding box center [749, 383] width 292 height 47
type textarea "l"
type textarea "Left Vm,"
click at [624, 475] on button "Create note" at bounding box center [648, 474] width 90 height 28
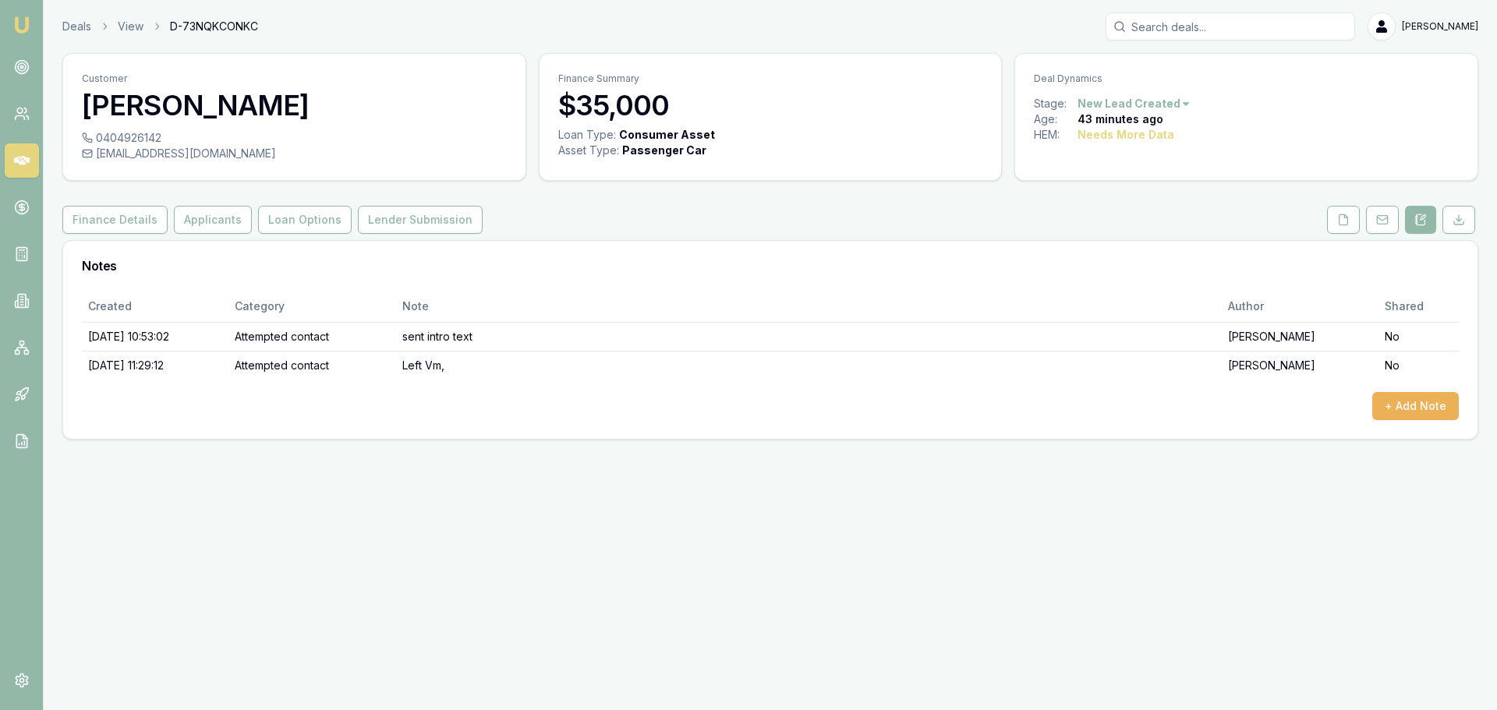
click at [520, 210] on div "Finance Details Applicants Loan Options Lender Submission" at bounding box center [769, 220] width 1415 height 28
click at [827, 216] on div "Finance Details Applicants Loan Options Lender Submission" at bounding box center [769, 220] width 1415 height 28
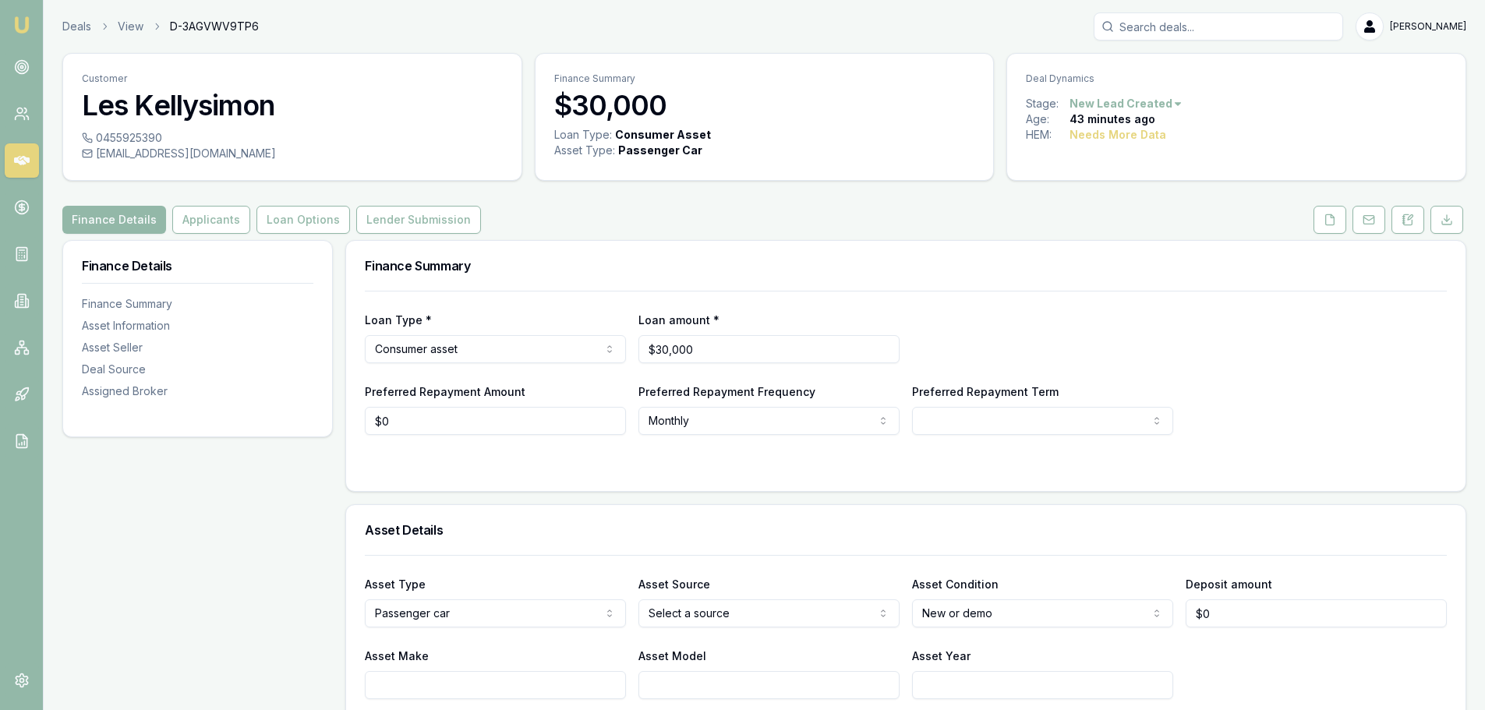
click at [1408, 208] on button at bounding box center [1407, 220] width 33 height 28
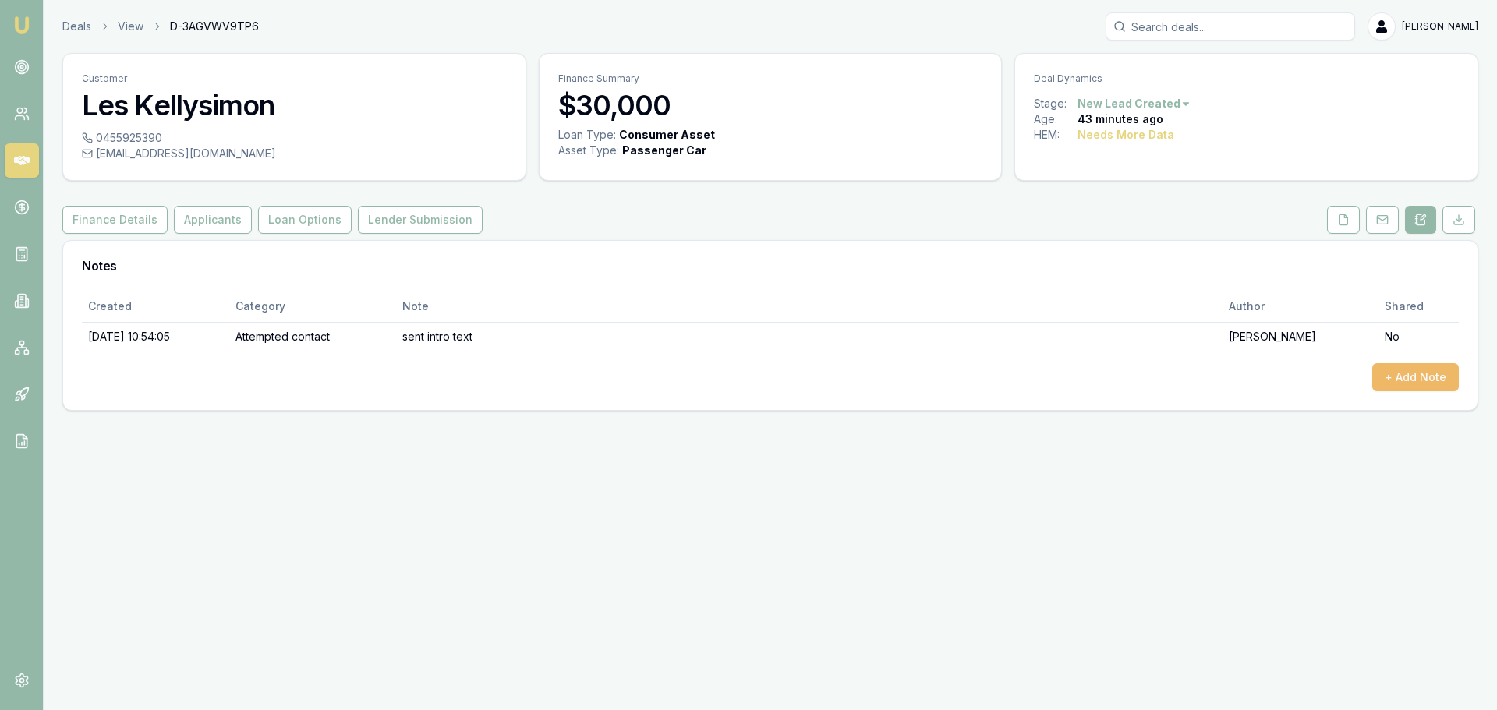
click at [1412, 374] on button "+ Add Note" at bounding box center [1415, 377] width 87 height 28
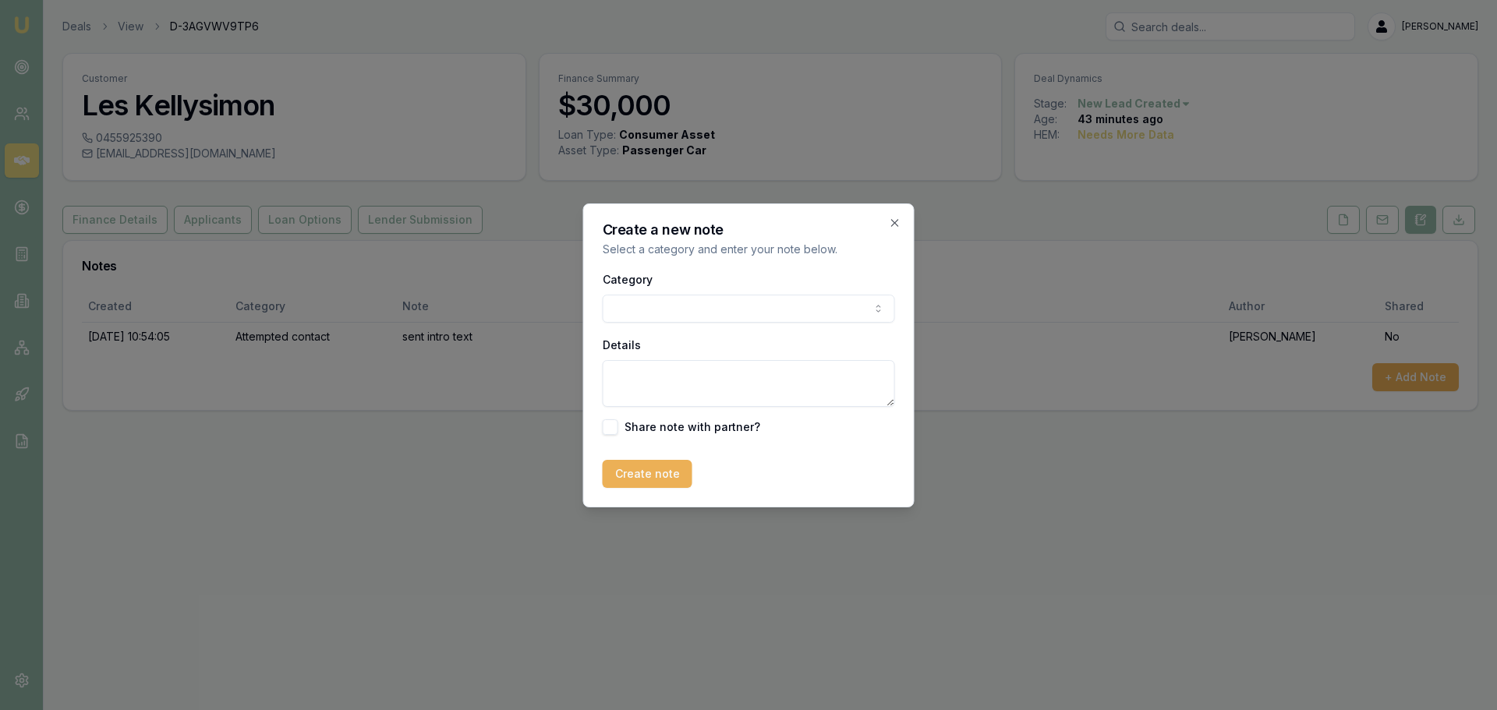
click at [699, 299] on body "Emu Broker Deals View D-3AGVWV9TP6 [PERSON_NAME] Toggle Menu Customer Les Kelly…" at bounding box center [748, 355] width 1497 height 710
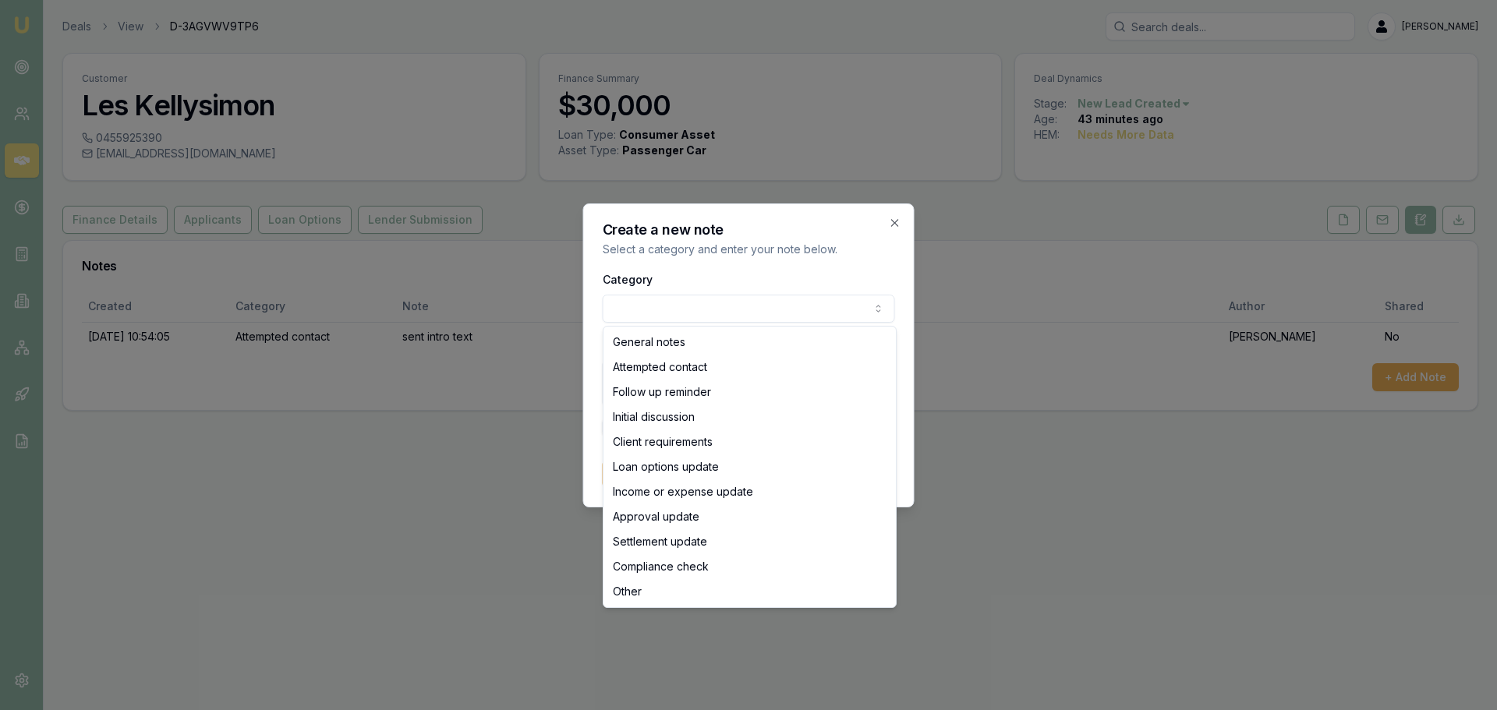
select select "ATTEMPTED_CONTACT"
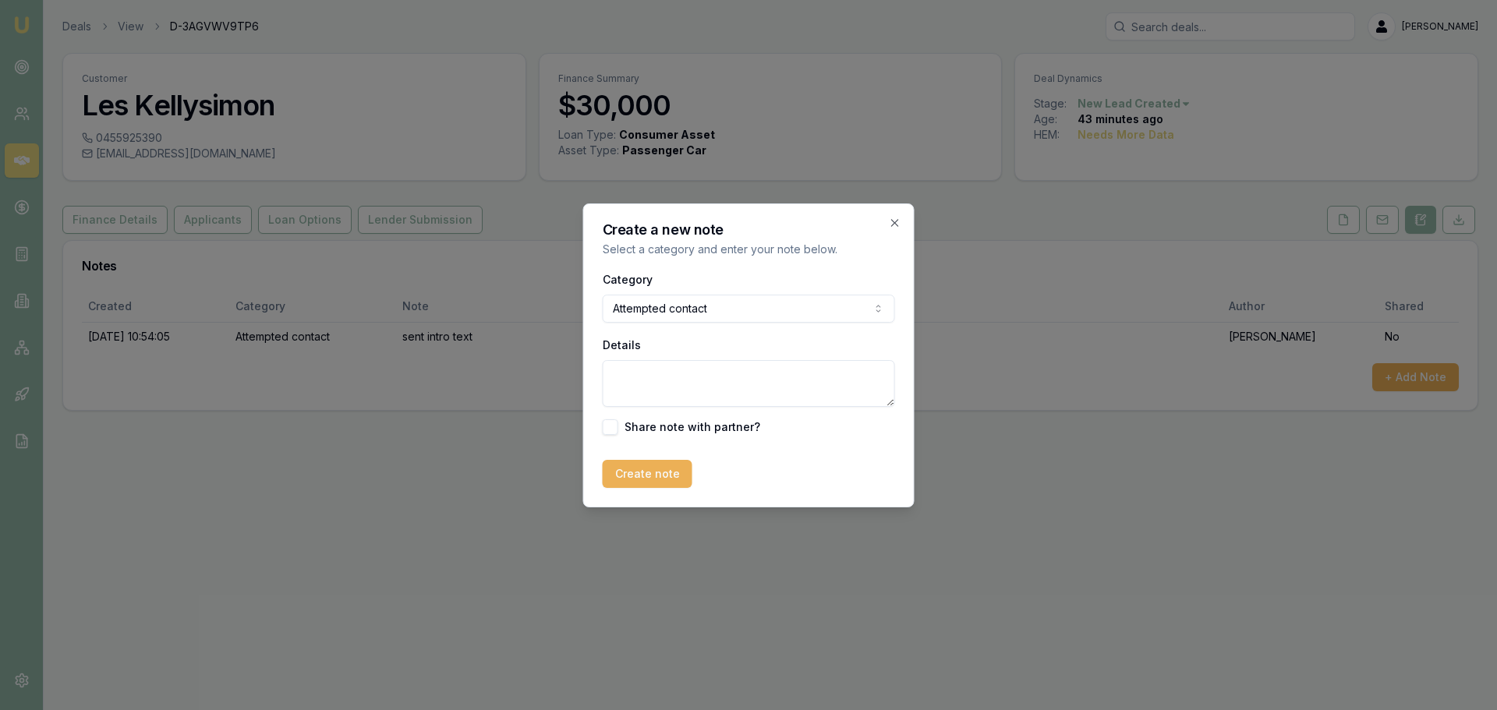
drag, startPoint x: 684, startPoint y: 371, endPoint x: 683, endPoint y: 351, distance: 20.3
click at [684, 369] on textarea "Details" at bounding box center [749, 383] width 292 height 47
type textarea "call declined"
click at [641, 465] on button "Create note" at bounding box center [648, 474] width 90 height 28
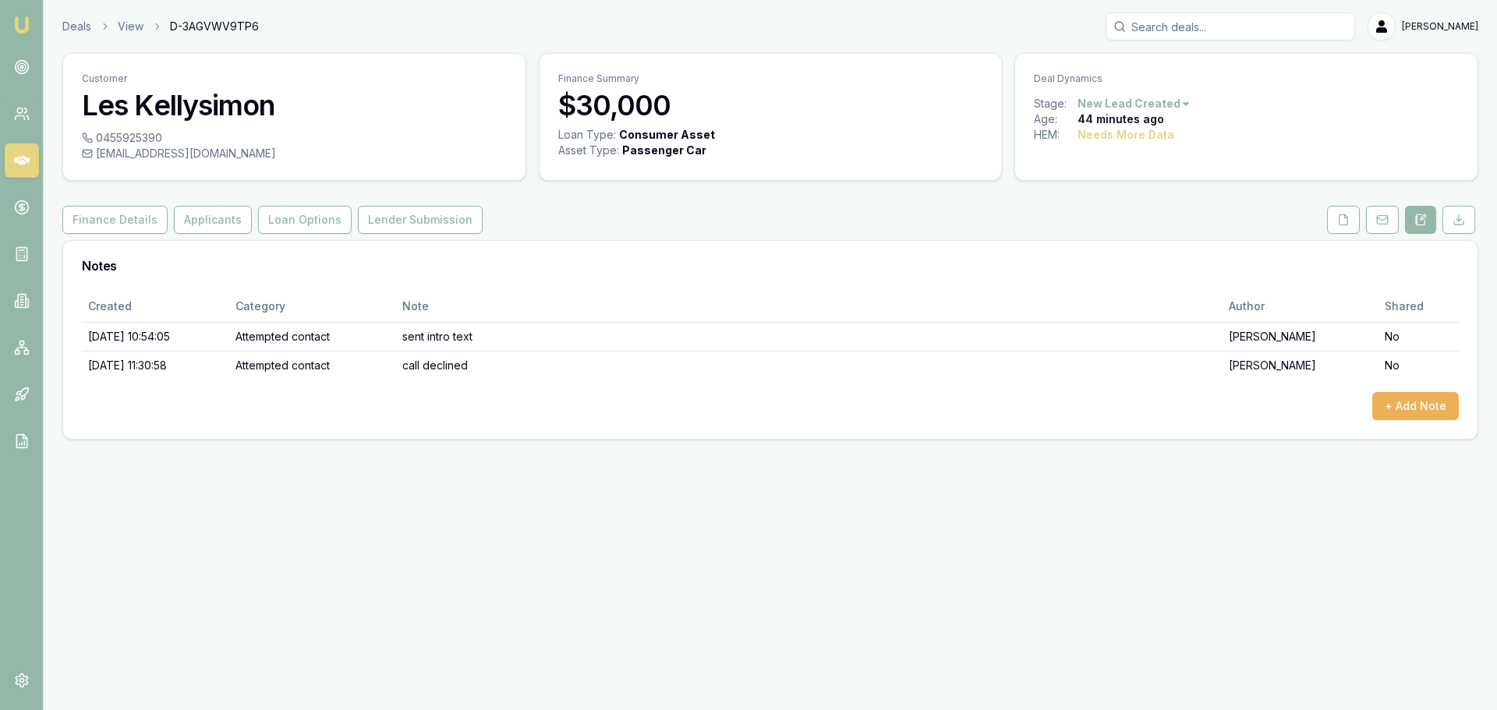
click at [896, 201] on div "Customer Les Kellysimon 0455925390 [EMAIL_ADDRESS][DOMAIN_NAME] Finance Summary…" at bounding box center [769, 246] width 1415 height 387
click at [1444, 414] on button "+ Add Note" at bounding box center [1415, 406] width 87 height 28
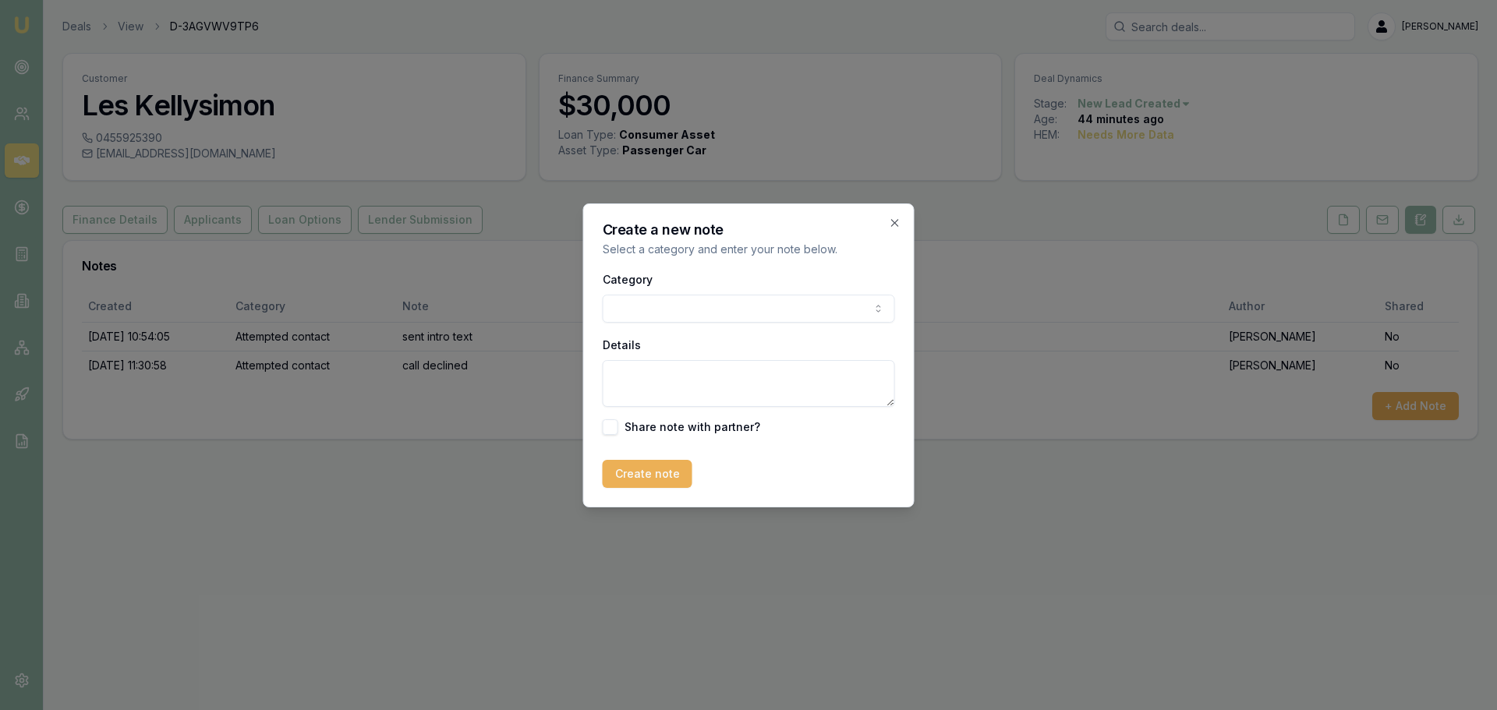
click at [645, 301] on body "Emu Broker Deals View D-3AGVWV9TP6 [PERSON_NAME] Toggle Menu Customer Les Kelly…" at bounding box center [748, 355] width 1497 height 710
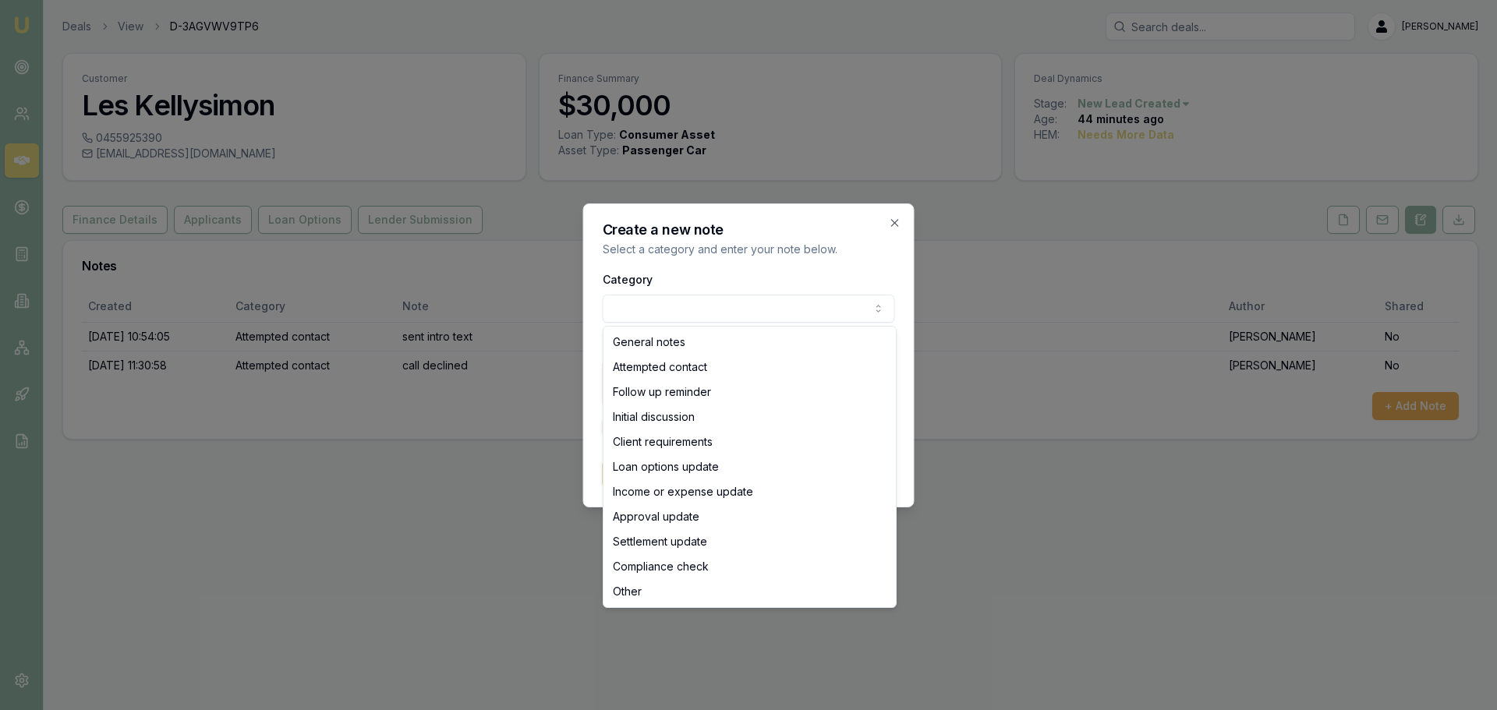
select select "ATTEMPTED_CONTACT"
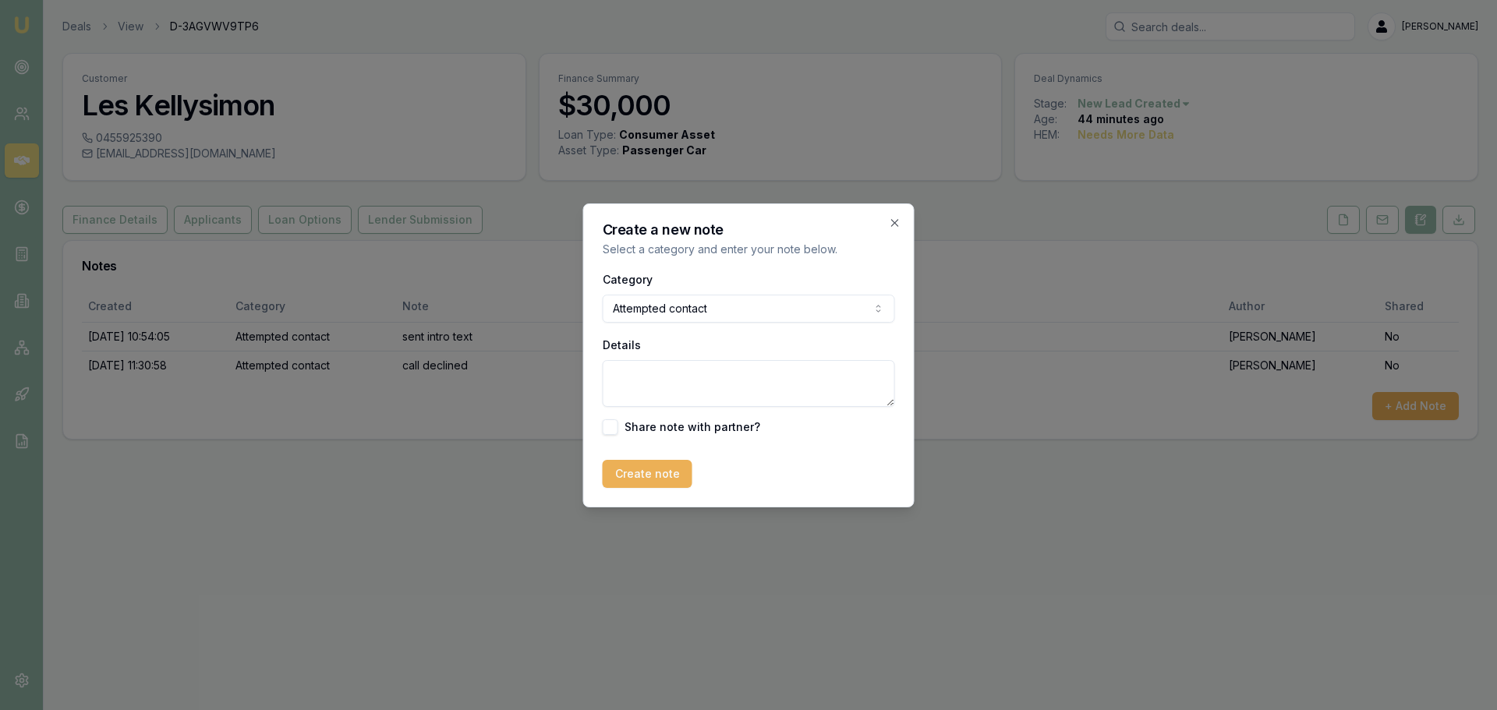
click at [657, 380] on textarea "Details" at bounding box center [749, 383] width 292 height 47
type textarea "call declined"
click at [642, 477] on button "Create note" at bounding box center [648, 474] width 90 height 28
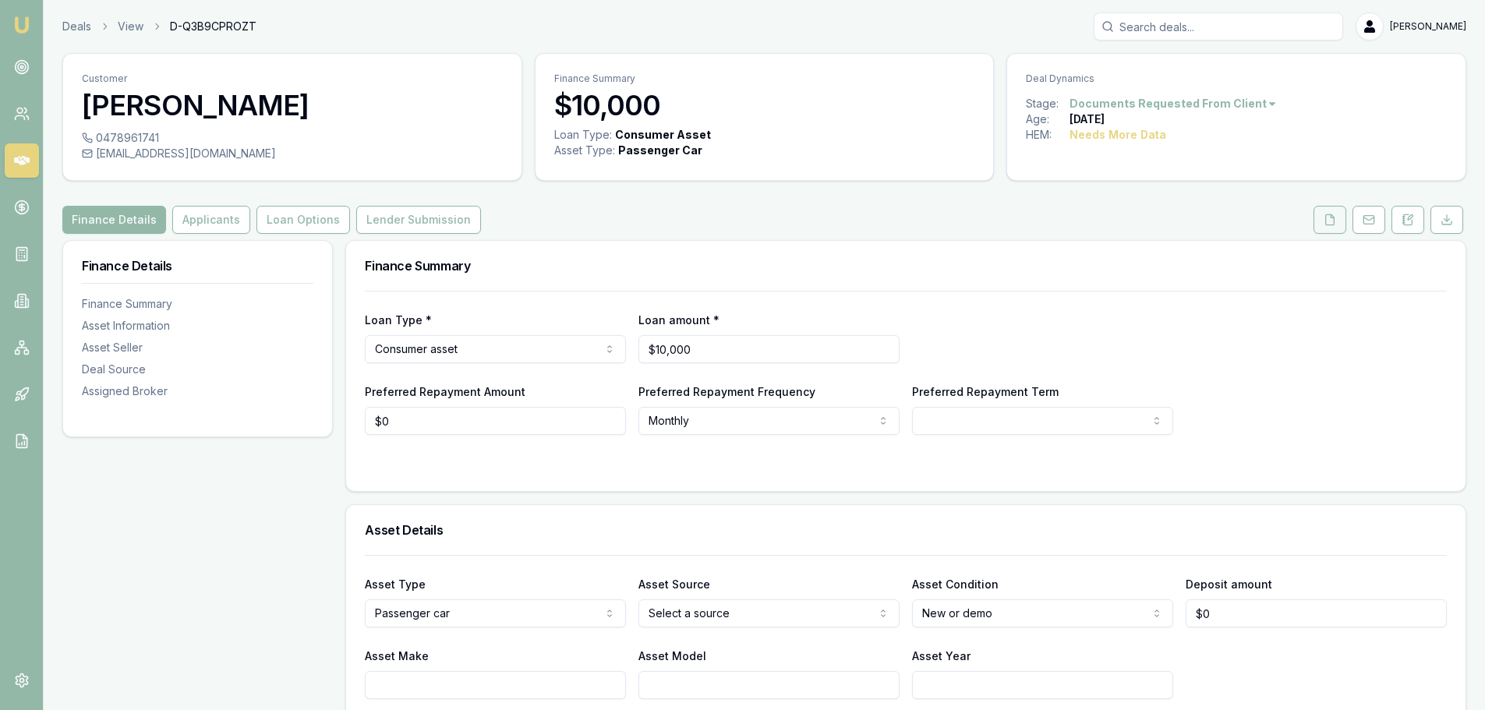
click at [1334, 213] on button at bounding box center [1329, 220] width 33 height 28
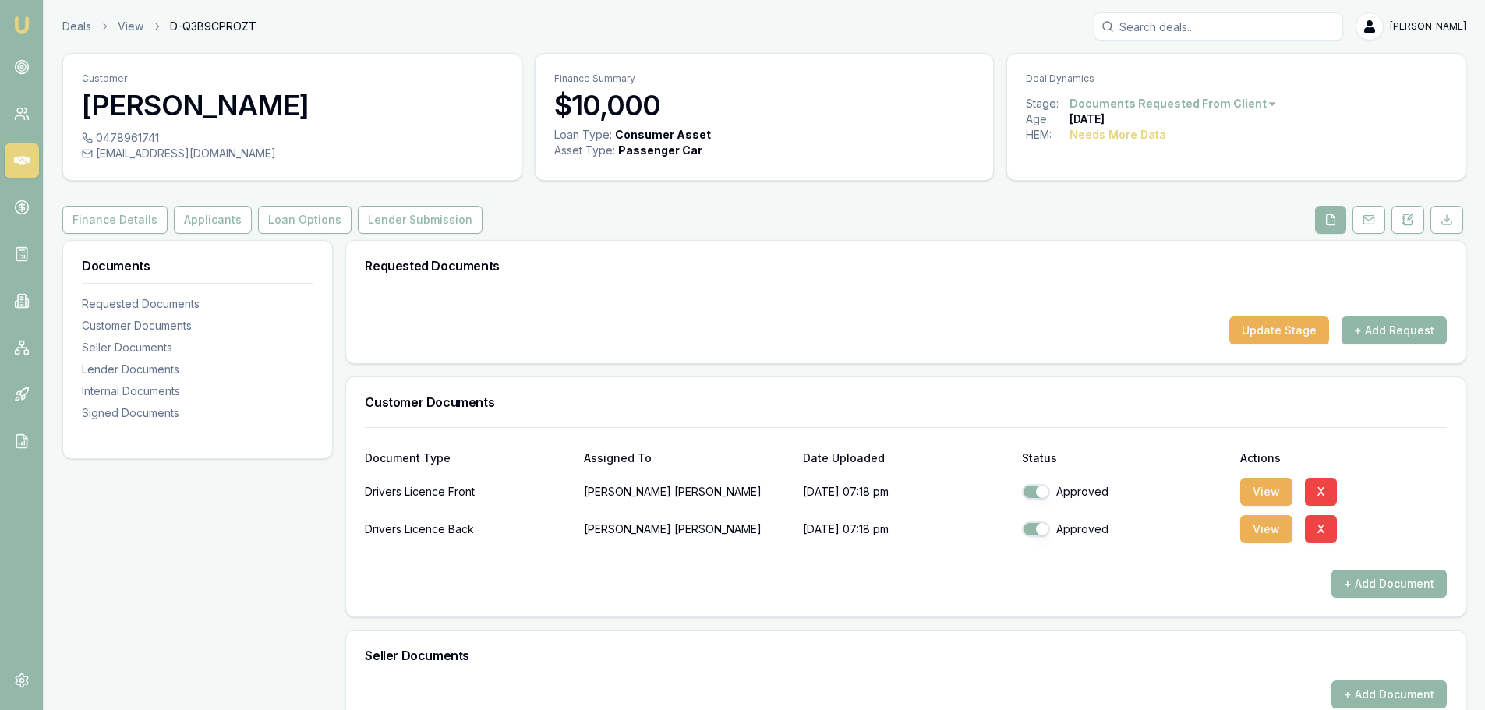
click at [1373, 338] on button "+ Add Request" at bounding box center [1393, 330] width 105 height 28
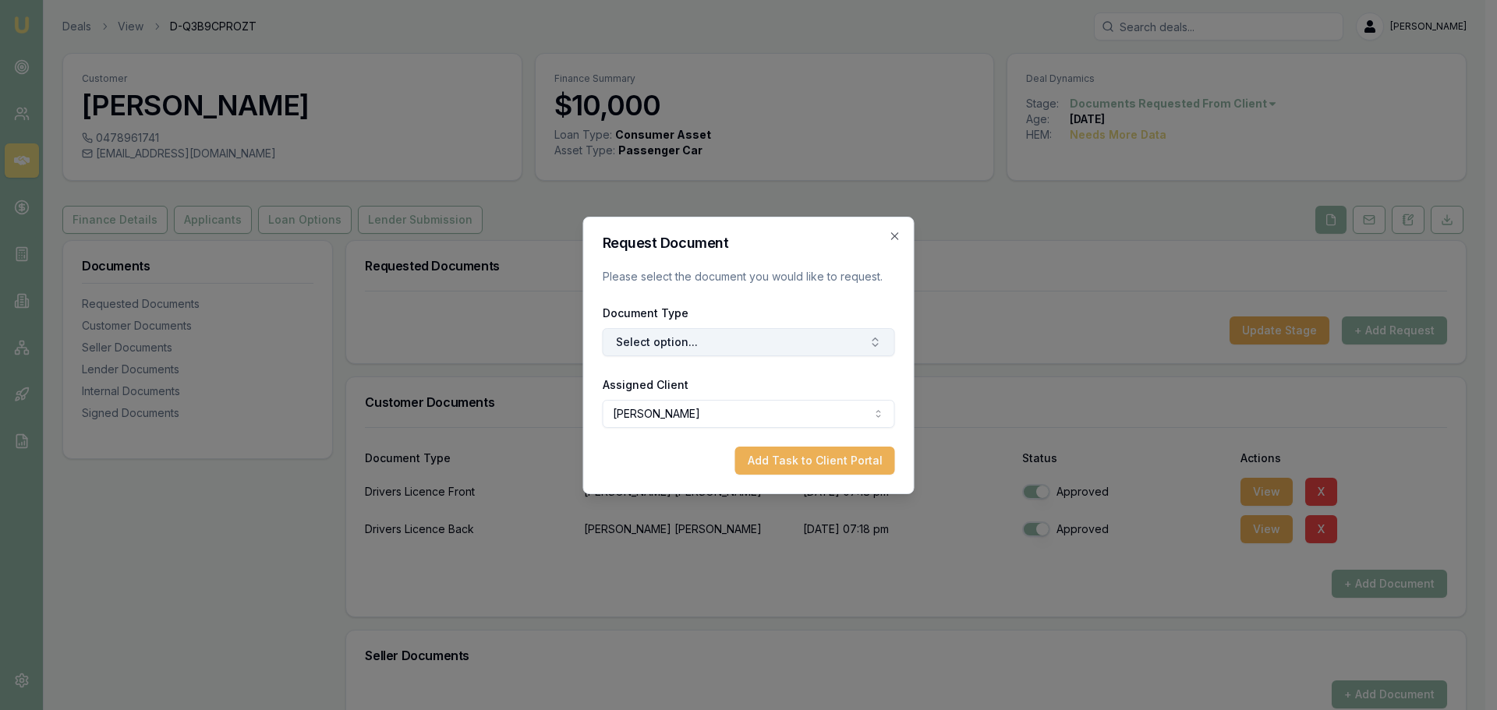
click at [661, 338] on button "Select option..." at bounding box center [749, 342] width 292 height 28
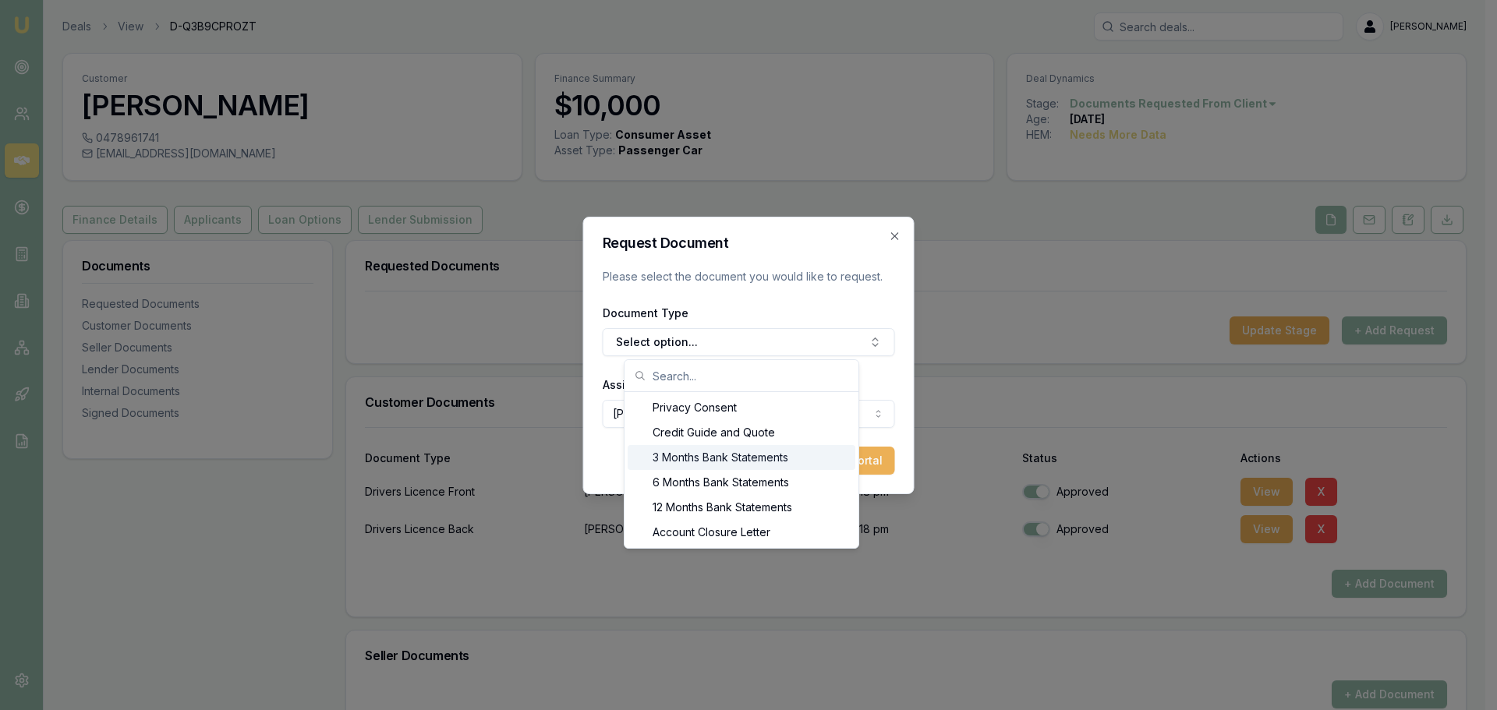
click at [737, 463] on div "3 Months Bank Statements" at bounding box center [741, 457] width 228 height 25
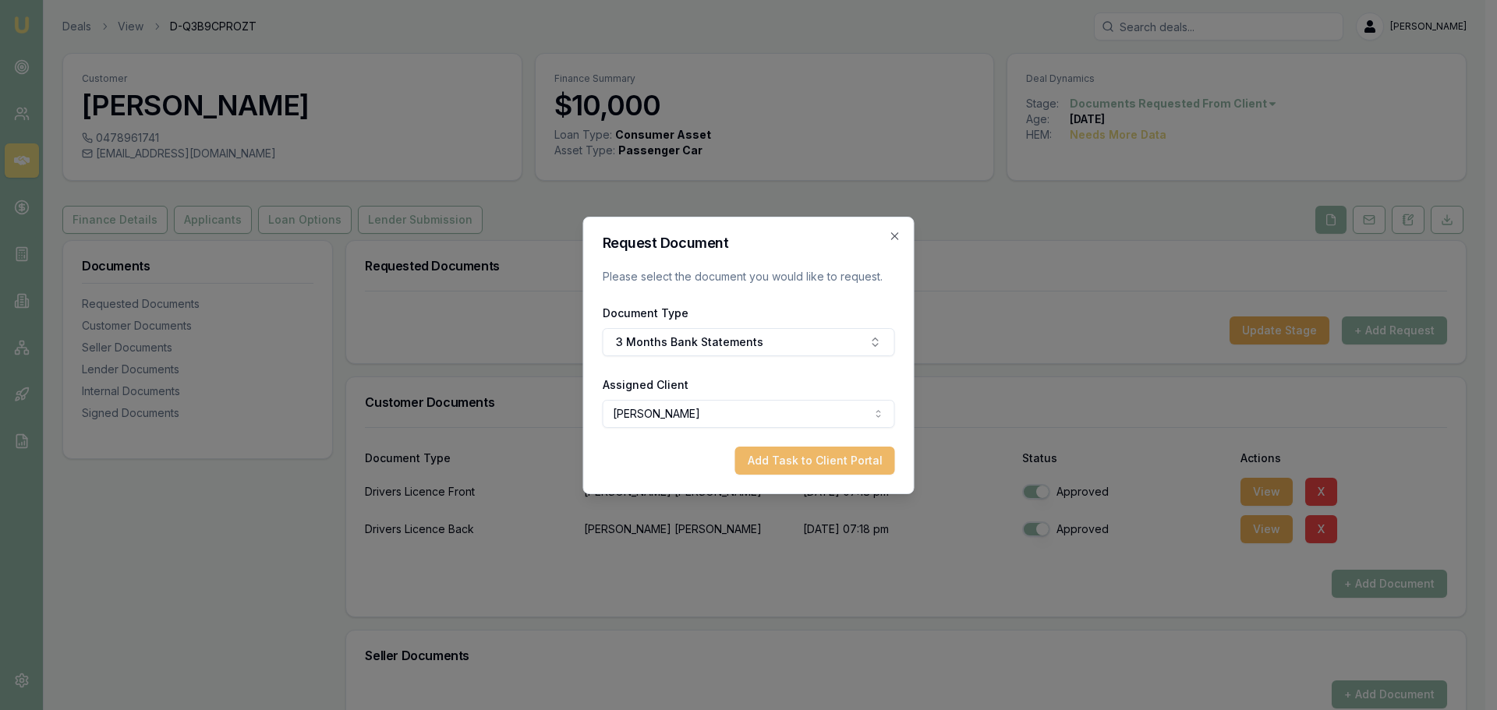
click at [806, 469] on button "Add Task to Client Portal" at bounding box center [815, 461] width 160 height 28
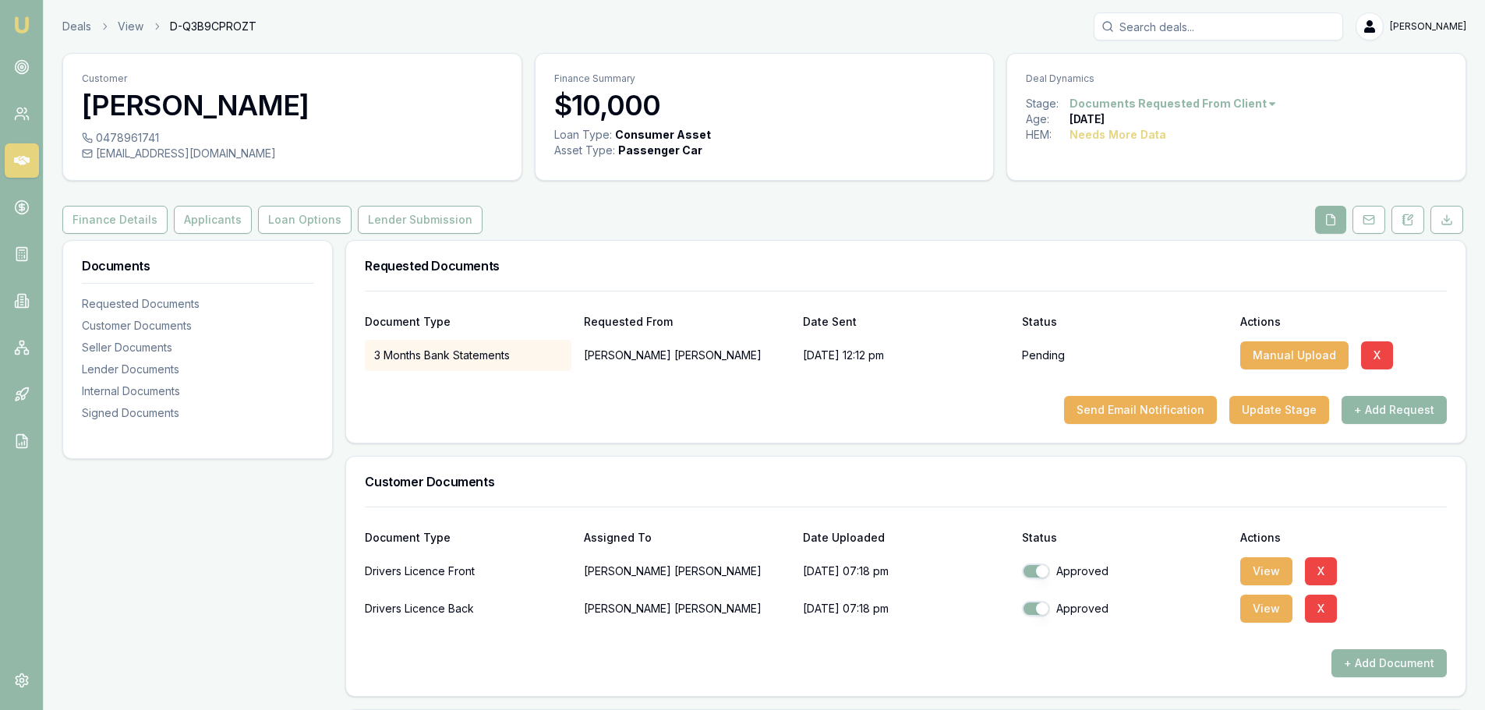
click at [1417, 414] on button "+ Add Request" at bounding box center [1393, 410] width 105 height 28
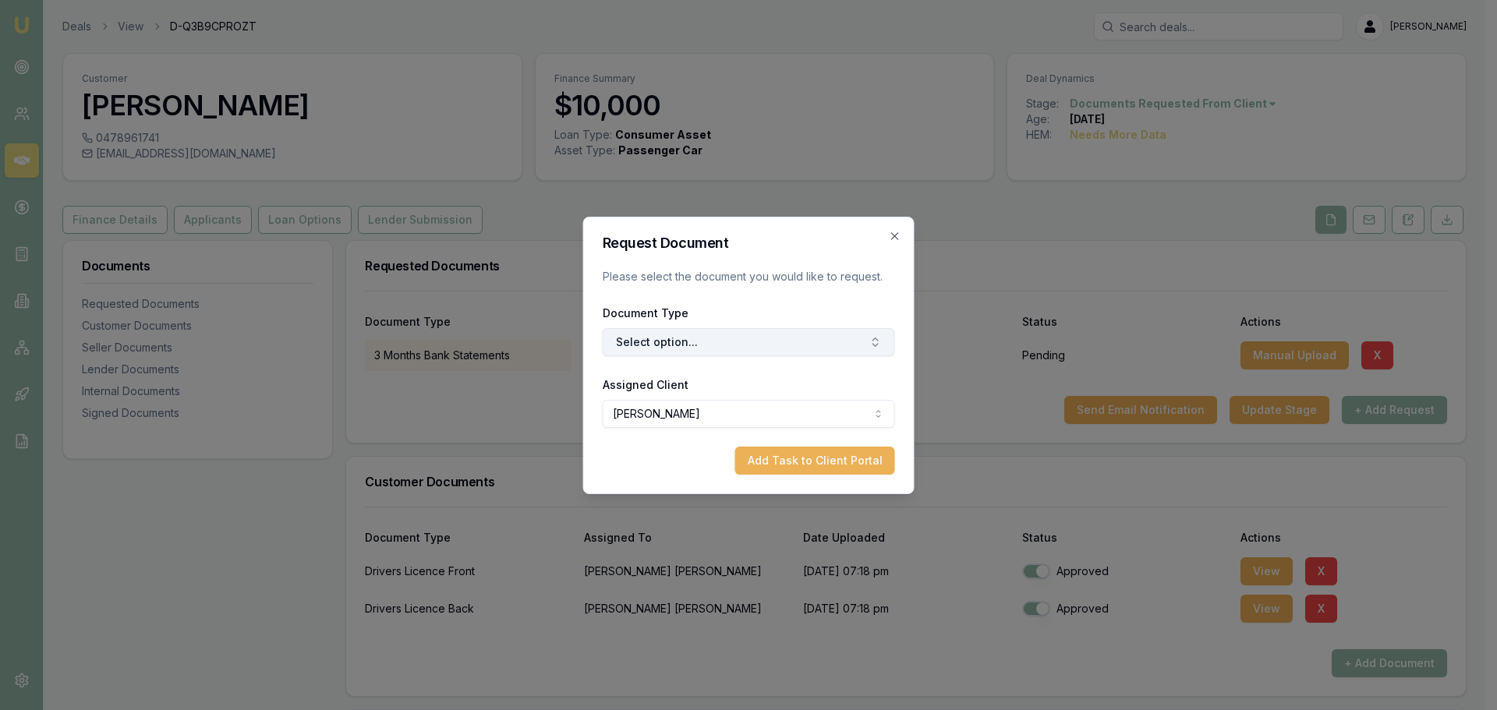
click at [783, 344] on button "Select option..." at bounding box center [749, 342] width 292 height 28
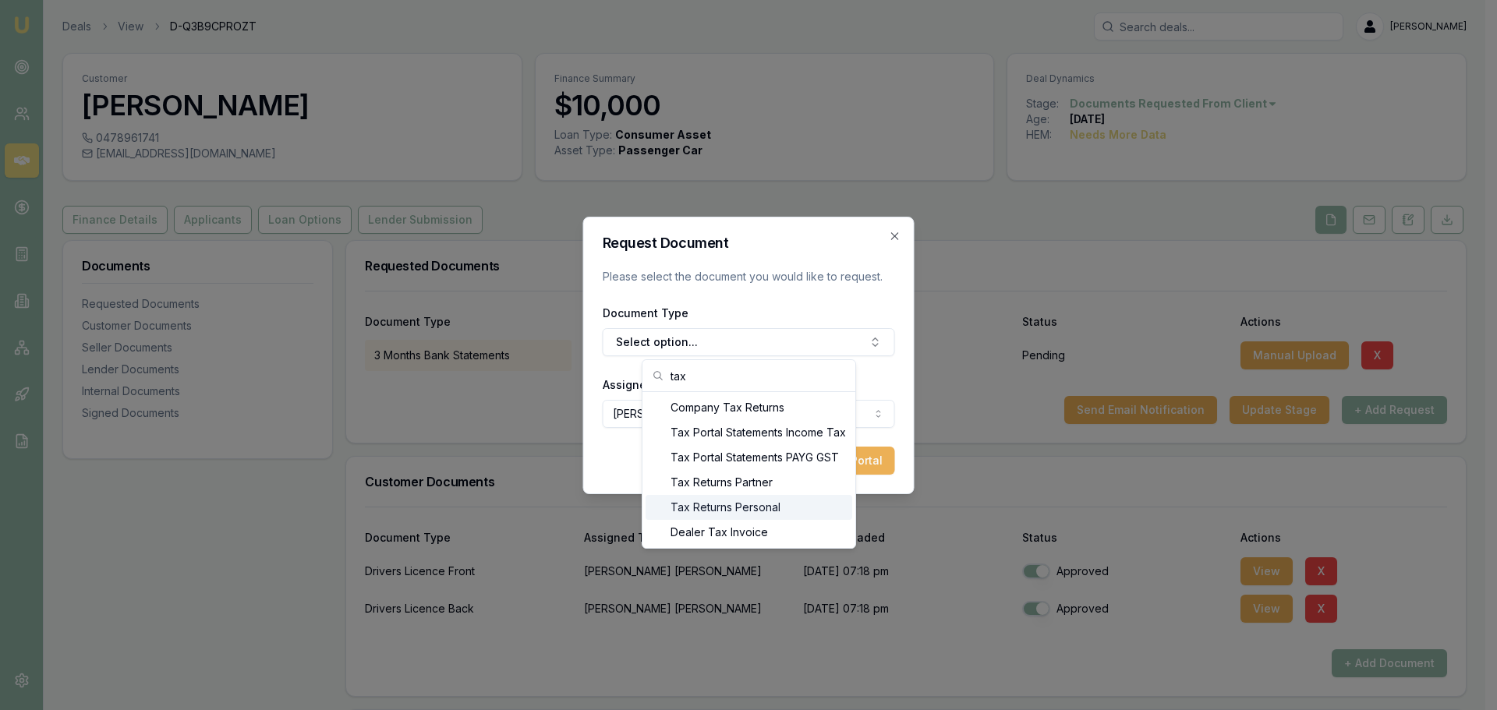
type input "tax"
click at [788, 504] on div "Tax Returns Personal" at bounding box center [748, 507] width 207 height 25
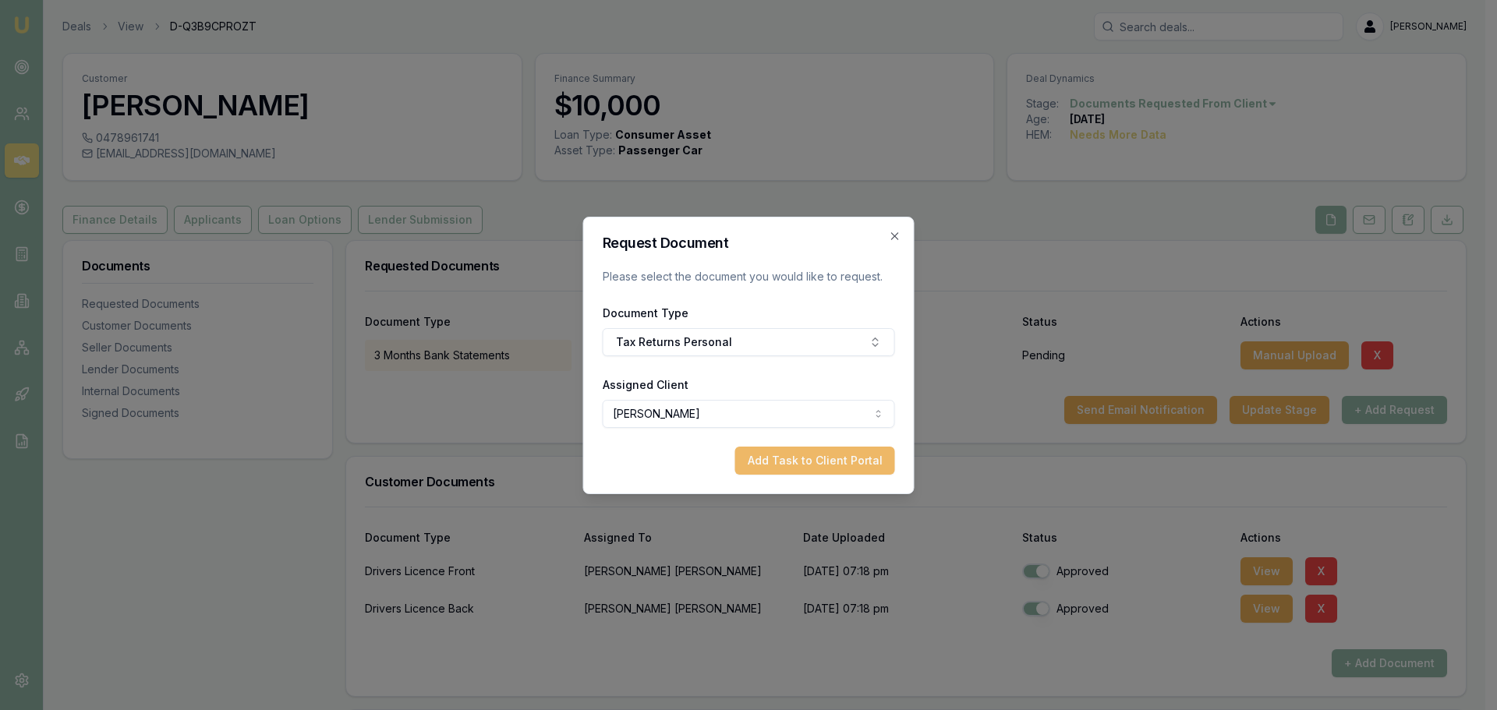
click at [818, 465] on button "Add Task to Client Portal" at bounding box center [815, 461] width 160 height 28
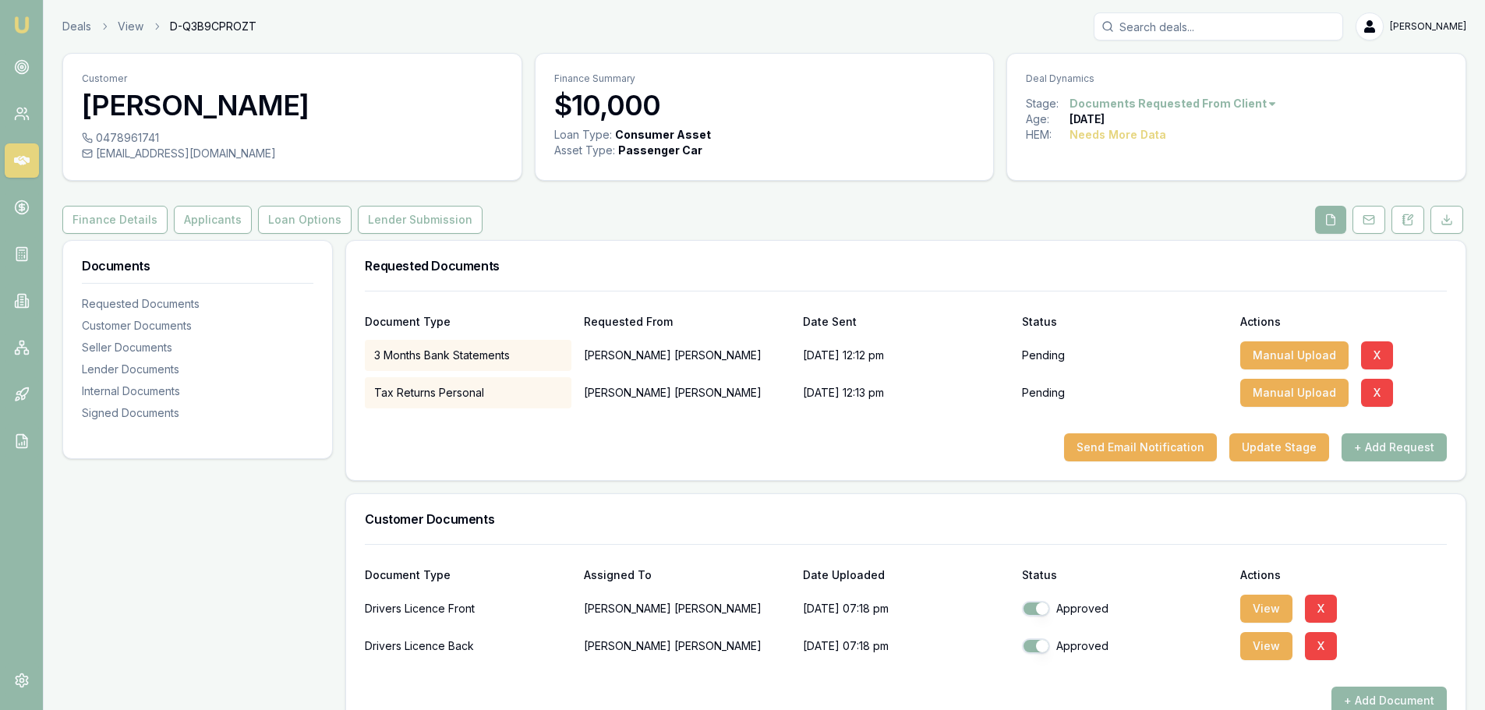
click at [1395, 445] on button "+ Add Request" at bounding box center [1393, 447] width 105 height 28
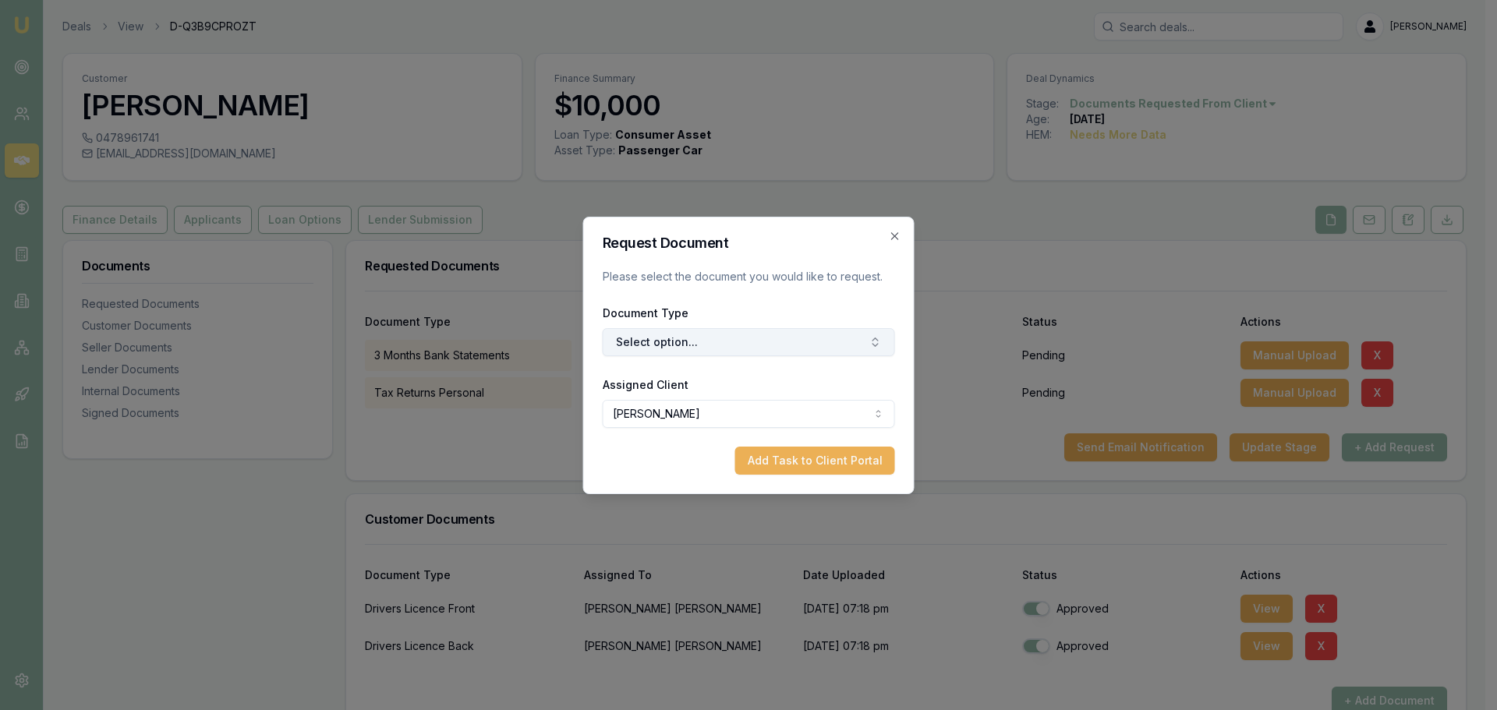
click at [772, 344] on button "Select option..." at bounding box center [749, 342] width 292 height 28
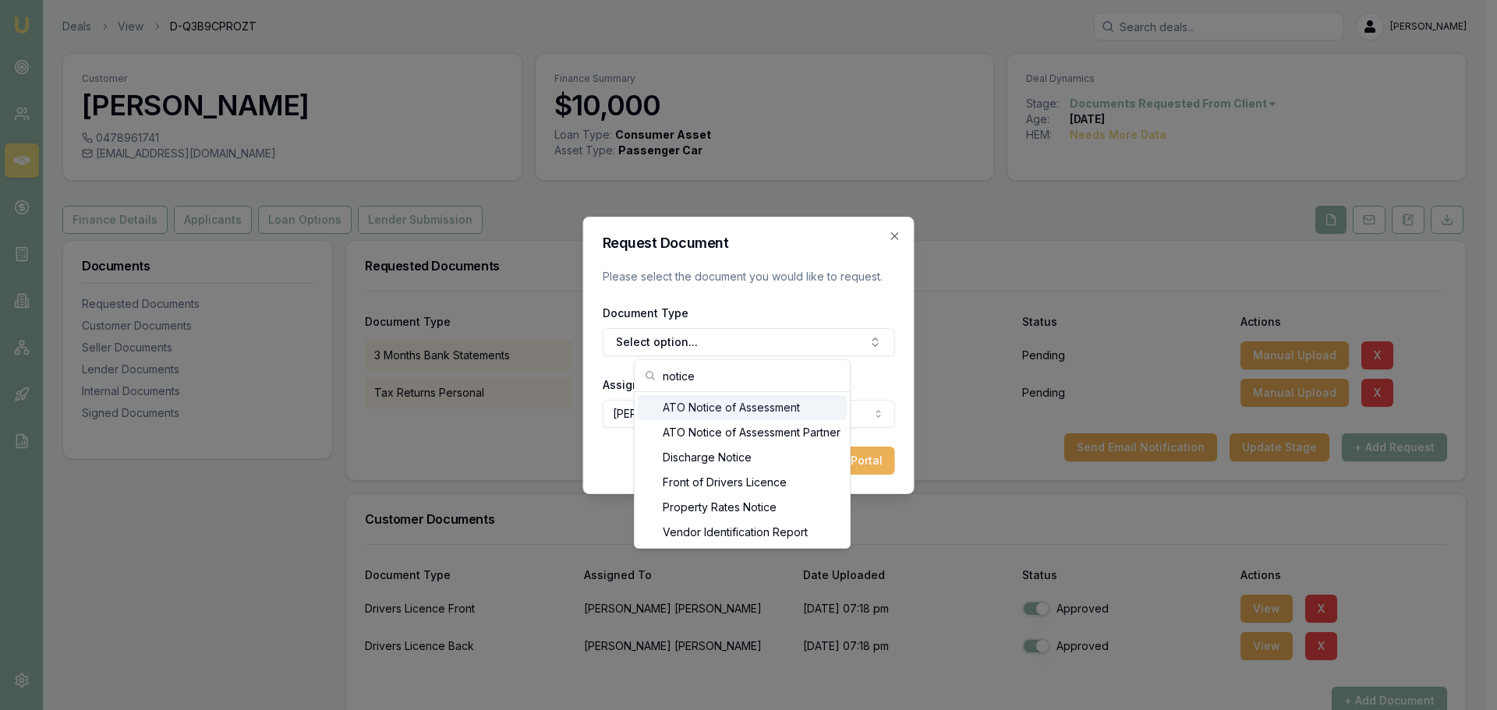
type input "notice"
click at [777, 408] on div "ATO Notice of Assessment" at bounding box center [742, 407] width 209 height 25
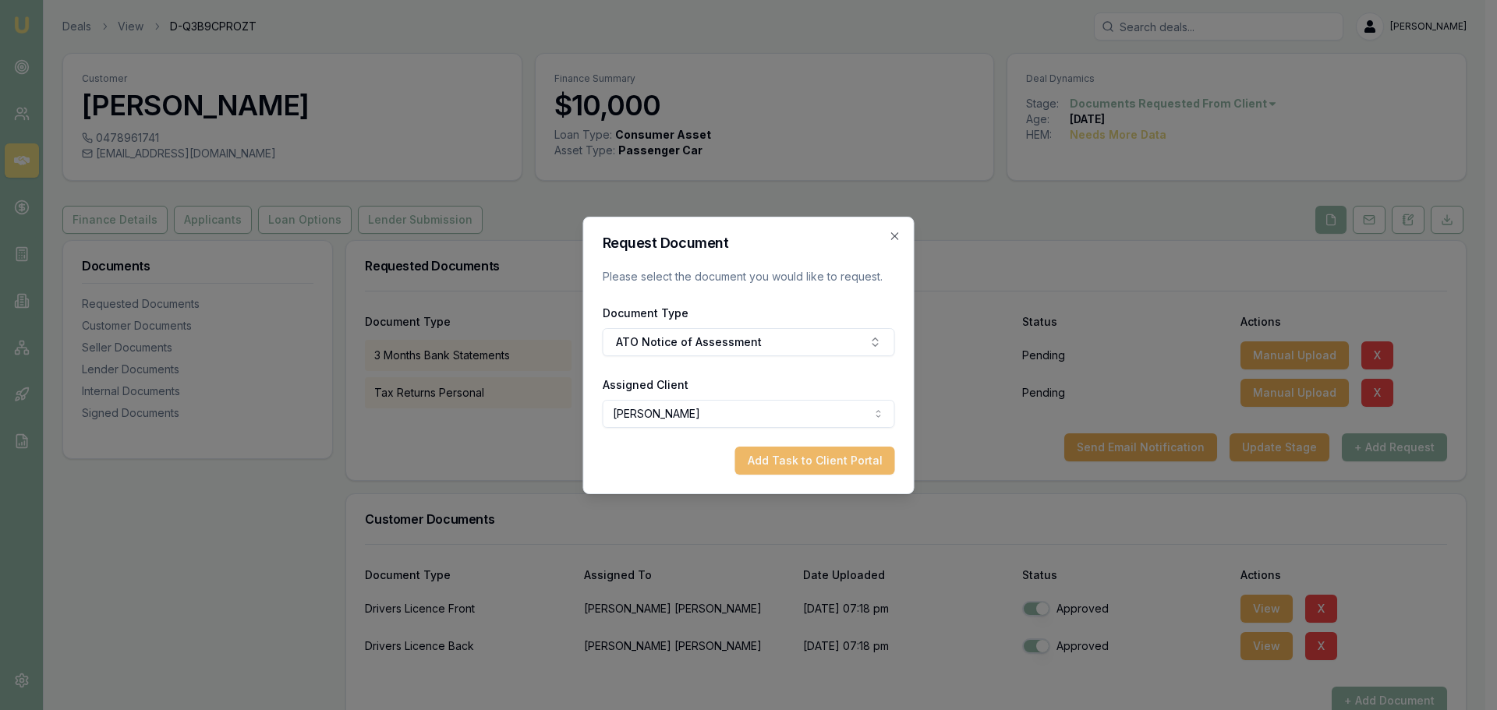
click at [798, 454] on button "Add Task to Client Portal" at bounding box center [815, 461] width 160 height 28
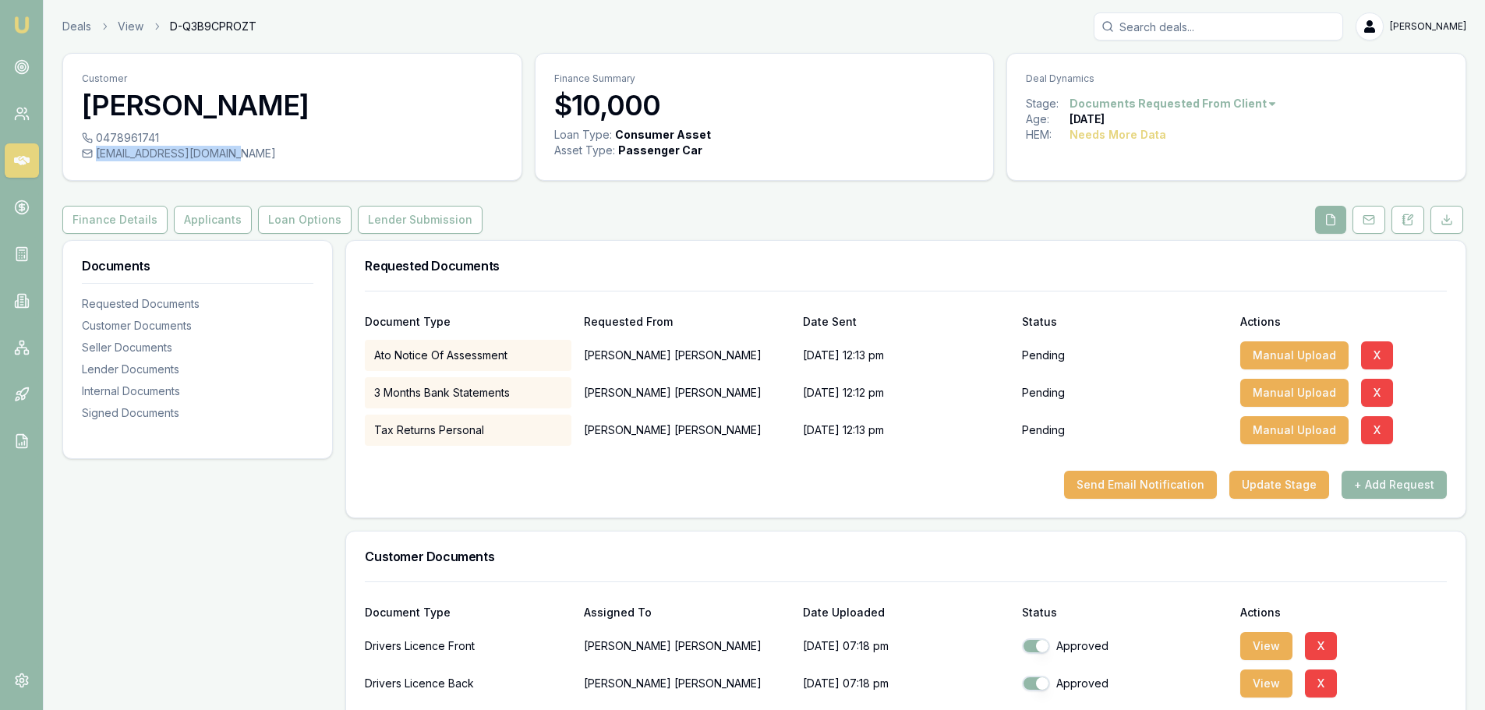
click at [230, 154] on div "[EMAIL_ADDRESS][DOMAIN_NAME]" at bounding box center [292, 154] width 421 height 16
copy div "[EMAIL_ADDRESS][DOMAIN_NAME]"
click at [1408, 228] on button at bounding box center [1407, 220] width 33 height 28
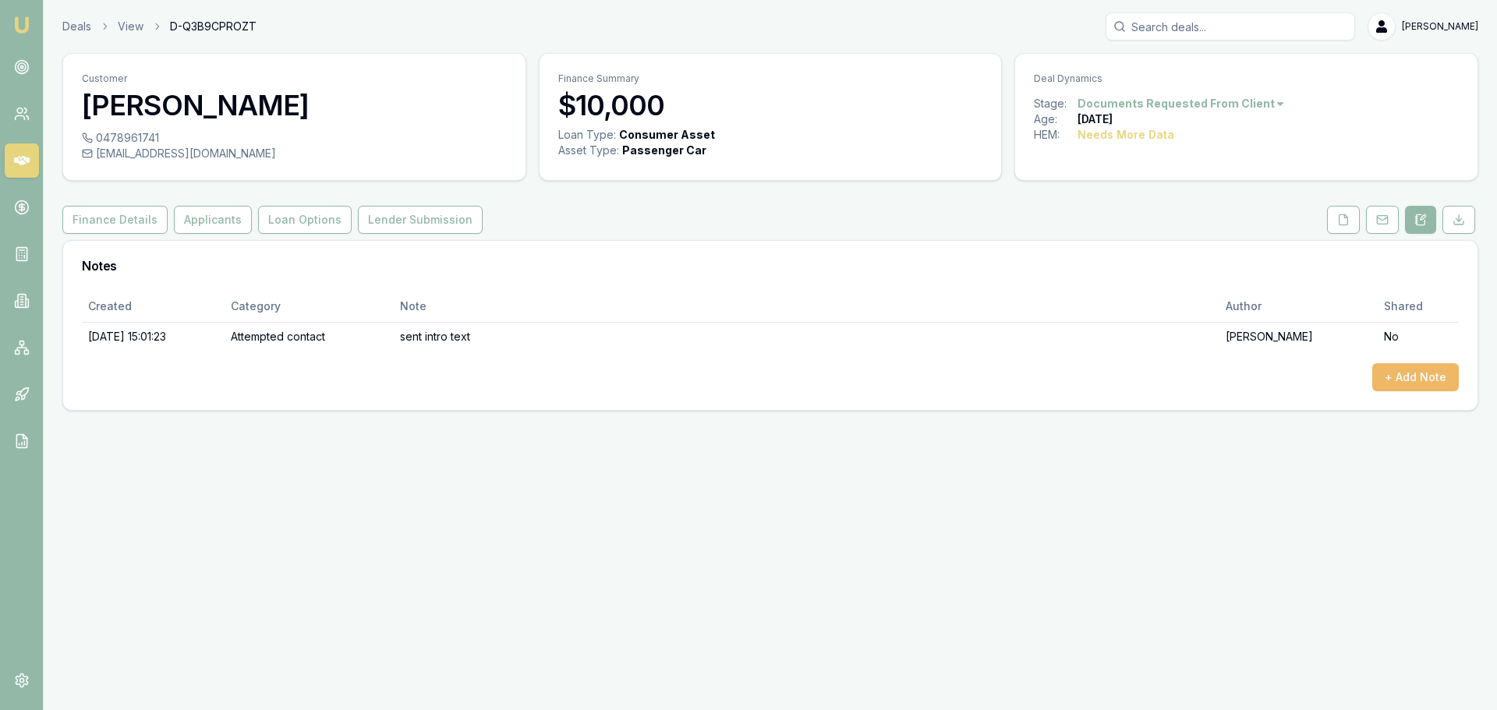
click at [1433, 383] on button "+ Add Note" at bounding box center [1415, 377] width 87 height 28
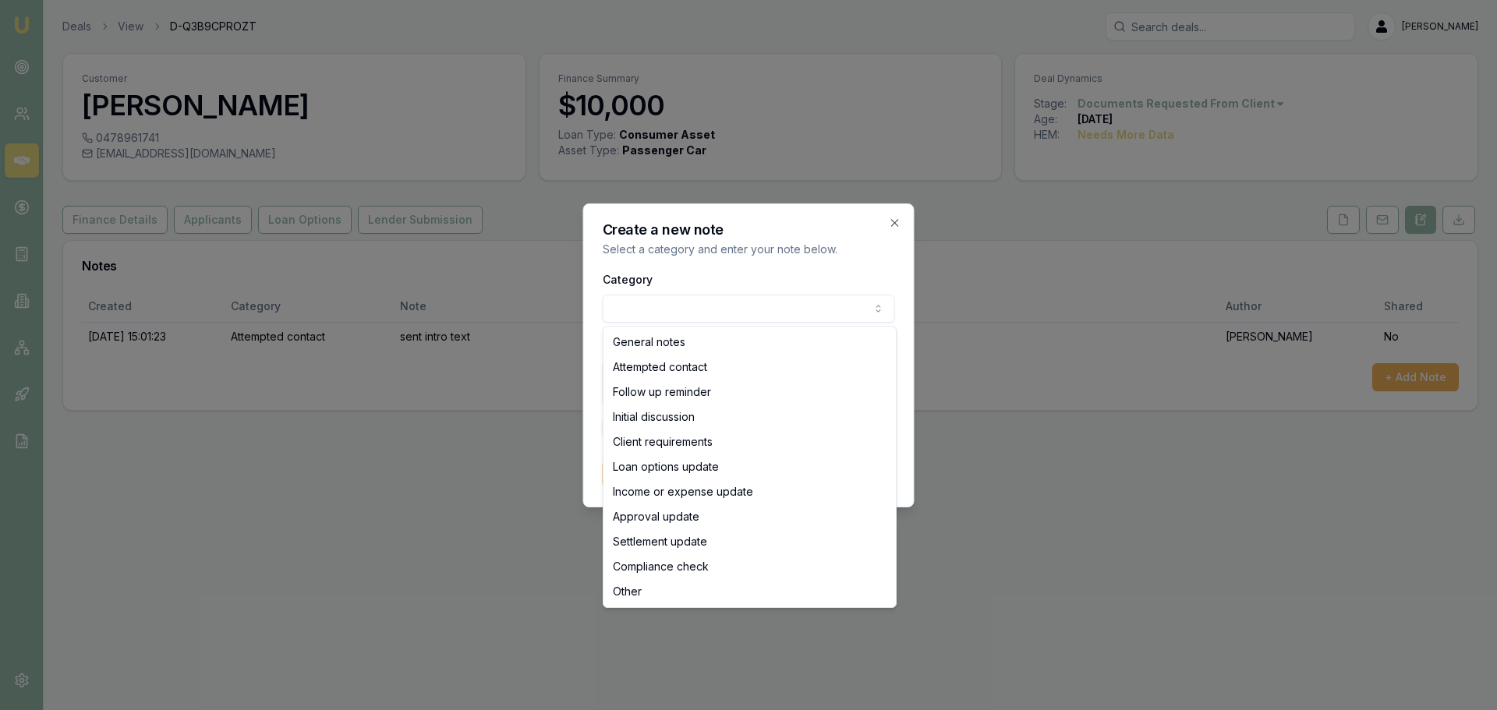
click at [709, 302] on body "Emu Broker Deals View D-Q3B9CPROZT [PERSON_NAME] Toggle Menu Customer [PERSON_N…" at bounding box center [748, 355] width 1497 height 710
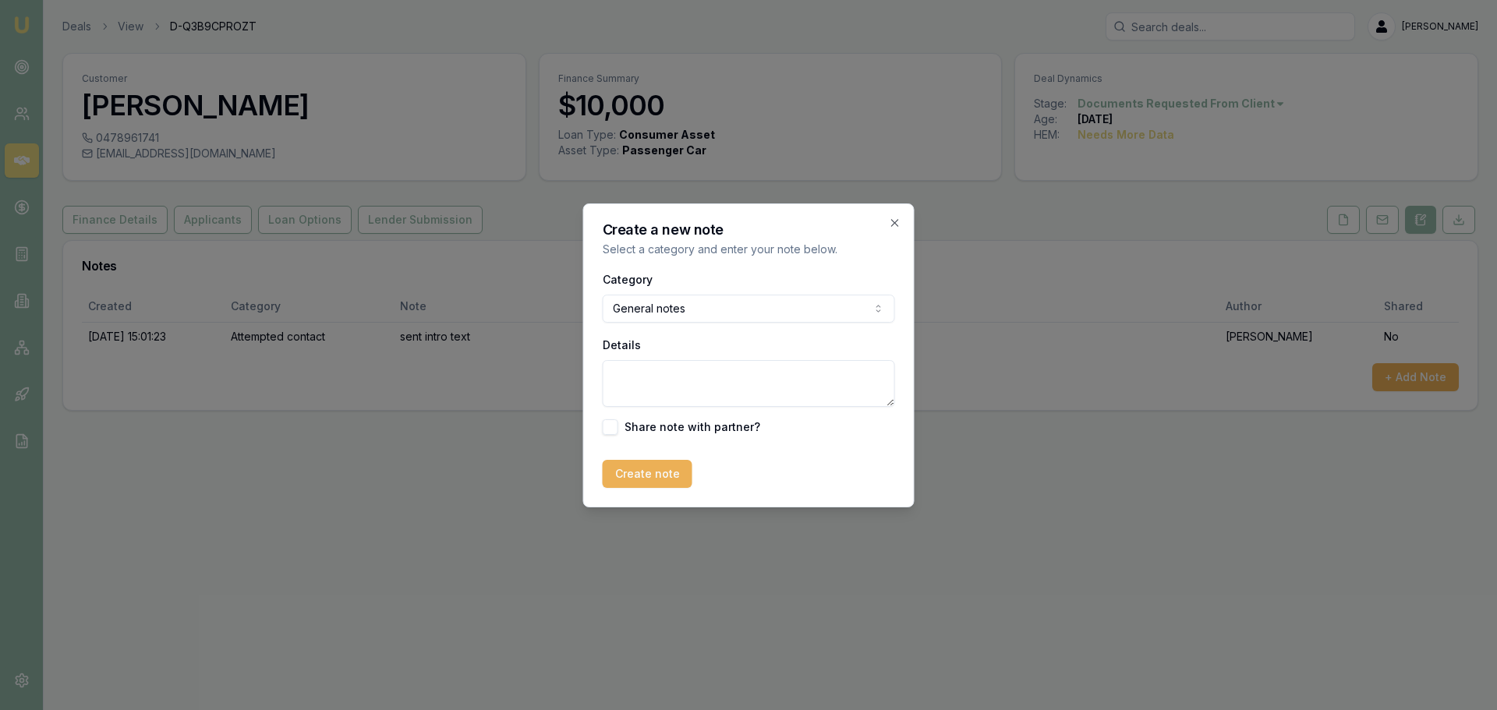
click at [712, 394] on textarea "Details" at bounding box center [749, 383] width 292 height 47
type textarea "email sent out with rate quotes from Wisr, Latitude and MoneyMe"
click at [651, 466] on button "Create note" at bounding box center [648, 474] width 90 height 28
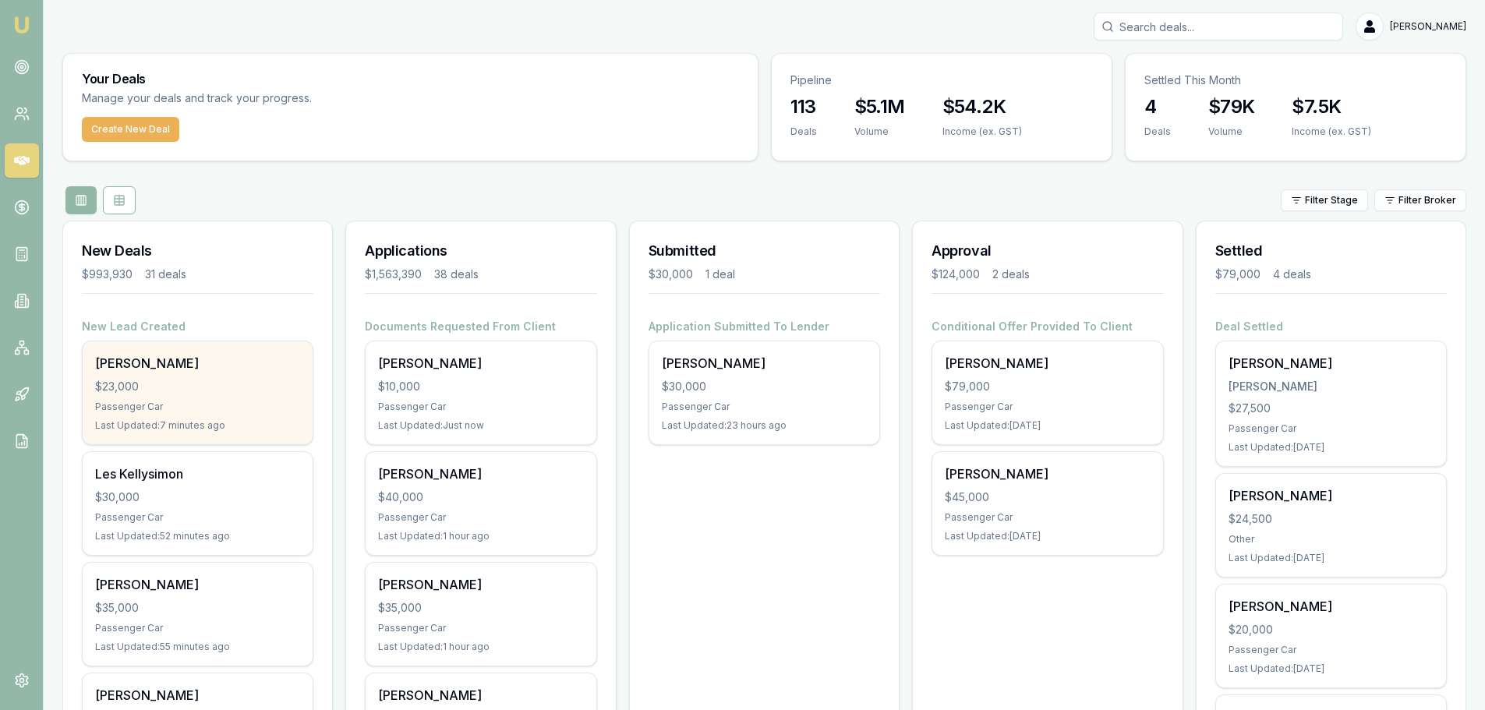
click at [221, 393] on div "$23,000" at bounding box center [197, 387] width 205 height 16
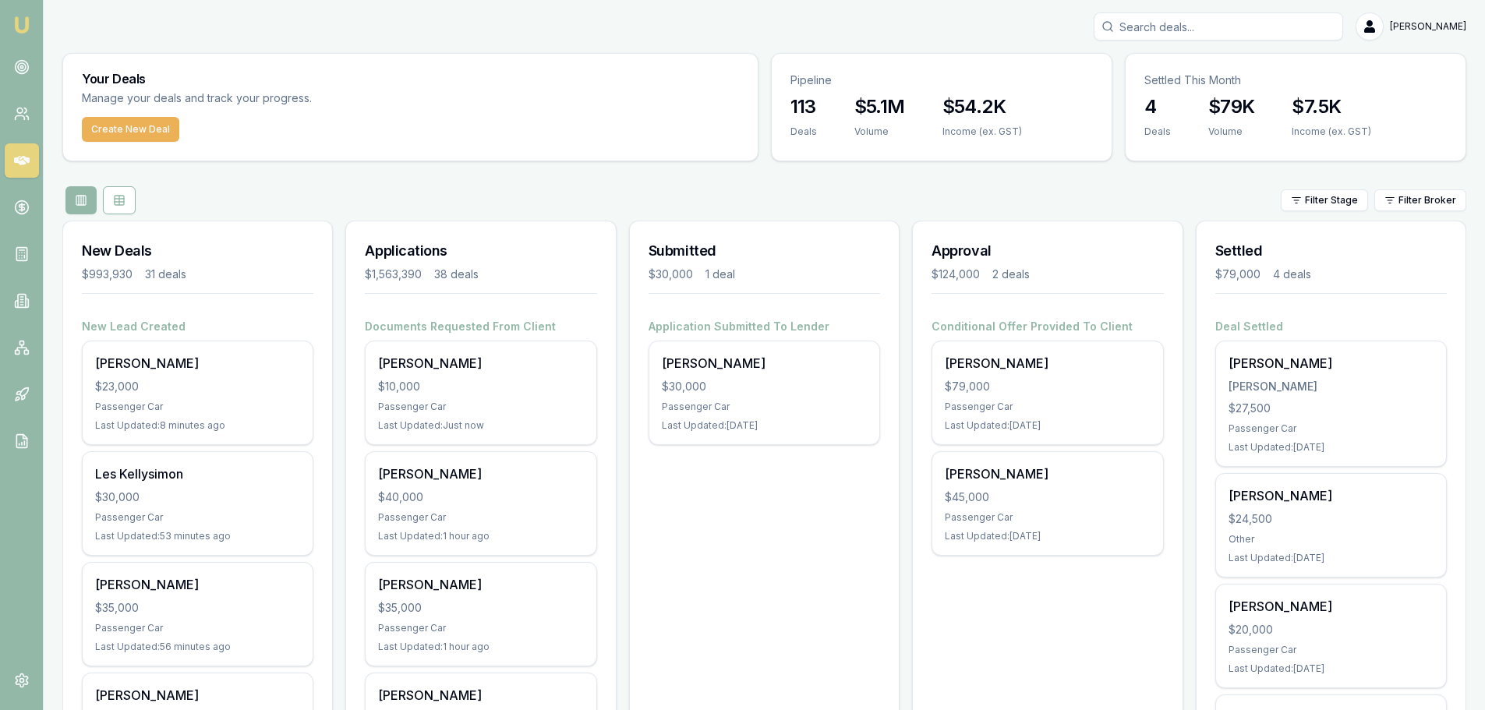
drag, startPoint x: 652, startPoint y: 200, endPoint x: 618, endPoint y: 198, distance: 33.6
click at [649, 200] on div "Filter Stage Filter Broker" at bounding box center [764, 200] width 1404 height 28
click at [570, 189] on div "Filter Stage Filter Broker" at bounding box center [764, 200] width 1404 height 28
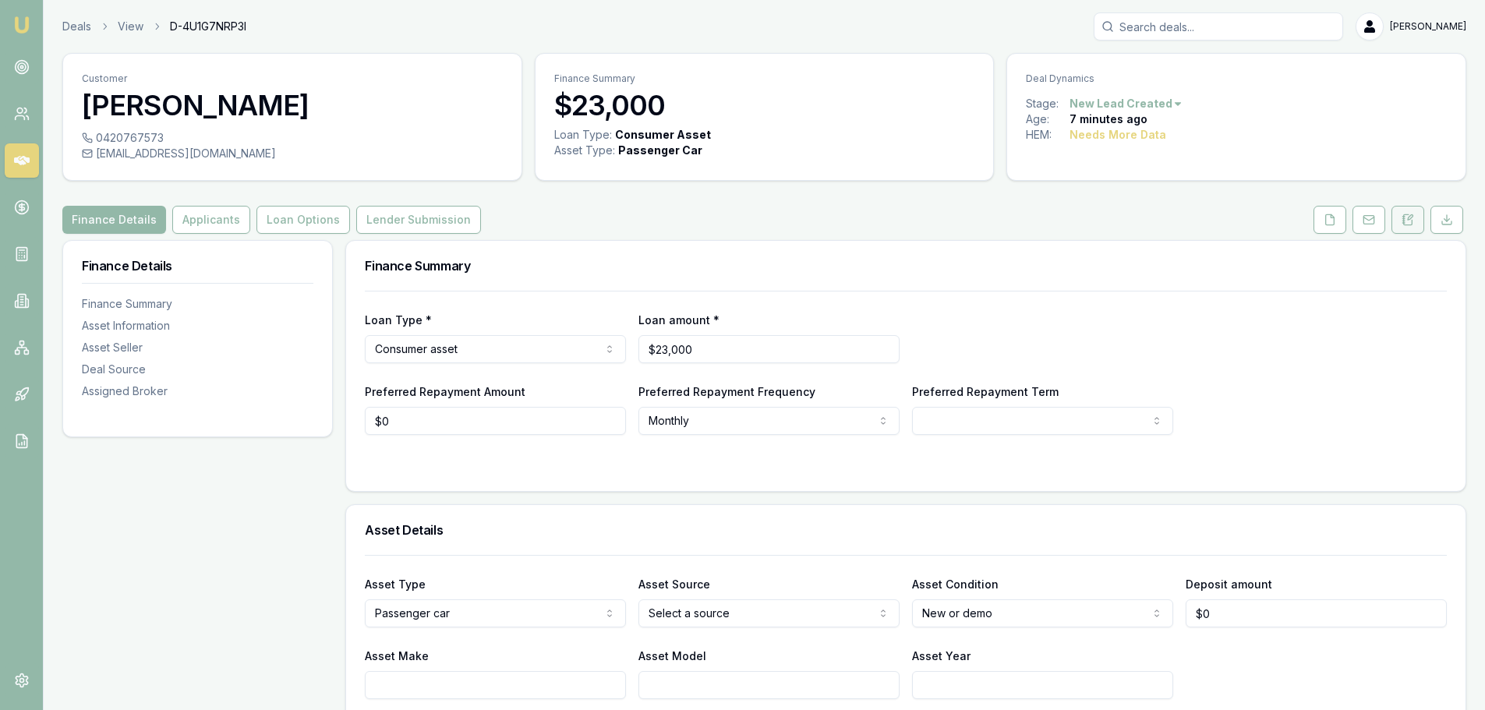
click at [1407, 213] on button at bounding box center [1407, 220] width 33 height 28
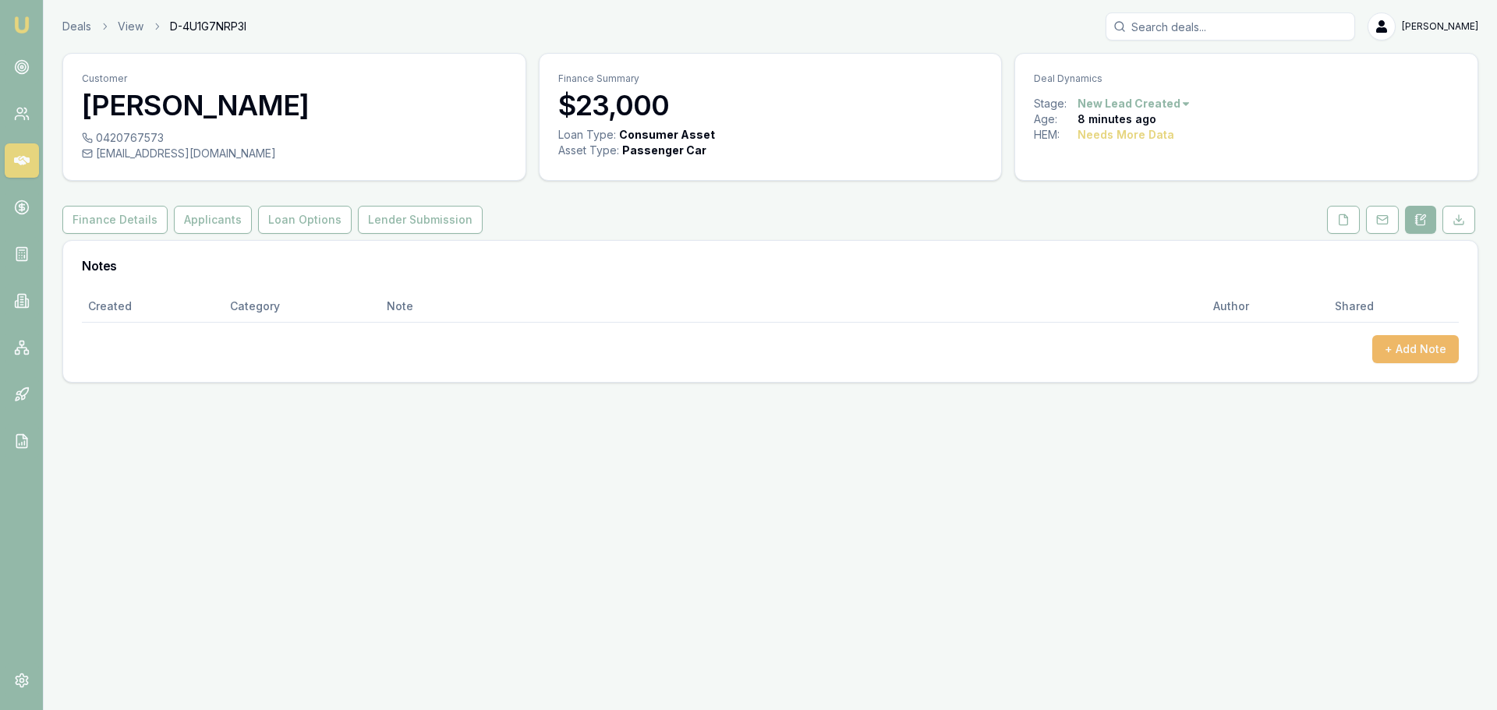
drag, startPoint x: 1426, startPoint y: 327, endPoint x: 1426, endPoint y: 344, distance: 16.4
click at [1426, 344] on button "+ Add Note" at bounding box center [1415, 349] width 87 height 28
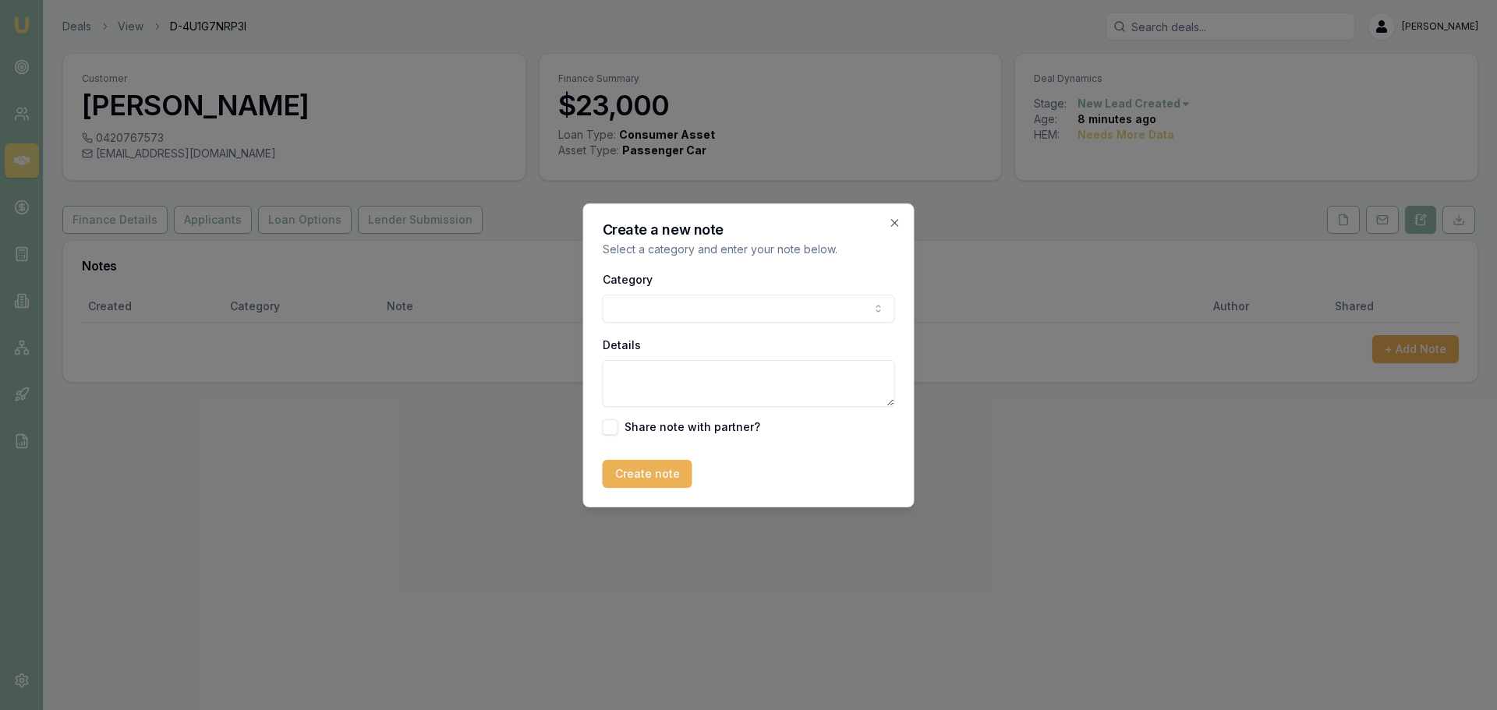
click at [762, 302] on body "Emu Broker Deals View D-4U1G7NRP3I [PERSON_NAME] Toggle Menu Customer [PERSON_N…" at bounding box center [748, 355] width 1497 height 710
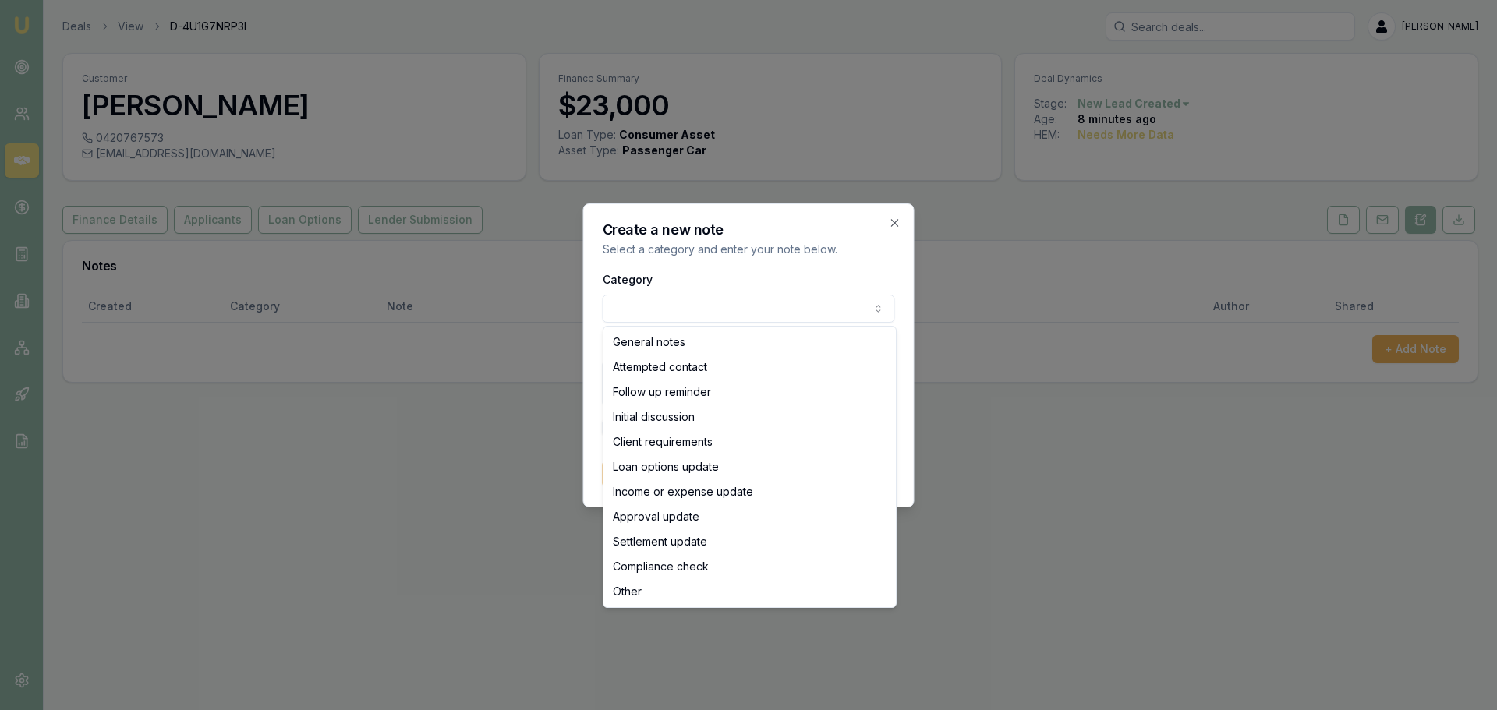
select select "ATTEMPTED_CONTACT"
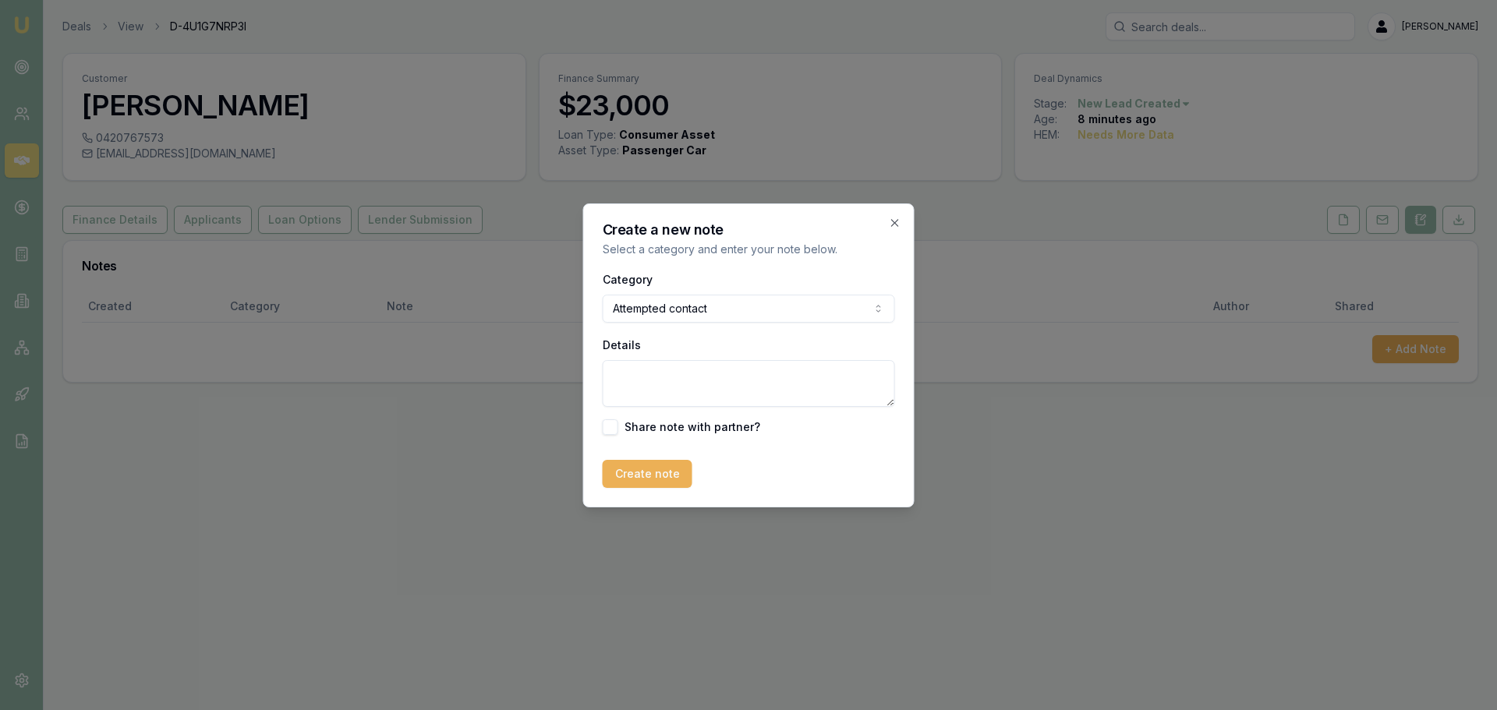
click at [687, 373] on textarea "Details" at bounding box center [749, 383] width 292 height 47
type textarea "sent intro text"
click at [650, 487] on button "Create note" at bounding box center [648, 474] width 90 height 28
